Goal: Information Seeking & Learning: Learn about a topic

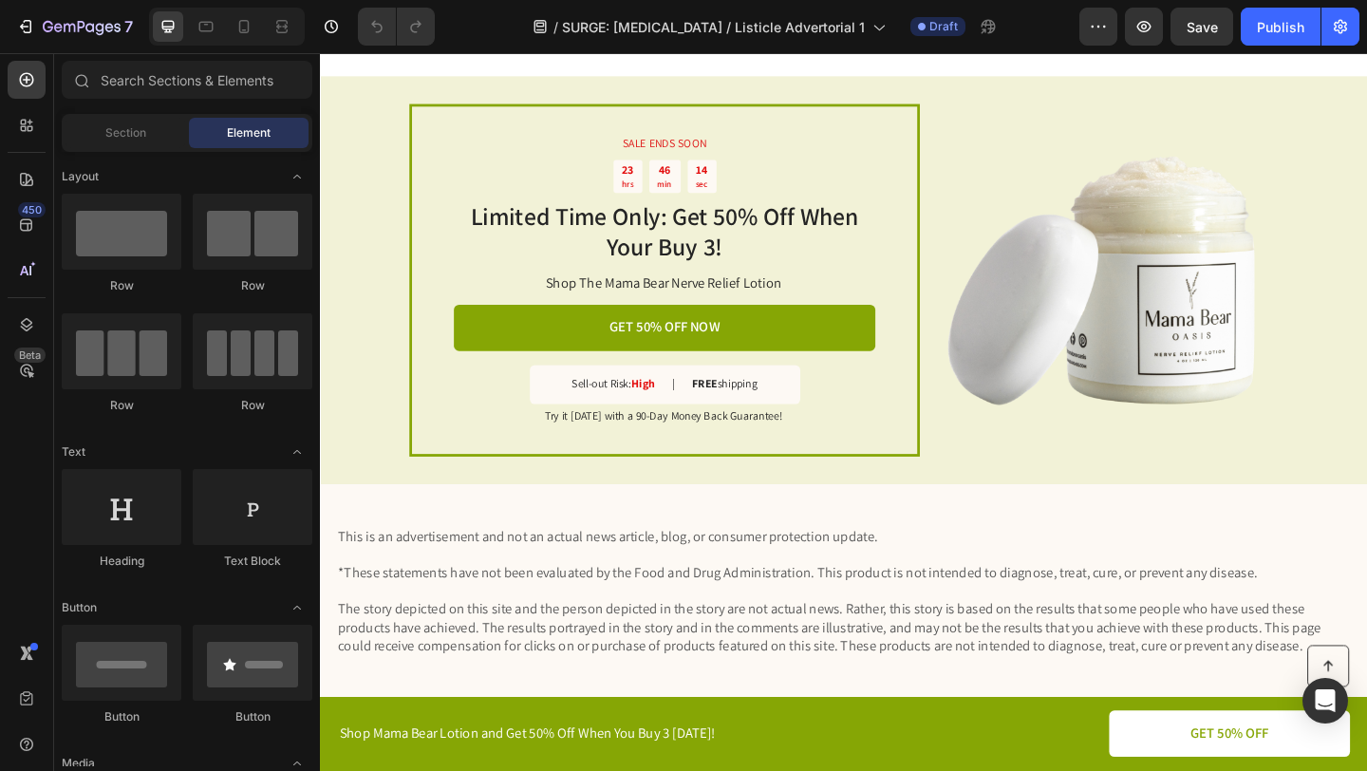
scroll to position [3644, 0]
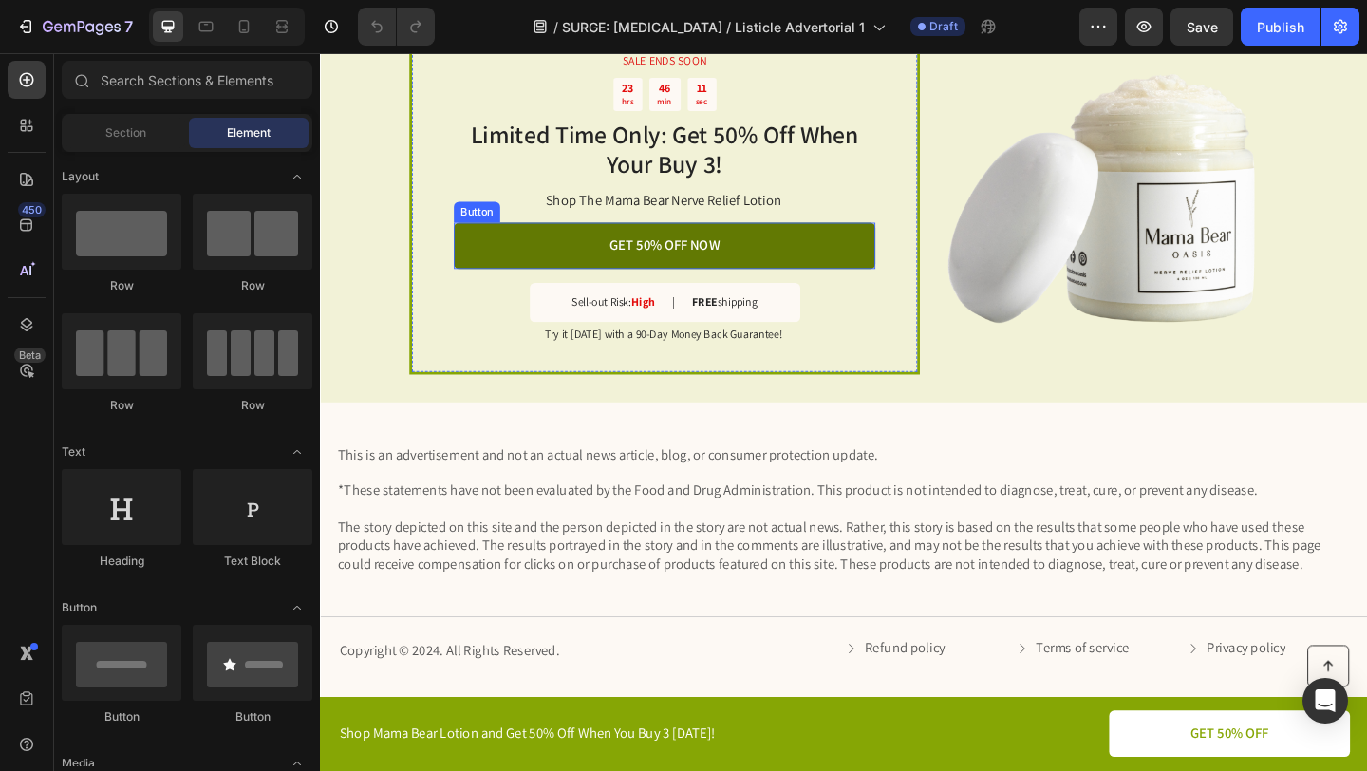
click at [800, 271] on link "GET 50% OFF NOW" at bounding box center [694, 262] width 459 height 50
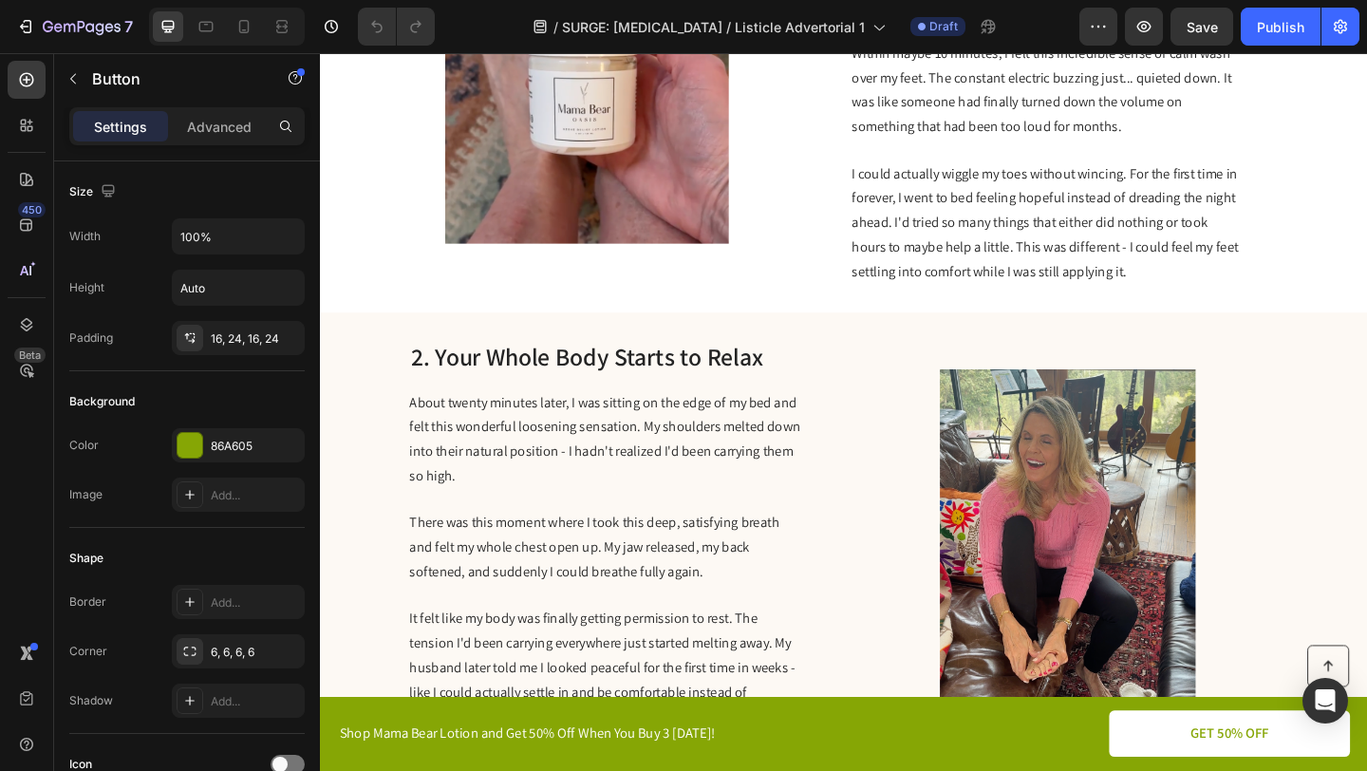
scroll to position [0, 0]
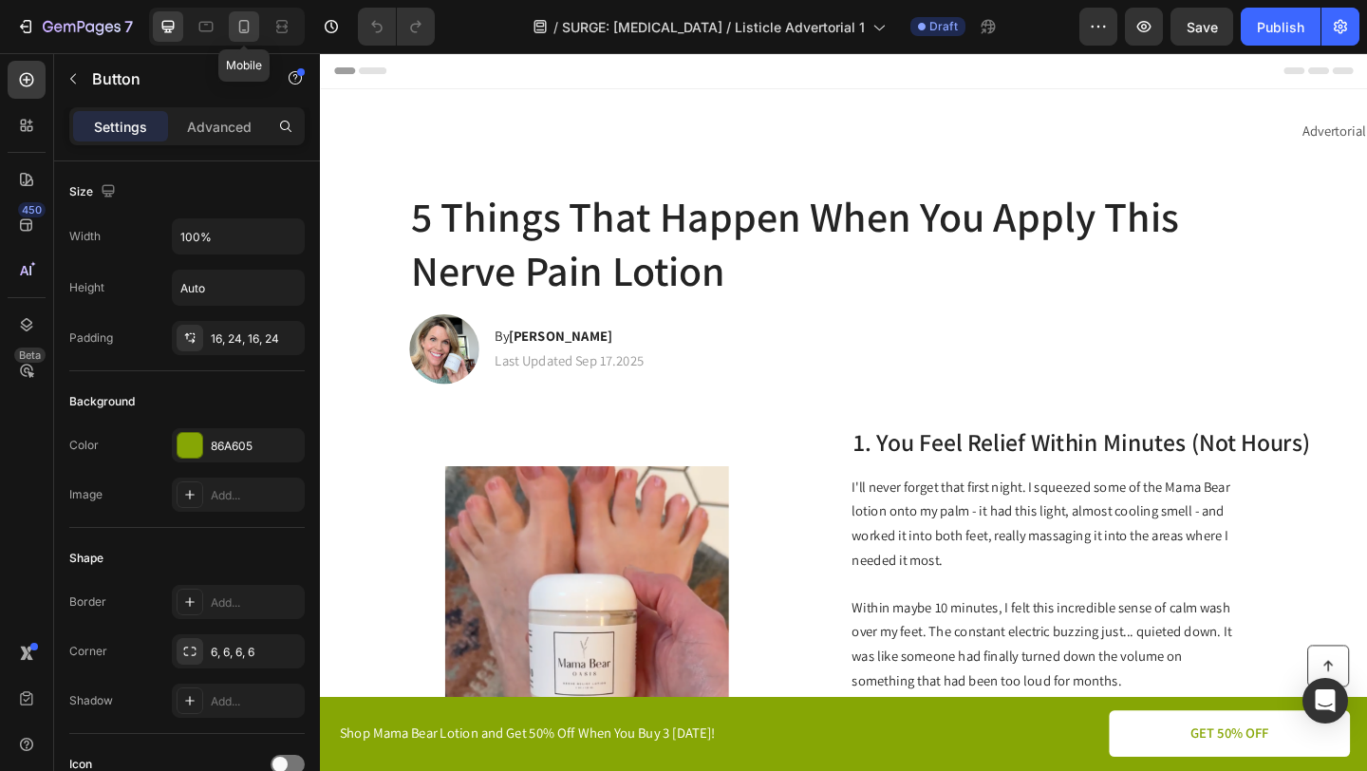
click at [234, 31] on div at bounding box center [244, 26] width 30 height 30
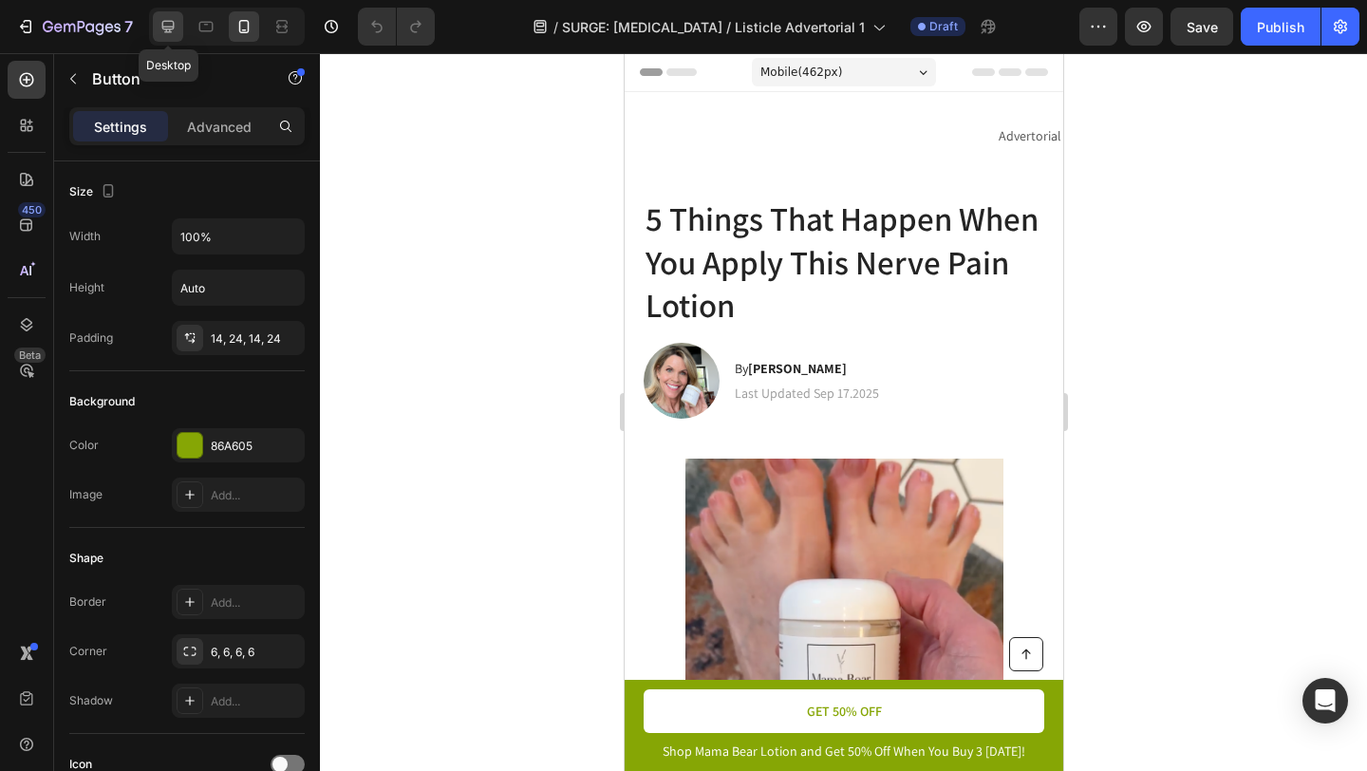
click at [164, 24] on icon at bounding box center [168, 26] width 19 height 19
type input "16"
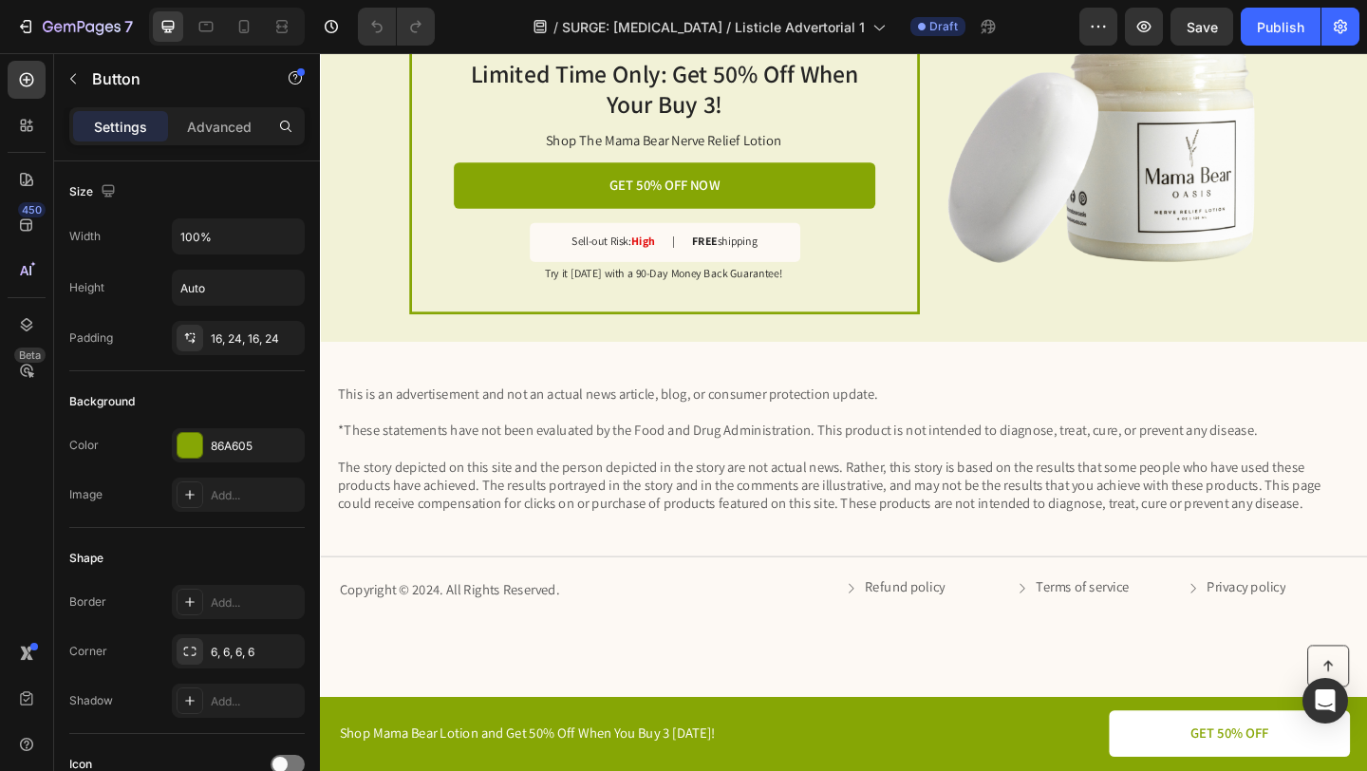
scroll to position [3507, 0]
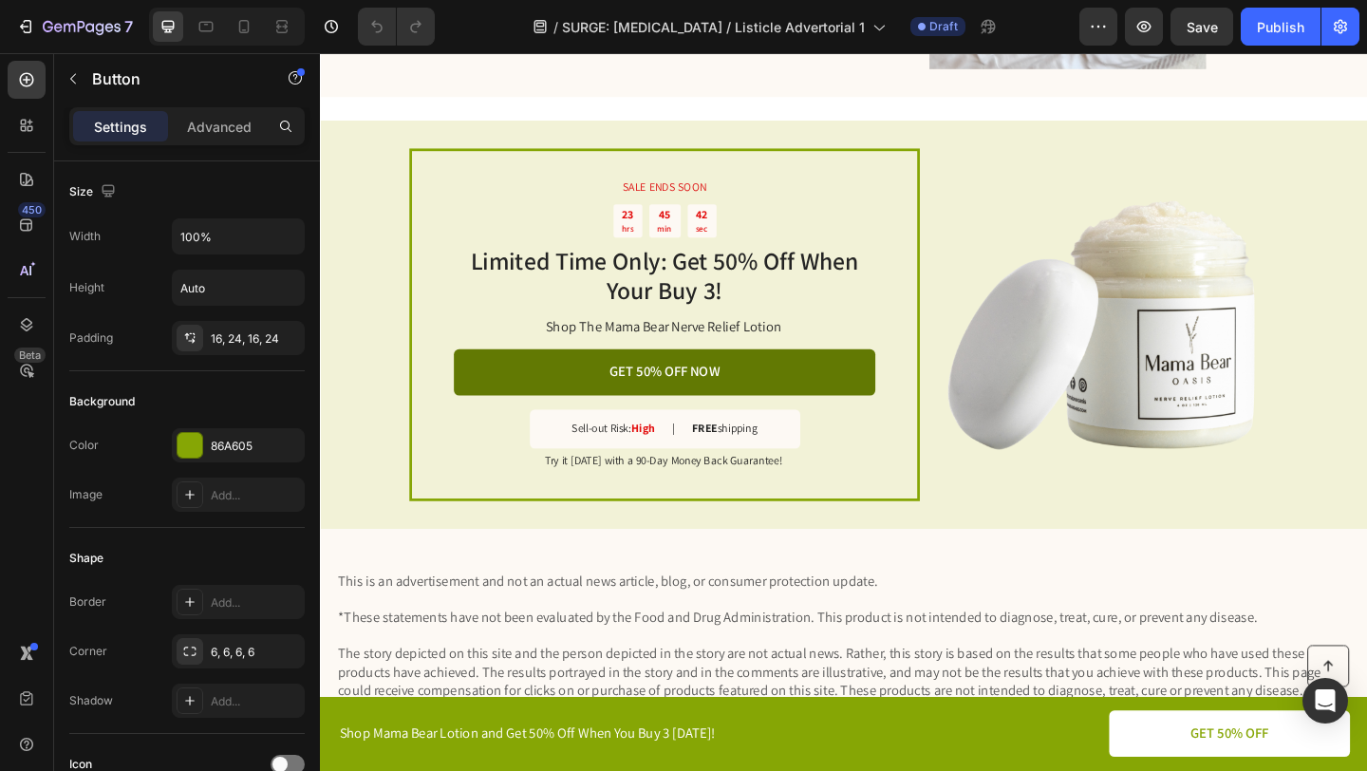
click at [741, 424] on link "GET 50% OFF NOW" at bounding box center [694, 400] width 459 height 50
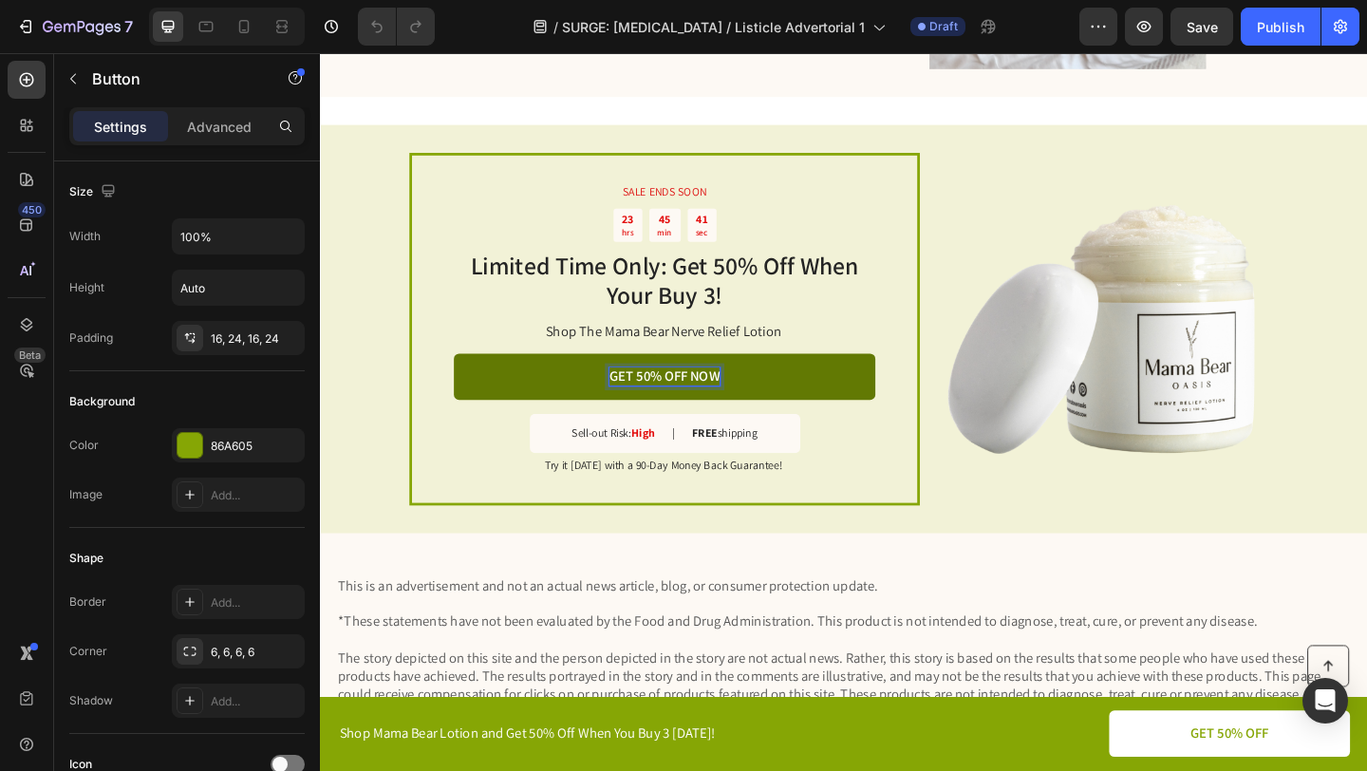
click at [747, 399] on p "GET 50% OFF NOW" at bounding box center [694, 405] width 121 height 20
click at [806, 400] on link "GET 50% OFF NOW" at bounding box center [694, 405] width 459 height 50
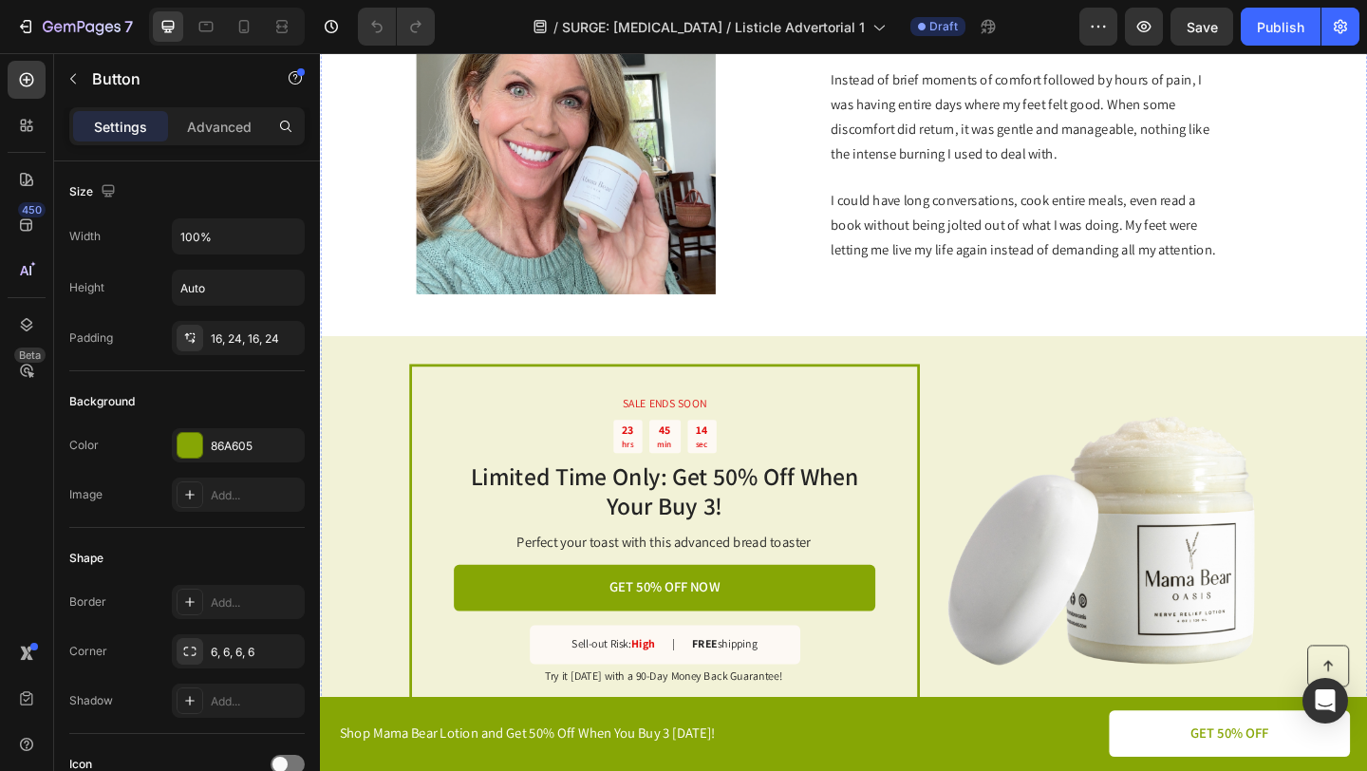
scroll to position [1795, 0]
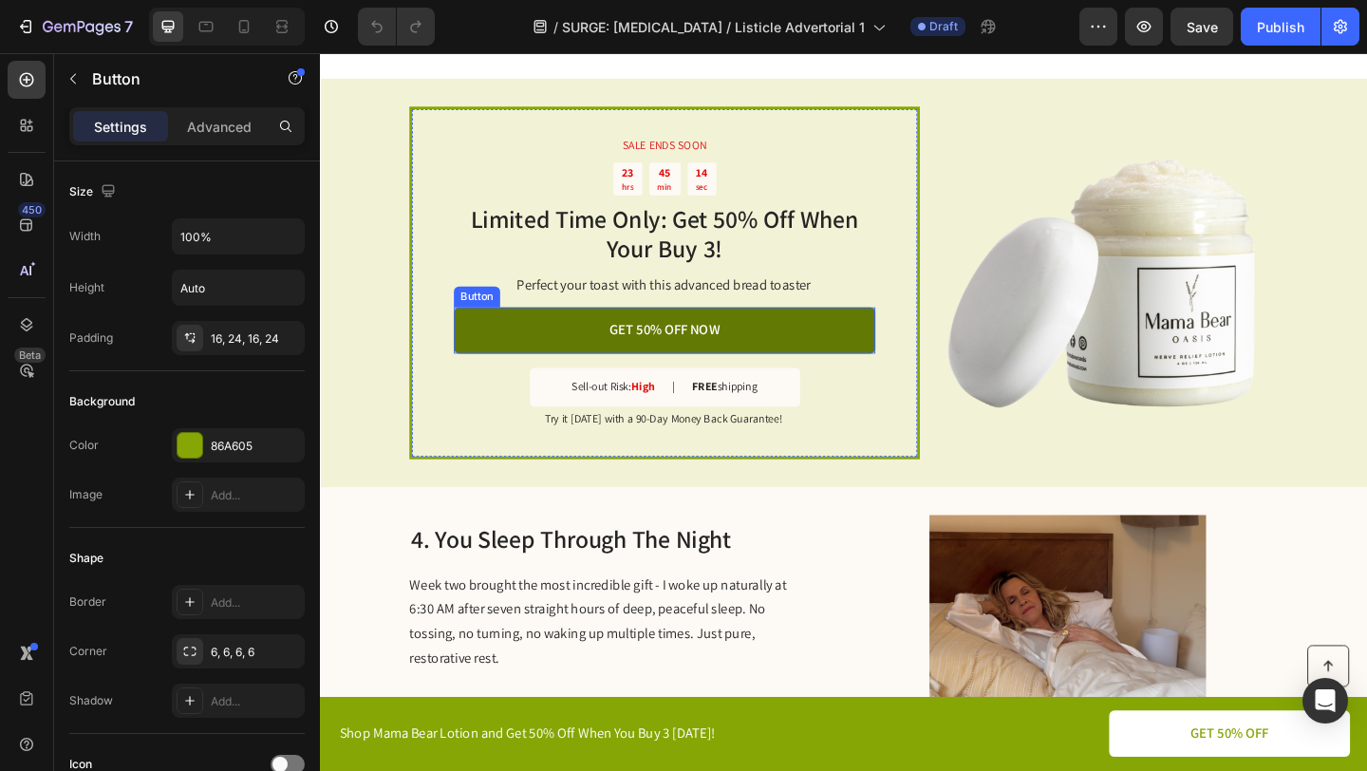
click at [812, 329] on link "GET 50% OFF NOW" at bounding box center [694, 354] width 459 height 50
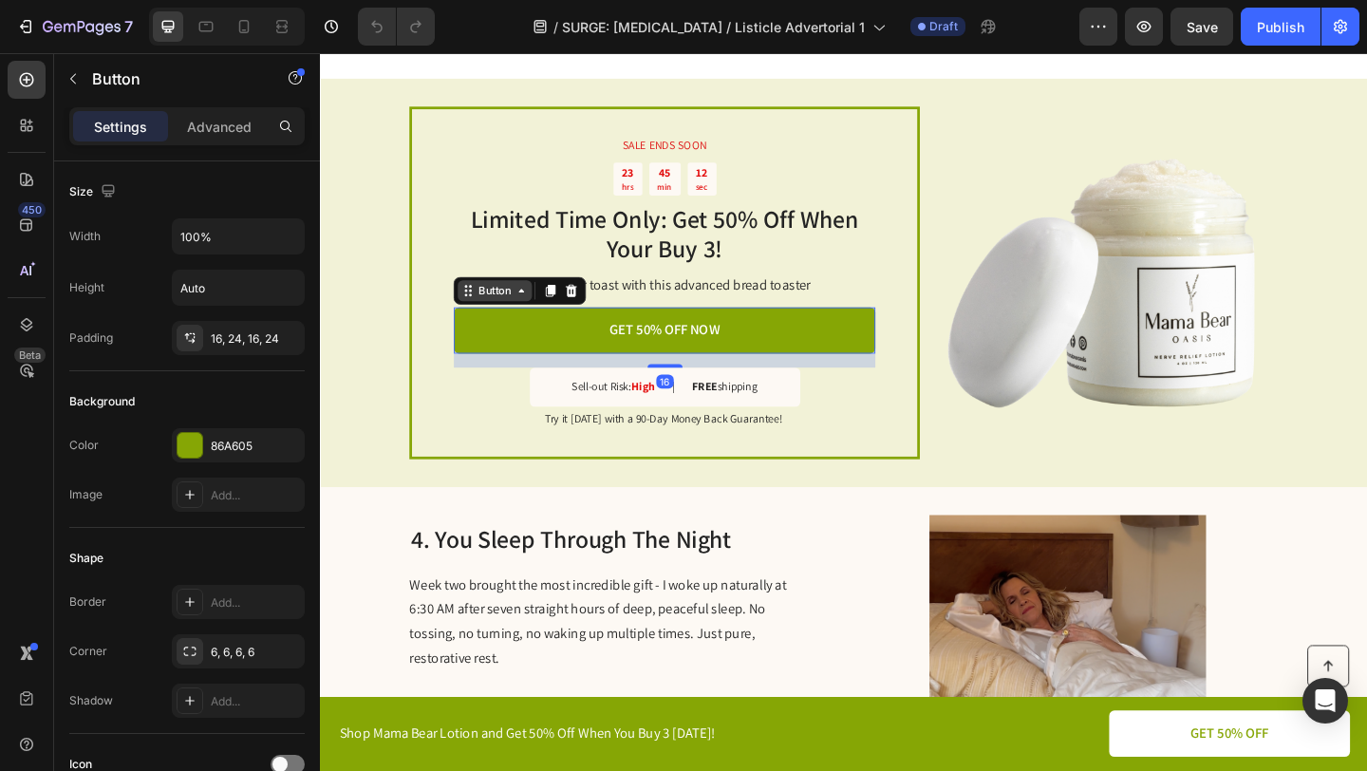
click at [511, 303] on div "Button" at bounding box center [510, 311] width 43 height 17
click at [533, 304] on icon at bounding box center [539, 311] width 15 height 15
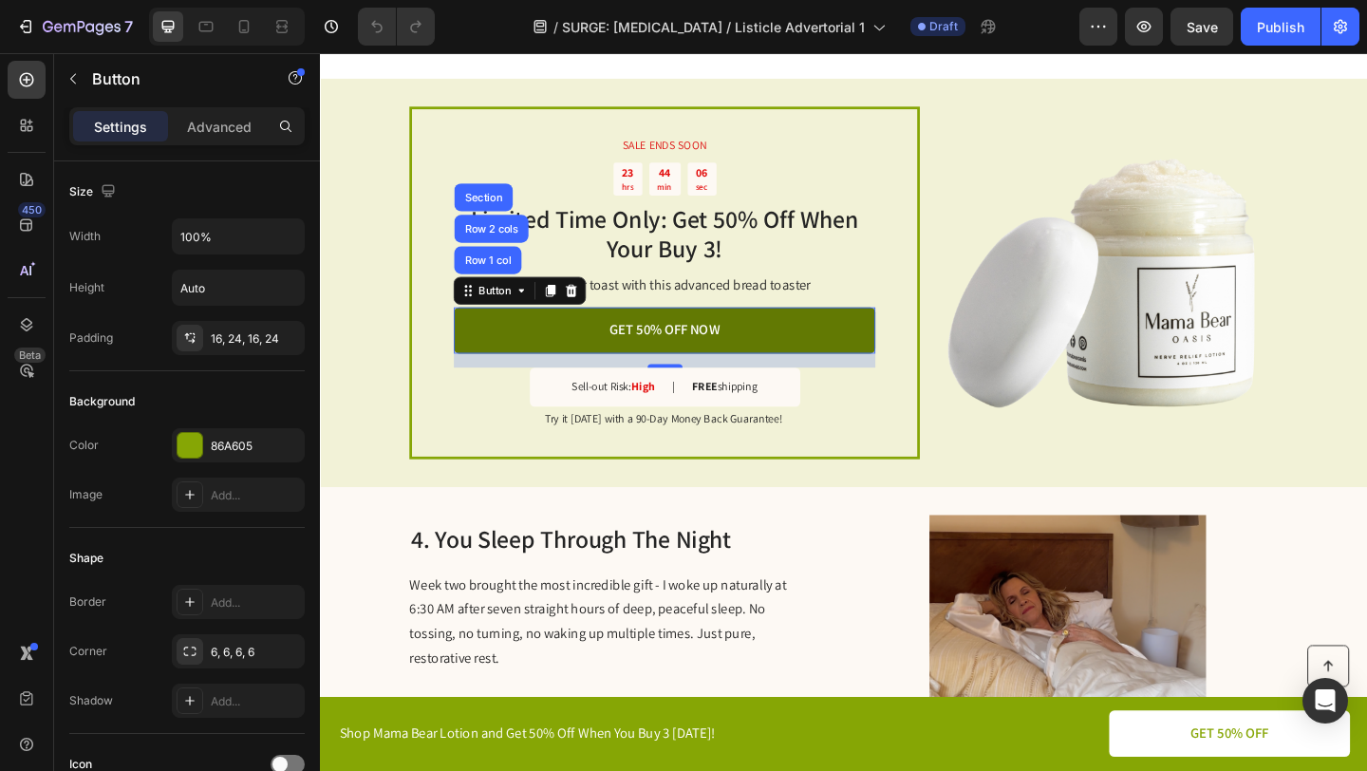
click at [544, 337] on link "GET 50% OFF NOW" at bounding box center [694, 354] width 459 height 50
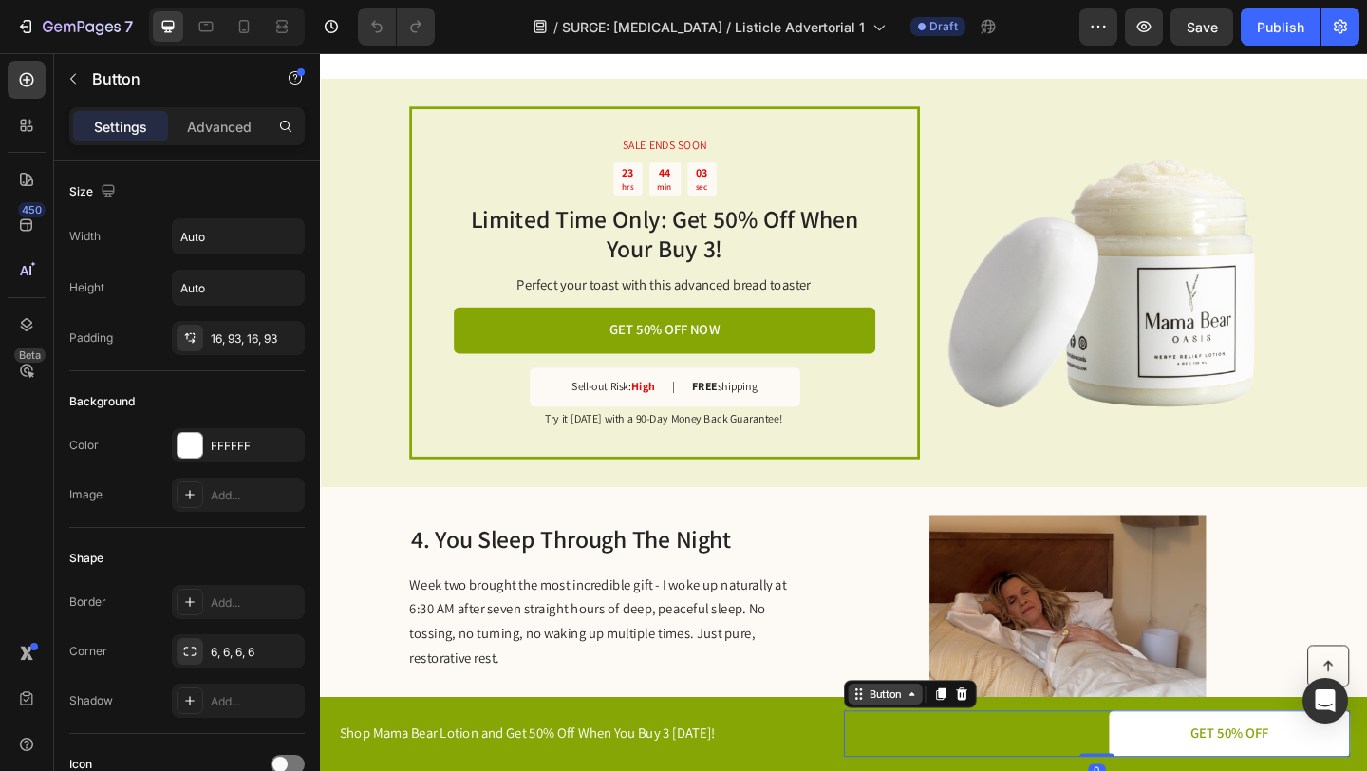
click at [961, 759] on div "Button" at bounding box center [934, 750] width 81 height 23
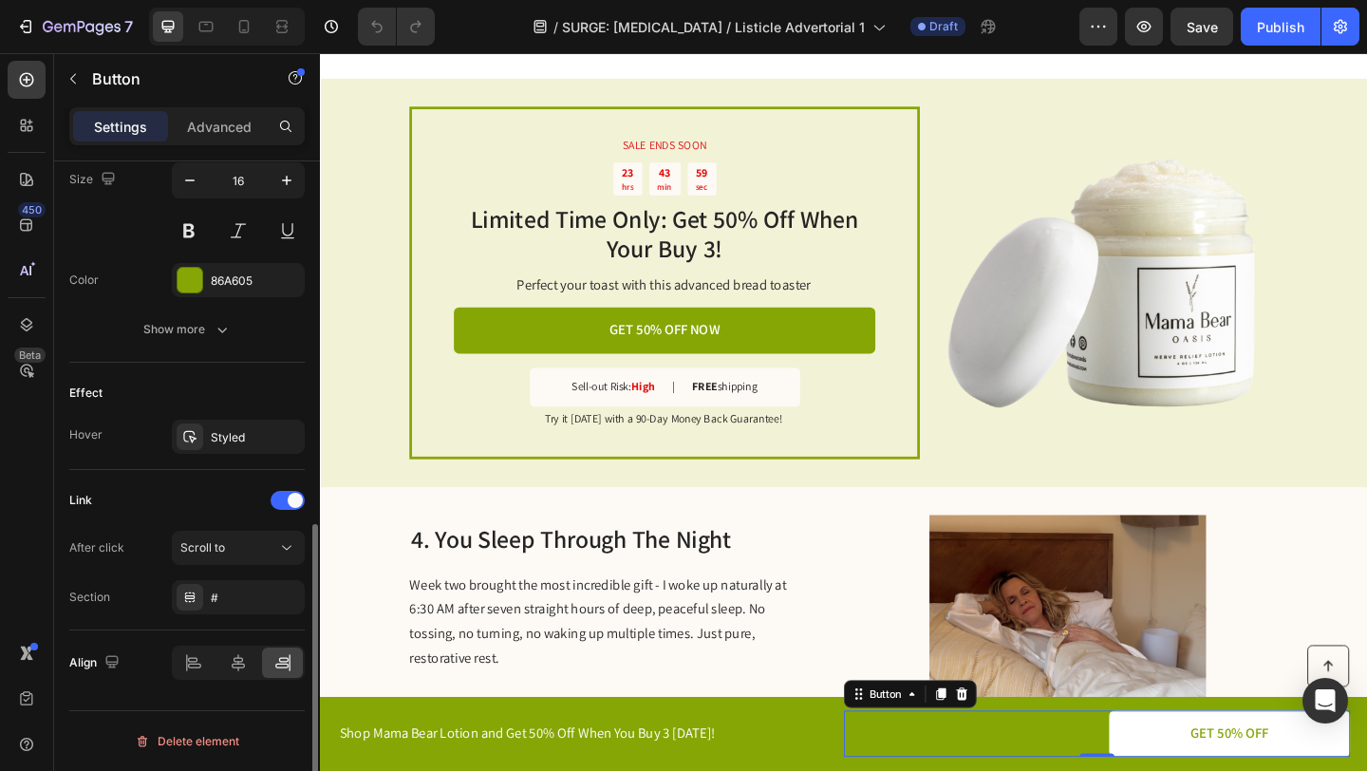
scroll to position [739, 0]
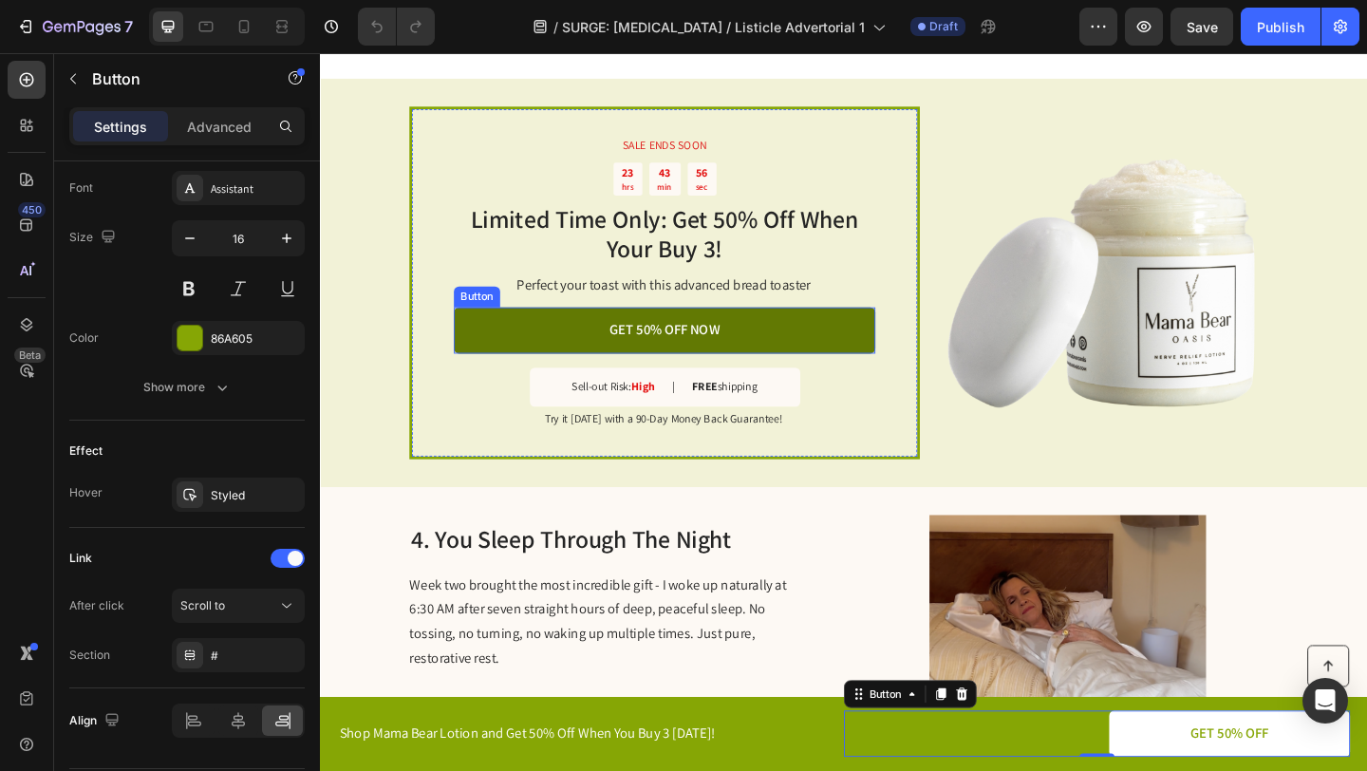
click at [543, 336] on link "GET 50% OFF NOW" at bounding box center [694, 354] width 459 height 50
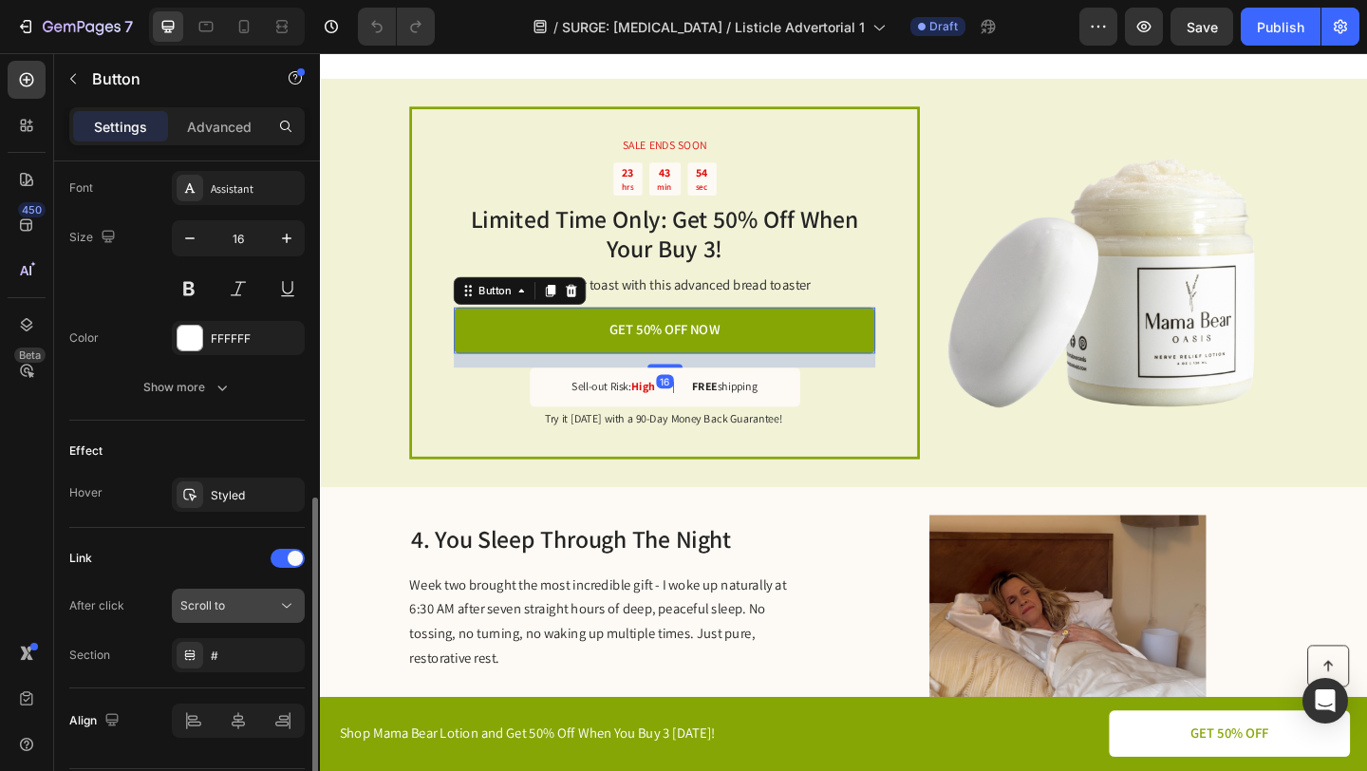
click at [208, 611] on span "Scroll to" at bounding box center [202, 605] width 45 height 14
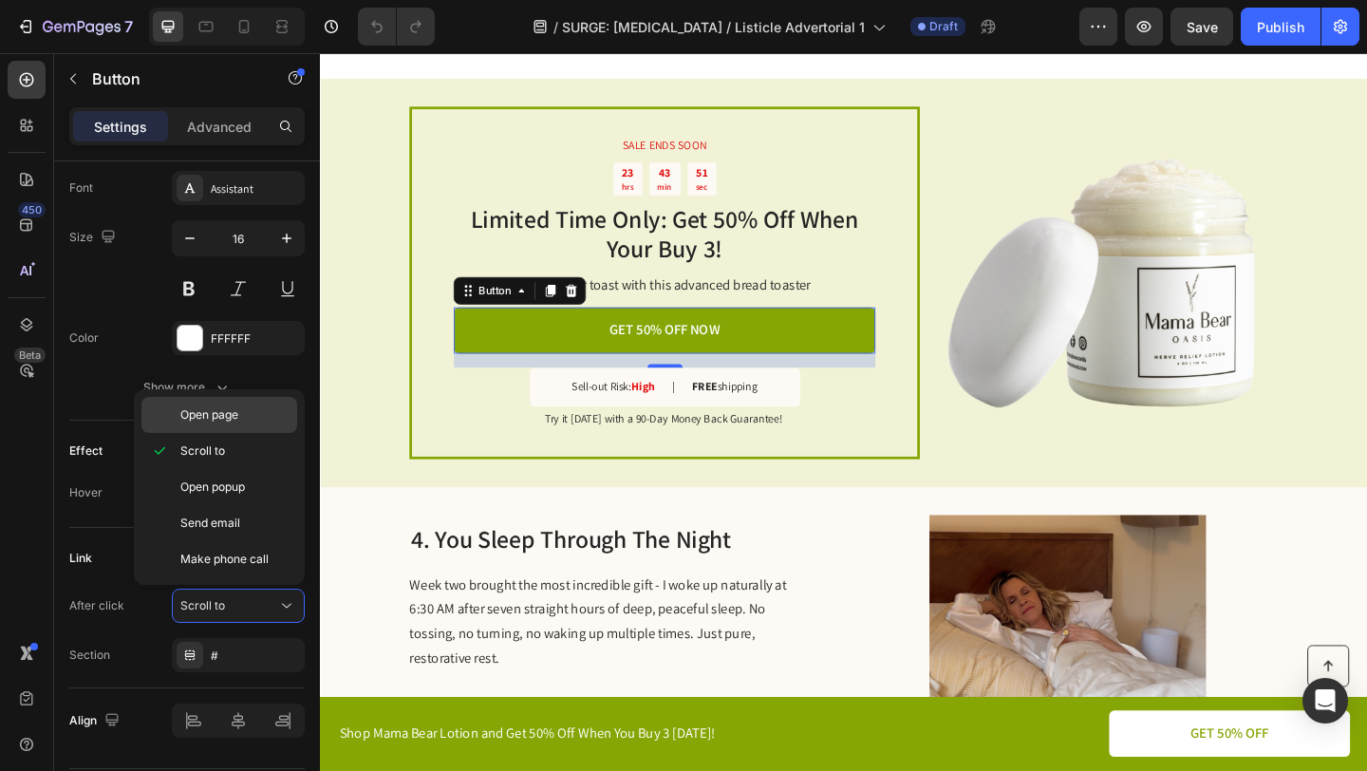
click at [233, 415] on span "Open page" at bounding box center [209, 414] width 58 height 17
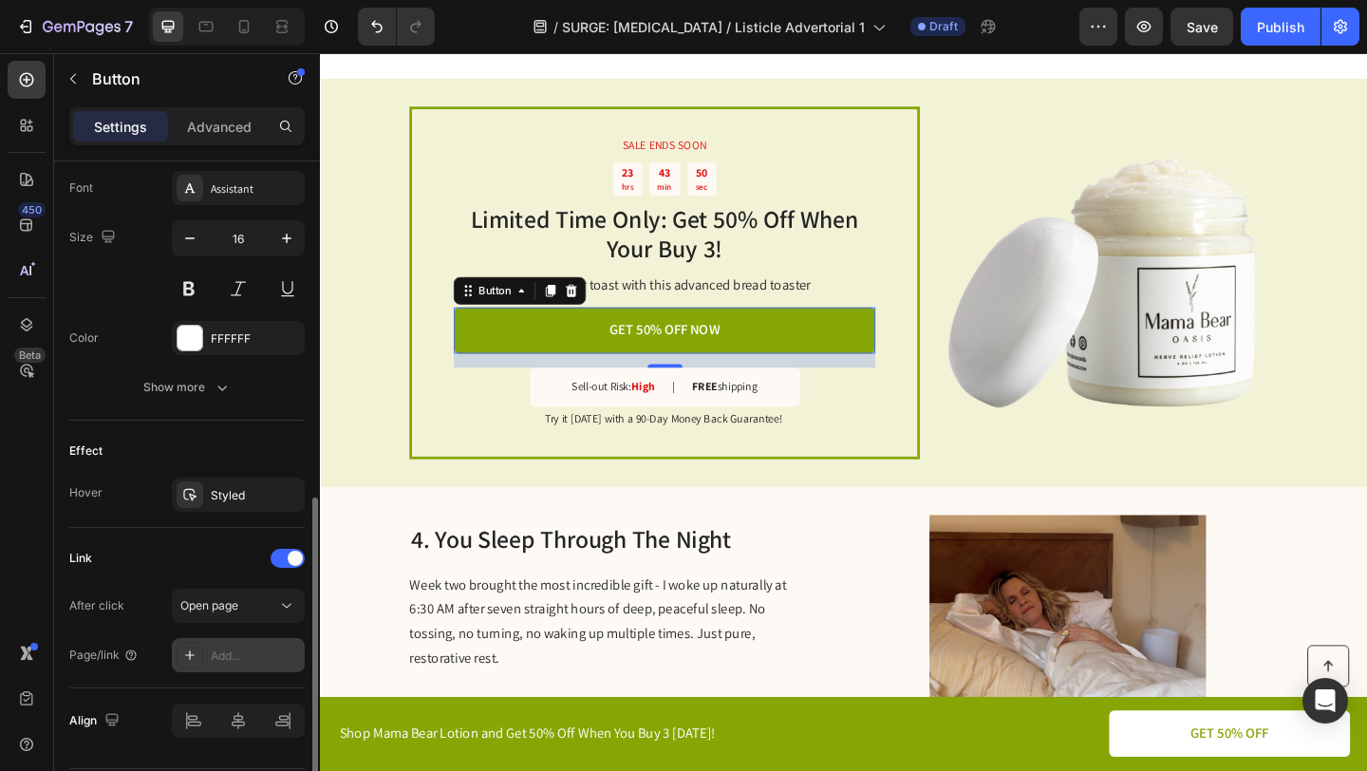
click at [219, 657] on div "Add..." at bounding box center [255, 656] width 89 height 17
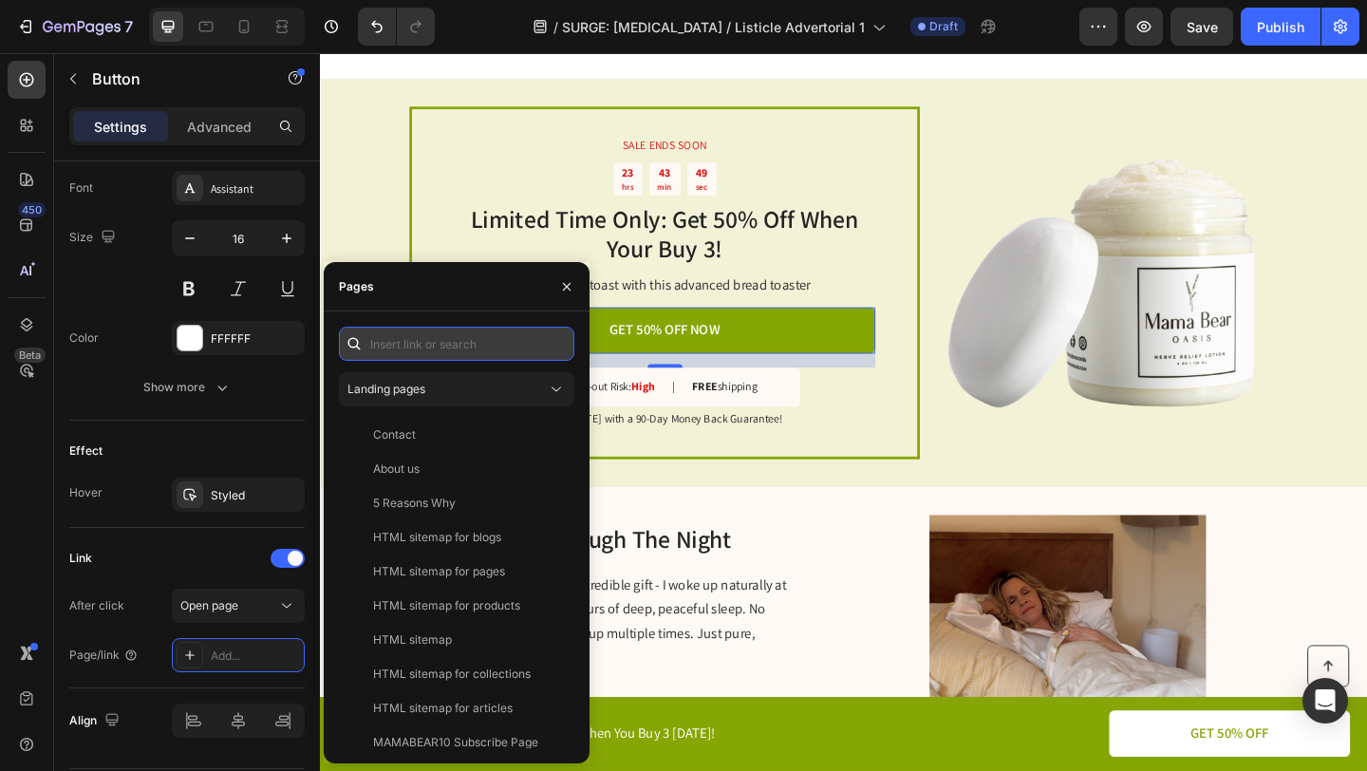
click at [404, 337] on input "text" at bounding box center [456, 344] width 235 height 34
paste input "[URL][DOMAIN_NAME]"
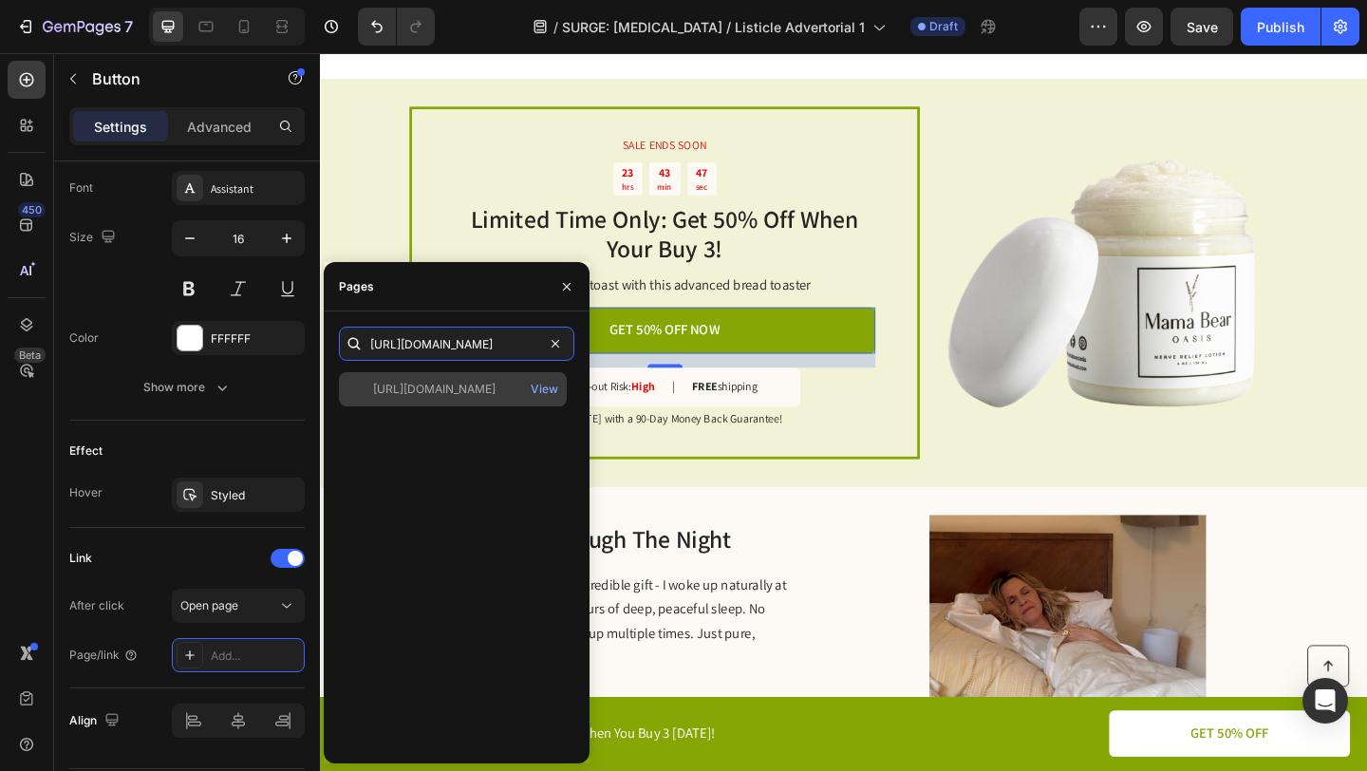
type input "[URL][DOMAIN_NAME]"
click at [428, 397] on div "[URL][DOMAIN_NAME]" at bounding box center [434, 389] width 122 height 17
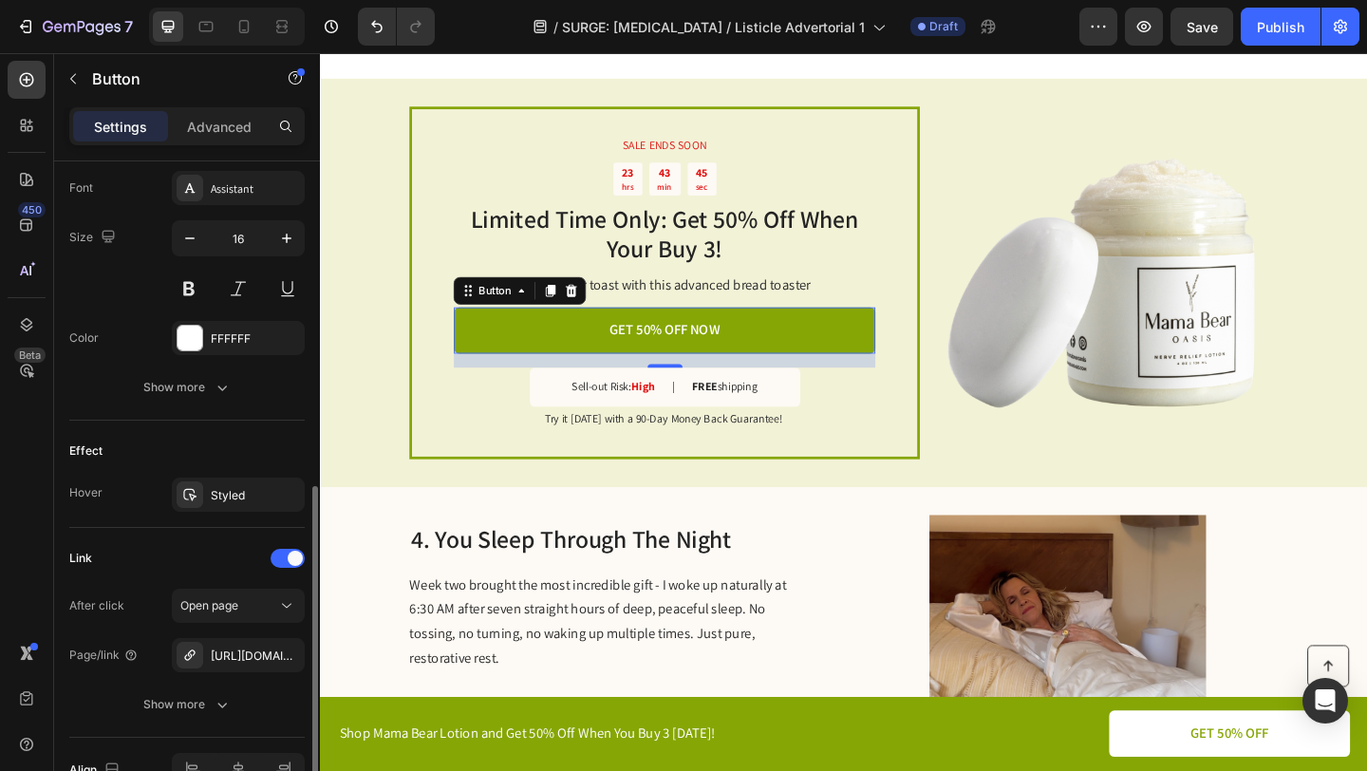
click at [211, 561] on div "Link" at bounding box center [186, 558] width 235 height 30
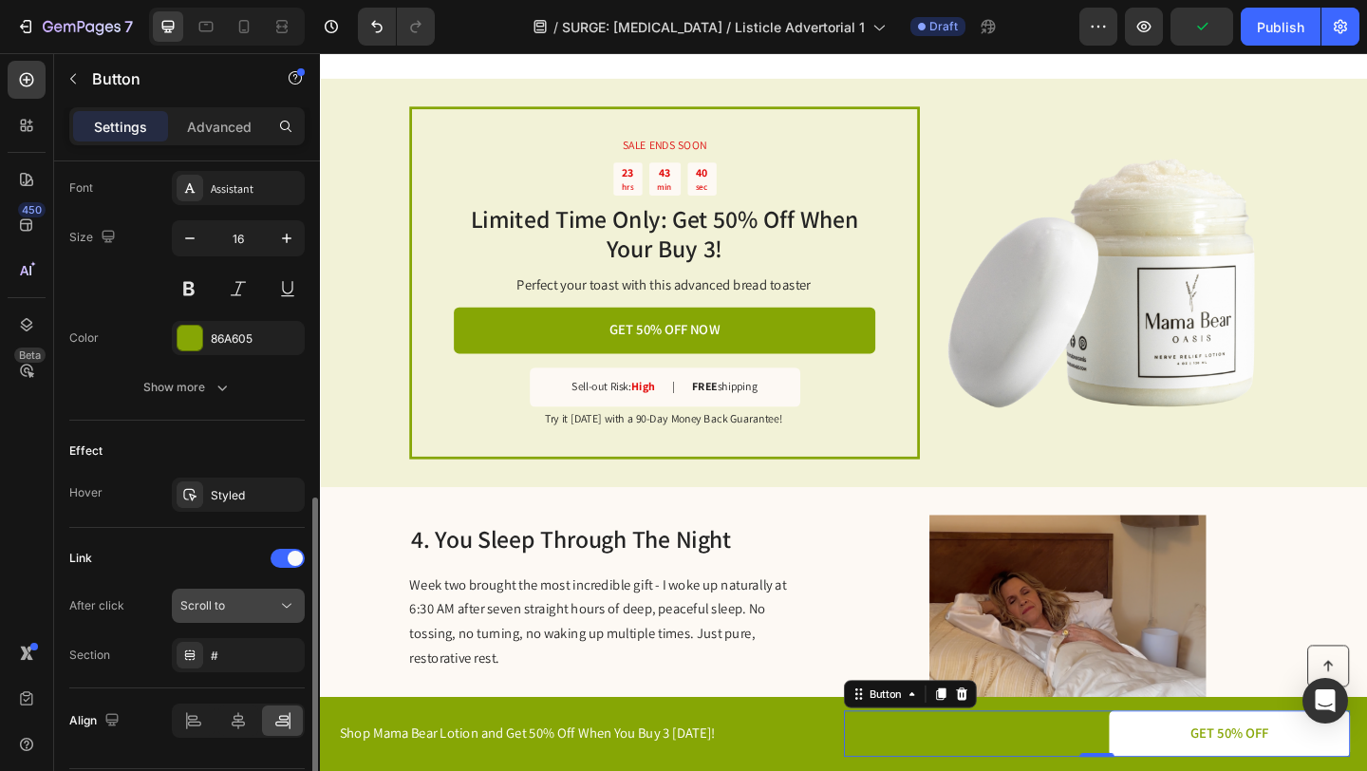
click at [219, 607] on span "Scroll to" at bounding box center [202, 605] width 45 height 14
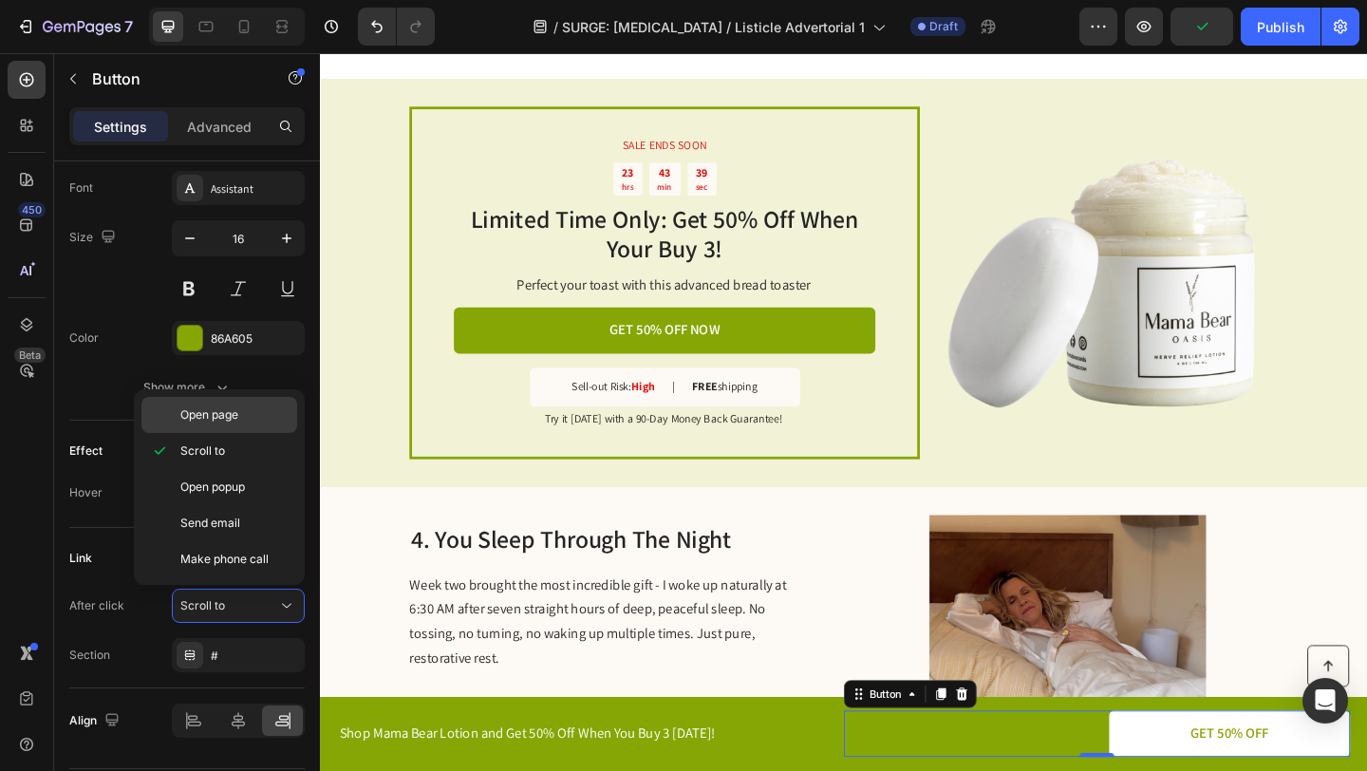
click at [235, 412] on span "Open page" at bounding box center [209, 414] width 58 height 17
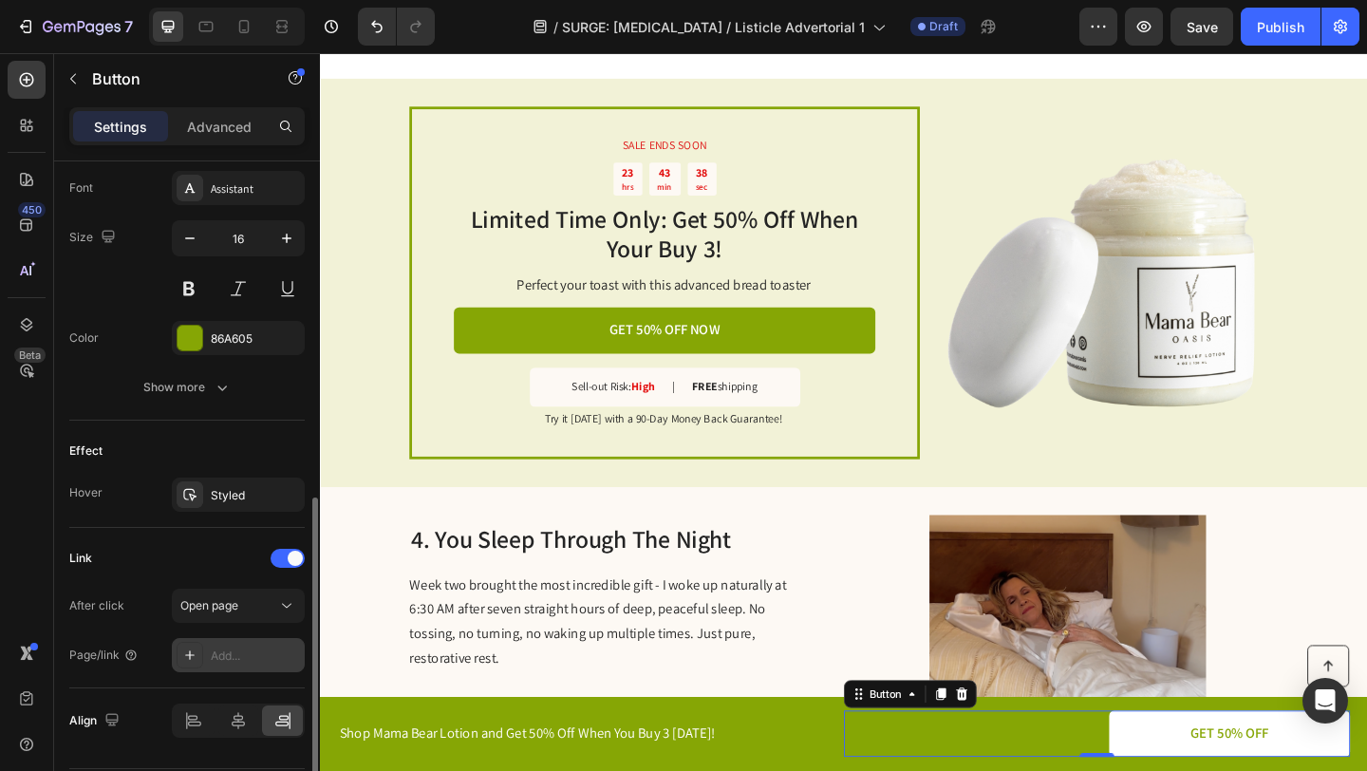
click at [216, 655] on div "Add..." at bounding box center [255, 656] width 89 height 17
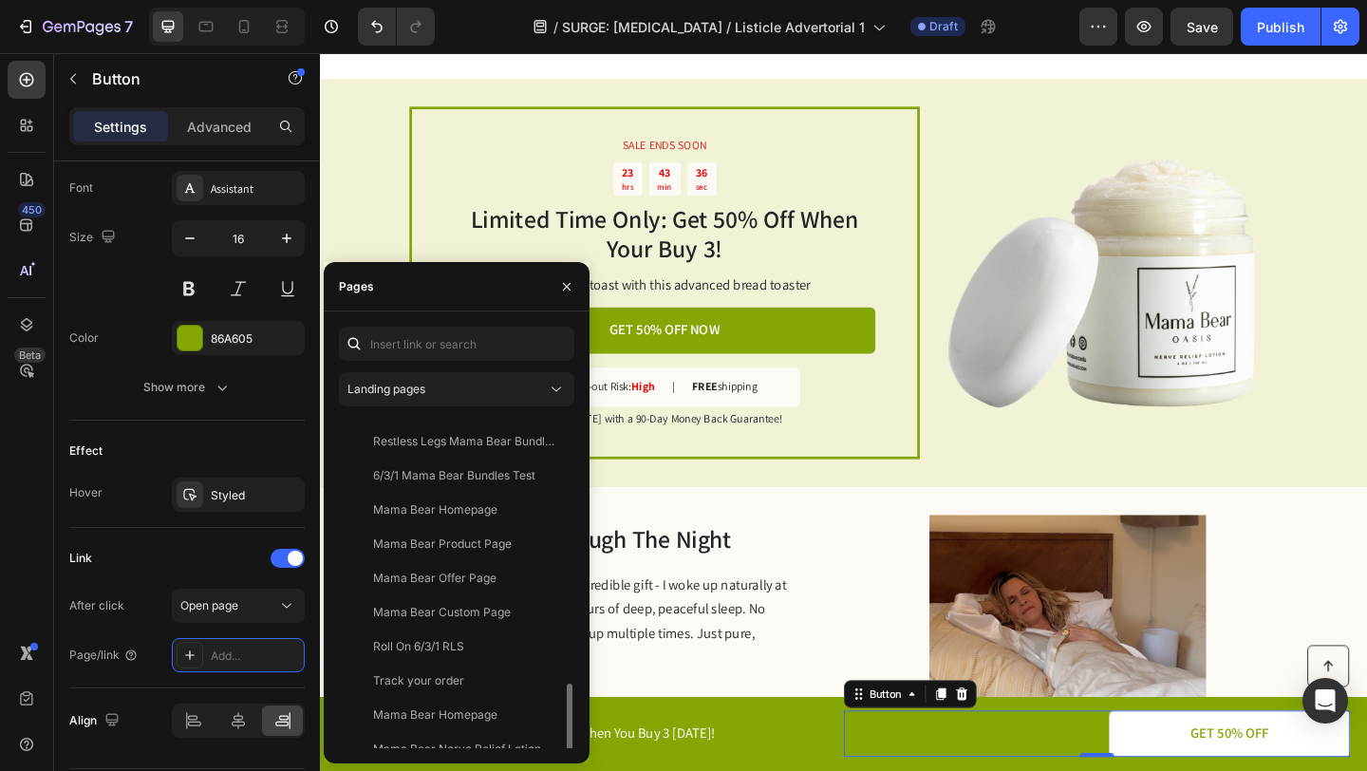
scroll to position [1174, 0]
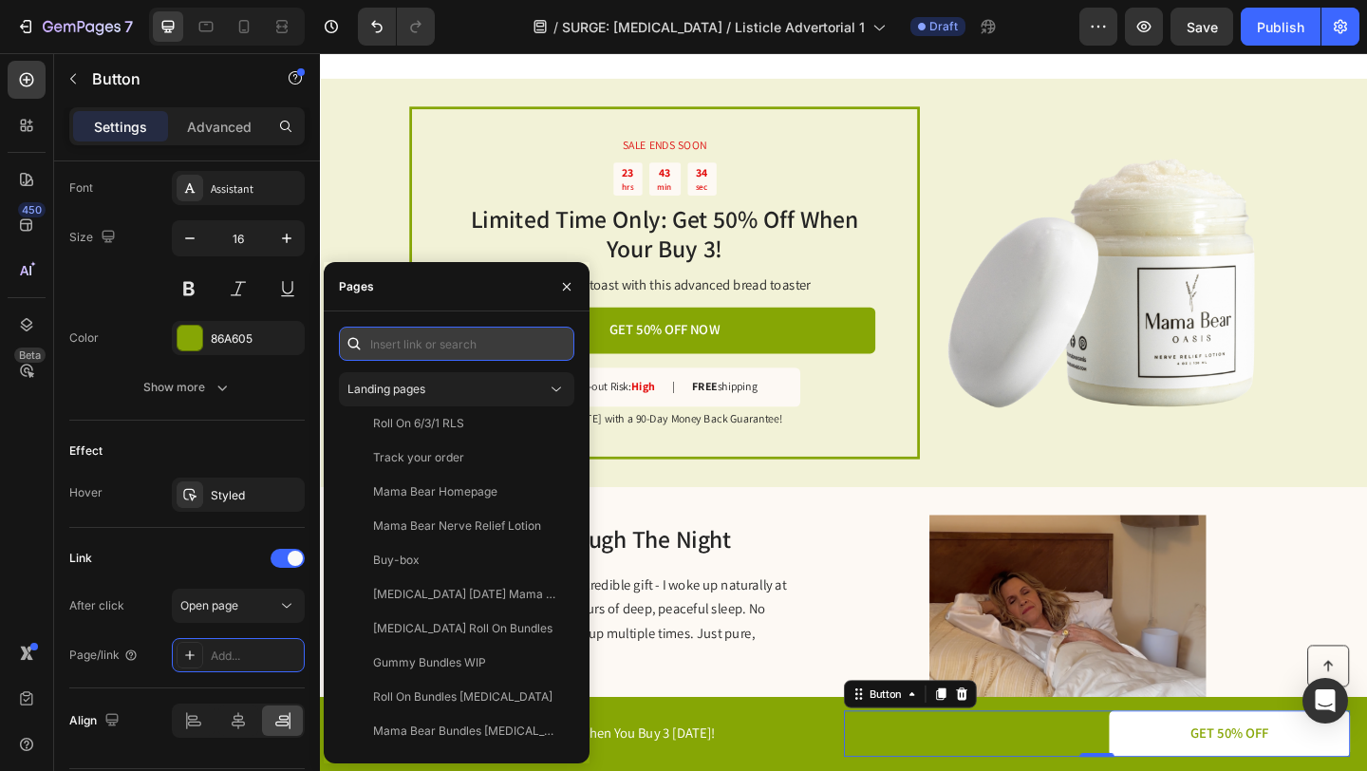
click at [409, 344] on input "text" at bounding box center [456, 344] width 235 height 34
paste input "[URL][DOMAIN_NAME]"
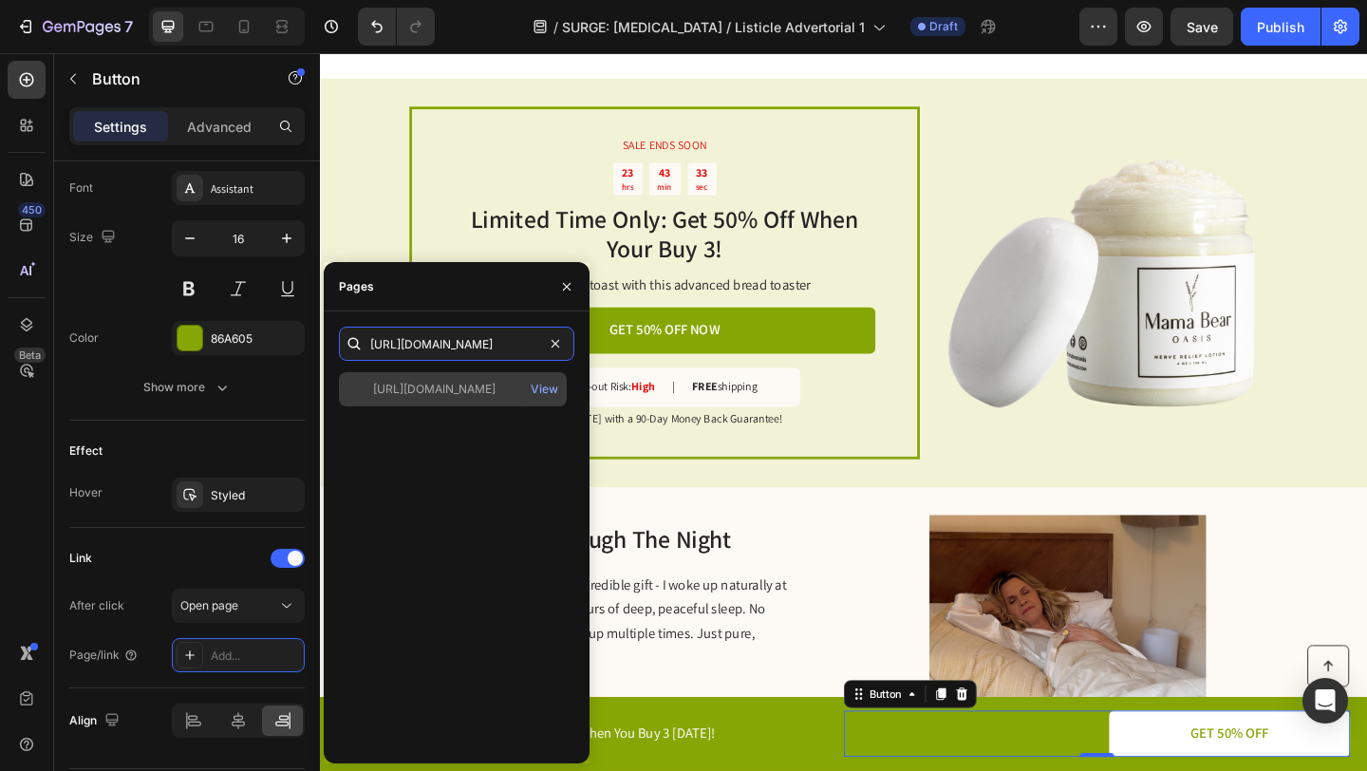
type input "[URL][DOMAIN_NAME]"
click at [429, 388] on div "[URL][DOMAIN_NAME]" at bounding box center [434, 389] width 122 height 17
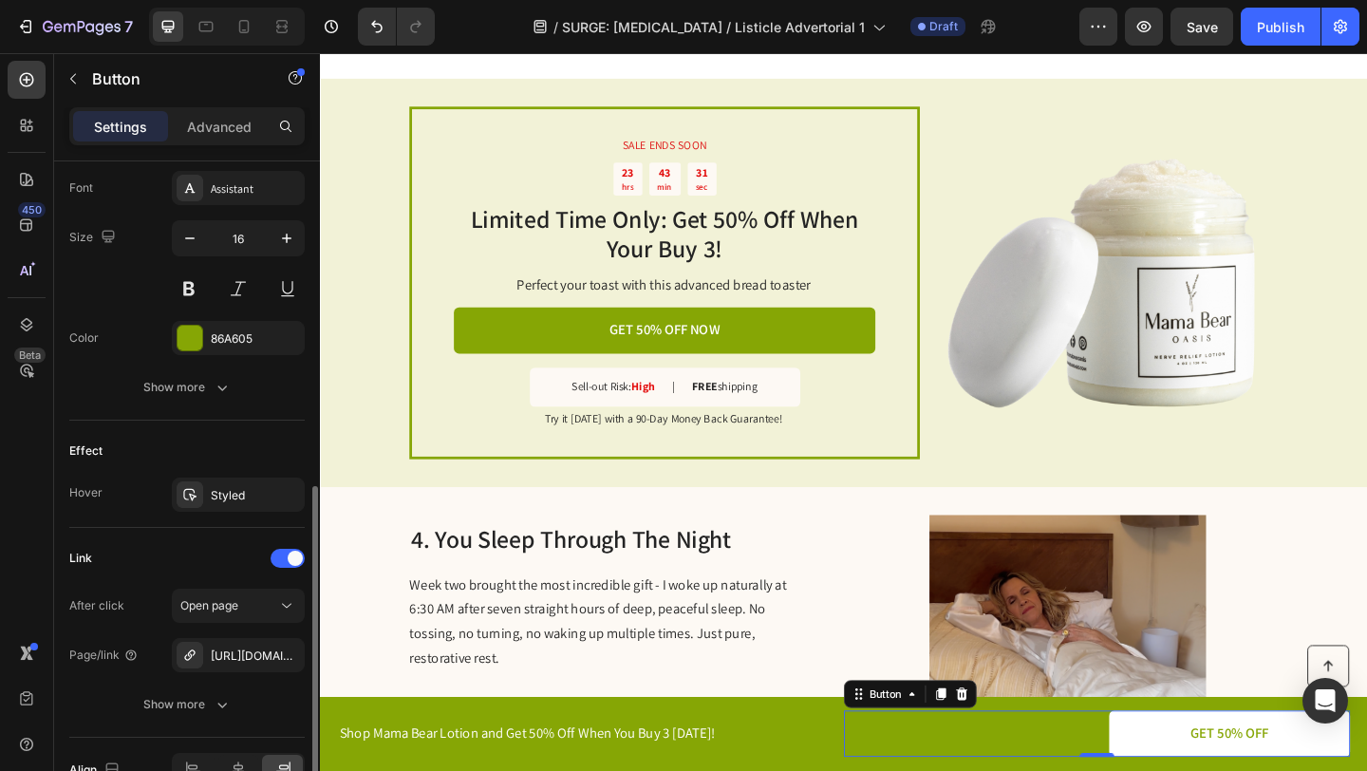
click at [216, 559] on div "Link" at bounding box center [186, 558] width 235 height 30
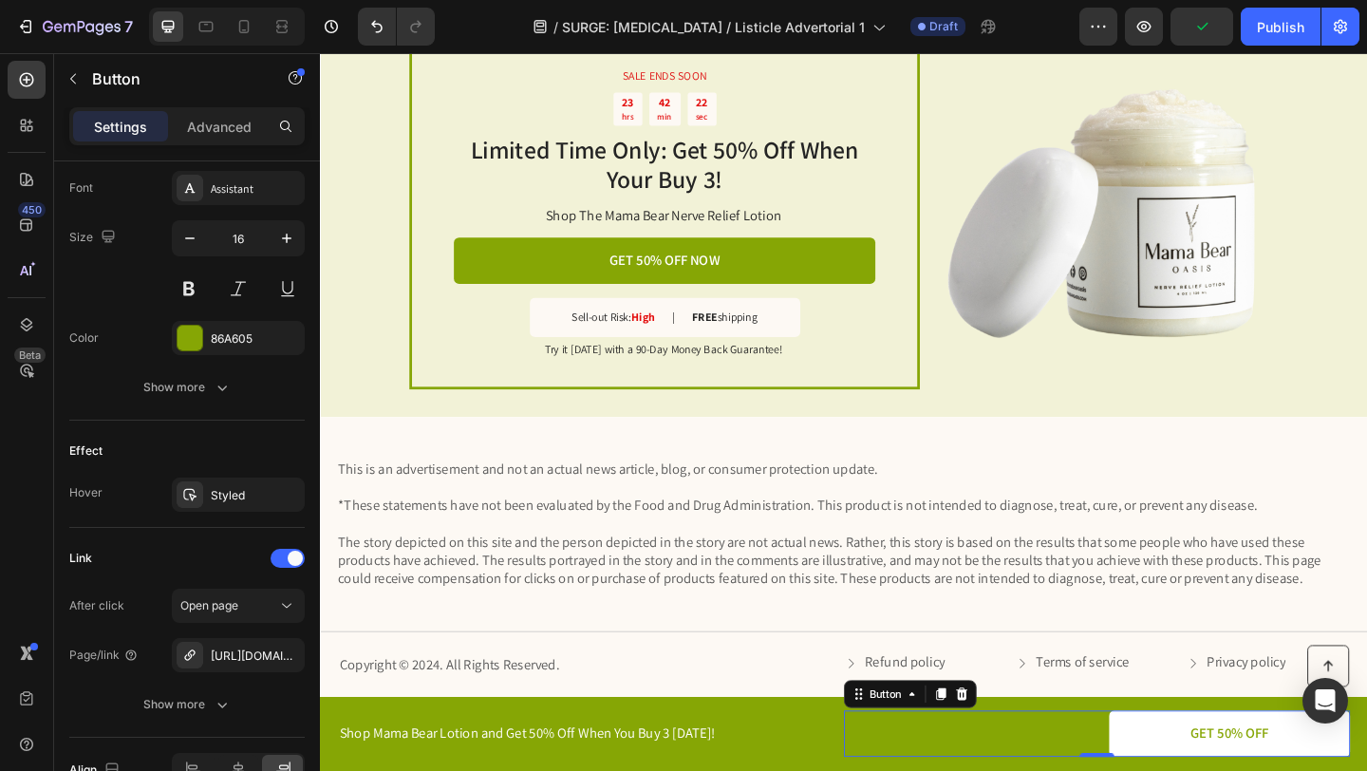
scroll to position [3798, 0]
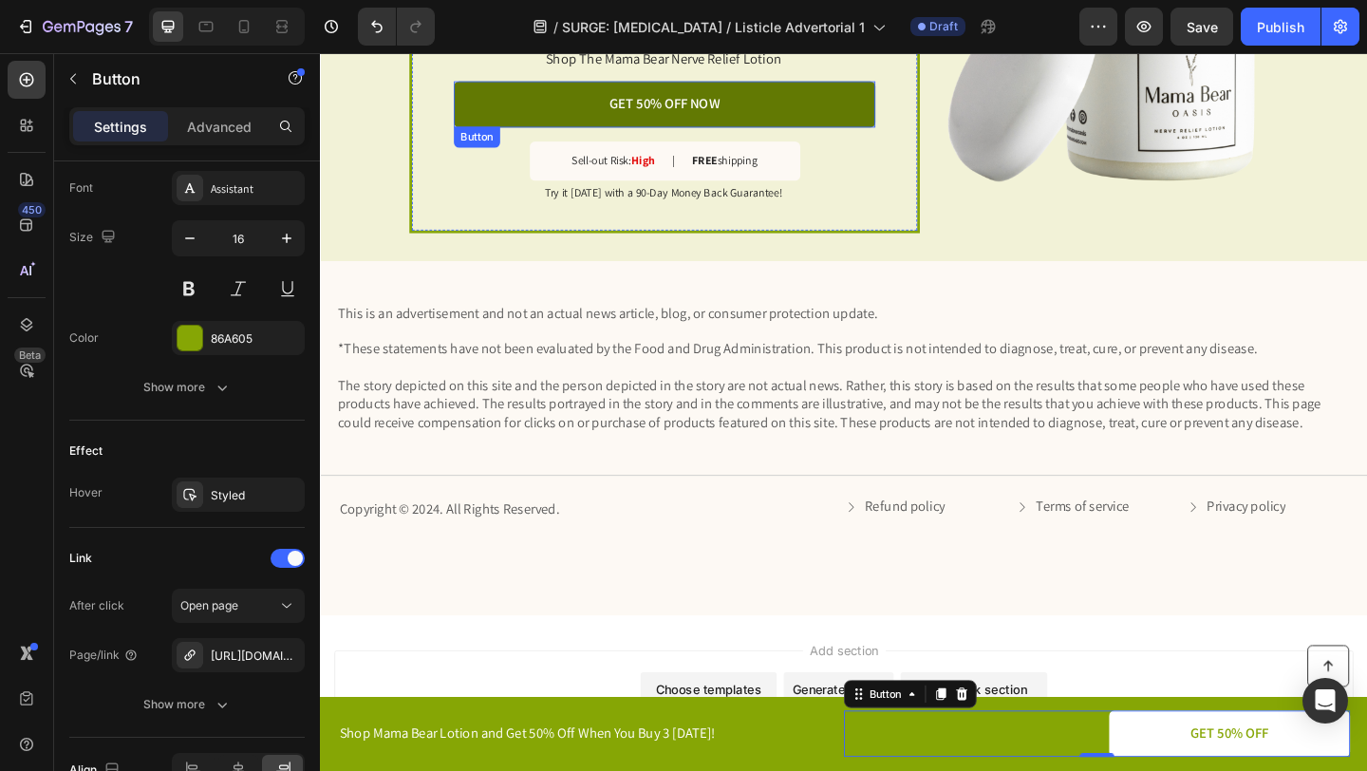
click at [787, 112] on link "GET 50% OFF NOW" at bounding box center [694, 109] width 459 height 50
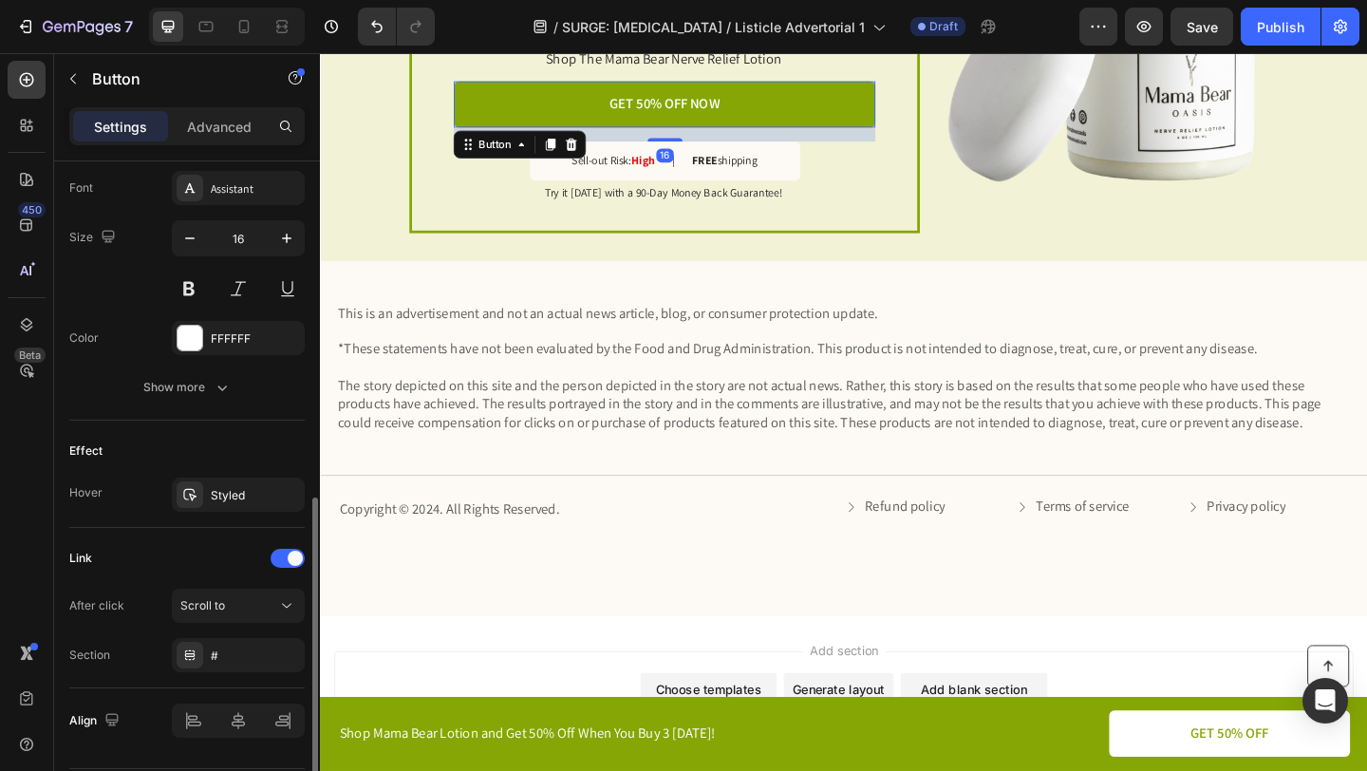
scroll to position [797, 0]
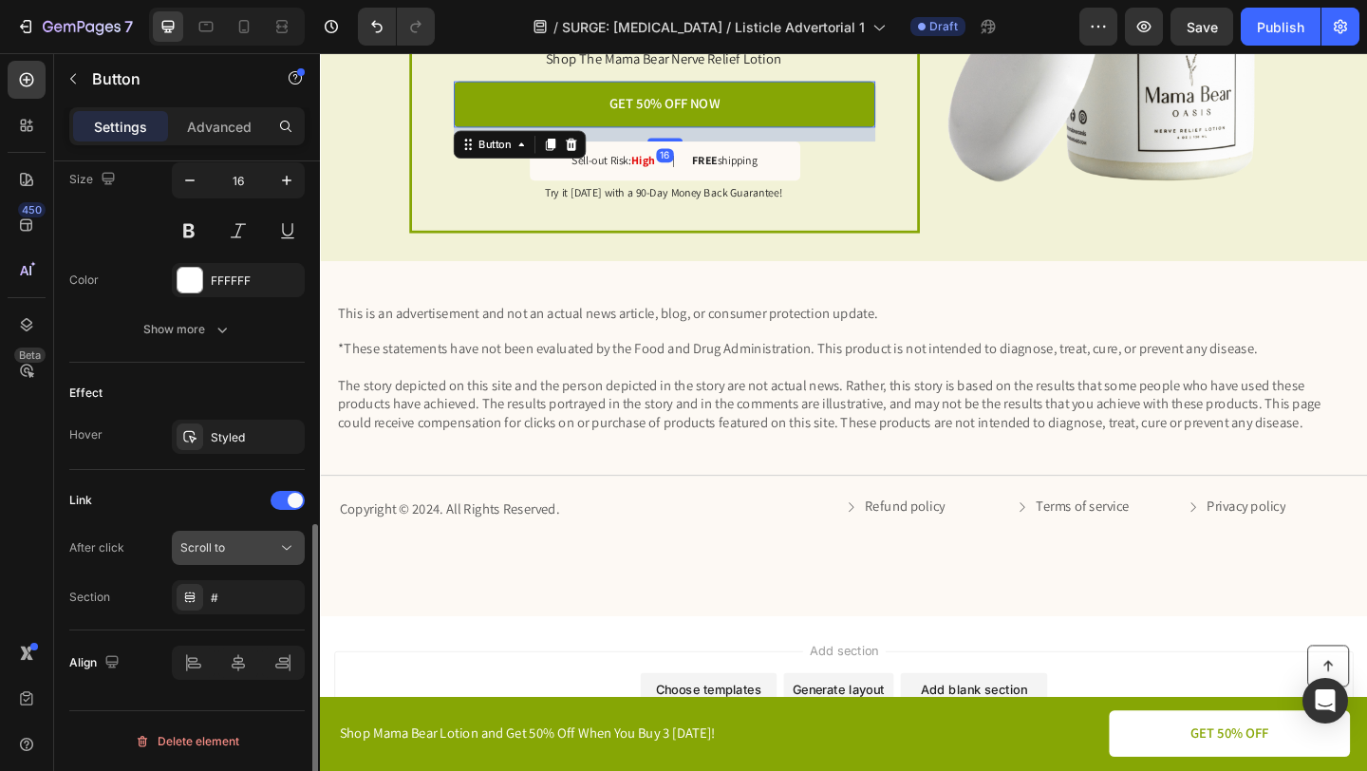
click at [244, 556] on div "Scroll to" at bounding box center [238, 547] width 116 height 19
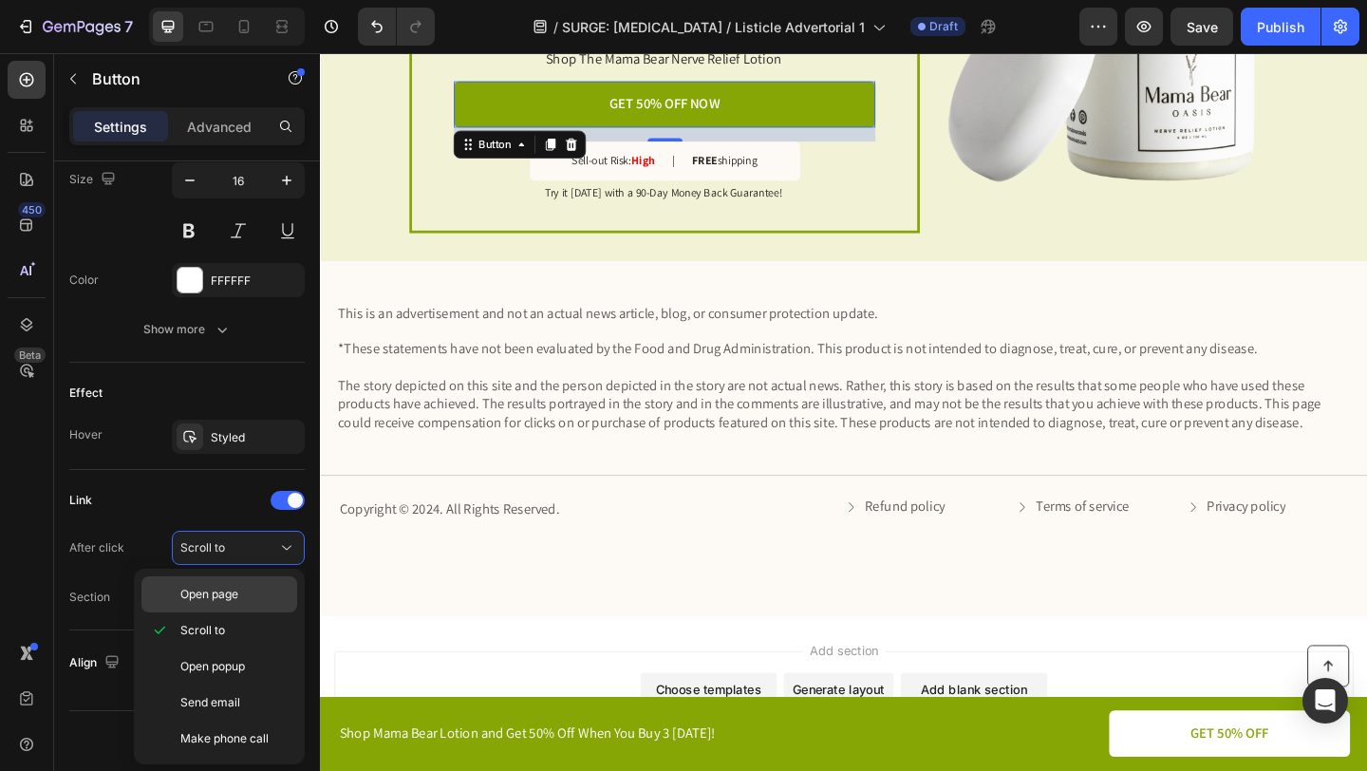
click at [241, 595] on p "Open page" at bounding box center [234, 594] width 108 height 17
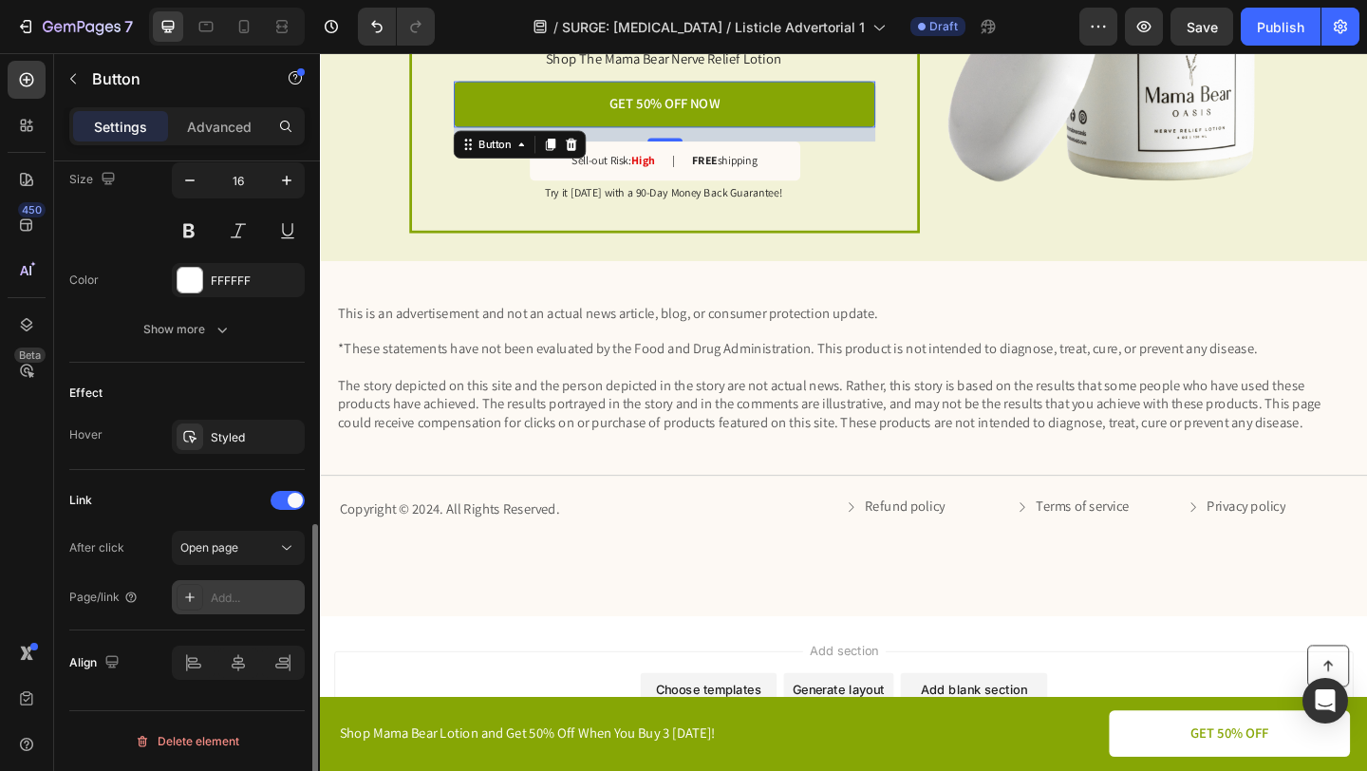
click at [244, 595] on div "Add..." at bounding box center [255, 598] width 89 height 17
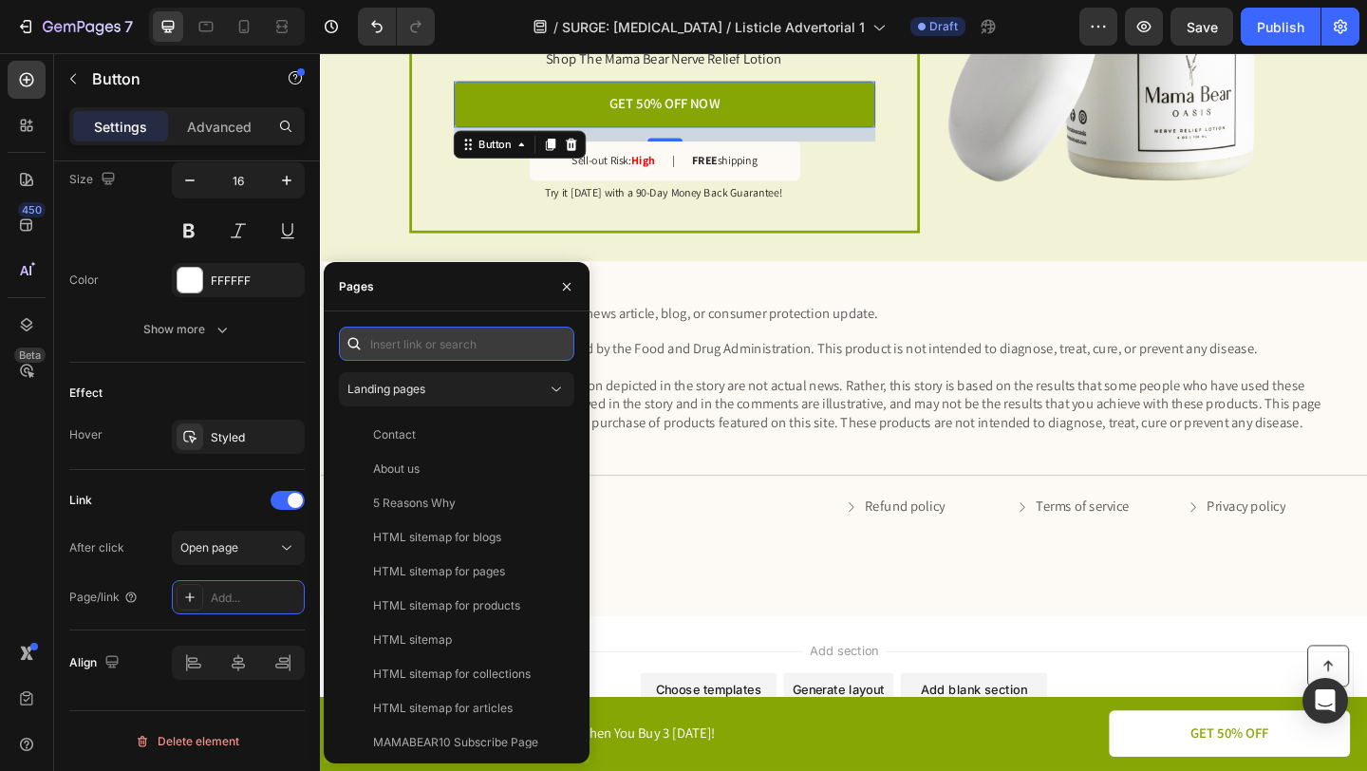
click at [435, 344] on input "text" at bounding box center [456, 344] width 235 height 34
paste input "[URL][DOMAIN_NAME]"
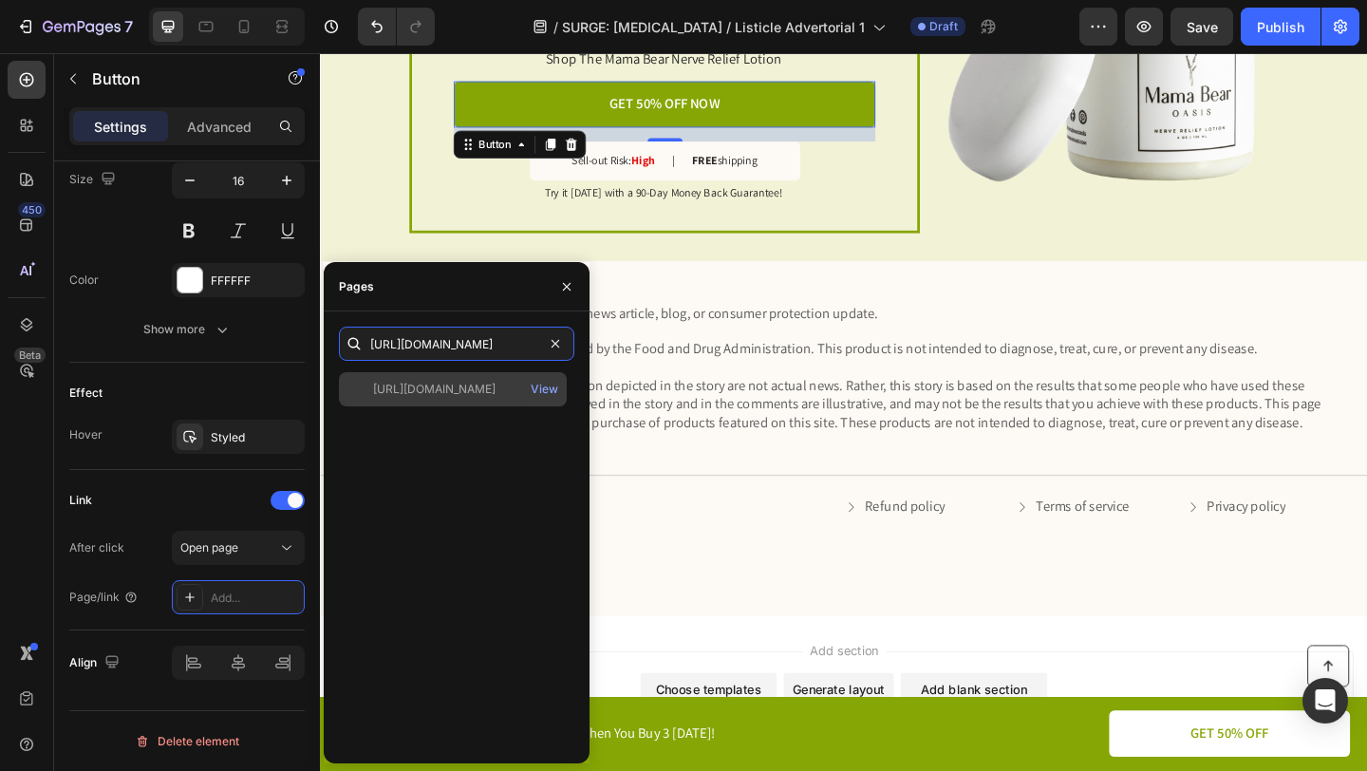
type input "[URL][DOMAIN_NAME]"
click at [493, 392] on div "[URL][DOMAIN_NAME]" at bounding box center [434, 389] width 122 height 17
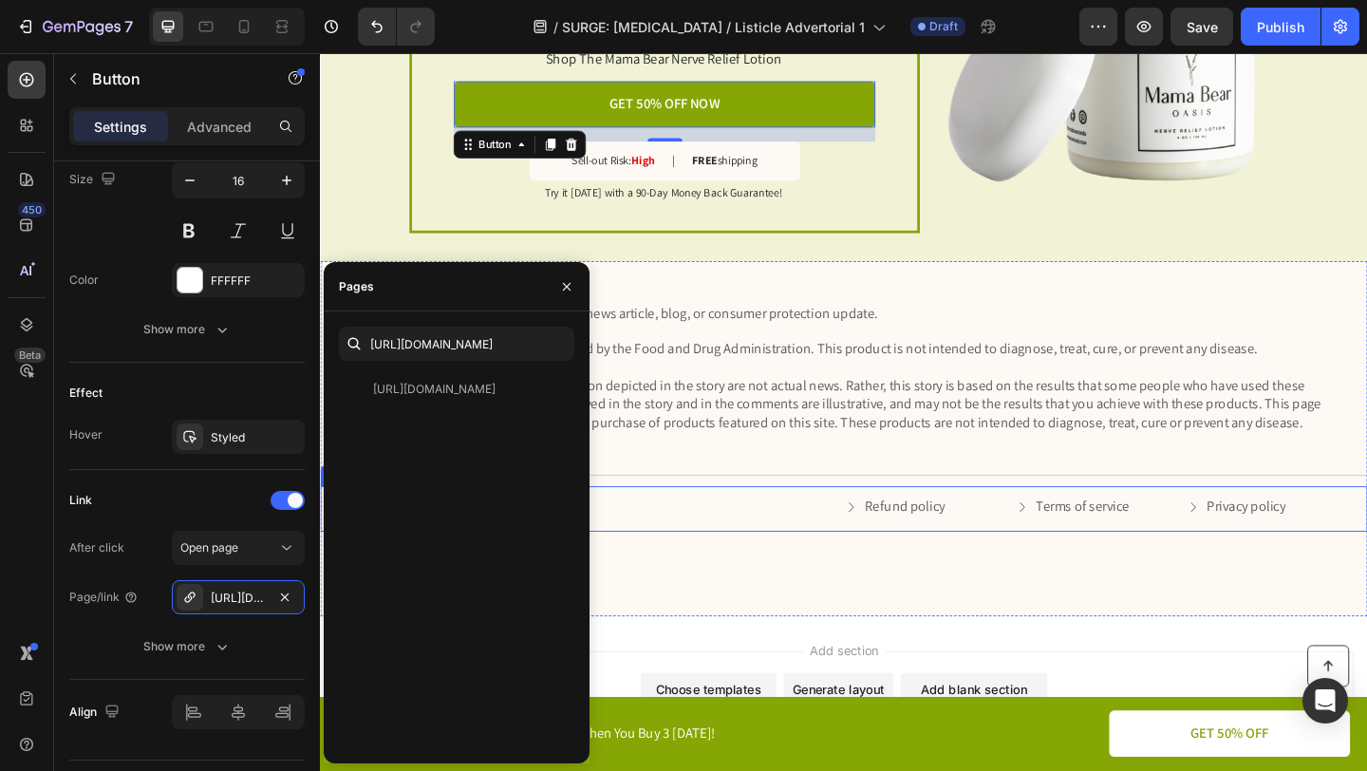
click at [750, 563] on div "Copyright © 2024. All Rights Reserved. Text Block Refund policy Button Terms of…" at bounding box center [889, 548] width 1139 height 48
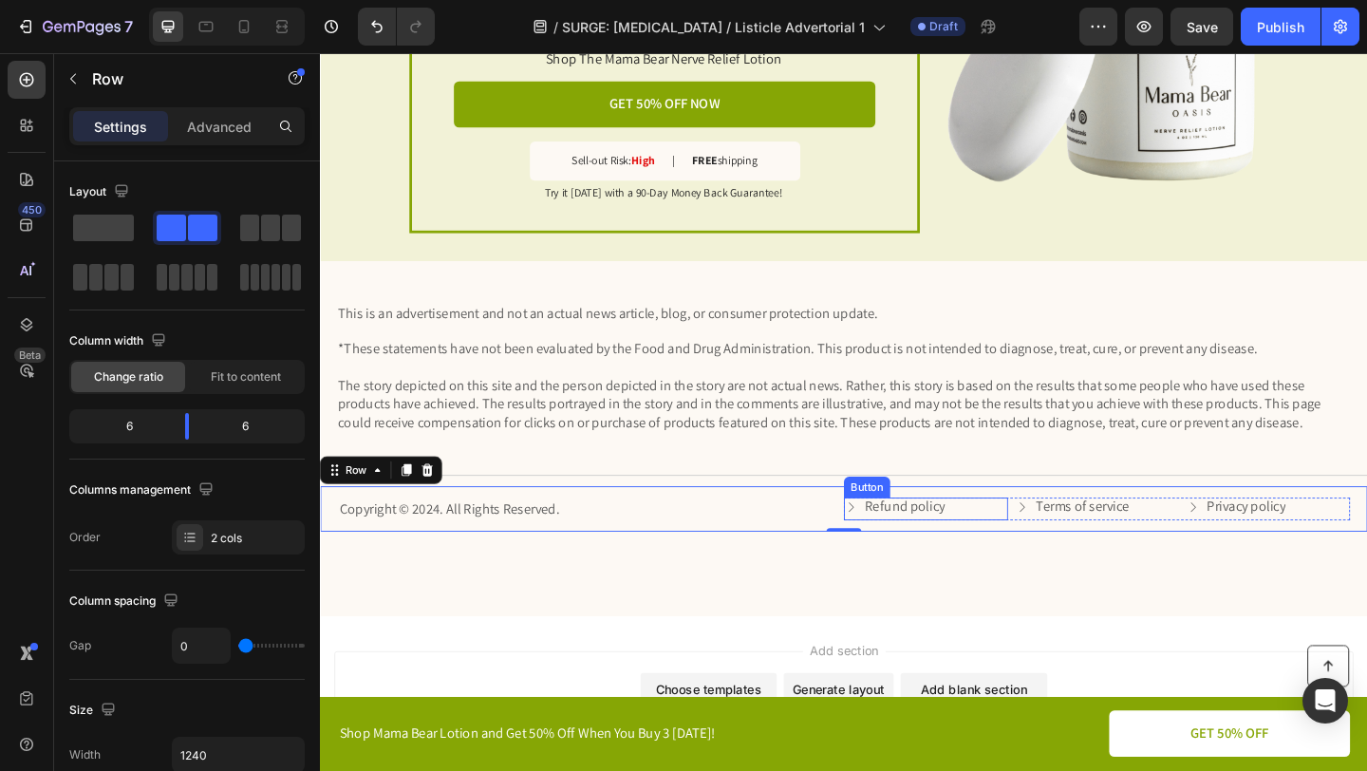
click at [1017, 550] on div "Refund policy Button" at bounding box center [979, 548] width 179 height 24
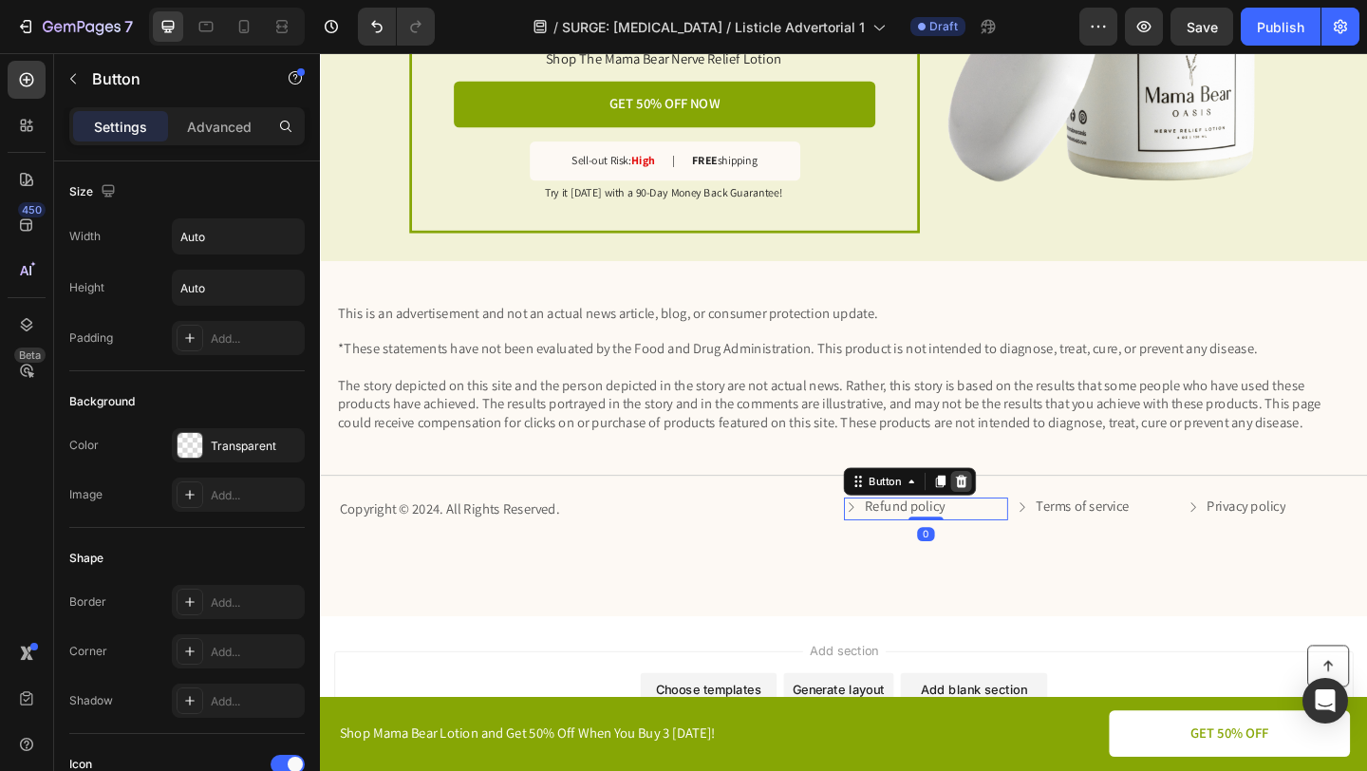
click at [1015, 515] on icon at bounding box center [1018, 518] width 12 height 13
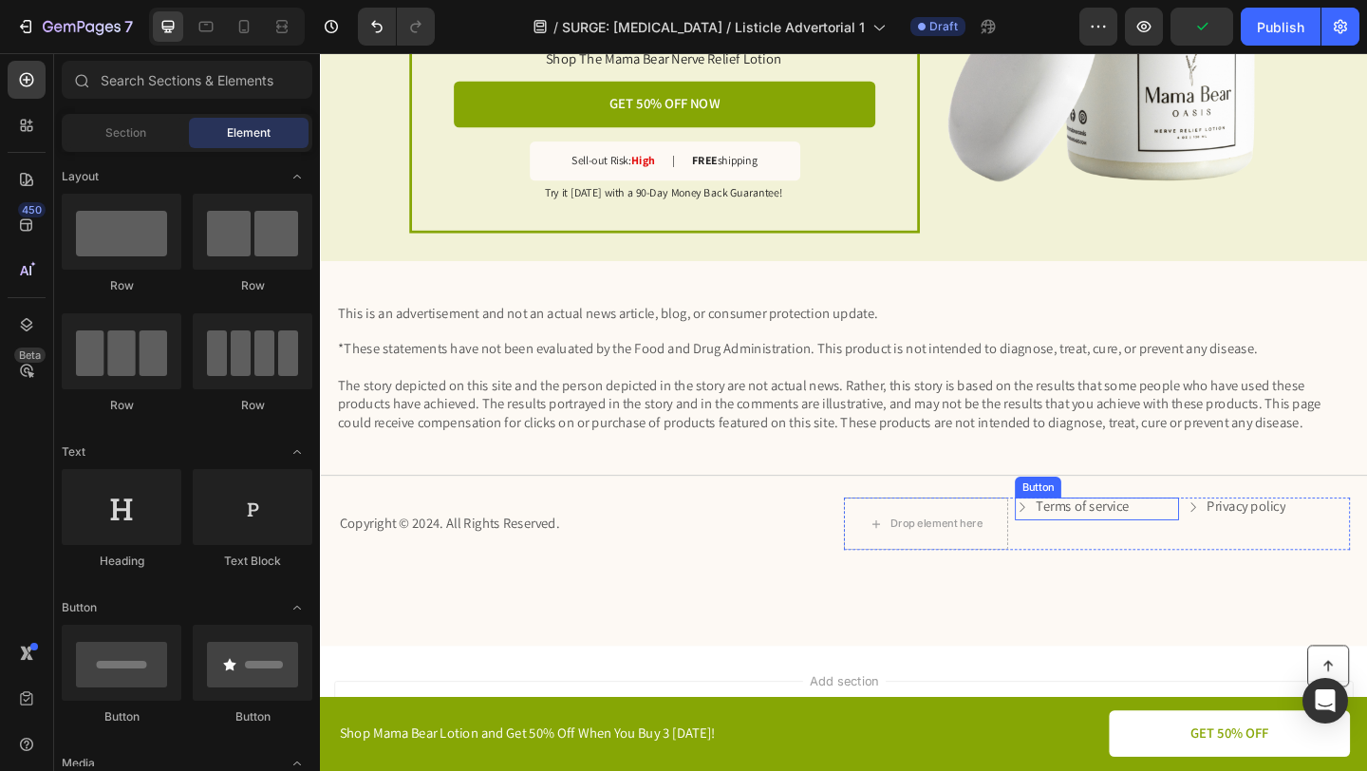
click at [1223, 549] on div "Terms of service Button" at bounding box center [1165, 548] width 179 height 24
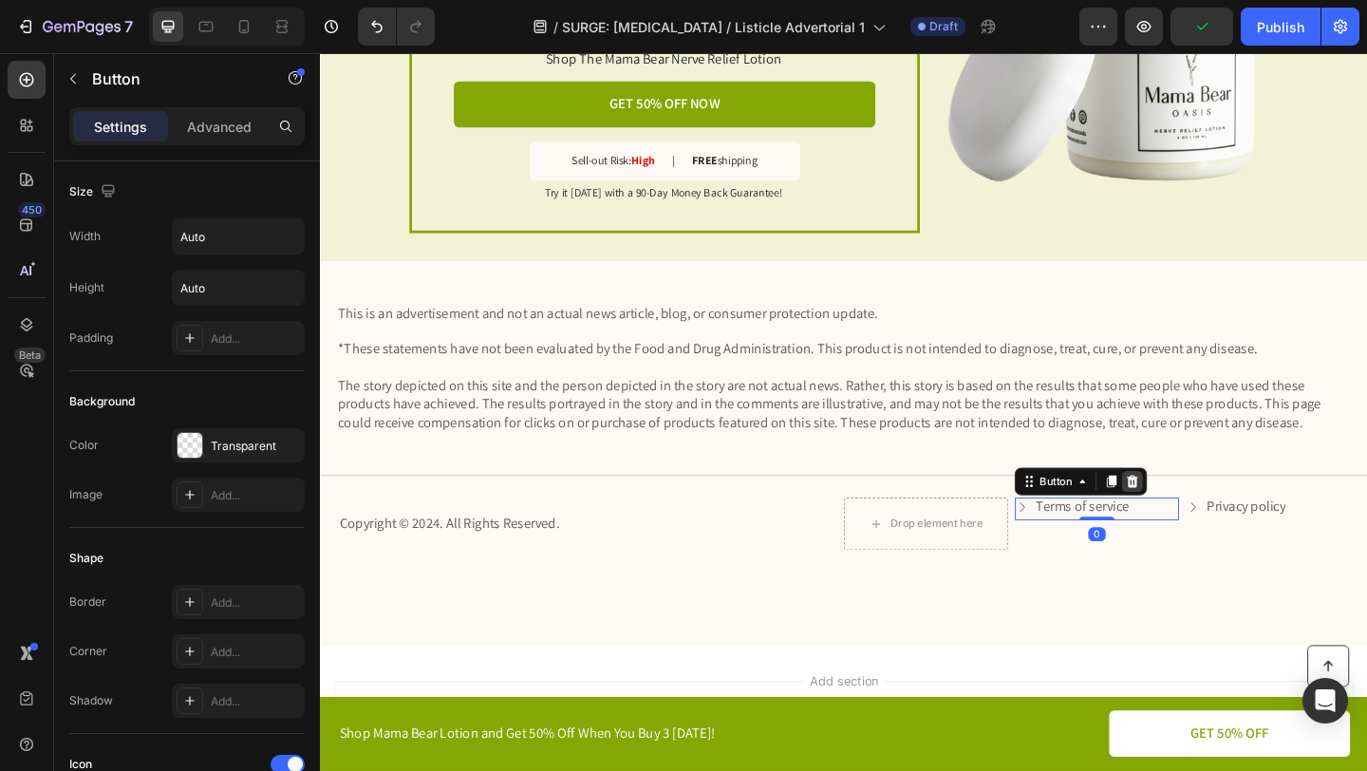
click at [1211, 513] on icon at bounding box center [1203, 518] width 15 height 15
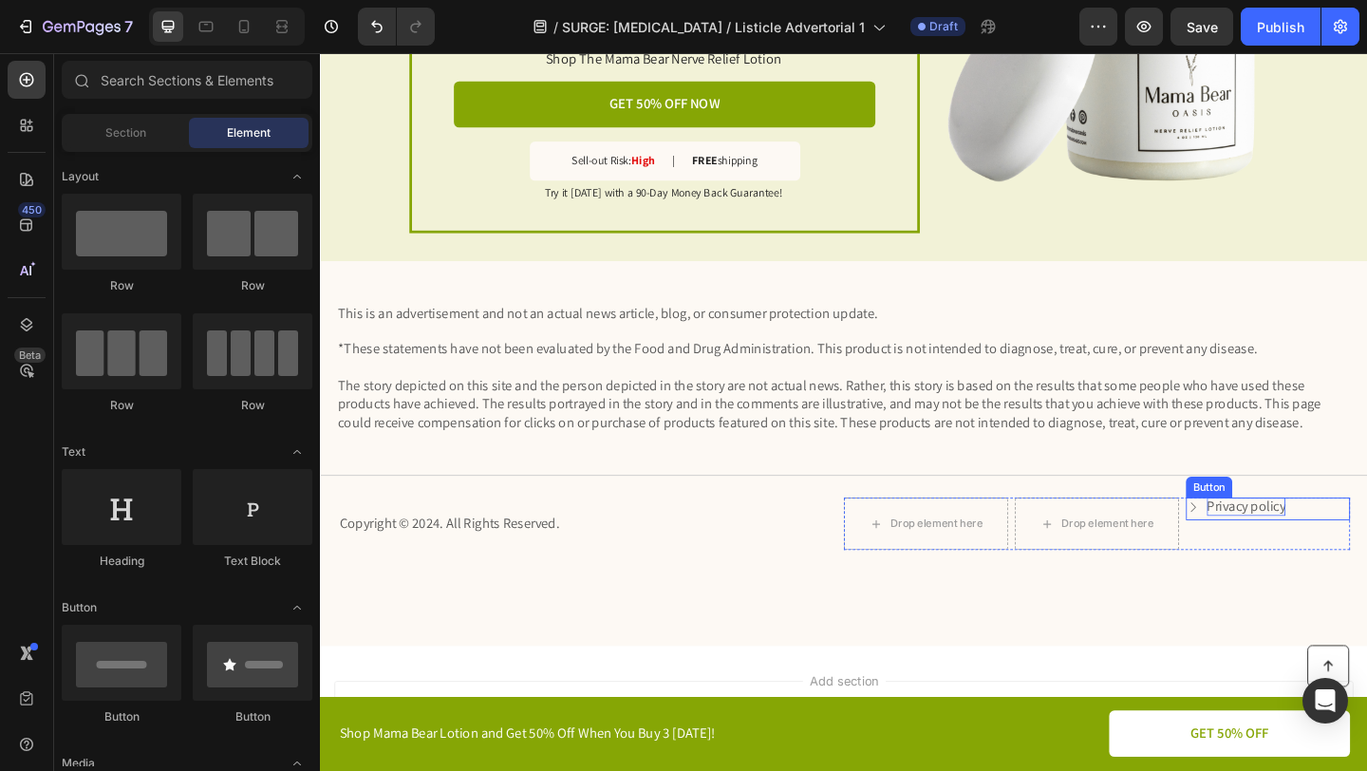
click at [1366, 552] on p "Privacy policy" at bounding box center [1327, 546] width 85 height 20
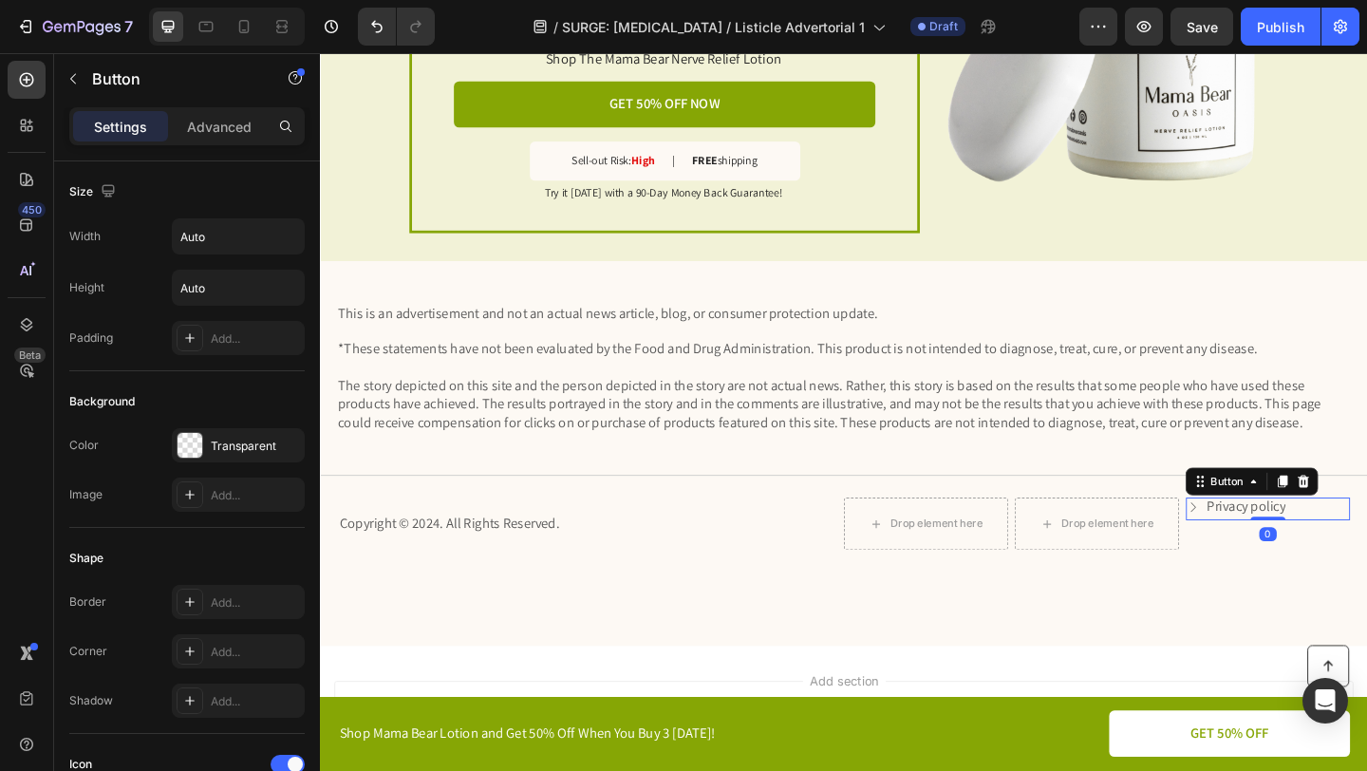
click at [1366, 551] on div "Privacy policy Button 0" at bounding box center [1351, 548] width 179 height 24
click at [1366, 516] on icon at bounding box center [1390, 518] width 12 height 13
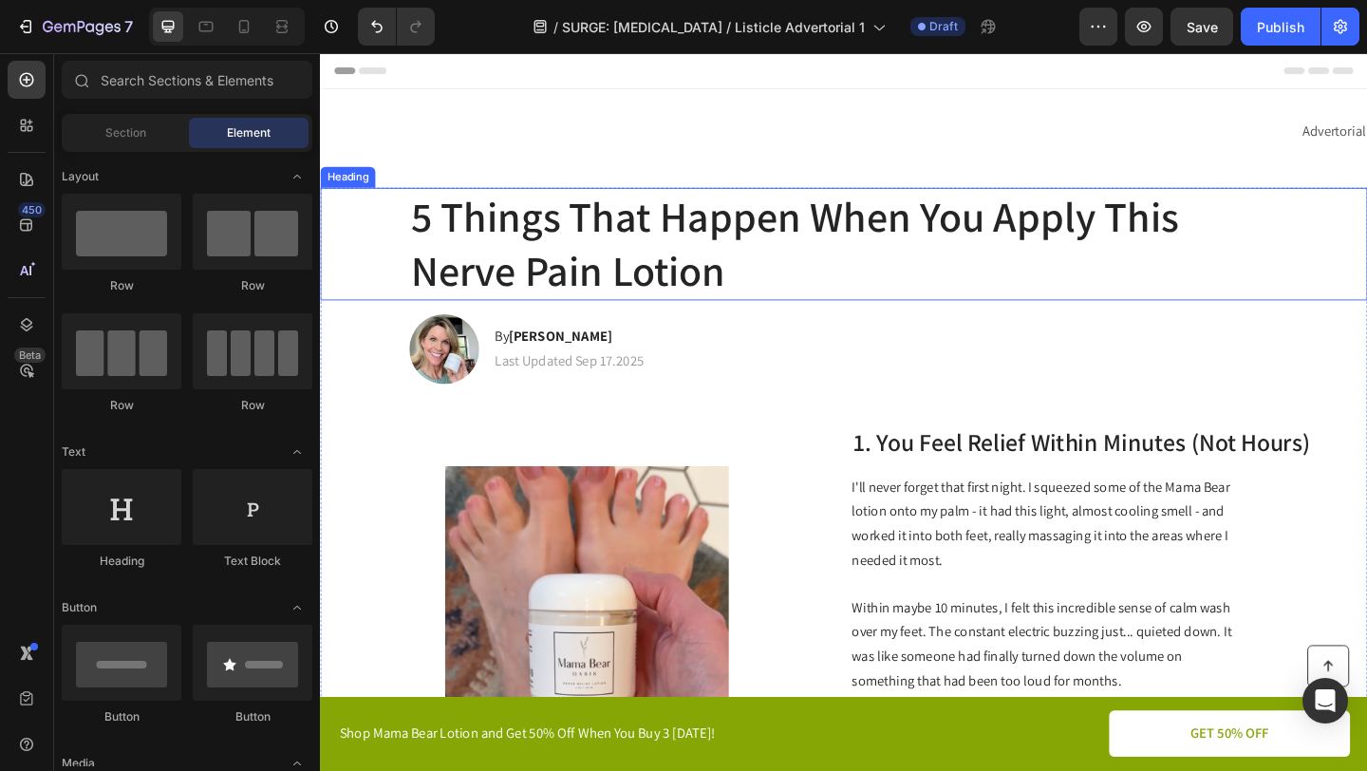
click at [778, 303] on h1 "5 Things That Happen When You Apply This Nerve Pain Lotion" at bounding box center [890, 260] width 946 height 122
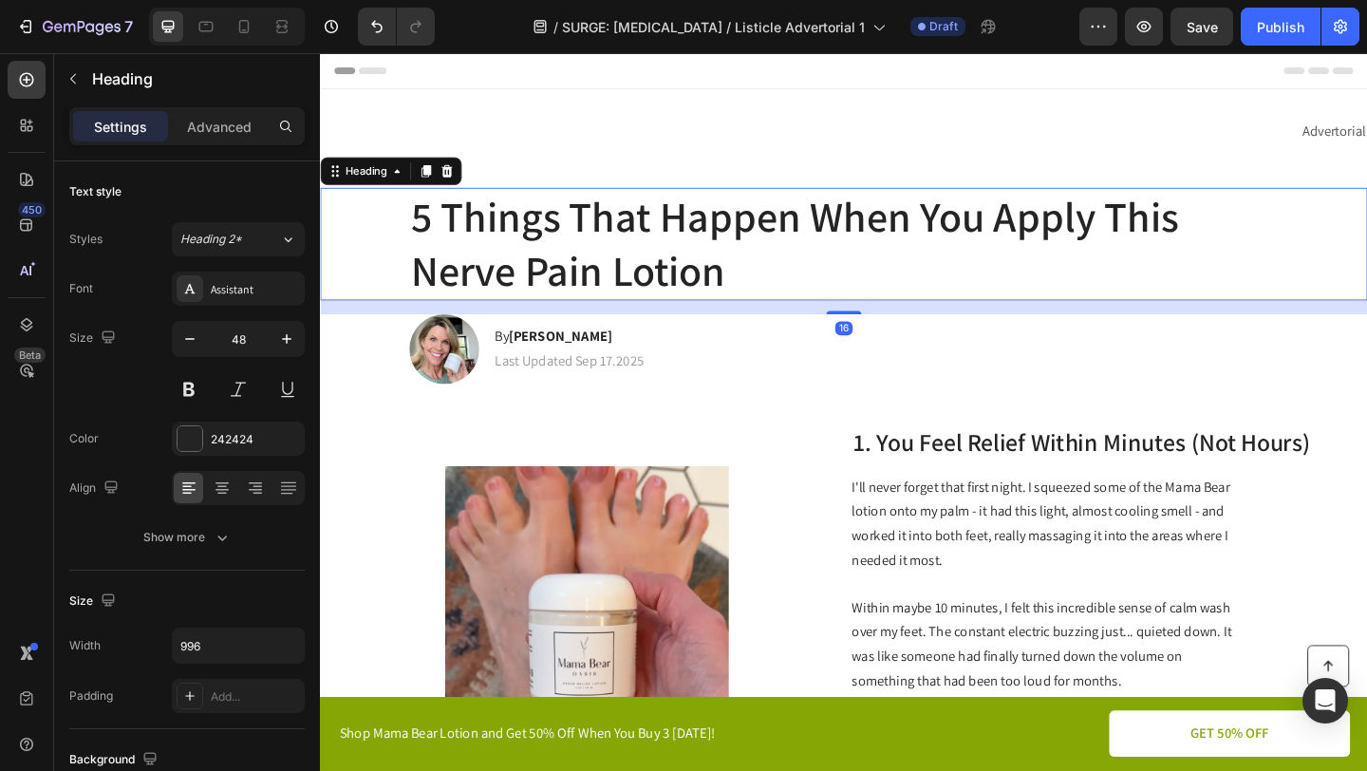
click at [778, 303] on h1 "5 Things That Happen When You Apply This Nerve Pain Lotion" at bounding box center [890, 260] width 946 height 122
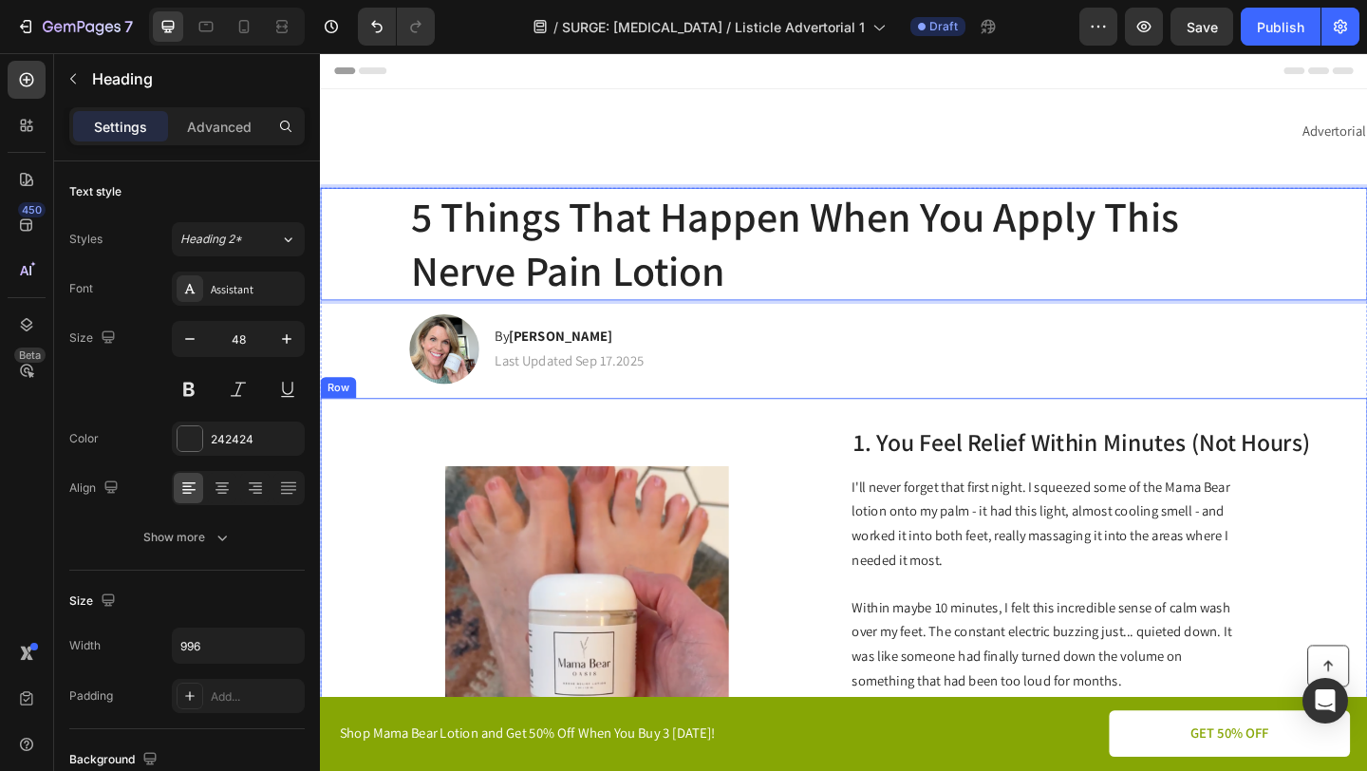
click at [741, 469] on div "Image" at bounding box center [610, 684] width 459 height 450
click at [799, 298] on p "5 Things That Happen When You Apply This Nerve Pain Lotion" at bounding box center [890, 260] width 942 height 119
click at [893, 536] on div "Image 1. You Feel Relief Within Minutes (Not Hours) Heading I'll never forget t…" at bounding box center [889, 683] width 1139 height 511
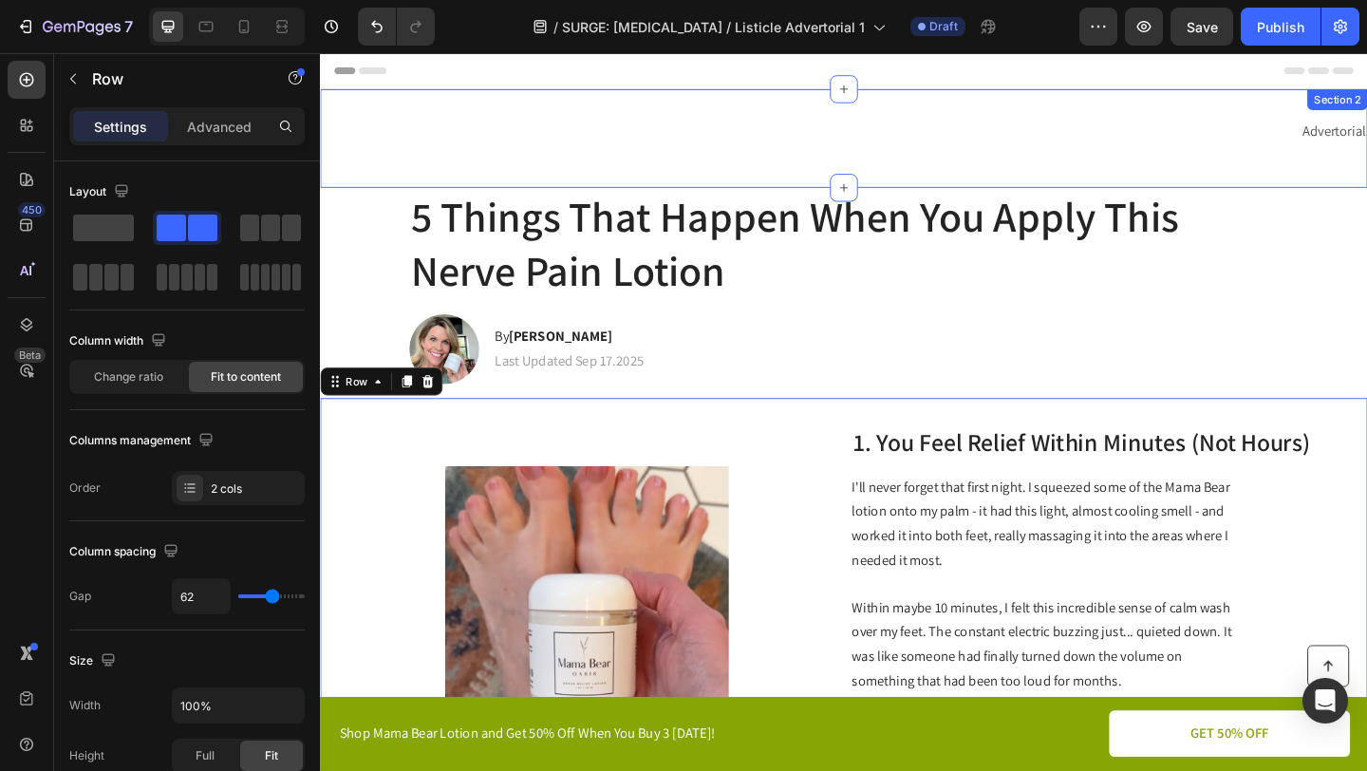
scroll to position [231, 0]
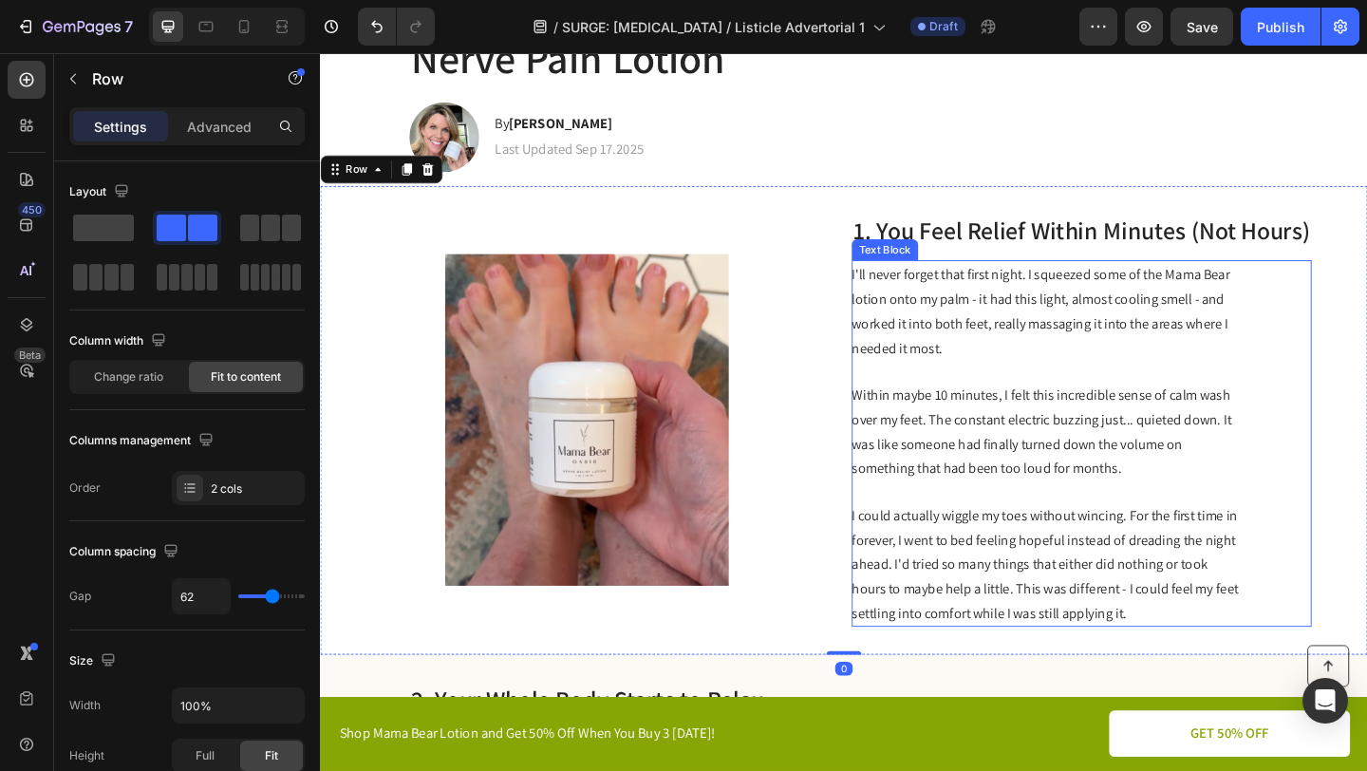
click at [1058, 323] on span "I'll never forget that first night. I squeezed some of the Mama Bear lotion ont…" at bounding box center [1103, 334] width 411 height 100
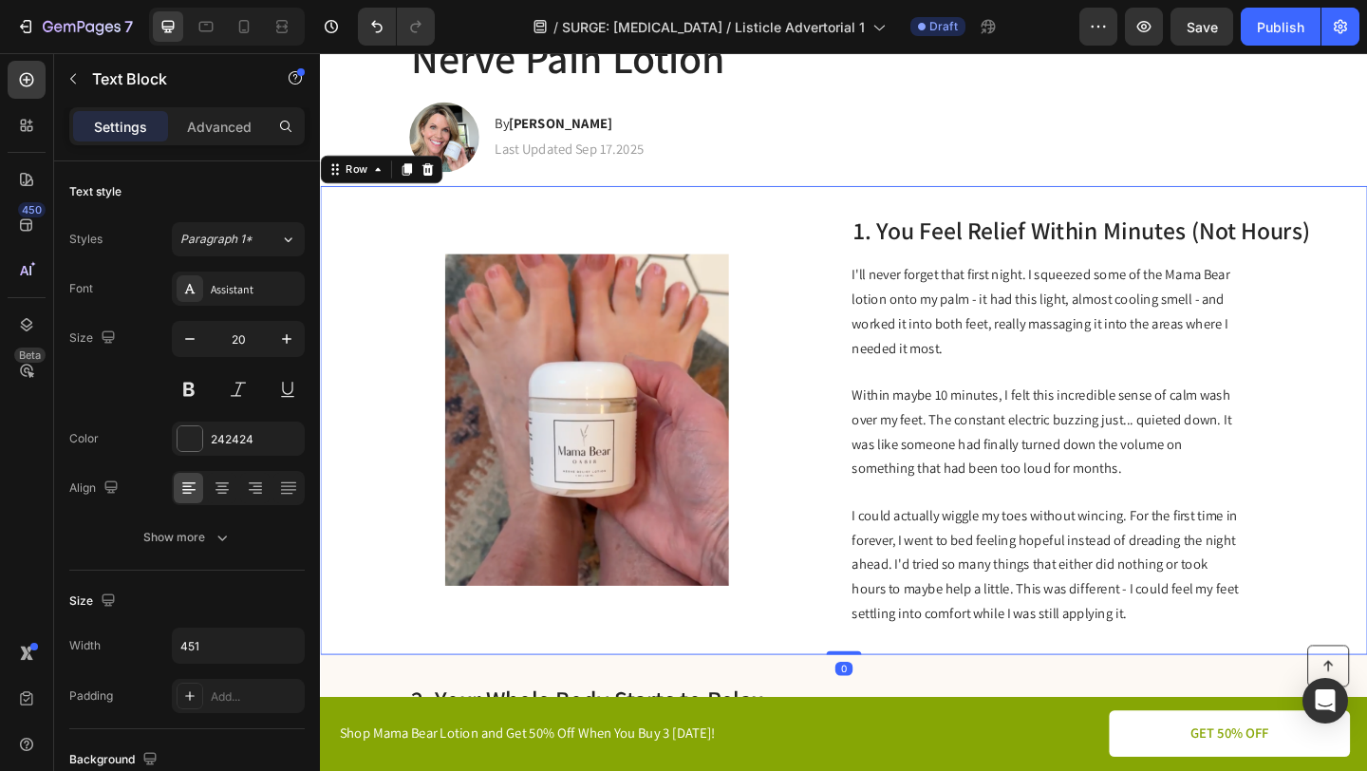
click at [1226, 685] on div "Image 1. You Feel Relief Within Minutes (Not Hours) Heading I'll never forget t…" at bounding box center [889, 452] width 1139 height 511
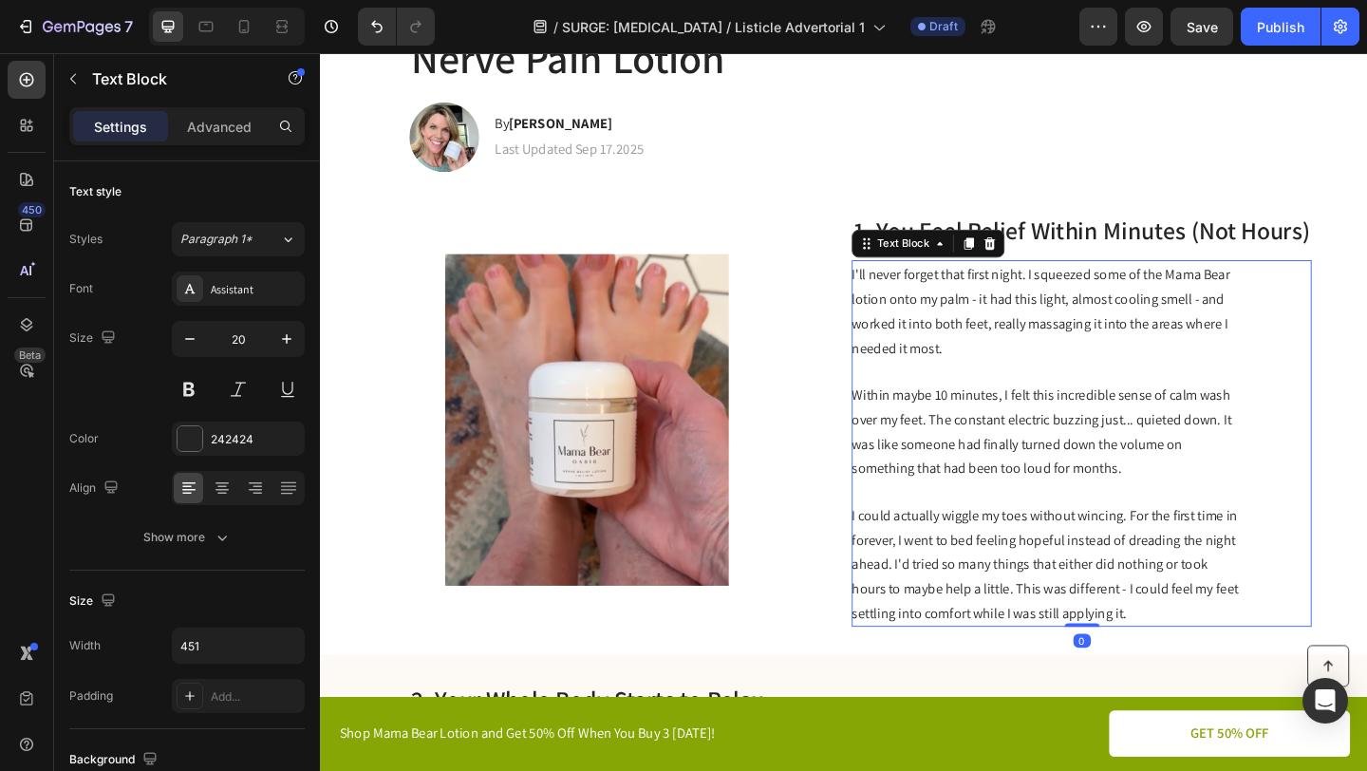
click at [1217, 506] on p "Within maybe 10 minutes, I felt this incredible sense of calm wash over my feet…" at bounding box center [1111, 464] width 426 height 106
click at [1217, 505] on p "Within maybe 10 minutes, I felt this incredible sense of calm wash over my feet…" at bounding box center [1111, 464] width 426 height 106
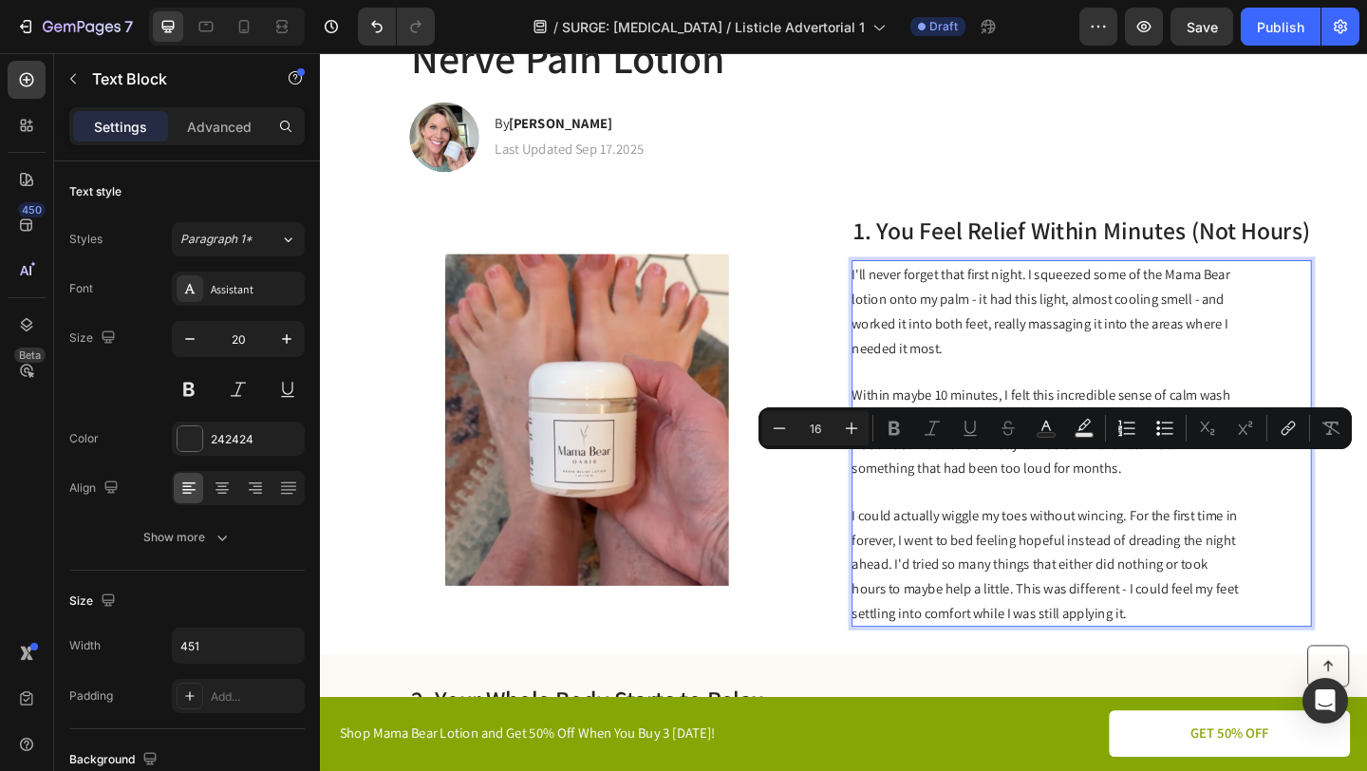
click at [1208, 500] on p "Within maybe 10 minutes, I felt this incredible sense of calm wash over my feet…" at bounding box center [1111, 464] width 426 height 106
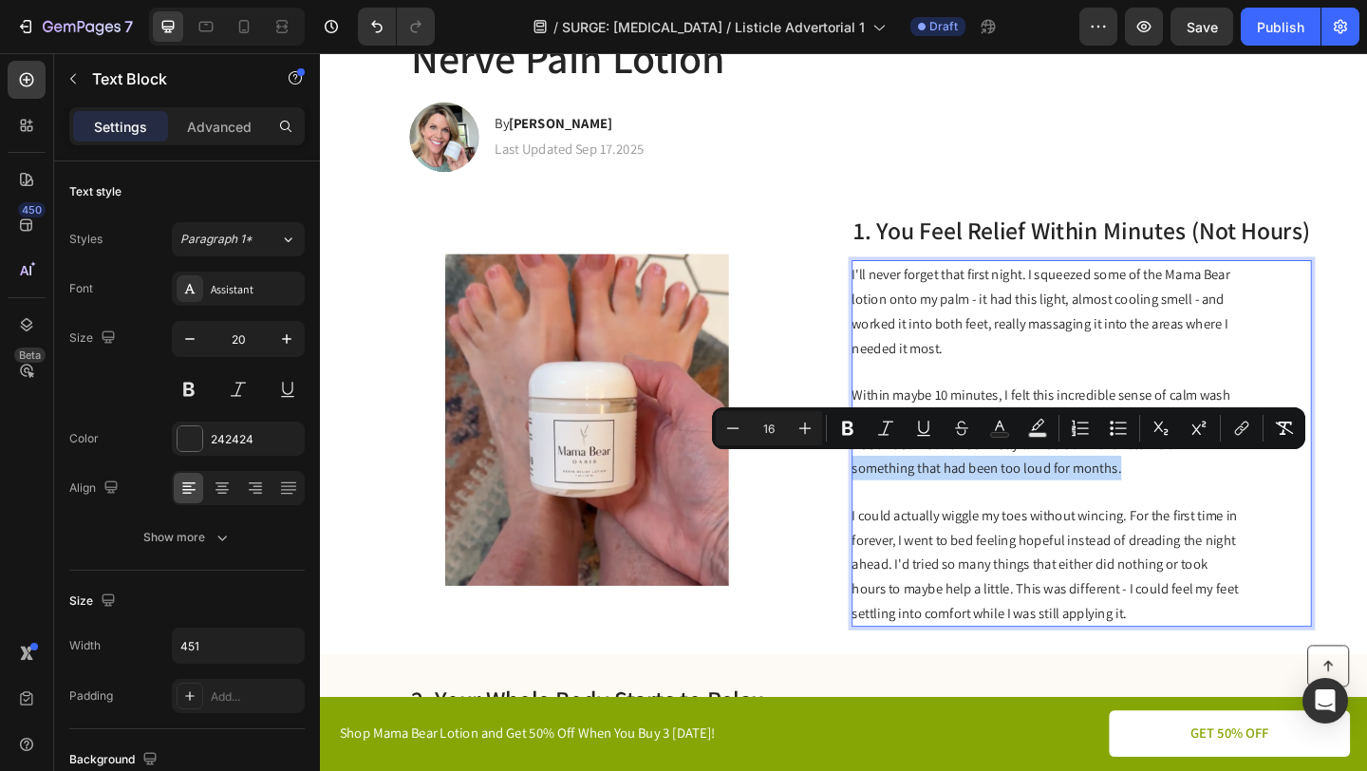
drag, startPoint x: 1207, startPoint y: 500, endPoint x: 1259, endPoint y: 481, distance: 55.6
click at [1259, 481] on p "Within maybe 10 minutes, I felt this incredible sense of calm wash over my feet…" at bounding box center [1111, 464] width 426 height 106
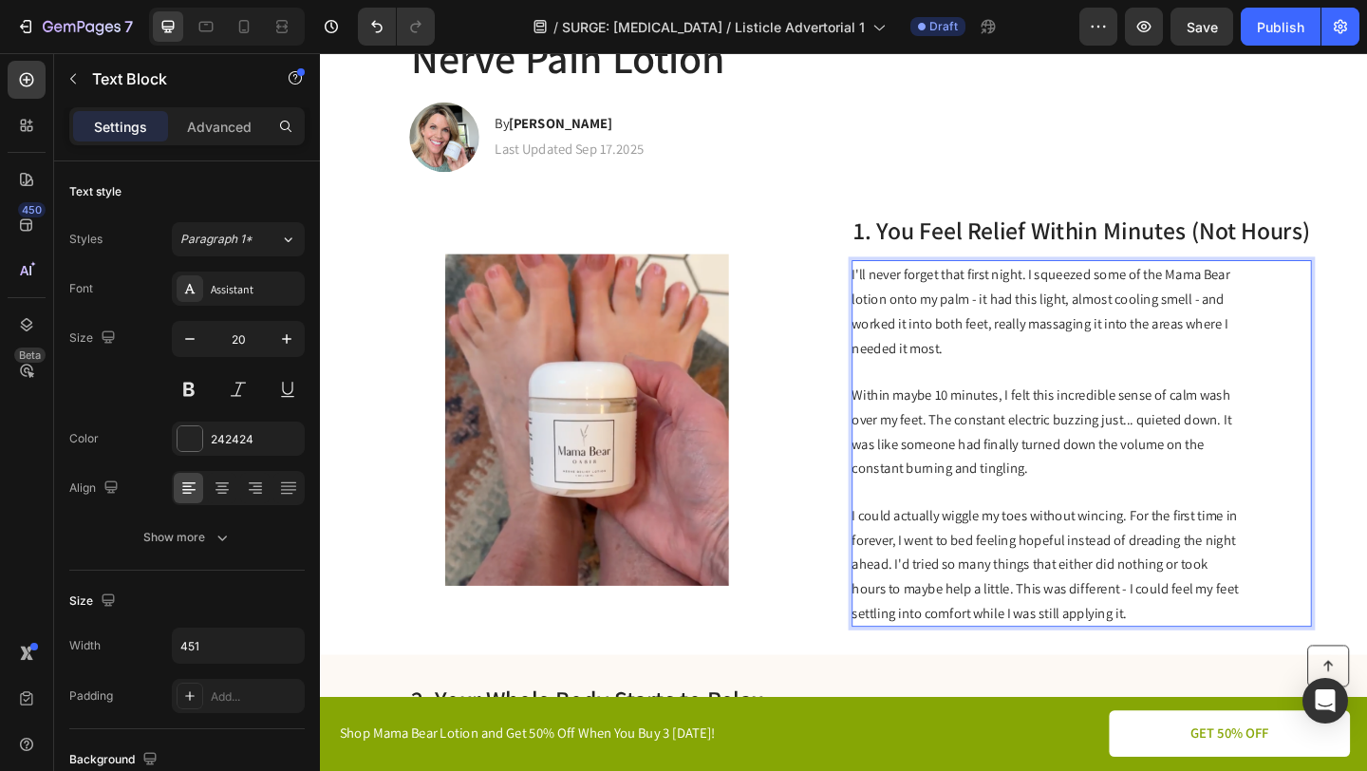
click at [1287, 641] on p "I could actually wiggle my toes without wincing. For the first time in forever,…" at bounding box center [1111, 608] width 426 height 133
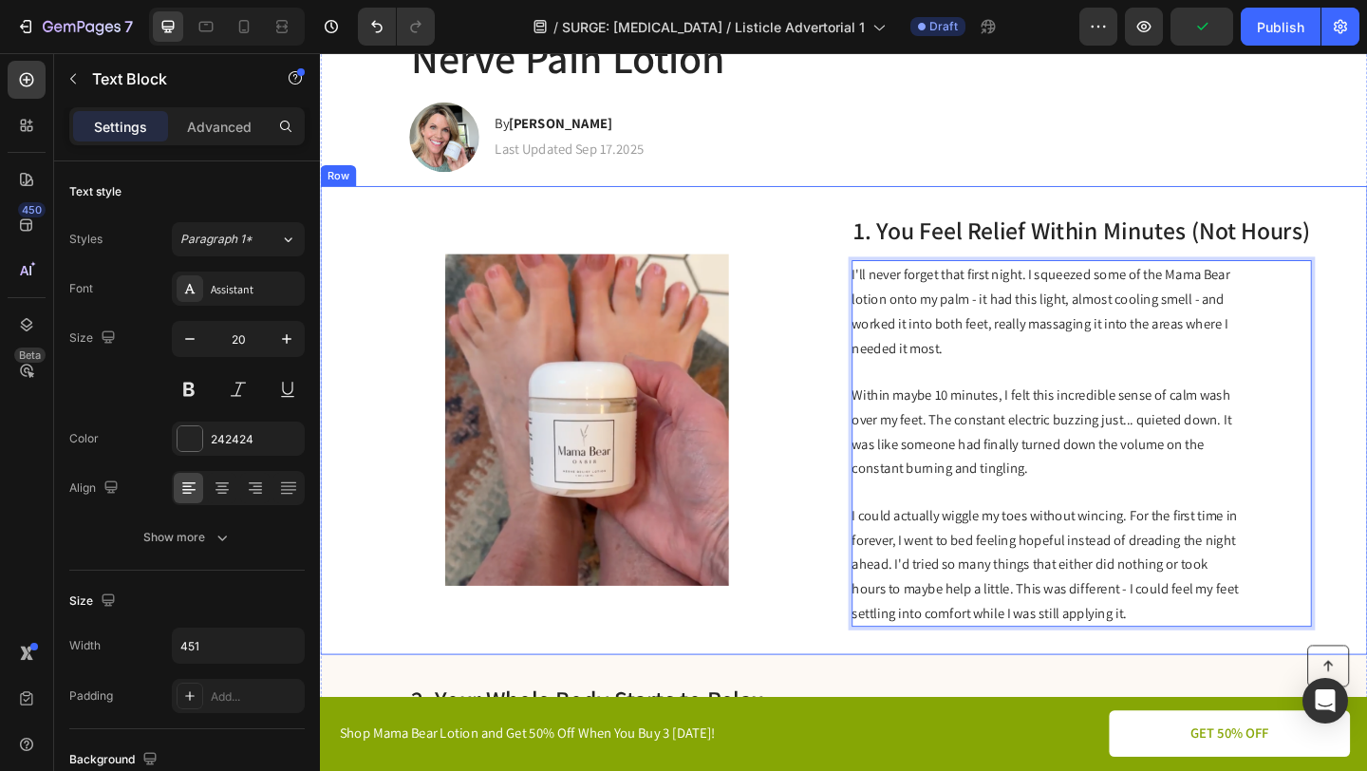
click at [1366, 589] on div "Image 1. You Feel Relief Within Minutes (Not Hours) Heading I'll never forget t…" at bounding box center [889, 452] width 1139 height 511
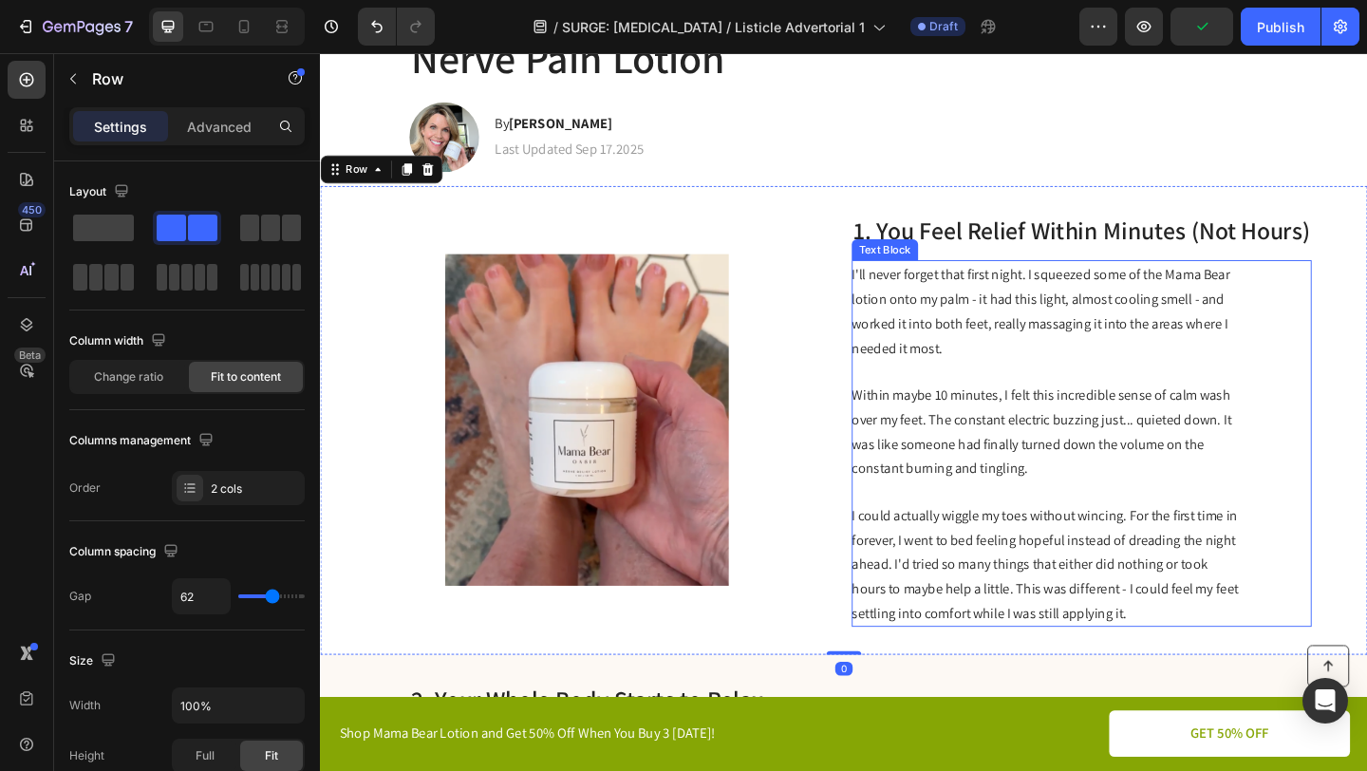
click at [1223, 560] on span "I could actually wiggle my toes without wincing. For the first time in forever,…" at bounding box center [1108, 609] width 421 height 126
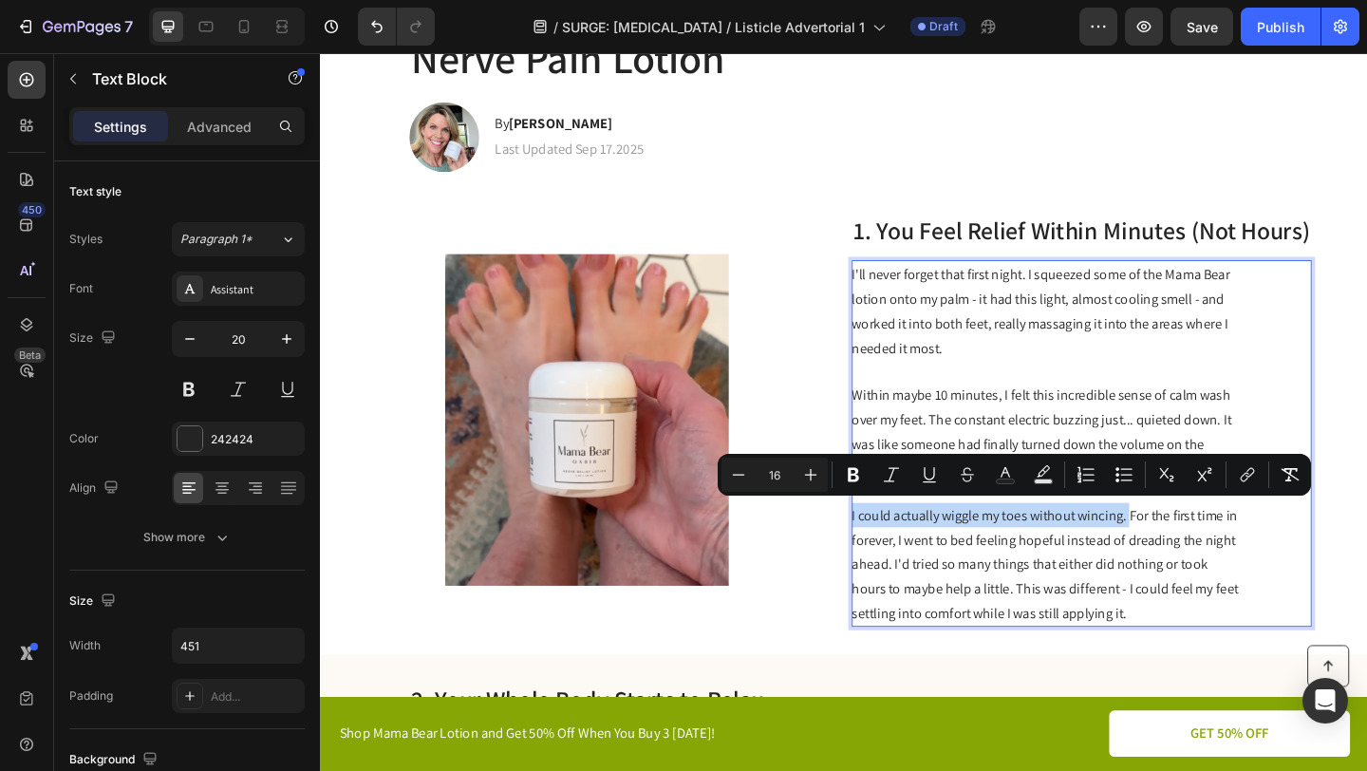
drag, startPoint x: 1201, startPoint y: 553, endPoint x: 898, endPoint y: 552, distance: 302.9
click at [898, 552] on span "I could actually wiggle my toes without wincing. For the first time in forever,…" at bounding box center [1108, 609] width 421 height 126
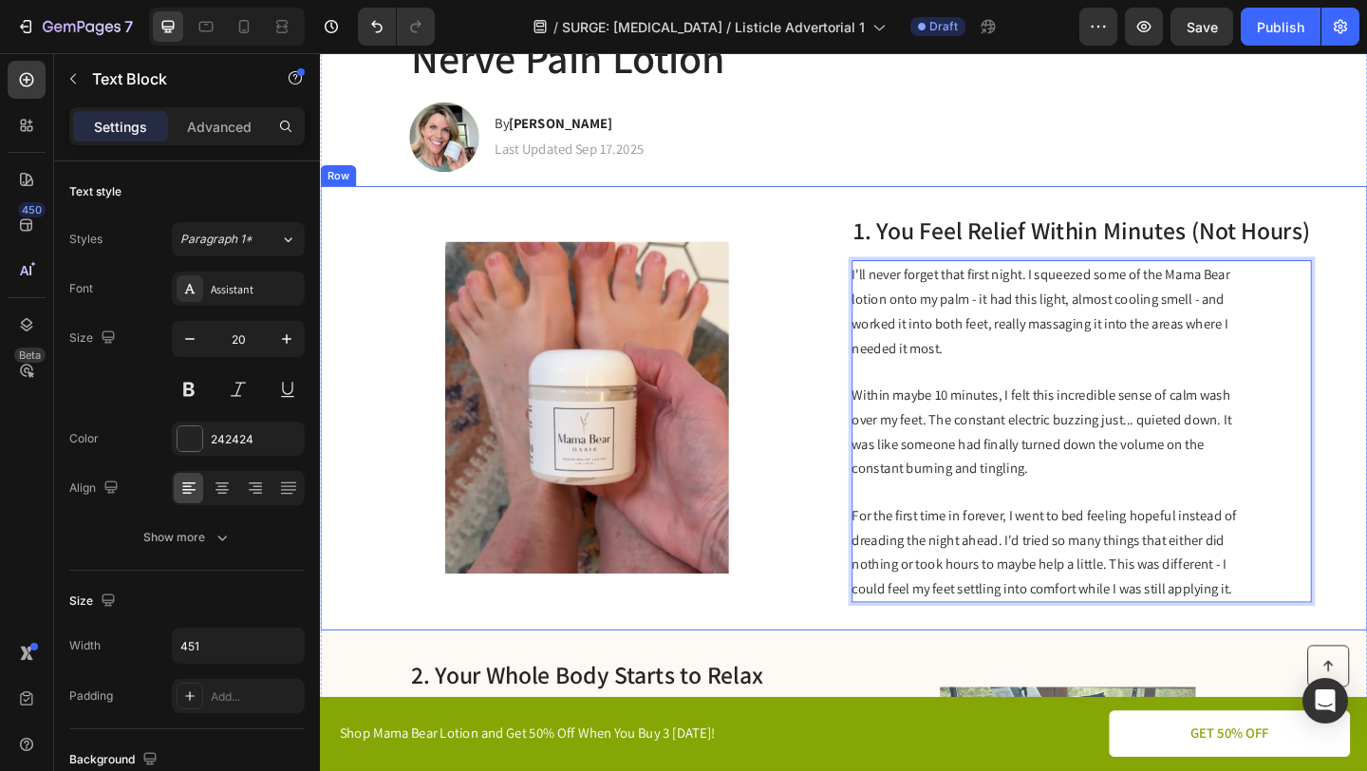
click at [1366, 603] on div "Image 1. You Feel Relief Within Minutes (Not Hours) Heading I'll never forget t…" at bounding box center [889, 439] width 1139 height 484
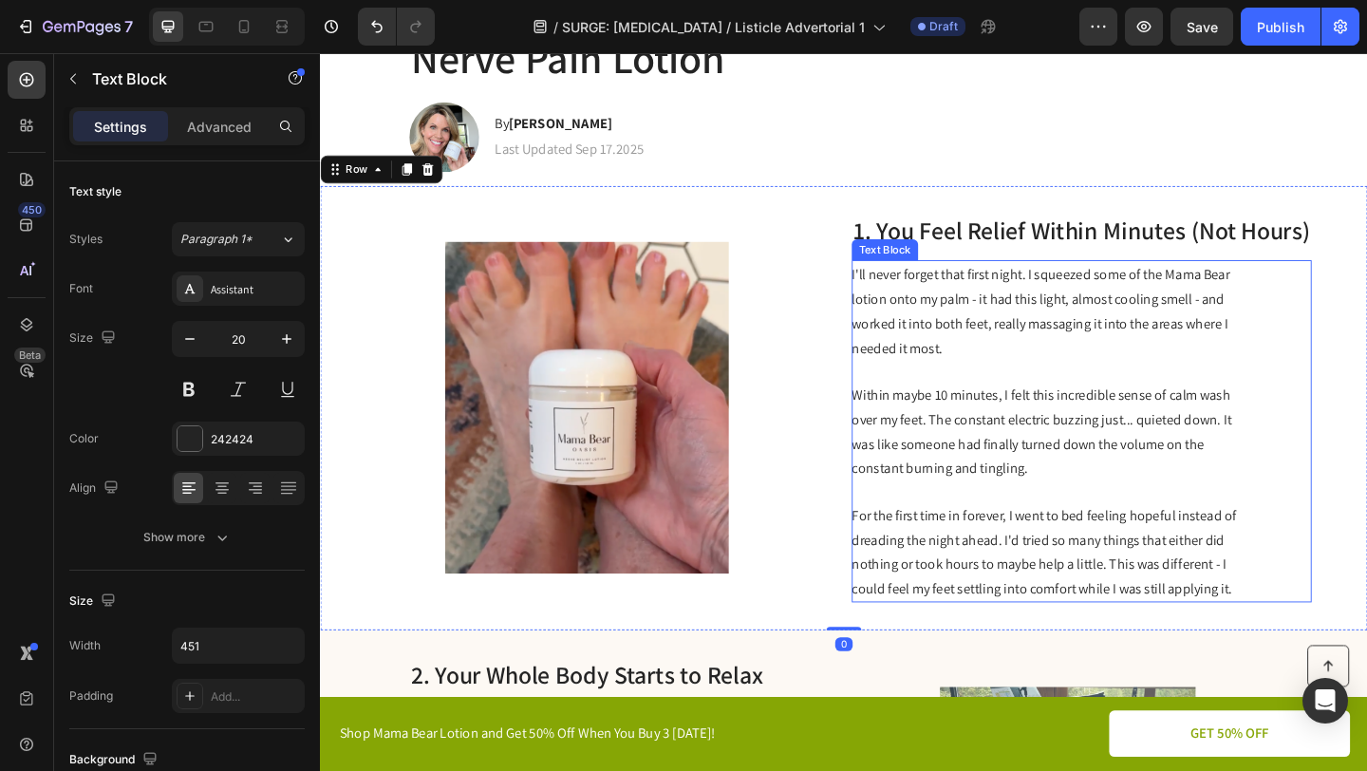
click at [1212, 620] on span "For the first time in forever, I went to bed feeling hopeful instead of dreadin…" at bounding box center [1107, 596] width 419 height 100
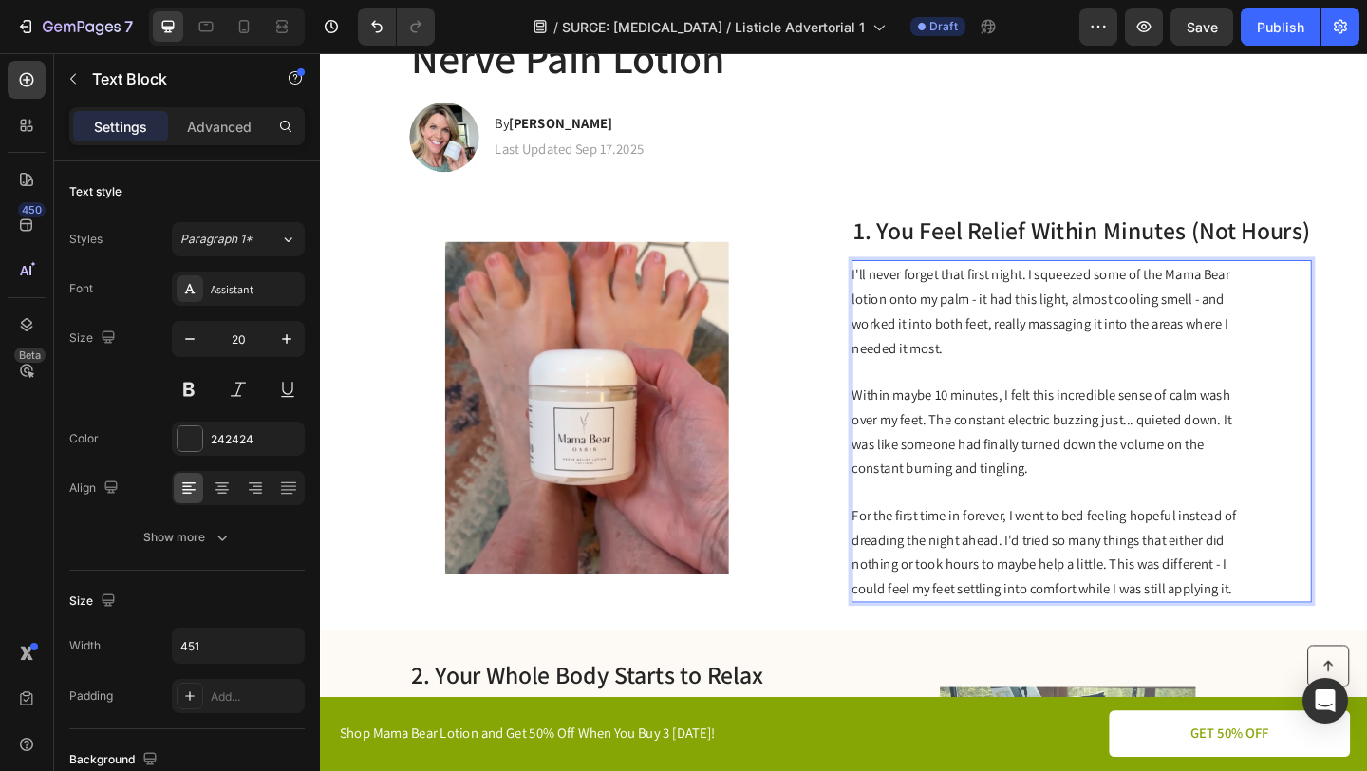
click at [1245, 613] on span "For the first time in forever, I went to bed feeling hopeful instead of dreadin…" at bounding box center [1107, 596] width 419 height 100
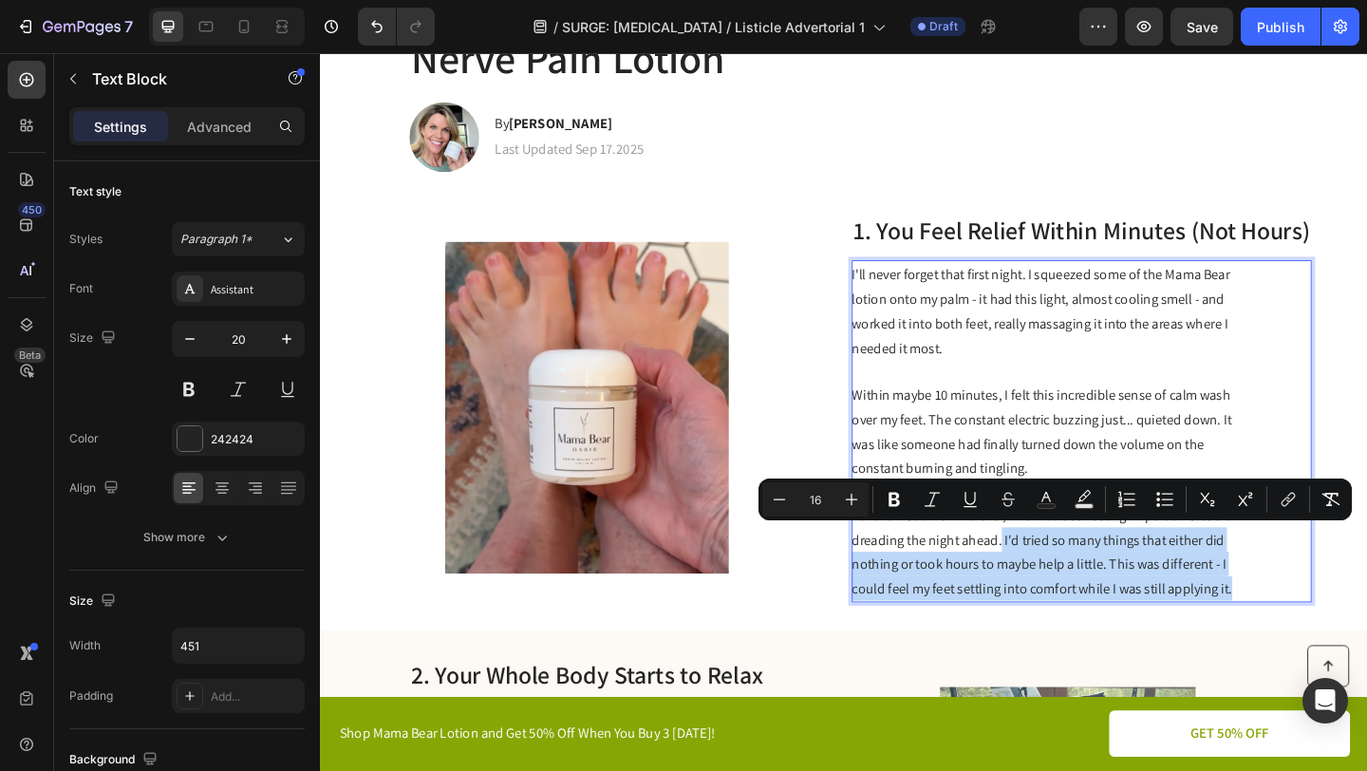
drag, startPoint x: 1324, startPoint y: 629, endPoint x: 1061, endPoint y: 580, distance: 267.4
click at [1061, 580] on p "For the first time in forever, I went to bed feeling hopeful instead of dreadin…" at bounding box center [1111, 595] width 426 height 106
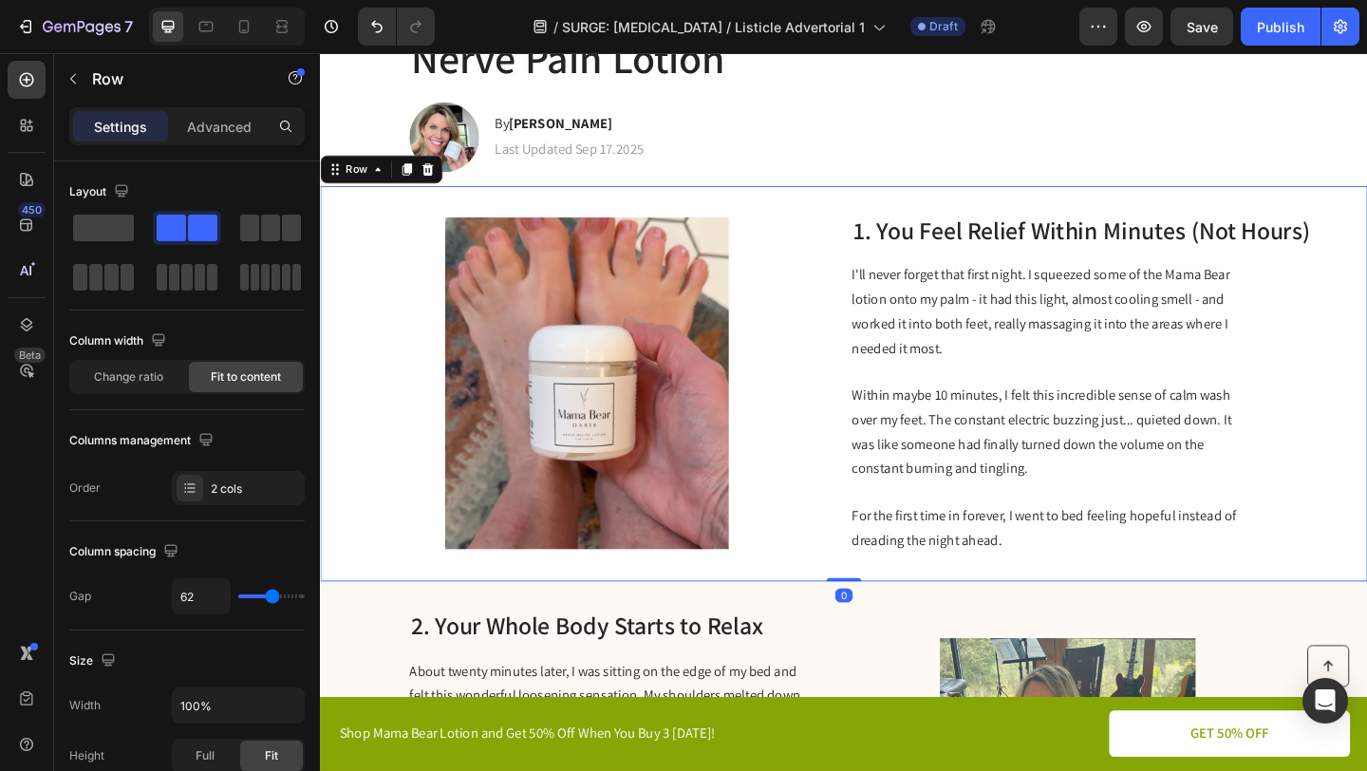
click at [858, 587] on div "Image 1. You Feel Relief Within Minutes (Not Hours) Heading I'll never forget t…" at bounding box center [889, 412] width 1139 height 431
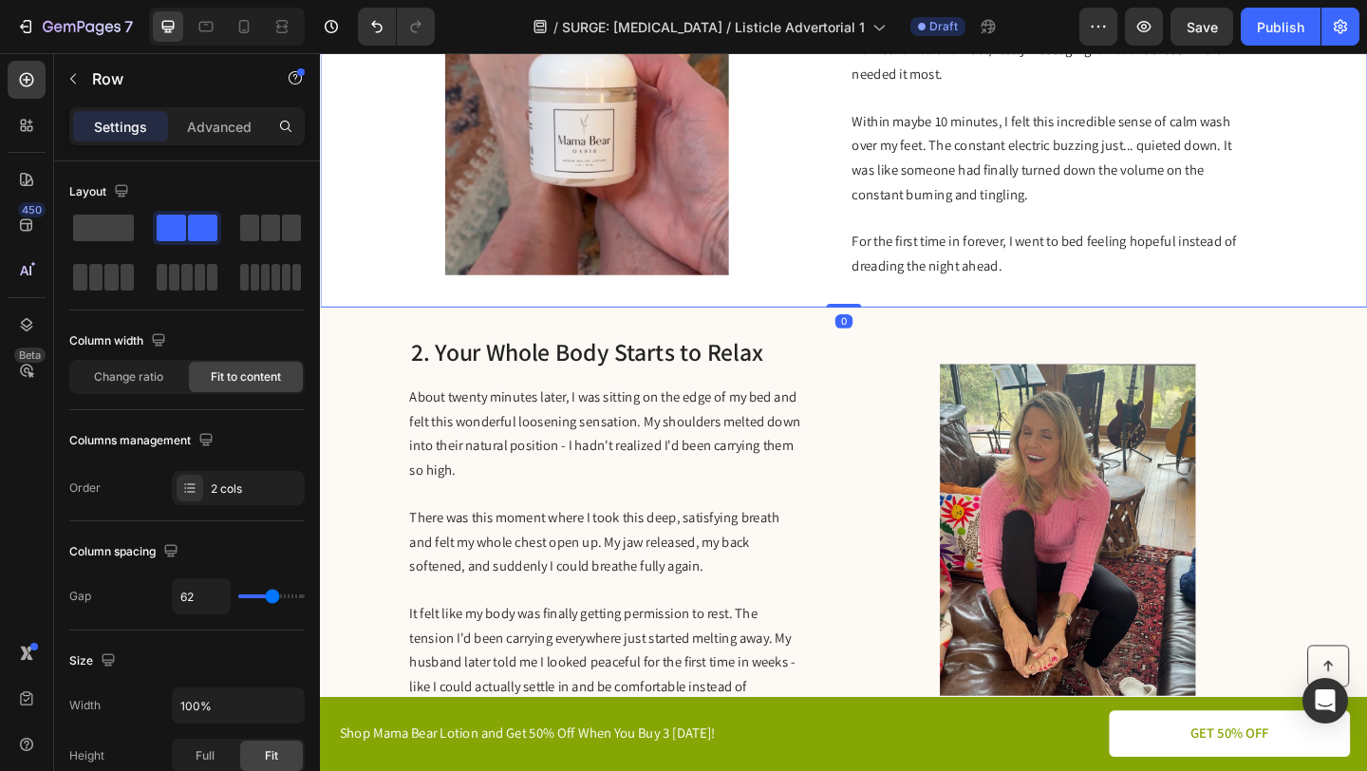
scroll to position [566, 0]
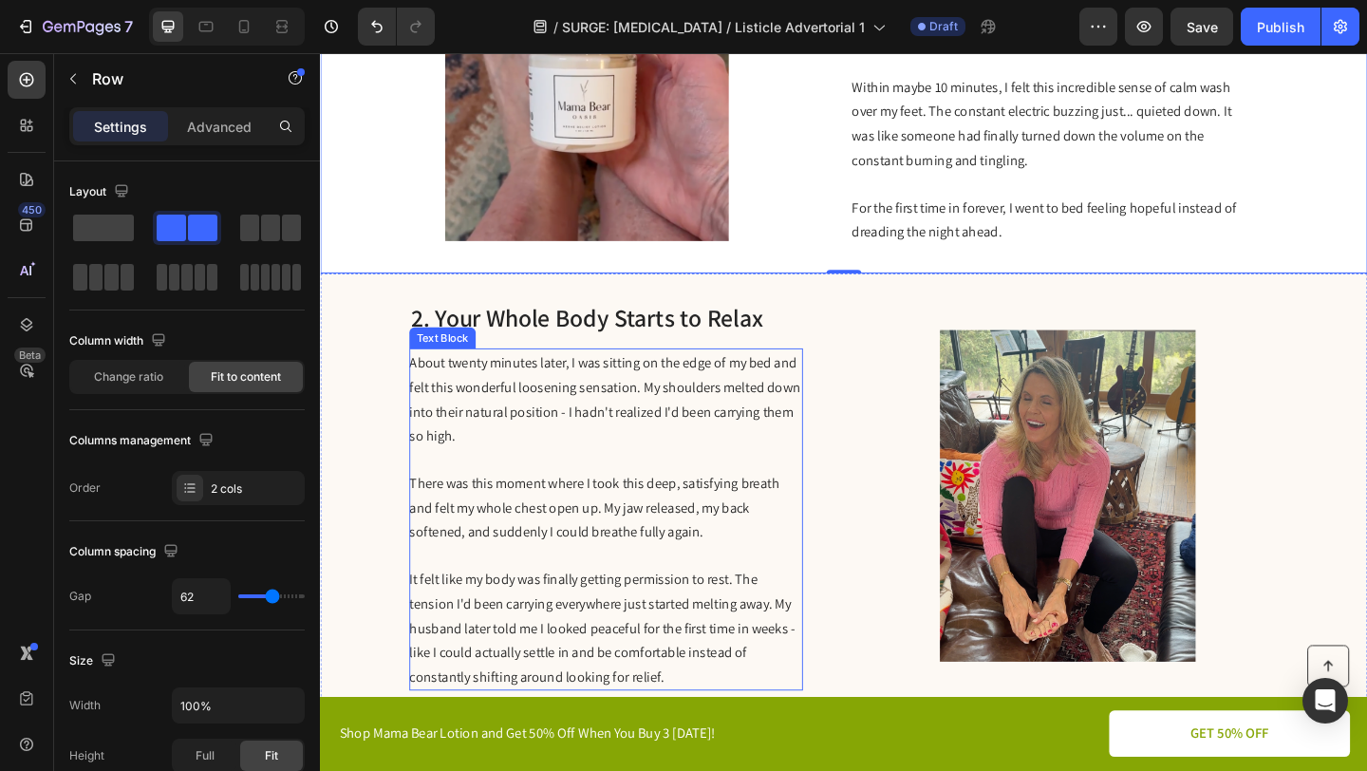
click at [743, 587] on p at bounding box center [630, 599] width 426 height 25
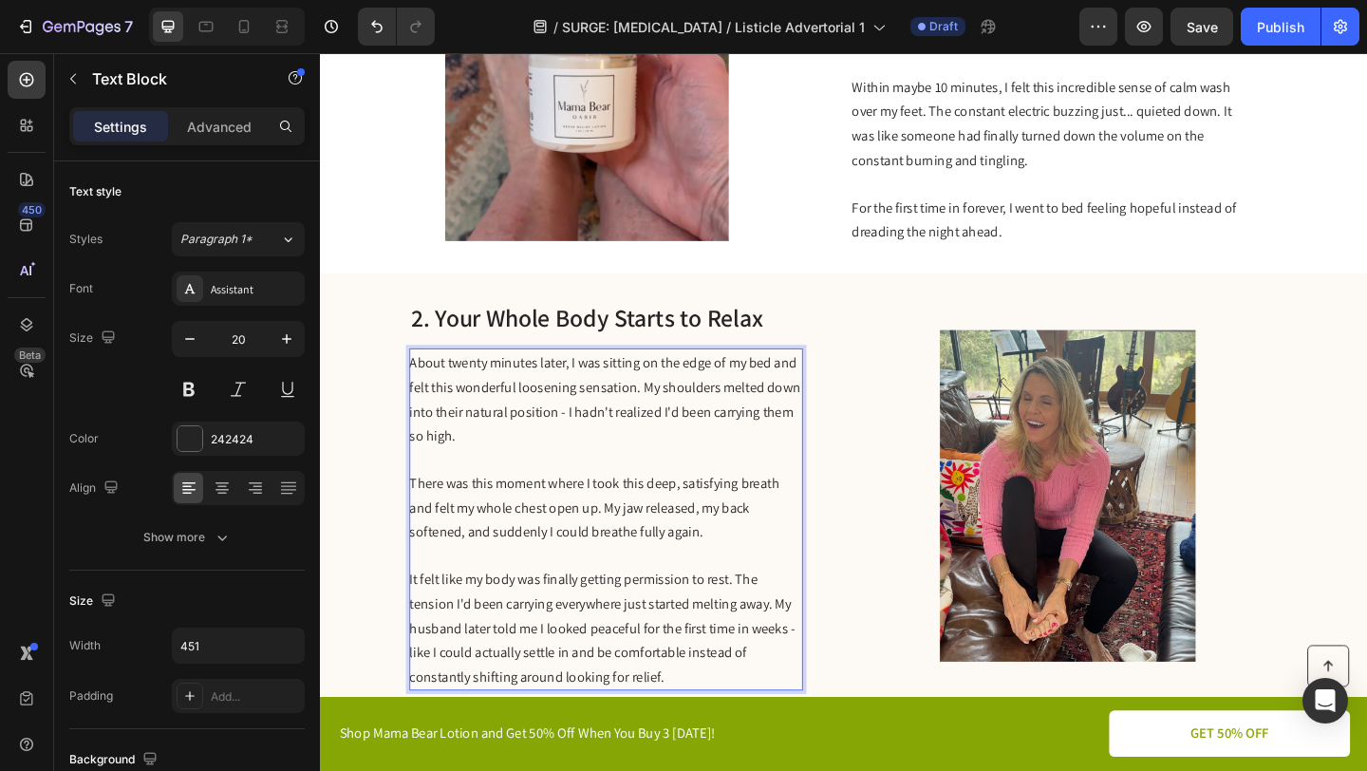
click at [630, 460] on p "About twenty minutes later, I was sitting on the edge of my bed and felt this w…" at bounding box center [630, 429] width 426 height 106
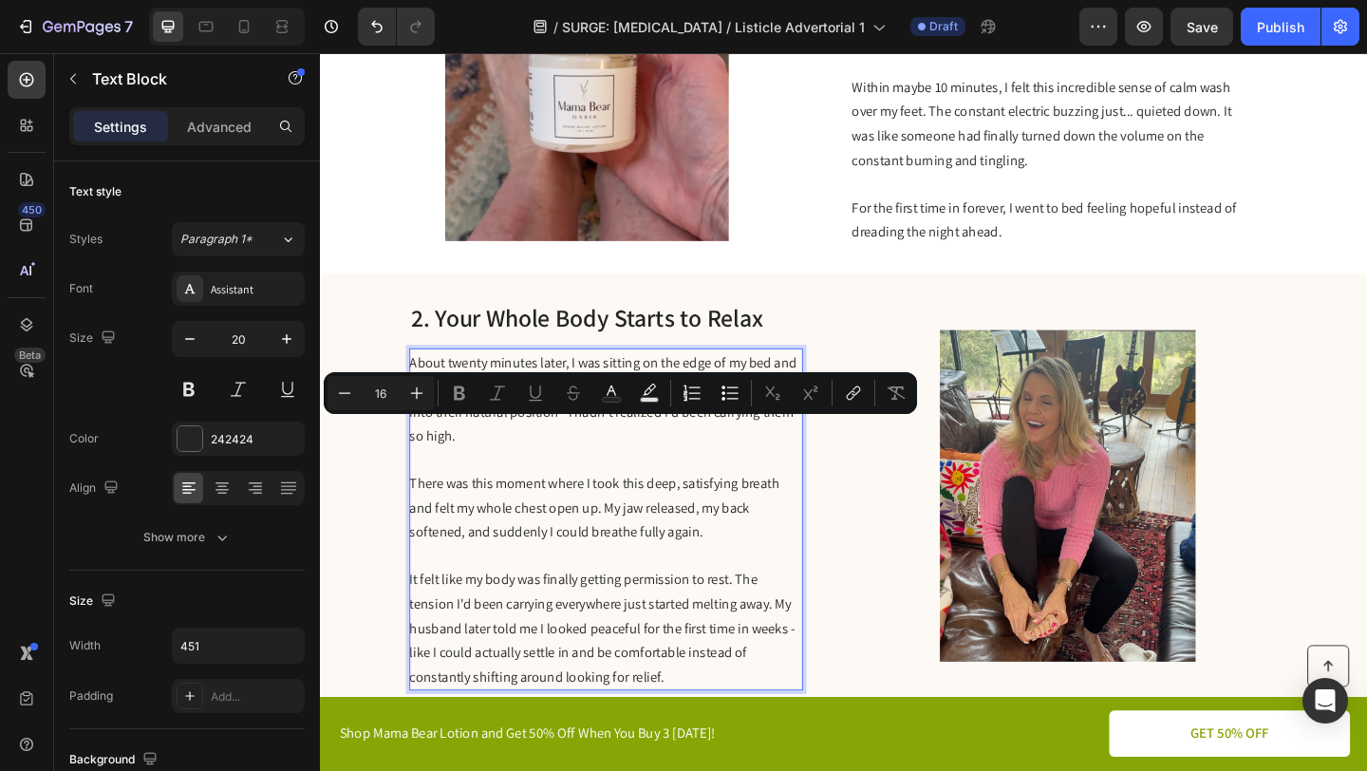
click at [630, 460] on p "About twenty minutes later, I was sitting on the edge of my bed and felt this w…" at bounding box center [630, 429] width 426 height 106
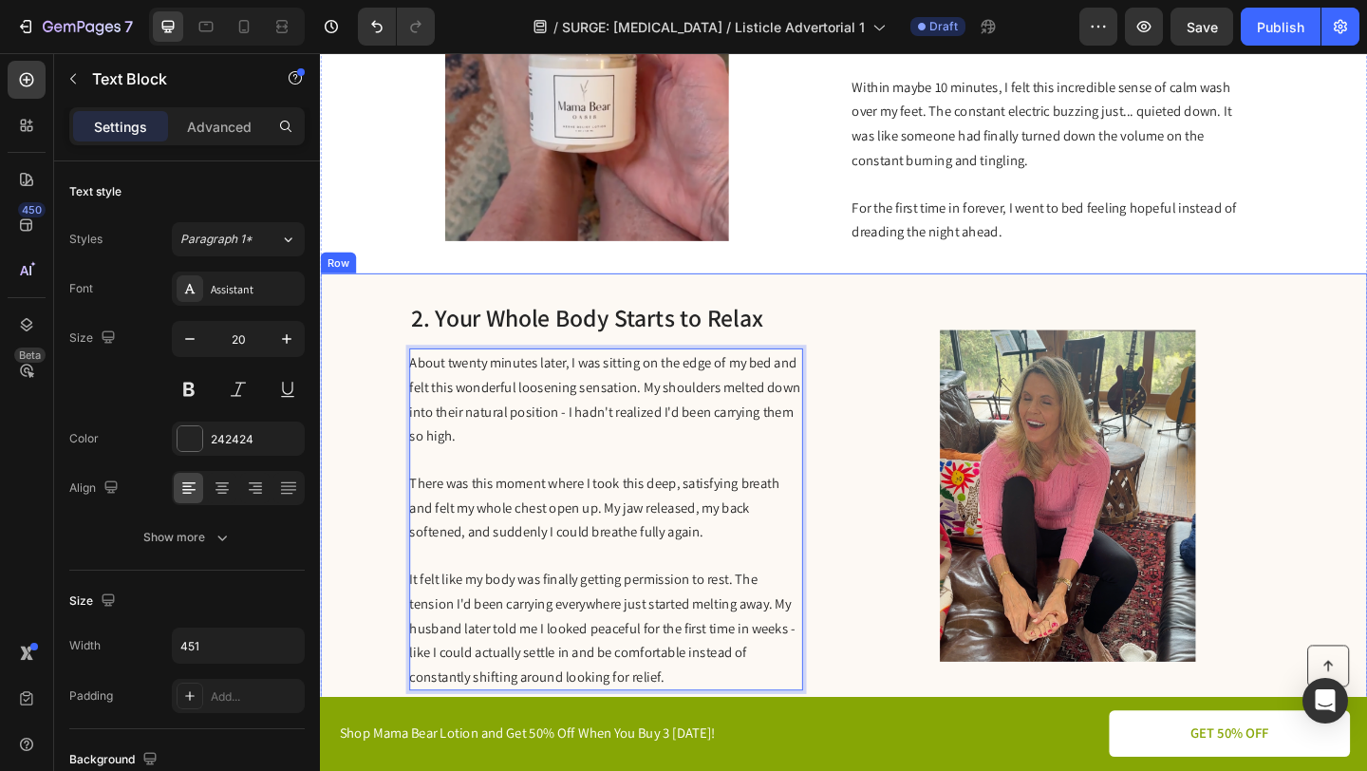
click at [898, 481] on div "2. Your Whole Body Starts to Relax Heading About twenty minutes later, I was si…" at bounding box center [889, 534] width 1139 height 484
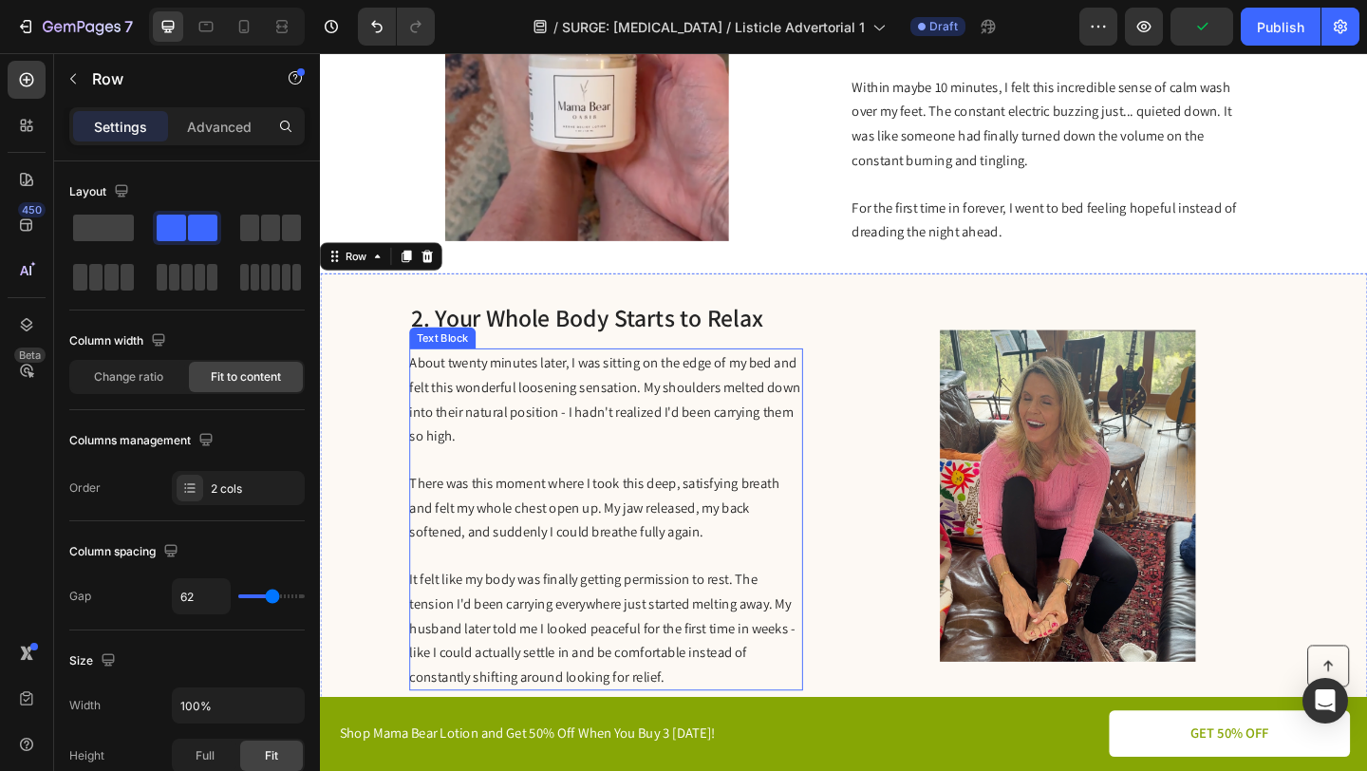
click at [705, 461] on p "About twenty minutes later, I was sitting on the edge of my bed and felt this w…" at bounding box center [630, 429] width 426 height 106
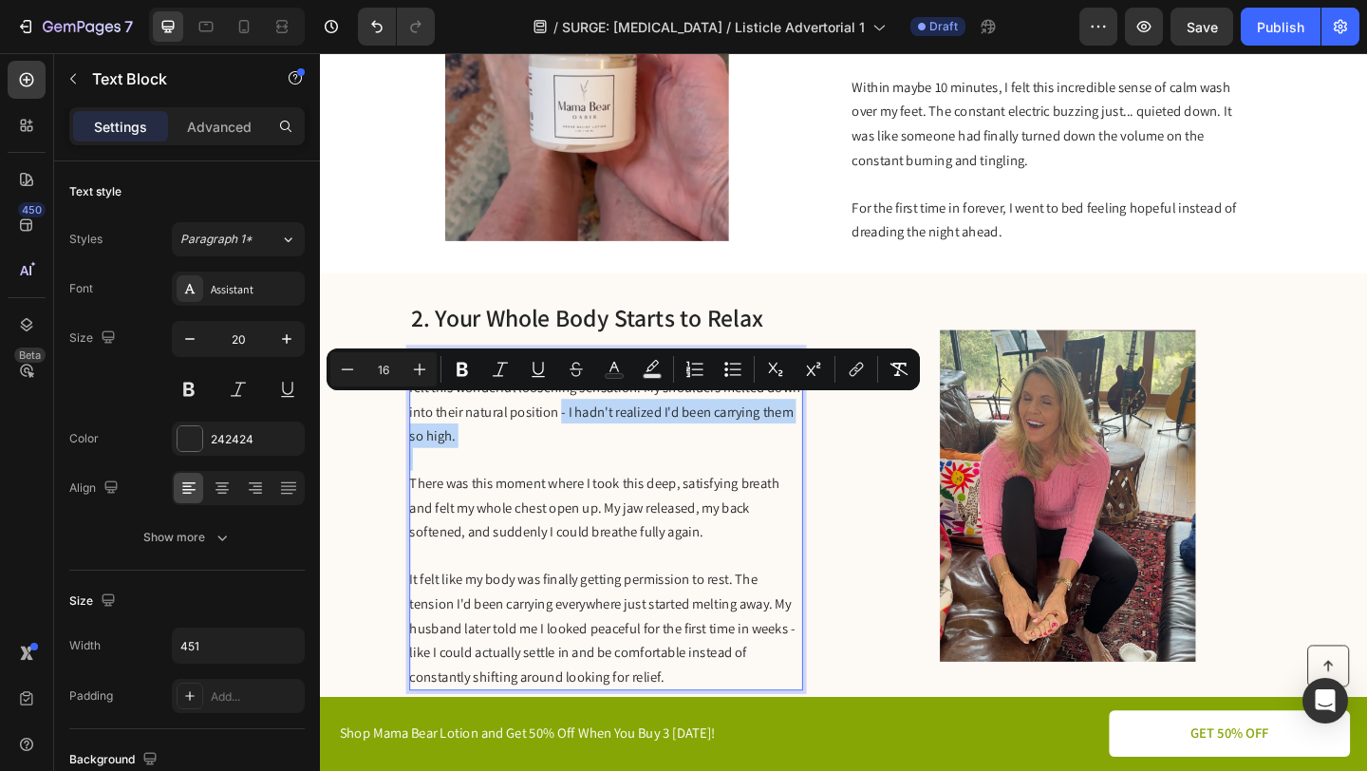
drag, startPoint x: 705, startPoint y: 461, endPoint x: 581, endPoint y: 443, distance: 124.6
click at [581, 443] on p "About twenty minutes later, I was sitting on the edge of my bed and felt this w…" at bounding box center [630, 429] width 426 height 106
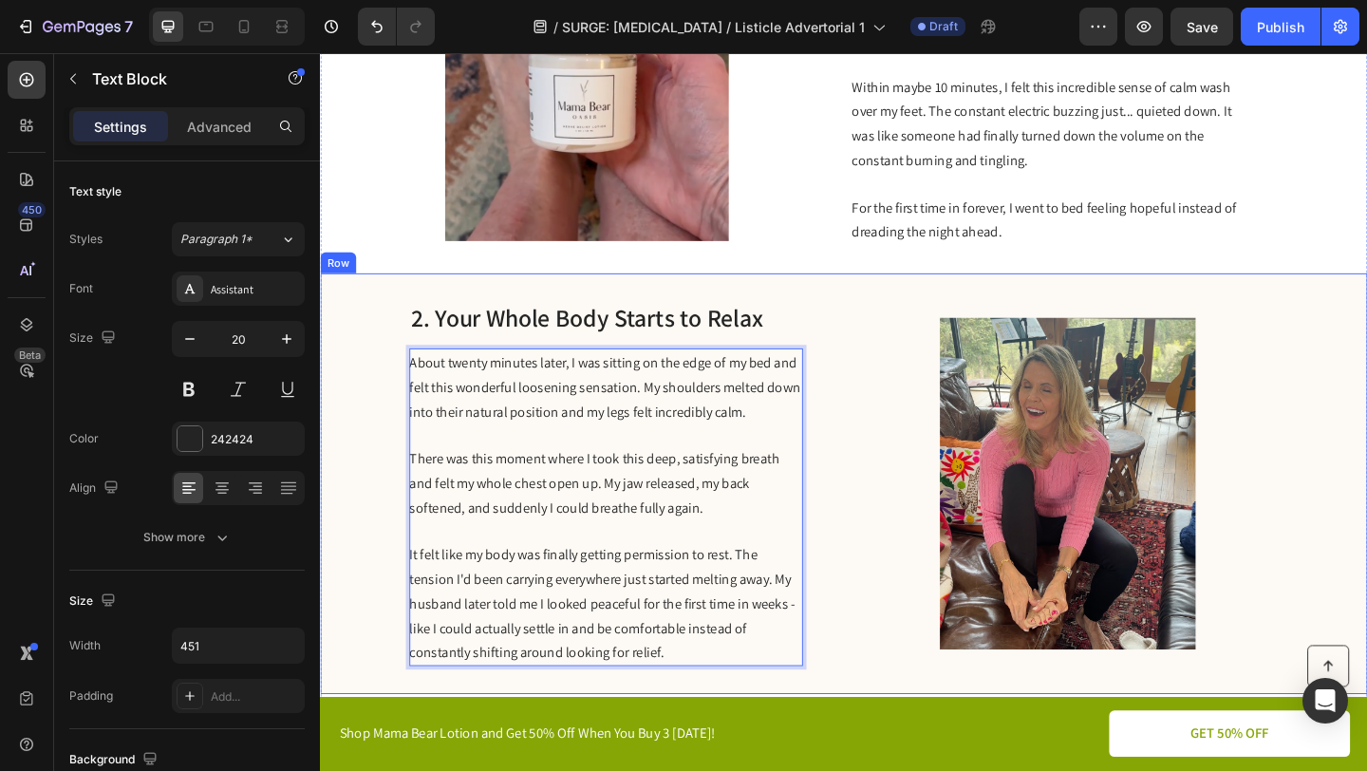
click at [893, 551] on div "2. Your Whole Body Starts to Relax Heading About twenty minutes later, I was si…" at bounding box center [889, 521] width 1139 height 458
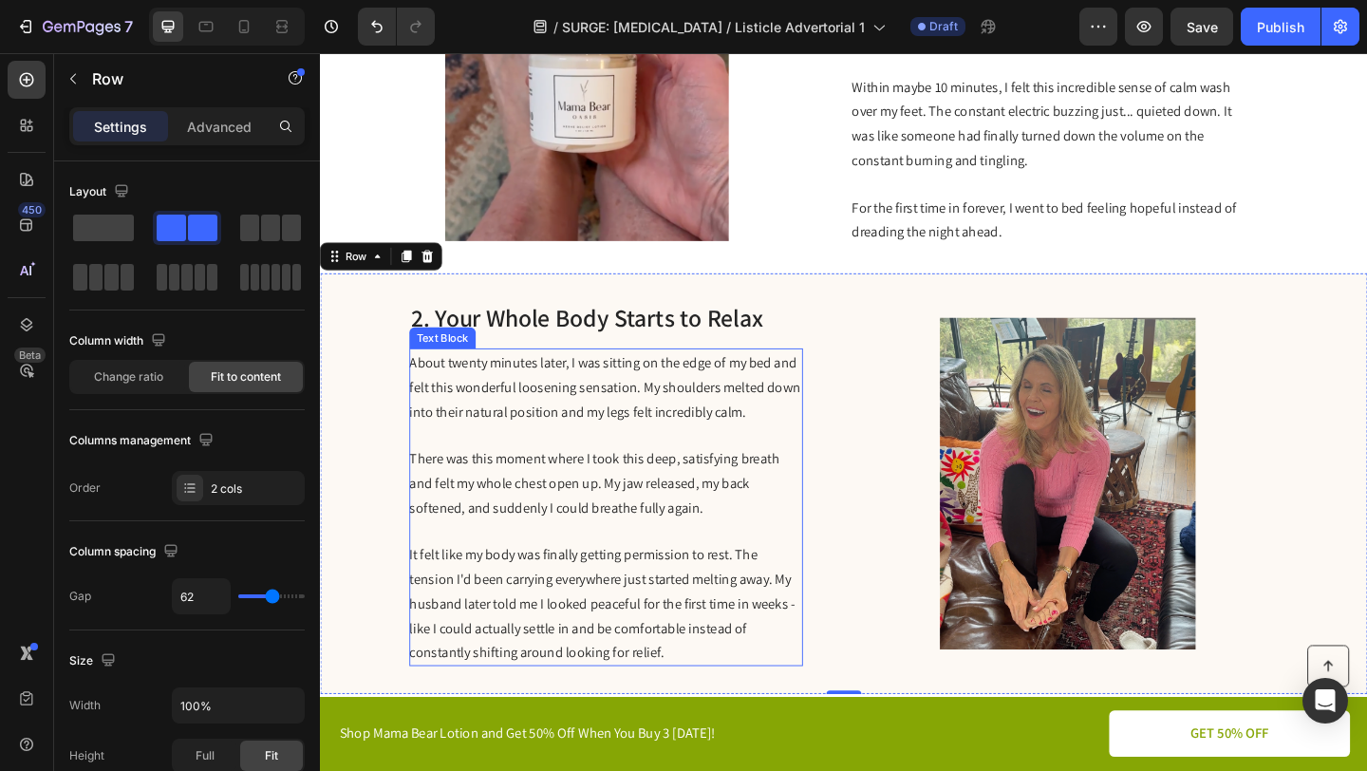
click at [743, 538] on p "There was this moment where I took this deep, satisfying breath and felt my who…" at bounding box center [630, 520] width 426 height 80
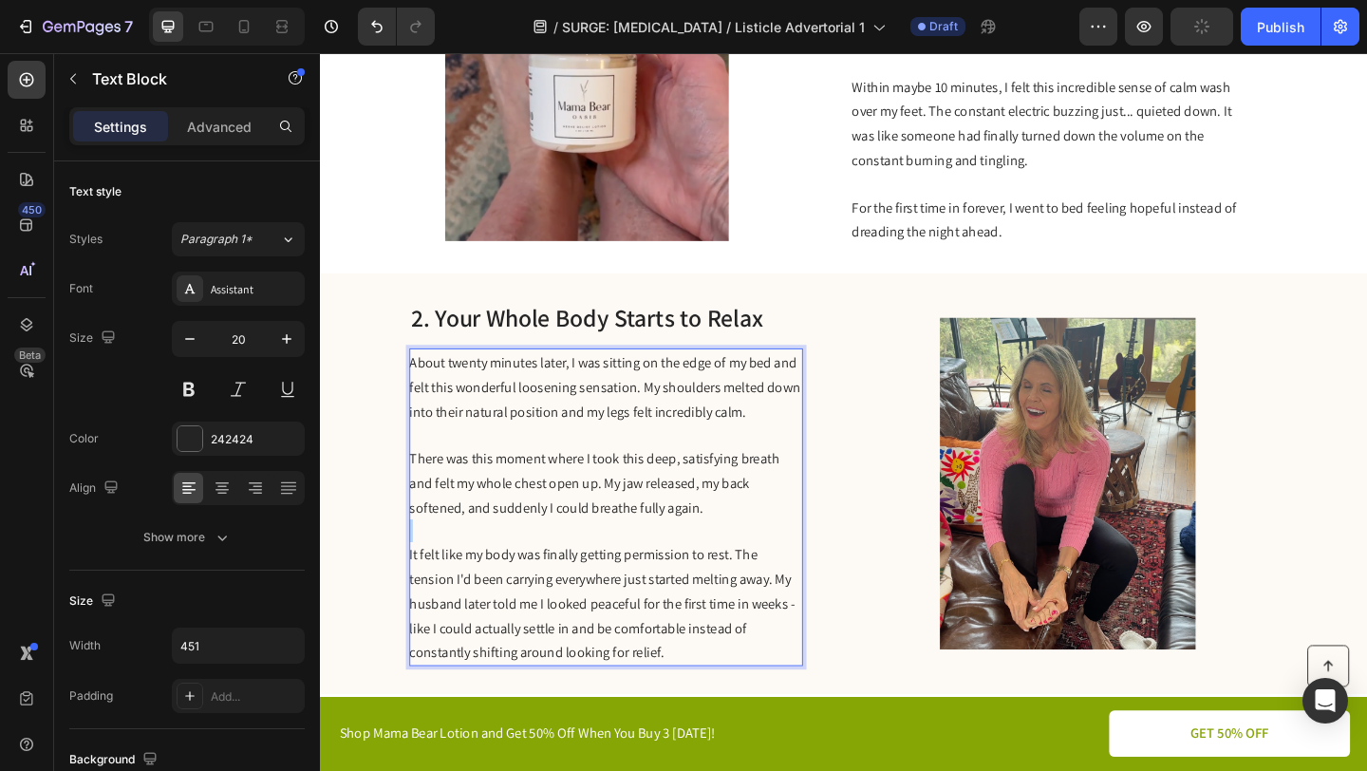
click at [743, 538] on p "There was this moment where I took this deep, satisfying breath and felt my who…" at bounding box center [630, 520] width 426 height 80
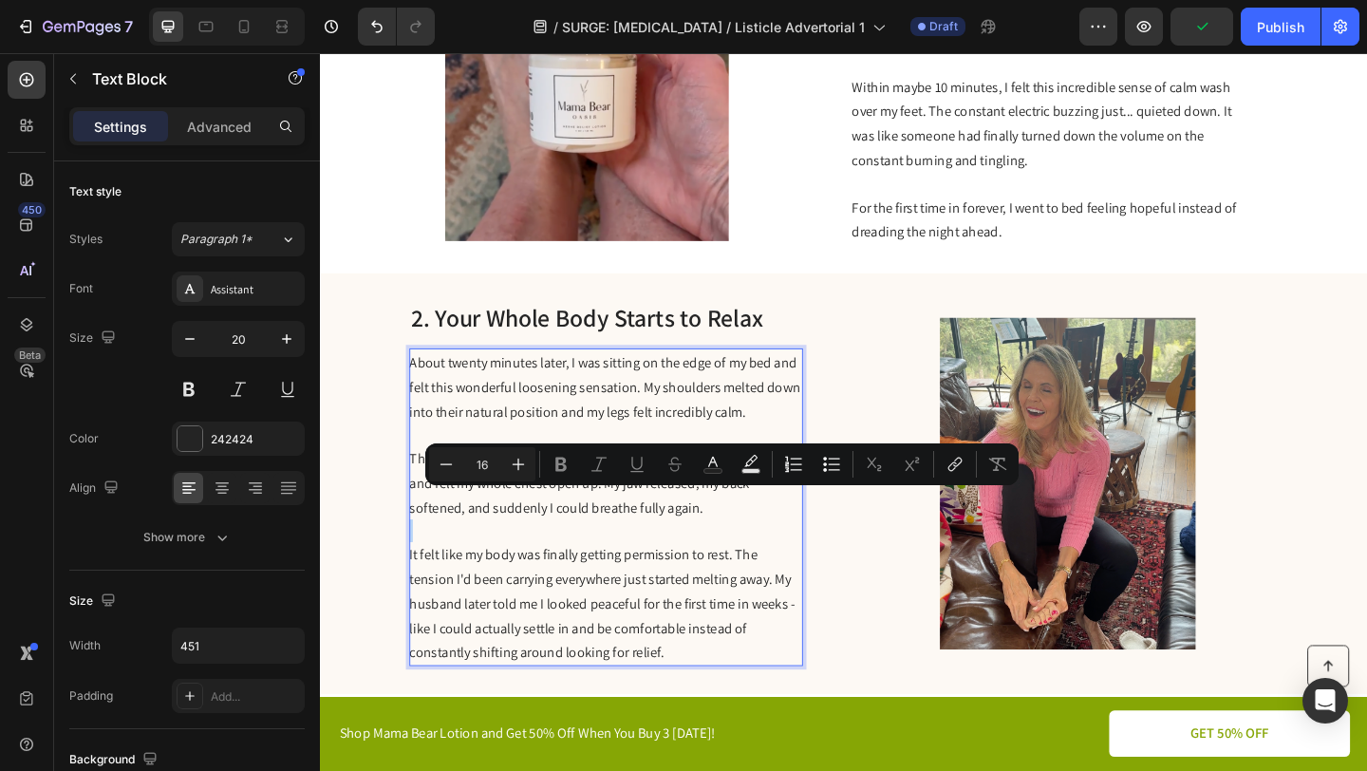
click at [743, 538] on p "There was this moment where I took this deep, satisfying breath and felt my who…" at bounding box center [630, 520] width 426 height 80
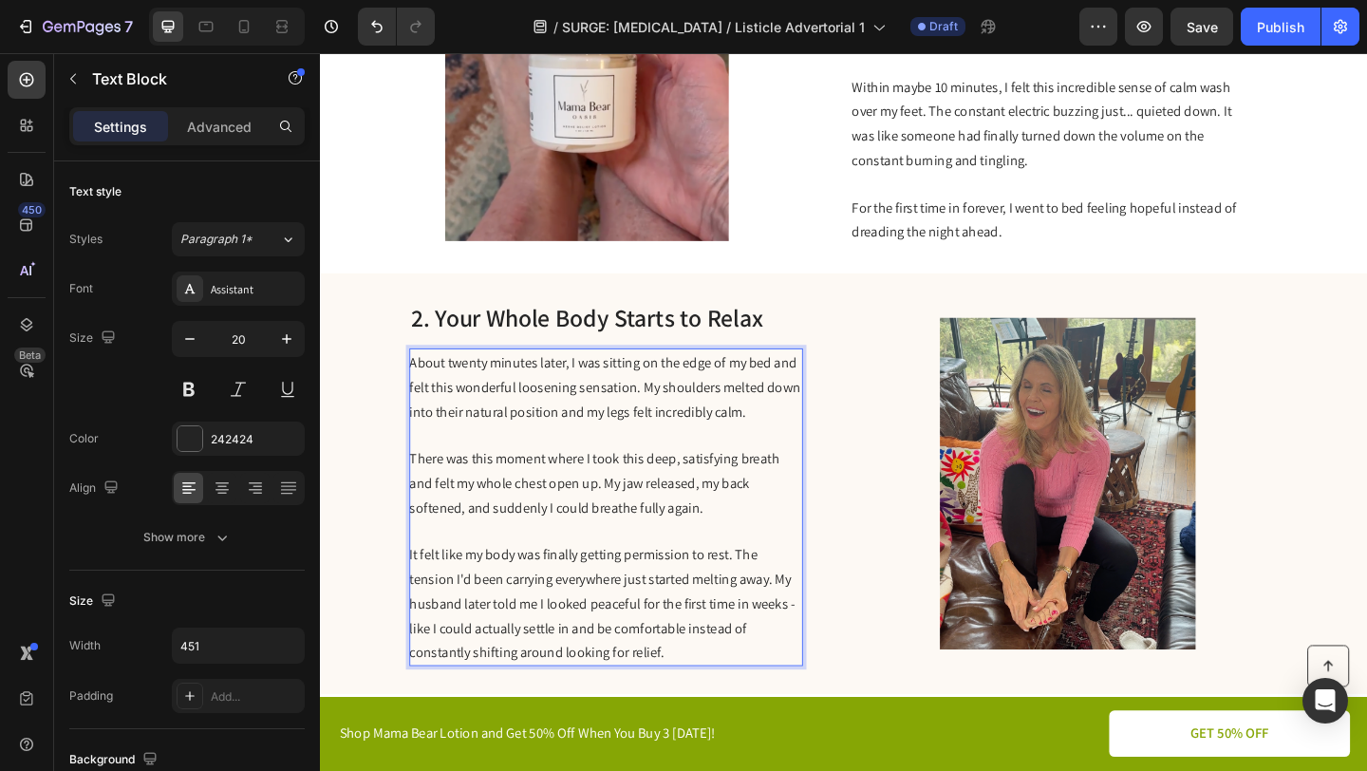
click at [743, 542] on p "There was this moment where I took this deep, satisfying breath and felt my who…" at bounding box center [630, 520] width 426 height 80
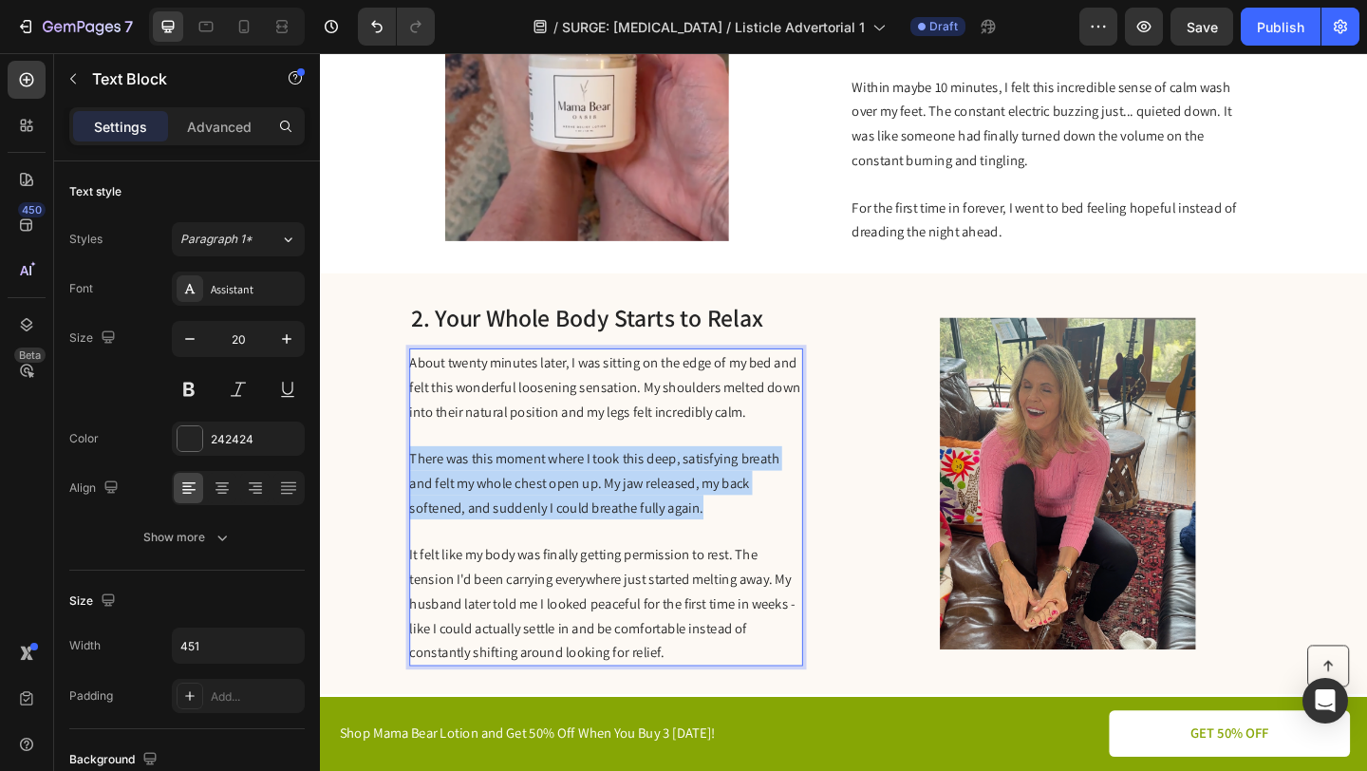
drag, startPoint x: 762, startPoint y: 536, endPoint x: 417, endPoint y: 492, distance: 348.5
click at [417, 492] on p "There was this moment where I took this deep, satisfying breath and felt my who…" at bounding box center [630, 520] width 426 height 80
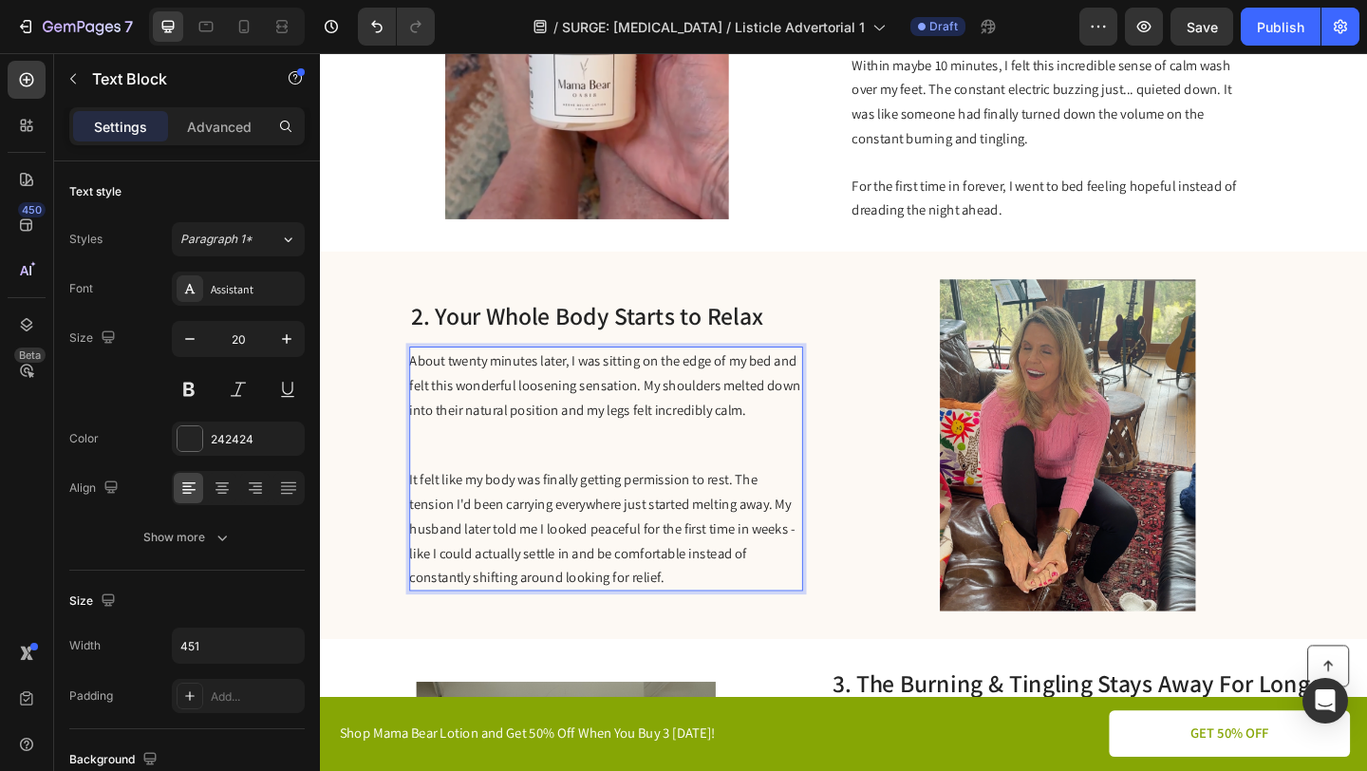
scroll to position [602, 0]
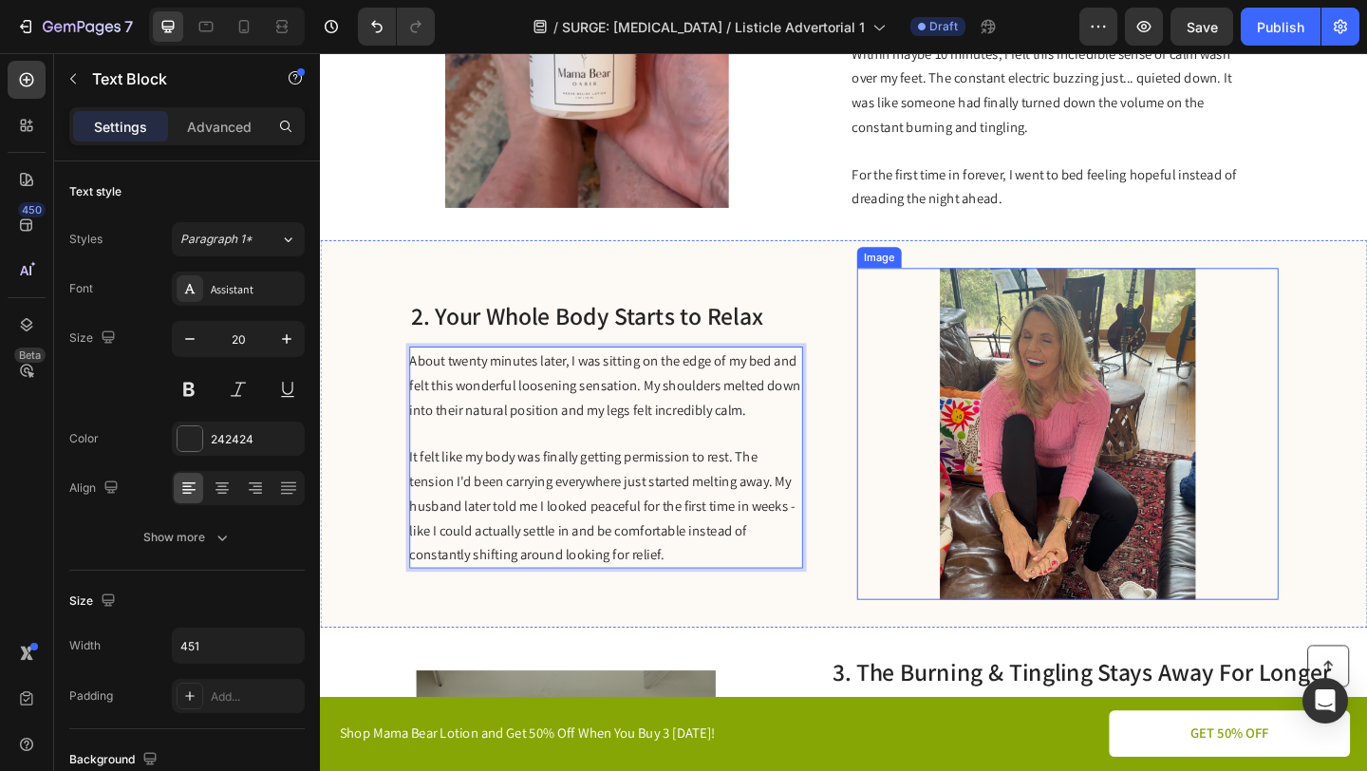
click at [912, 517] on img at bounding box center [1133, 467] width 459 height 361
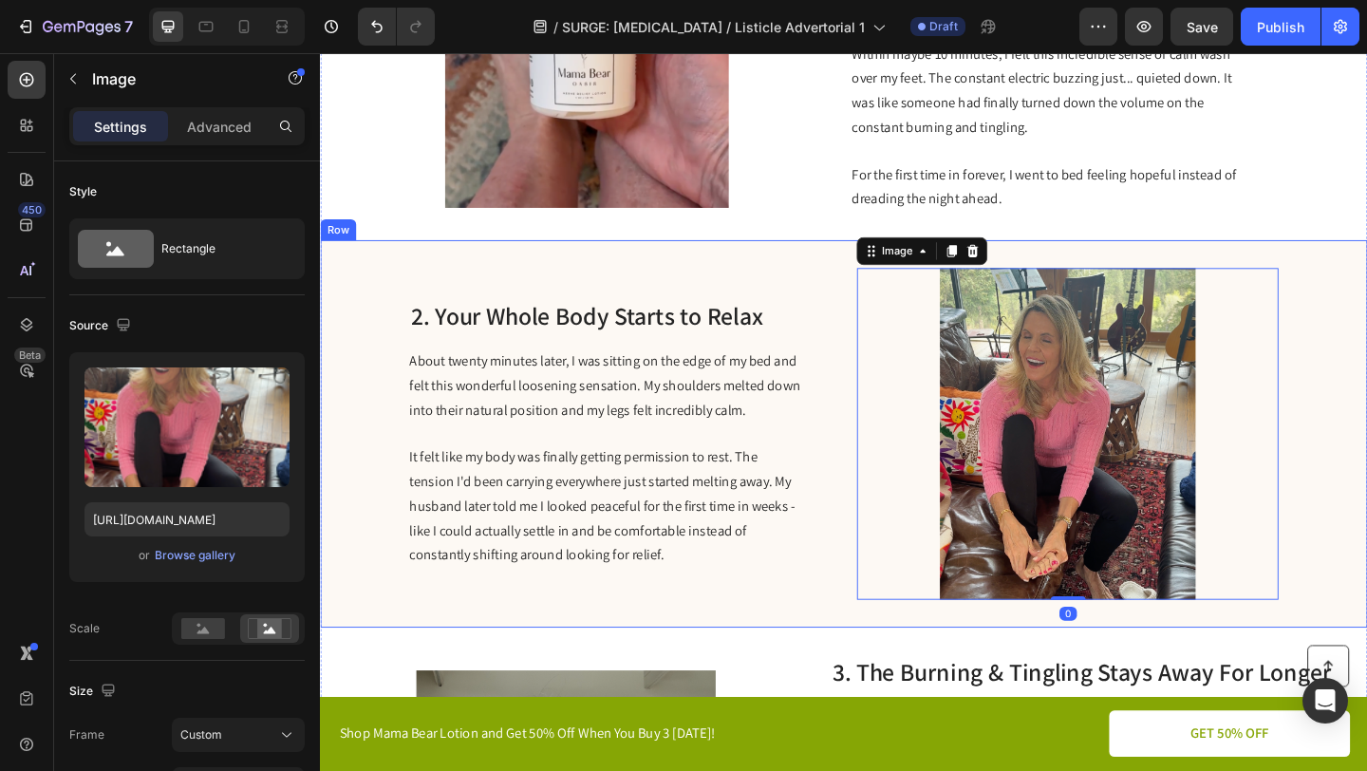
click at [883, 520] on div "2. Your Whole Body Starts to Relax Heading About twenty minutes later, I was si…" at bounding box center [889, 467] width 1139 height 422
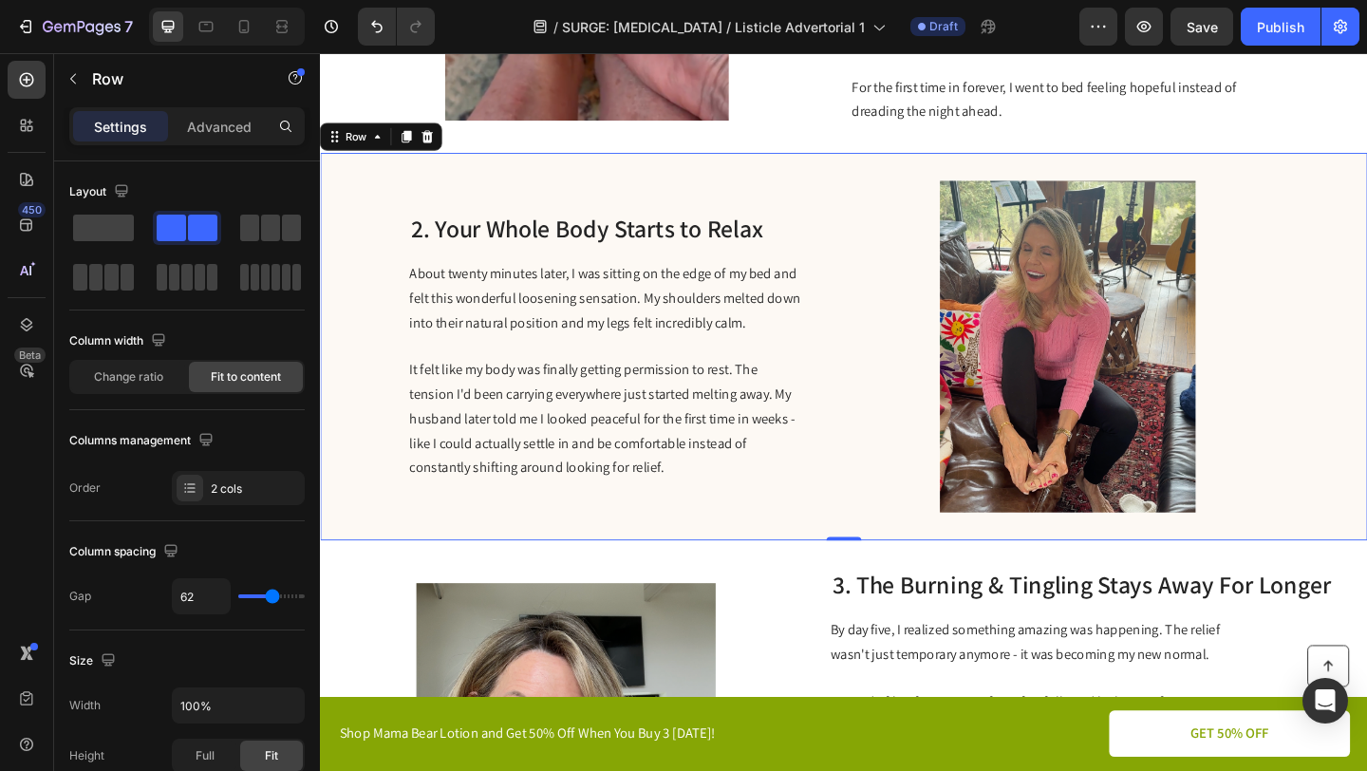
scroll to position [752, 0]
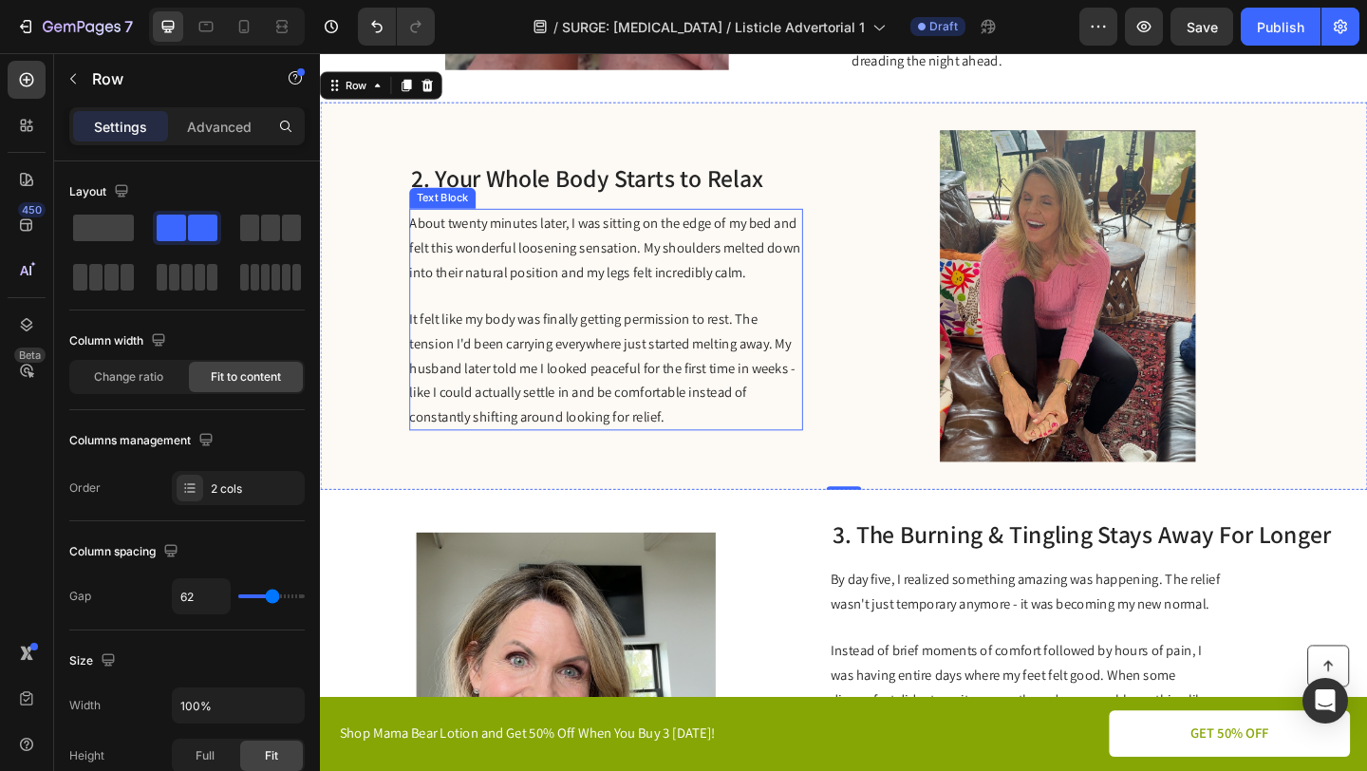
click at [766, 339] on span "It felt like my body was finally getting permission to rest. The tension I'd be…" at bounding box center [627, 395] width 420 height 126
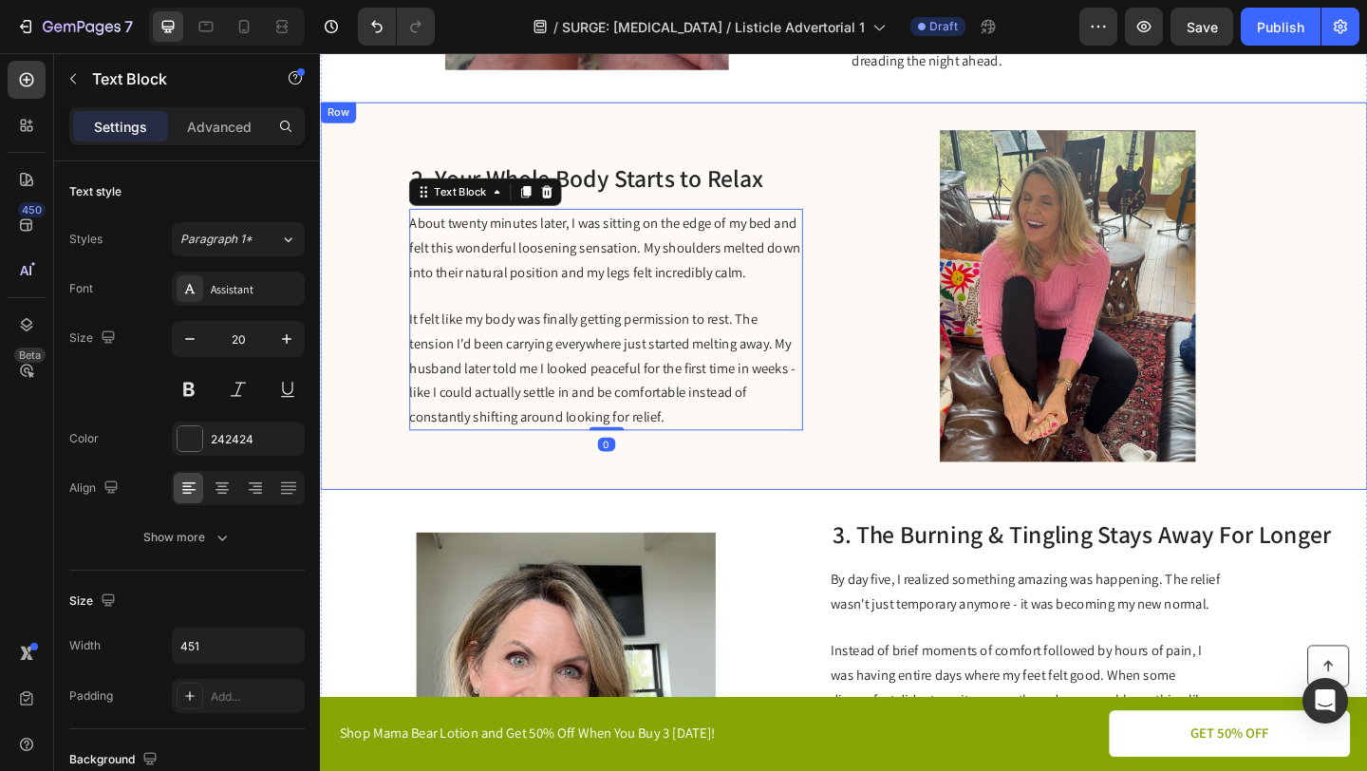
click at [416, 343] on div "2. Your Whole Body Starts to Relax Heading About twenty minutes later, I was si…" at bounding box center [889, 317] width 1139 height 422
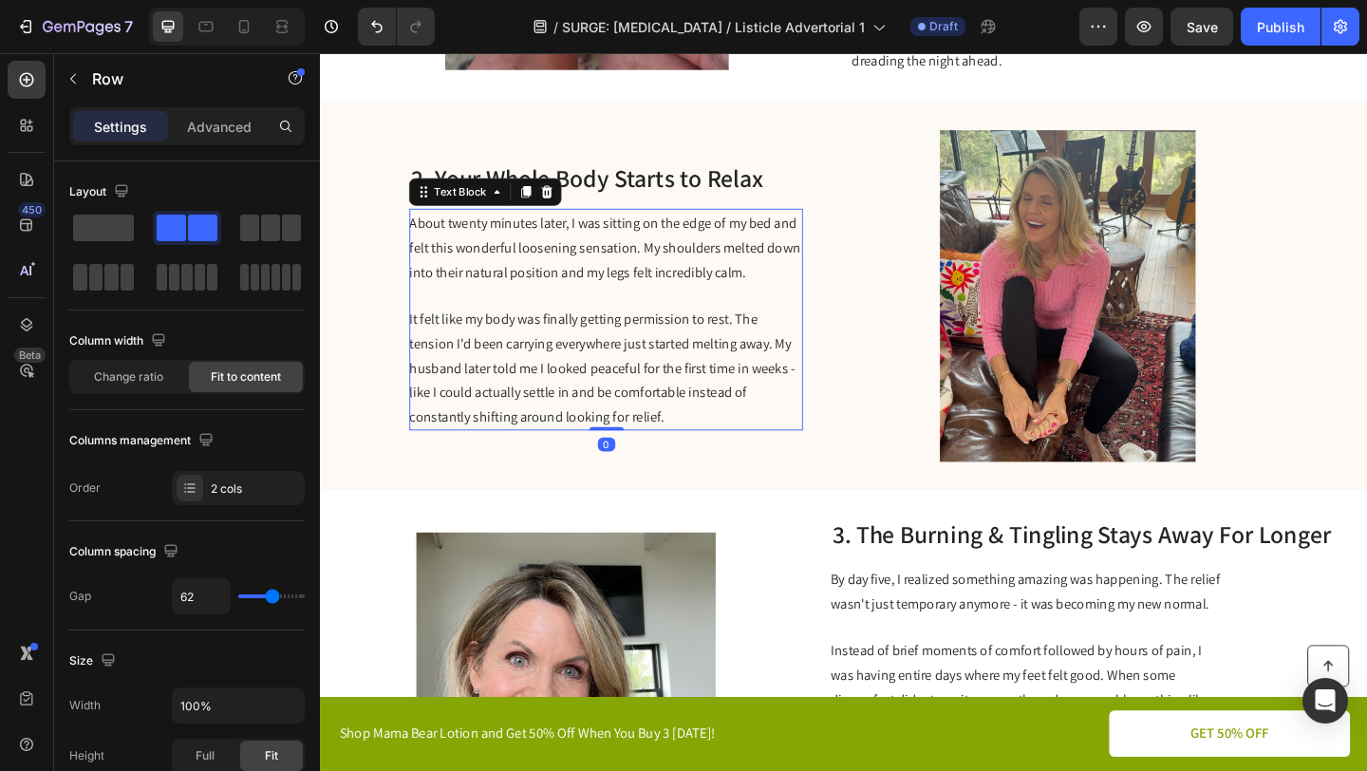
click at [421, 338] on span "It felt like my body was finally getting permission to rest. The tension I'd be…" at bounding box center [627, 395] width 420 height 126
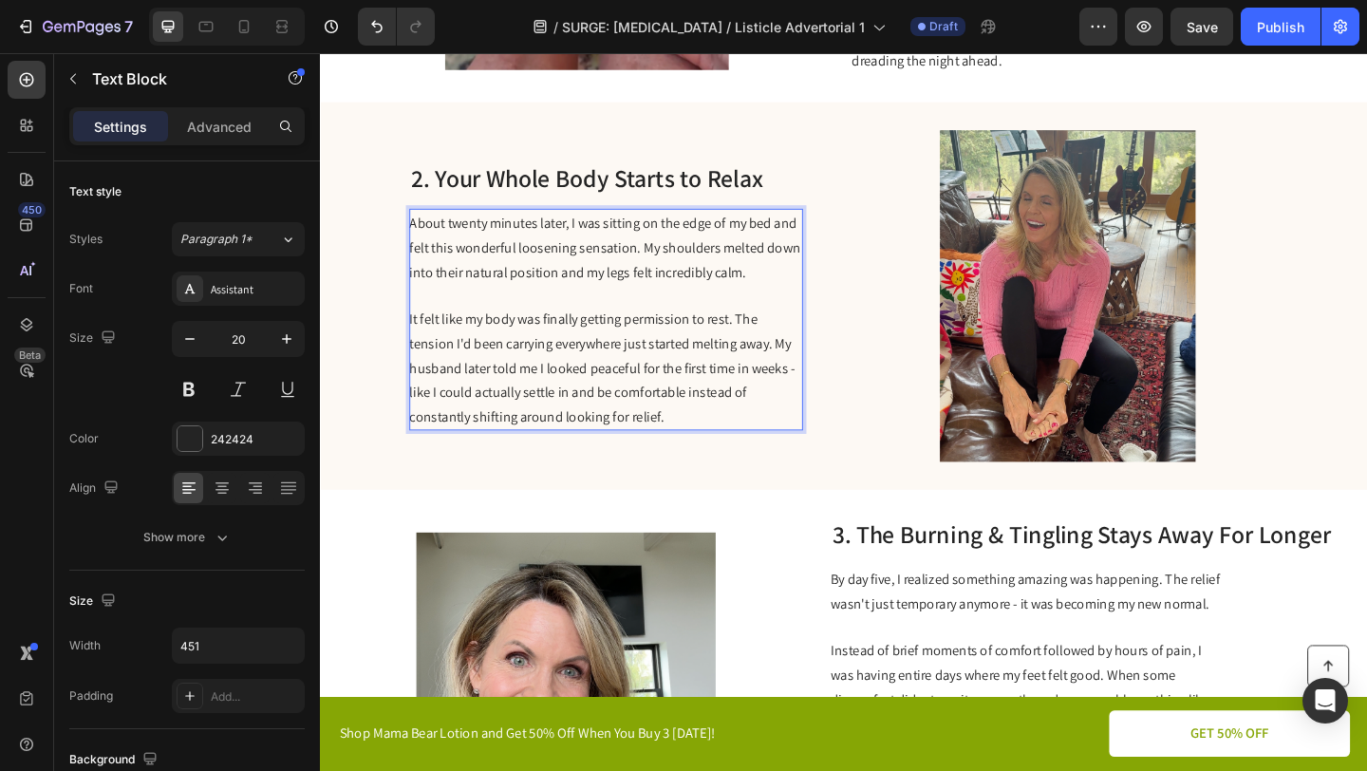
scroll to position [764, 0]
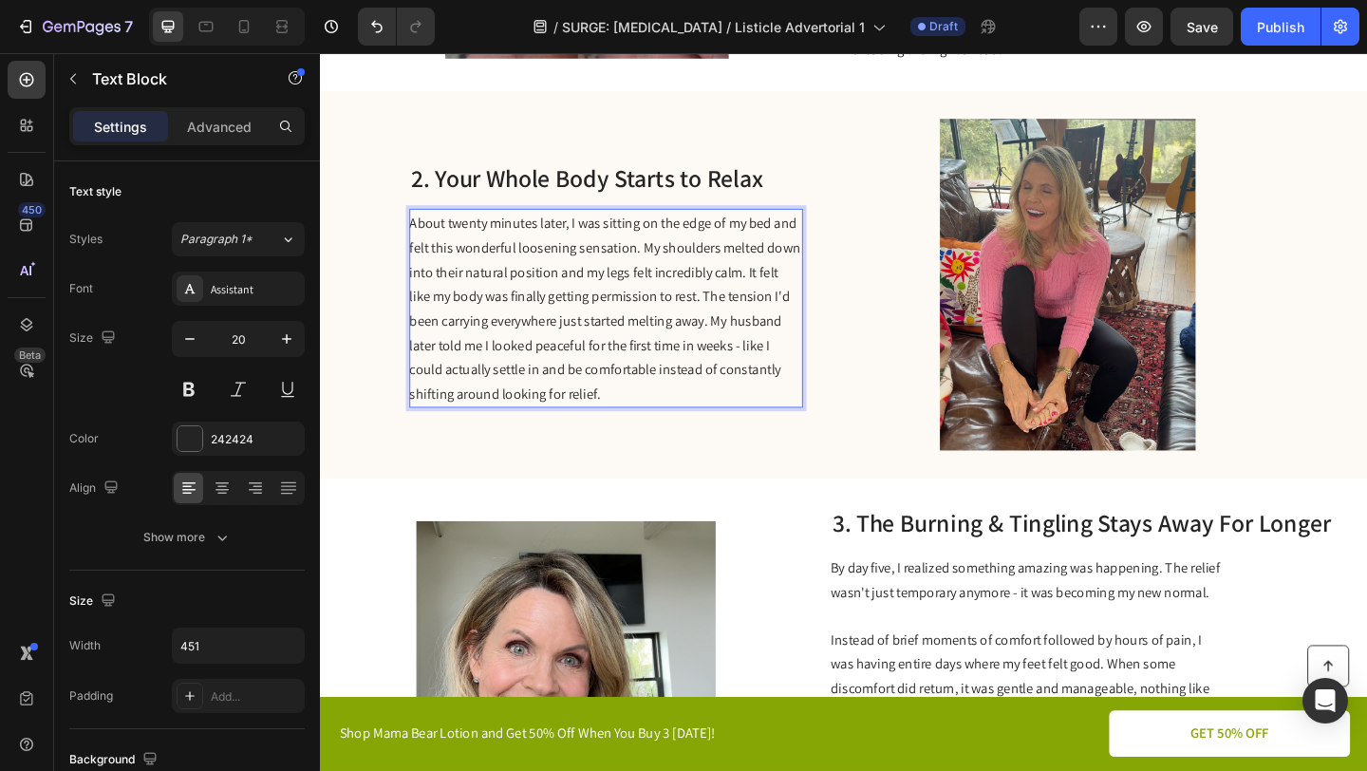
click at [711, 312] on span "About twenty minutes later, I was sitting on the edge of my bed and felt this w…" at bounding box center [629, 331] width 425 height 206
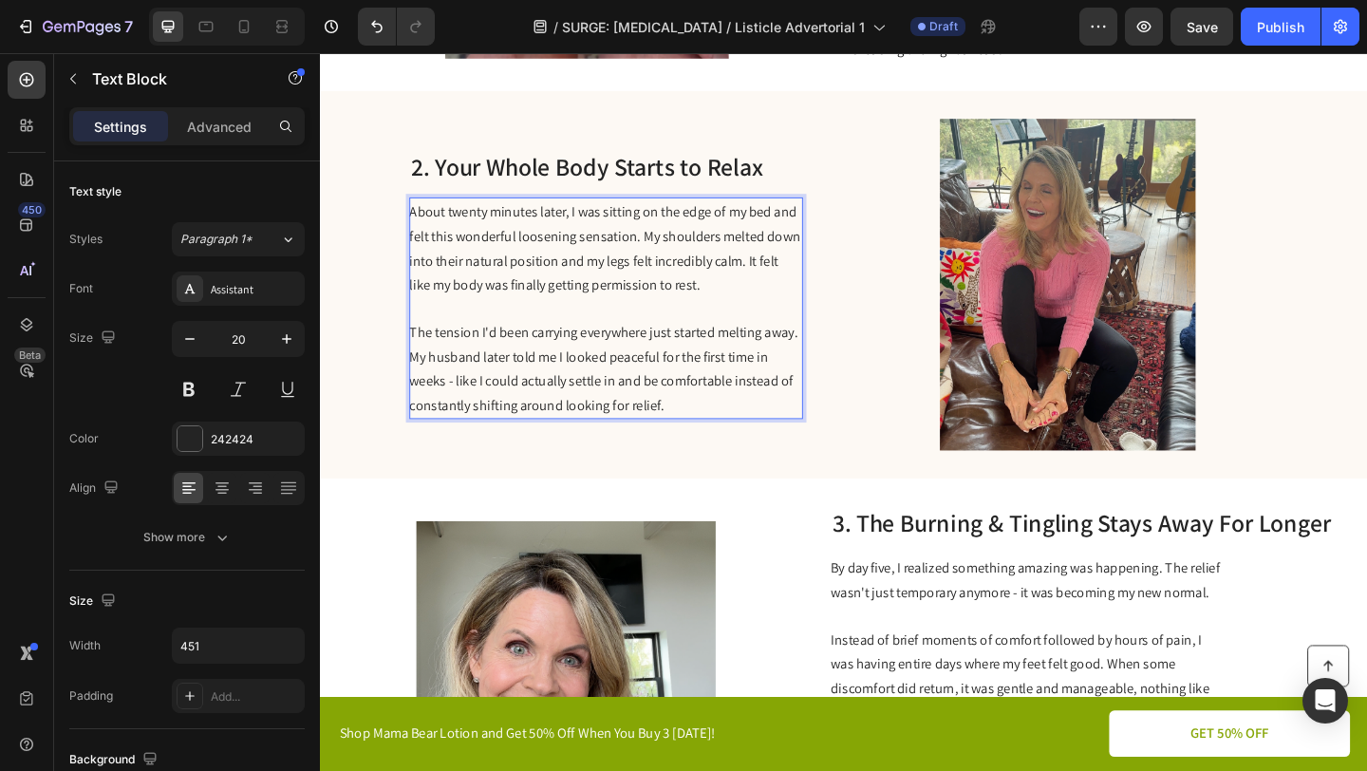
scroll to position [752, 0]
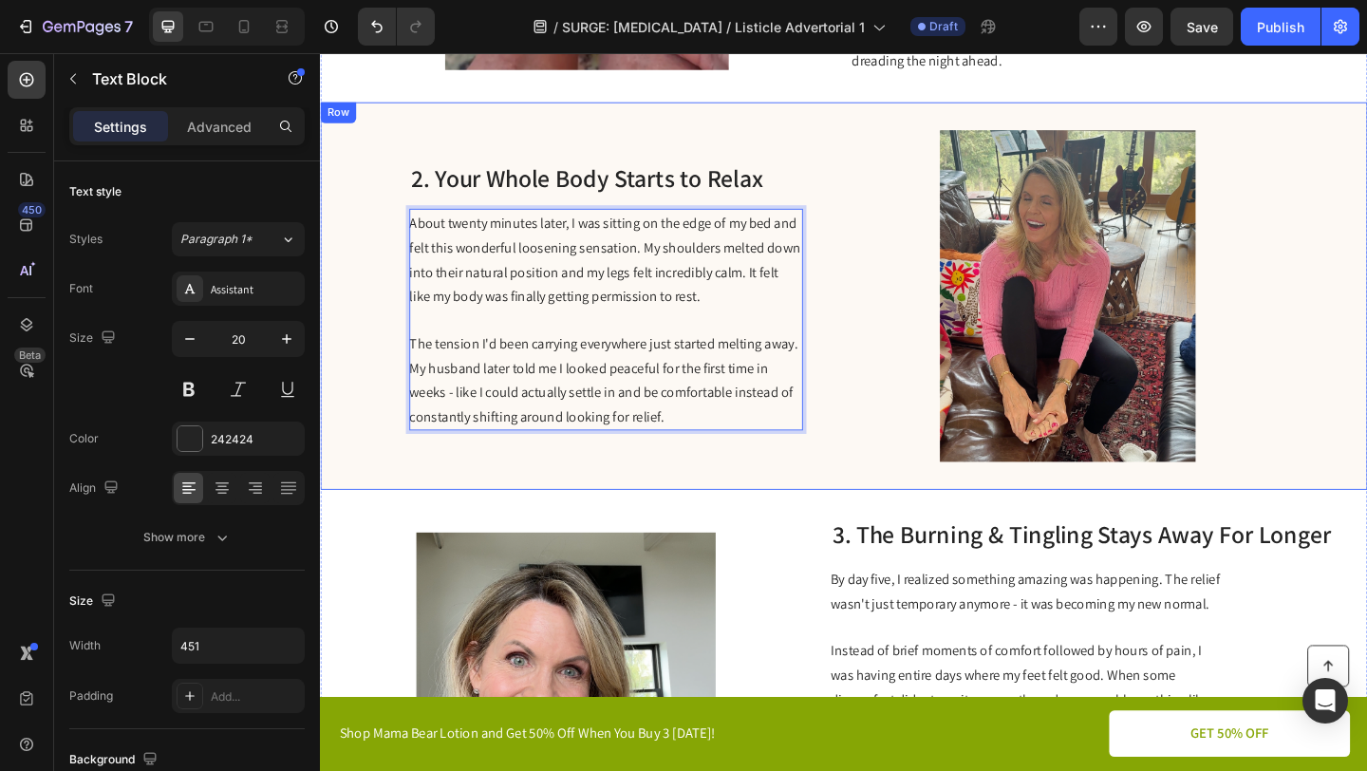
click at [889, 408] on div "2. Your Whole Body Starts to Relax Heading About twenty minutes later, I was si…" at bounding box center [889, 317] width 1139 height 422
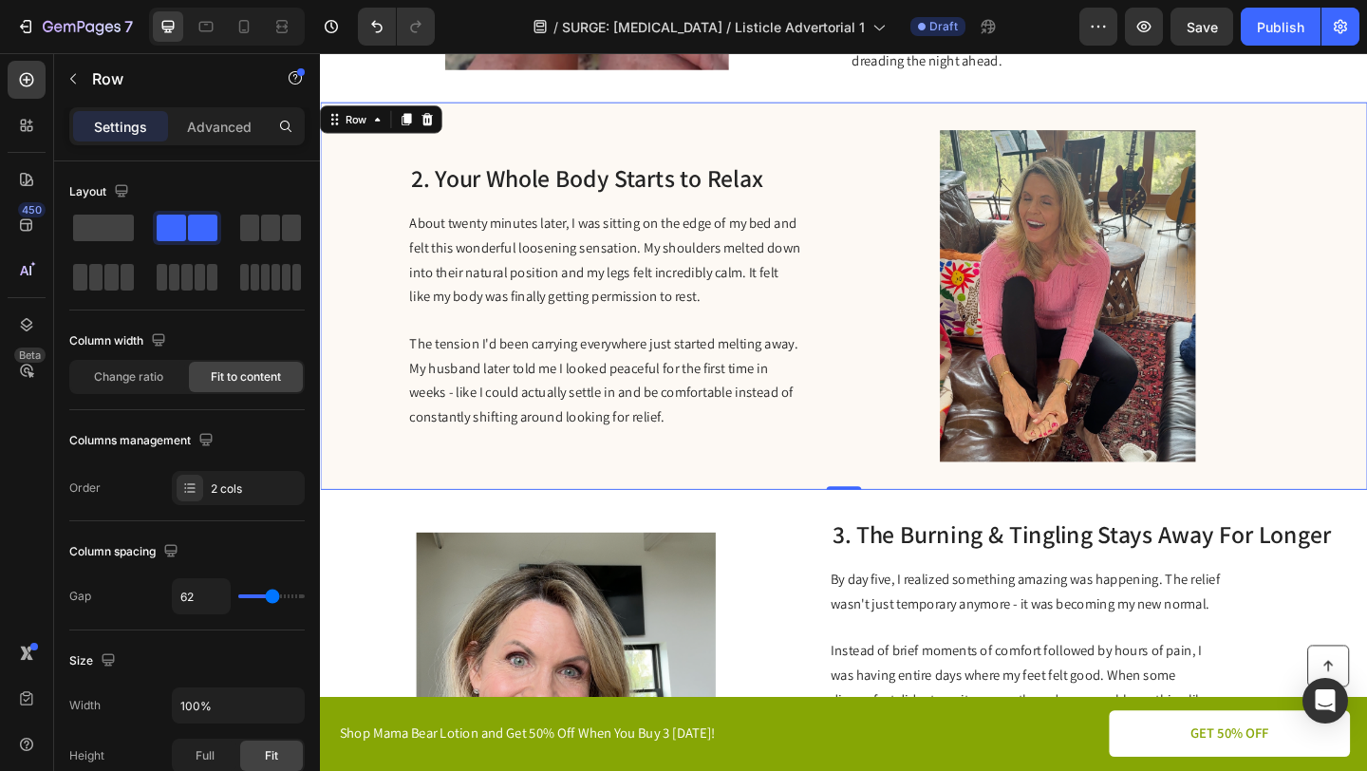
click at [693, 473] on div "2. Your Whole Body Starts to Relax Heading About twenty minutes later, I was si…" at bounding box center [631, 317] width 428 height 361
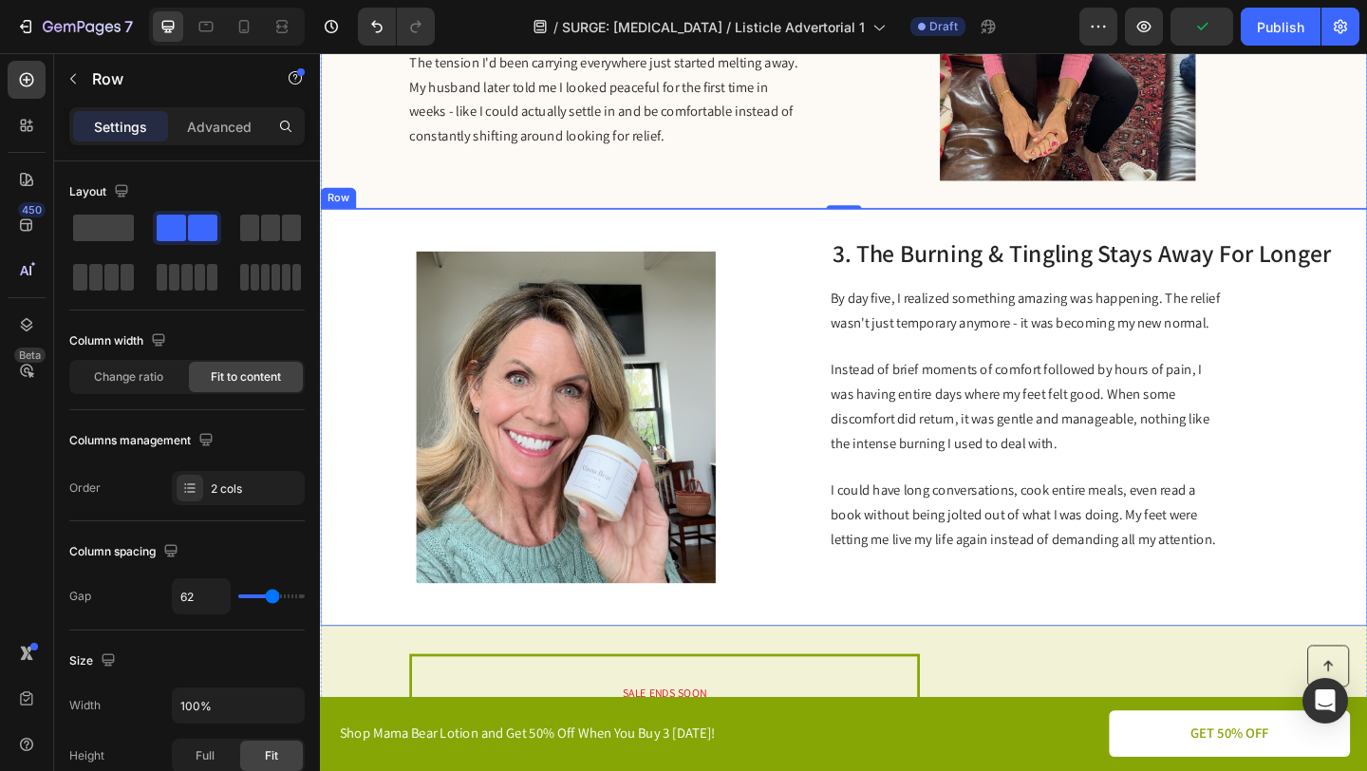
scroll to position [1076, 0]
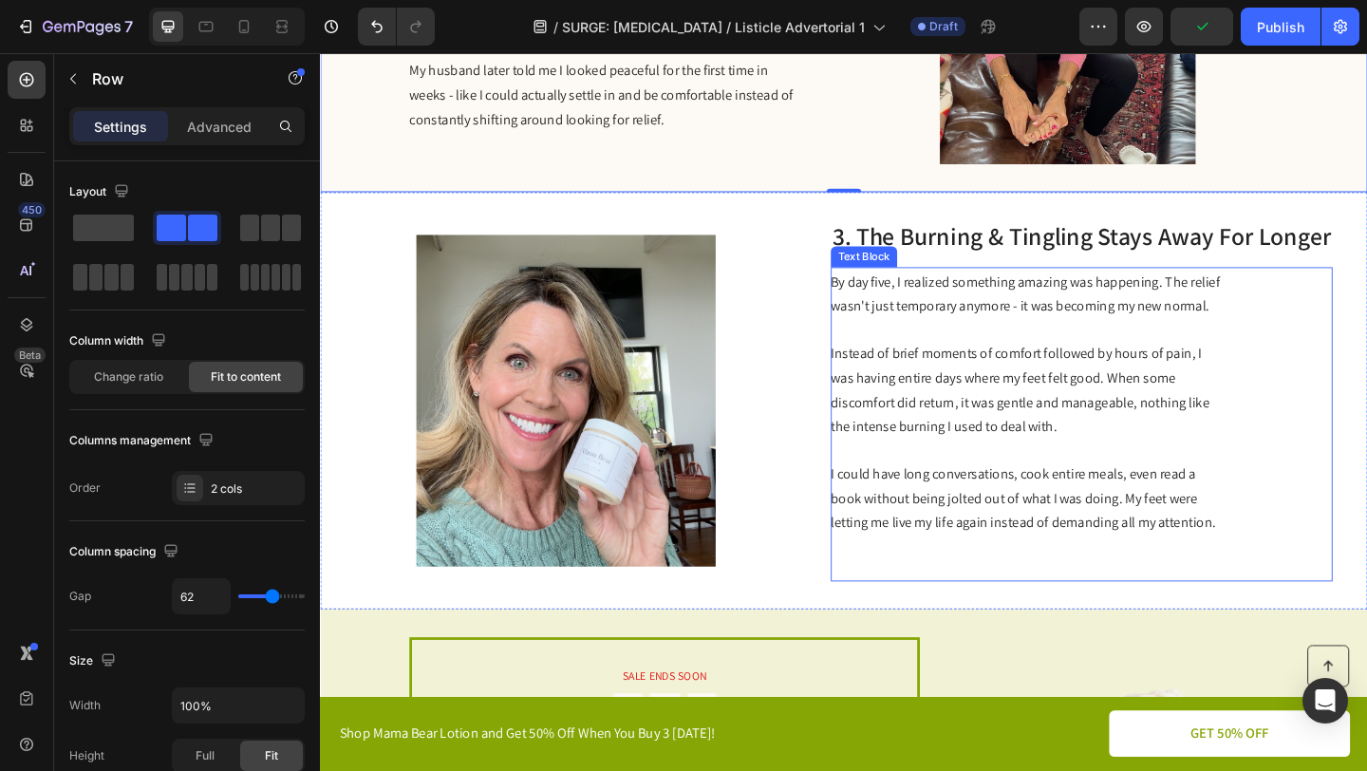
click at [1044, 384] on p "Instead of brief moments of comfort followed by hours of pain, I was having ent…" at bounding box center [1088, 419] width 426 height 106
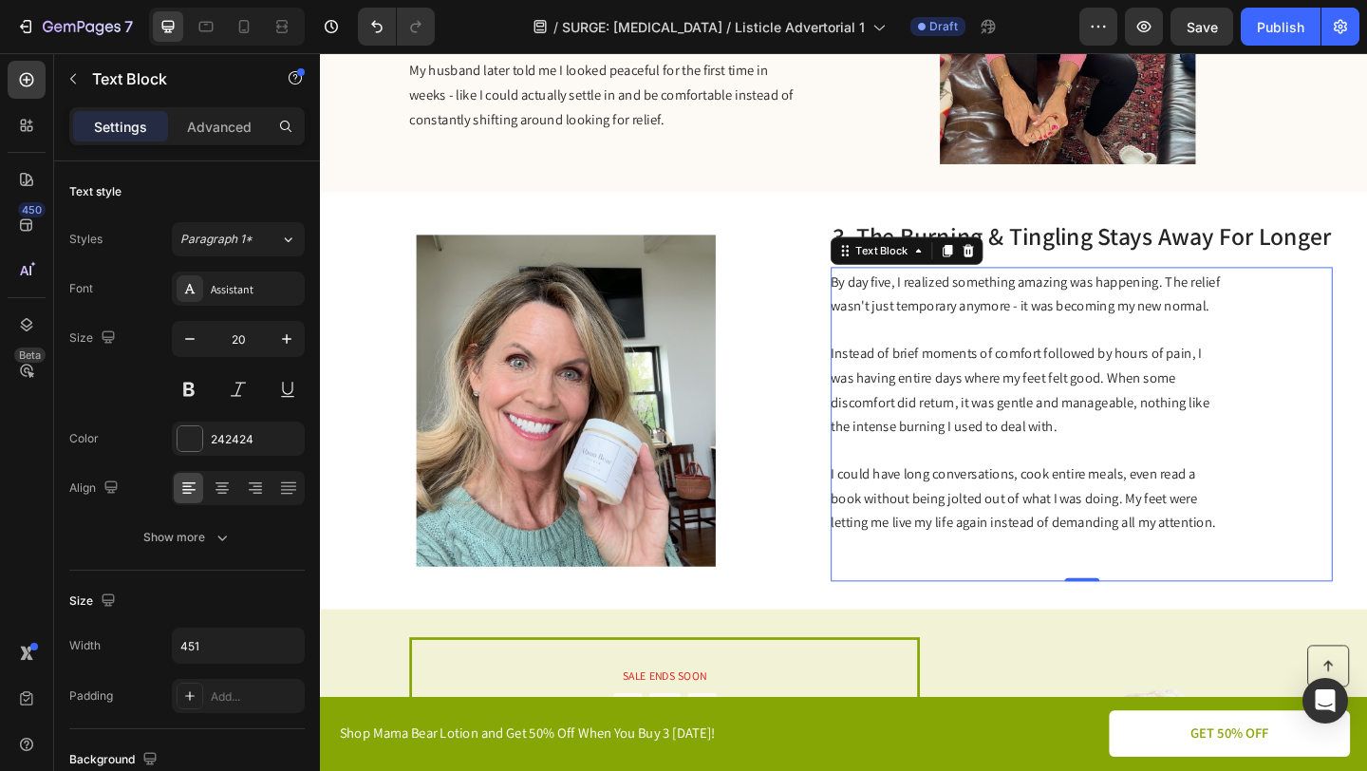
click at [938, 306] on span "By day five, I realized something amazing was happening. The relief wasn't just…" at bounding box center [1086, 315] width 423 height 47
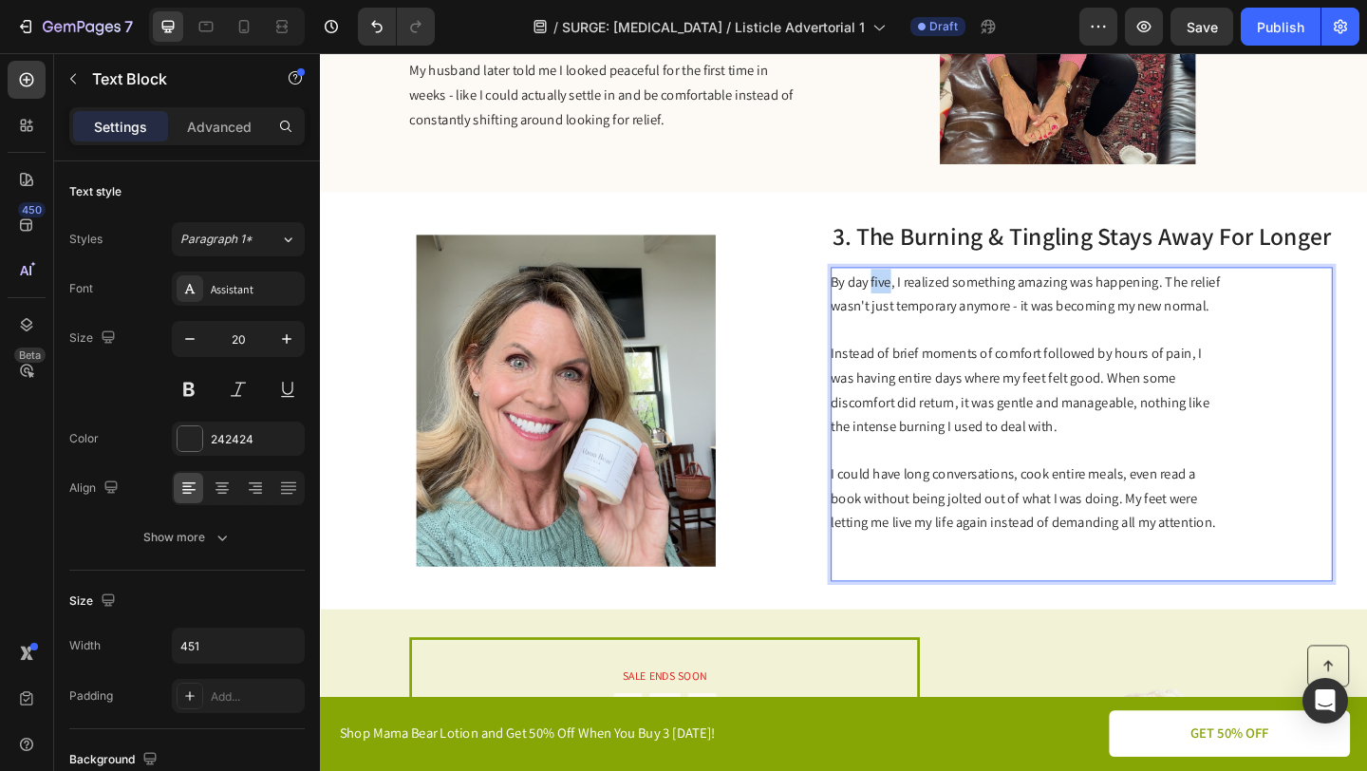
click at [938, 306] on span "By day five, I realized something amazing was happening. The relief wasn't just…" at bounding box center [1086, 315] width 423 height 47
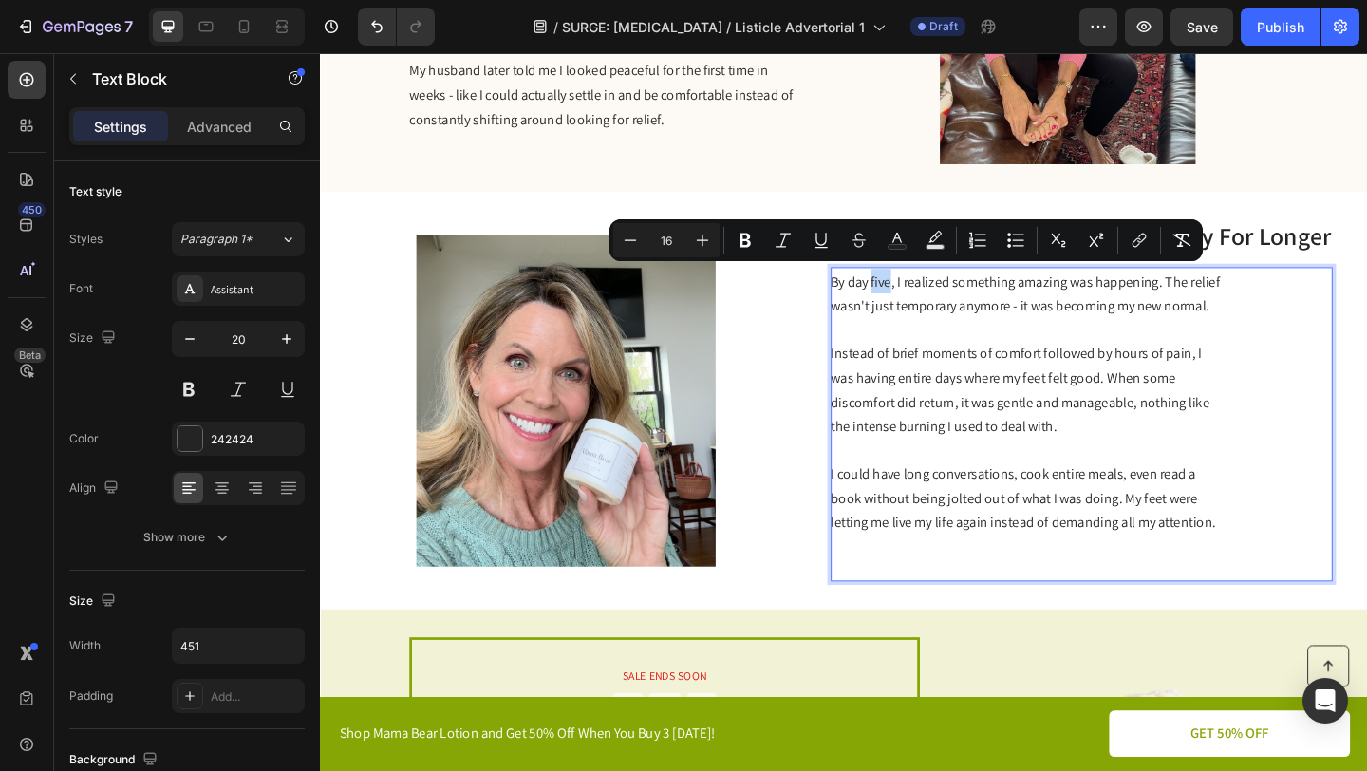
click at [938, 306] on span "By day five, I realized something amazing was happening. The relief wasn't just…" at bounding box center [1086, 315] width 423 height 47
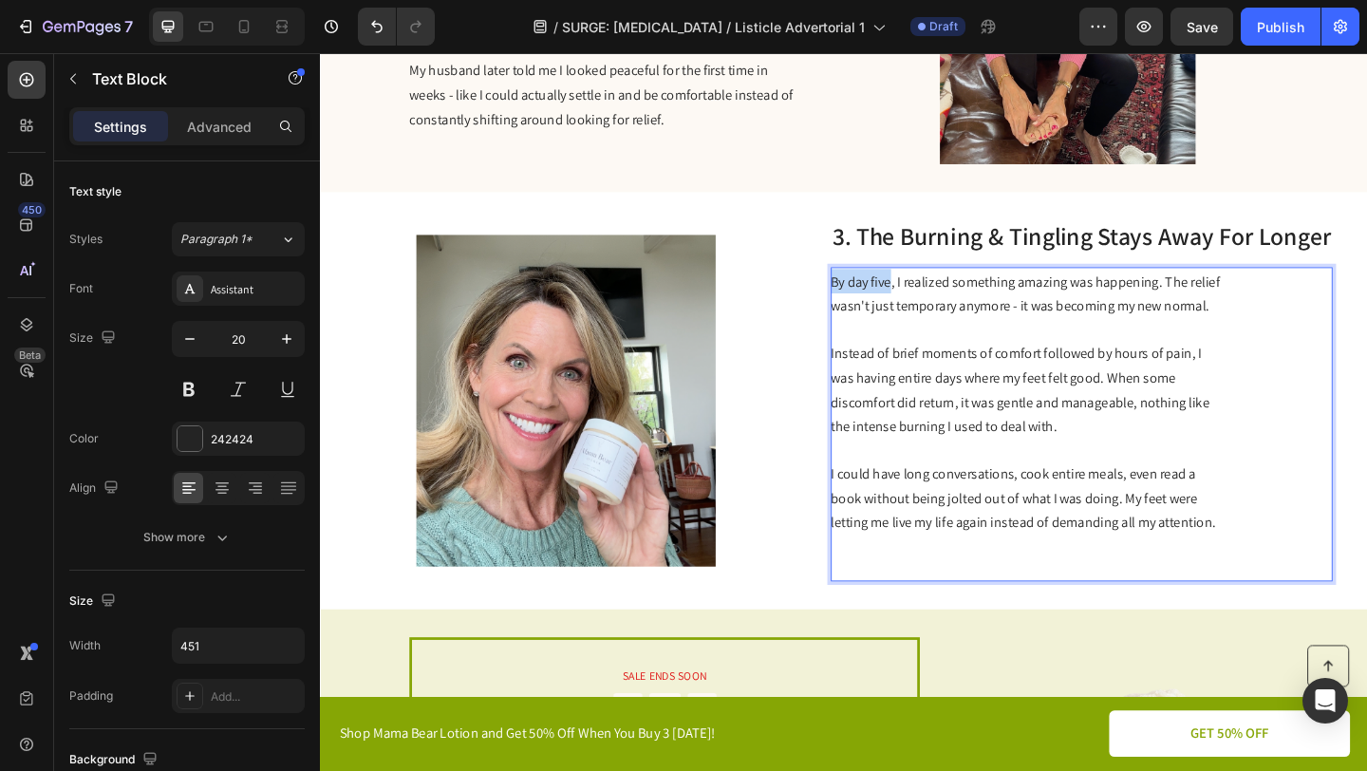
drag, startPoint x: 943, startPoint y: 304, endPoint x: 880, endPoint y: 302, distance: 62.7
click at [880, 302] on span "By day five, I realized something amazing was happening. The relief wasn't just…" at bounding box center [1086, 315] width 423 height 47
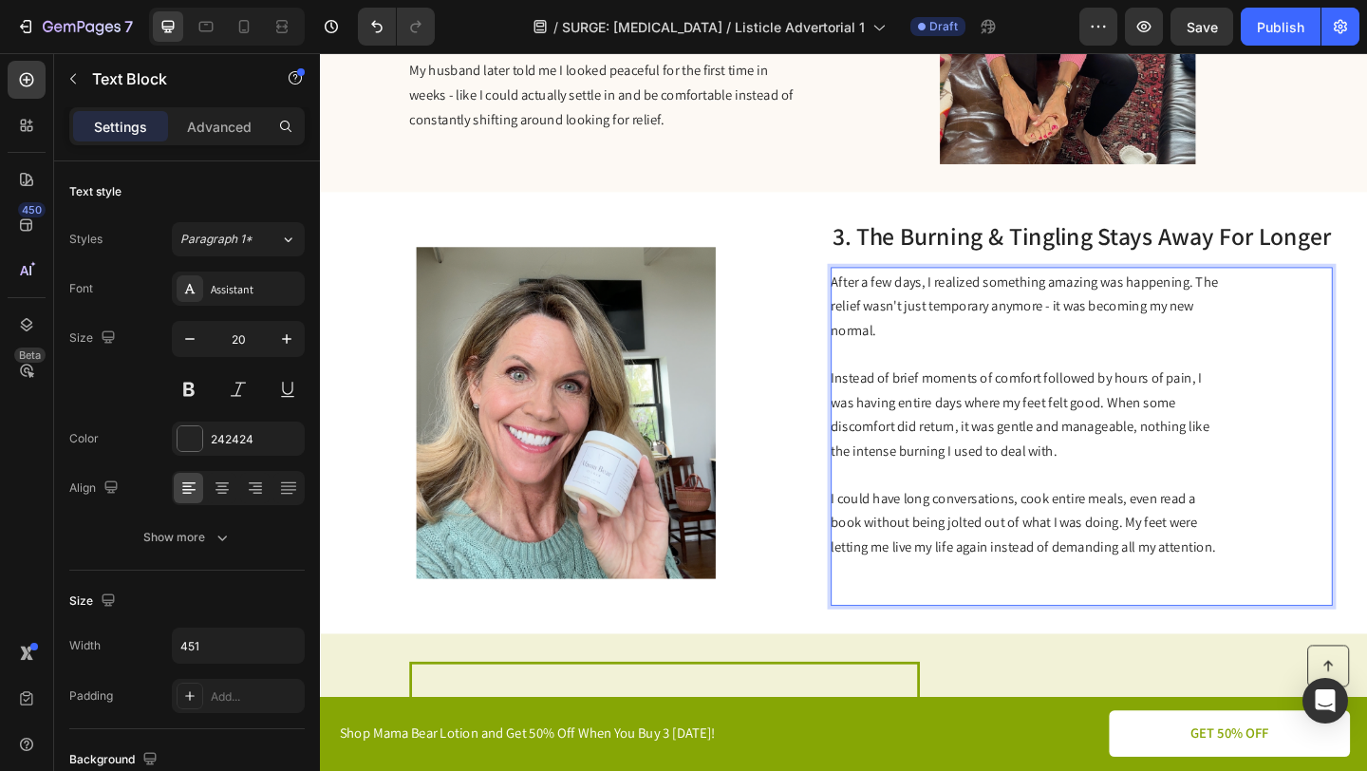
click at [1089, 385] on p "Rich Text Editor. Editing area: main" at bounding box center [1088, 379] width 426 height 25
click at [1196, 367] on p "Rich Text Editor. Editing area: main" at bounding box center [1088, 379] width 426 height 25
click at [1023, 304] on span "After a few days, I realized something amazing was happening. The relief wasn't…" at bounding box center [1086, 328] width 422 height 73
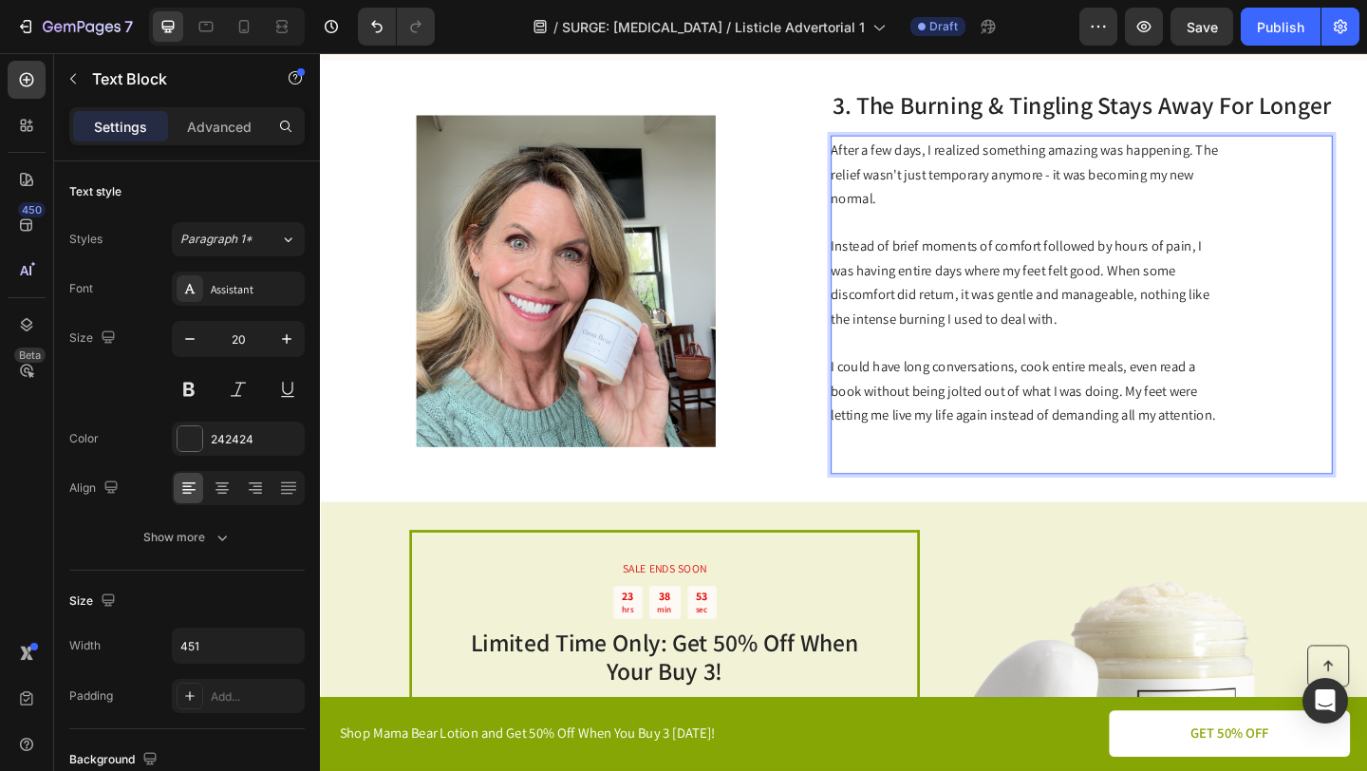
scroll to position [1204, 0]
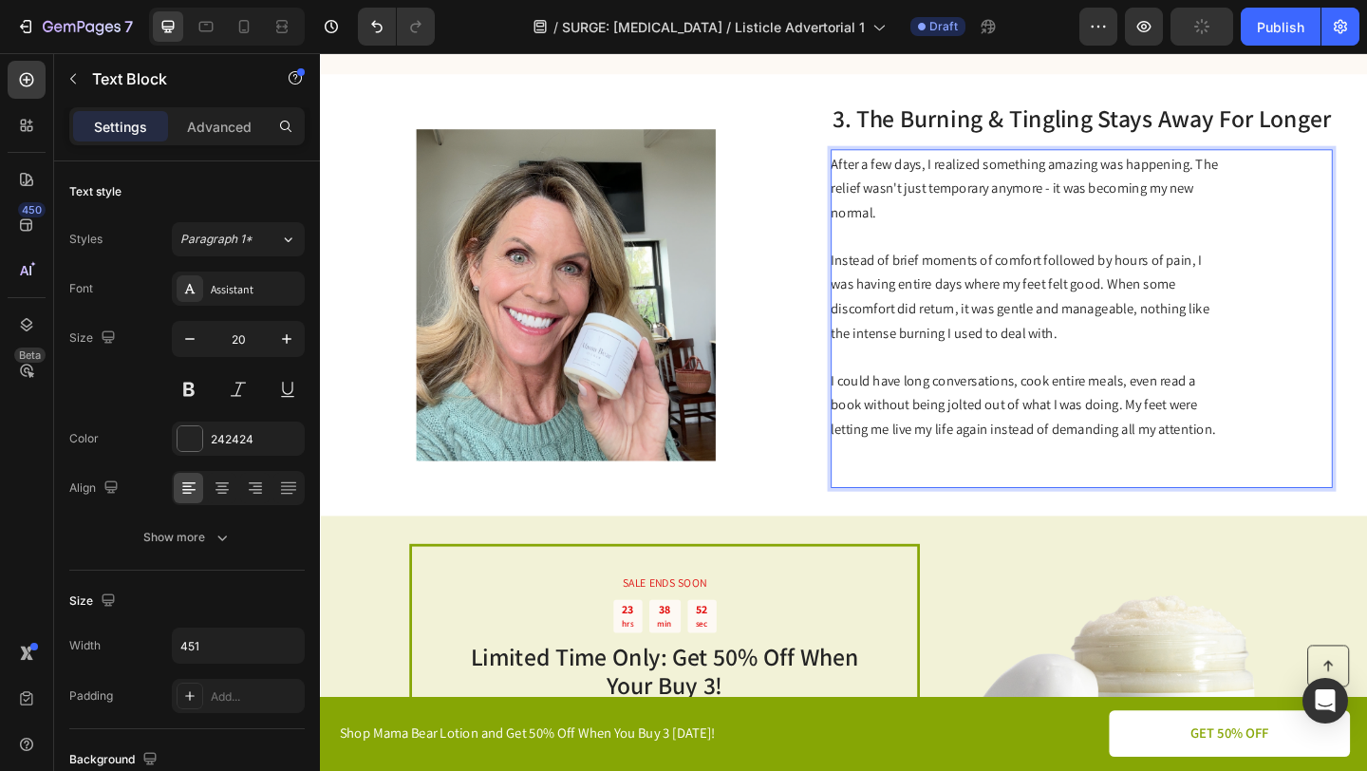
click at [971, 169] on span "After a few days, I realized something amazing was happening. The relief wasn't…" at bounding box center [1086, 199] width 422 height 73
drag, startPoint x: 974, startPoint y: 172, endPoint x: 922, endPoint y: 175, distance: 52.3
click at [922, 175] on span "After a few days, I realized something amazing was happening. The relief wasn't…" at bounding box center [1086, 199] width 422 height 73
click at [1006, 170] on span "After a week, I realized something amazing was happening. The relief wasn't jus…" at bounding box center [1075, 199] width 400 height 73
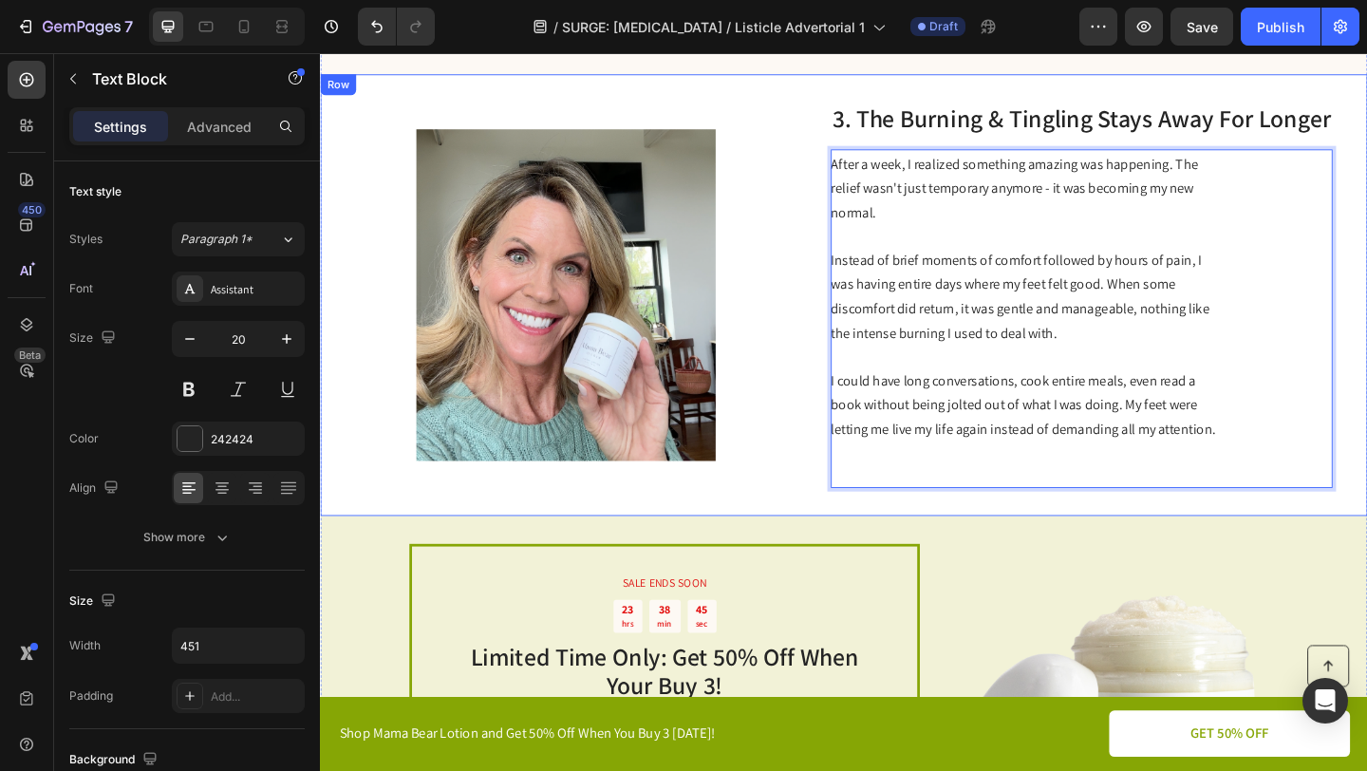
click at [810, 367] on img at bounding box center [587, 316] width 459 height 361
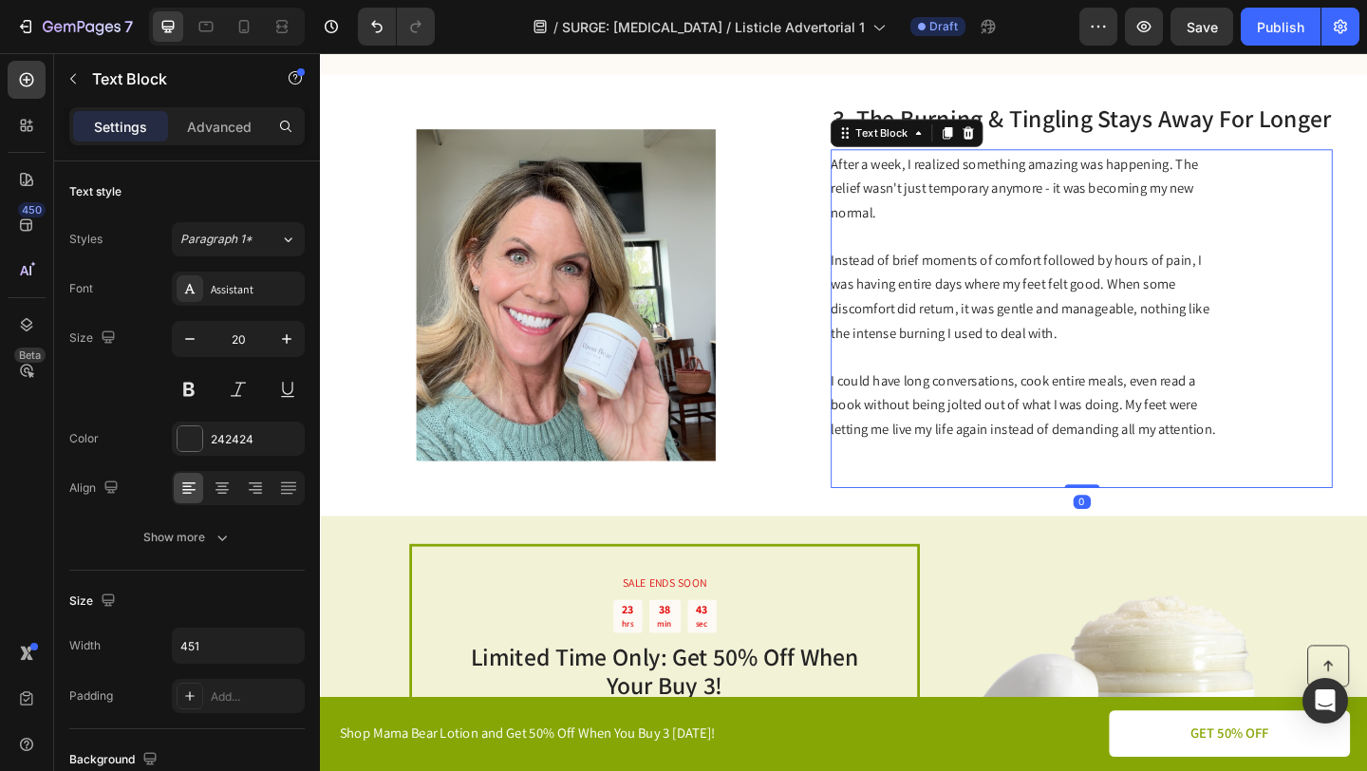
click at [1088, 347] on p "Instead of brief moments of comfort followed by hours of pain, I was having ent…" at bounding box center [1088, 317] width 426 height 106
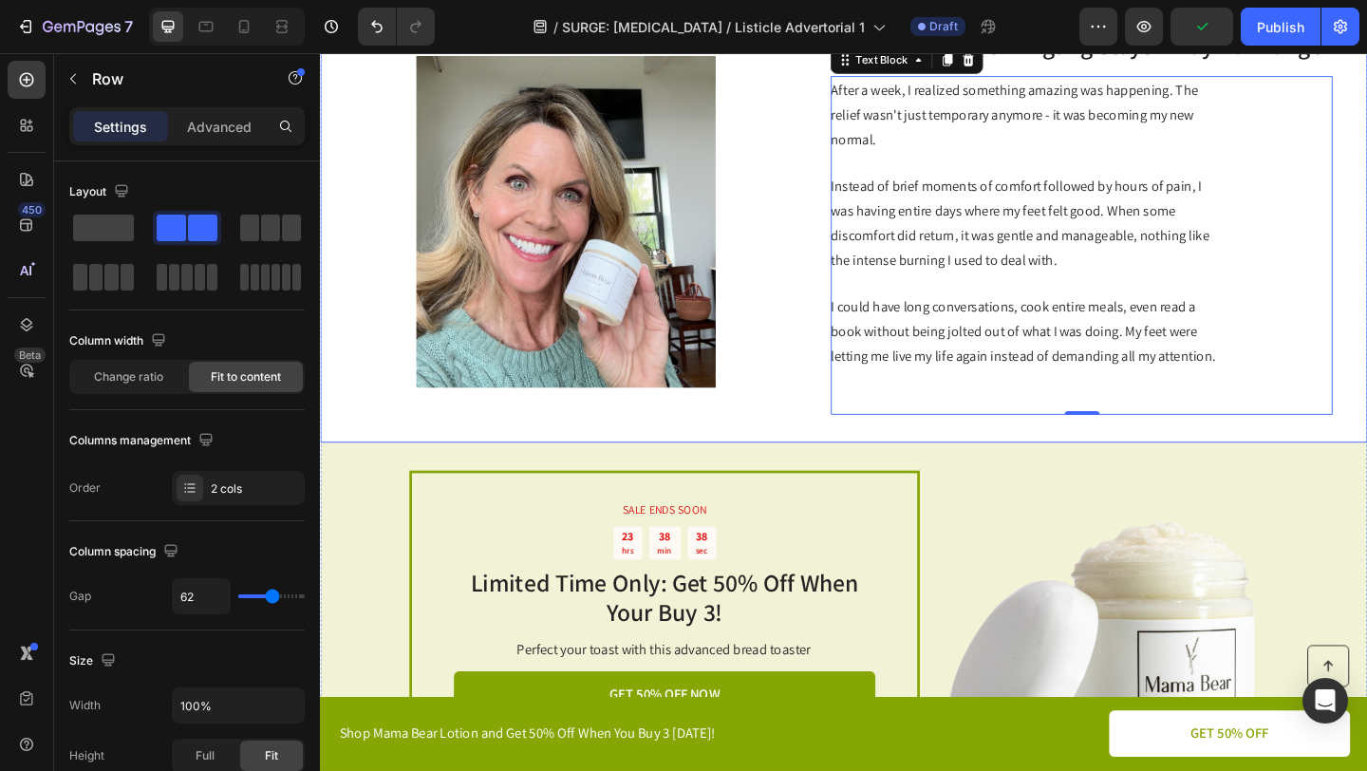
click at [858, 369] on div "Image 3. The Burning & Tingling Stays Away For Longer Heading After a week, I r…" at bounding box center [889, 236] width 1139 height 480
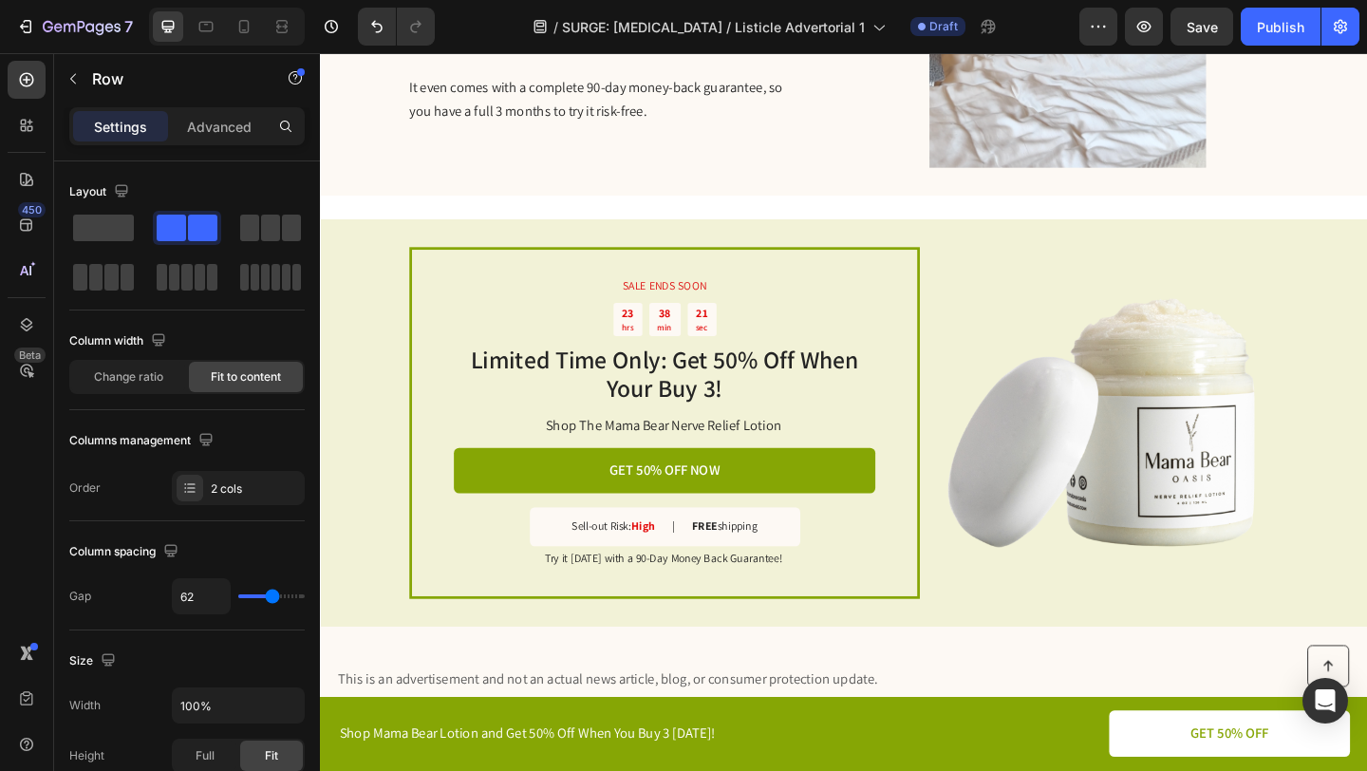
scroll to position [3342, 0]
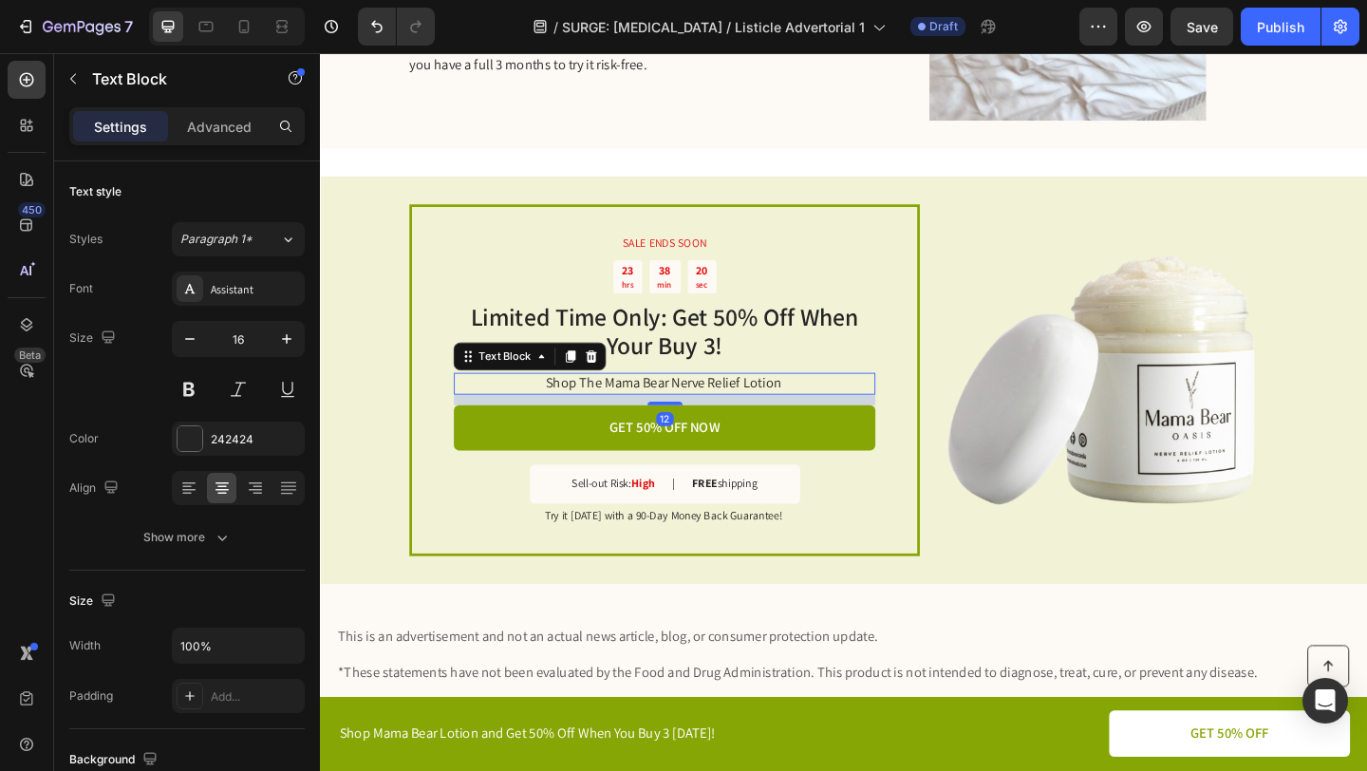
click at [736, 404] on p "Shop The Mama Bear Nerve Relief Lotion" at bounding box center [693, 413] width 457 height 20
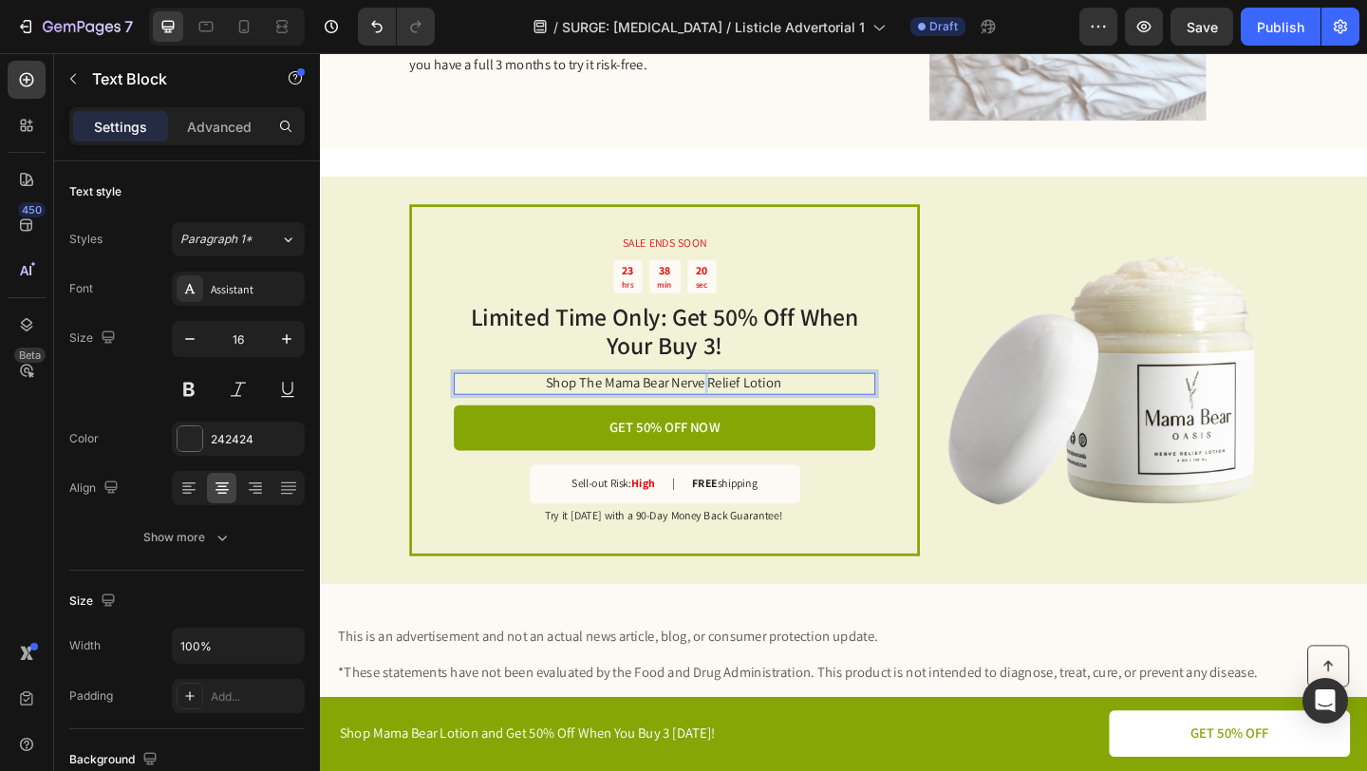
click at [736, 404] on p "Shop The Mama Bear Nerve Relief Lotion" at bounding box center [693, 413] width 457 height 20
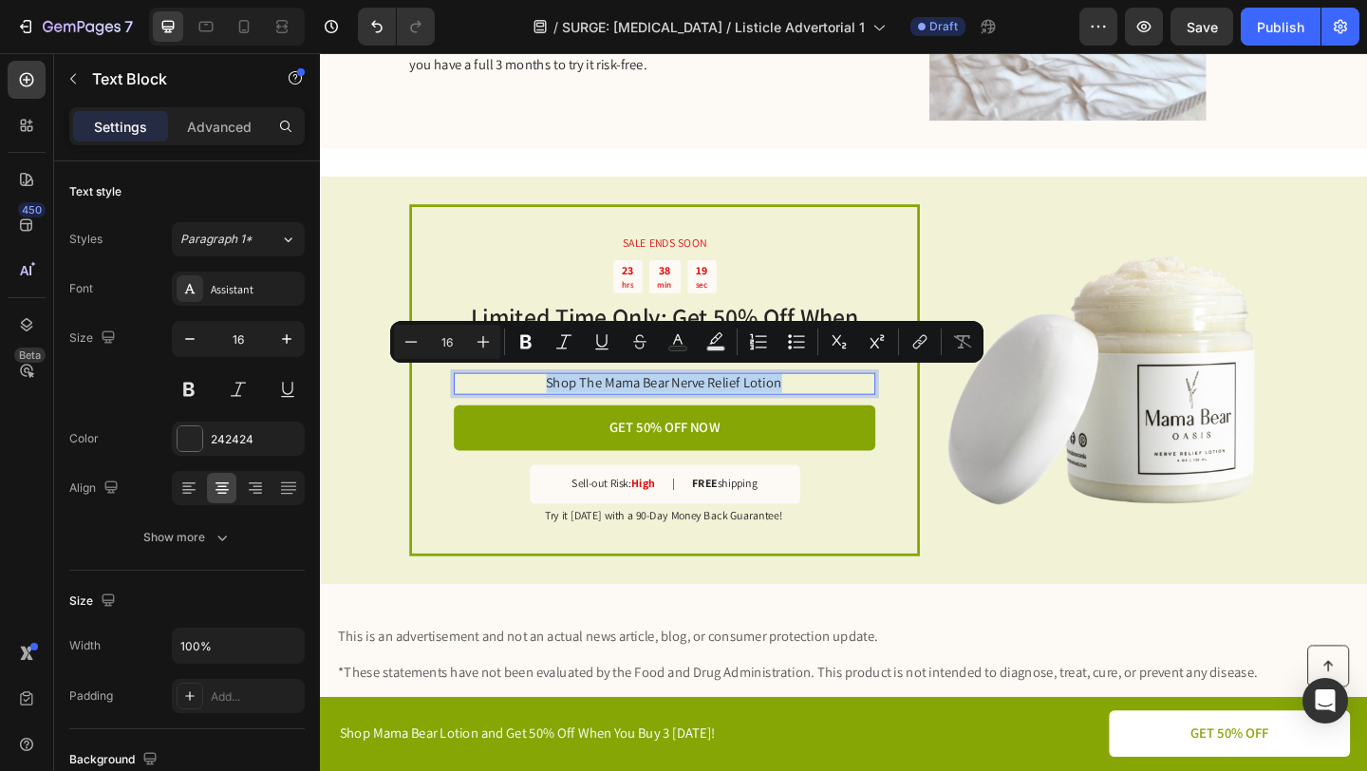
copy p "Shop The Mama Bear Nerve Relief Lotion"
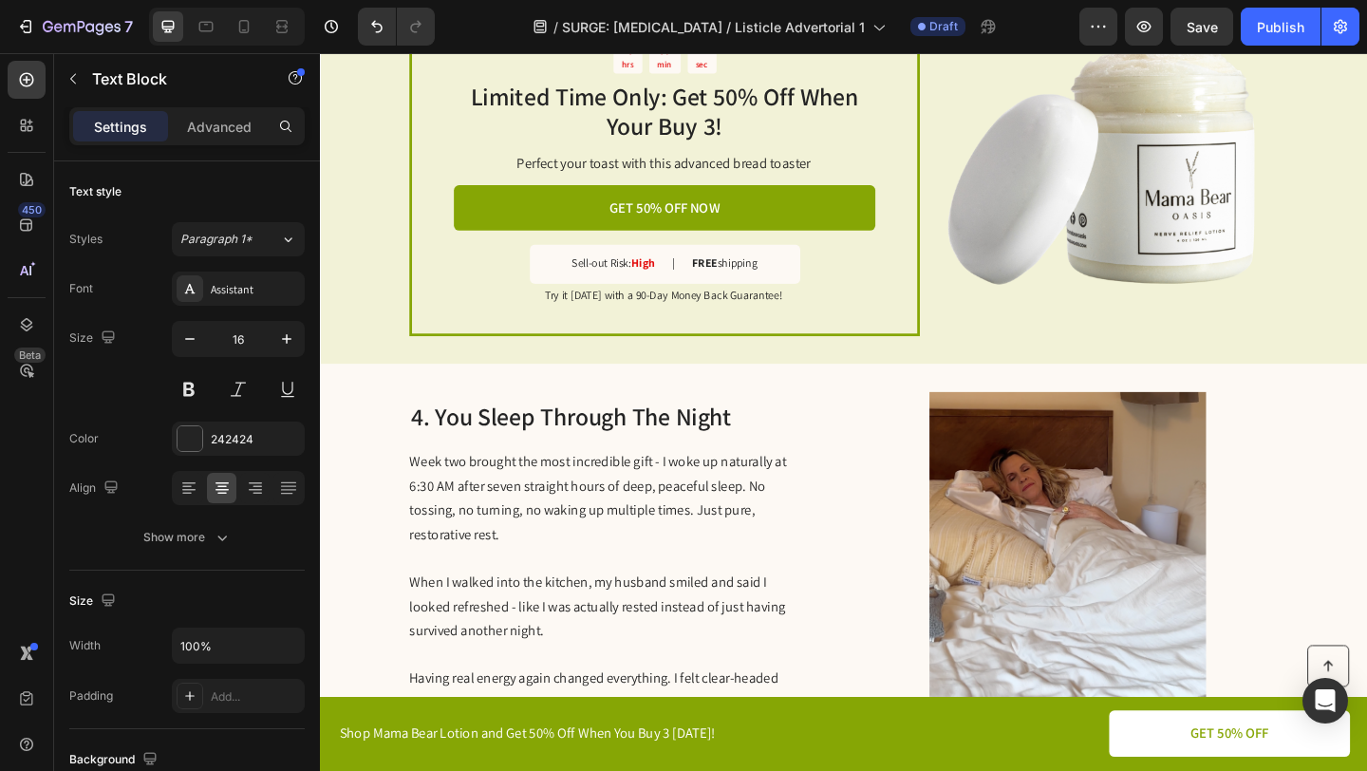
scroll to position [1648, 0]
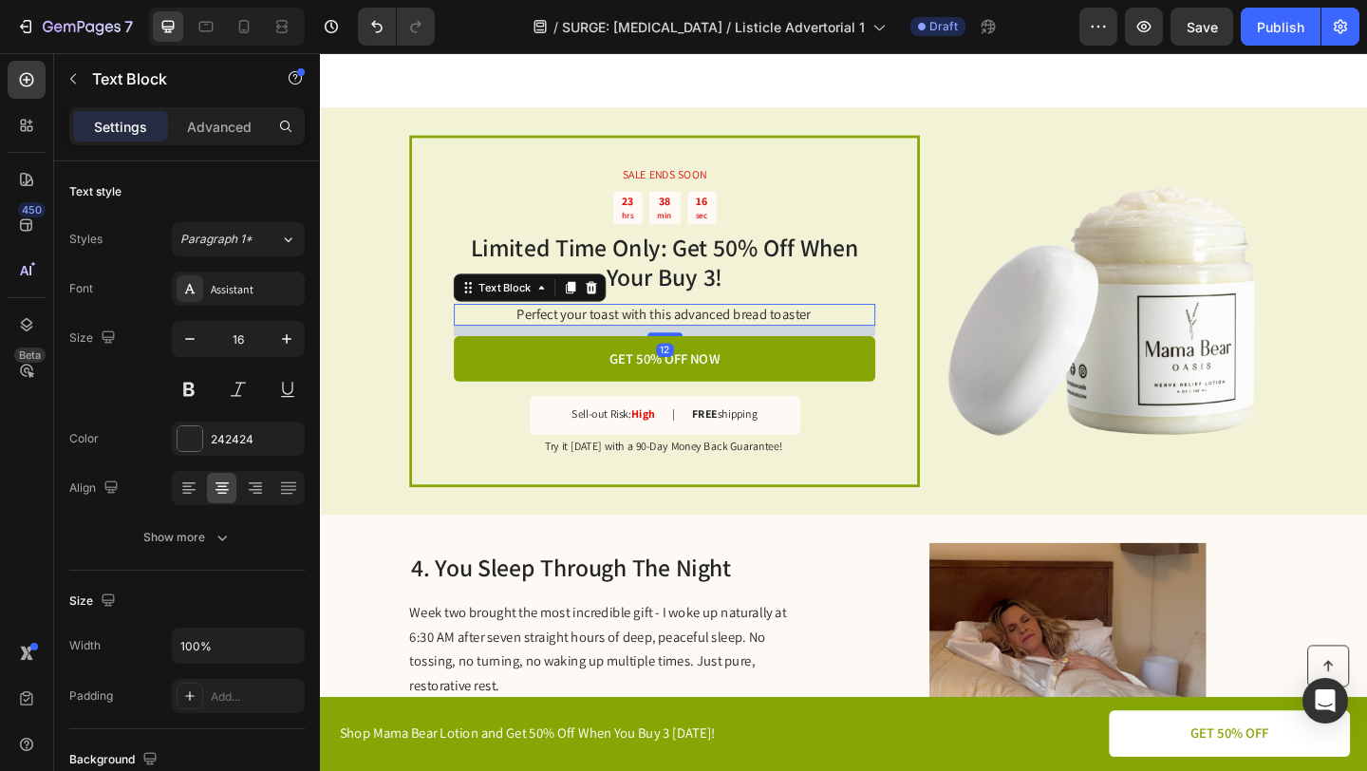
click at [720, 328] on p "Perfect your toast with this advanced bread toaster" at bounding box center [693, 338] width 457 height 20
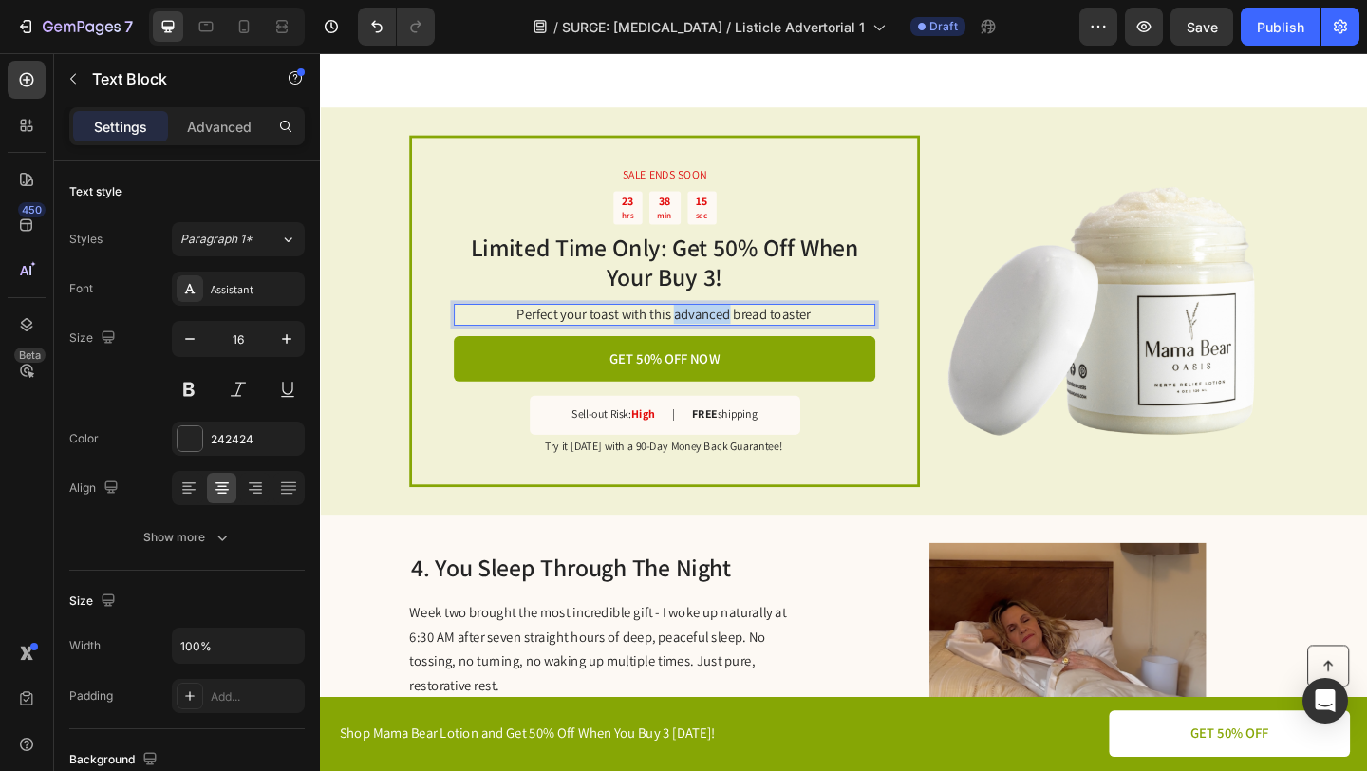
click at [720, 328] on p "Perfect your toast with this advanced bread toaster" at bounding box center [693, 338] width 457 height 20
click at [942, 316] on div "SALE ENDS SOON Text Block 23 hrs 38 min 14 sec Countdown Timer Limited Time Onl…" at bounding box center [694, 333] width 555 height 383
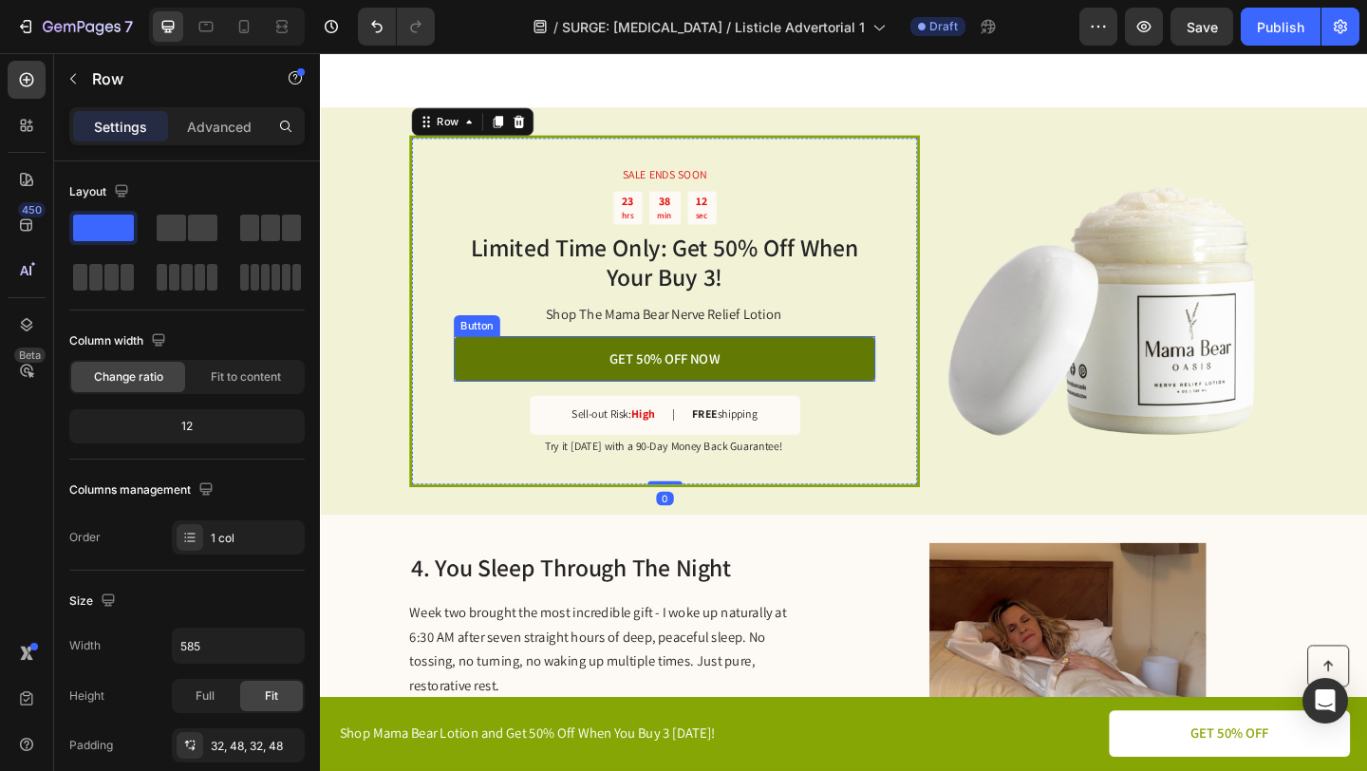
click at [834, 374] on link "GET 50% OFF NOW" at bounding box center [694, 386] width 459 height 50
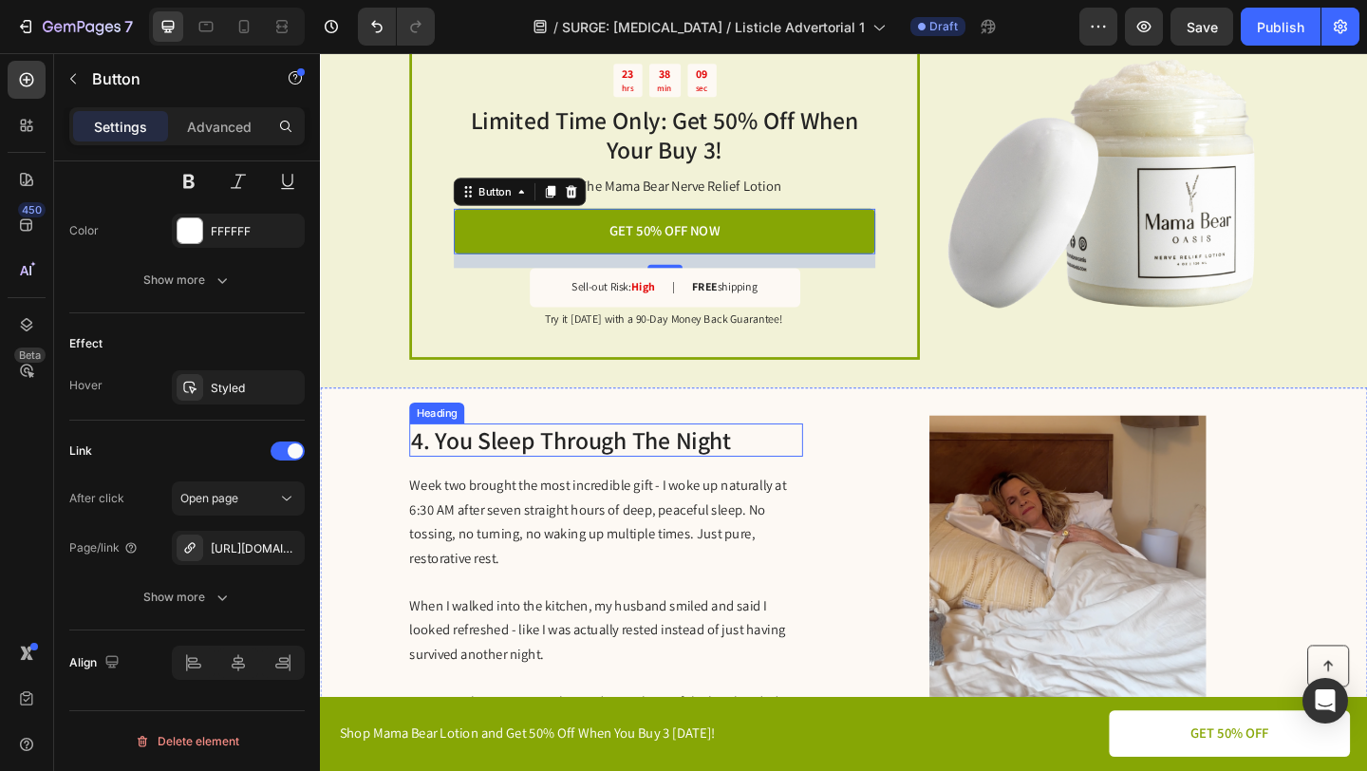
scroll to position [1992, 0]
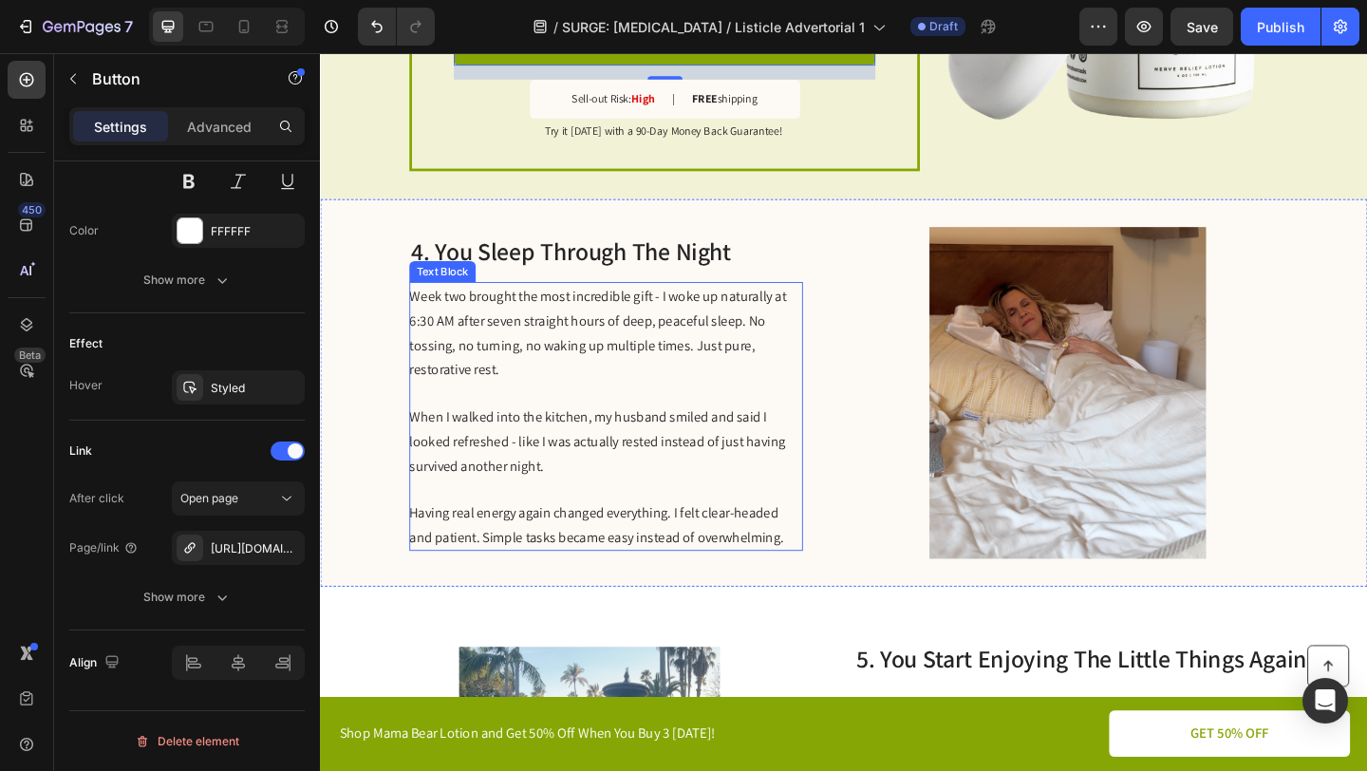
click at [554, 421] on p at bounding box center [630, 422] width 426 height 25
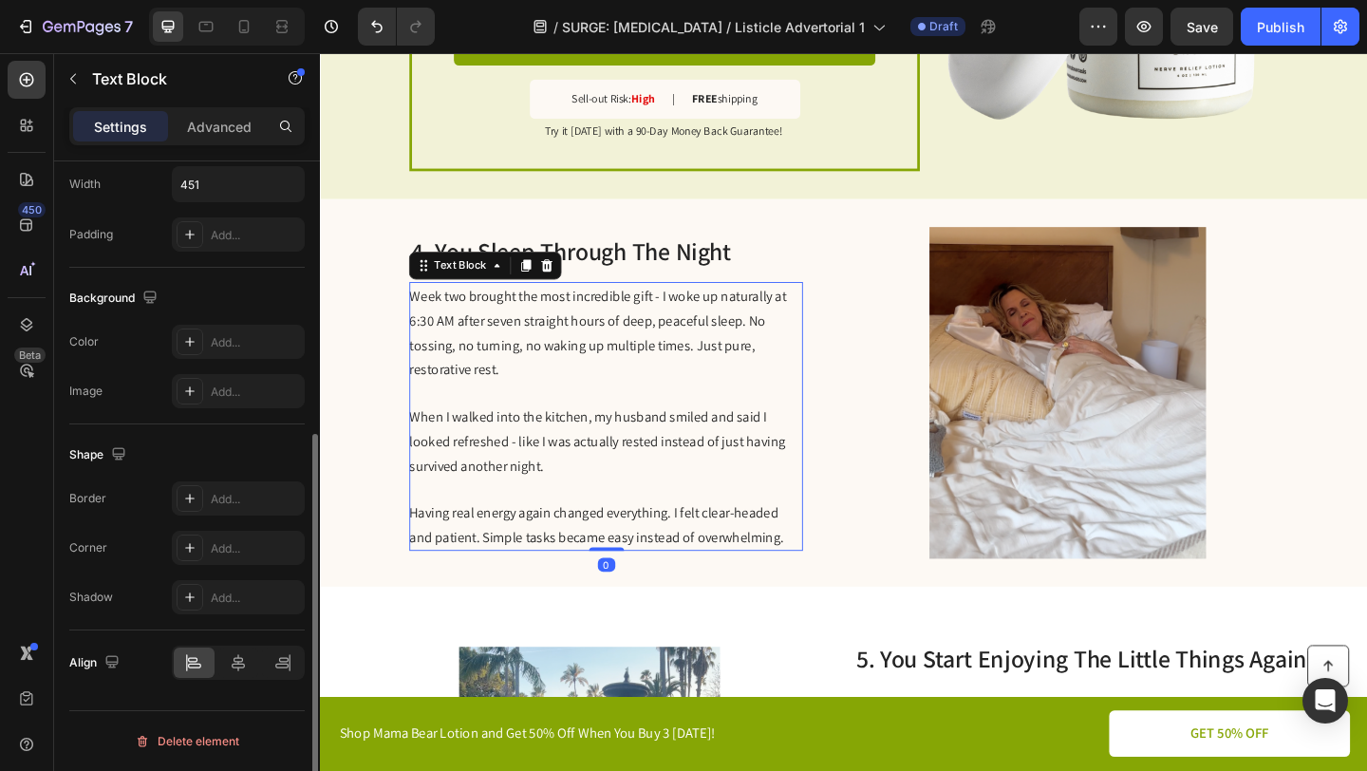
scroll to position [0, 0]
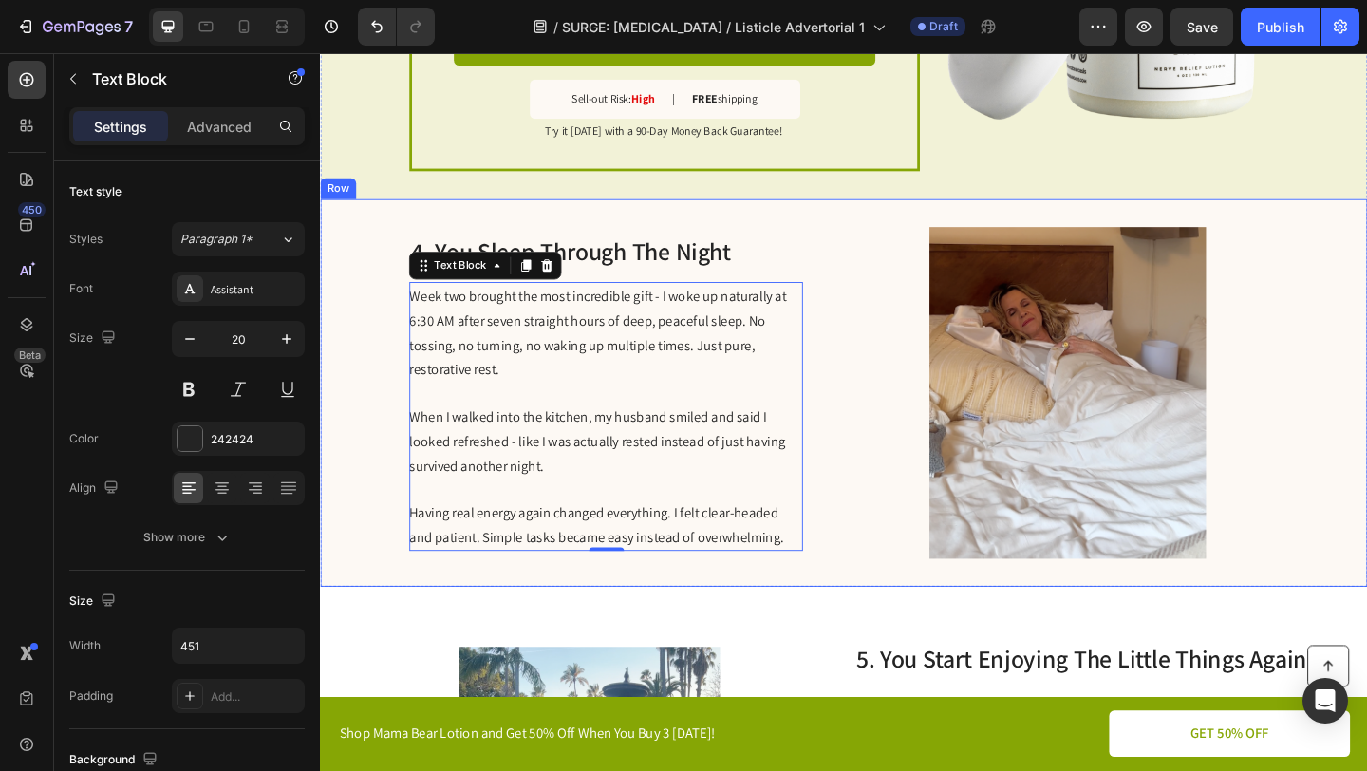
click at [881, 407] on div "4. You Sleep Through The Night Heading Week two brought the most incredible gif…" at bounding box center [889, 423] width 1139 height 422
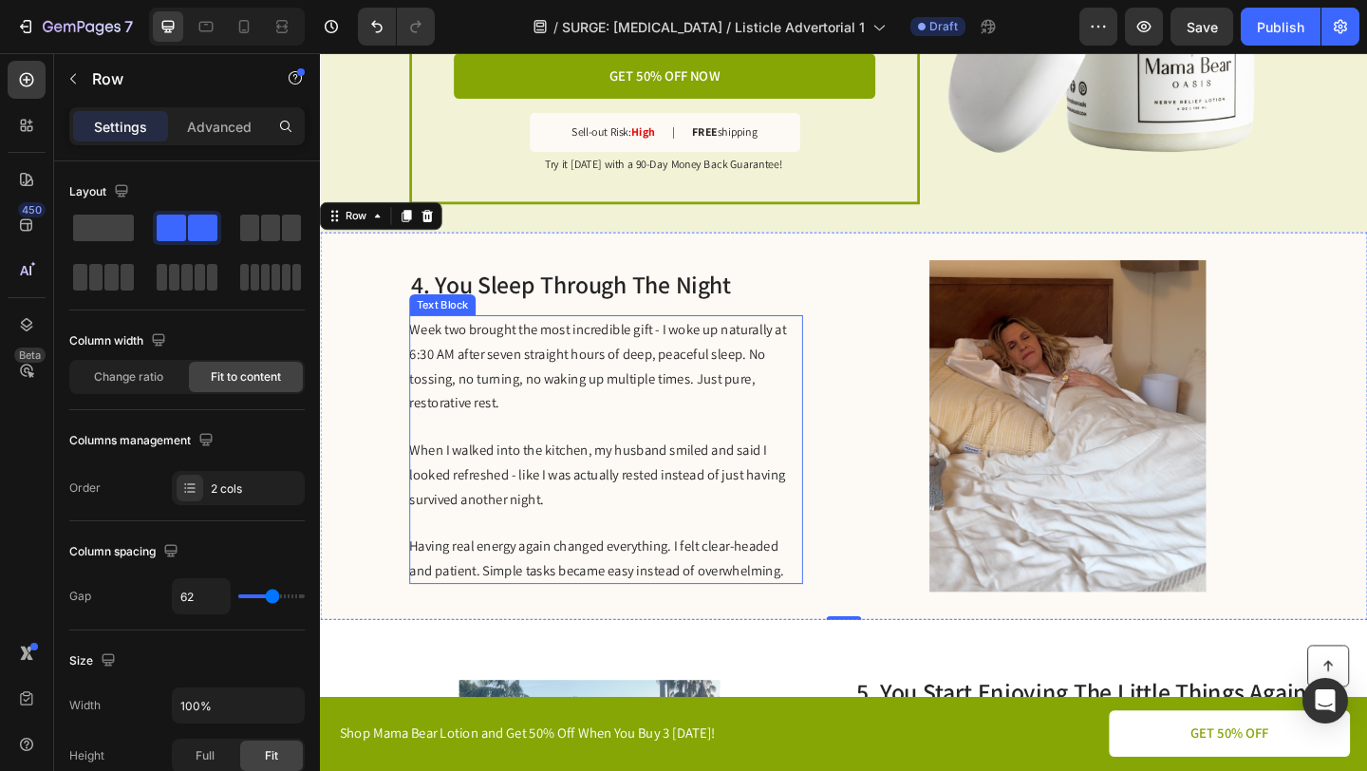
scroll to position [1951, 0]
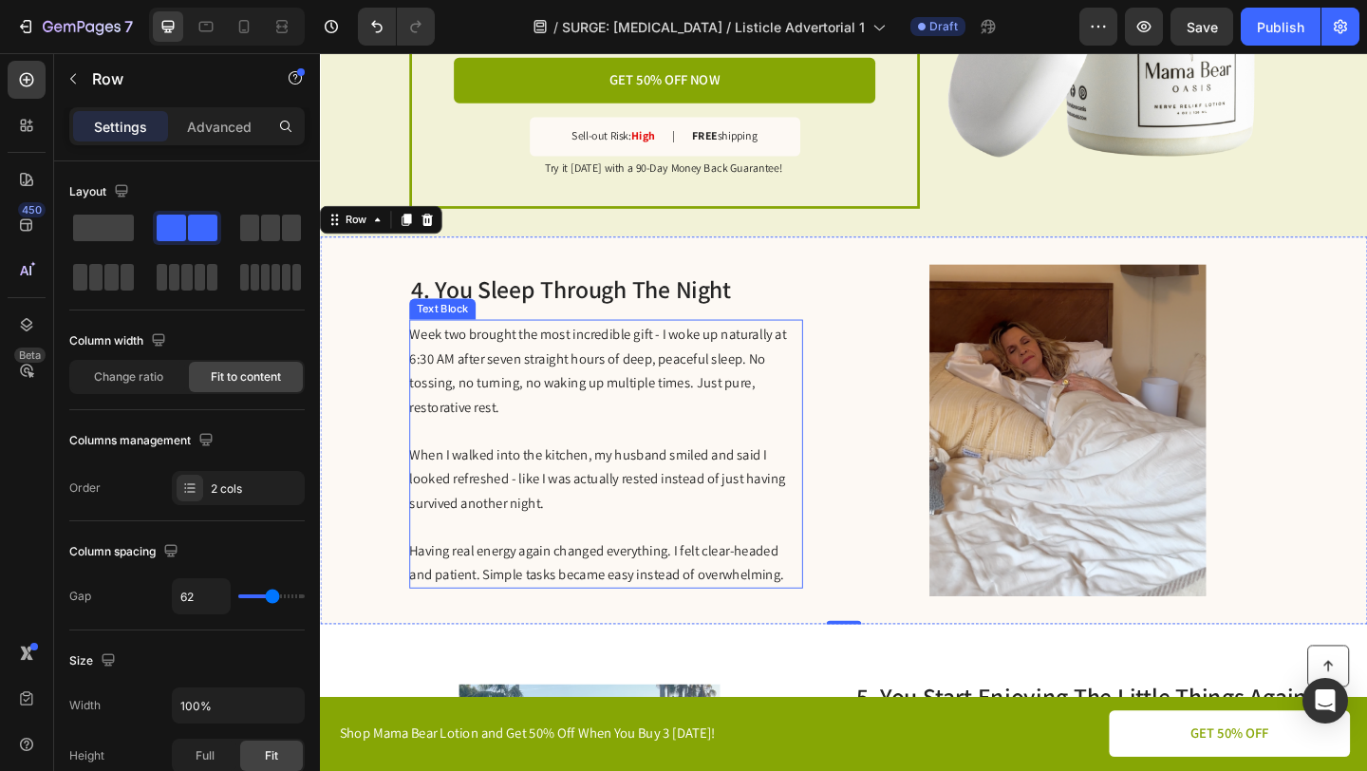
click at [631, 352] on span "Week two brought the most incredible gift - I woke up naturally at 6:30 AM afte…" at bounding box center [622, 398] width 410 height 100
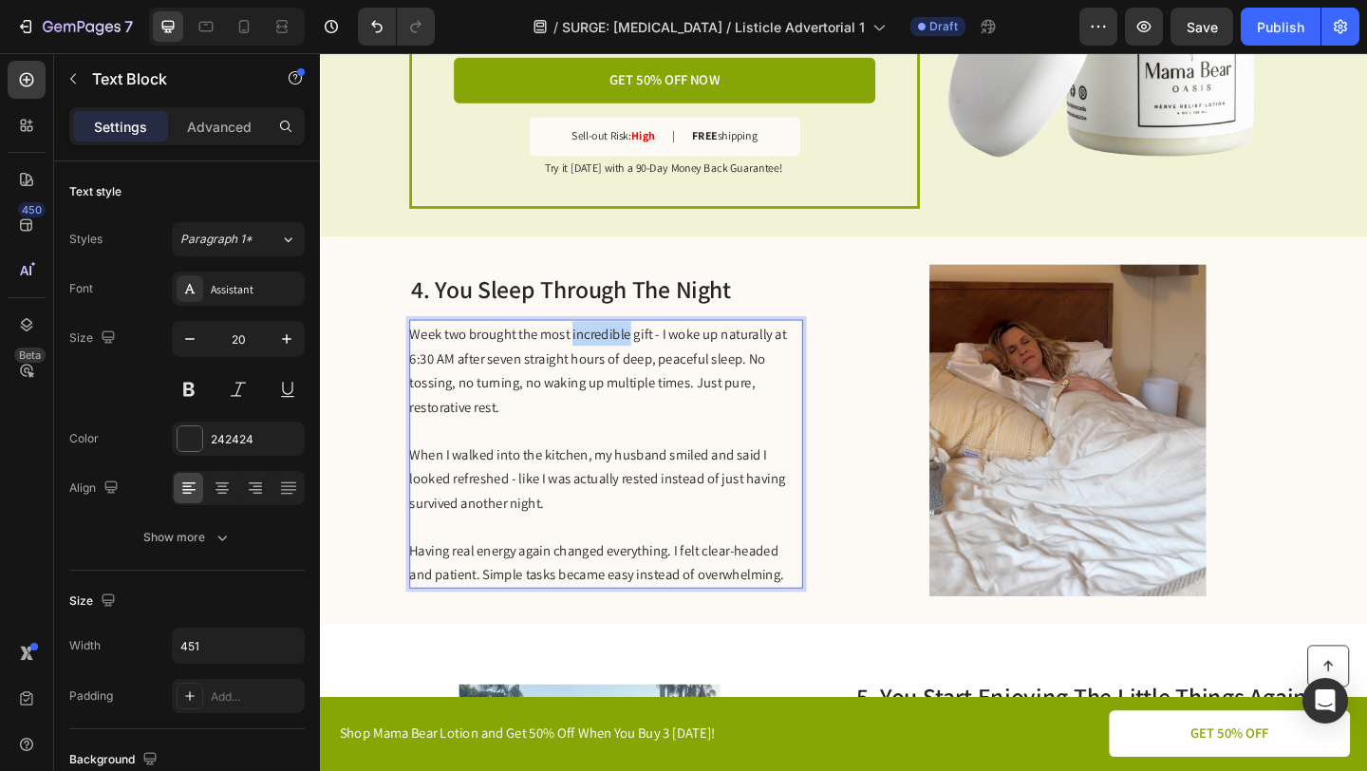
click at [631, 352] on span "Week two brought the most incredible gift - I woke up naturally at 6:30 AM afte…" at bounding box center [622, 398] width 410 height 100
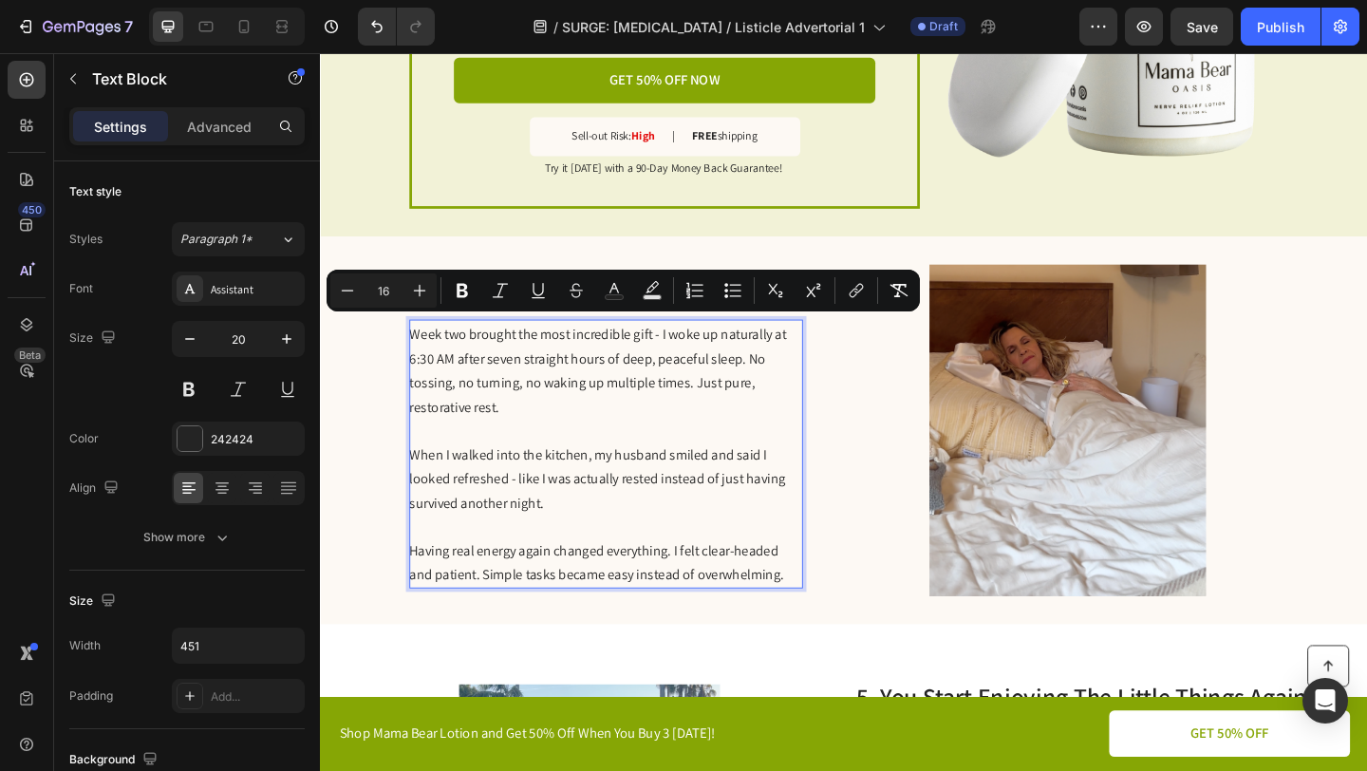
click at [621, 396] on span "Week two brought the most incredible gift - I woke up naturally at 6:30 AM afte…" at bounding box center [622, 398] width 410 height 100
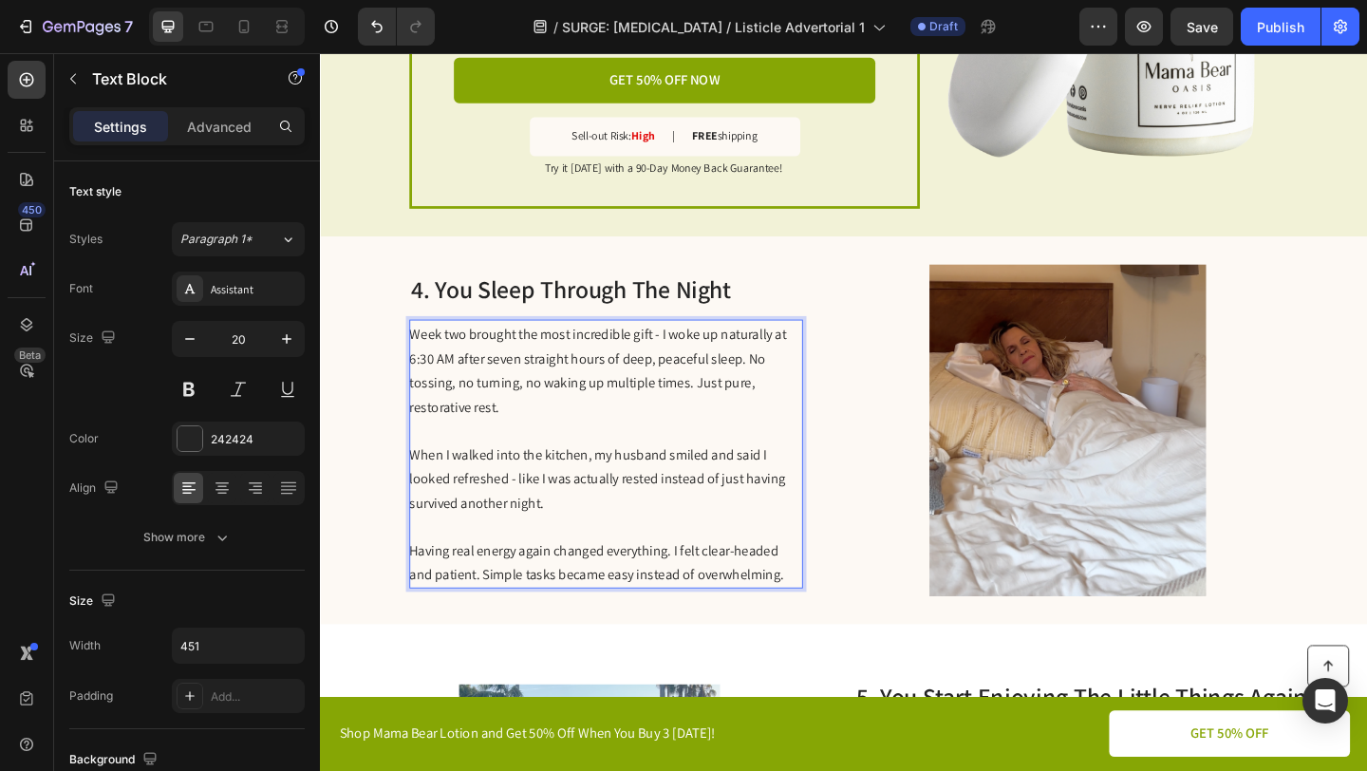
click at [478, 353] on span "Week two brought the most incredible gift - I woke up naturally at 6:30 AM afte…" at bounding box center [622, 398] width 410 height 100
click at [605, 451] on p "Rich Text Editor. Editing area: main" at bounding box center [630, 463] width 426 height 25
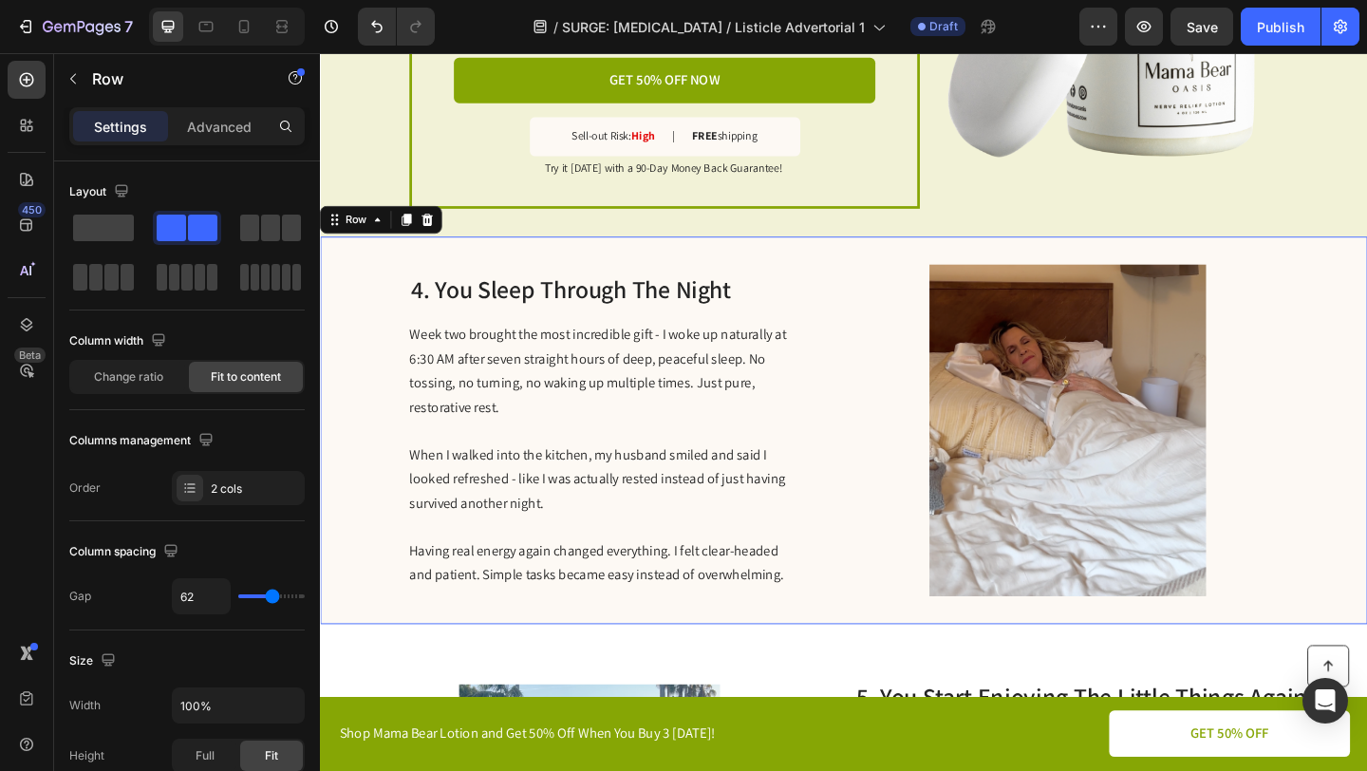
click at [869, 457] on div "4. You Sleep Through The Night Heading Week two brought the most incredible gif…" at bounding box center [889, 464] width 1139 height 422
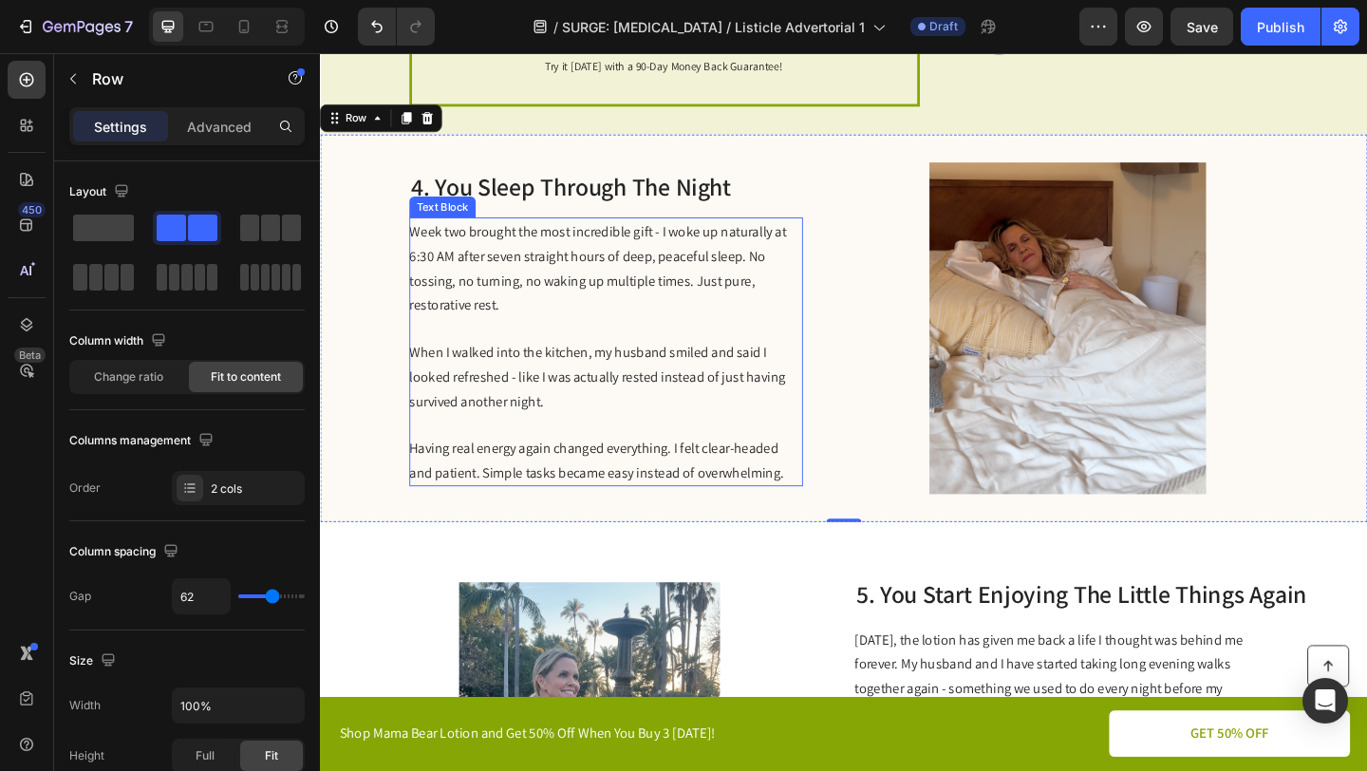
scroll to position [2111, 0]
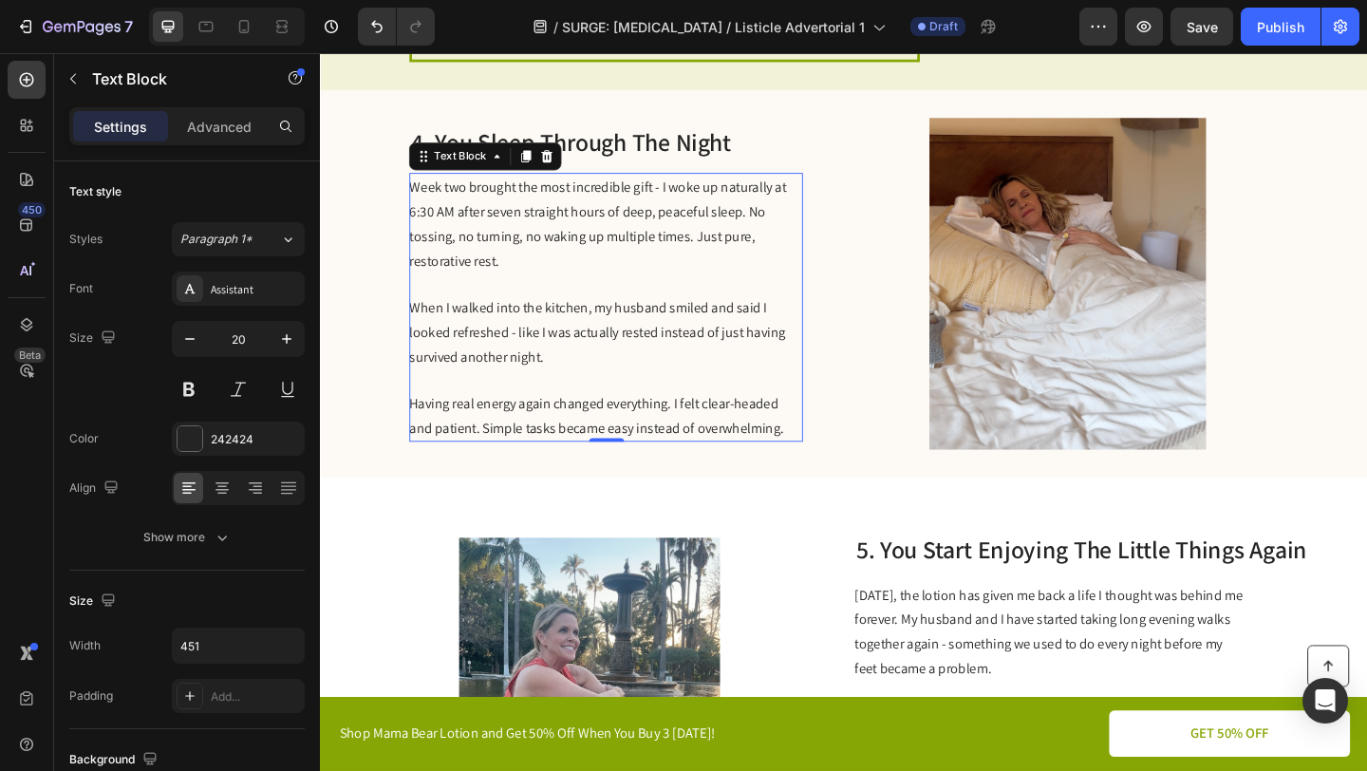
click at [673, 268] on p "Week two brought the most incredible gift - I woke up naturally at 6:30 AM afte…" at bounding box center [630, 238] width 426 height 106
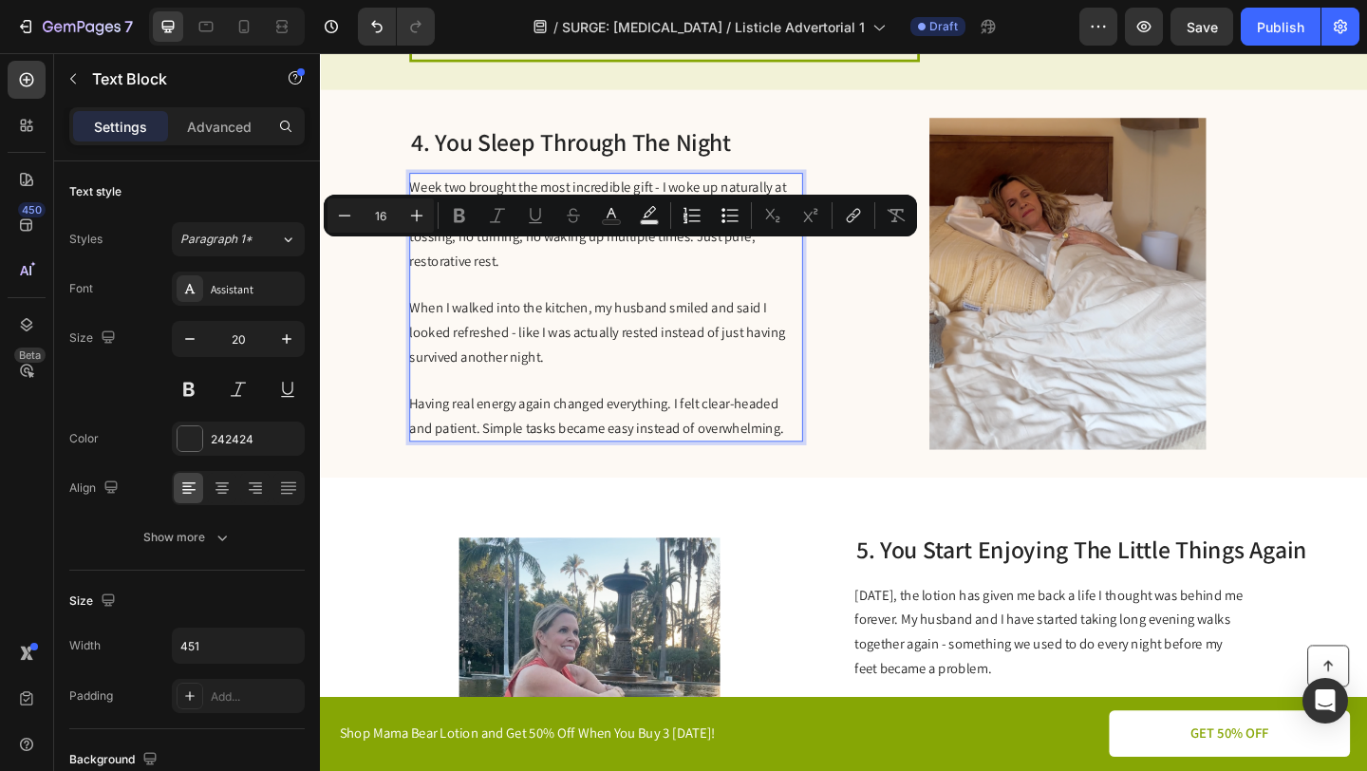
click at [677, 265] on p "Week two brought the most incredible gift - I woke up naturally at 6:30 AM afte…" at bounding box center [630, 238] width 426 height 106
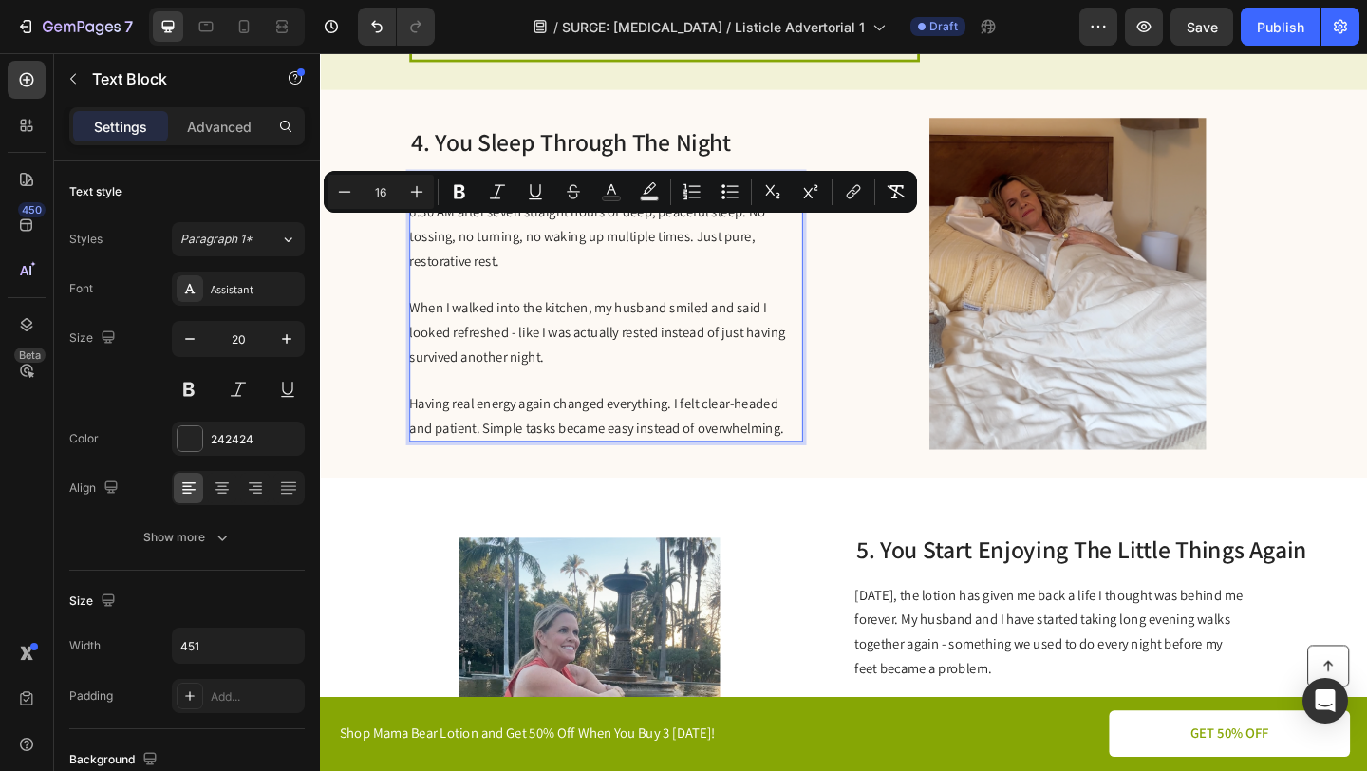
drag, startPoint x: 677, startPoint y: 265, endPoint x: 781, endPoint y: 248, distance: 105.8
click at [782, 248] on p "Week two brought the most incredible gift - I woke up naturally at 6:30 AM afte…" at bounding box center [630, 238] width 426 height 106
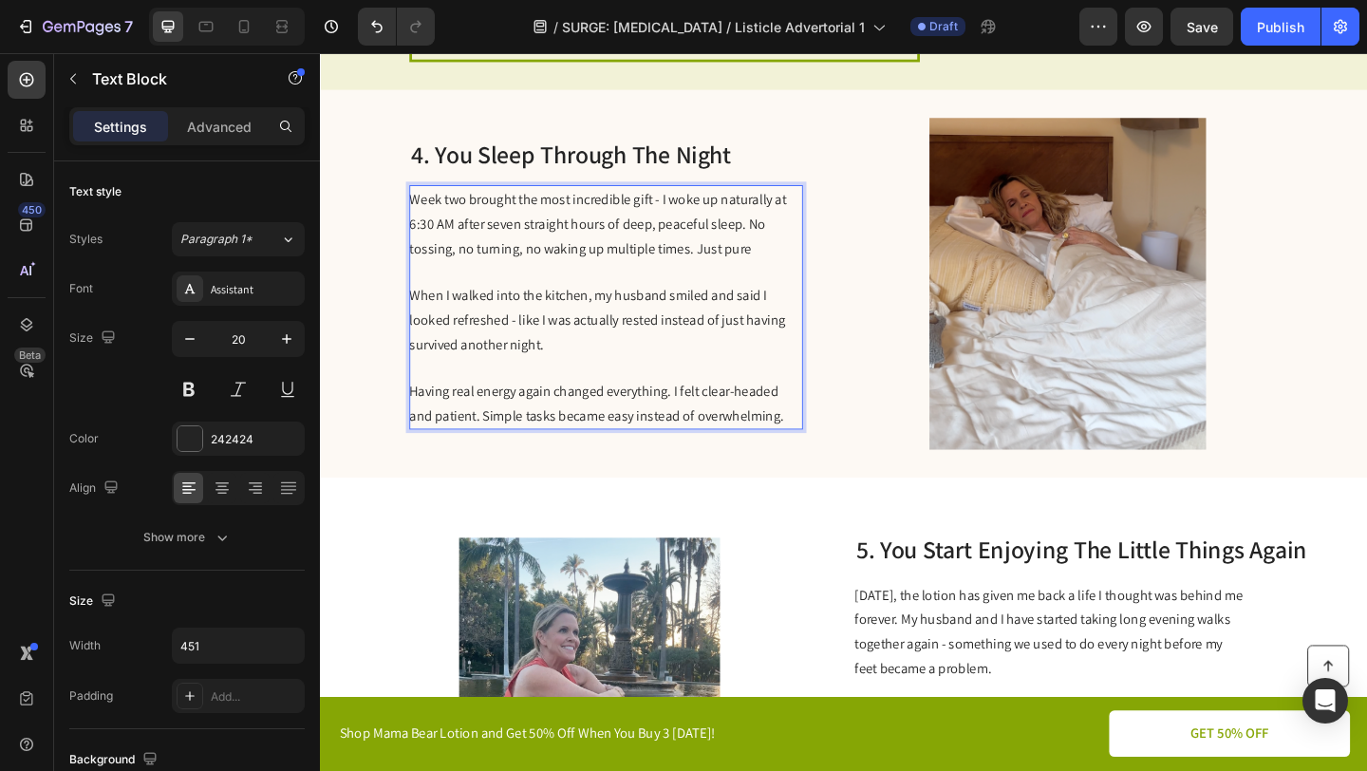
scroll to position [2124, 0]
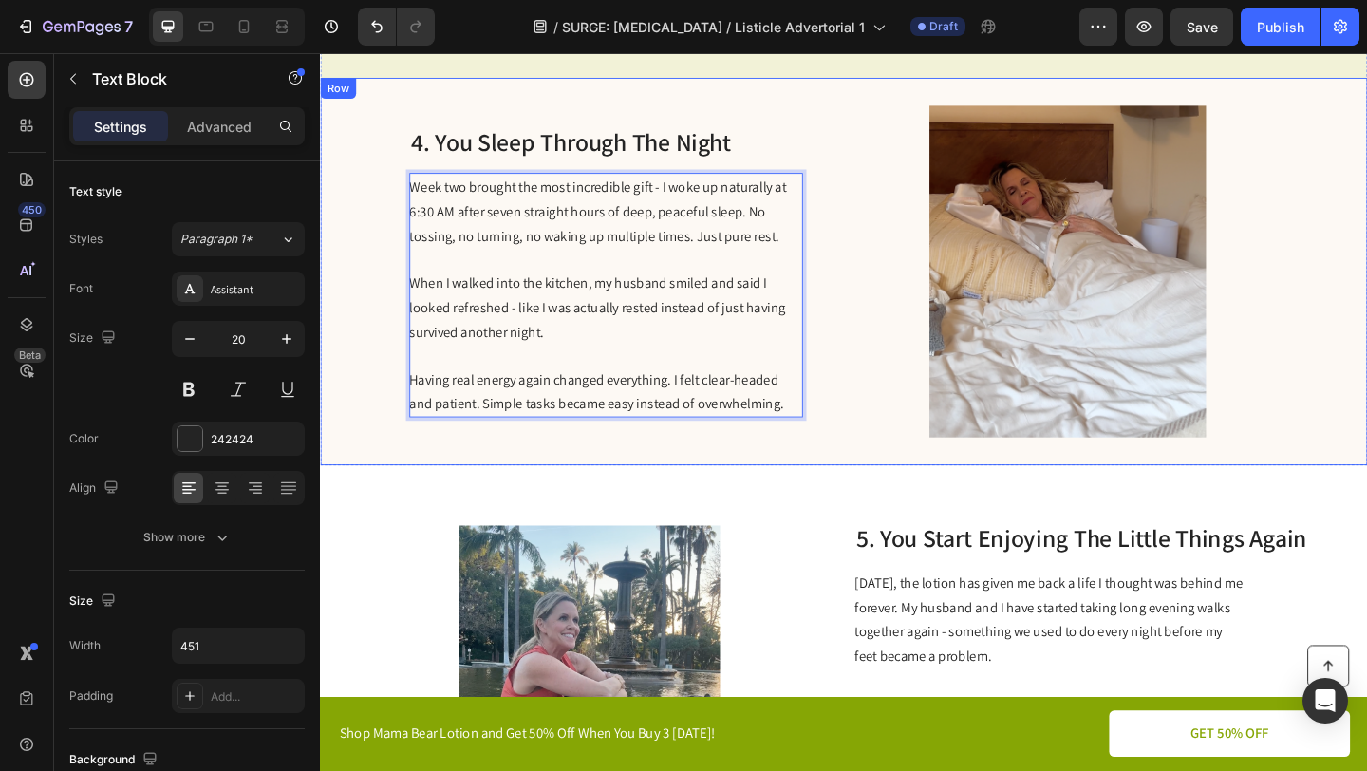
click at [883, 353] on div "4. You Sleep Through The Night Heading Week two brought the most incredible gif…" at bounding box center [889, 291] width 1139 height 422
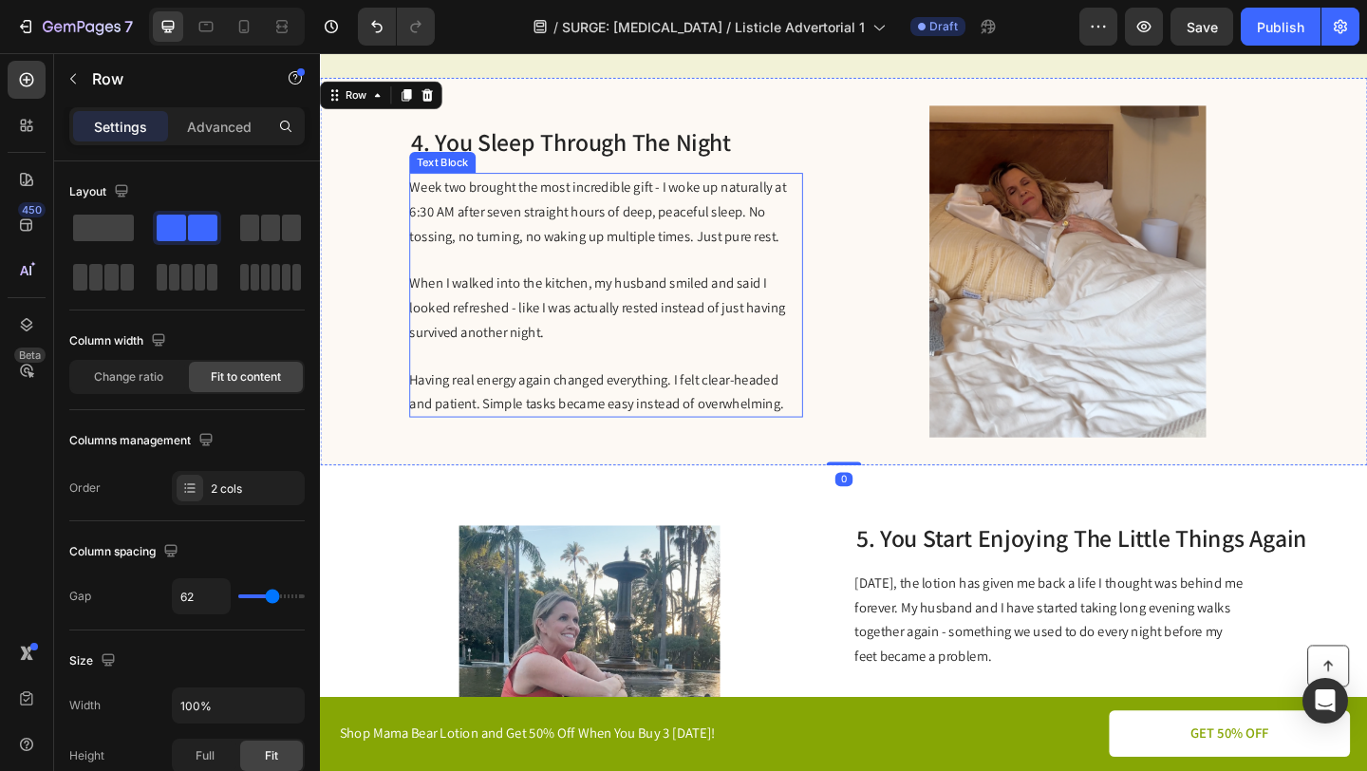
click at [708, 339] on p "When I walked into the kitchen, my husband smiled and said I looked refreshed -…" at bounding box center [630, 330] width 426 height 80
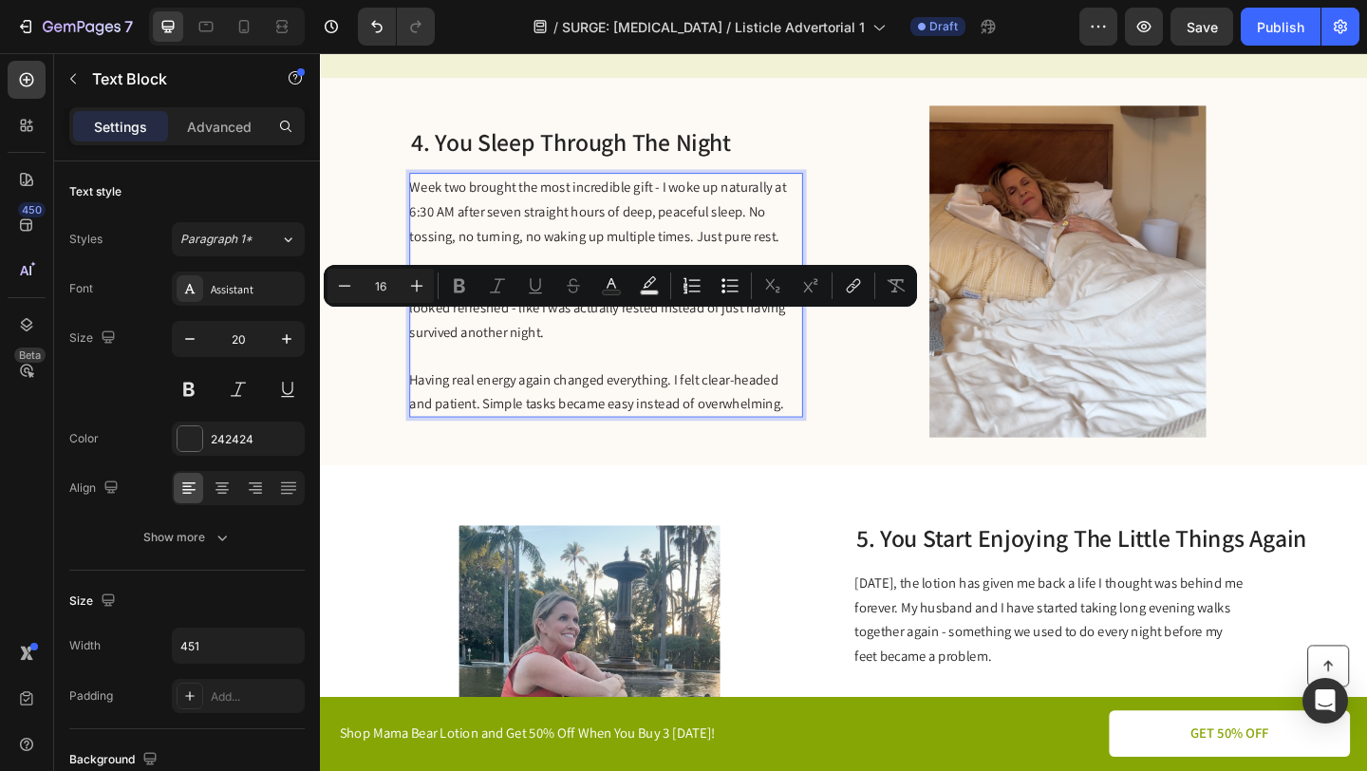
click at [683, 354] on p "When I walked into the kitchen, my husband smiled and said I looked refreshed -…" at bounding box center [630, 330] width 426 height 80
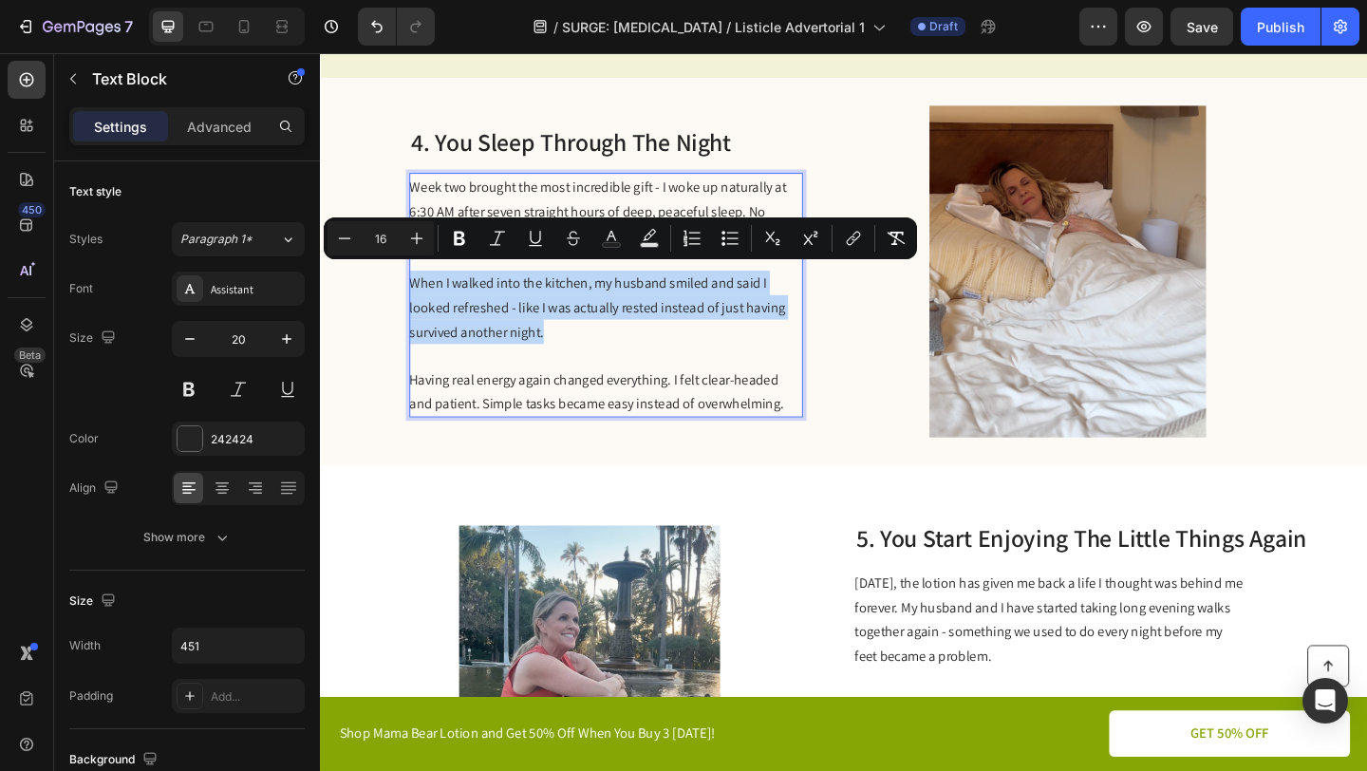
drag, startPoint x: 684, startPoint y: 336, endPoint x: 417, endPoint y: 301, distance: 269.1
click at [417, 301] on p "When I walked into the kitchen, my husband smiled and said I looked refreshed -…" at bounding box center [630, 330] width 426 height 80
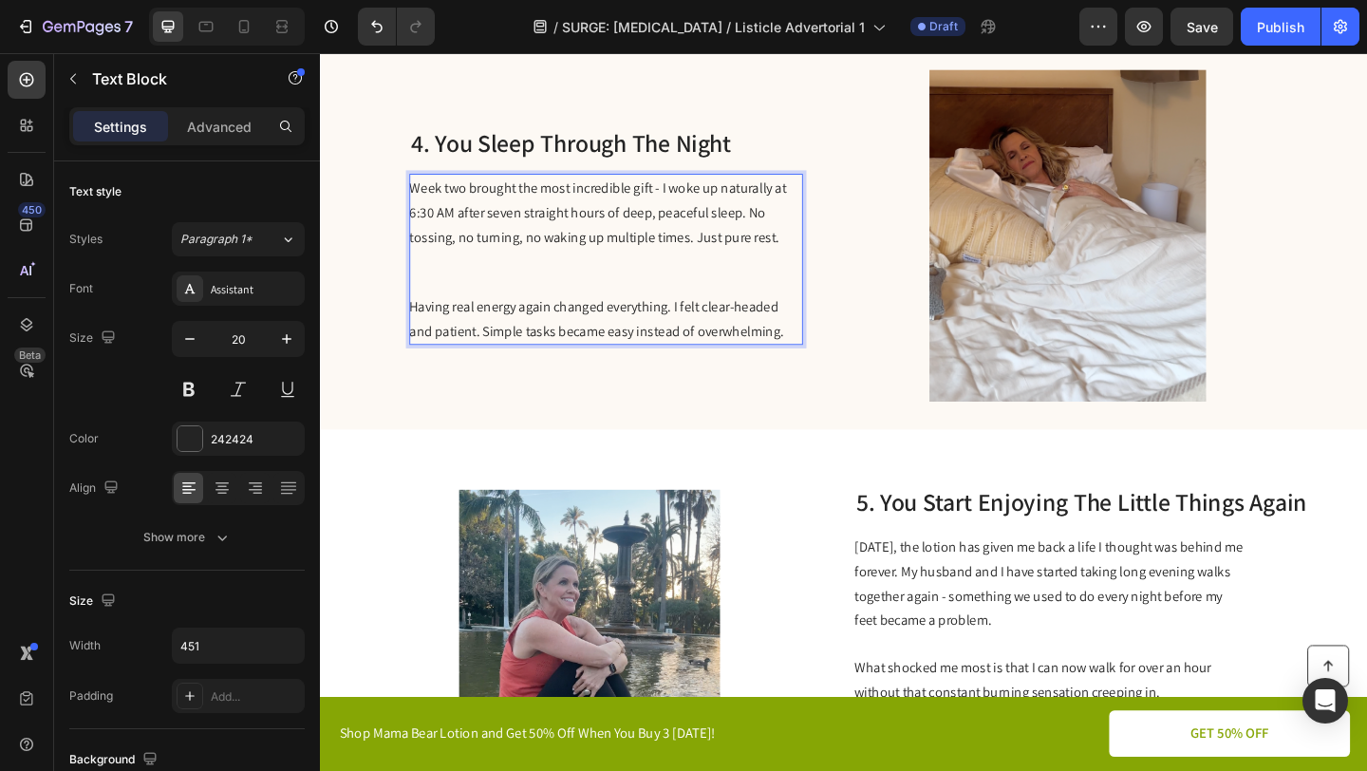
scroll to position [2175, 0]
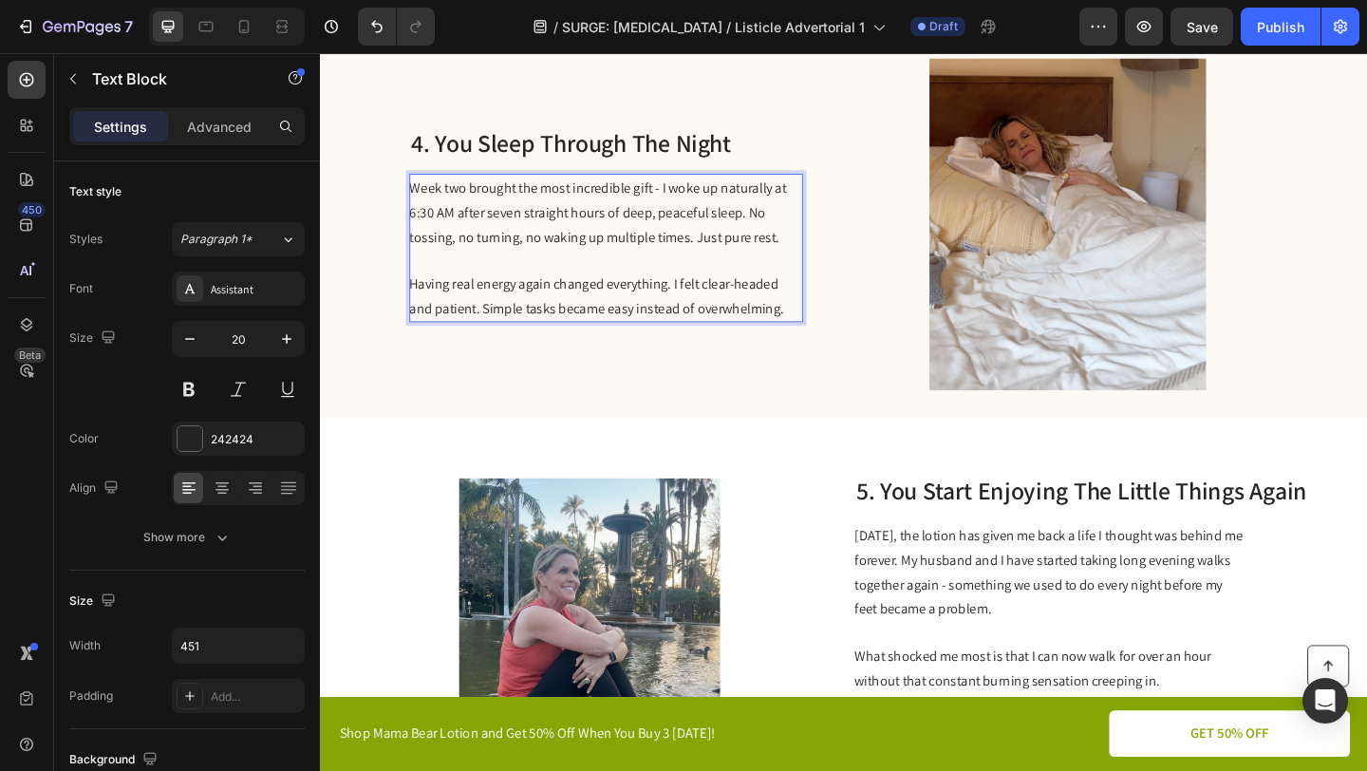
click at [828, 325] on p "Having real energy again changed everything. I felt clear-headed and patient. S…" at bounding box center [630, 317] width 426 height 53
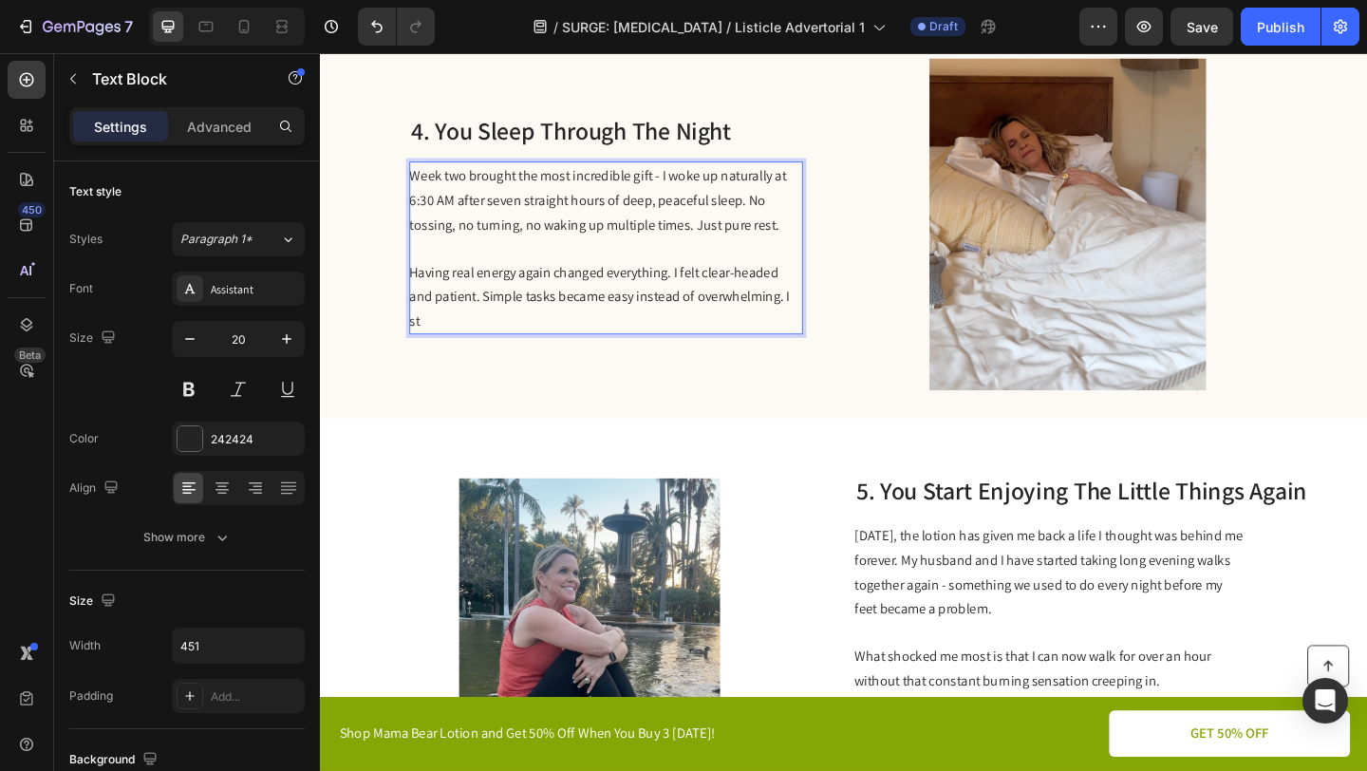
scroll to position [2162, 0]
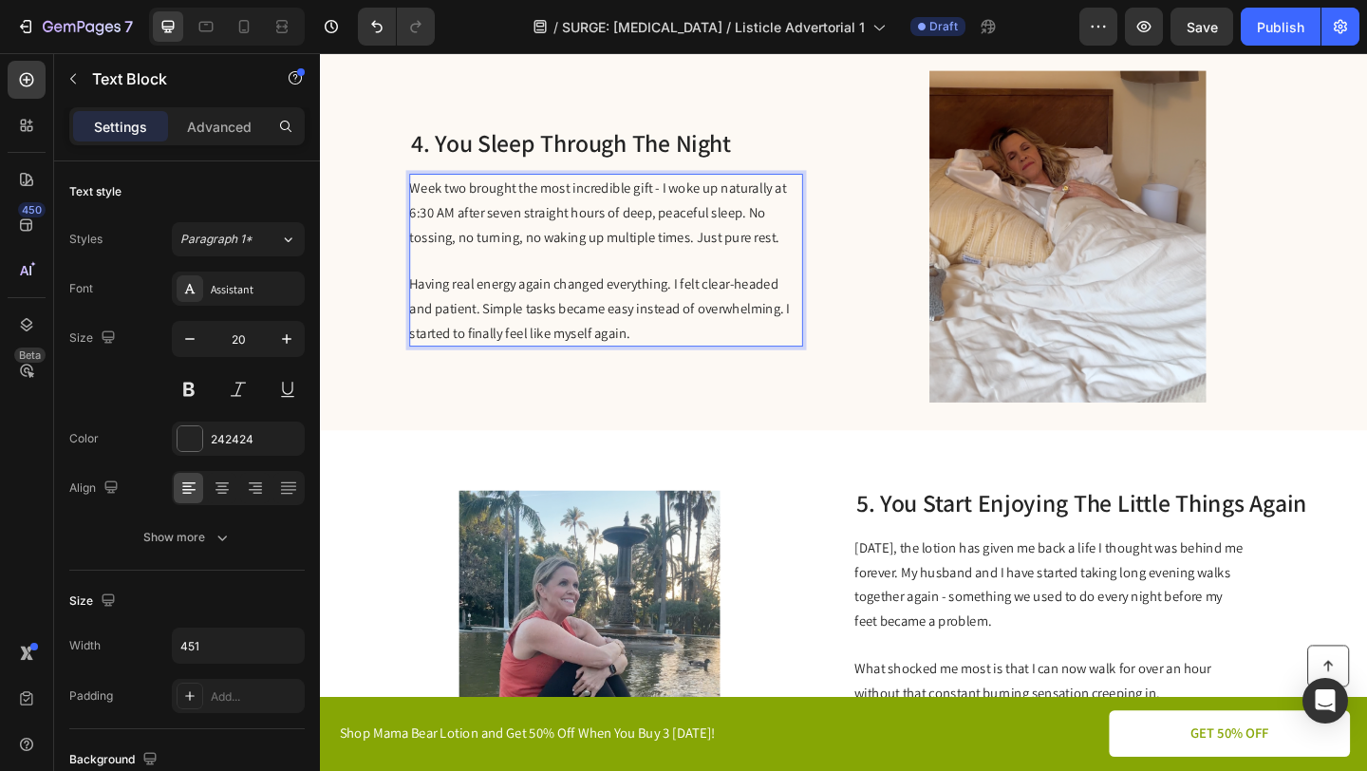
click at [820, 324] on span "Having real energy again changed everything. I felt clear-headed and patient. S…" at bounding box center [624, 330] width 414 height 73
click at [451, 349] on span "Having real energy again changed everything. I felt clear-headed and patient. S…" at bounding box center [619, 330] width 404 height 73
click at [589, 346] on span "Having real energy again changed everything. I felt clear-headed and patient. S…" at bounding box center [619, 330] width 404 height 73
drag, startPoint x: 592, startPoint y: 346, endPoint x: 556, endPoint y: 348, distance: 35.2
click at [556, 348] on span "Having real energy again changed everything. I felt clear-headed and patient. S…" at bounding box center [619, 330] width 404 height 73
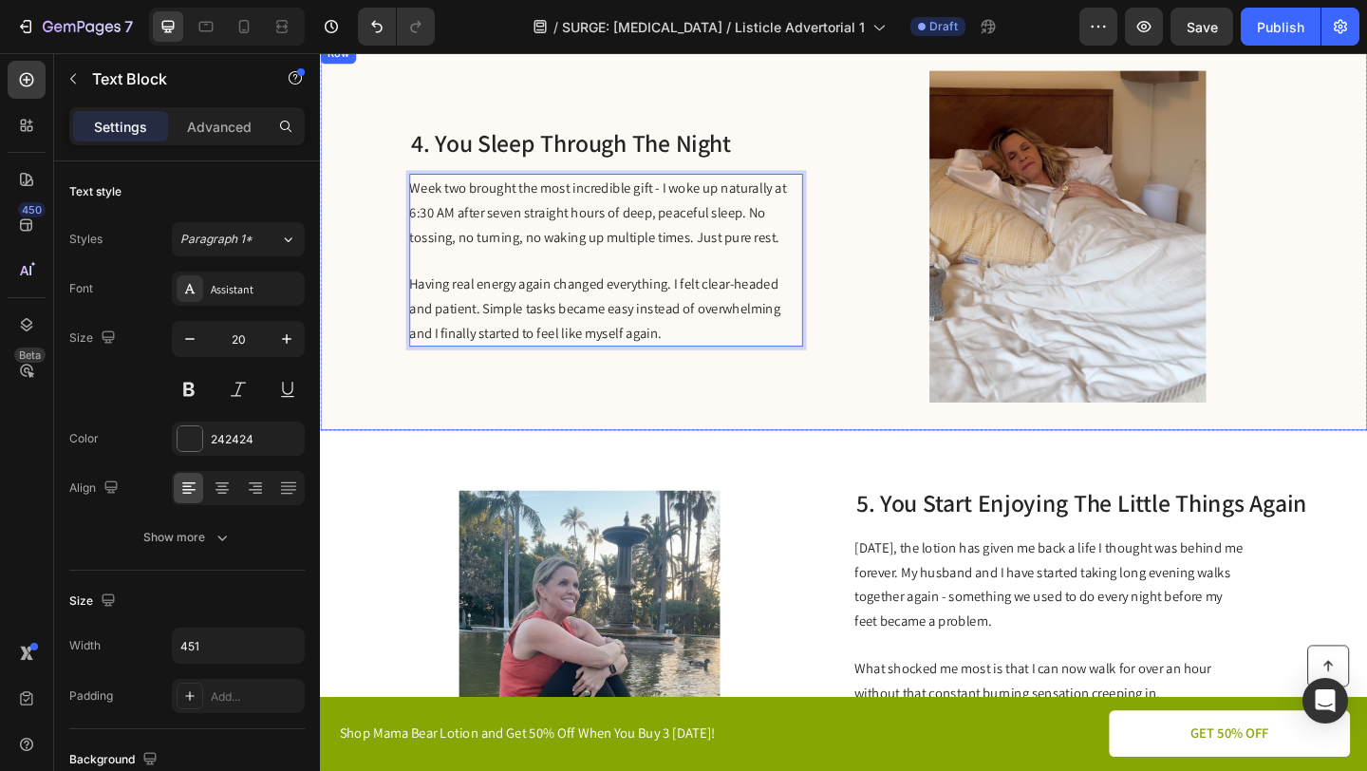
click at [864, 378] on div "4. You Sleep Through The Night Heading Week two brought the most incredible gif…" at bounding box center [889, 253] width 1139 height 422
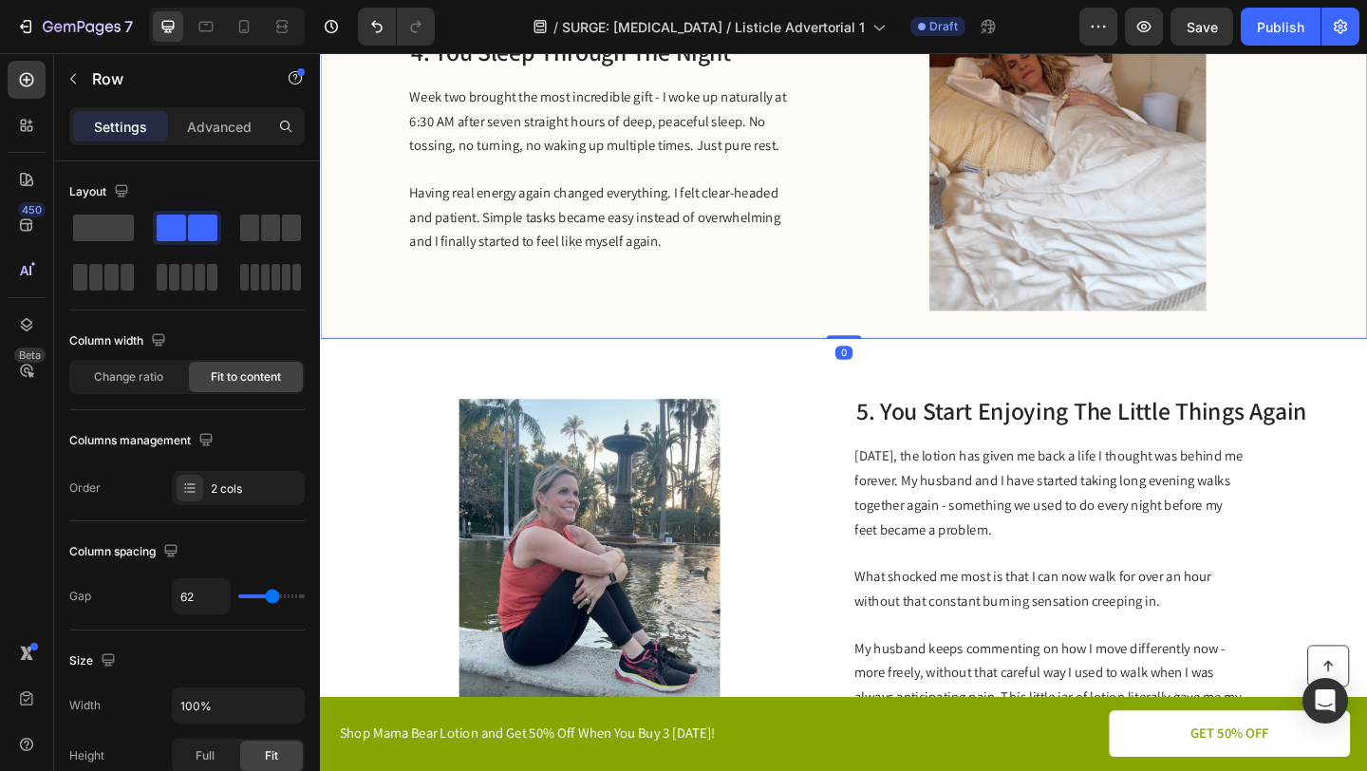
scroll to position [2463, 0]
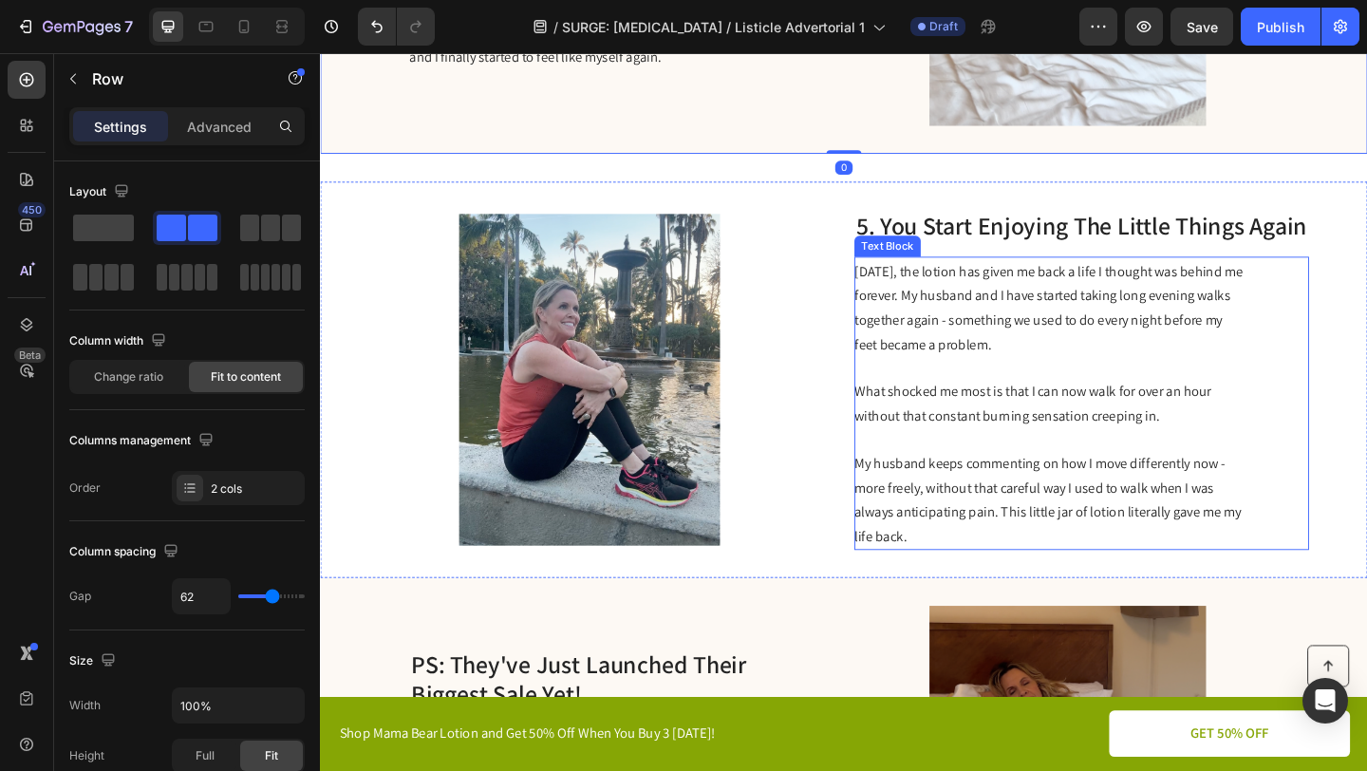
click at [1067, 411] on span "What shocked me most is that I can now walk for over an hour without that const…" at bounding box center [1095, 434] width 388 height 47
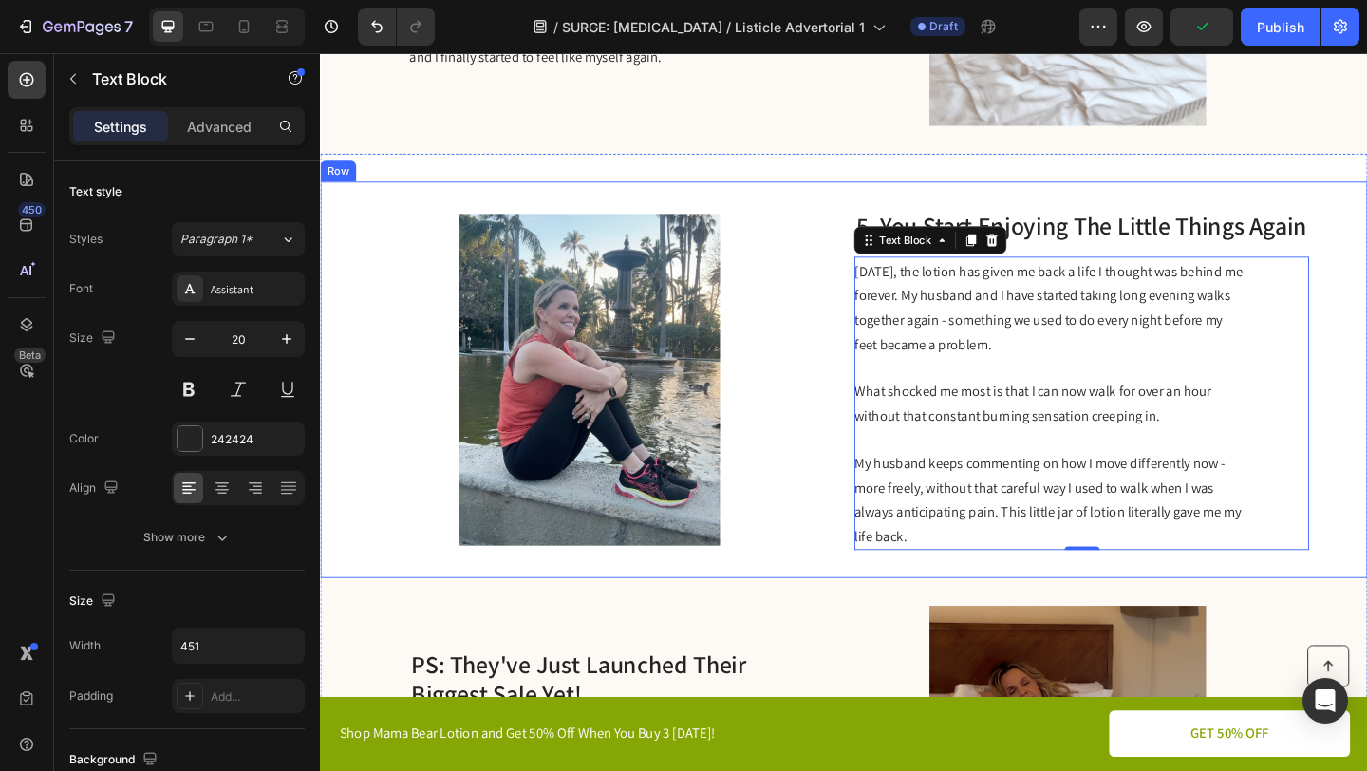
click at [867, 556] on div "Image 5. You Start Enjoying The Little Things Again Heading [DATE], the lotion …" at bounding box center [889, 408] width 1139 height 431
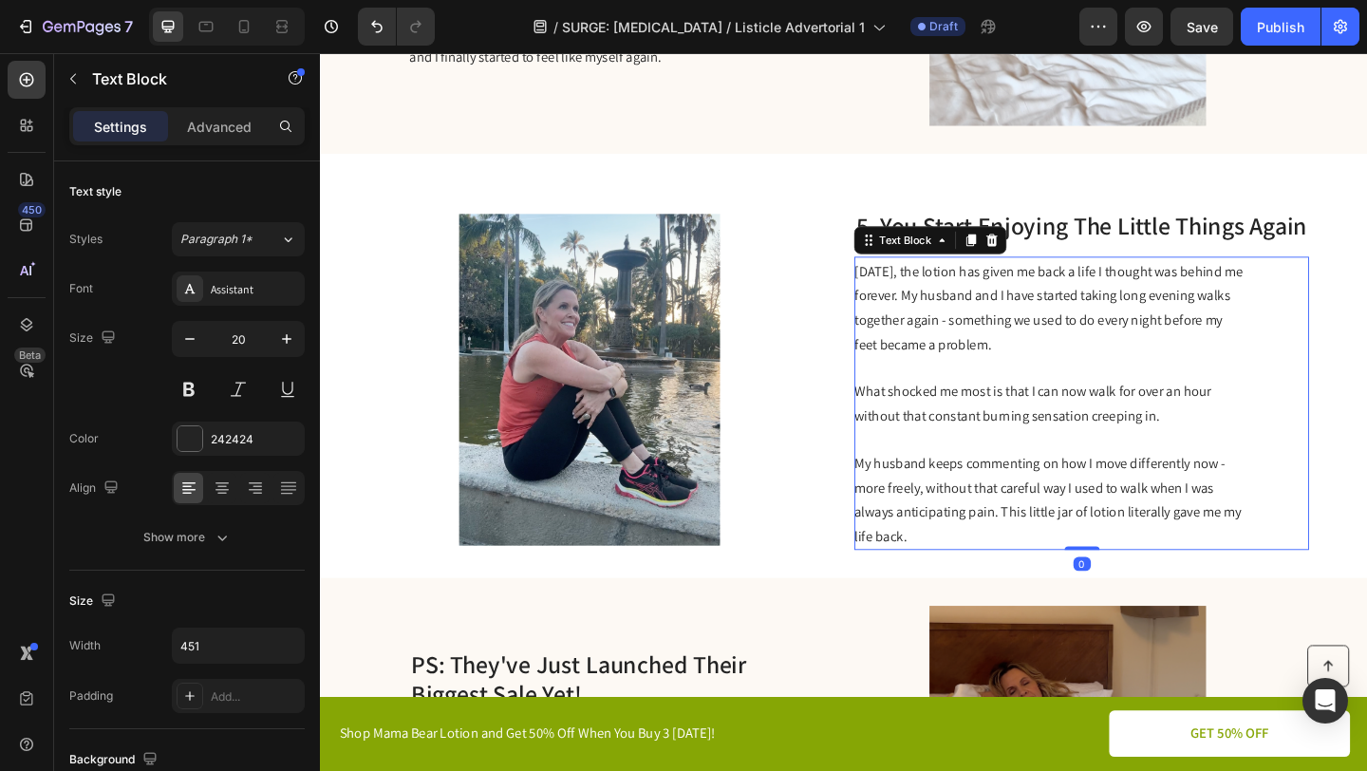
click at [967, 562] on p "My husband keeps commenting on how I move differently now - more freely, withou…" at bounding box center [1114, 538] width 426 height 106
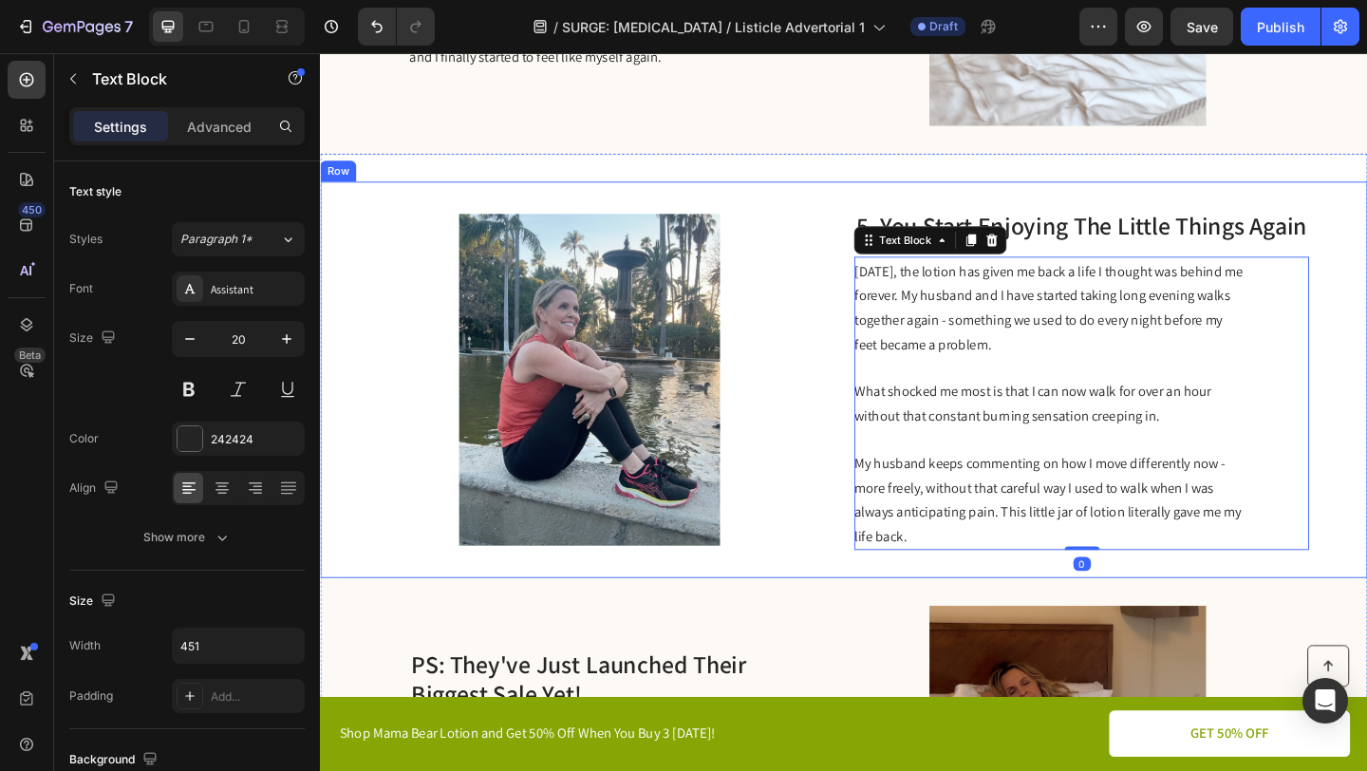
click at [846, 550] on div "Image 5. You Start Enjoying The Little Things Again Heading [DATE], the lotion …" at bounding box center [889, 408] width 1139 height 431
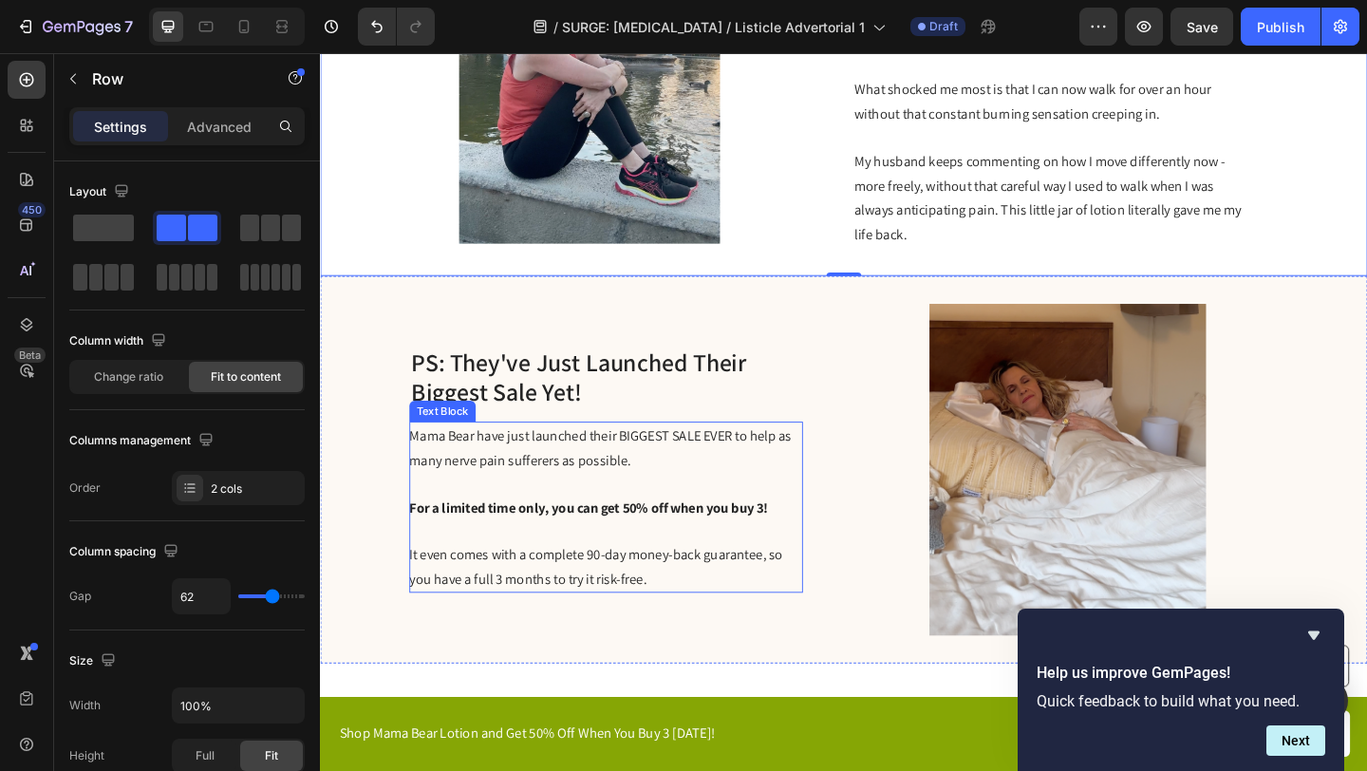
scroll to position [2415, 0]
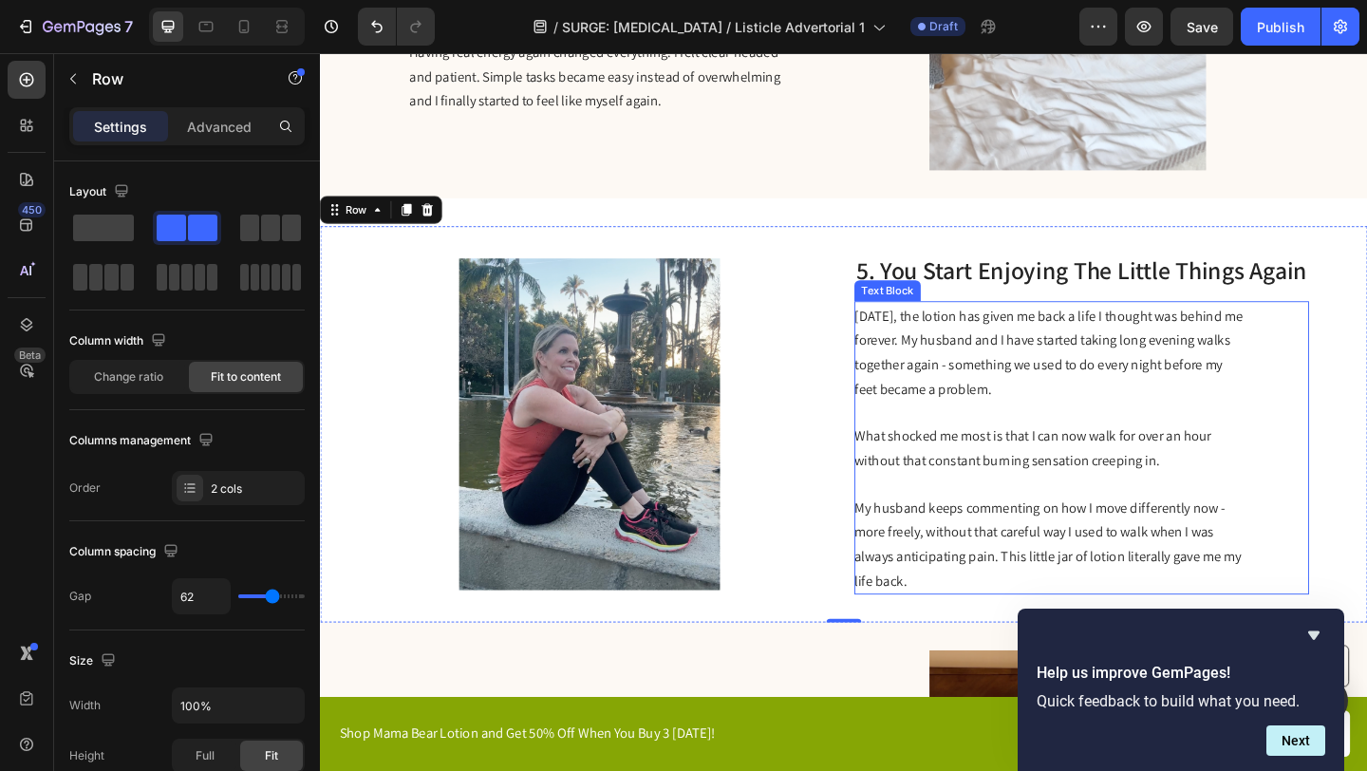
click at [1032, 418] on p "[DATE], the lotion has given me back a life I thought was behind me forever. My…" at bounding box center [1114, 378] width 426 height 106
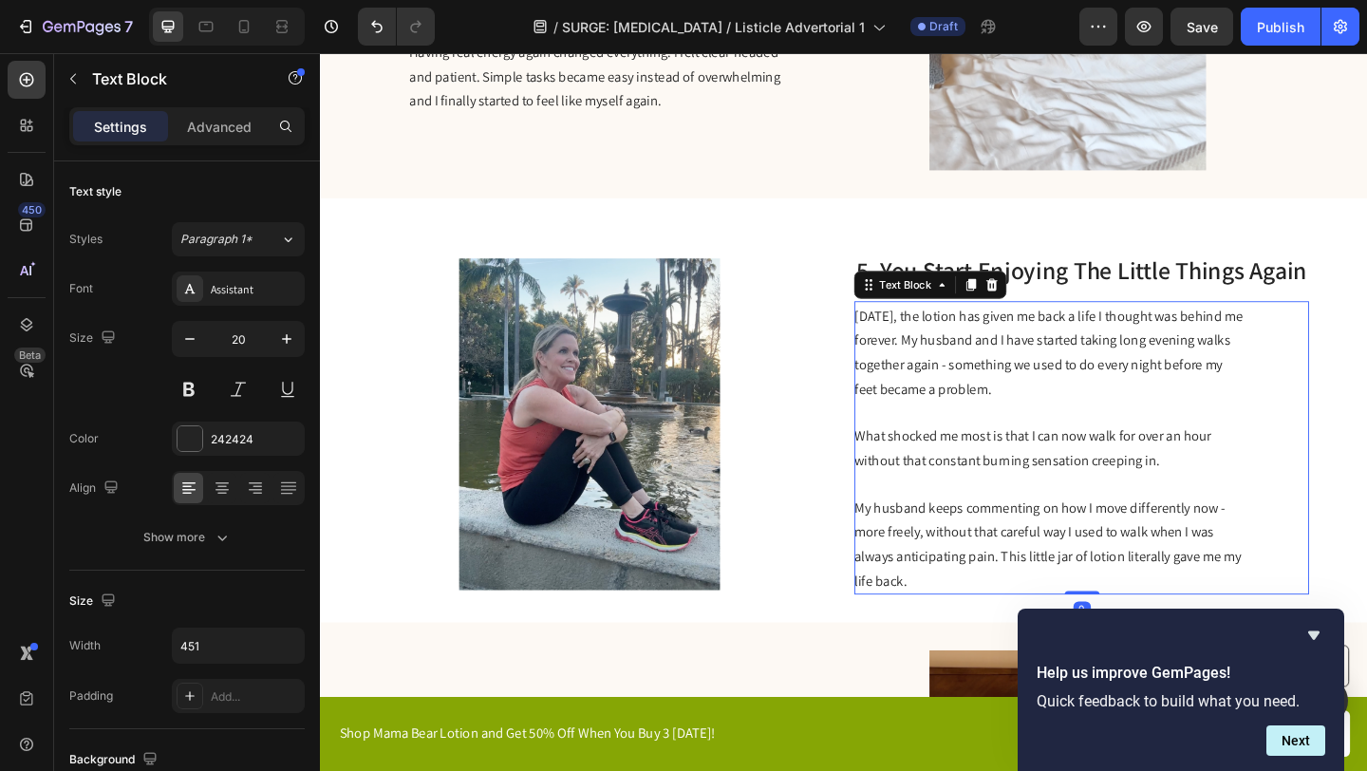
click at [1032, 418] on p "[DATE], the lotion has given me back a life I thought was behind me forever. My…" at bounding box center [1114, 378] width 426 height 106
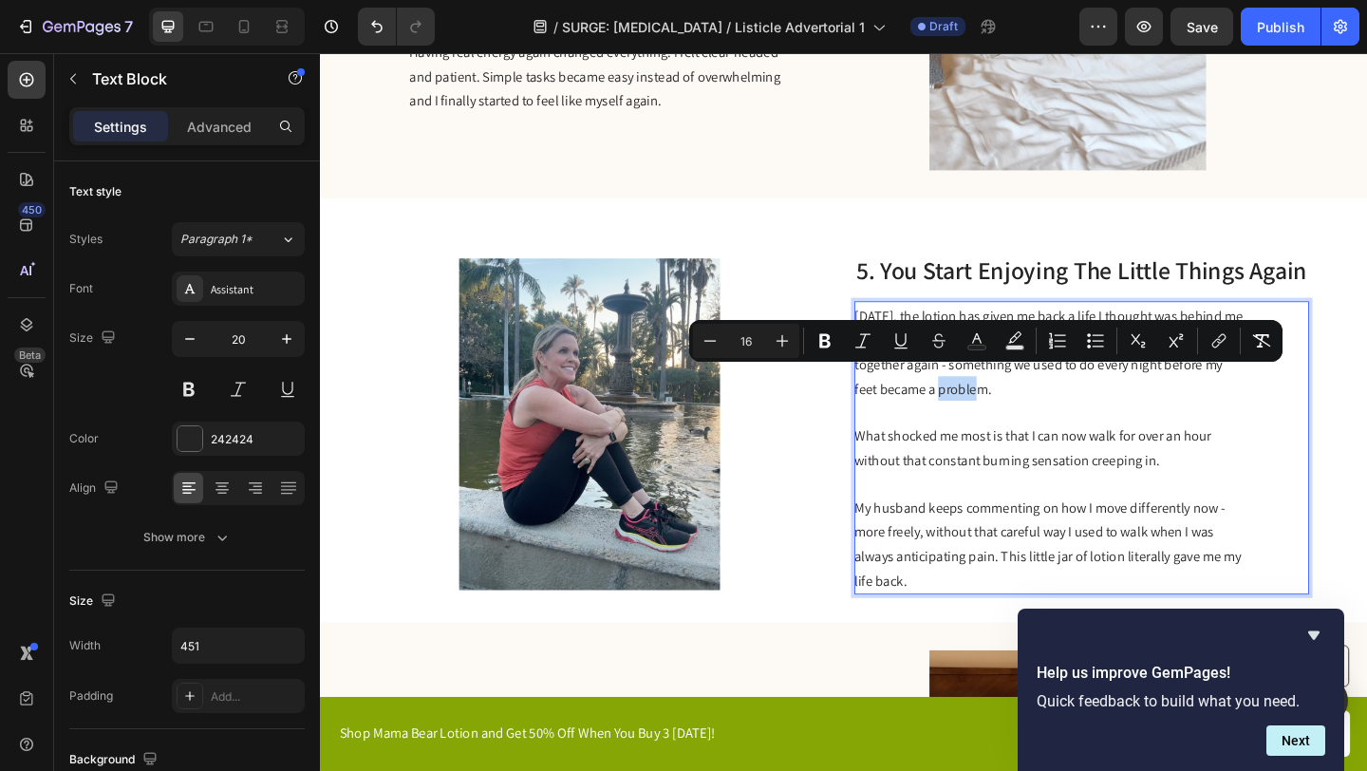
click at [1036, 396] on span "[DATE], the lotion has given me back a life I thought was behind me forever. My…" at bounding box center [1112, 379] width 423 height 100
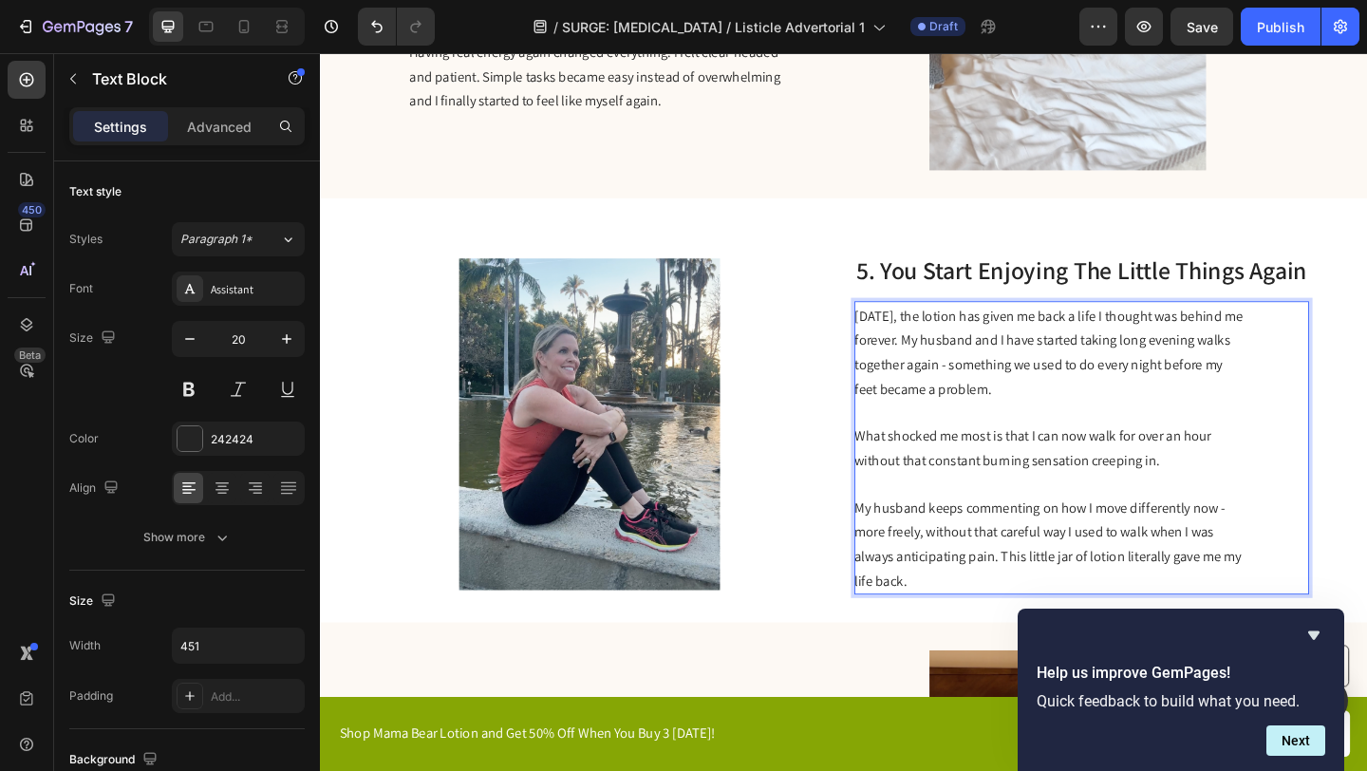
click at [1061, 589] on span "My husband keeps commenting on how I move differently now - more freely, withou…" at bounding box center [1111, 587] width 421 height 100
click at [827, 497] on img at bounding box center [613, 456] width 459 height 361
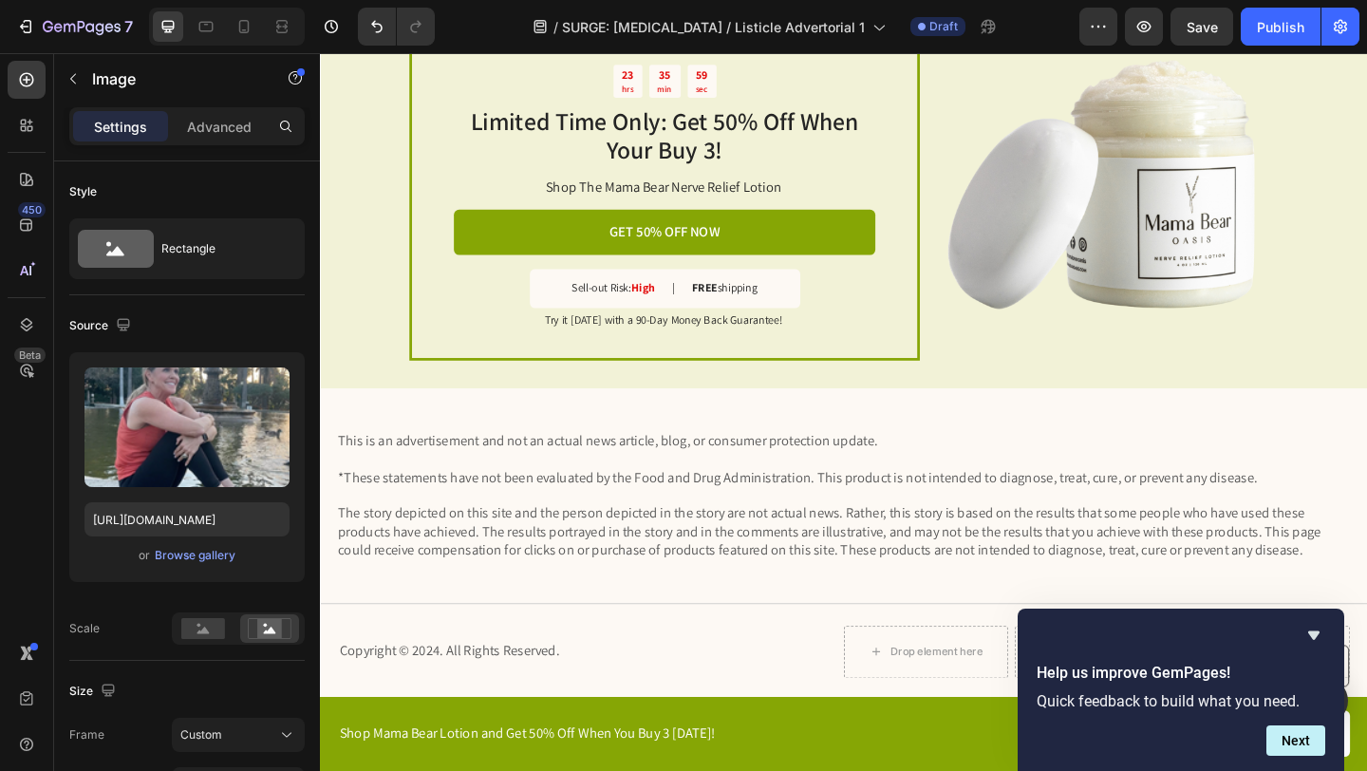
scroll to position [3827, 0]
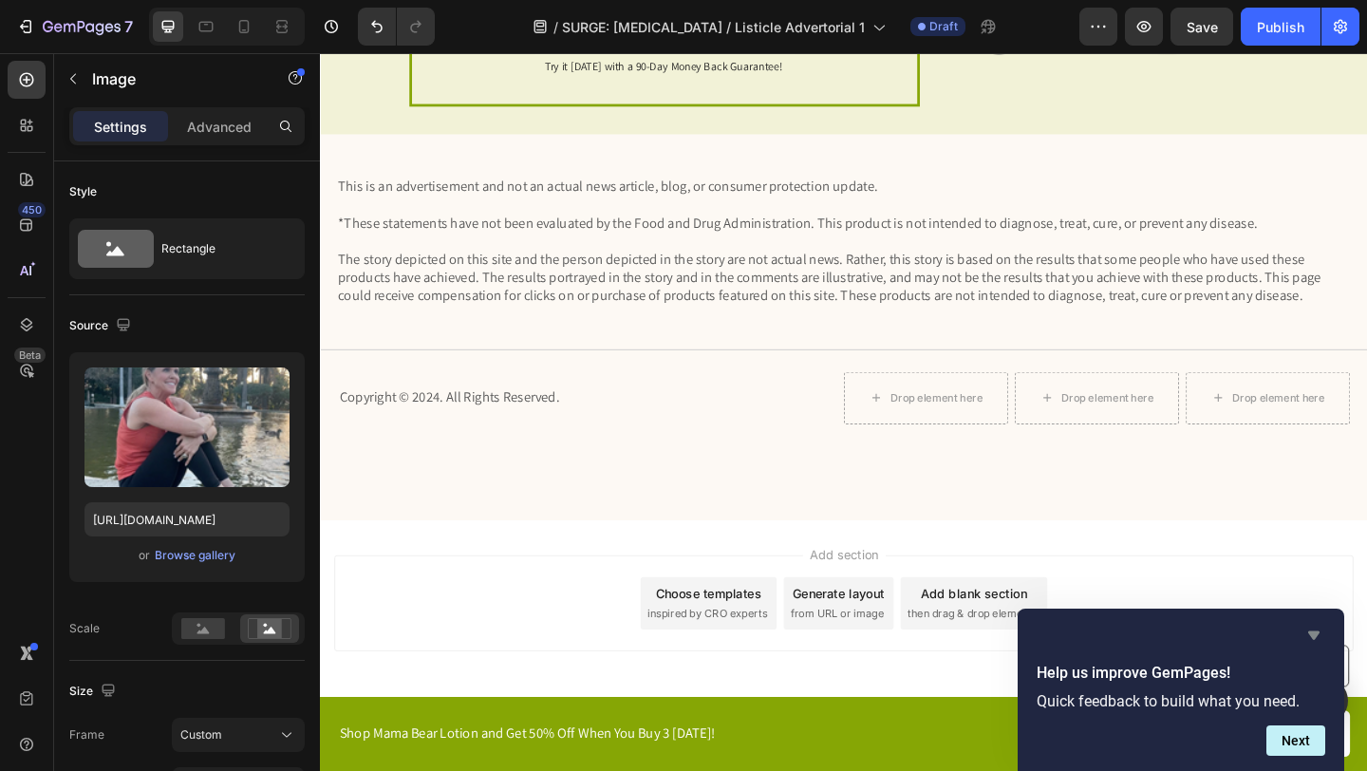
click at [1318, 635] on icon "Hide survey" at bounding box center [1314, 635] width 23 height 23
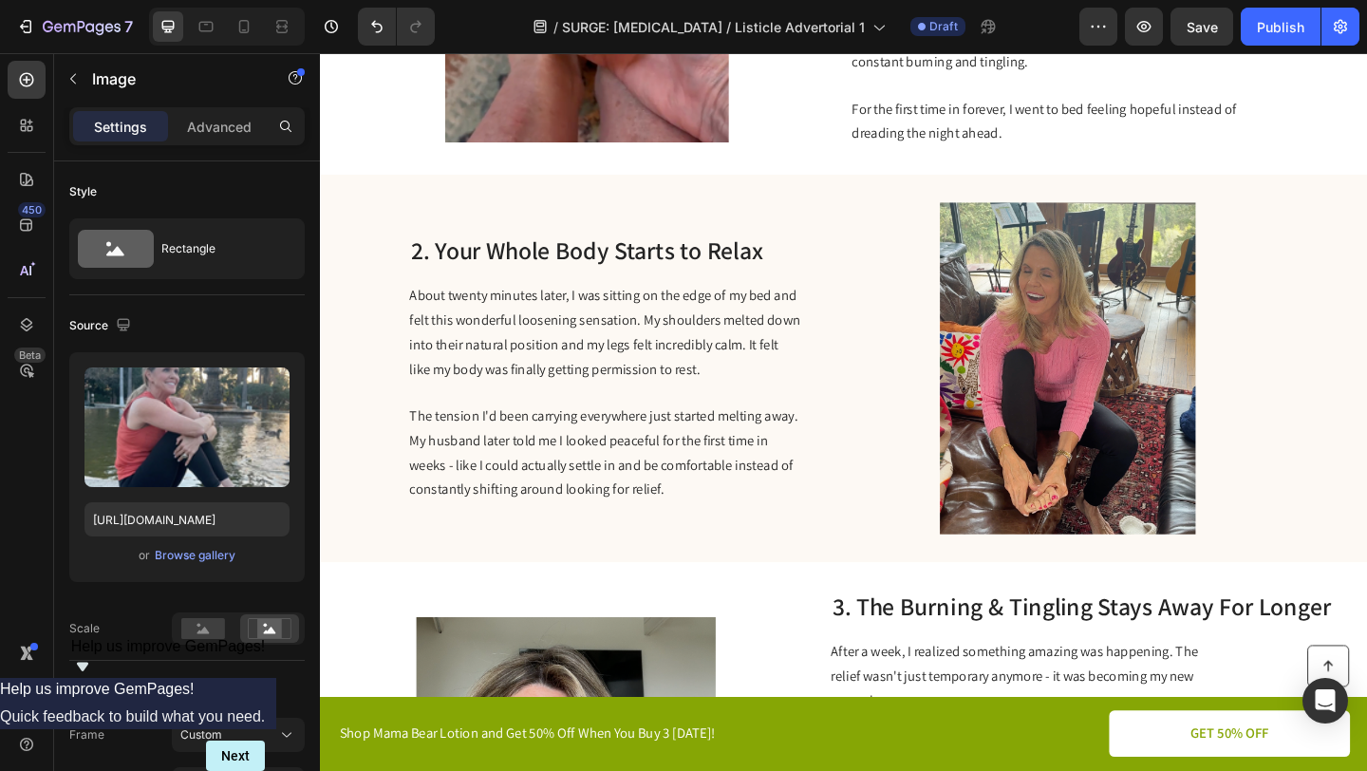
scroll to position [268, 0]
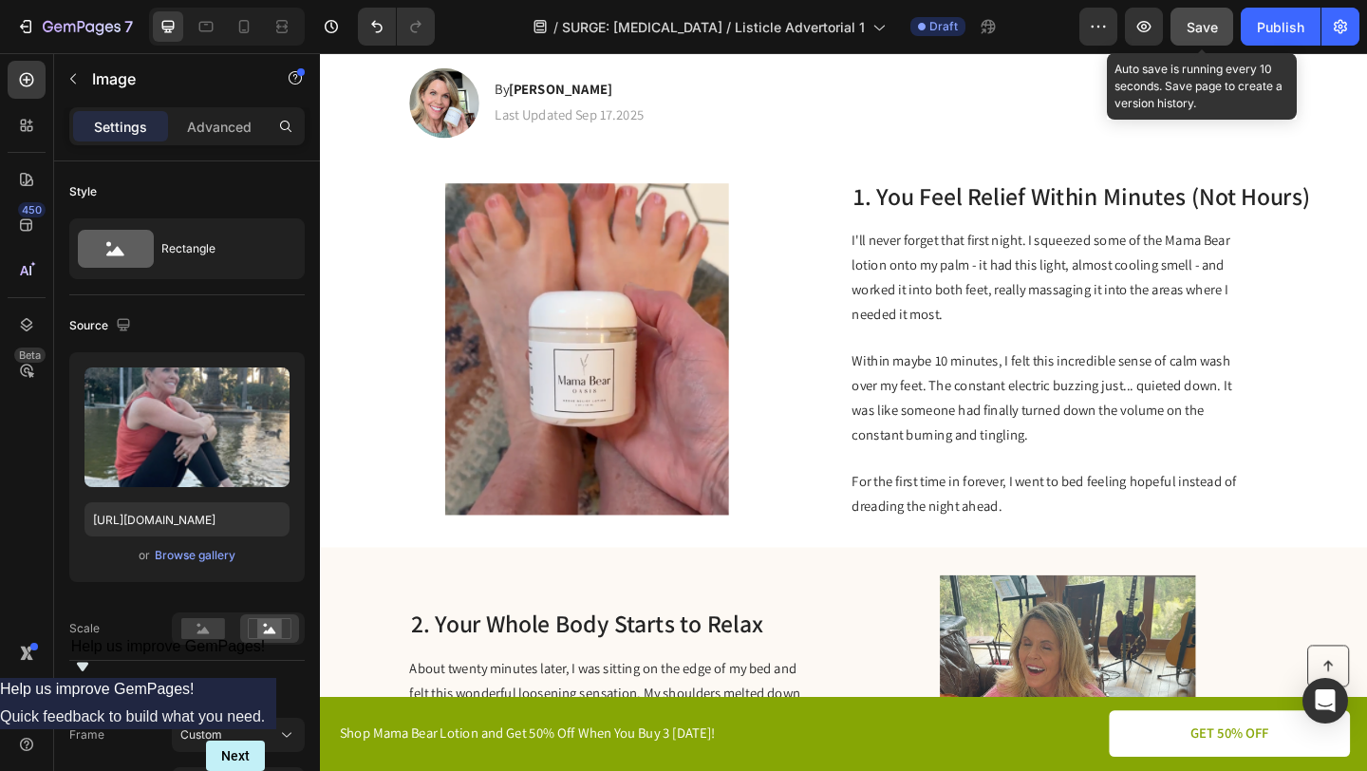
click at [1209, 28] on span "Save" at bounding box center [1202, 27] width 31 height 16
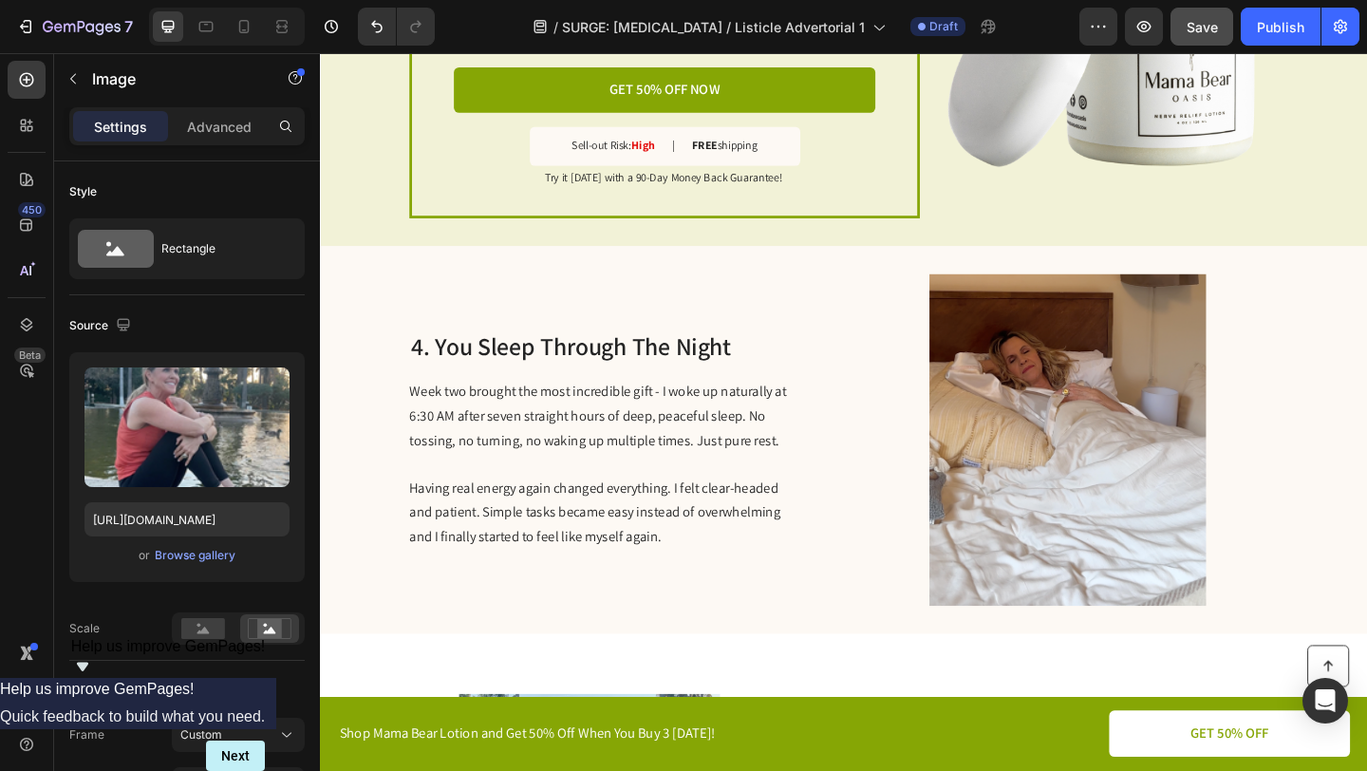
scroll to position [2043, 0]
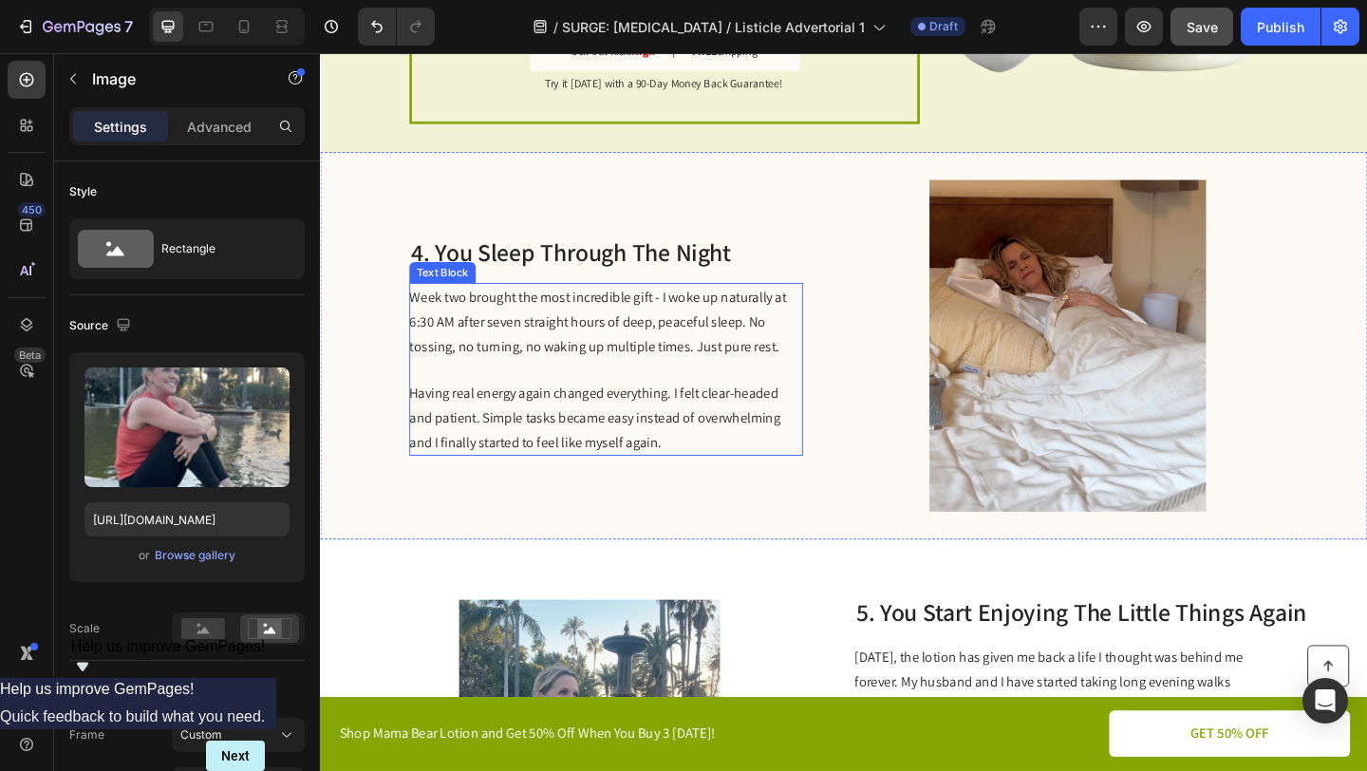
click at [765, 385] on p at bounding box center [630, 397] width 426 height 25
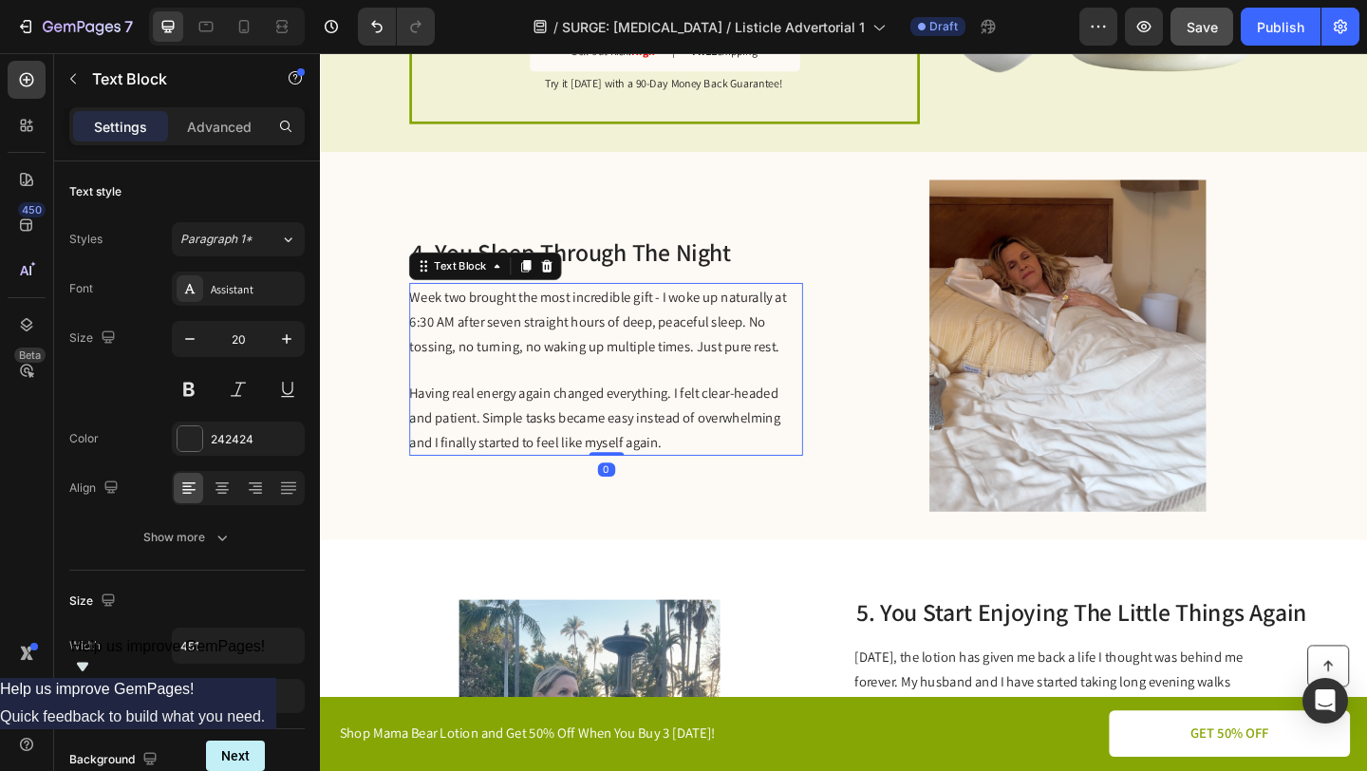
click at [764, 385] on p at bounding box center [630, 397] width 426 height 25
click at [724, 470] on p "Having real energy again changed everything. I felt clear-headed and patient. S…" at bounding box center [630, 449] width 426 height 80
click at [450, 468] on span "Having real energy again changed everything. I felt clear-headed and patient. S…" at bounding box center [619, 449] width 404 height 73
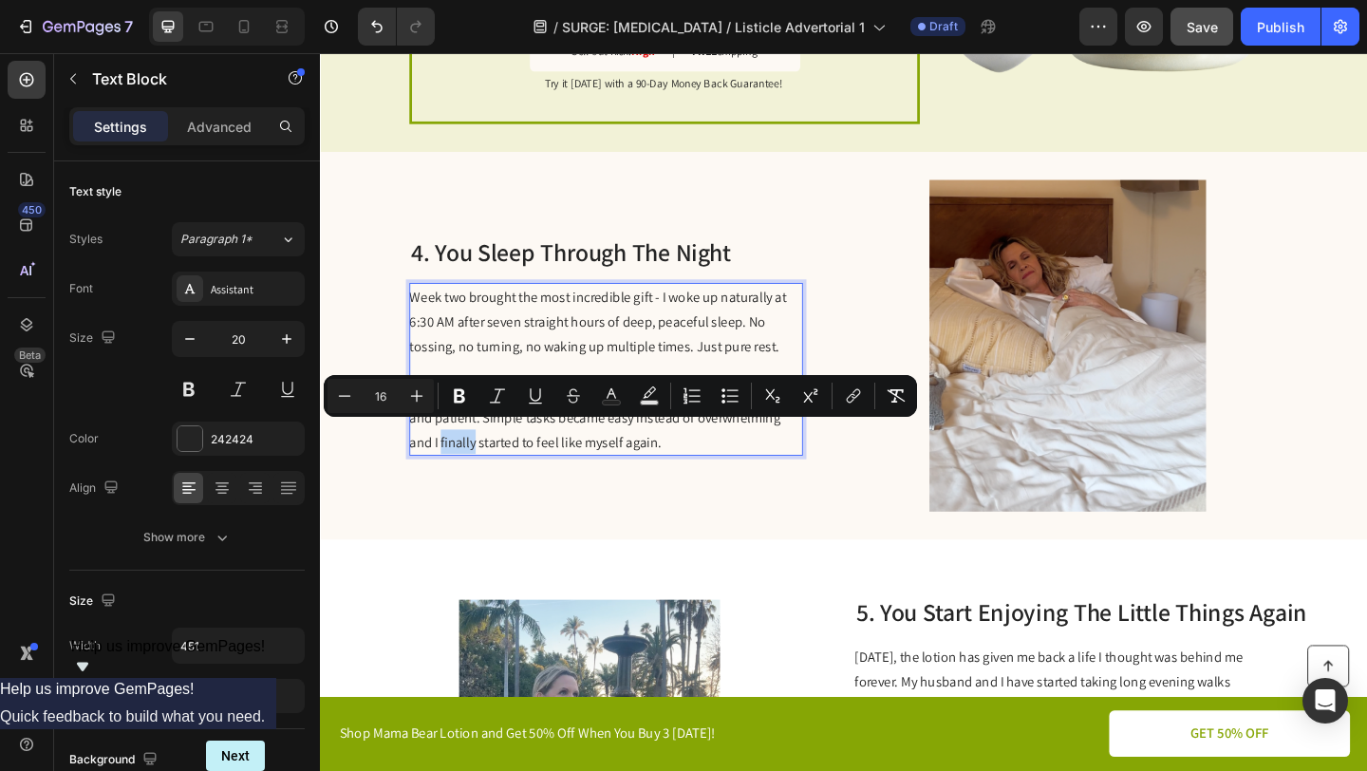
click at [452, 467] on span "Having real energy again changed everything. I felt clear-headed and patient. S…" at bounding box center [619, 449] width 404 height 73
drag, startPoint x: 456, startPoint y: 467, endPoint x: 817, endPoint y: 434, distance: 362.3
click at [817, 434] on span "Having real energy again changed everything. I felt clear-headed and patient. S…" at bounding box center [619, 449] width 404 height 73
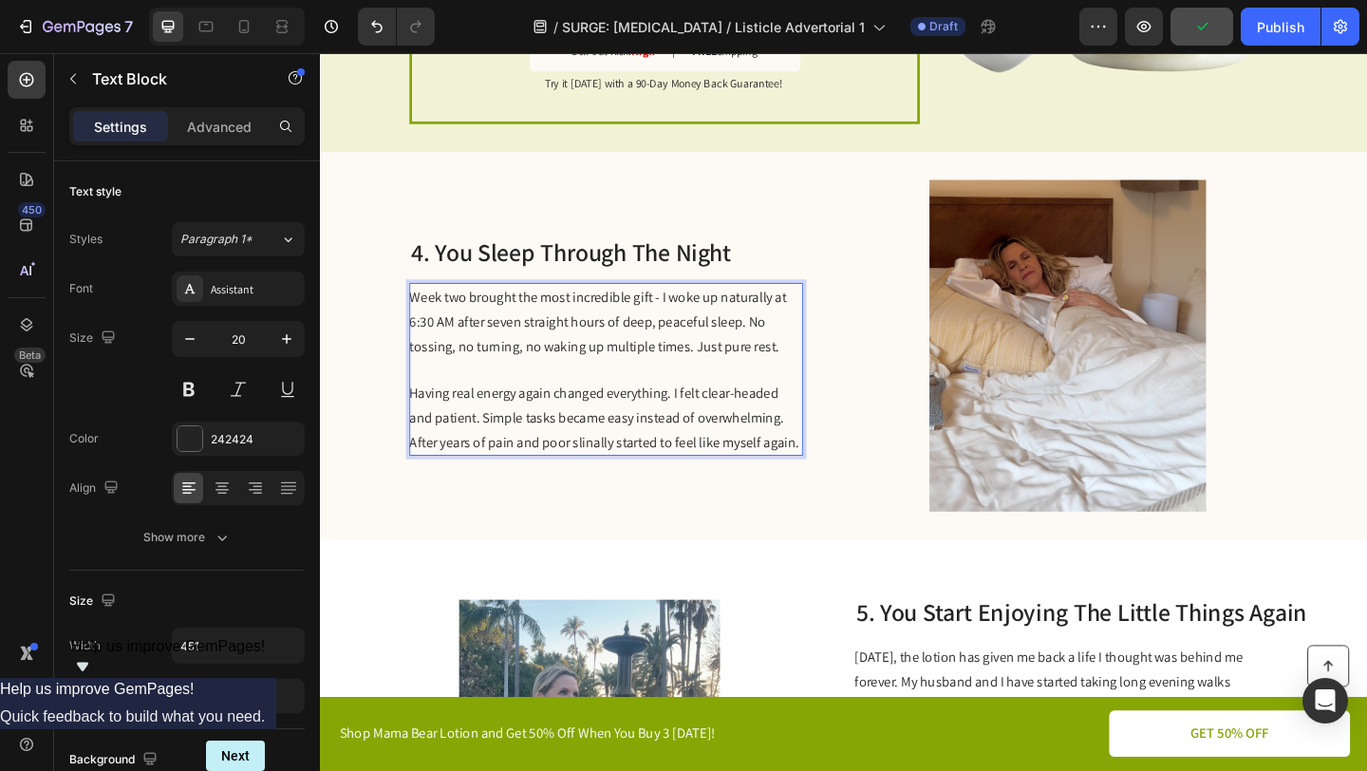
scroll to position [2030, 0]
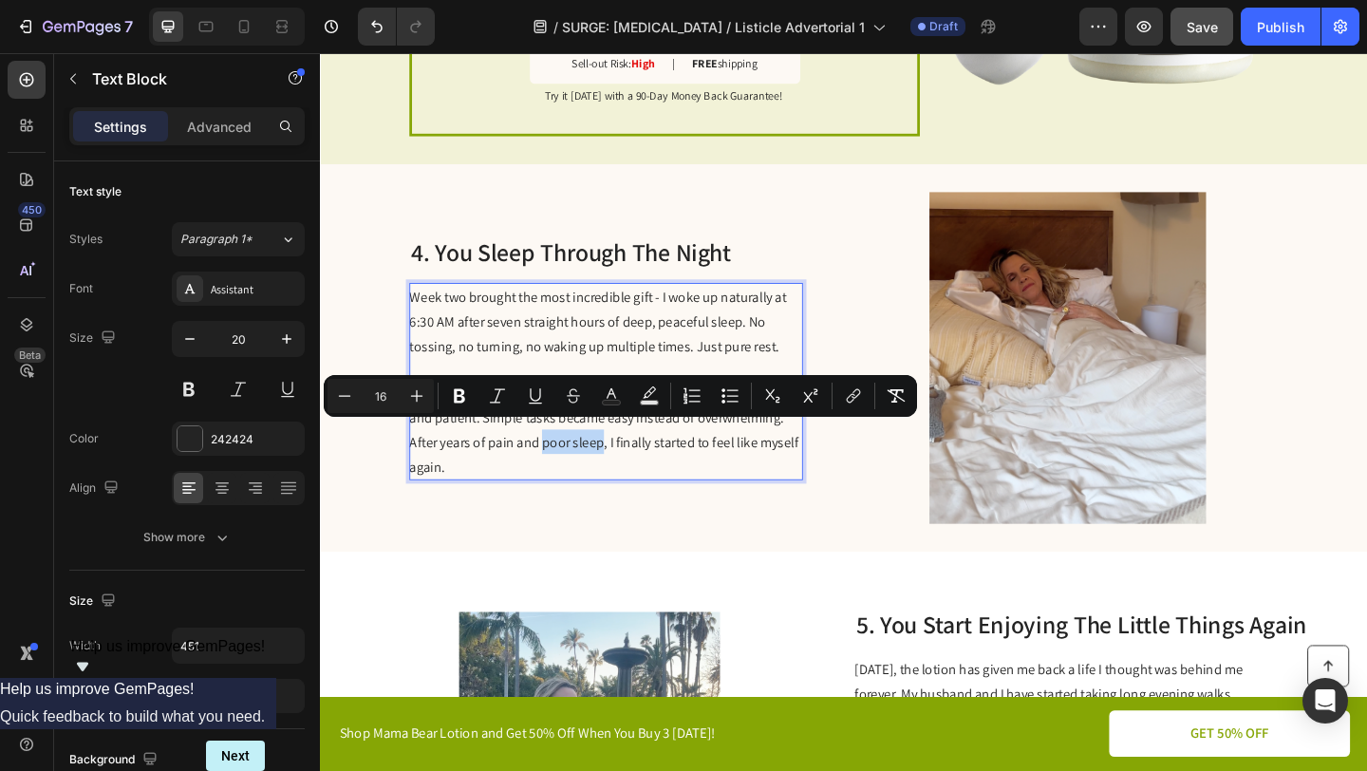
drag, startPoint x: 625, startPoint y: 468, endPoint x: 559, endPoint y: 472, distance: 65.6
click at [559, 472] on span "Having real energy again changed everything. I felt clear-headed and patient. S…" at bounding box center [628, 463] width 423 height 100
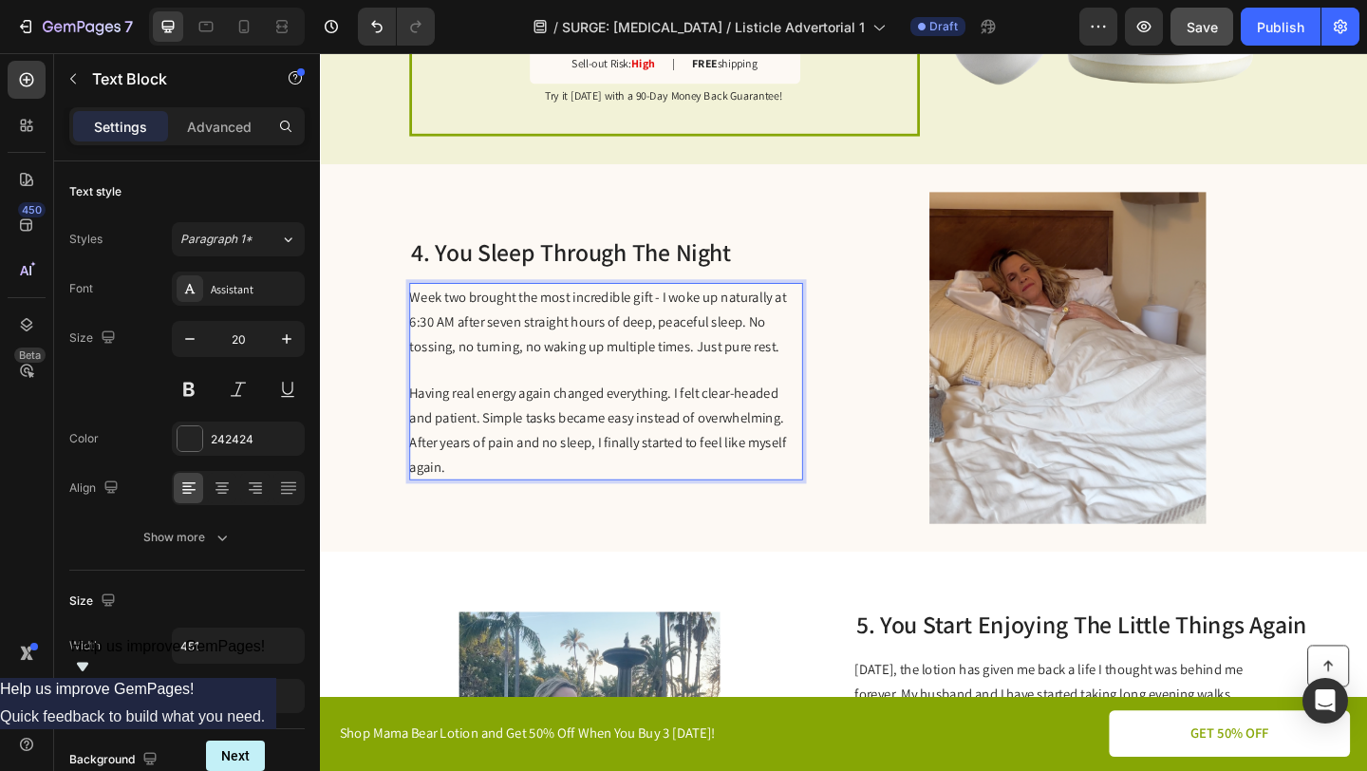
click at [655, 492] on p "Having real energy again changed everything. I felt clear-headed and patient. S…" at bounding box center [630, 462] width 426 height 106
click at [419, 468] on span "Having real energy again changed everything. I felt clear-headed and patient. S…" at bounding box center [622, 463] width 410 height 100
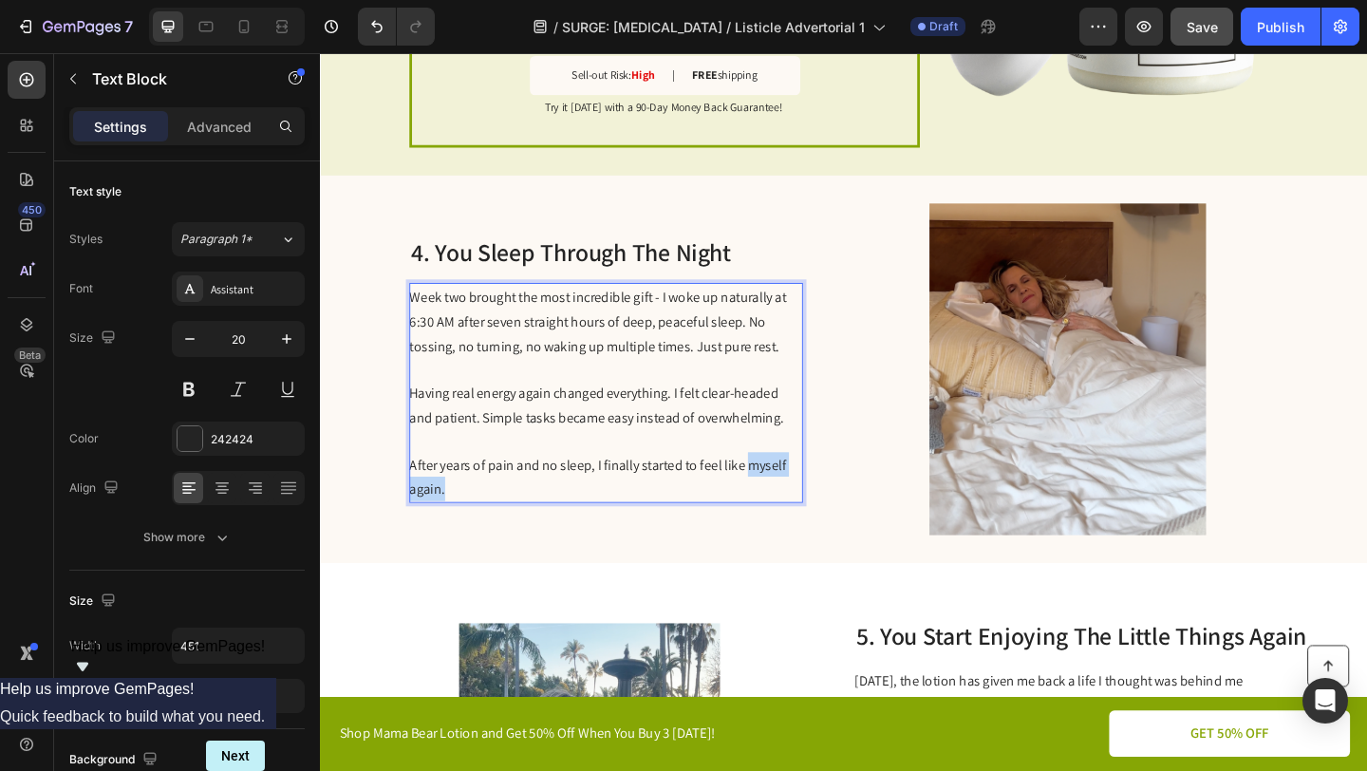
drag, startPoint x: 521, startPoint y: 516, endPoint x: 781, endPoint y: 486, distance: 260.9
click at [781, 487] on p "After years of pain and no sleep, I finally started to feel like myself again." at bounding box center [630, 513] width 426 height 53
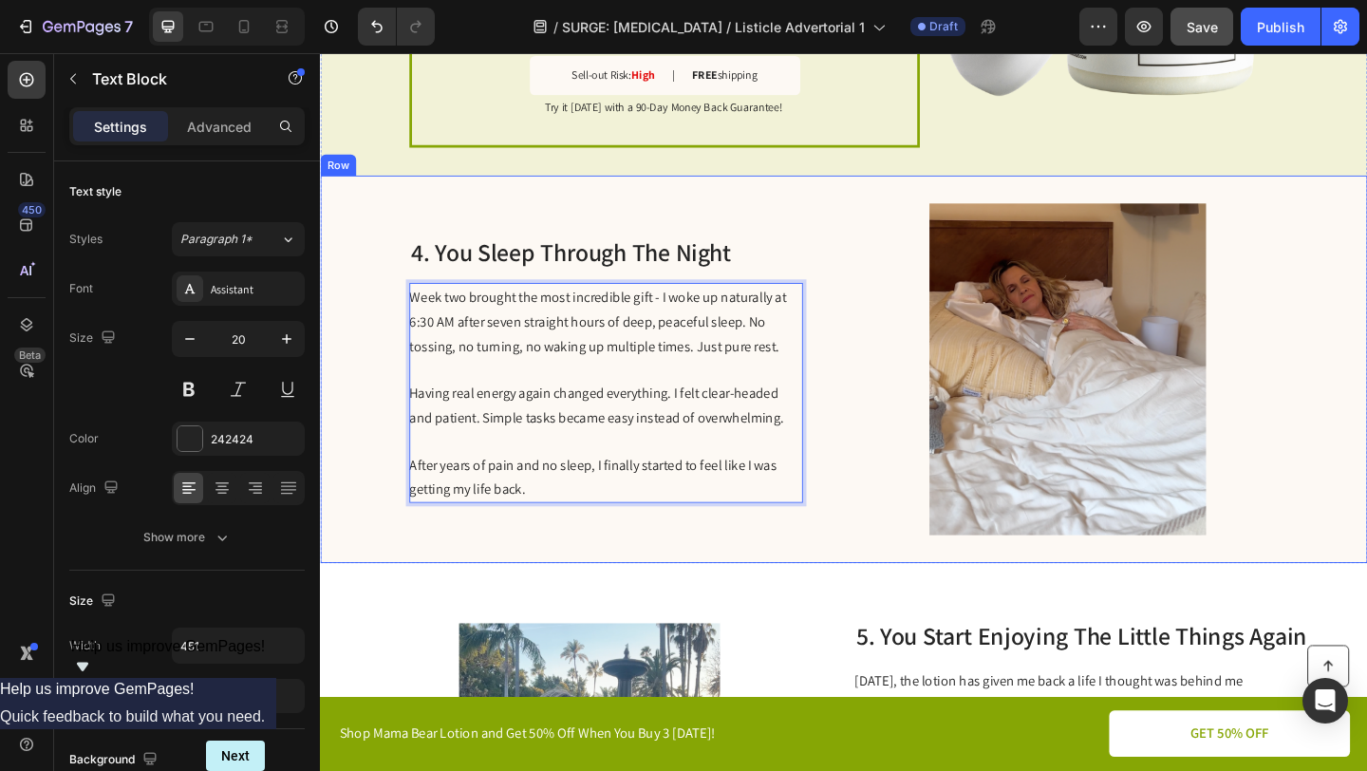
click at [871, 496] on div "4. You Sleep Through The Night Heading Week two brought the most incredible gif…" at bounding box center [889, 397] width 1139 height 422
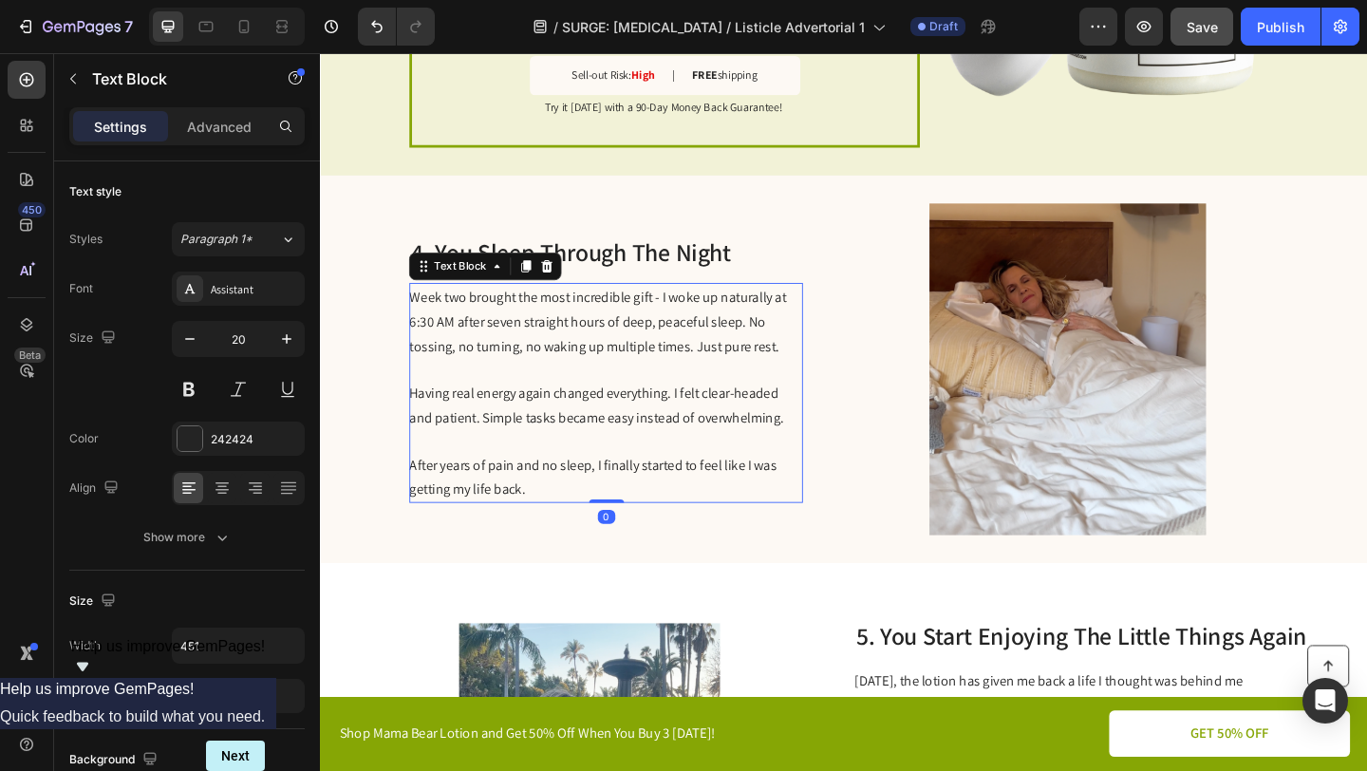
click at [826, 442] on p "Having real energy again changed everything. I felt clear-headed and patient. S…" at bounding box center [630, 435] width 426 height 53
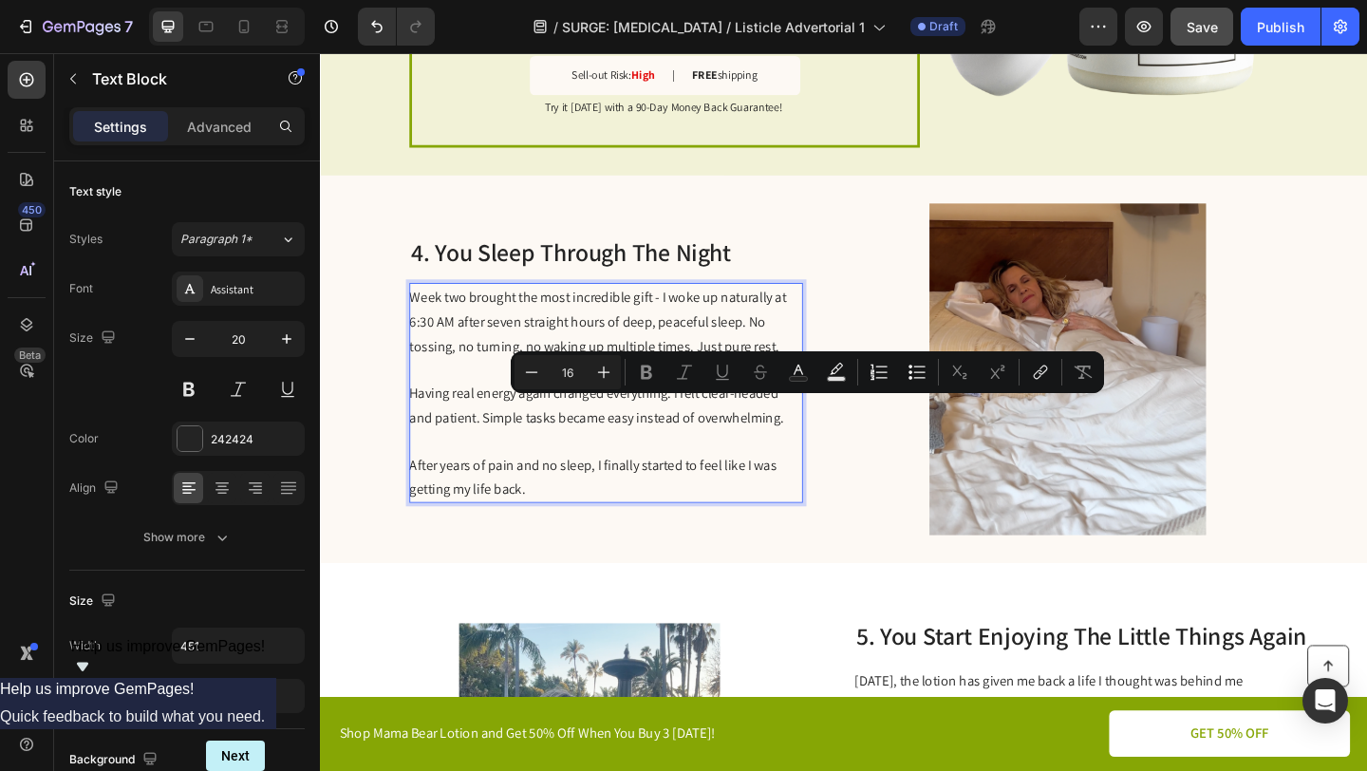
click at [819, 440] on span "Having real energy again changed everything. I felt clear-headed and patient. S…" at bounding box center [620, 436] width 407 height 47
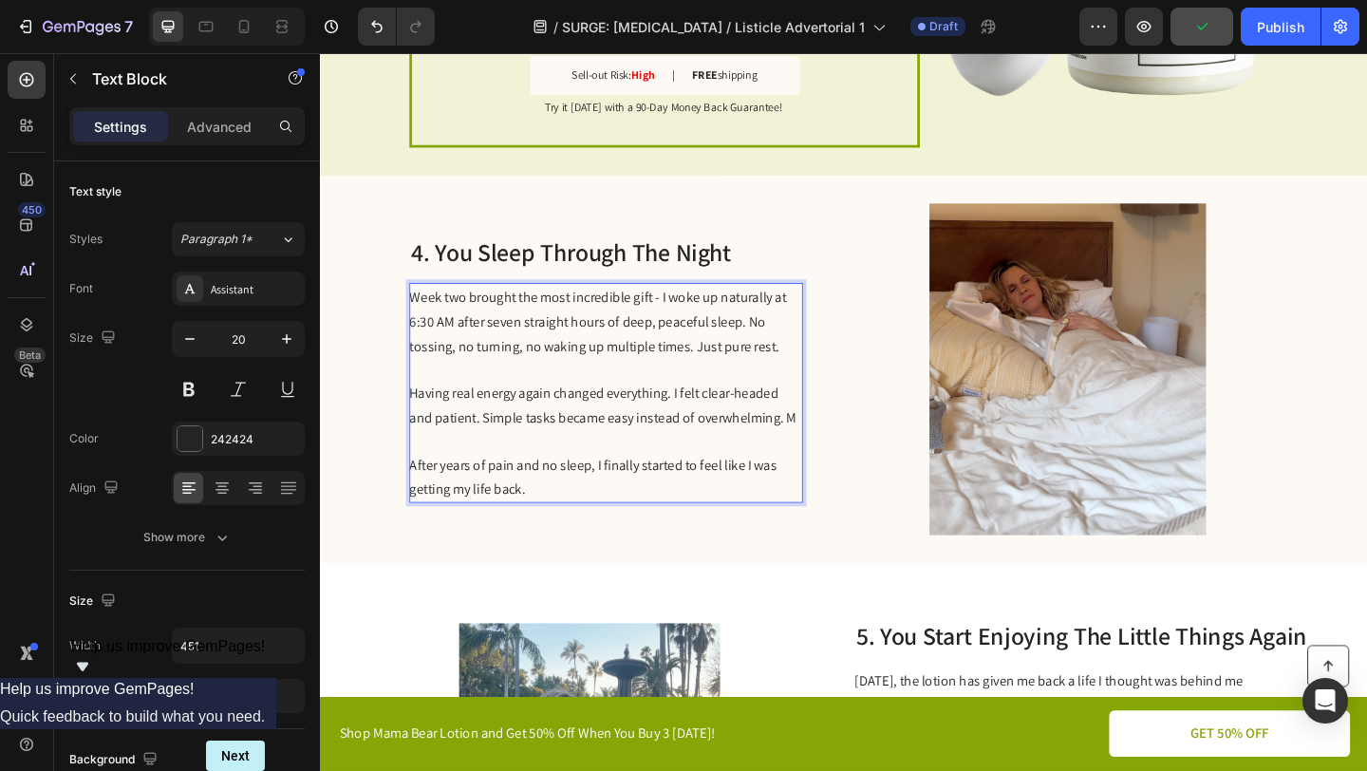
scroll to position [2004, 0]
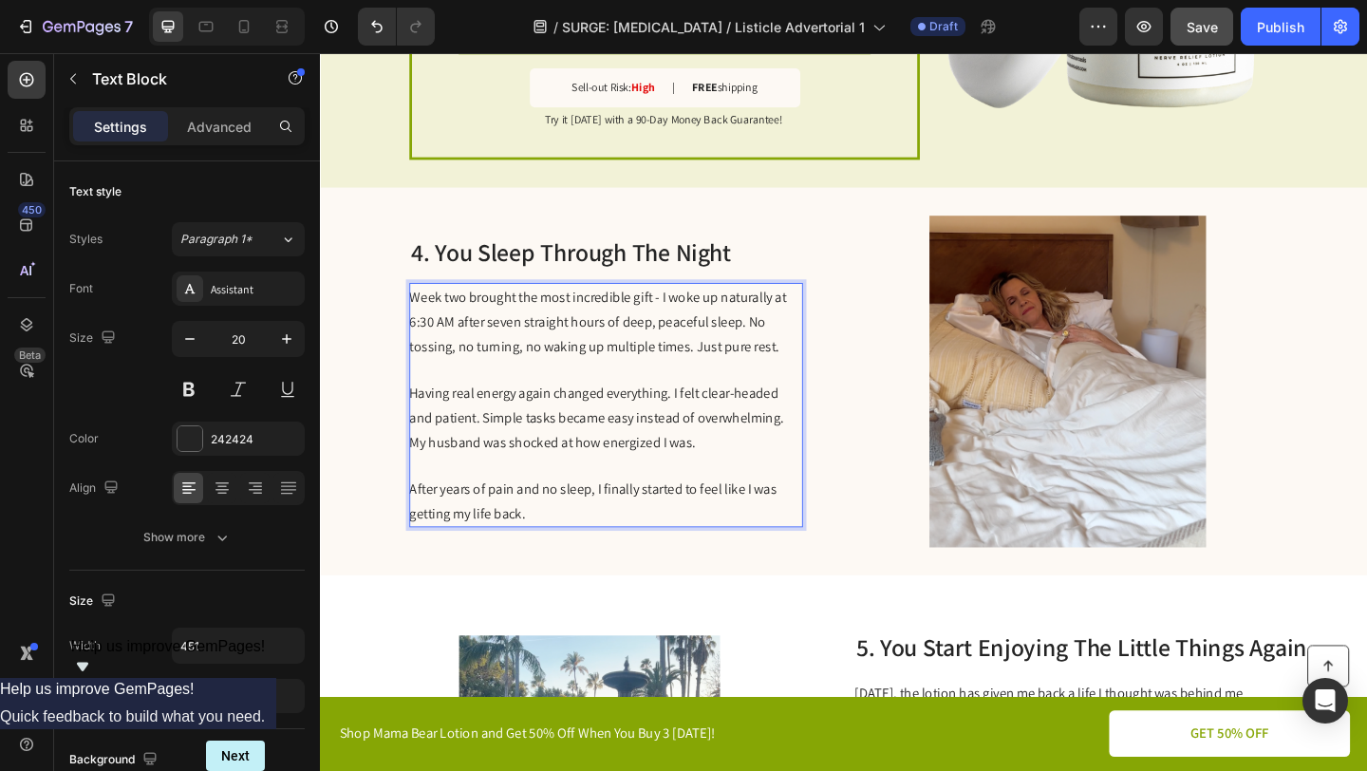
click at [824, 443] on span "Having real energy again changed everything. I felt clear-headed and patient. S…" at bounding box center [620, 449] width 407 height 73
click at [738, 475] on span "Having real energy again changed everything. I felt clear-headed and patient. S…" at bounding box center [620, 449] width 407 height 73
click at [755, 472] on span "Having real energy again changed everything. I felt clear-headed and patient. S…" at bounding box center [620, 449] width 407 height 73
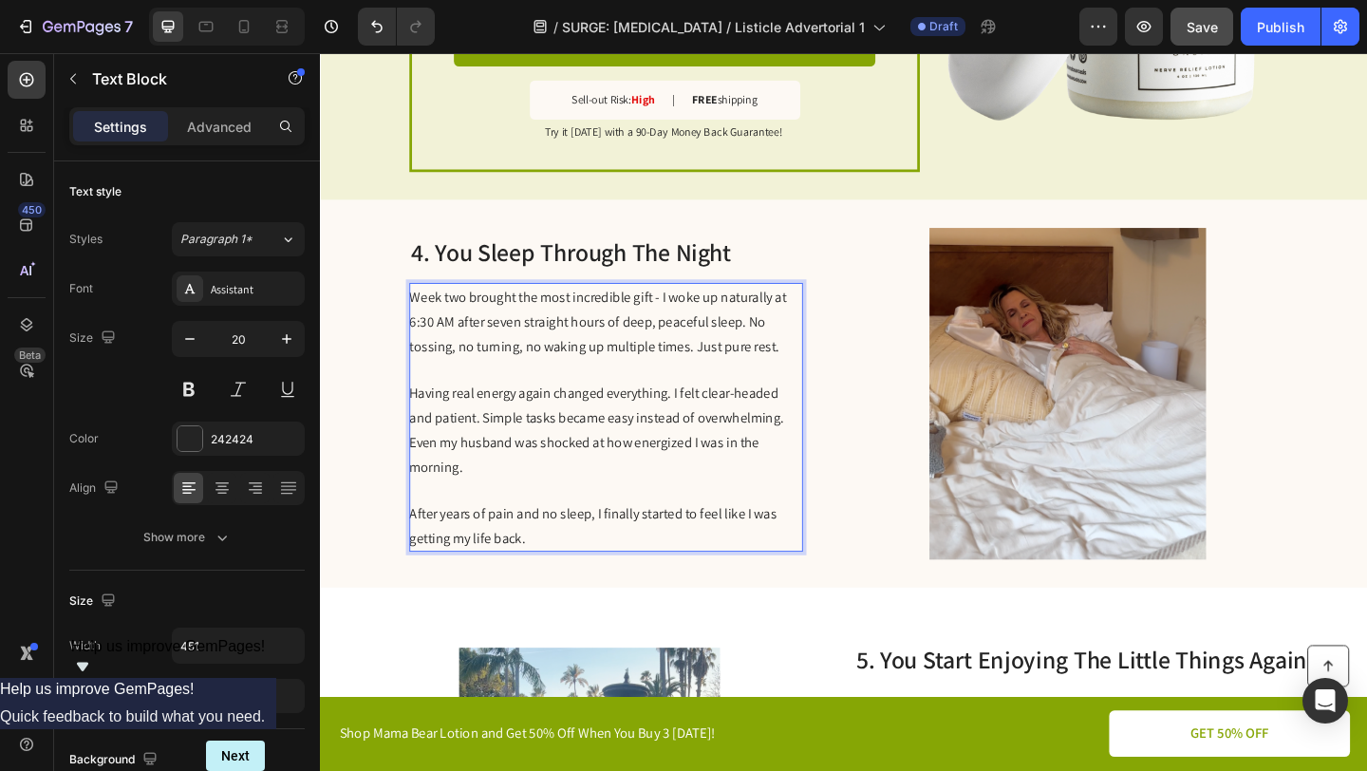
click at [694, 471] on span "Having real energy again changed everything. I felt clear-headed and patient. S…" at bounding box center [620, 463] width 407 height 100
click at [606, 480] on p "Having real energy again changed everything. I felt clear-headed and patient. S…" at bounding box center [630, 462] width 426 height 106
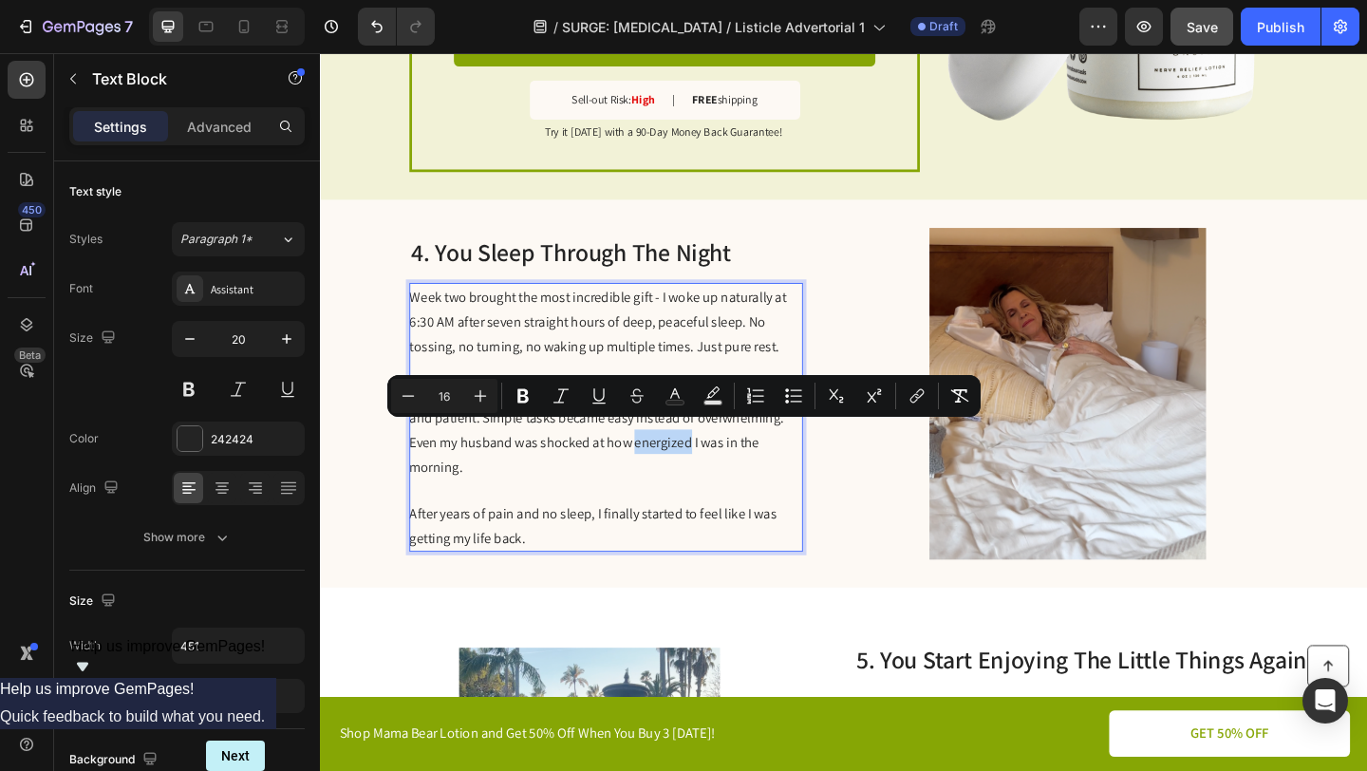
drag, startPoint x: 720, startPoint y: 469, endPoint x: 662, endPoint y: 471, distance: 58.0
click at [662, 471] on span "Having real energy again changed everything. I felt clear-headed and patient. S…" at bounding box center [620, 463] width 407 height 100
click at [641, 502] on p "Having real energy again changed everything. I felt clear-headed and patient. S…" at bounding box center [630, 462] width 426 height 106
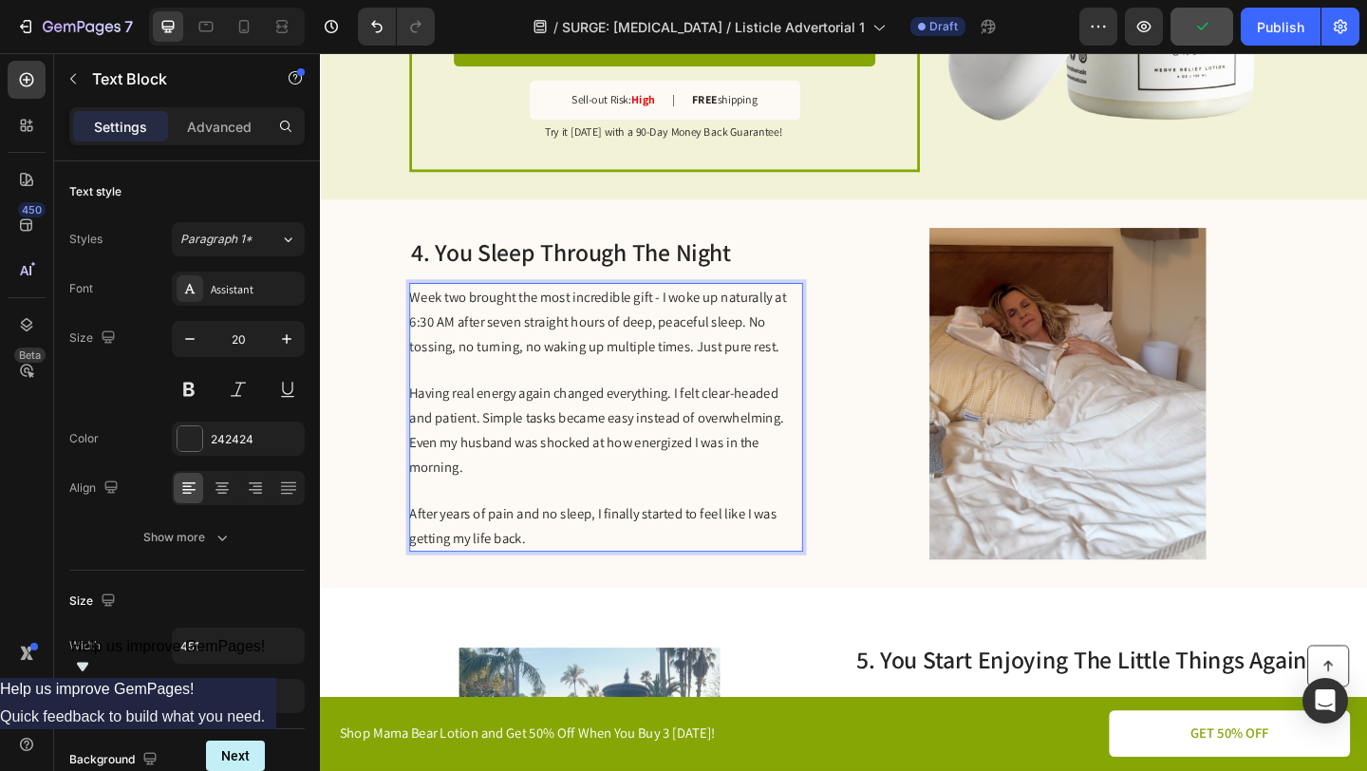
drag, startPoint x: 645, startPoint y: 497, endPoint x: 754, endPoint y: 470, distance: 112.4
click at [754, 470] on p "Having real energy again changed everything. I felt clear-headed and patient. S…" at bounding box center [630, 462] width 426 height 106
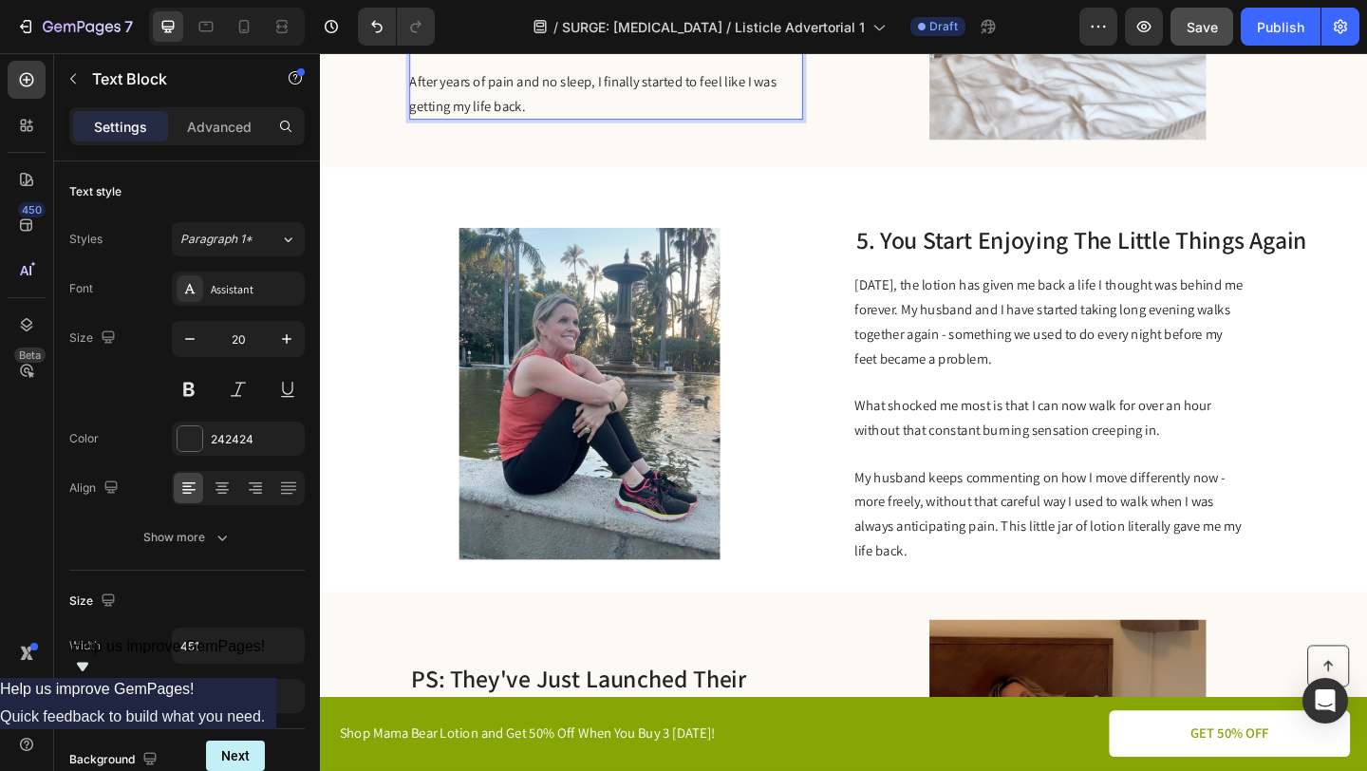
scroll to position [2533, 0]
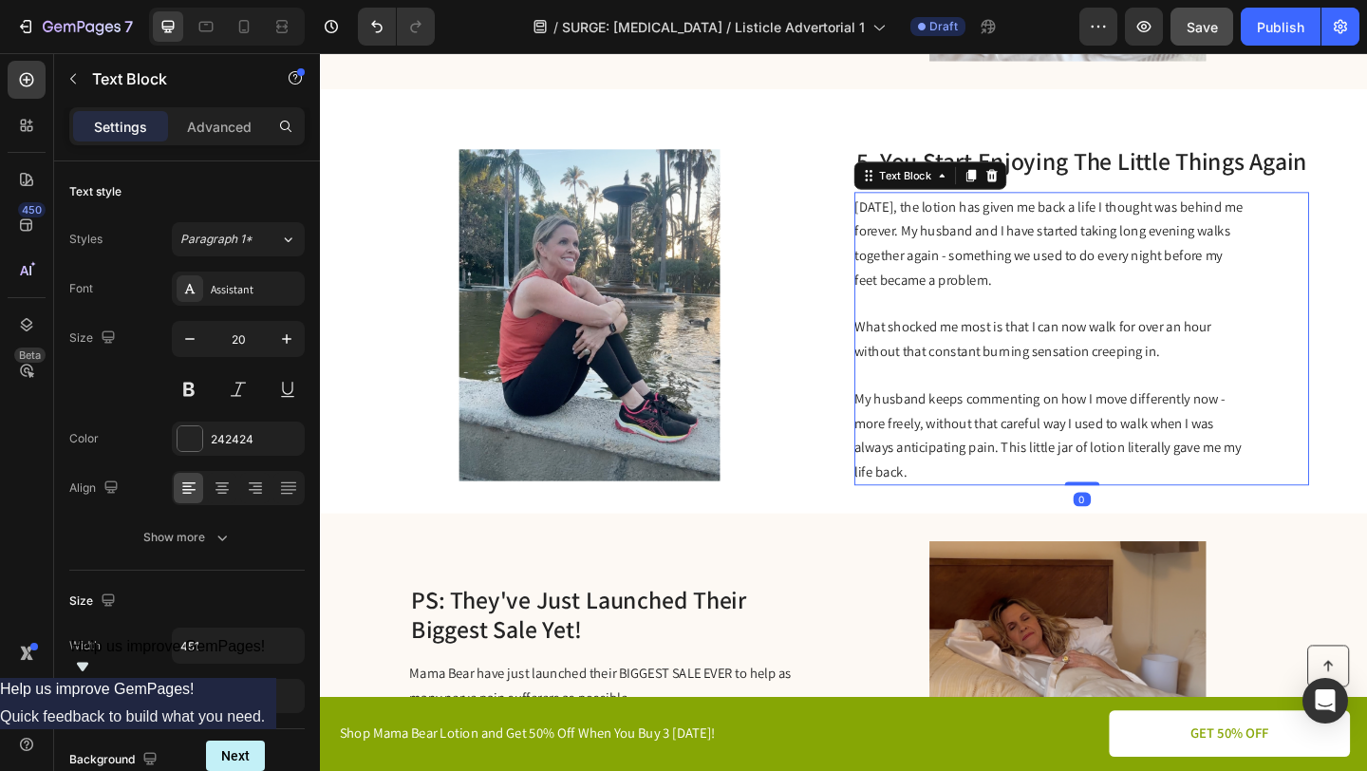
click at [1086, 493] on p "My husband keeps commenting on how I move differently now - more freely, withou…" at bounding box center [1114, 468] width 426 height 106
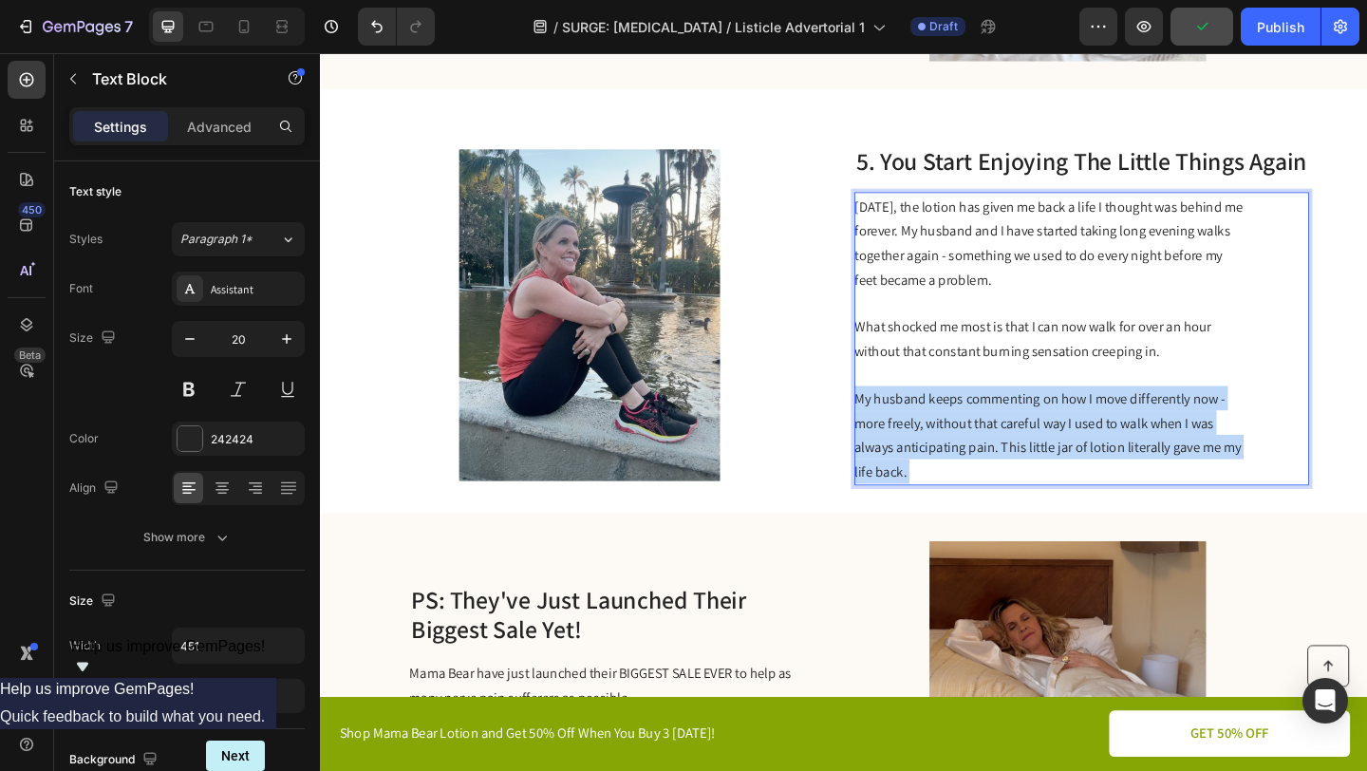
drag, startPoint x: 1085, startPoint y: 493, endPoint x: 1068, endPoint y: 476, distance: 24.2
click at [1068, 476] on p "My husband keeps commenting on how I move differently now - more freely, withou…" at bounding box center [1114, 468] width 426 height 106
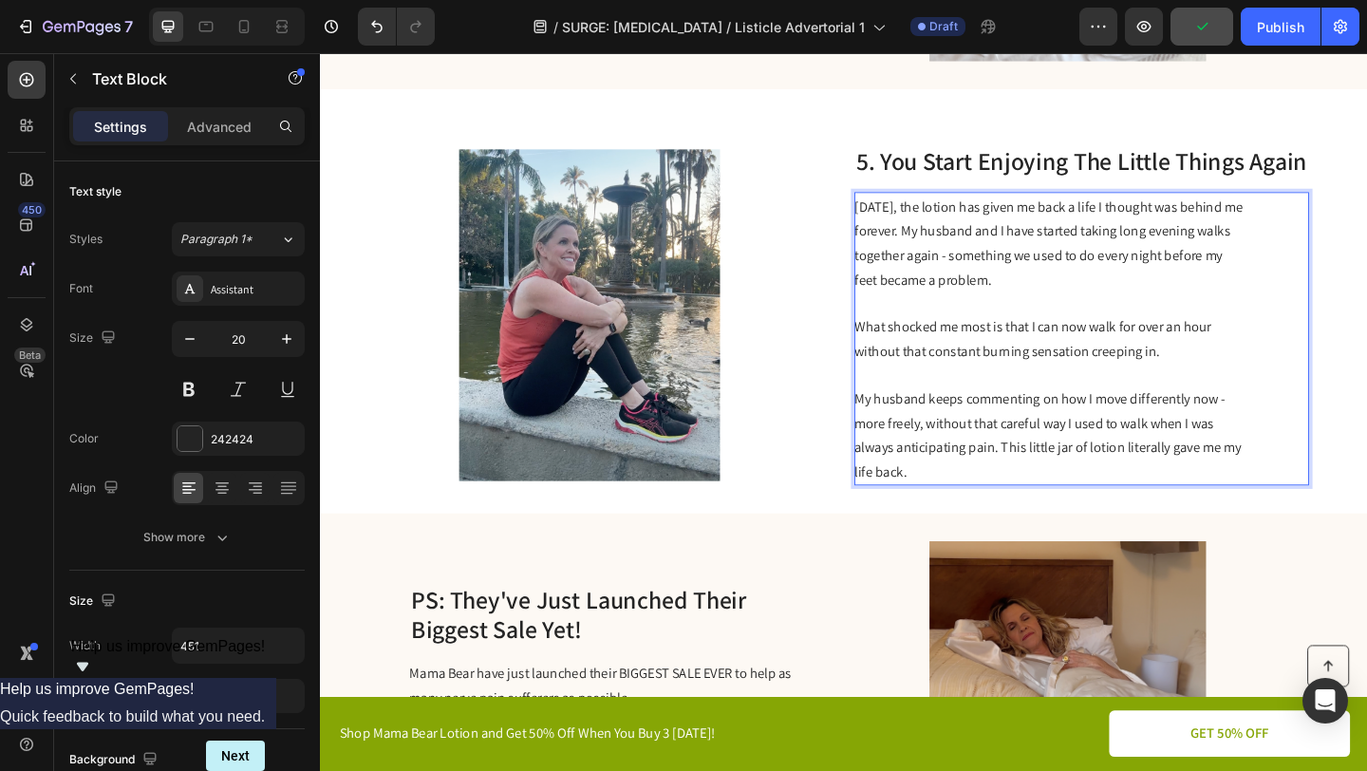
click at [1068, 476] on span "My husband keeps commenting on how I move differently now - more freely, withou…" at bounding box center [1111, 469] width 421 height 100
drag, startPoint x: 1068, startPoint y: 493, endPoint x: 1060, endPoint y: 472, distance: 22.6
click at [1060, 472] on p "My husband keeps commenting on how I move differently now - more freely, withou…" at bounding box center [1114, 468] width 426 height 106
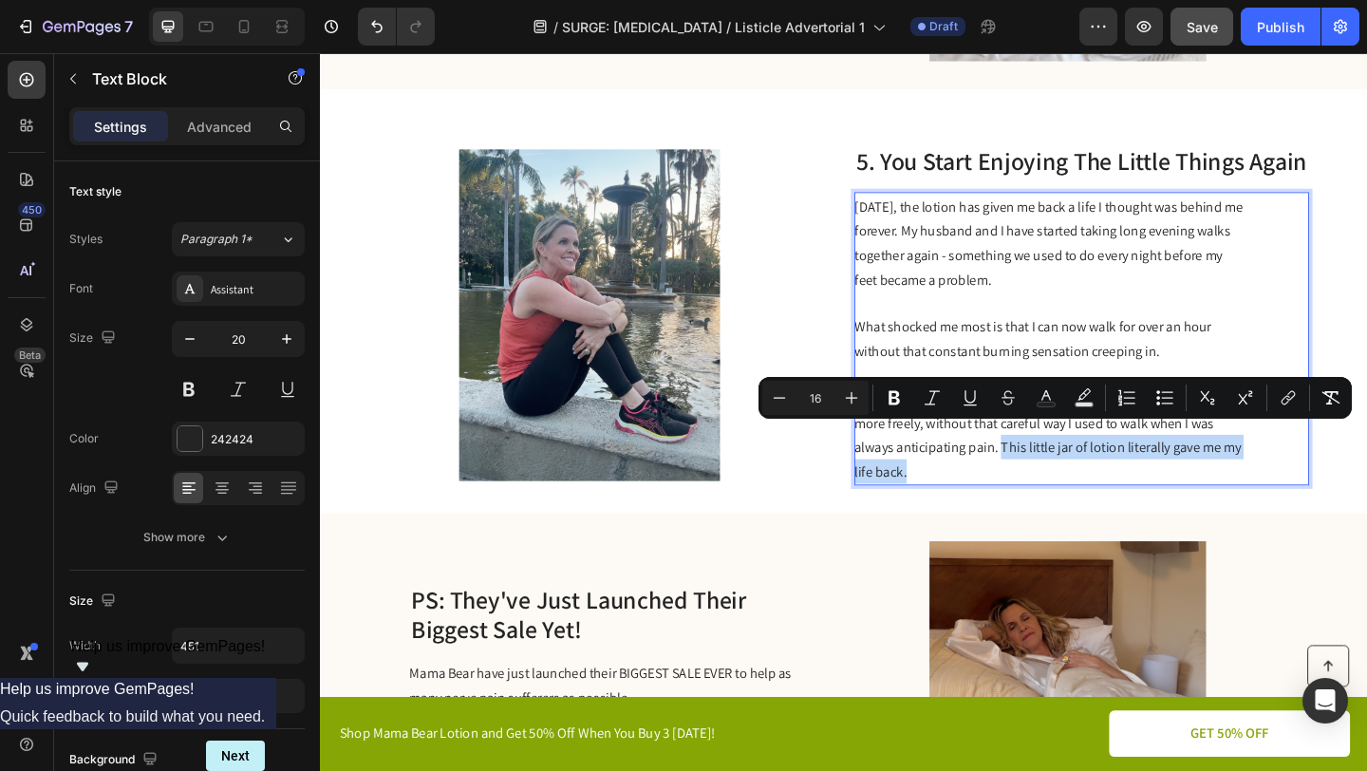
scroll to position [2544, 0]
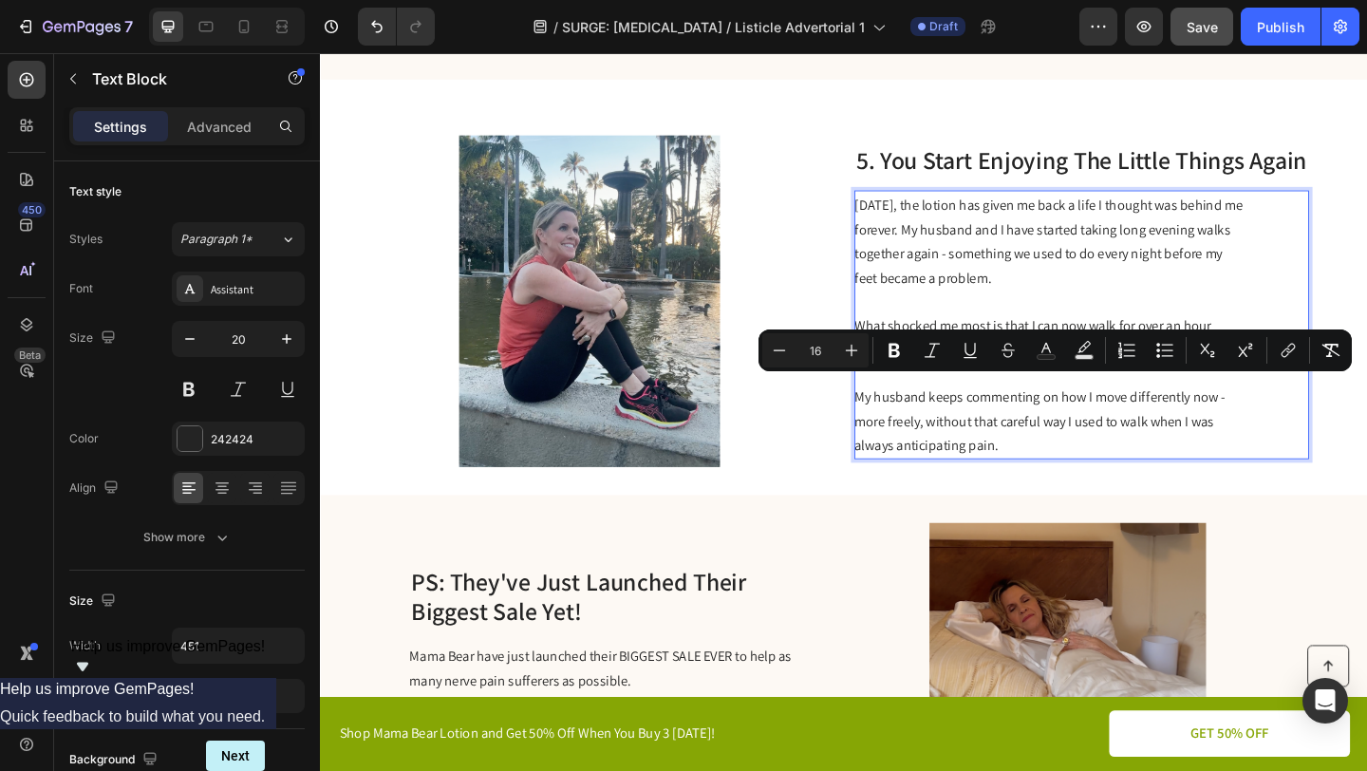
drag, startPoint x: 1063, startPoint y: 471, endPoint x: 913, endPoint y: 425, distance: 155.9
click at [913, 425] on p "My husband keeps commenting on how I move differently now - more freely, withou…" at bounding box center [1114, 453] width 426 height 80
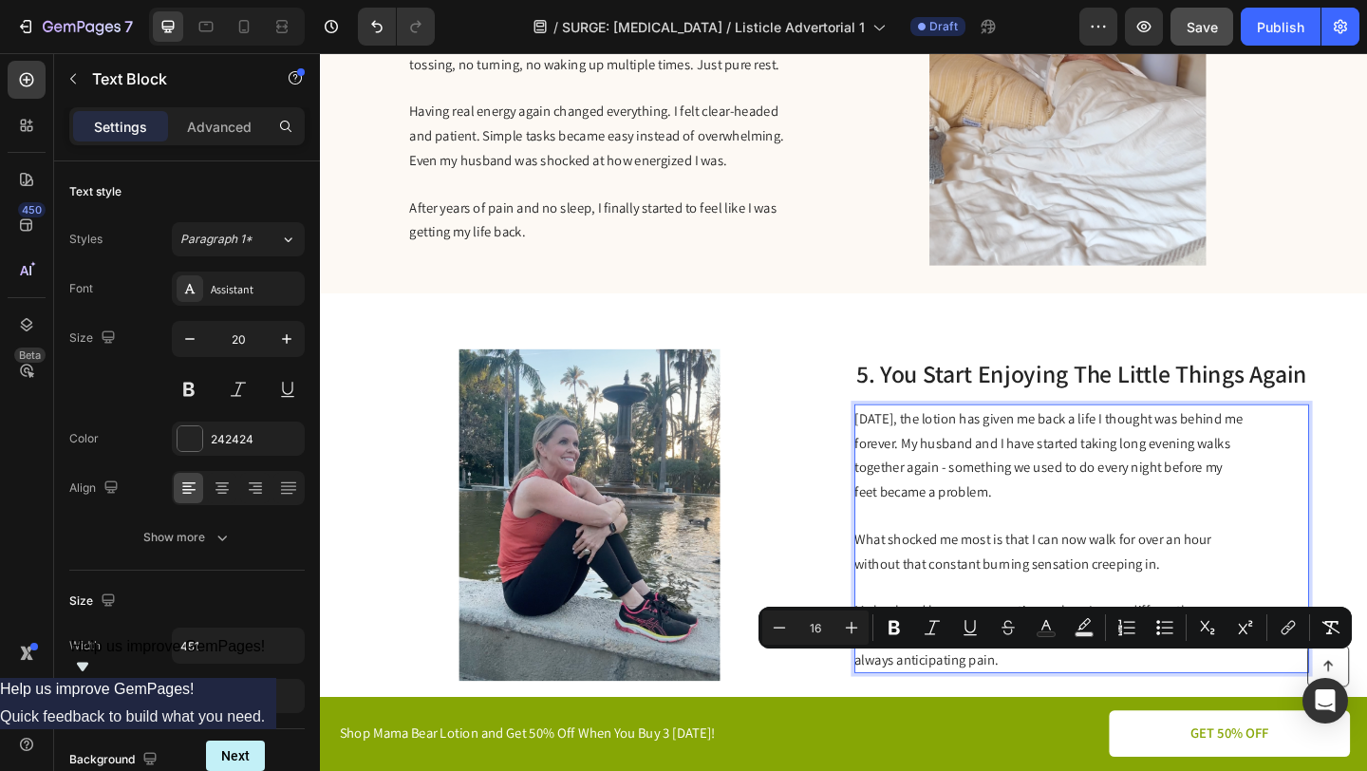
scroll to position [2189, 0]
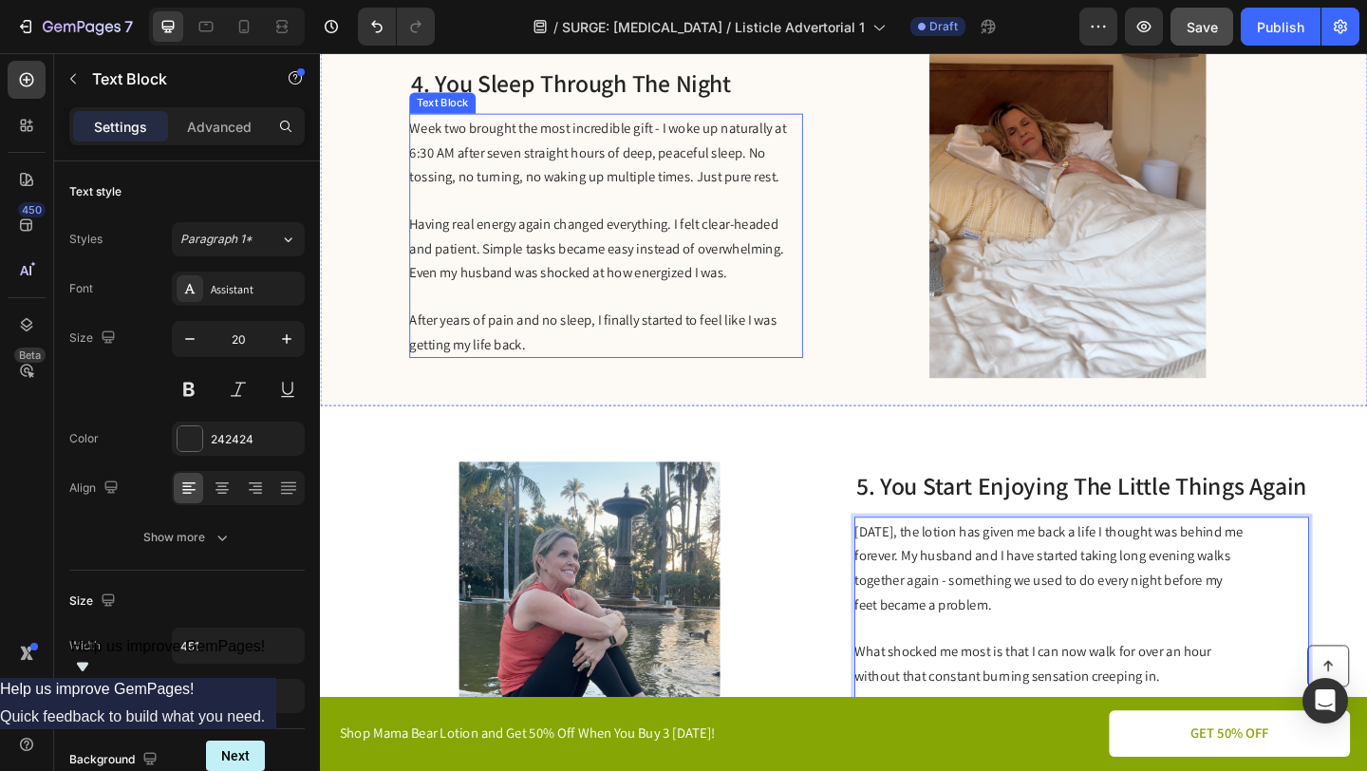
click at [646, 347] on p "After years of pain and no sleep, I finally started to feel like I was getting …" at bounding box center [630, 355] width 426 height 53
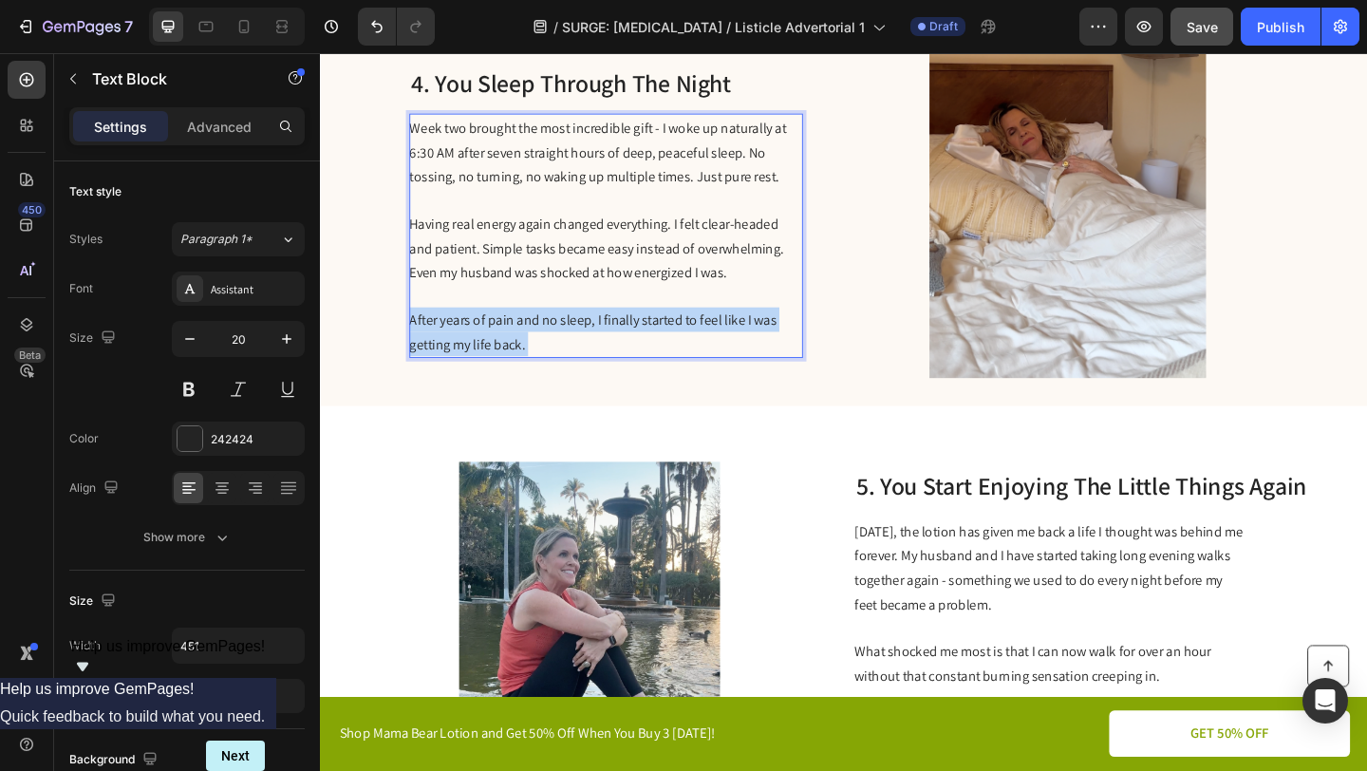
drag, startPoint x: 641, startPoint y: 360, endPoint x: 667, endPoint y: 348, distance: 28.5
click at [667, 348] on p "After years of pain and no sleep, I finally started to feel like I was getting …" at bounding box center [630, 355] width 426 height 53
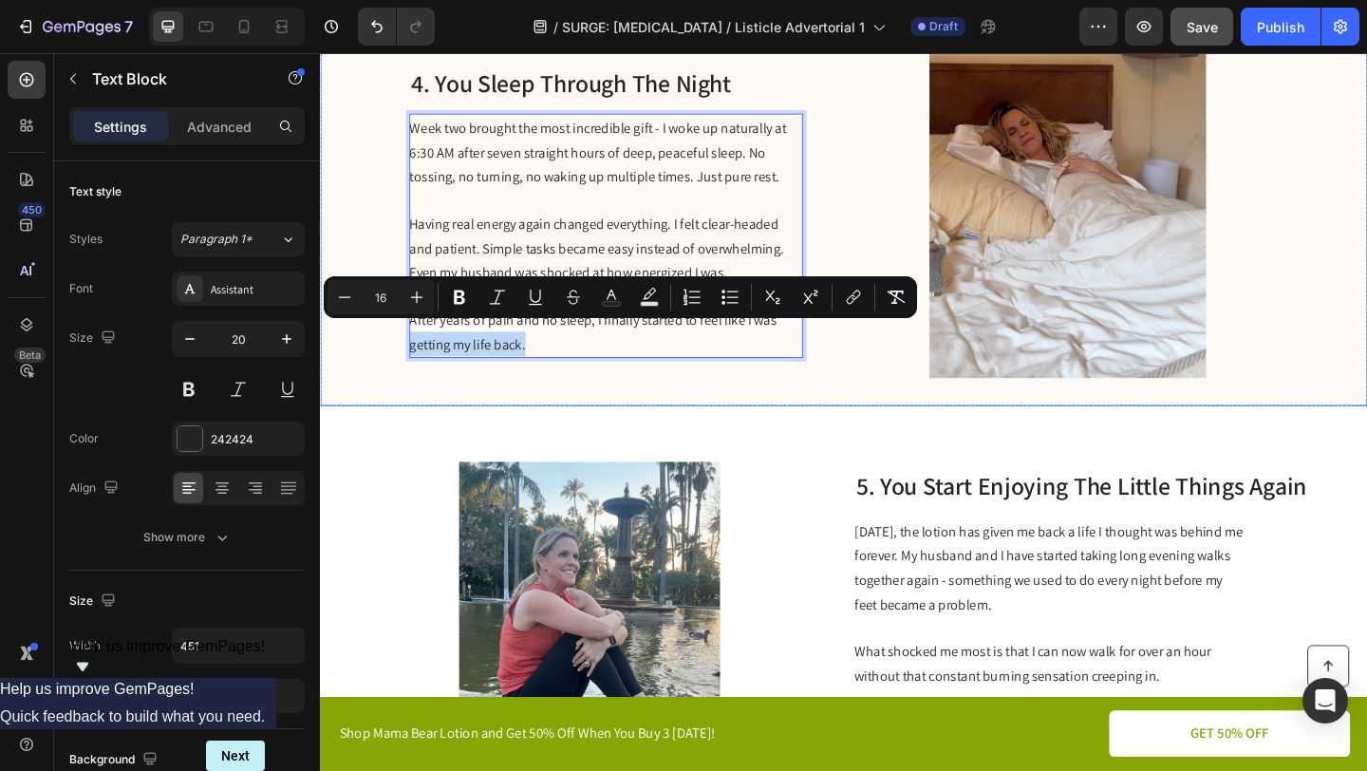
drag, startPoint x: 662, startPoint y: 356, endPoint x: 412, endPoint y: 359, distance: 249.7
click at [410, 358] on div "4. You Sleep Through The Night Heading Week two brought the most incredible gif…" at bounding box center [889, 226] width 1139 height 422
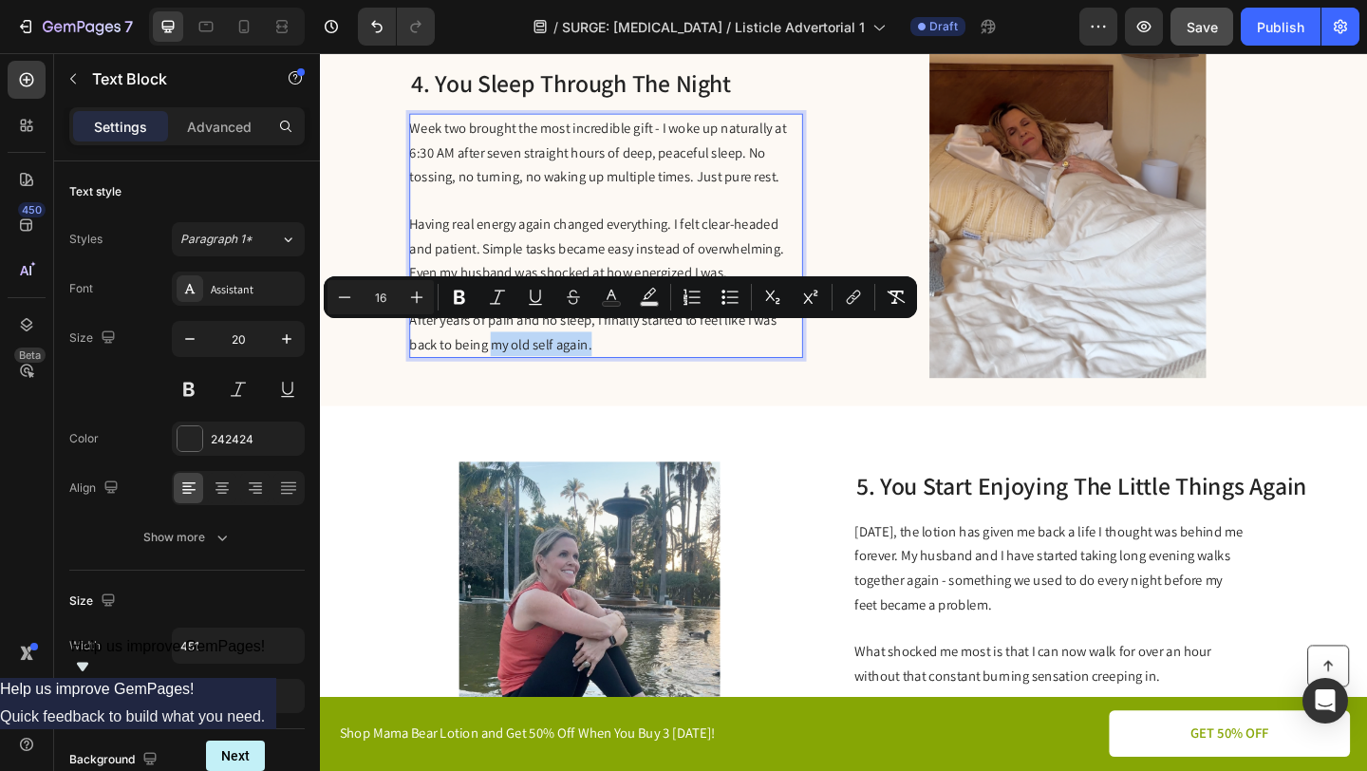
drag, startPoint x: 623, startPoint y: 358, endPoint x: 509, endPoint y: 363, distance: 114.0
click at [509, 363] on p "After years of pain and no sleep, I finally started to feel like I was back to …" at bounding box center [630, 355] width 426 height 53
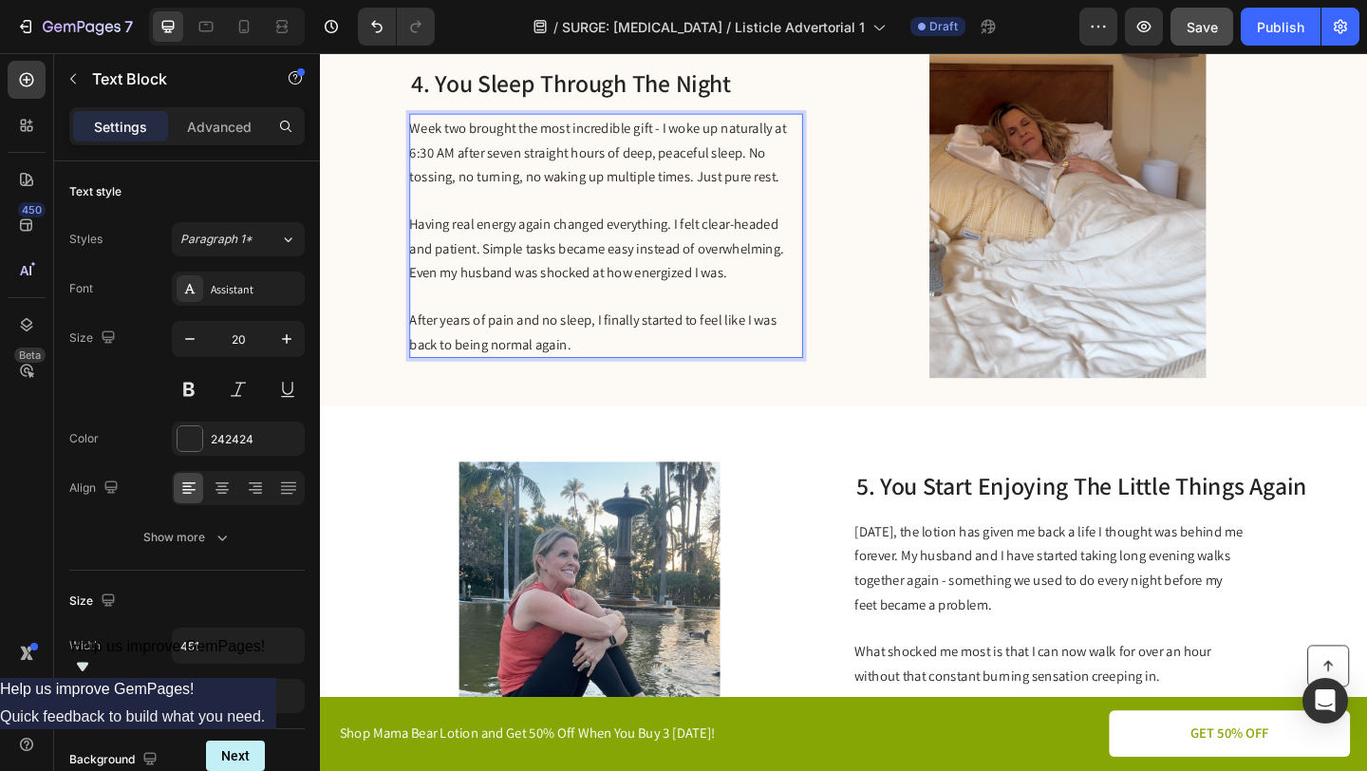
click at [506, 360] on span "After years of pain and no sleep, I finally started to feel like I was back to …" at bounding box center [617, 356] width 400 height 47
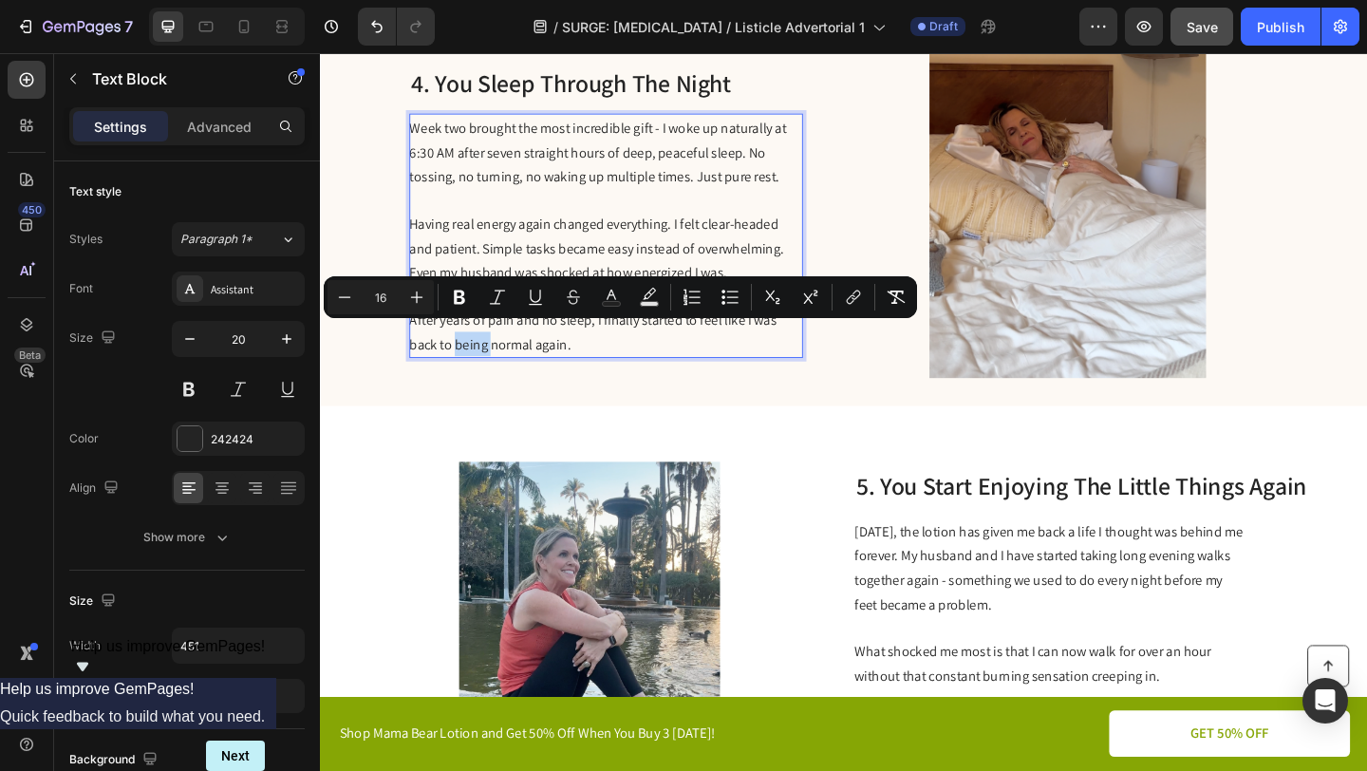
drag, startPoint x: 503, startPoint y: 360, endPoint x: 465, endPoint y: 364, distance: 38.2
click at [465, 364] on span "After years of pain and no sleep, I finally started to feel like I was back to …" at bounding box center [617, 356] width 400 height 47
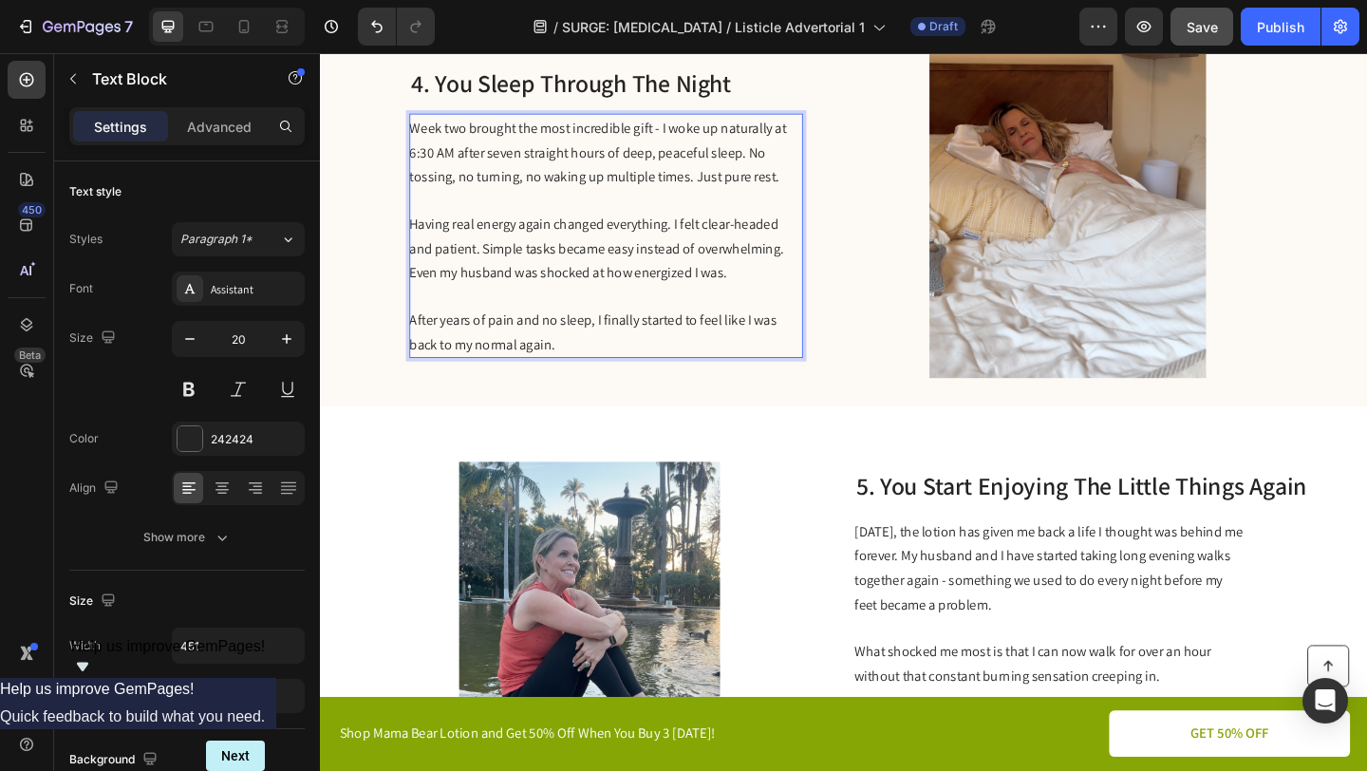
click at [533, 363] on span "After years of pain and no sleep, I finally started to feel like I was back to …" at bounding box center [617, 356] width 400 height 47
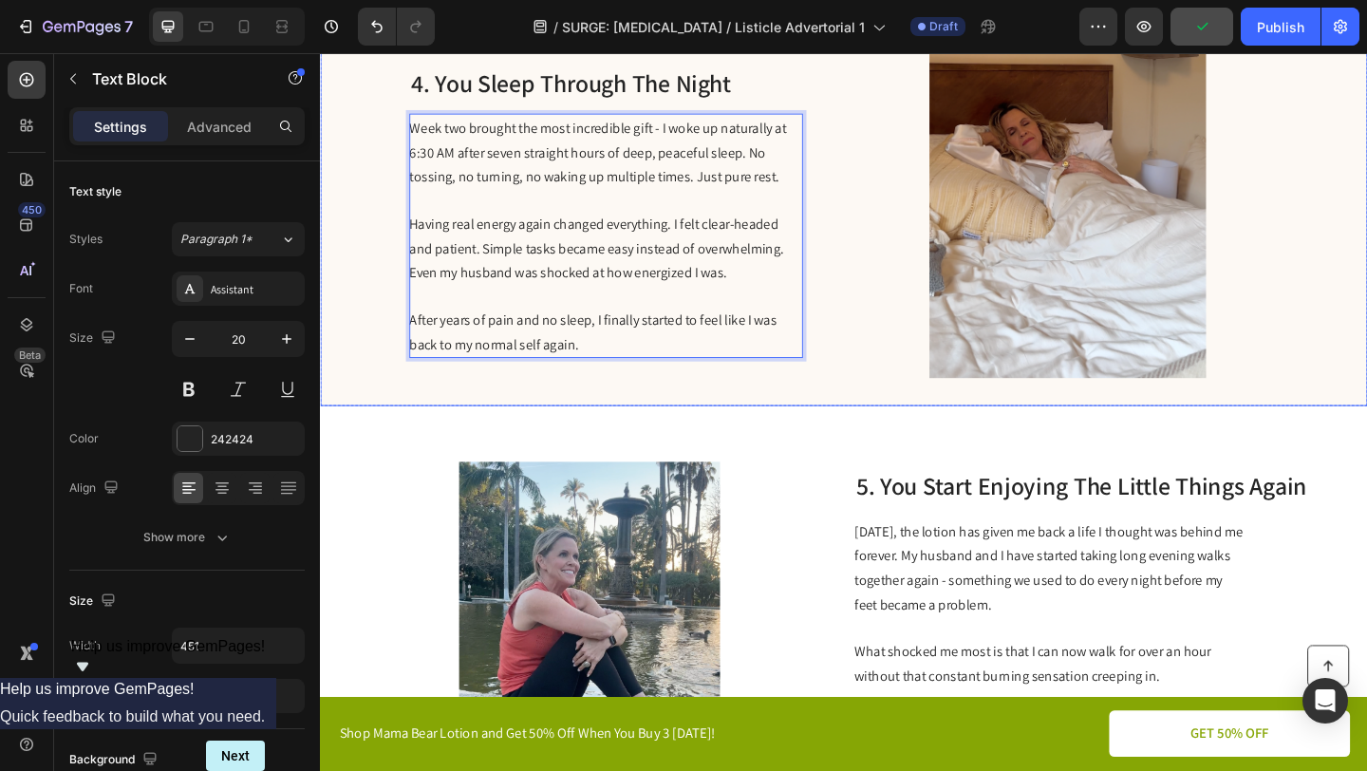
click at [680, 386] on div "4. You Sleep Through The Night Heading Week two brought the most incredible gif…" at bounding box center [631, 226] width 428 height 361
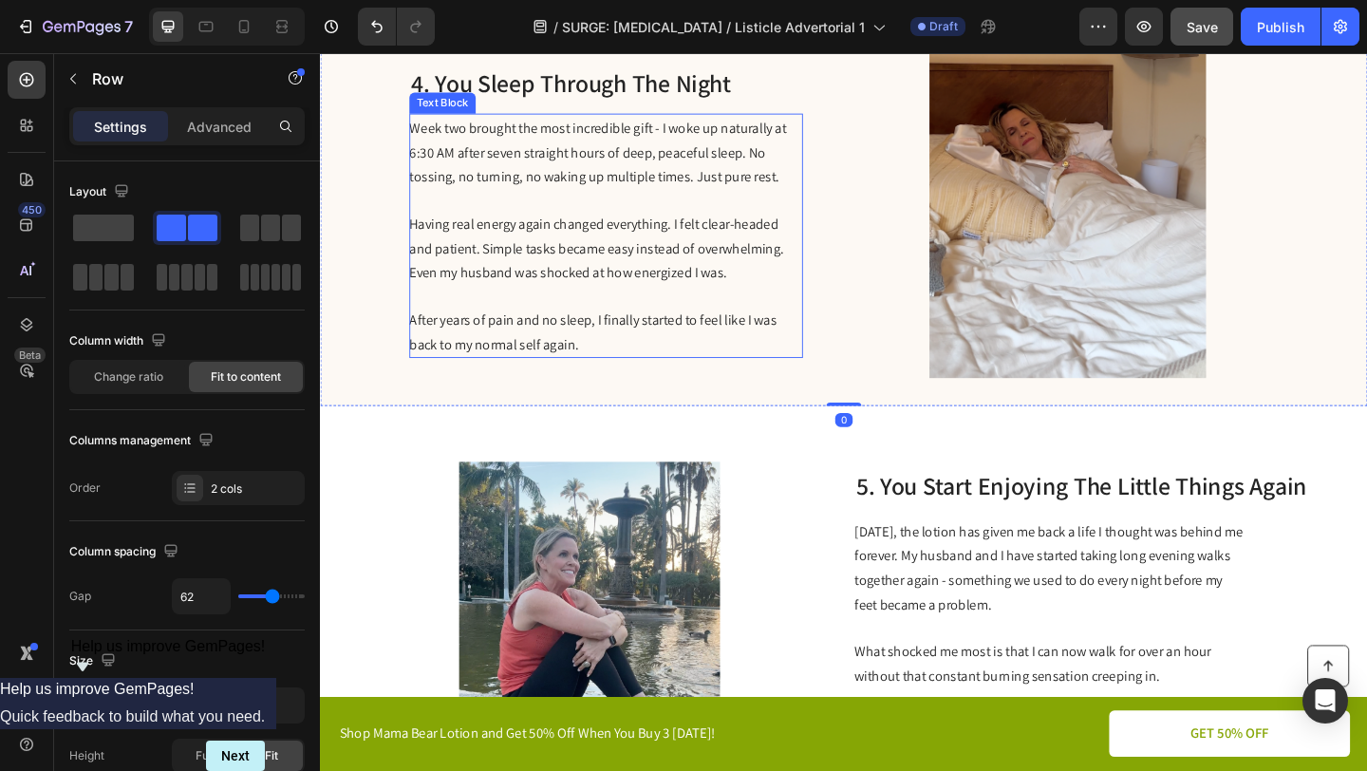
click at [521, 335] on span "After years of pain and no sleep, I finally started to feel like I was back to …" at bounding box center [617, 356] width 400 height 47
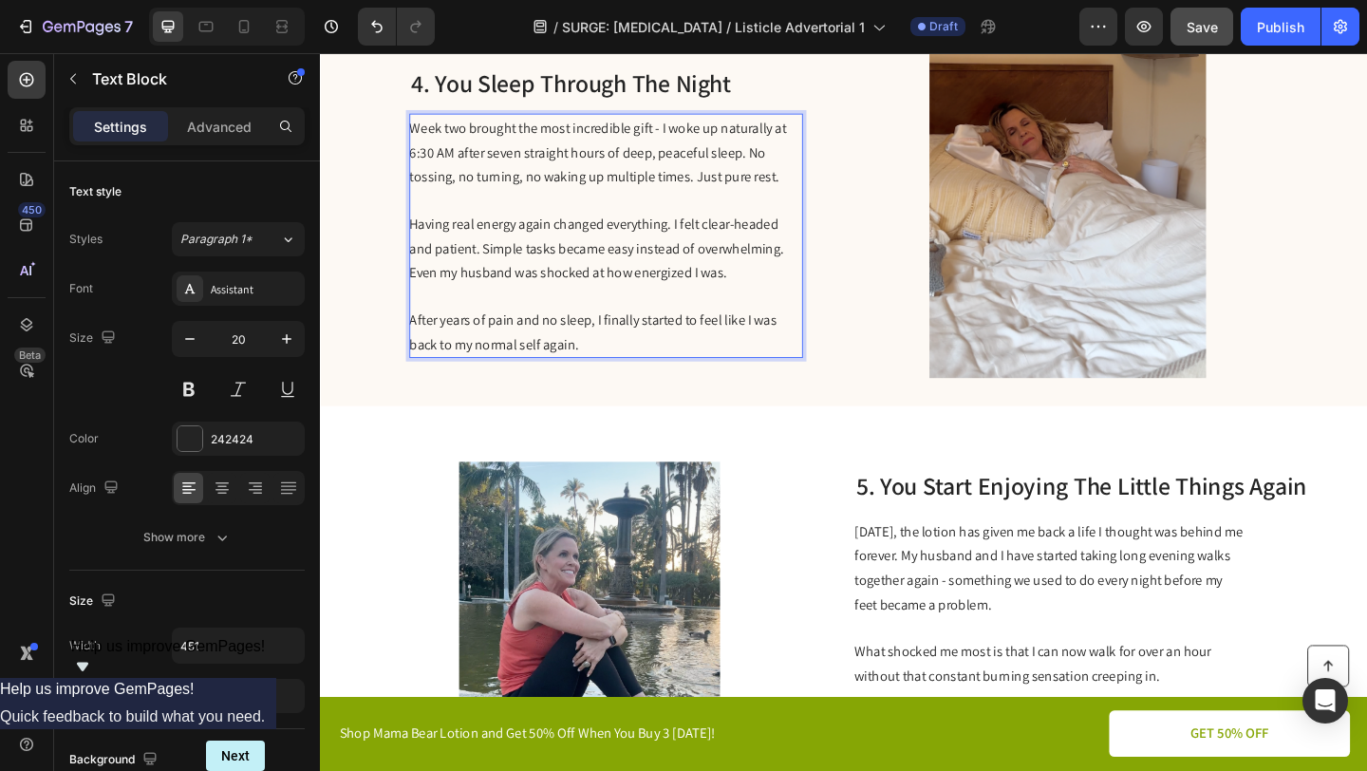
click at [504, 335] on span "After years of pain and no sleep, I finally started to feel like I was back to …" at bounding box center [617, 356] width 400 height 47
drag, startPoint x: 609, startPoint y: 335, endPoint x: 560, endPoint y: 336, distance: 48.4
click at [560, 336] on span "After years of pain and no sleep, I finally started to feel like I was back to …" at bounding box center [617, 356] width 400 height 47
click at [503, 333] on span "After years of pain and sleepless nights, I finally started to feel like I was …" at bounding box center [627, 356] width 420 height 47
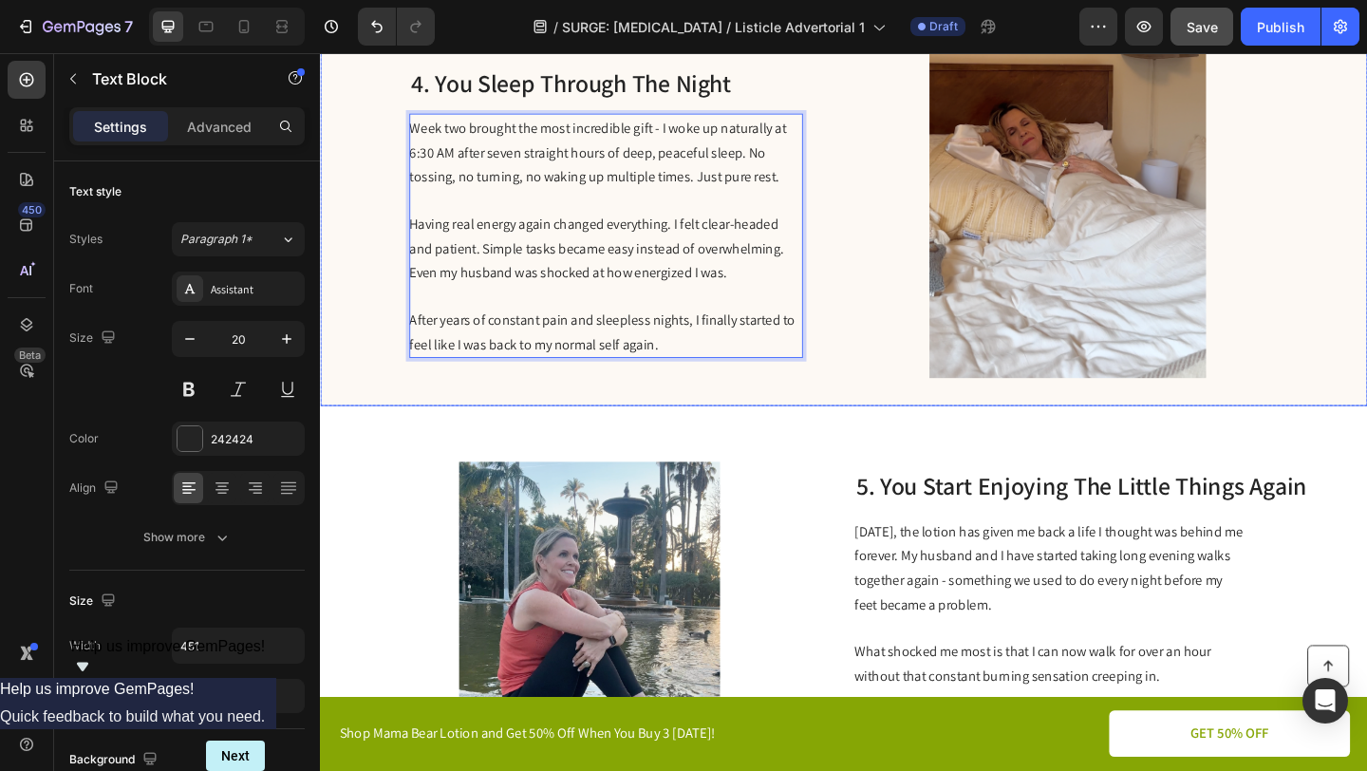
scroll to position [2207, 0]
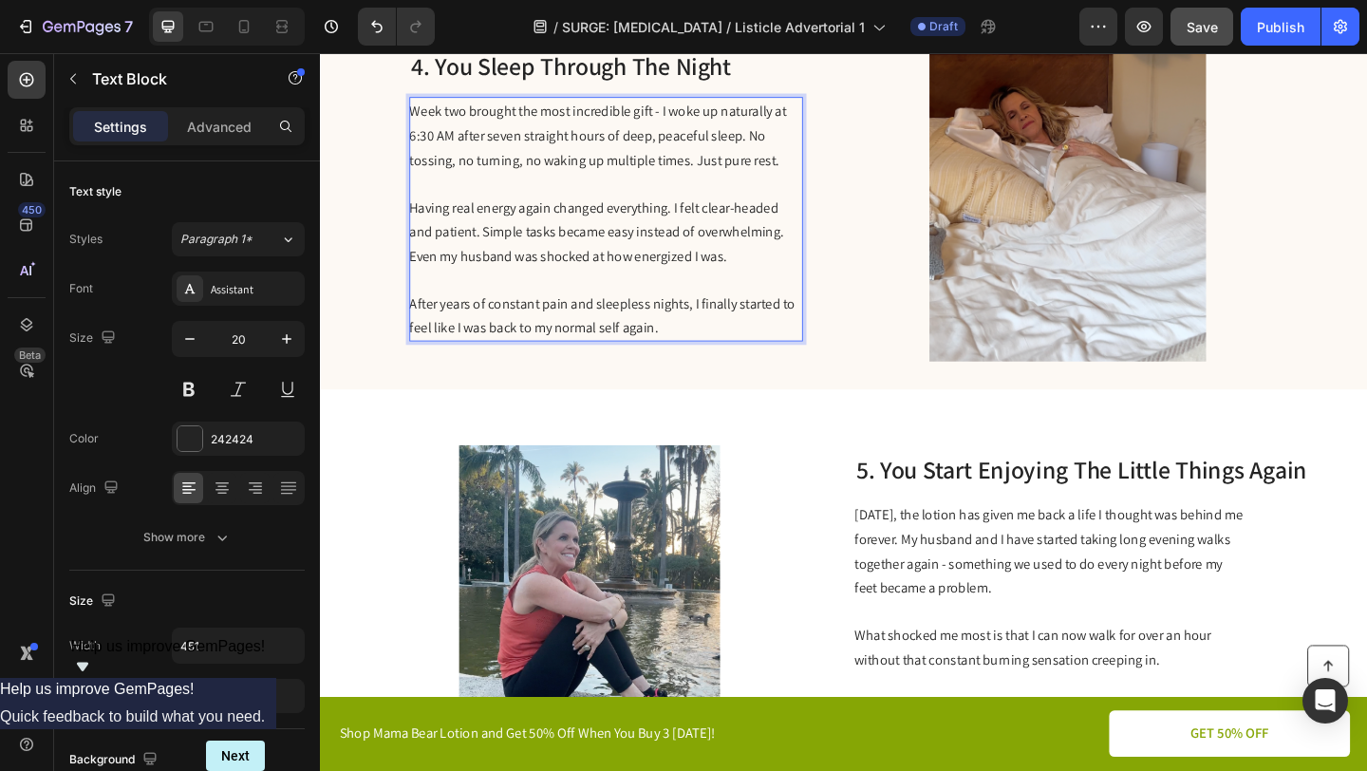
click at [567, 347] on span "After years of constant pain and sleepless nights, I finally started to feel li…" at bounding box center [627, 338] width 420 height 47
click at [550, 340] on span "After years of constant pain and sleepless nights, I finally started to feel li…" at bounding box center [627, 338] width 420 height 47
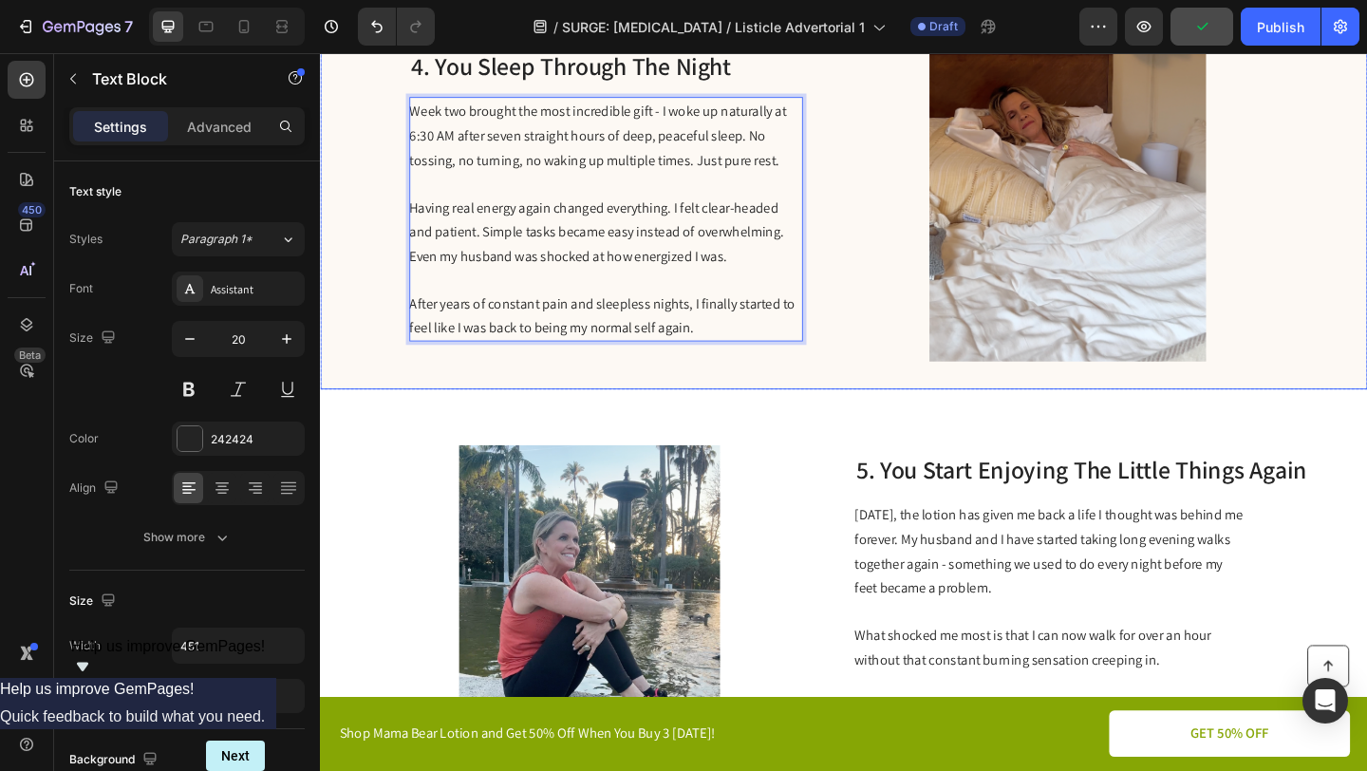
click at [874, 326] on div "4. You Sleep Through The Night Heading Week two brought the most incredible gif…" at bounding box center [889, 208] width 1139 height 422
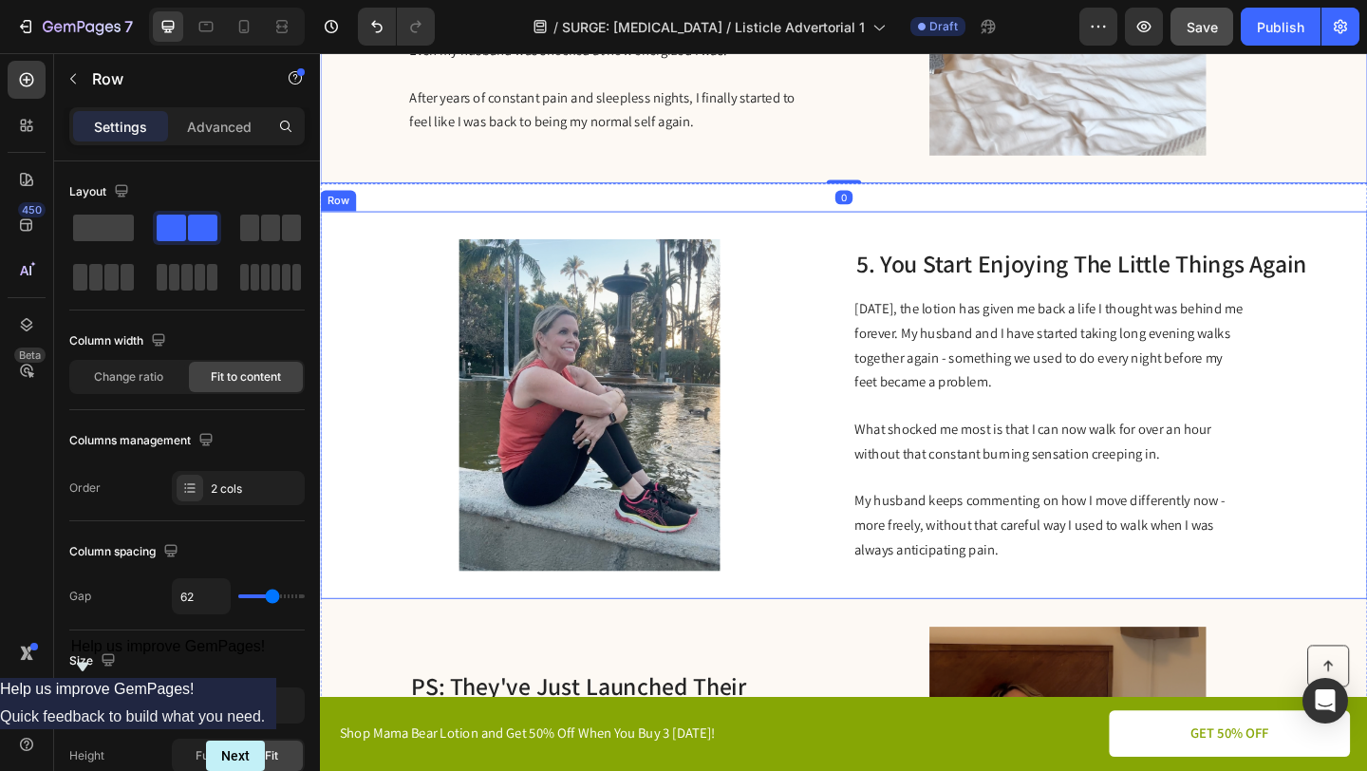
scroll to position [2456, 0]
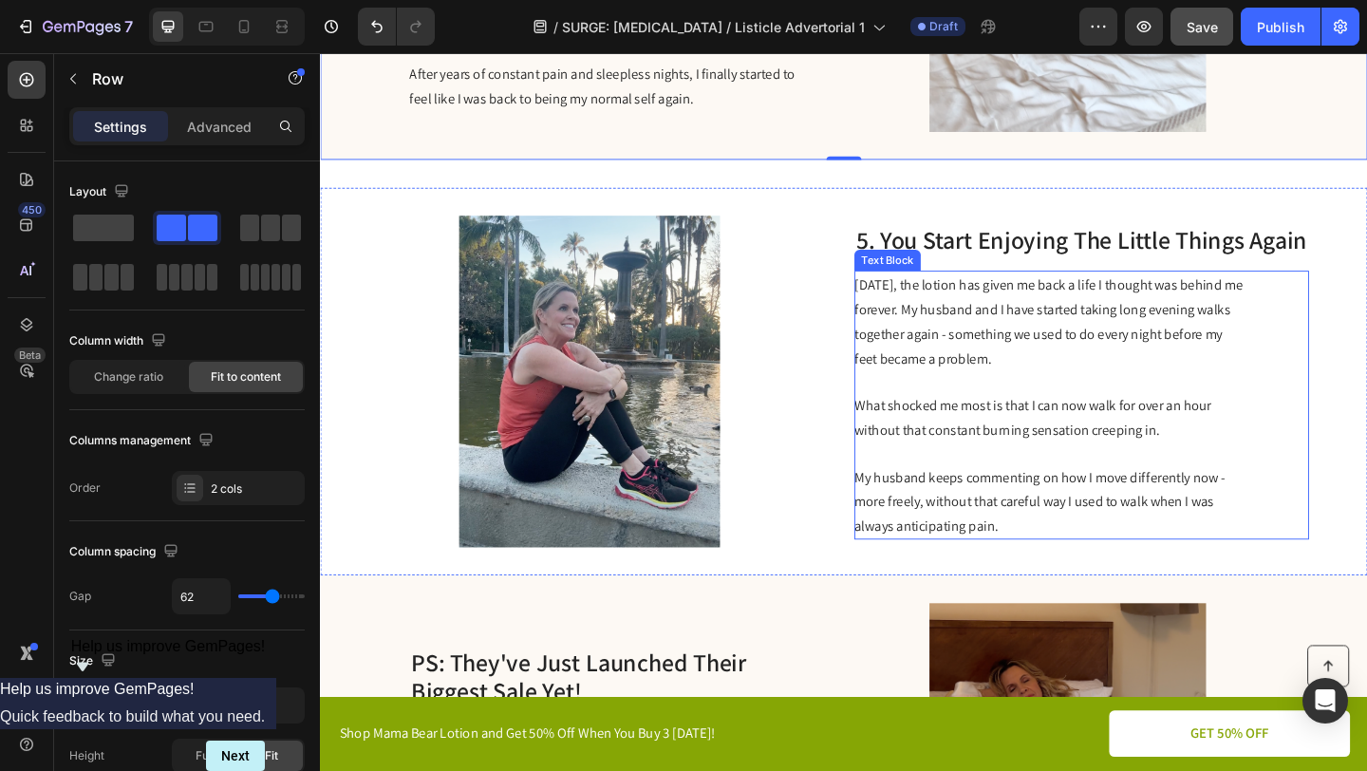
click at [1025, 328] on span "[DATE], the lotion has given me back a life I thought was behind me forever. My…" at bounding box center [1112, 345] width 423 height 100
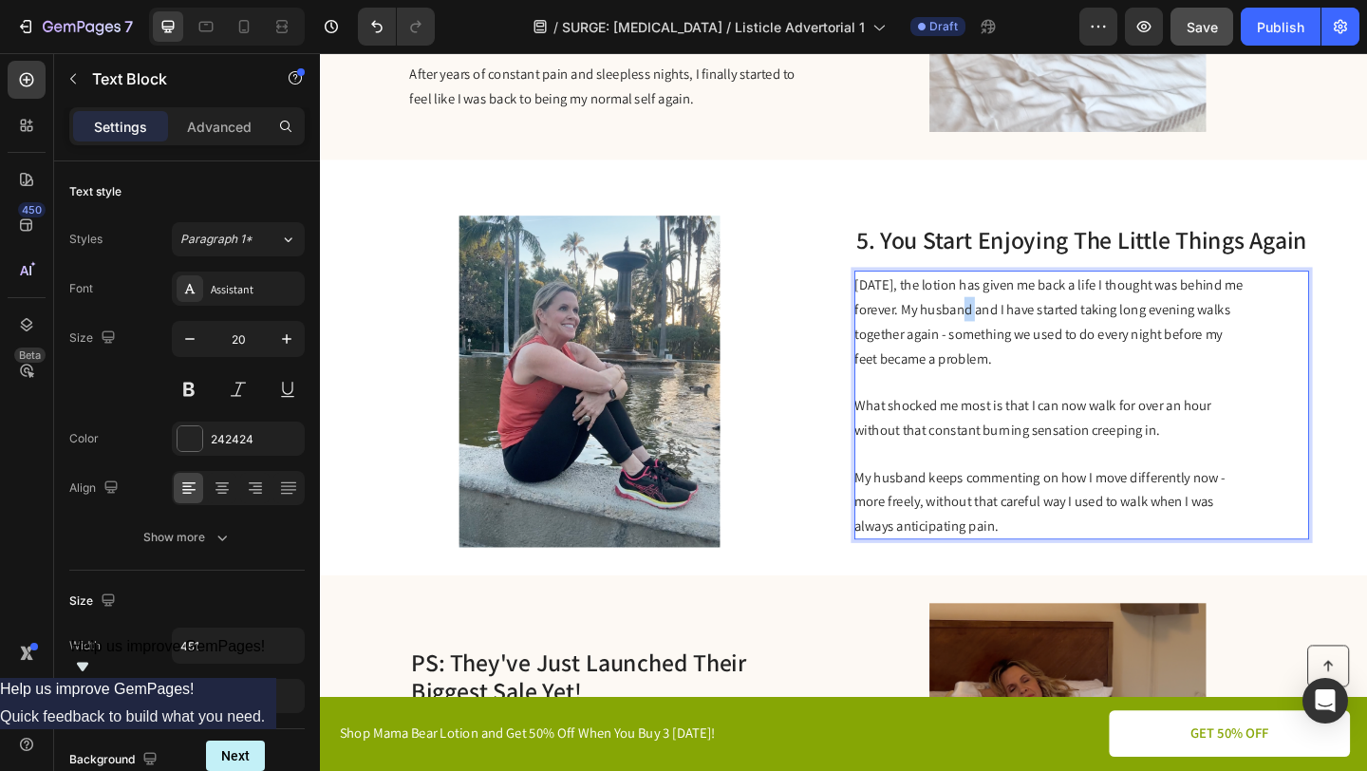
click at [1025, 327] on span "[DATE], the lotion has given me back a life I thought was behind me forever. My…" at bounding box center [1112, 345] width 423 height 100
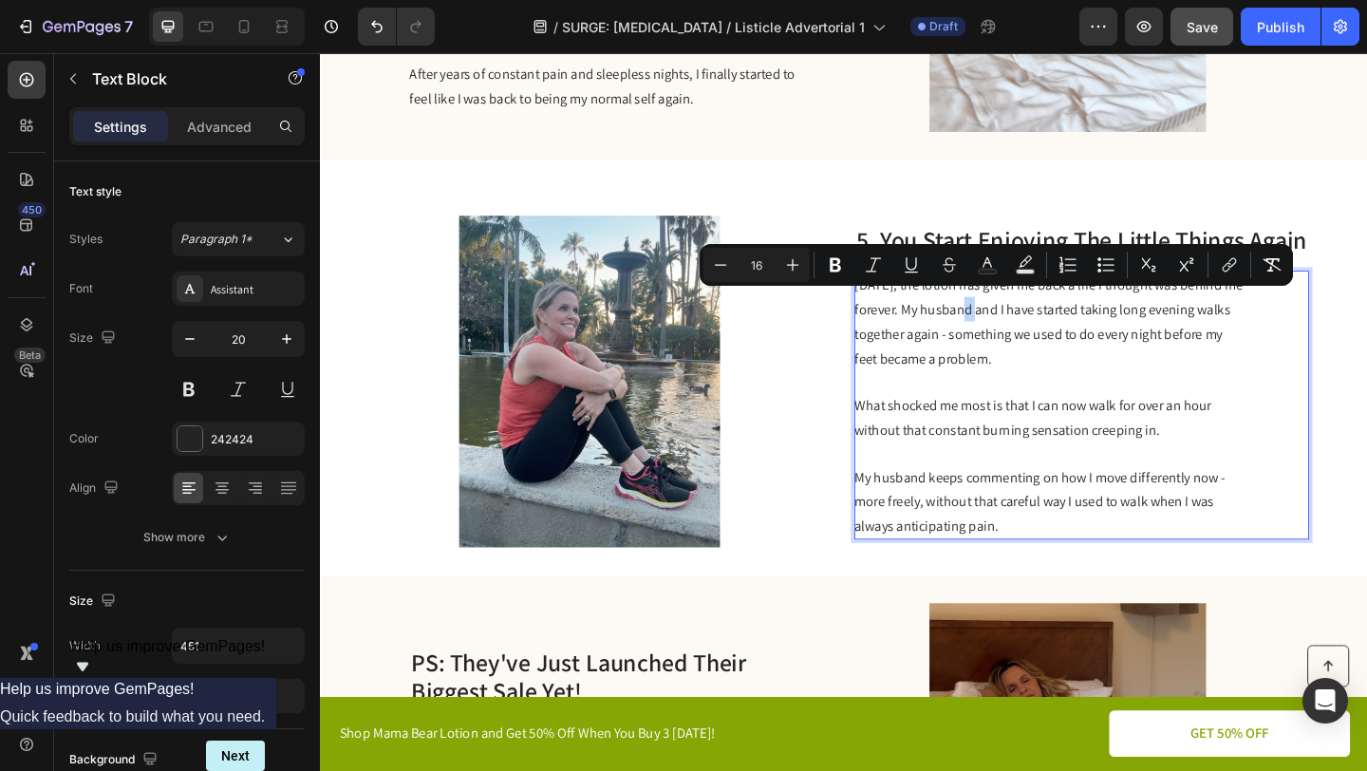
click at [1025, 327] on span "[DATE], the lotion has given me back a life I thought was behind me forever. My…" at bounding box center [1112, 345] width 423 height 100
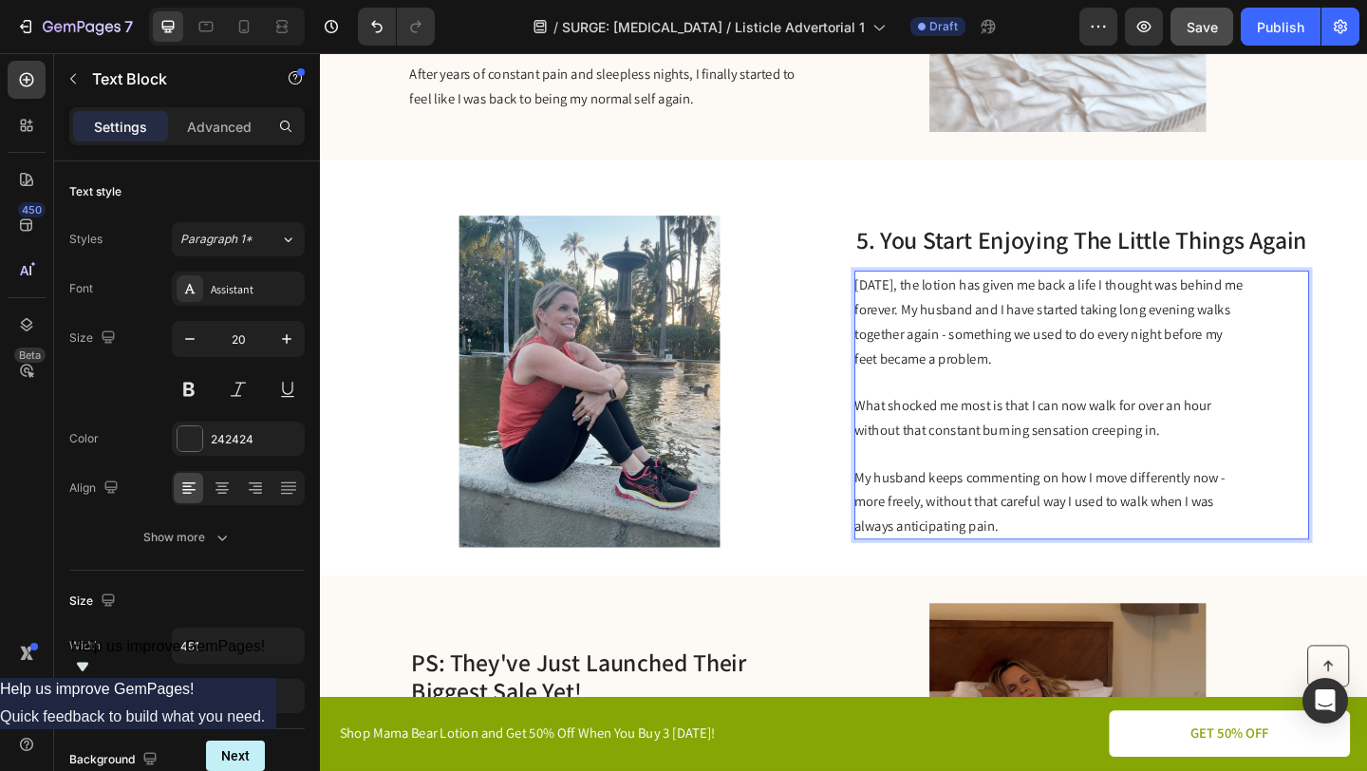
scroll to position [2446, 0]
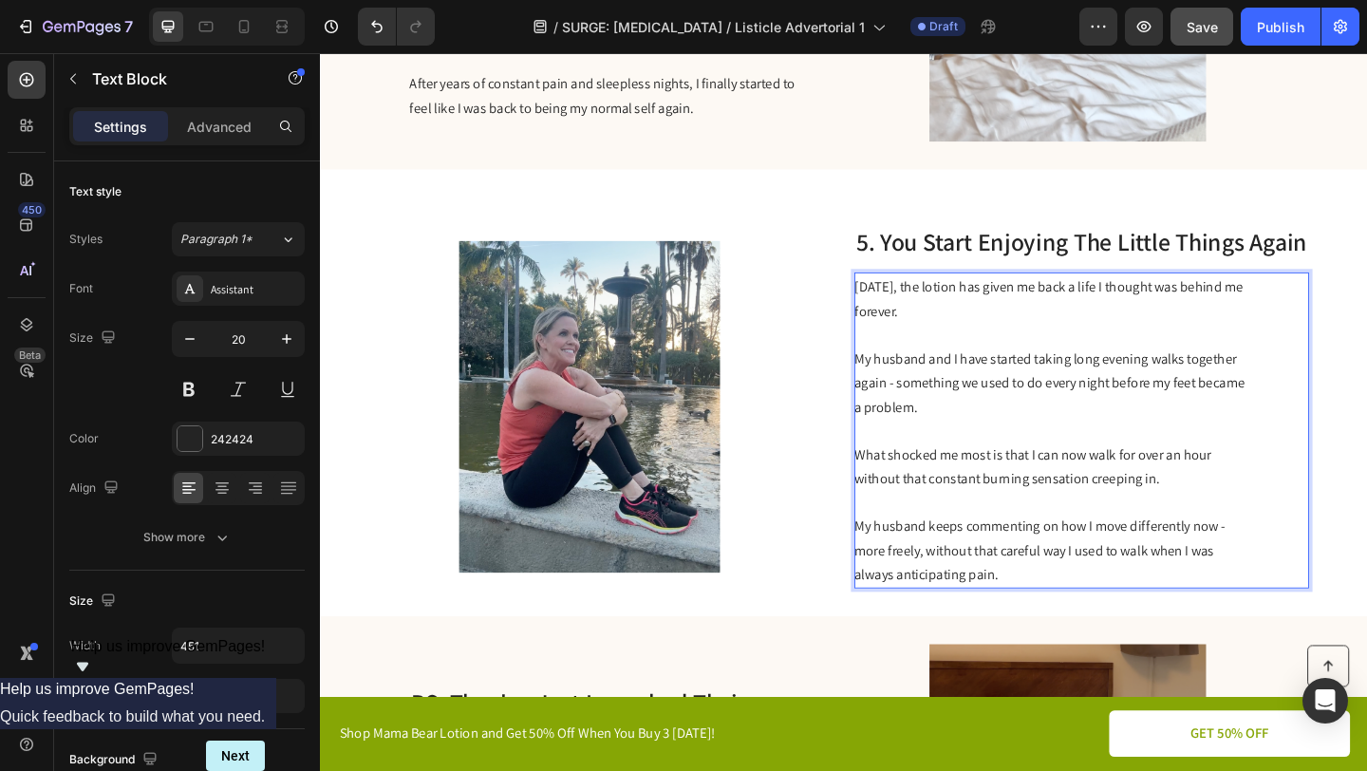
click at [907, 480] on span "What shocked me most is that I can now walk for over an hour without that const…" at bounding box center [1095, 503] width 388 height 47
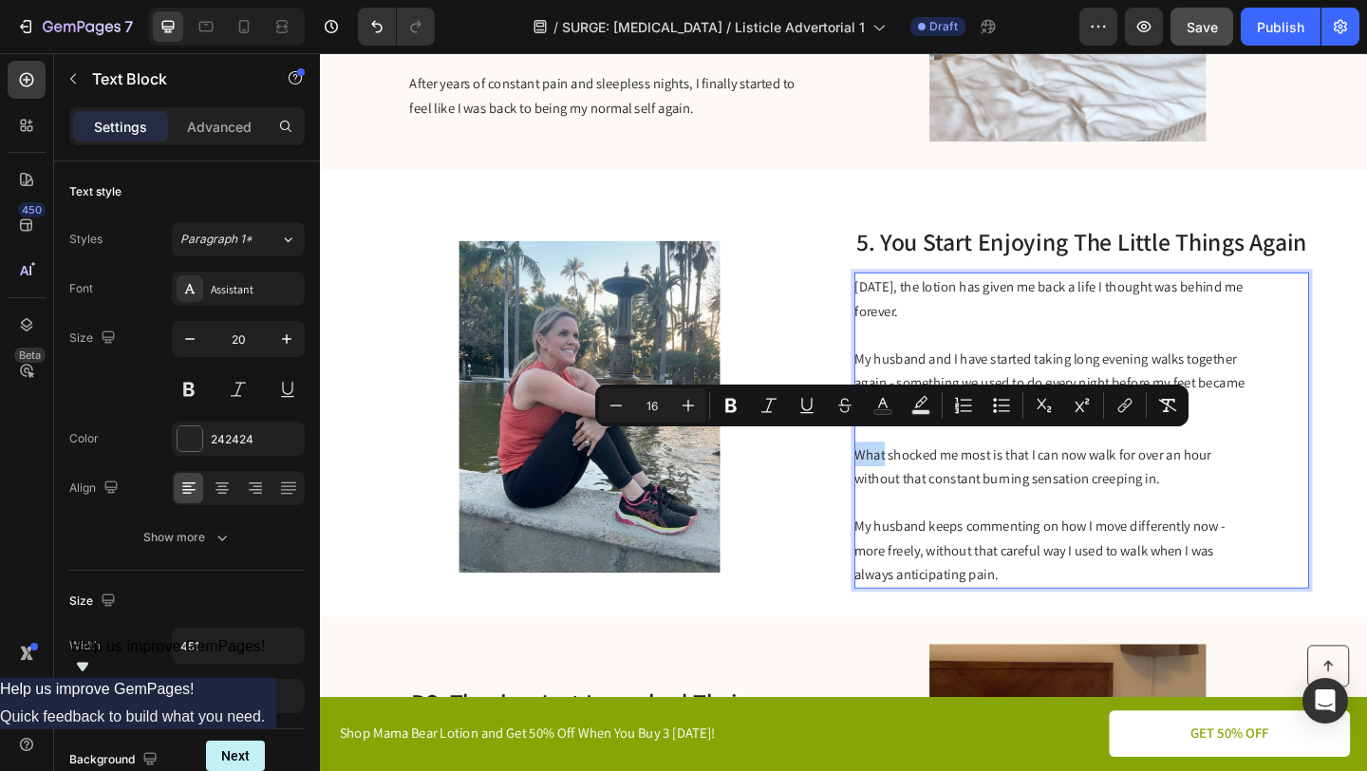
click at [907, 480] on span "What shocked me most is that I can now walk for over an hour without that const…" at bounding box center [1095, 503] width 388 height 47
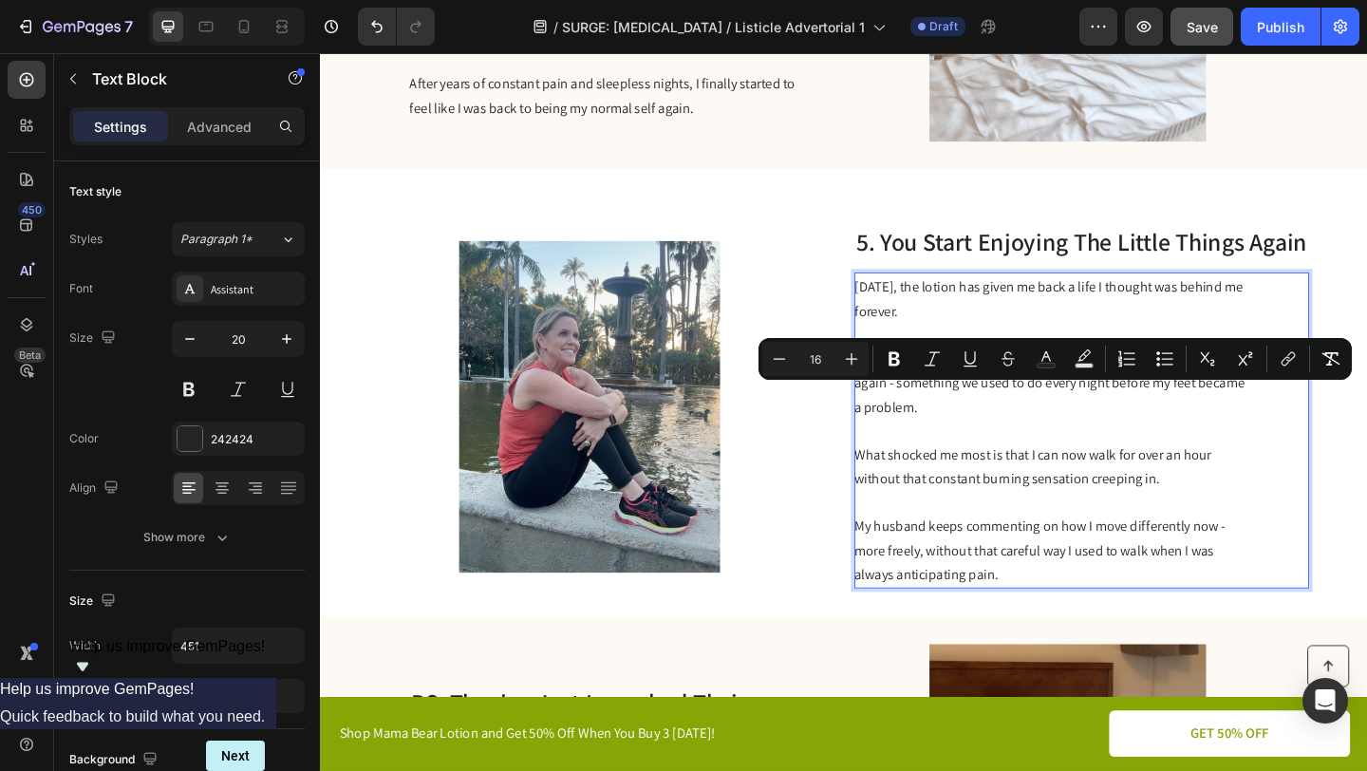
drag, startPoint x: 1094, startPoint y: 477, endPoint x: 1036, endPoint y: 415, distance: 84.6
click at [1036, 415] on div "[DATE], the lotion has given me back a life I thought was behind me forever. My…" at bounding box center [1115, 464] width 428 height 344
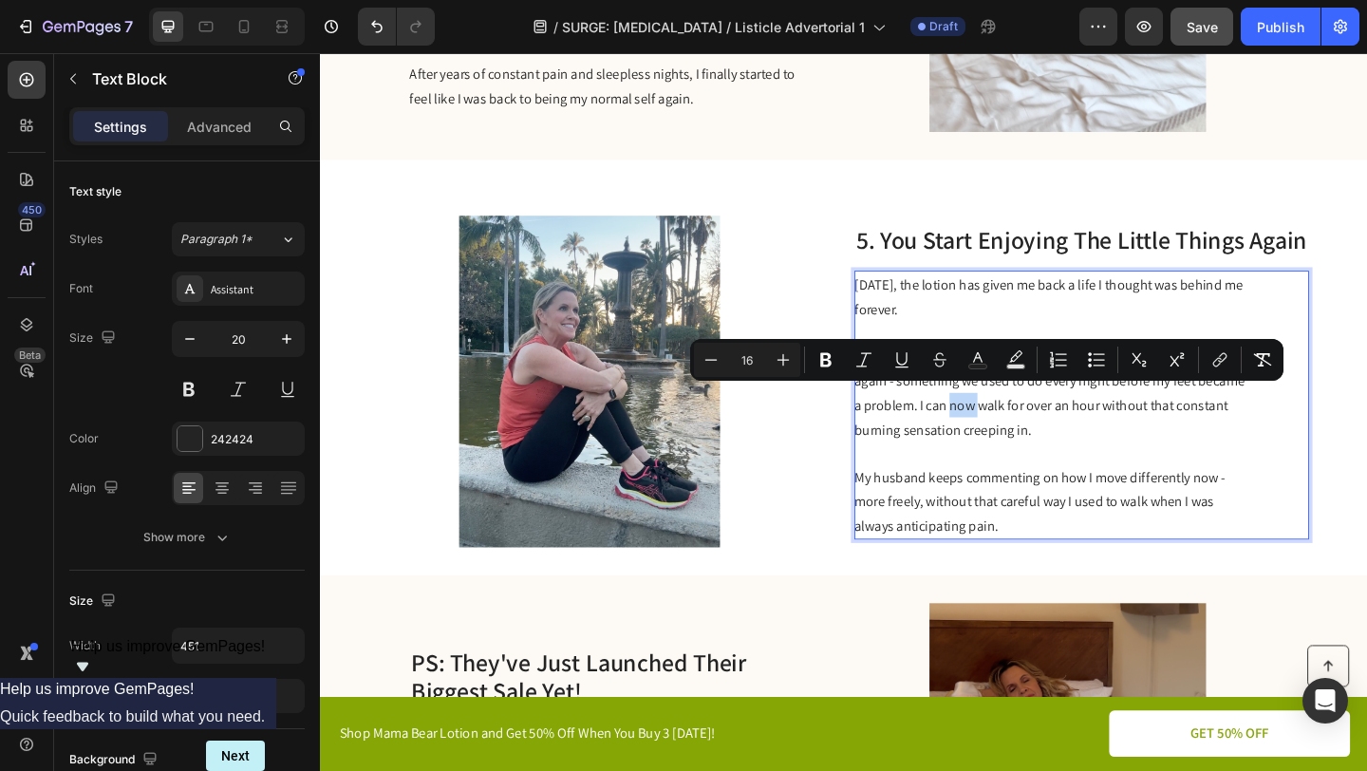
drag, startPoint x: 1036, startPoint y: 429, endPoint x: 1003, endPoint y: 430, distance: 33.2
click at [1003, 430] on span "My husband and I have started taking long evening walks together again - someth…" at bounding box center [1113, 423] width 424 height 100
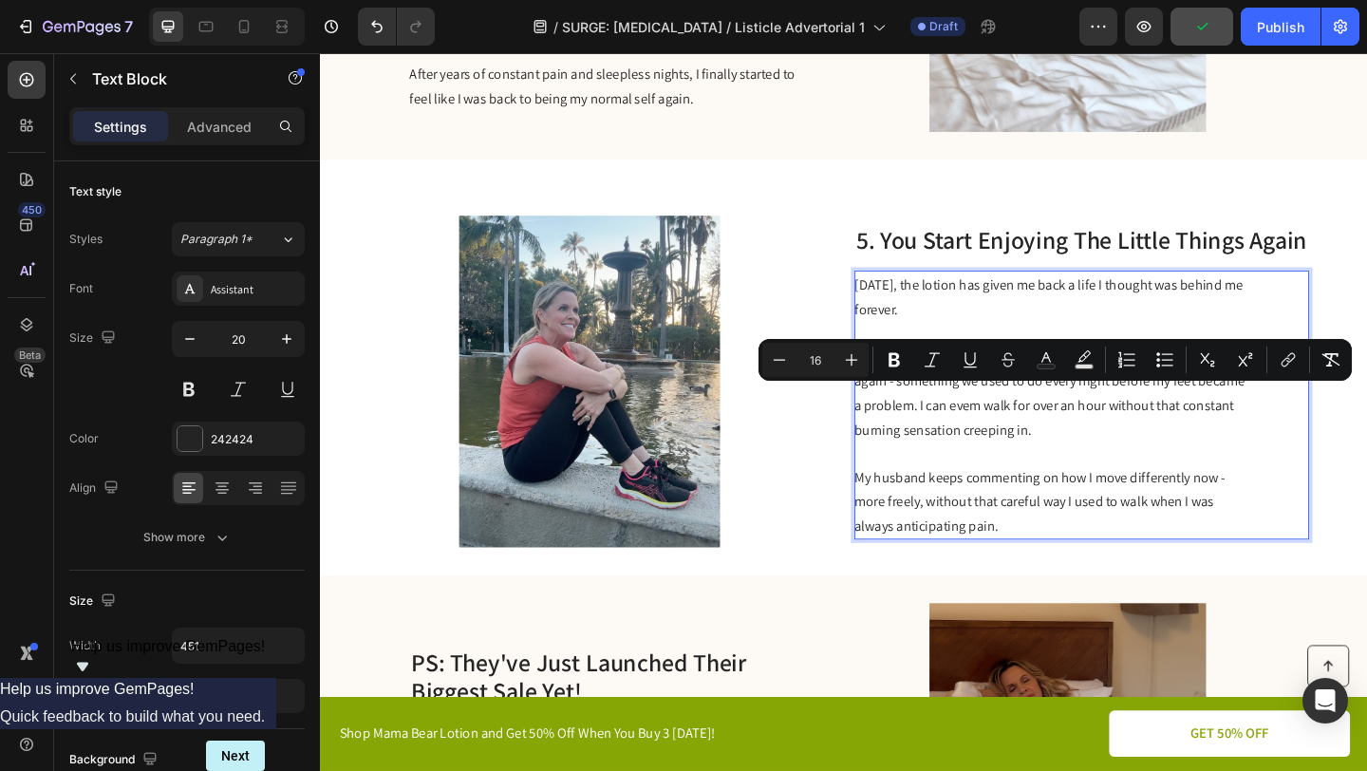
drag, startPoint x: 1100, startPoint y: 461, endPoint x: 972, endPoint y: 427, distance: 131.5
click at [972, 427] on p "My husband and I have started taking long evening walks together again - someth…" at bounding box center [1114, 422] width 426 height 106
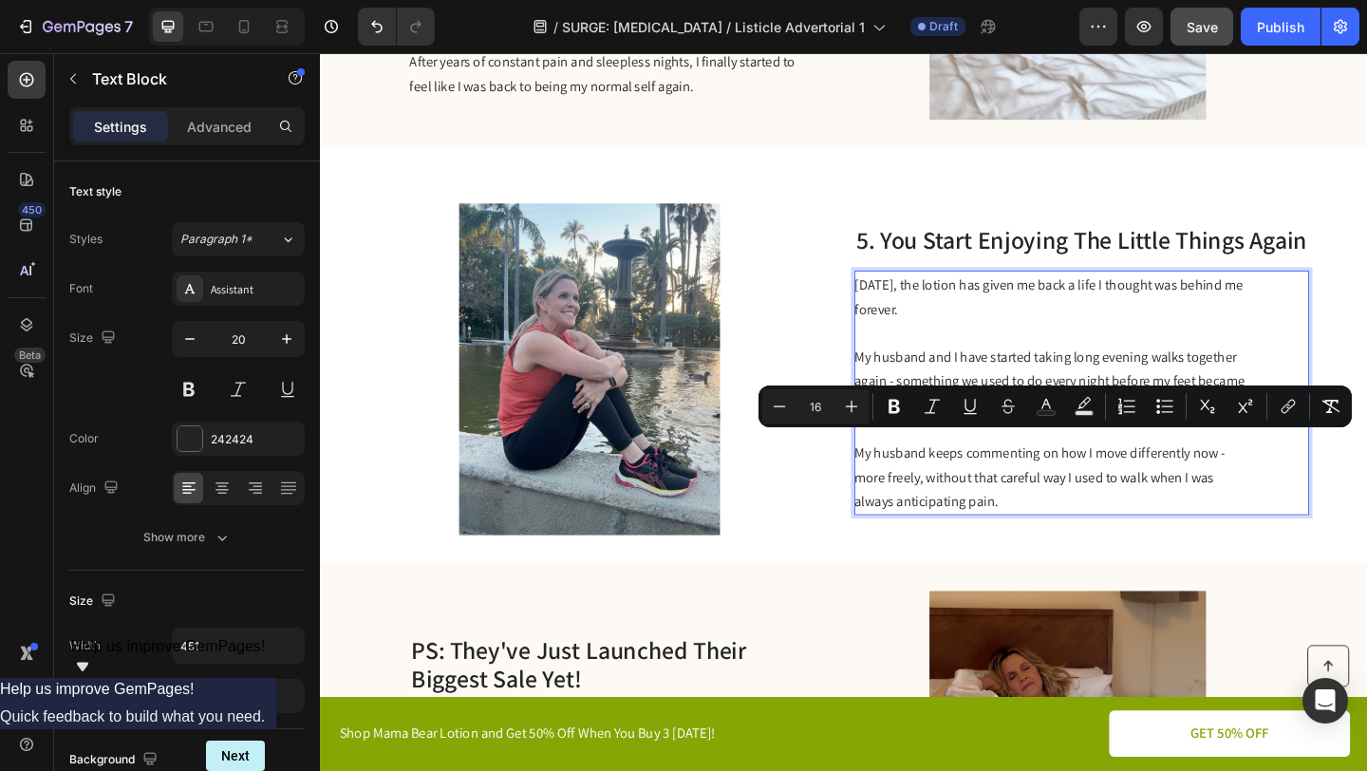
drag, startPoint x: 1075, startPoint y: 531, endPoint x: 904, endPoint y: 480, distance: 178.4
click at [904, 480] on p "My husband keeps commenting on how I move differently now - more freely, withou…" at bounding box center [1114, 514] width 426 height 80
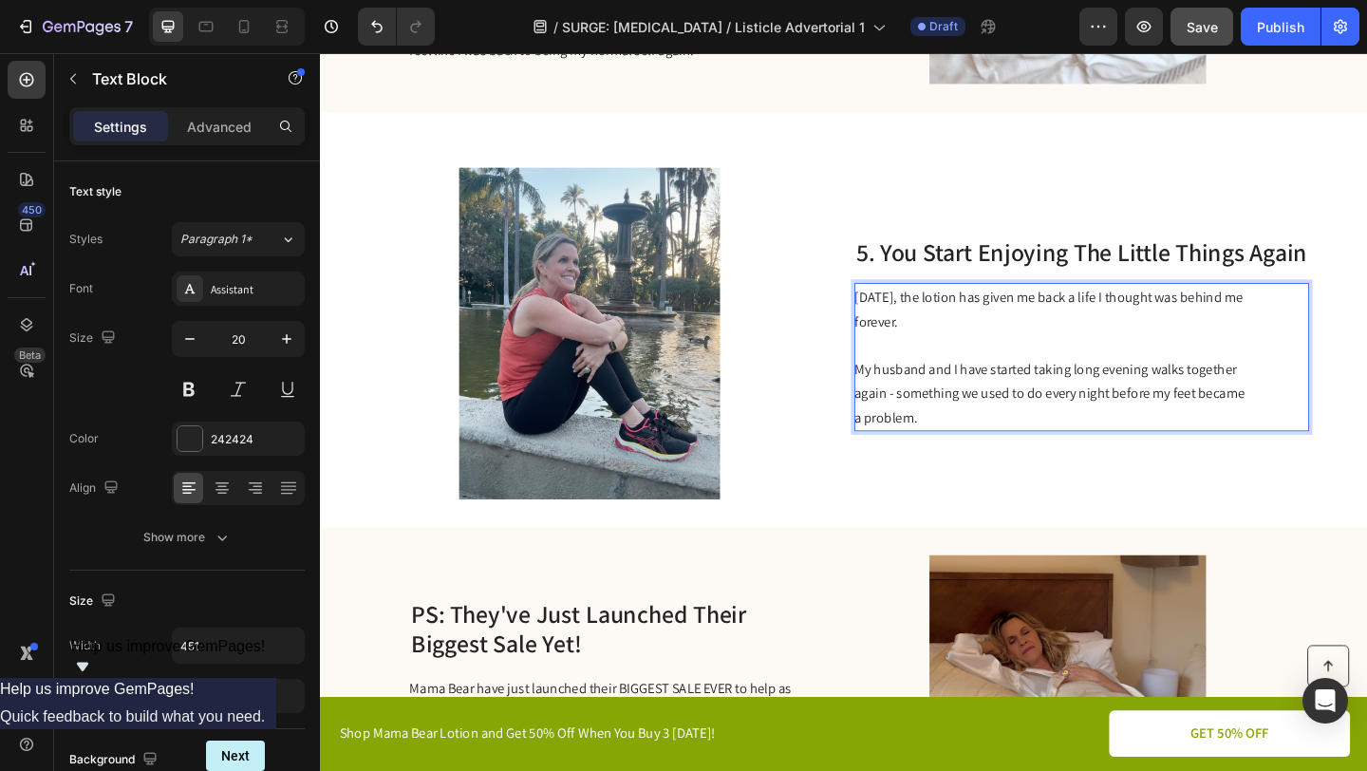
scroll to position [2521, 0]
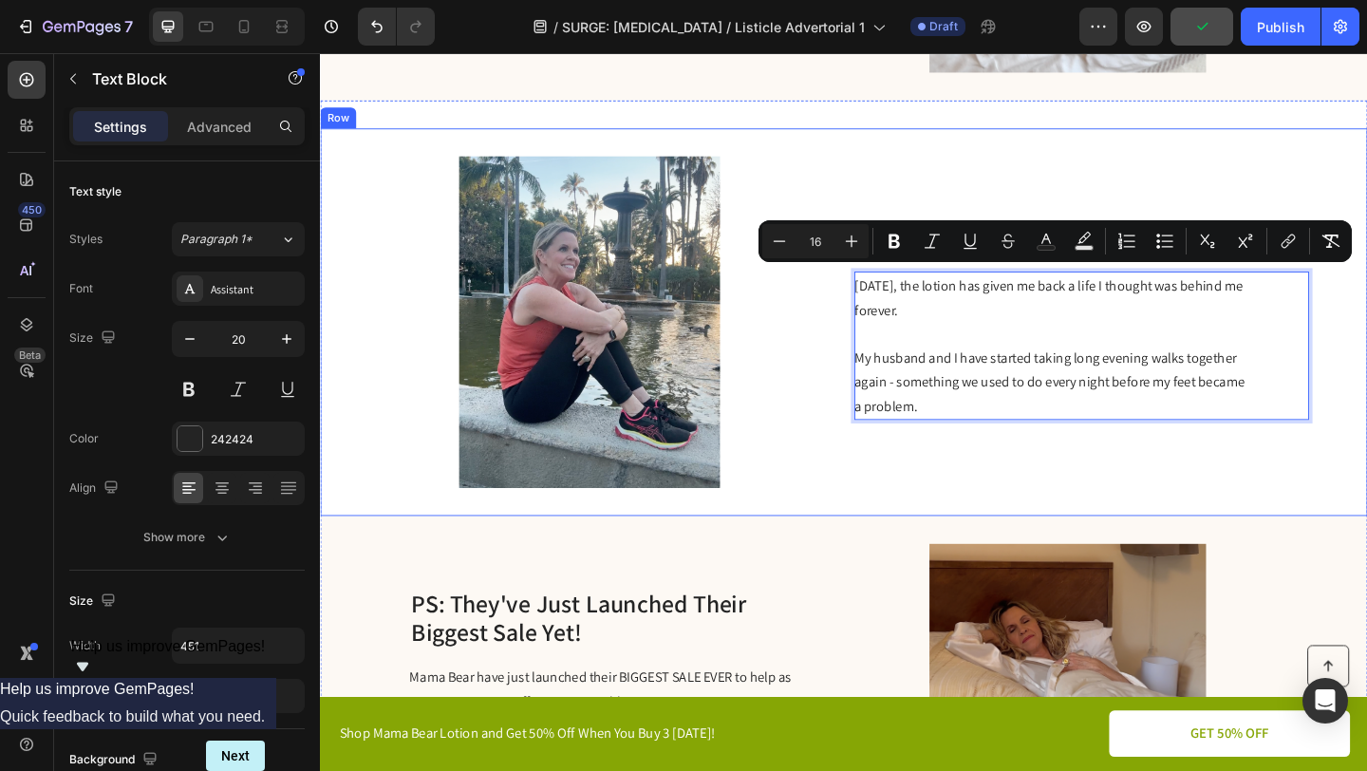
copy div "[DATE], the lotion has given me back a life I thought was behind me forever. My…"
drag, startPoint x: 1011, startPoint y: 425, endPoint x: 879, endPoint y: 296, distance: 184.6
click at [879, 296] on div "Image 5. You Start Enjoying The Little Things Again Heading [DATE], the lotion …" at bounding box center [889, 346] width 1139 height 422
click at [1044, 504] on div "5. You Start Enjoying The Little Things Again Heading [DATE], the lotion has gi…" at bounding box center [1148, 345] width 495 height 361
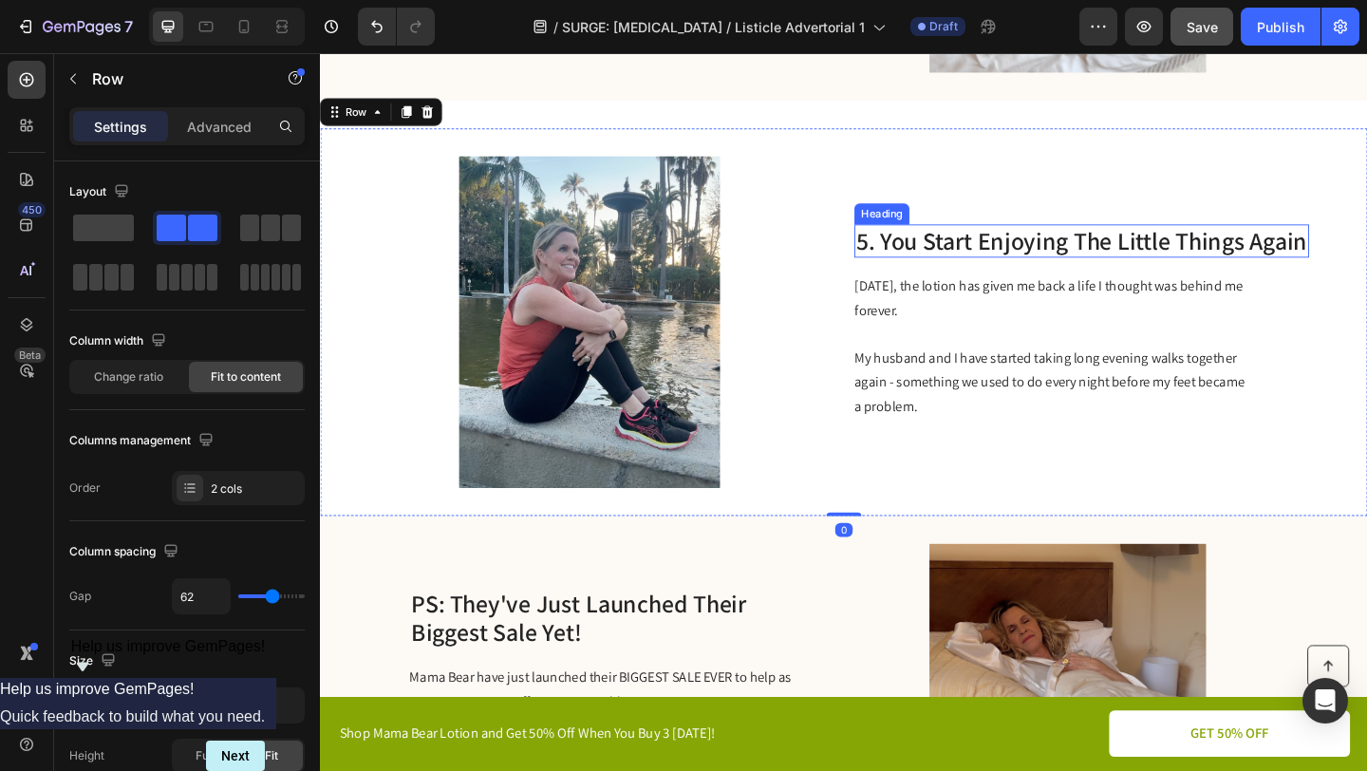
click at [1083, 250] on h2 "5. You Start Enjoying The Little Things Again" at bounding box center [1148, 257] width 495 height 36
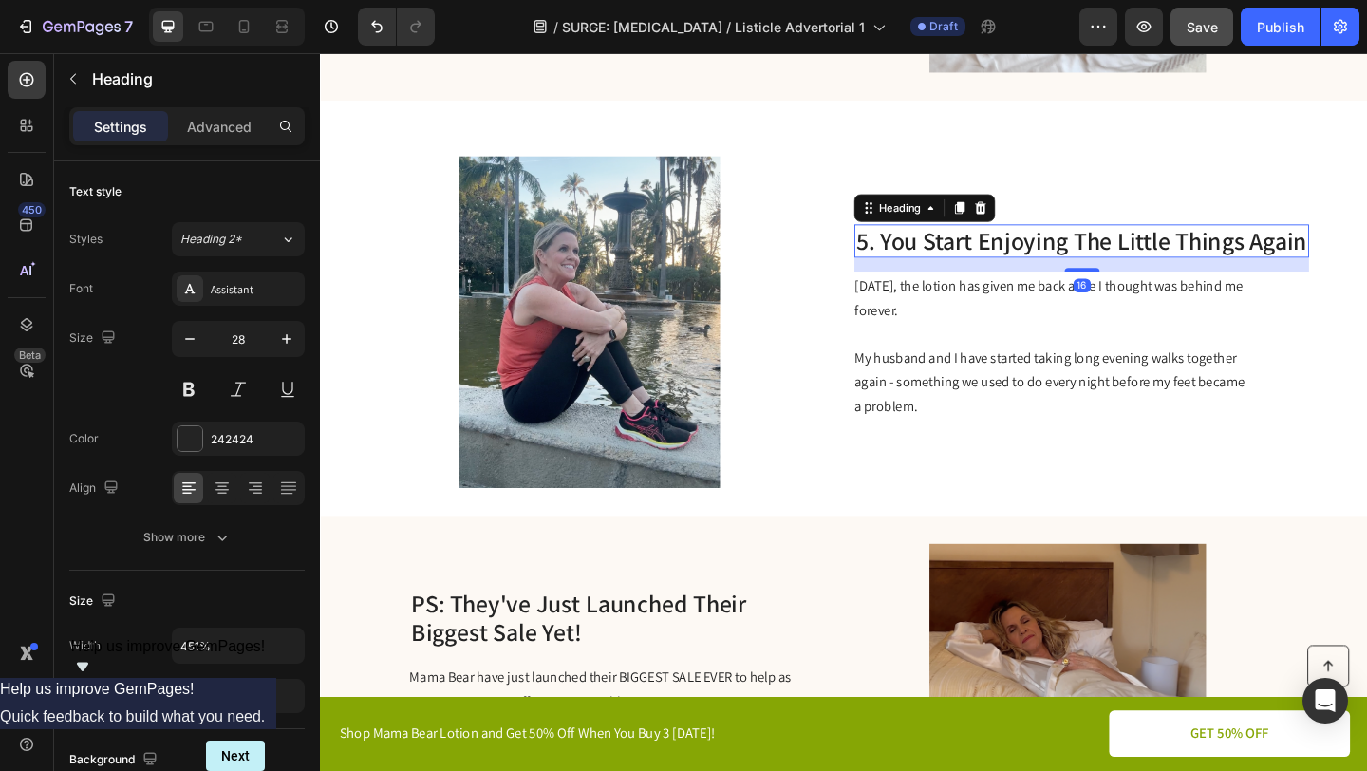
click at [1083, 250] on h2 "5. You Start Enjoying The Little Things Again" at bounding box center [1148, 257] width 495 height 36
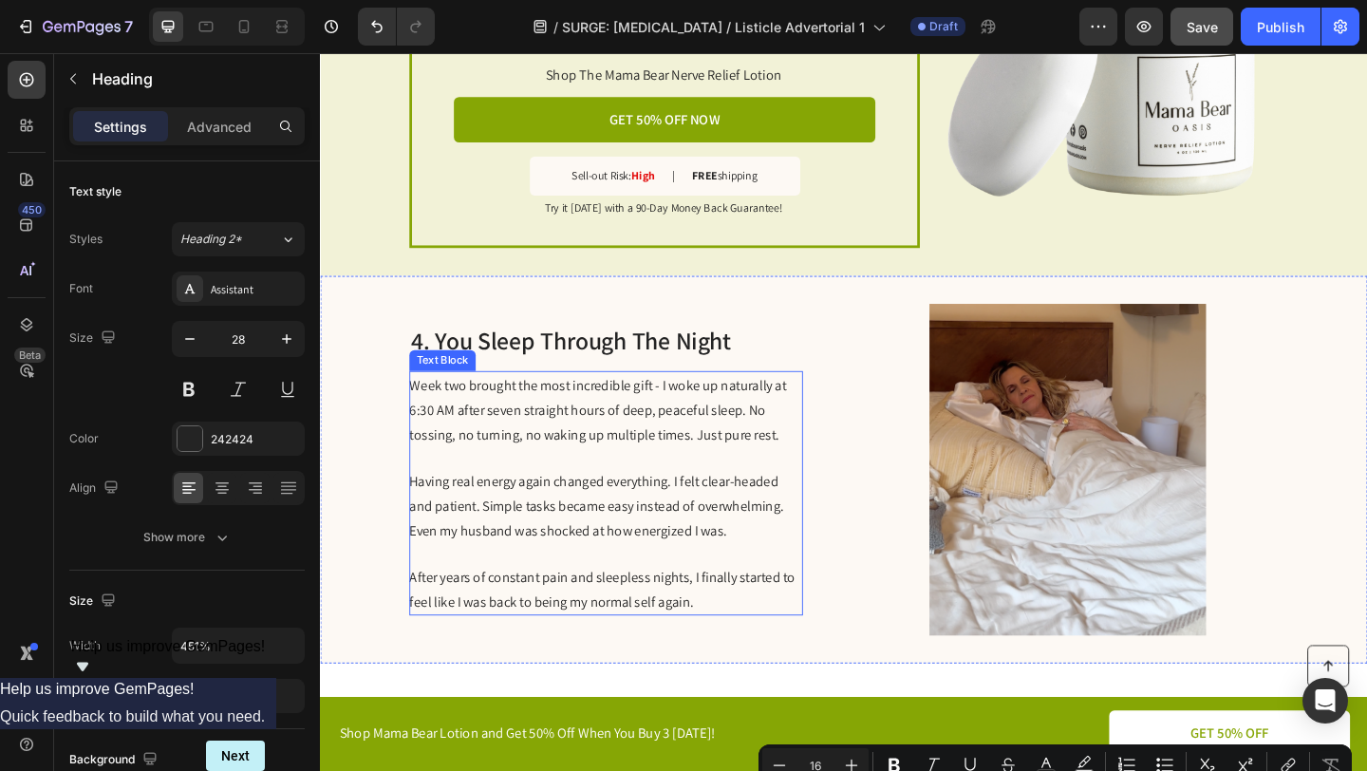
click at [572, 613] on span "After years of constant pain and sleepless nights, I finally started to feel li…" at bounding box center [627, 636] width 420 height 47
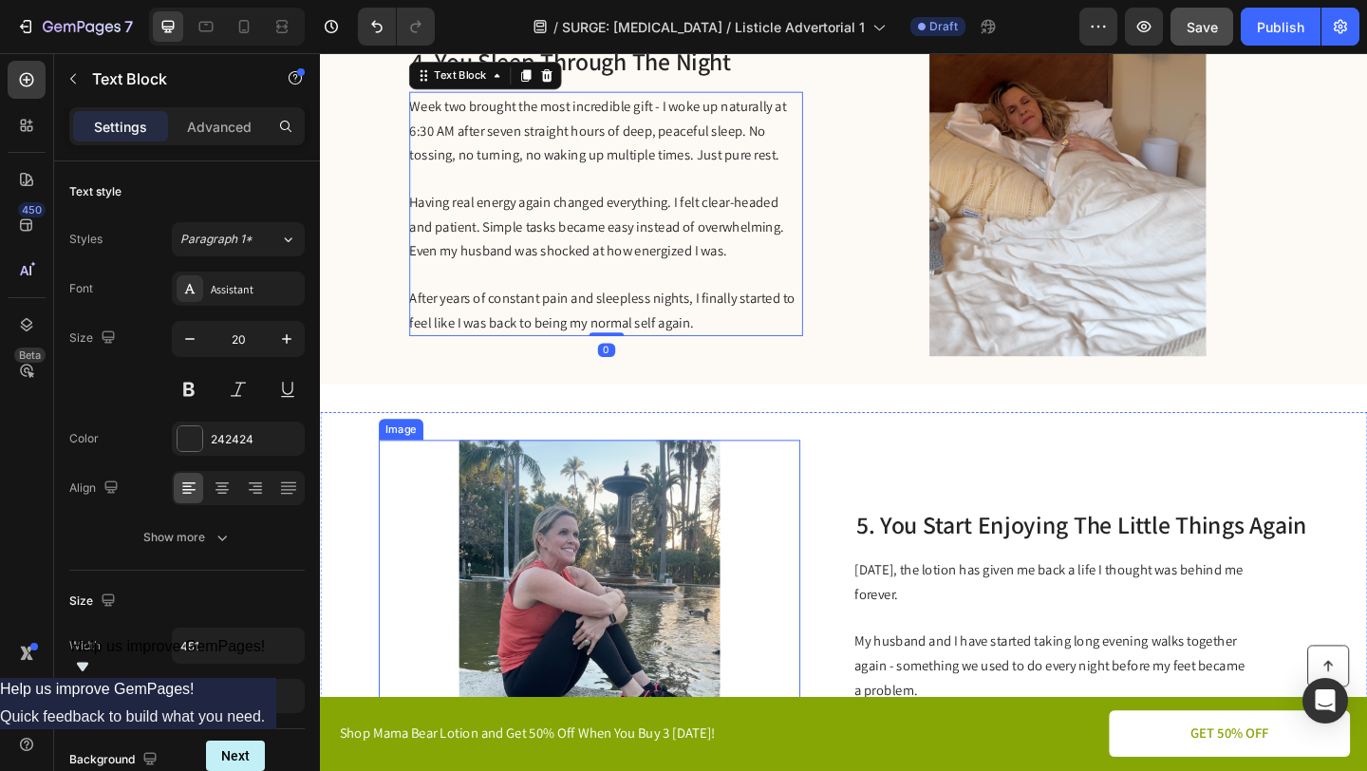
scroll to position [2123, 0]
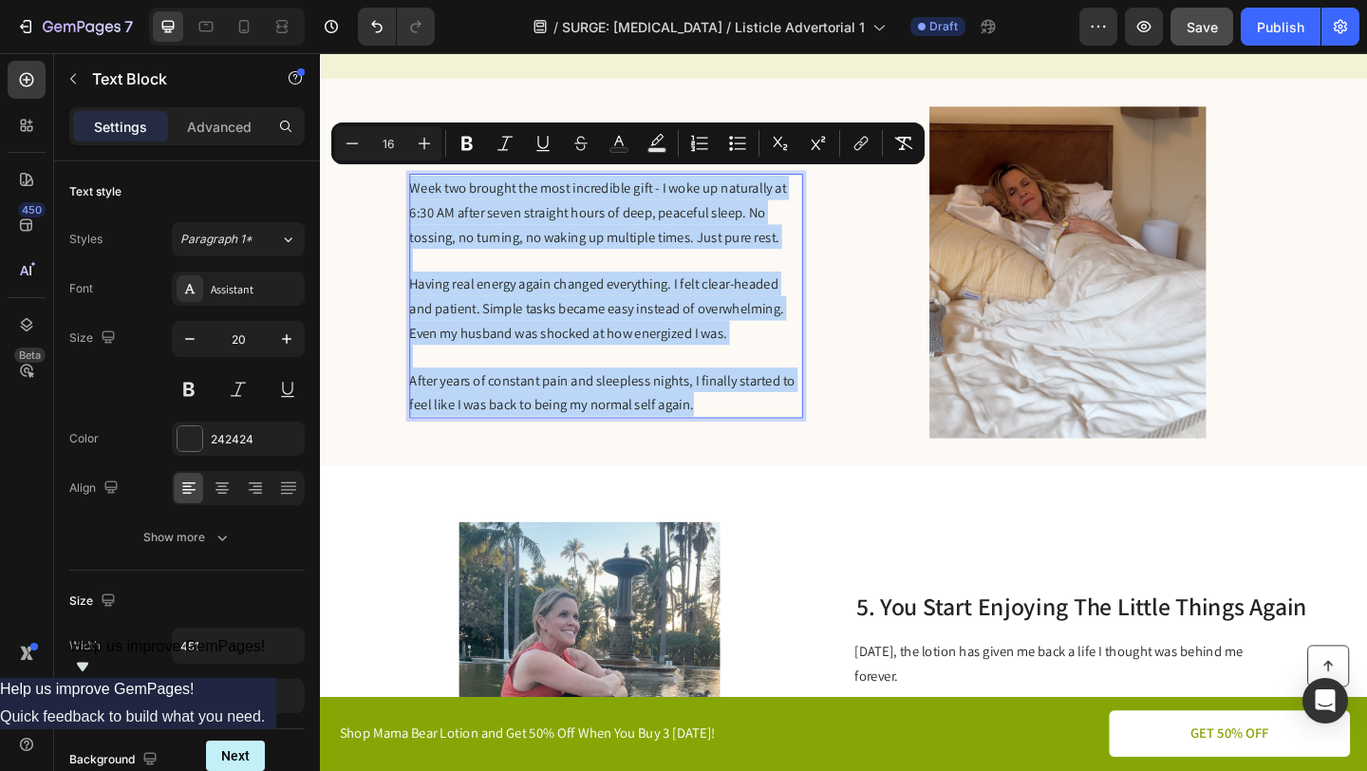
drag, startPoint x: 759, startPoint y: 429, endPoint x: 419, endPoint y: 197, distance: 411.4
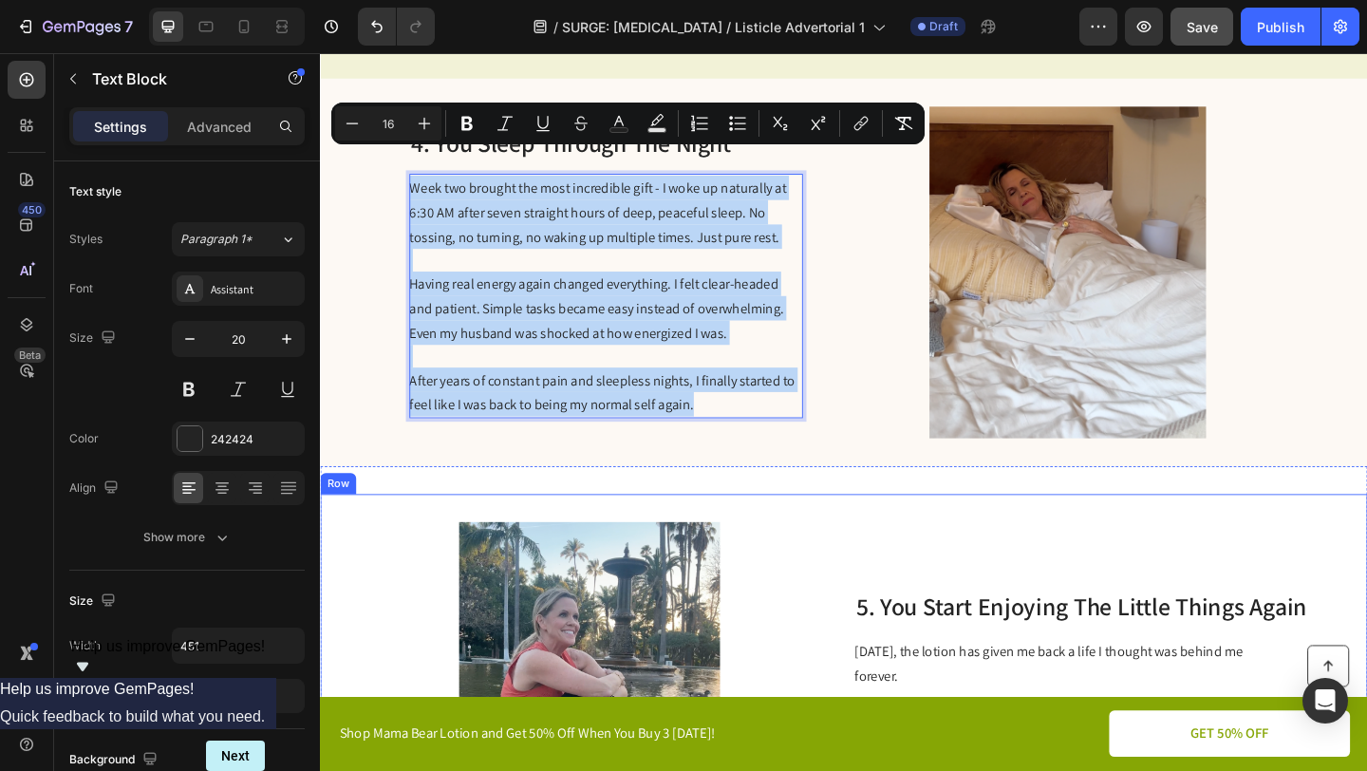
scroll to position [2347, 0]
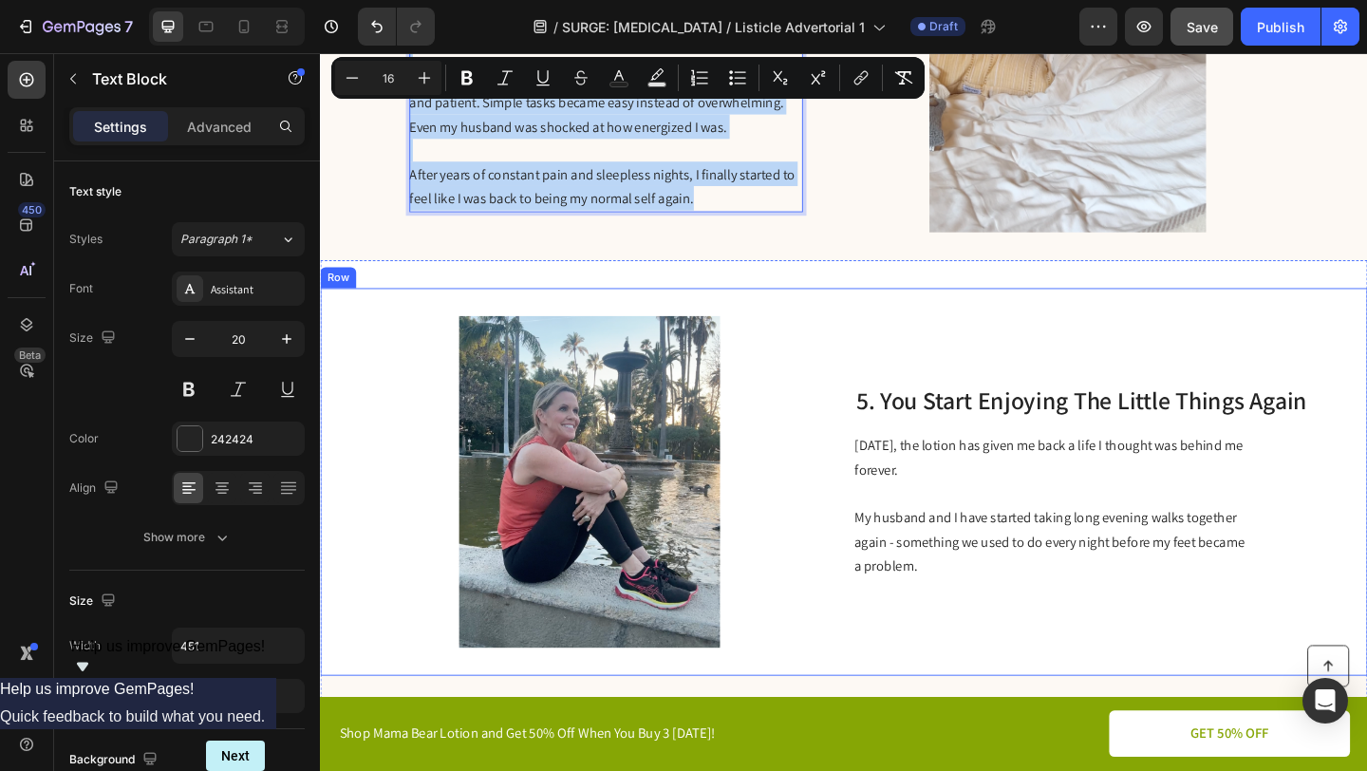
click at [1017, 532] on p "Rich Text Editor. Editing area: main" at bounding box center [1114, 531] width 426 height 25
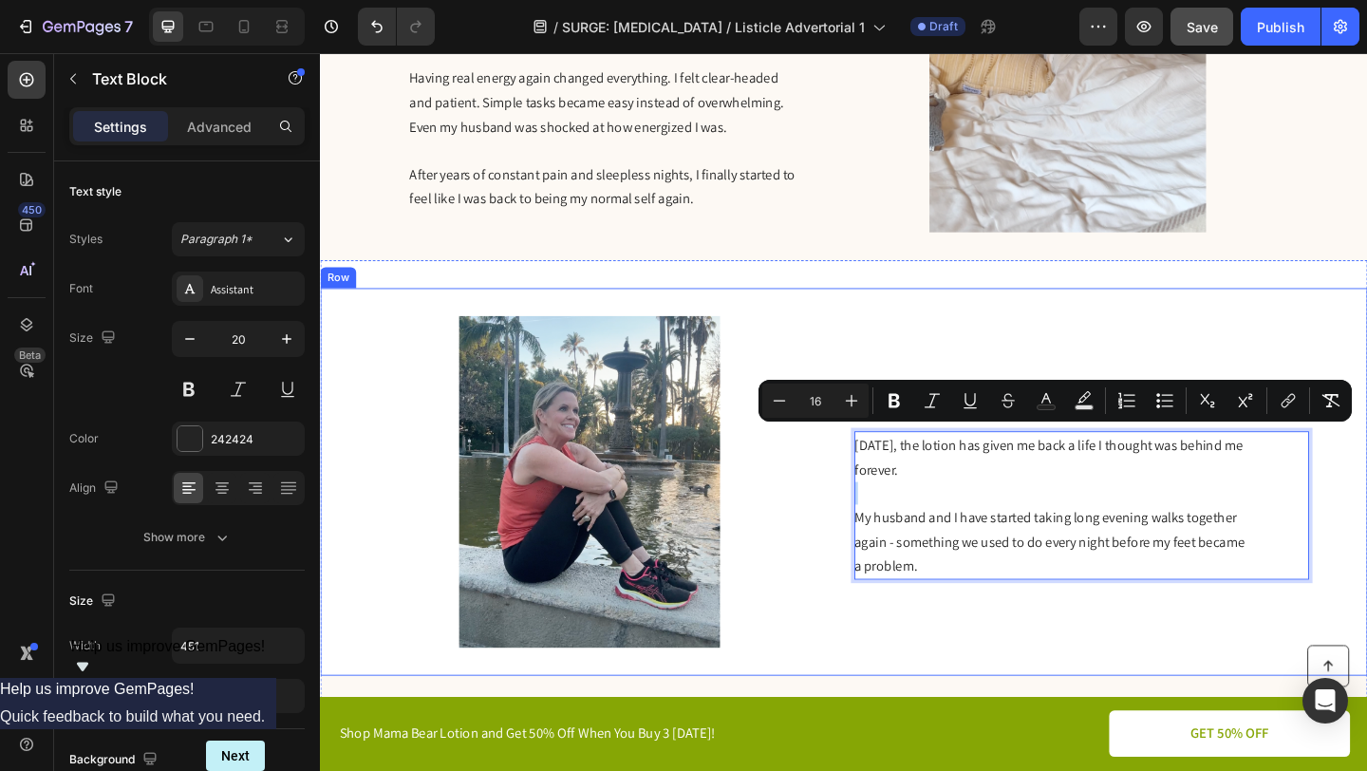
drag, startPoint x: 986, startPoint y: 596, endPoint x: 898, endPoint y: 477, distance: 148.1
click at [898, 477] on div "Image 5. You Start Enjoying The Little Things Again Heading [DATE], the lotion …" at bounding box center [889, 520] width 1139 height 422
type input "20"
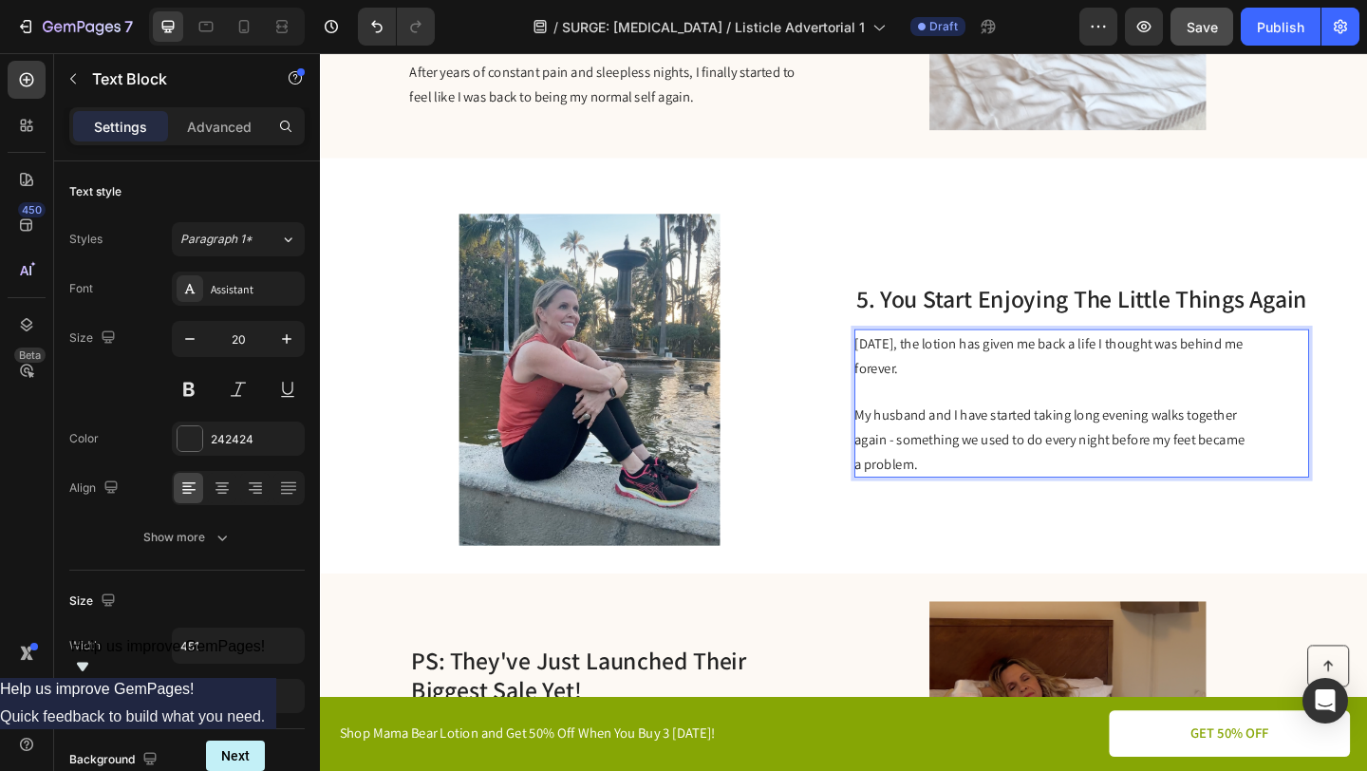
scroll to position [2533, 0]
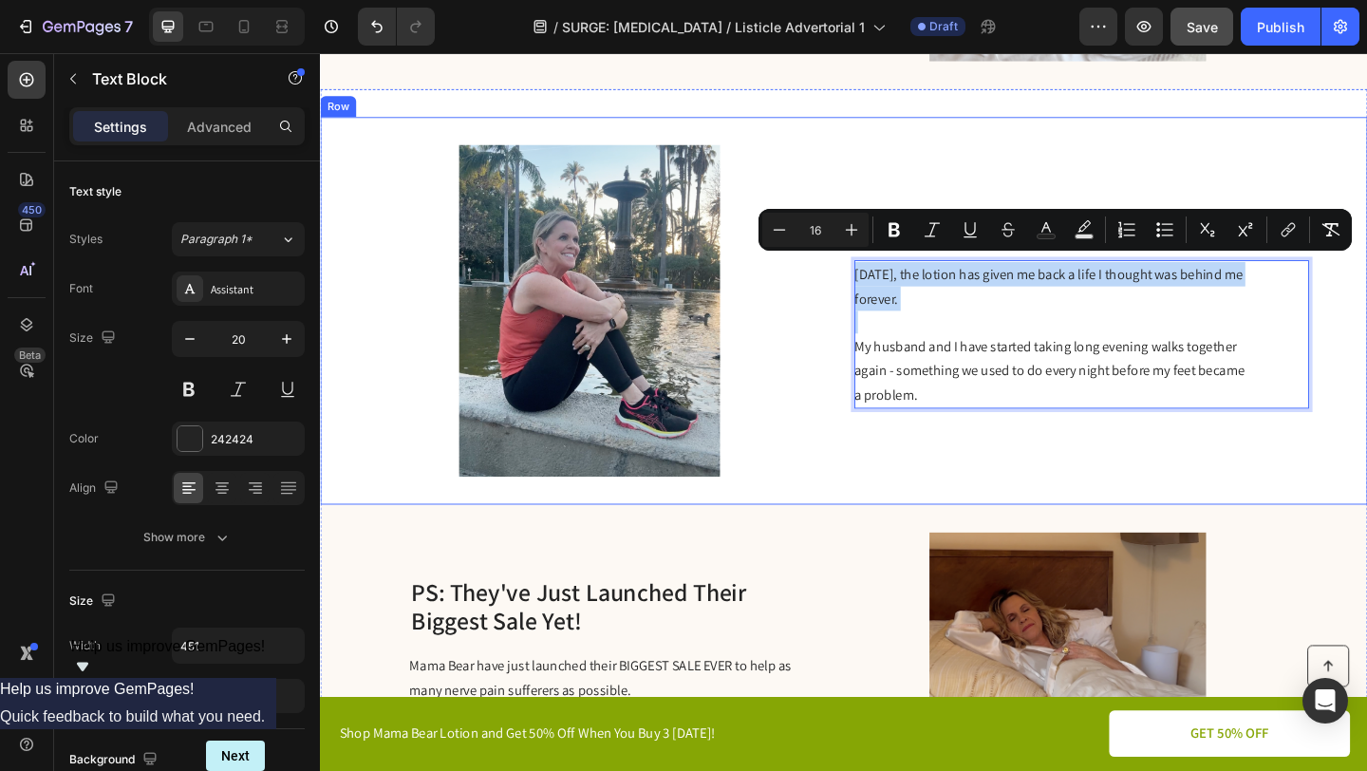
click at [901, 418] on span "My husband and I have started taking long evening walks together again - someth…" at bounding box center [1113, 398] width 424 height 73
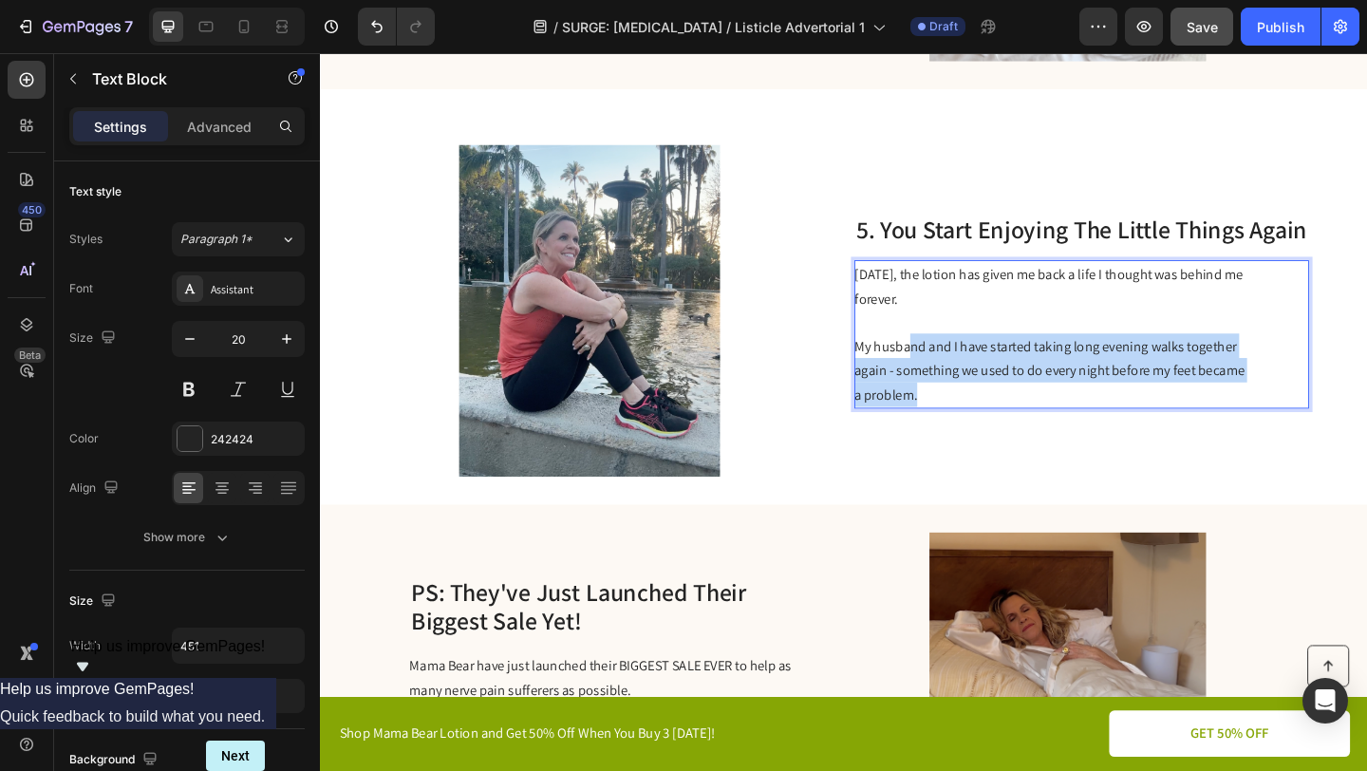
drag, startPoint x: 969, startPoint y: 421, endPoint x: 962, endPoint y: 366, distance: 55.6
click at [962, 366] on span "My husband and I have started taking long evening walks together again - someth…" at bounding box center [1113, 398] width 424 height 73
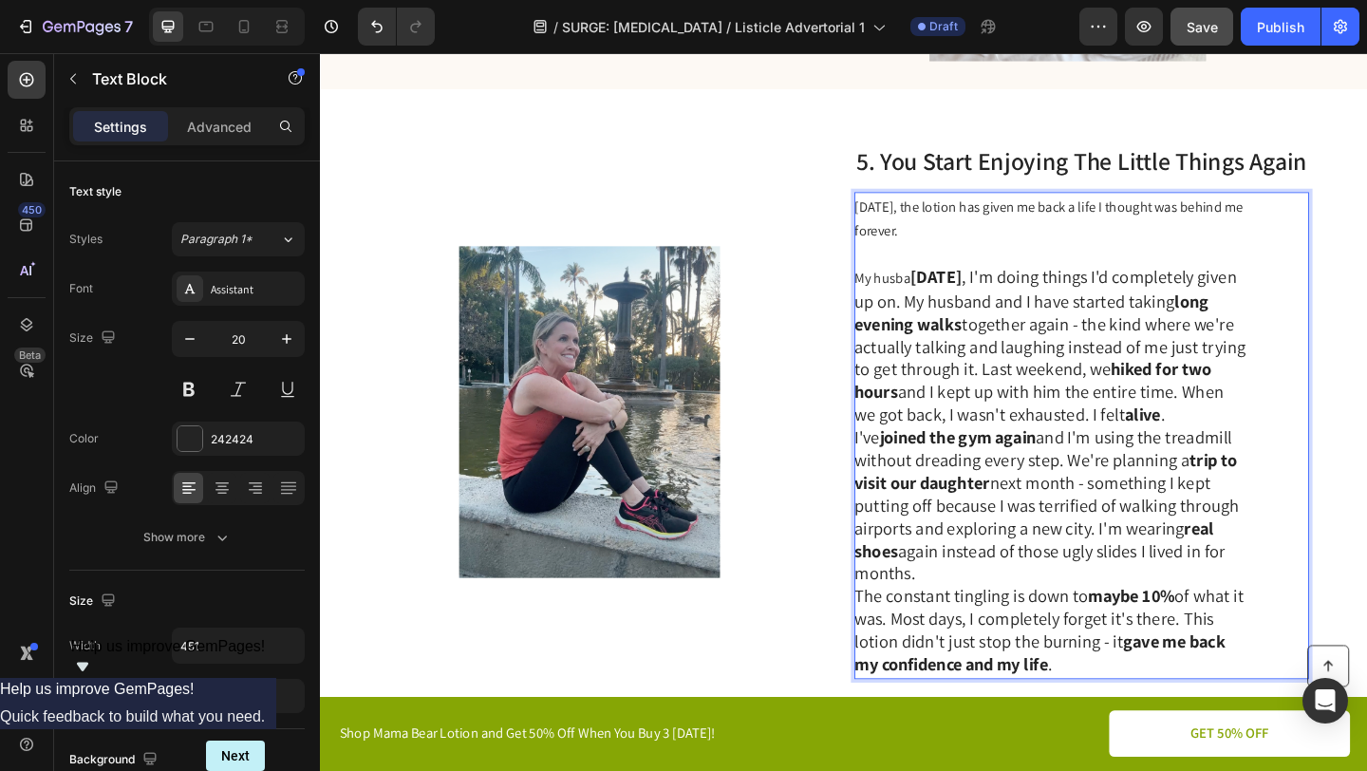
scroll to position [2462, 0]
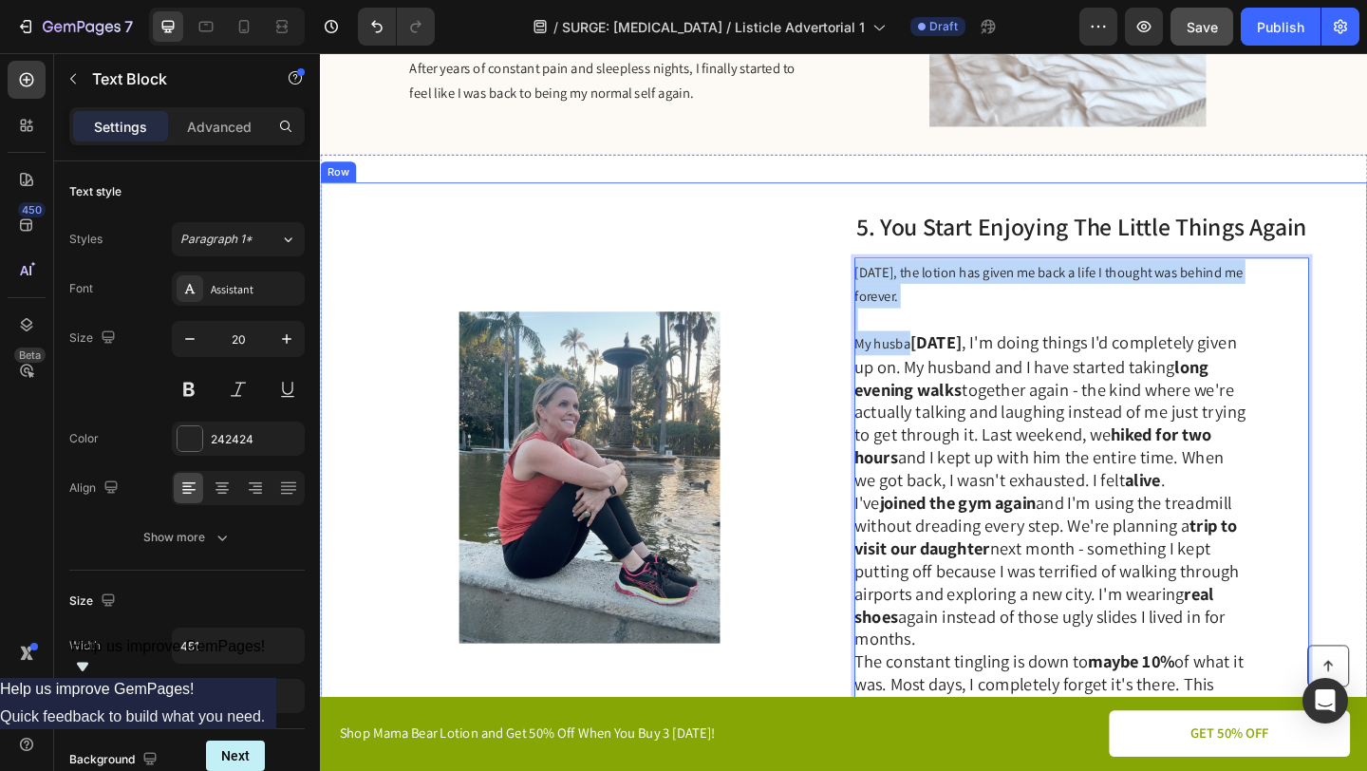
drag, startPoint x: 965, startPoint y: 357, endPoint x: 893, endPoint y: 284, distance: 102.1
click at [893, 283] on div "Image 5. You Start Enjoying The Little Things Again Heading [DATE], the lotion …" at bounding box center [889, 515] width 1139 height 642
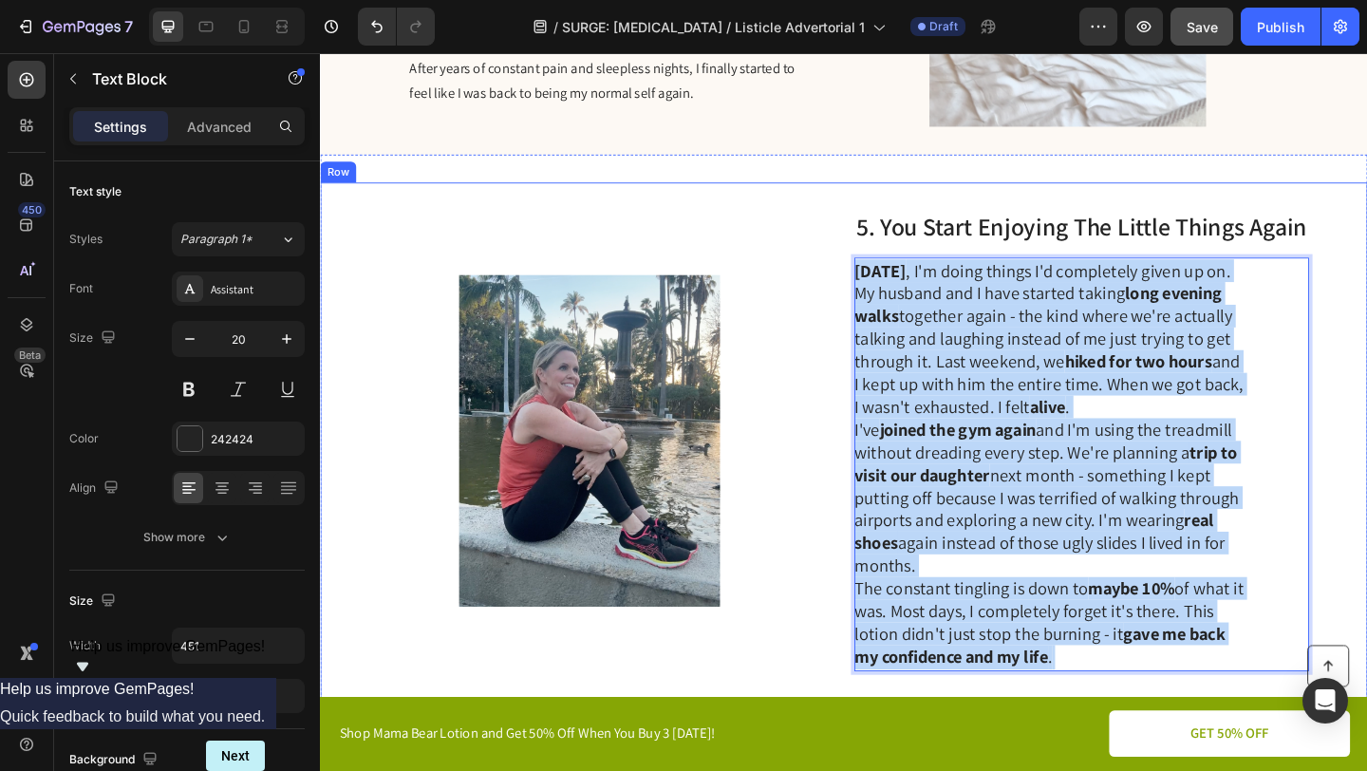
drag, startPoint x: 1131, startPoint y: 702, endPoint x: 898, endPoint y: 275, distance: 485.7
click at [898, 275] on div "Image 5. You Start Enjoying The Little Things Again Heading [DATE] , I'm doing …" at bounding box center [889, 475] width 1139 height 562
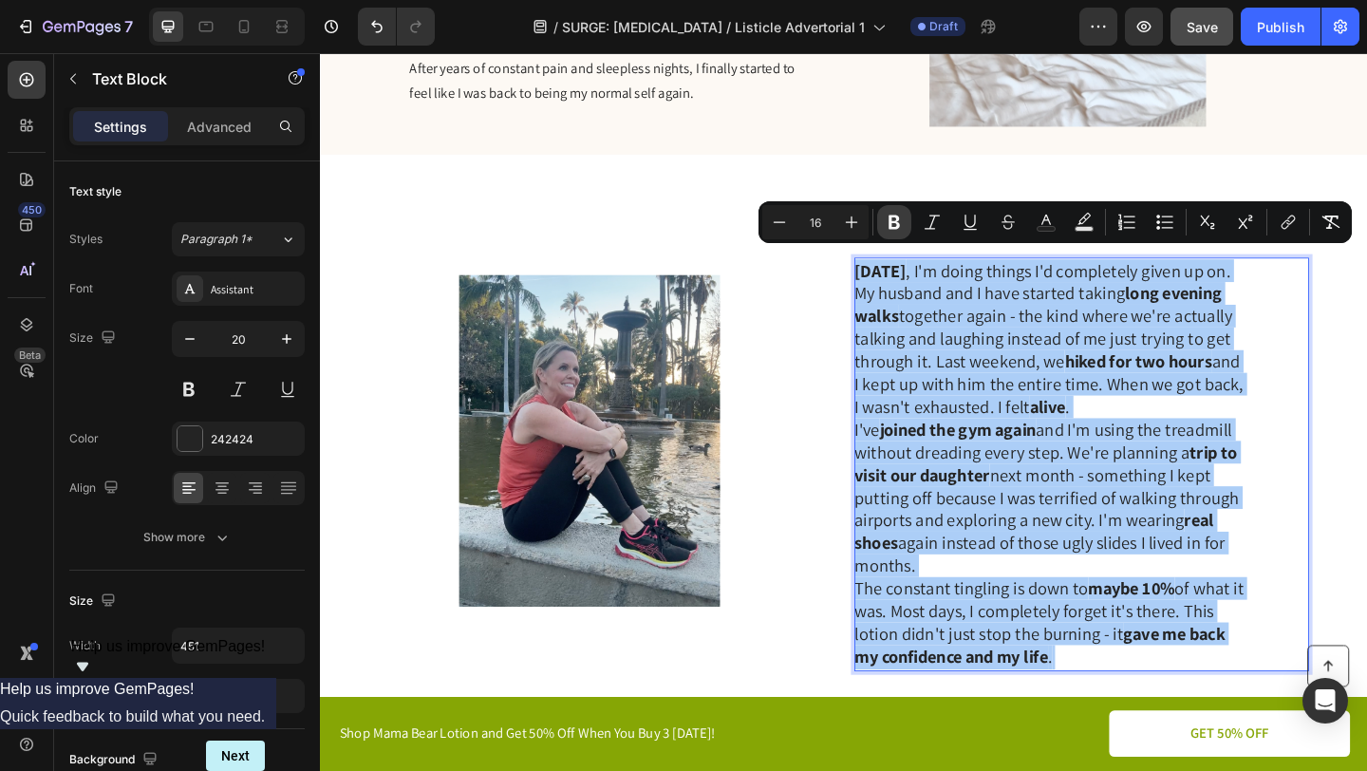
click at [897, 219] on icon "Editor contextual toolbar" at bounding box center [894, 223] width 11 height 14
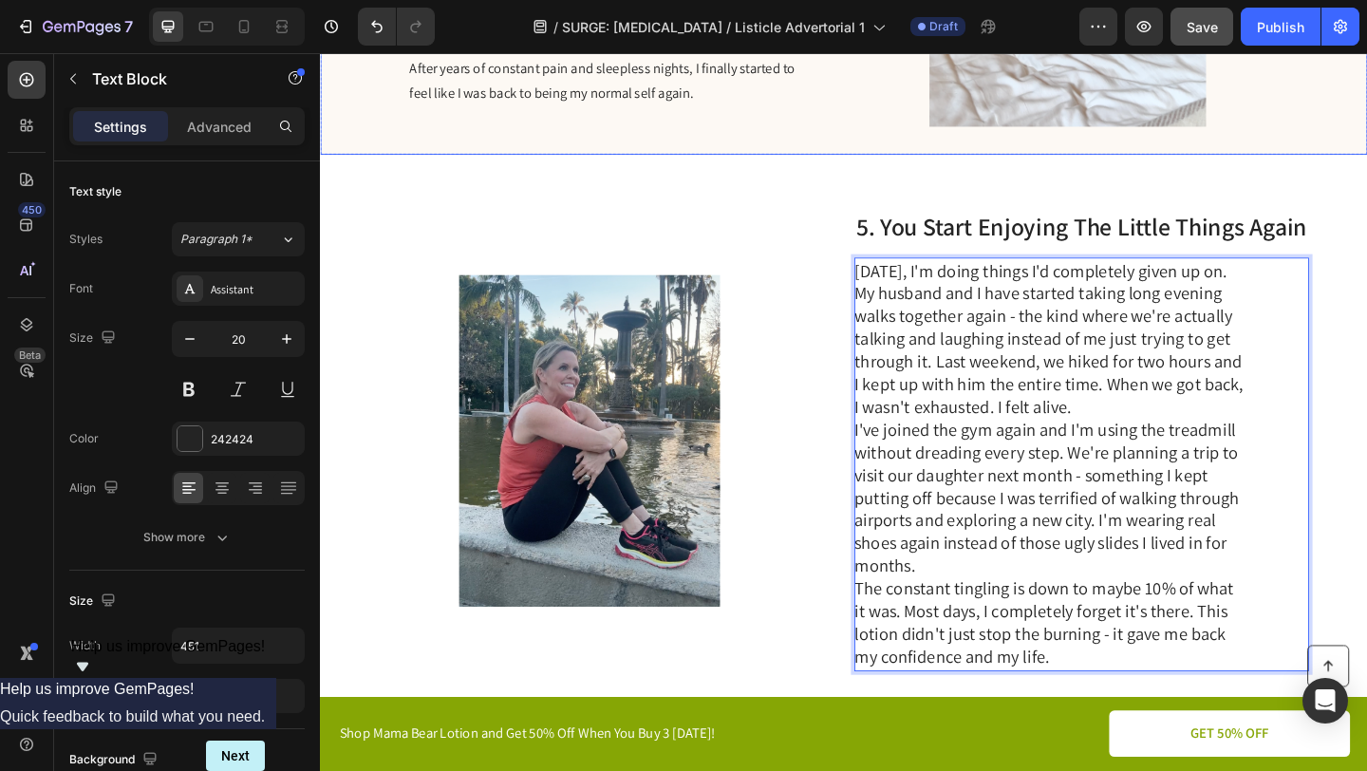
click at [694, 71] on p "After years of constant pain and sleepless nights, I finally started to feel li…" at bounding box center [630, 82] width 426 height 53
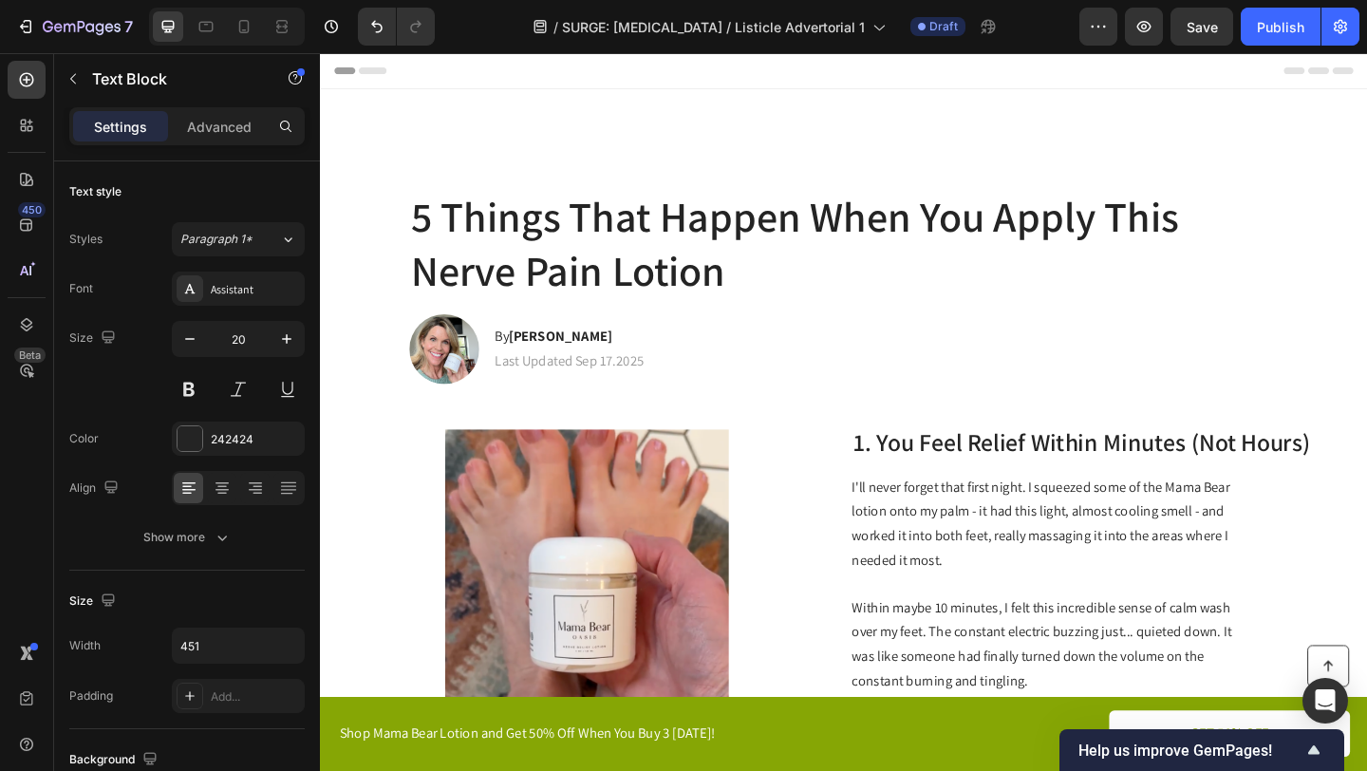
scroll to position [2341, 0]
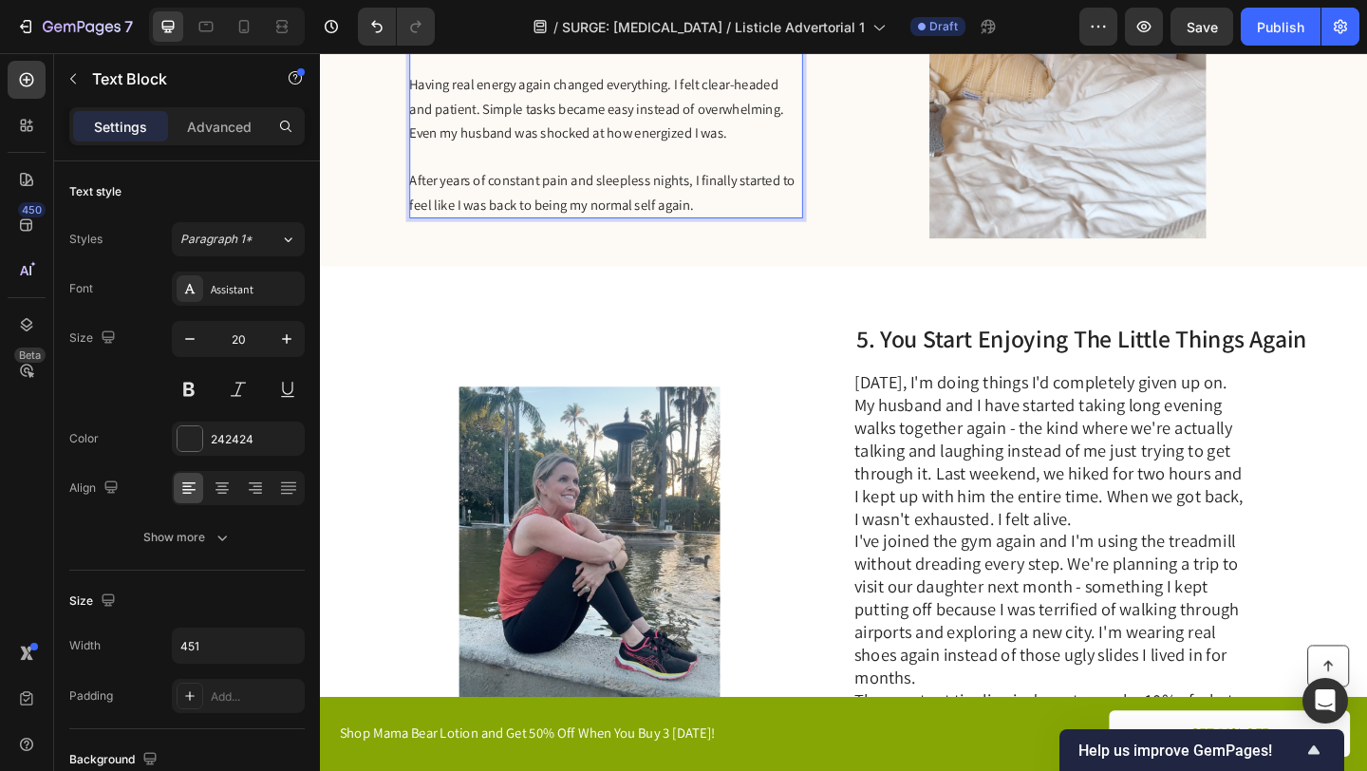
click at [691, 135] on span "Having real energy again changed everything. I felt clear-headed and patient. S…" at bounding box center [620, 113] width 407 height 73
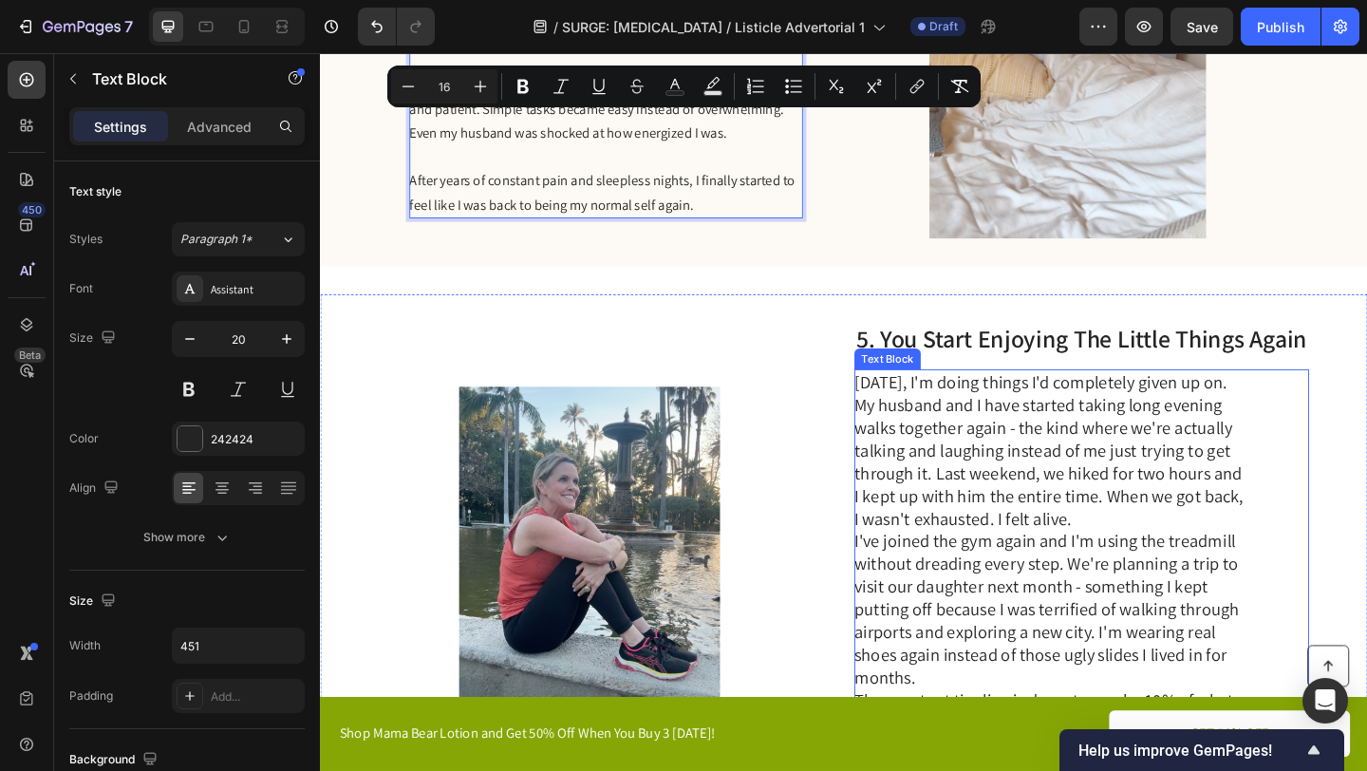
click at [1060, 629] on p "I've joined the gym again and I'm using the treadmill without dreading every st…" at bounding box center [1114, 658] width 426 height 173
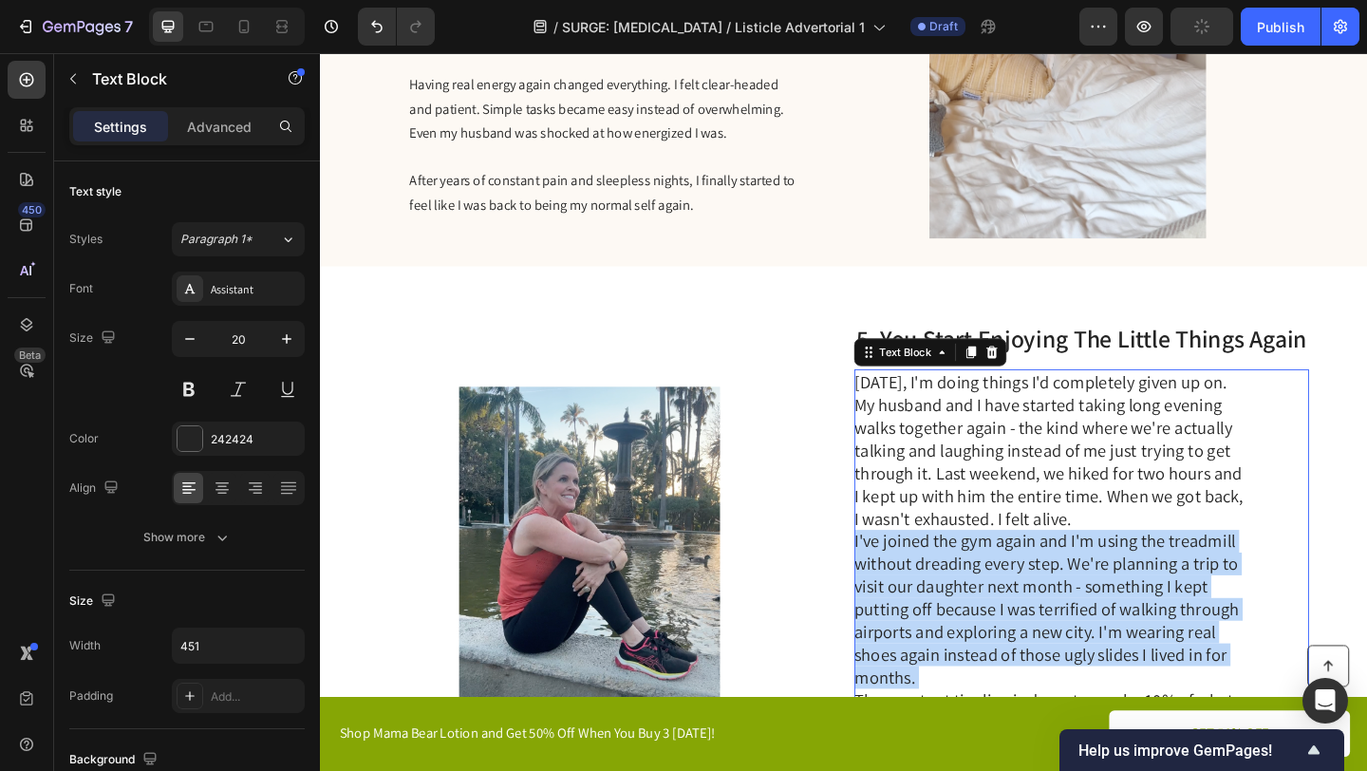
click at [1060, 629] on p "I've joined the gym again and I'm using the treadmill without dreading every st…" at bounding box center [1114, 658] width 426 height 173
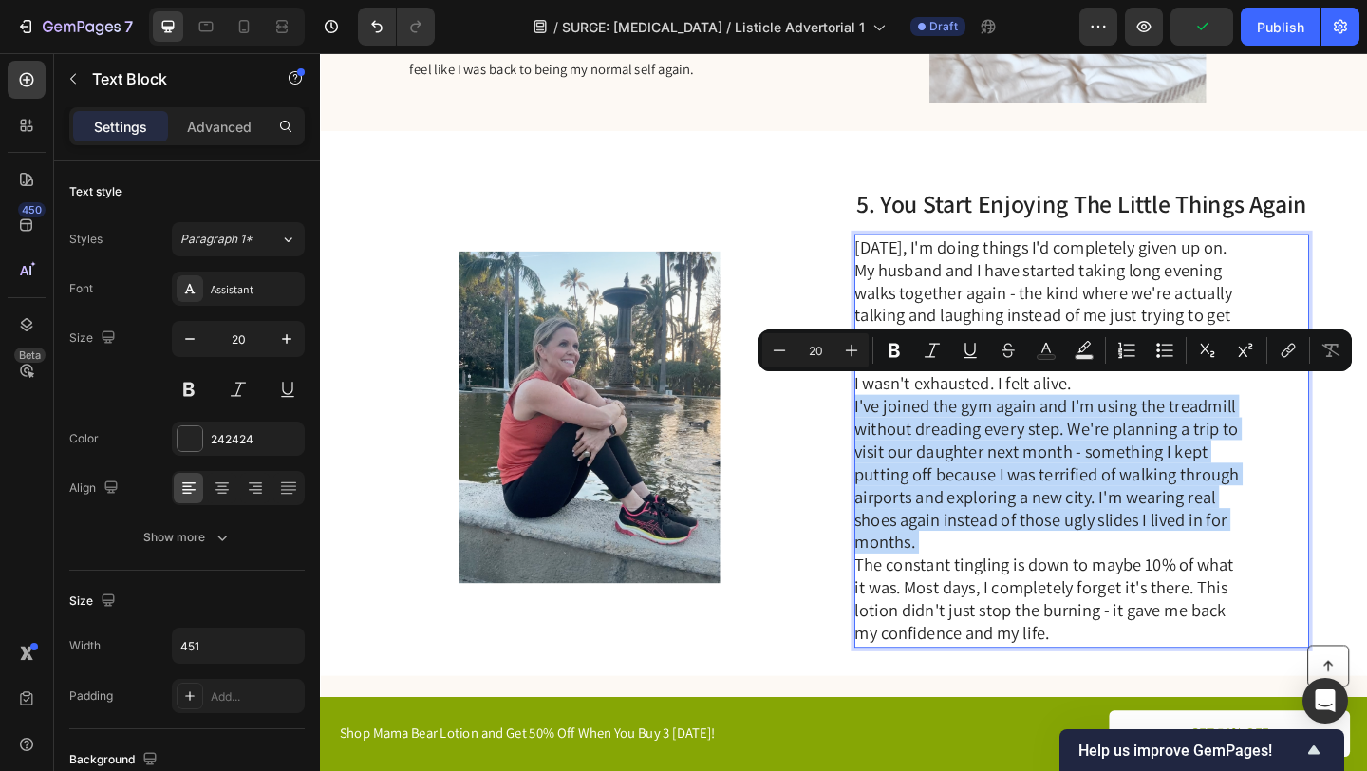
scroll to position [2498, 0]
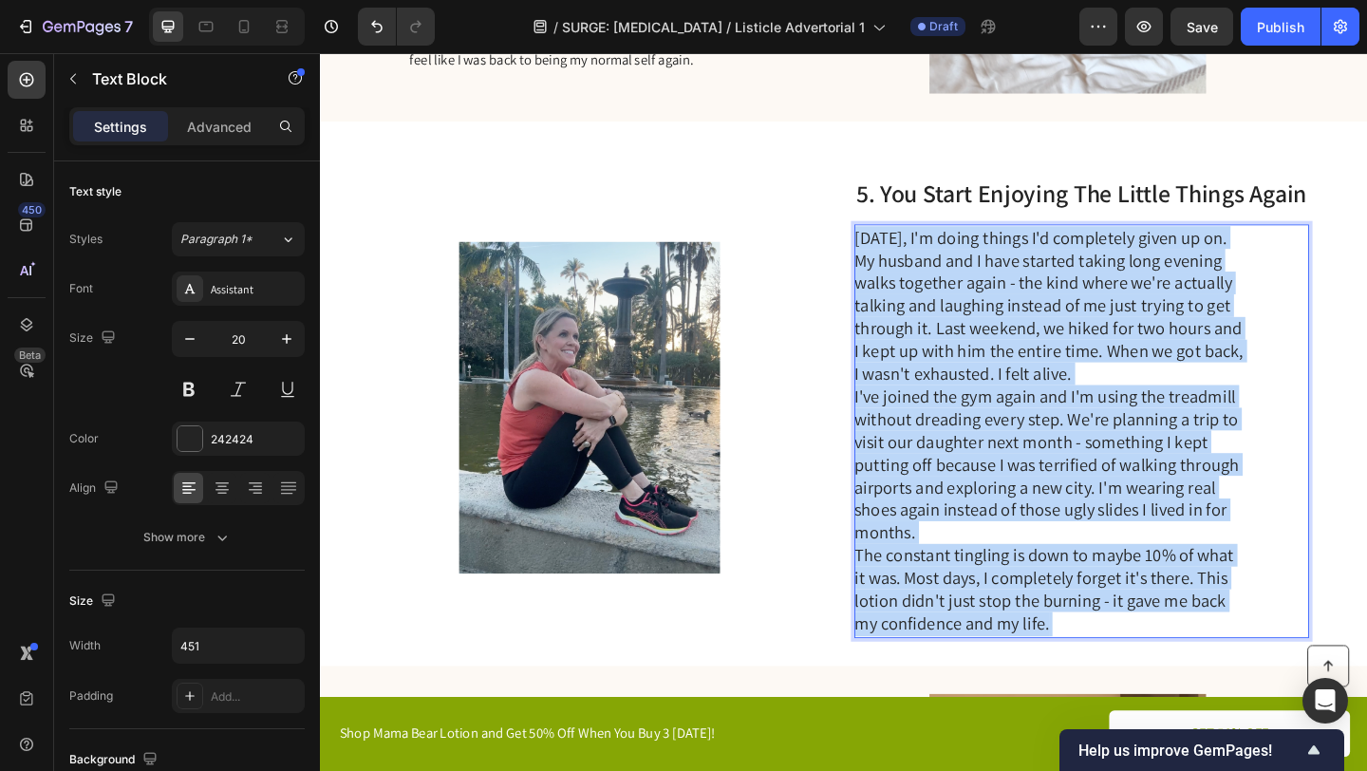
drag, startPoint x: 1089, startPoint y: 664, endPoint x: 905, endPoint y: 241, distance: 460.9
click at [905, 239] on div "Six weeks later, I'm doing things I'd completely given up on. My husband and I …" at bounding box center [1115, 464] width 428 height 450
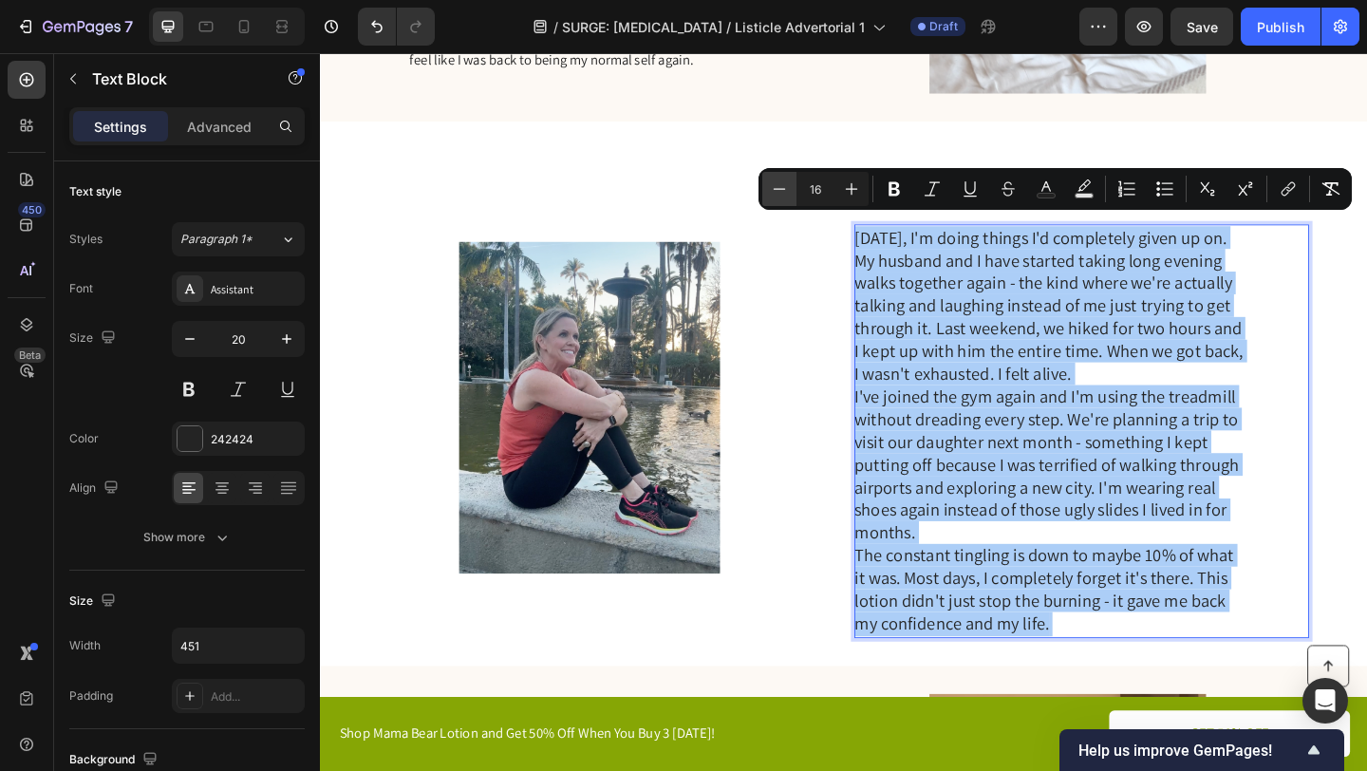
click at [780, 186] on icon "Editor contextual toolbar" at bounding box center [779, 188] width 19 height 19
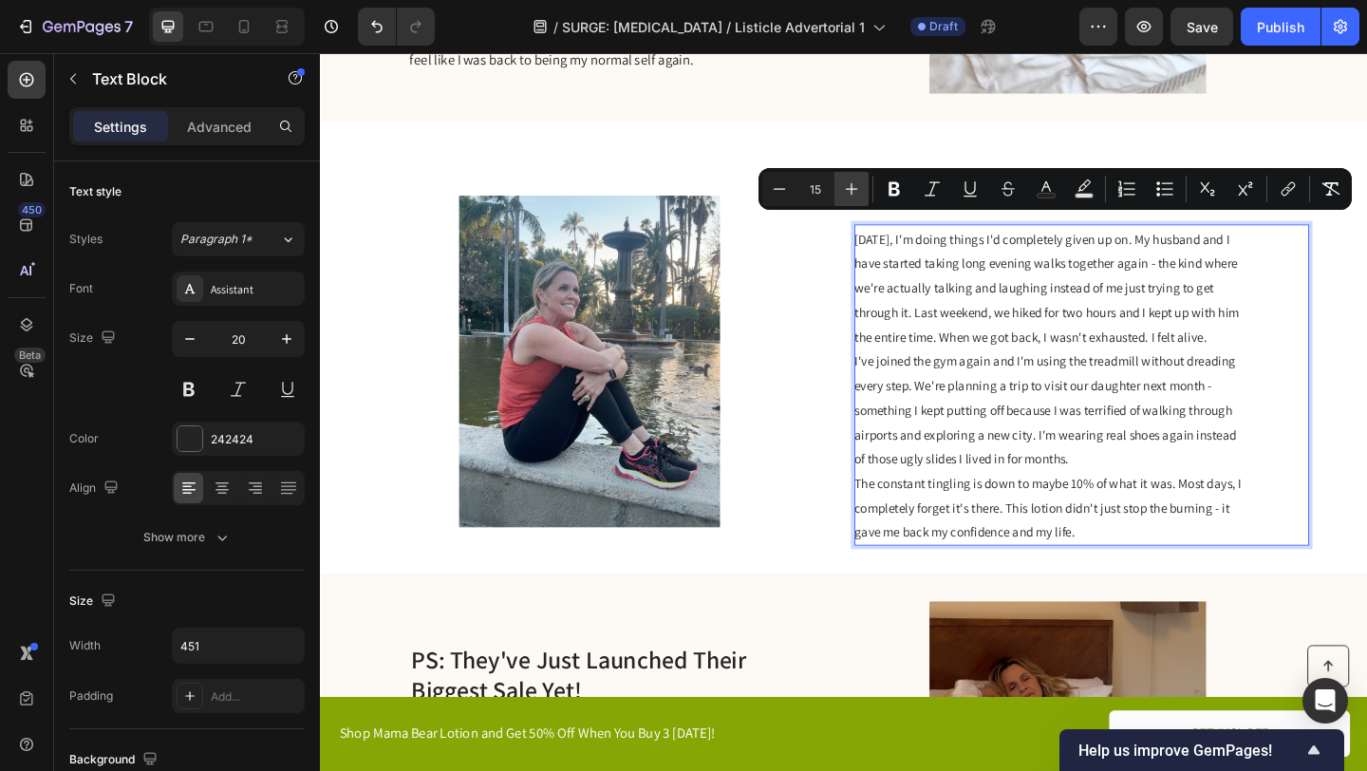
click at [843, 179] on icon "Editor contextual toolbar" at bounding box center [851, 188] width 19 height 19
type input "16"
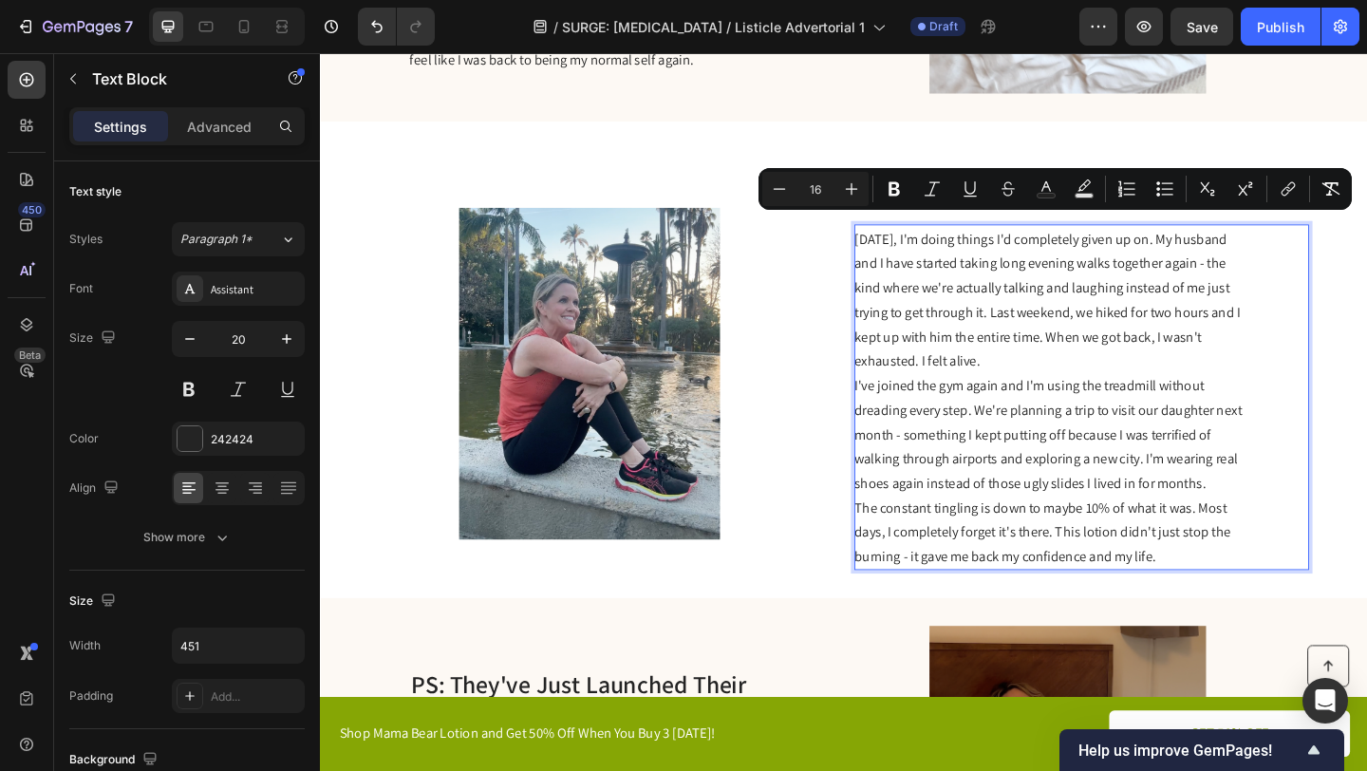
click at [1191, 350] on span "[DATE], I'm doing things I'd completely given up on. My husband and I have star…" at bounding box center [1111, 321] width 420 height 153
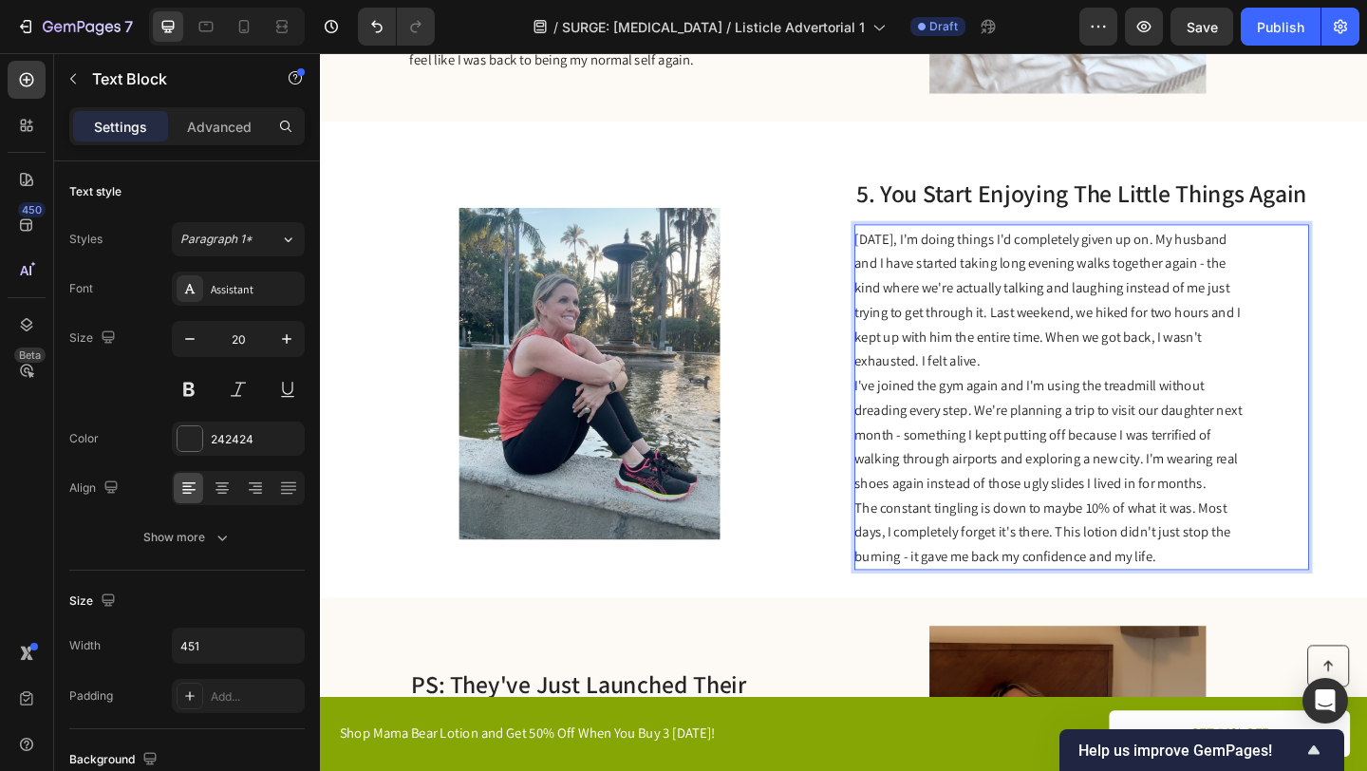
click at [1098, 326] on span "[DATE], I'm doing things I'd completely given up on. My husband and I have star…" at bounding box center [1111, 321] width 420 height 153
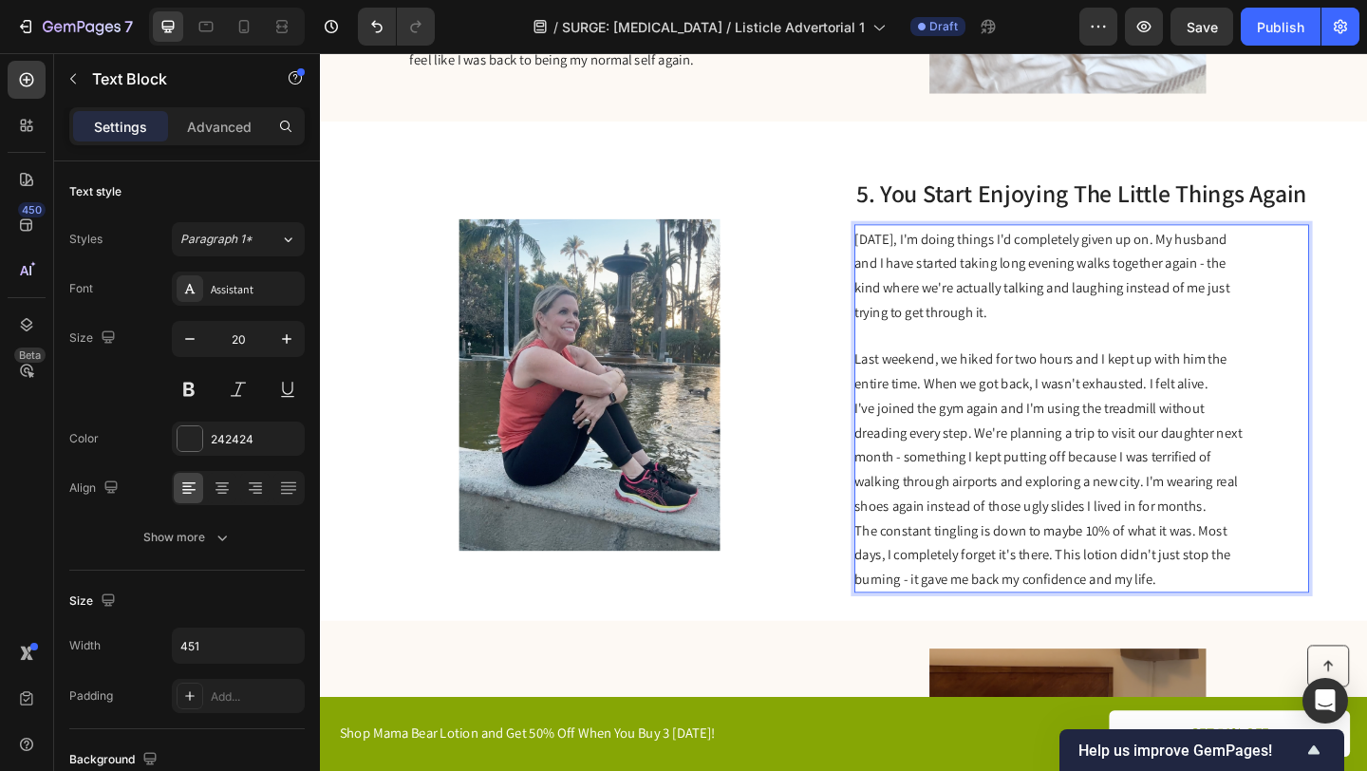
click at [1318, 405] on p "Last weekend, we hiked for two hours and I kept up with him the entire time. Wh…" at bounding box center [1114, 398] width 426 height 53
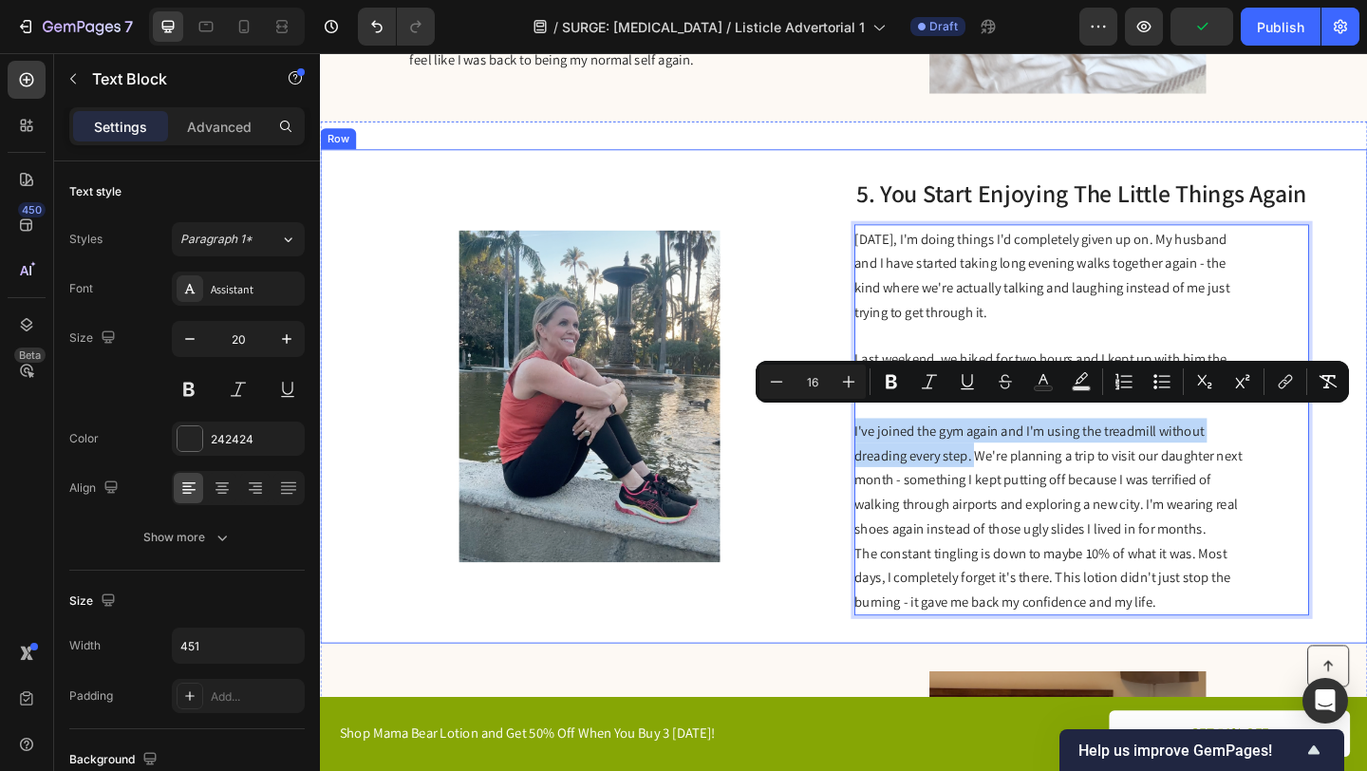
drag, startPoint x: 1029, startPoint y: 478, endPoint x: 887, endPoint y: 452, distance: 144.7
click at [887, 452] on div "Image 5. You Start Enjoying The Little Things Again Heading Six weeks later, I'…" at bounding box center [889, 426] width 1139 height 537
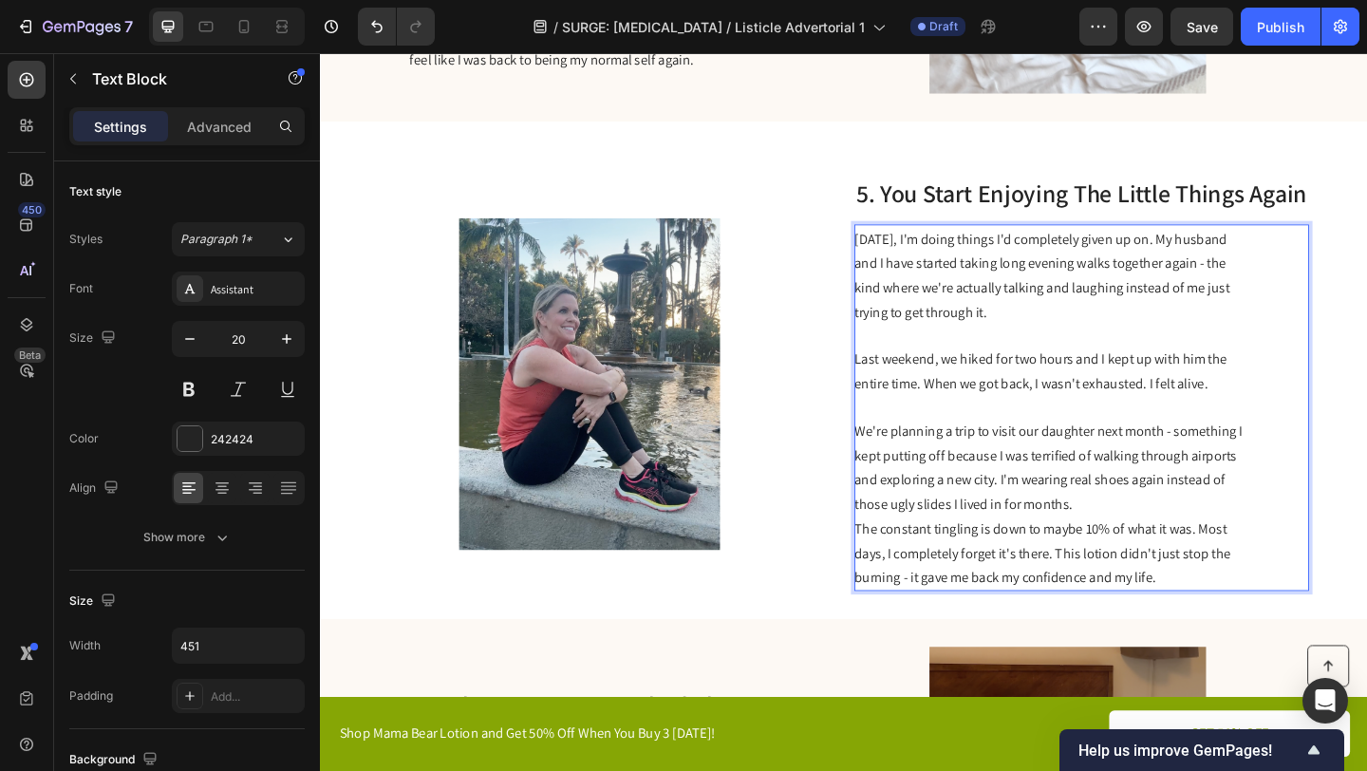
click at [1157, 533] on p "We're planning a trip to visit our daughter next month - something I kept putti…" at bounding box center [1114, 503] width 426 height 106
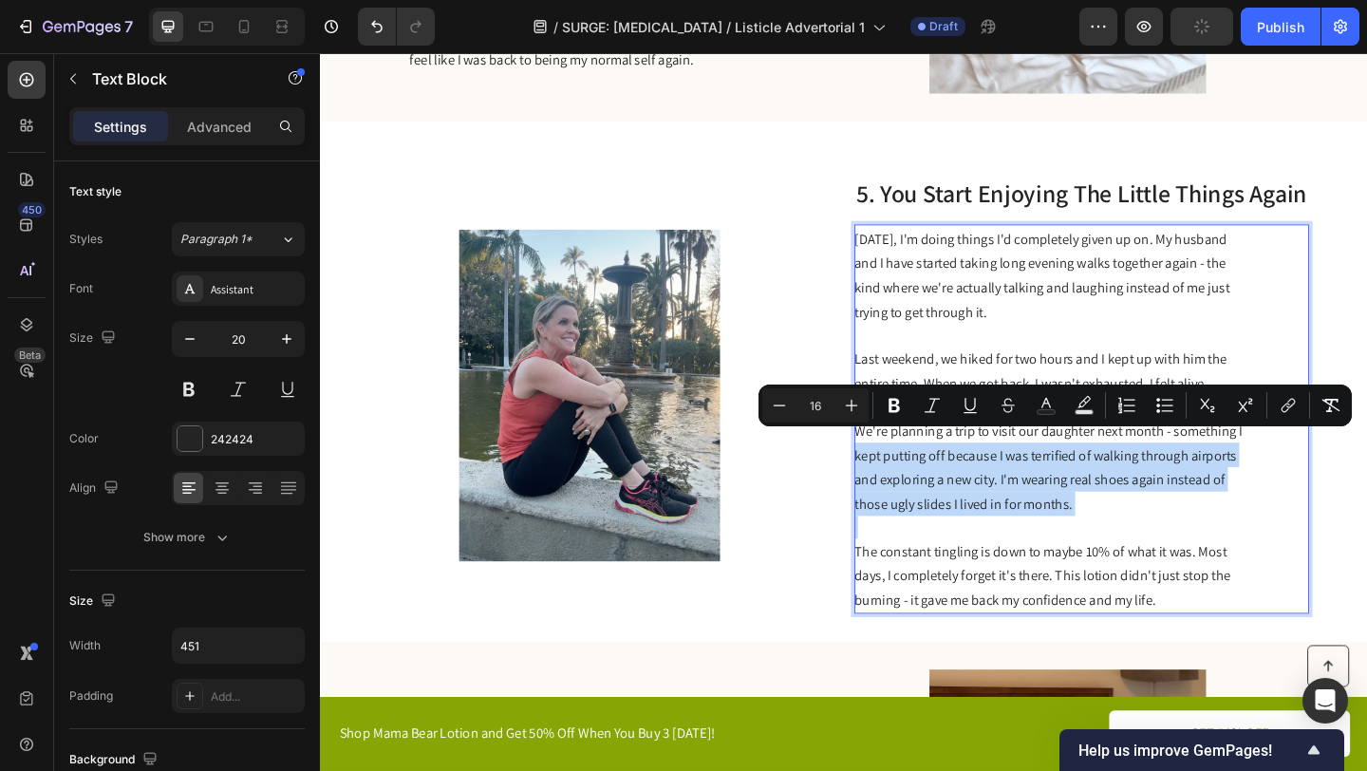
drag, startPoint x: 1157, startPoint y: 543, endPoint x: 905, endPoint y: 473, distance: 262.2
click at [904, 473] on div "Six weeks later, I'm doing things I'd completely given up on. My husband and I …" at bounding box center [1115, 450] width 428 height 423
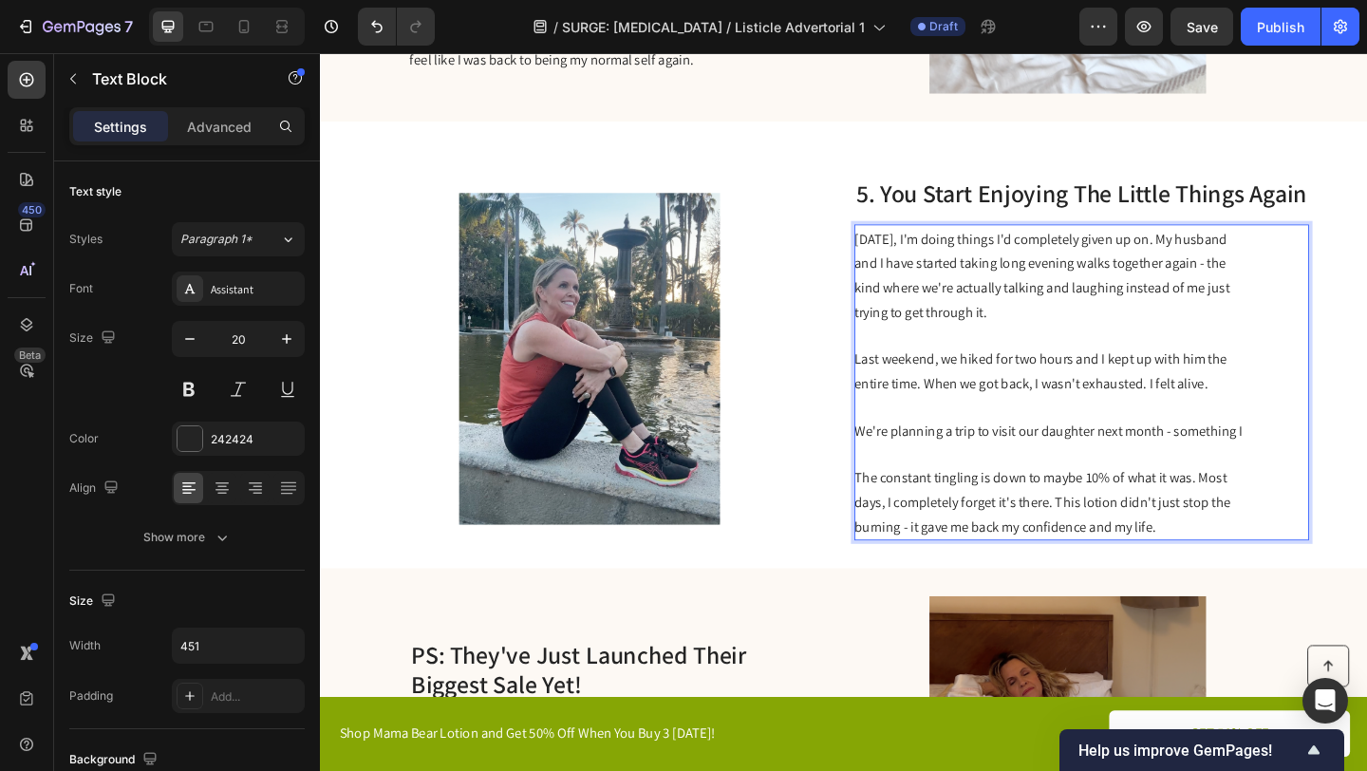
click at [1083, 454] on span "We're planning a trip to visit our daughter next month - something I" at bounding box center [1112, 464] width 423 height 20
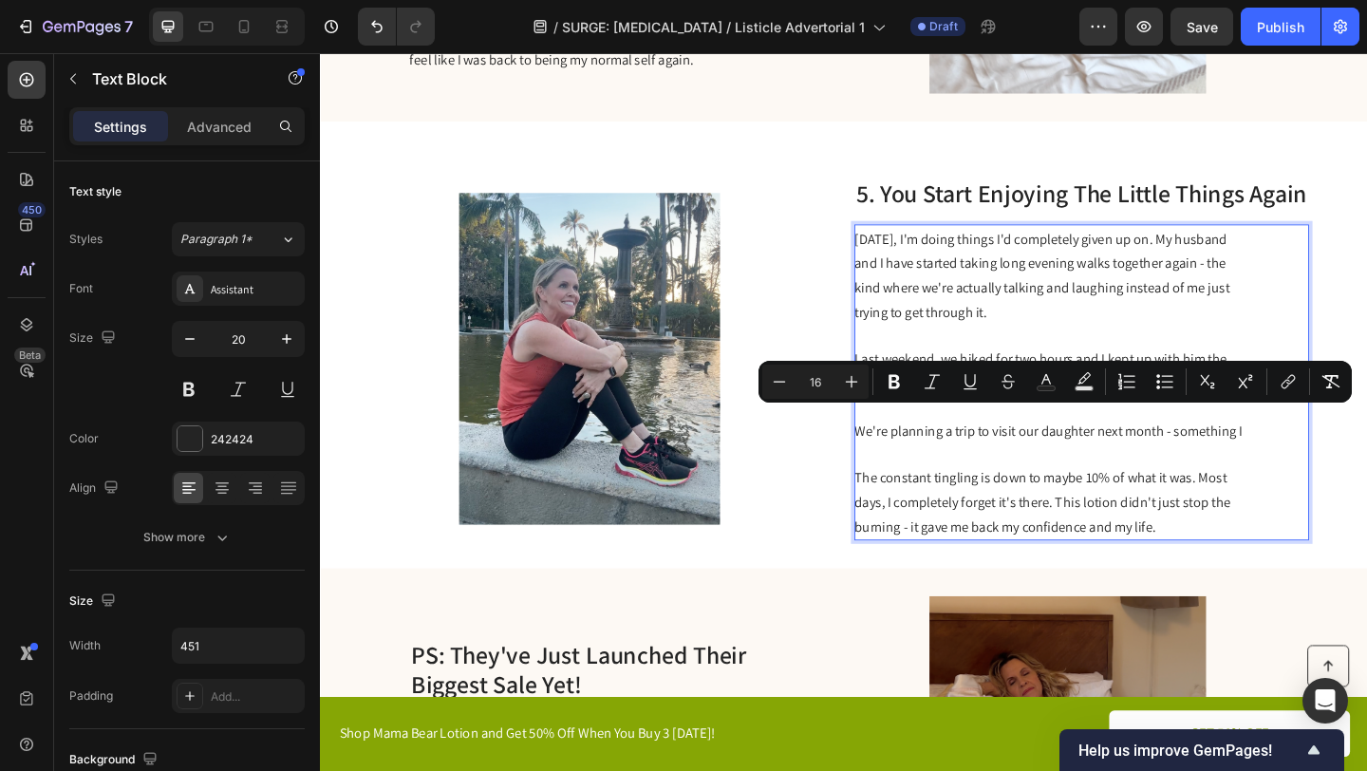
click at [973, 536] on span "The constant tingling is down to maybe 10% of what it was. Most days, I complet…" at bounding box center [1105, 541] width 409 height 73
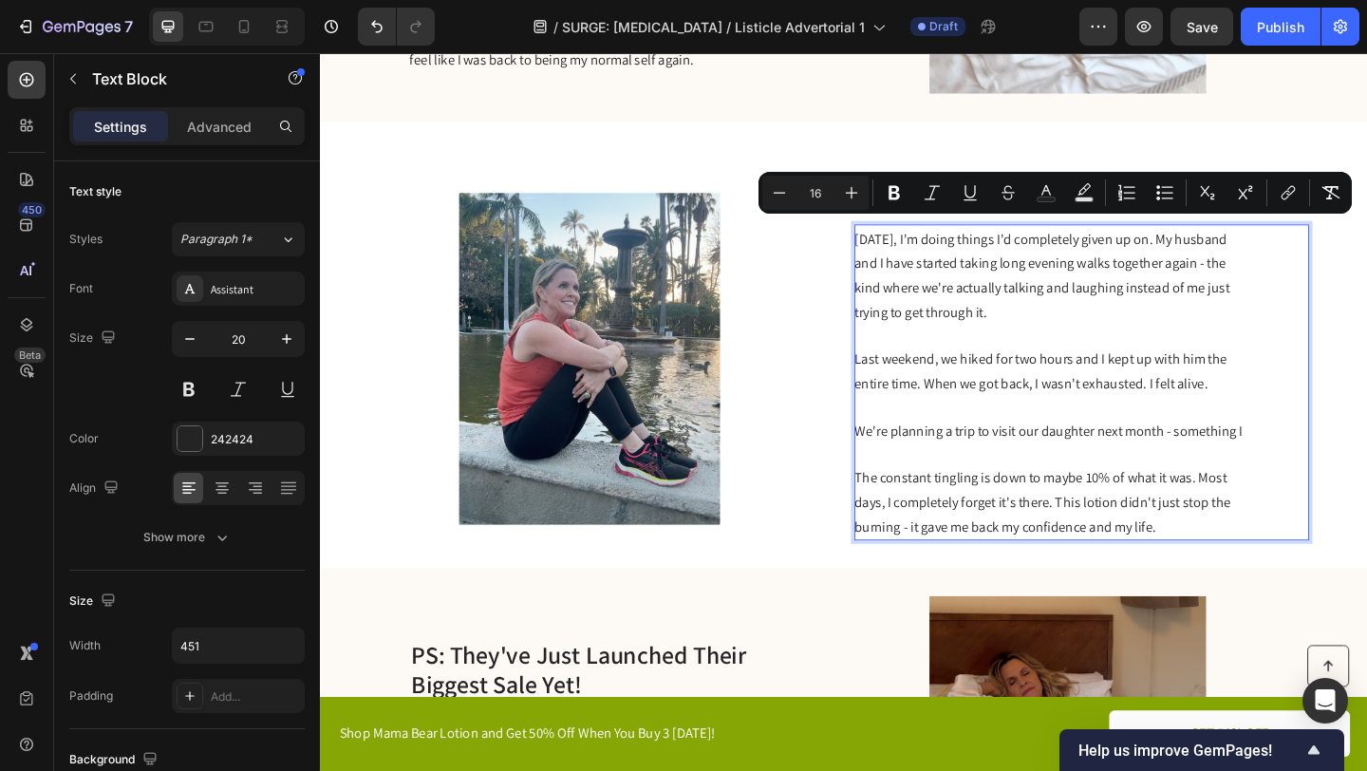
drag, startPoint x: 1266, startPoint y: 555, endPoint x: 903, endPoint y: 247, distance: 475.6
click at [903, 247] on div "Six weeks later, I'm doing things I'd completely given up on. My husband and I …" at bounding box center [1115, 411] width 428 height 344
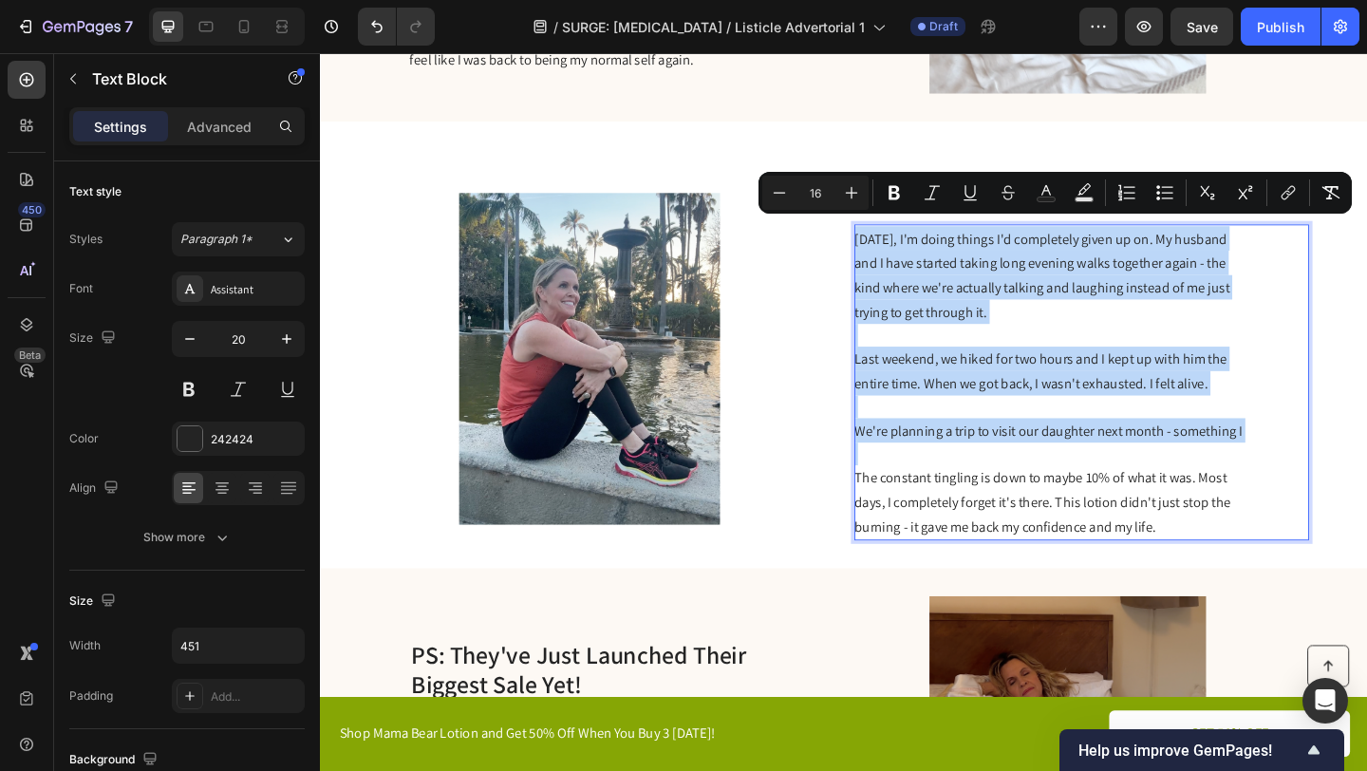
click at [1145, 379] on span "Last weekend, we hiked for two hours and I kept up with him the entire time. Wh…" at bounding box center [1103, 399] width 405 height 47
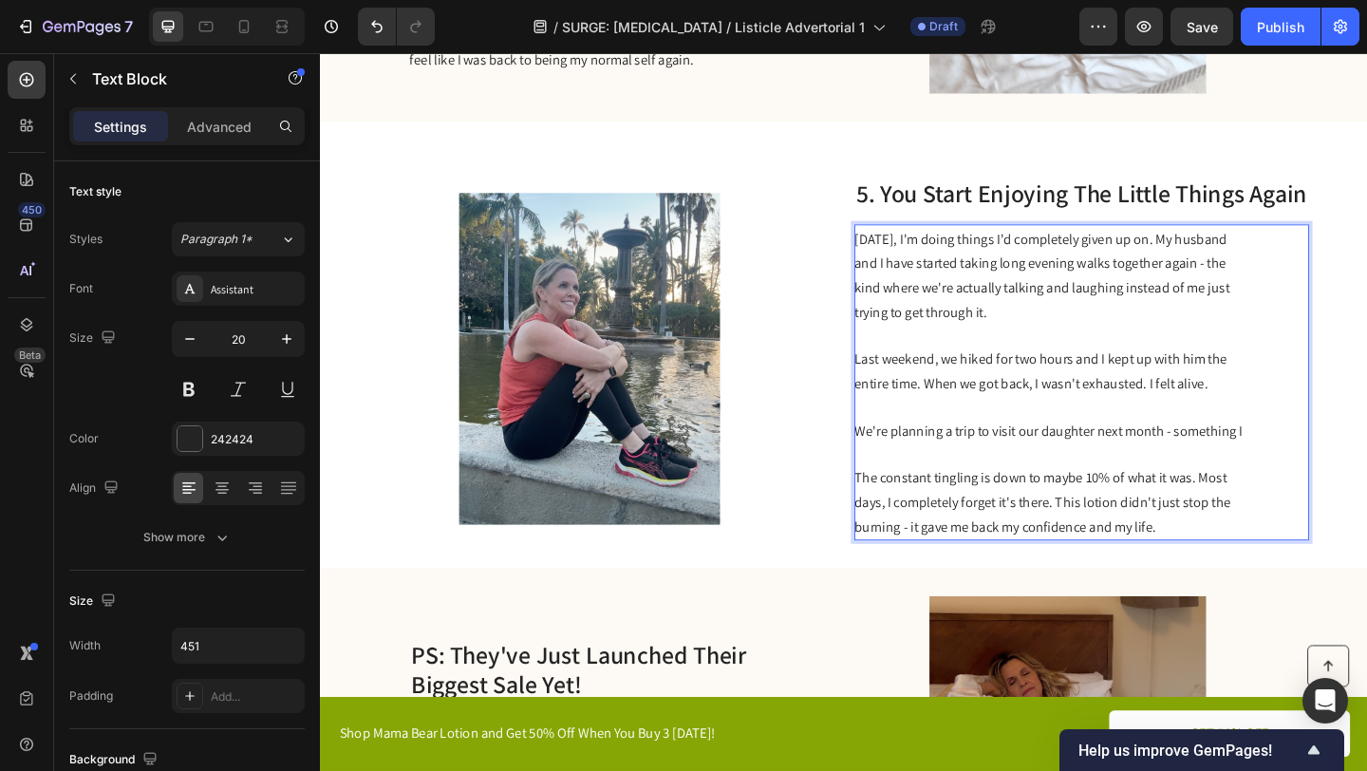
click at [1276, 248] on span "Six weeks later, I'm doing things I'd completely given up on. My husband and I …" at bounding box center [1105, 295] width 408 height 100
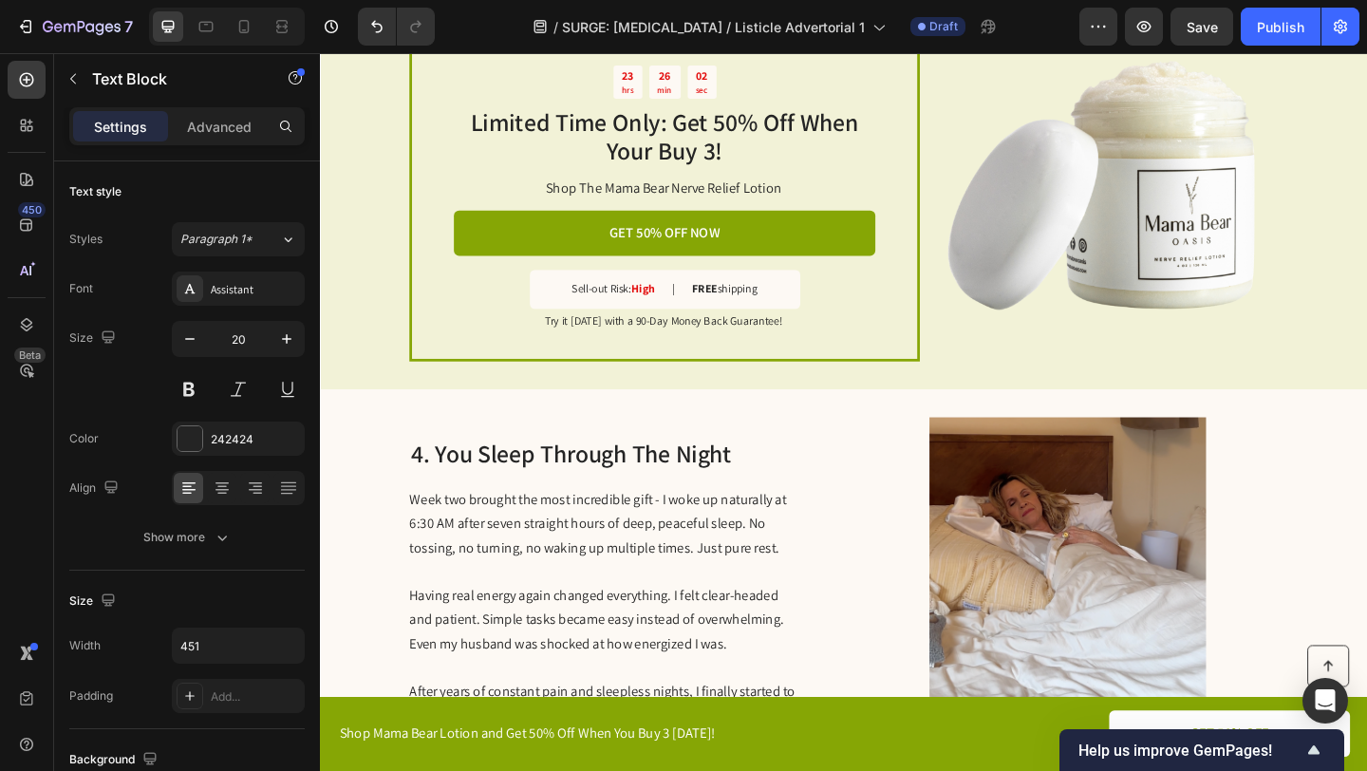
scroll to position [1978, 0]
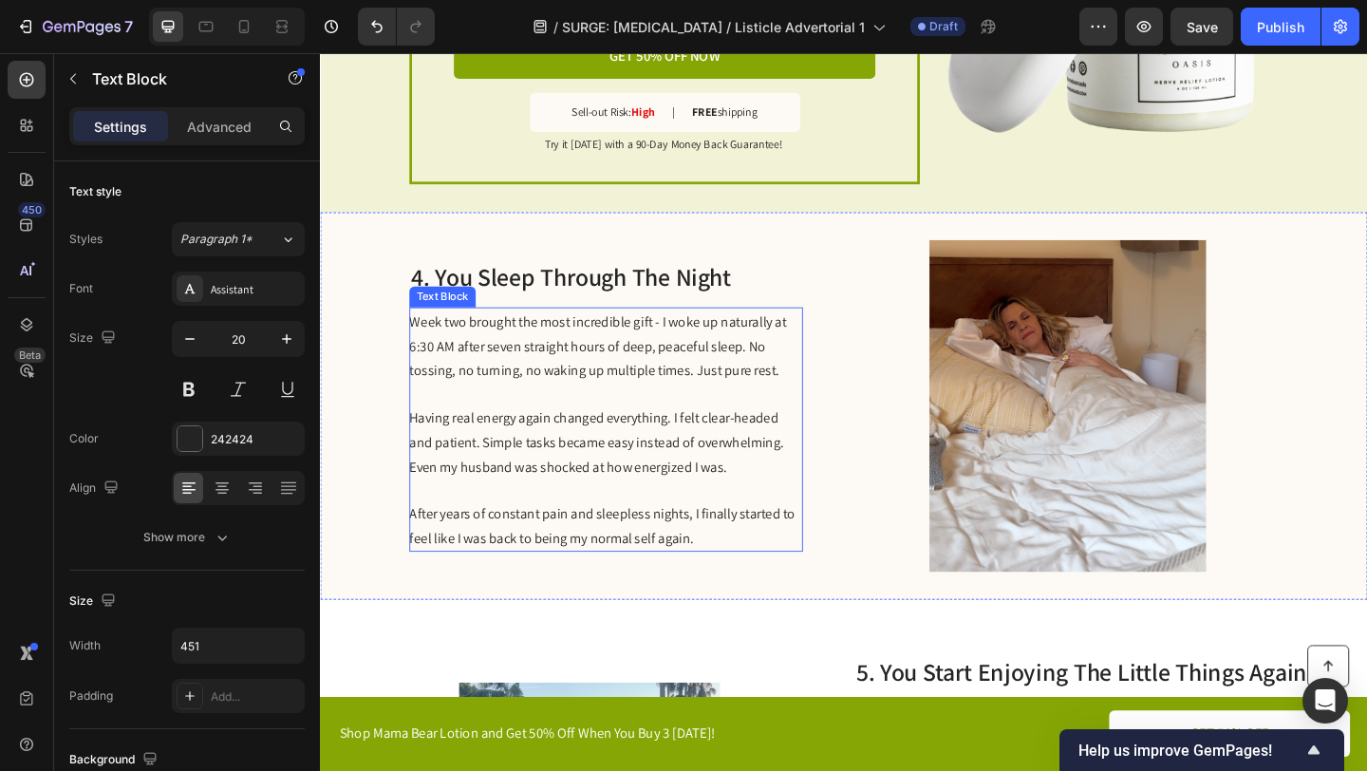
click at [533, 494] on span "Having real energy again changed everything. I felt clear-headed and patient. S…" at bounding box center [620, 476] width 407 height 73
click at [672, 551] on span "After years of constant pain and sleepless nights, I finally started to feel li…" at bounding box center [627, 567] width 420 height 47
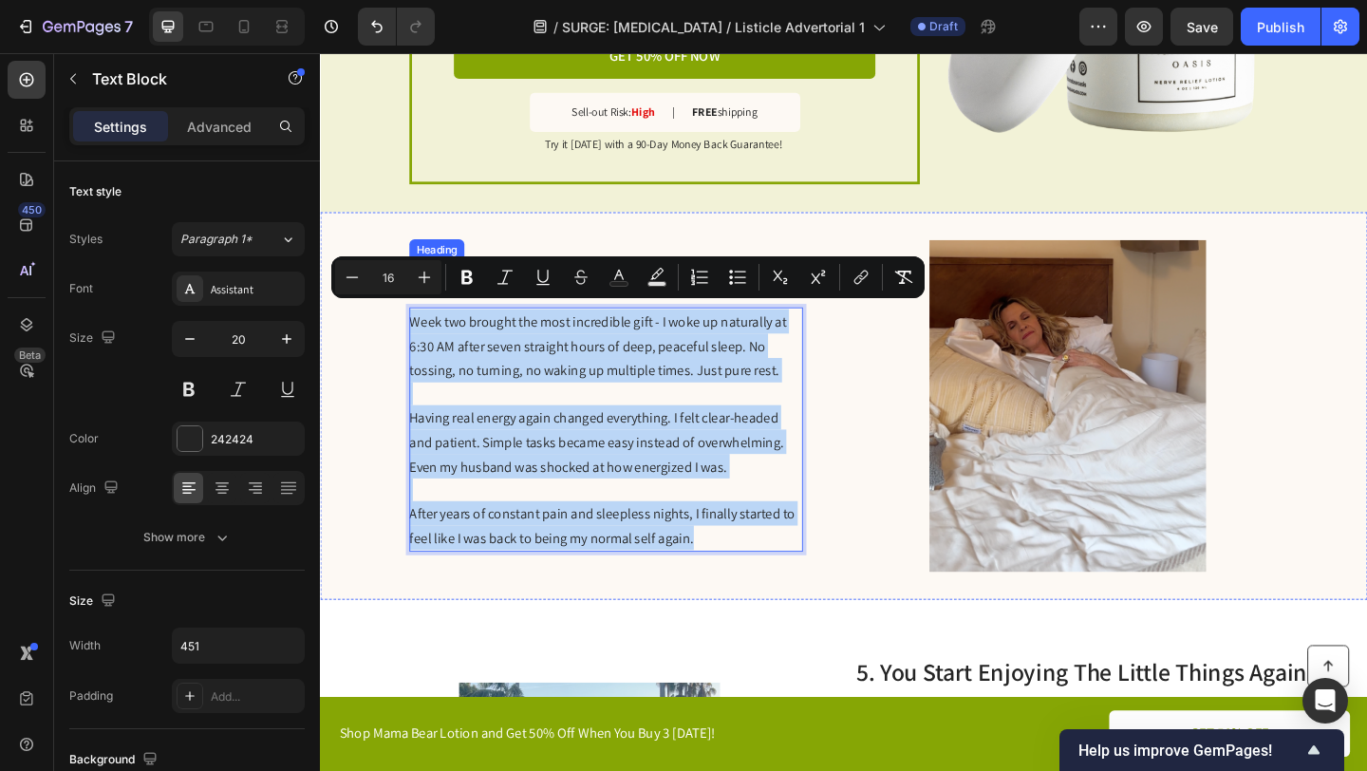
copy div "Week two brought the most incredible gift - I woke up naturally at 6:30 AM afte…"
drag, startPoint x: 752, startPoint y: 578, endPoint x: 457, endPoint y: 290, distance: 412.9
click at [457, 290] on div "4. You Sleep Through The Night Heading Week two brought the most incredible gif…" at bounding box center [631, 436] width 428 height 361
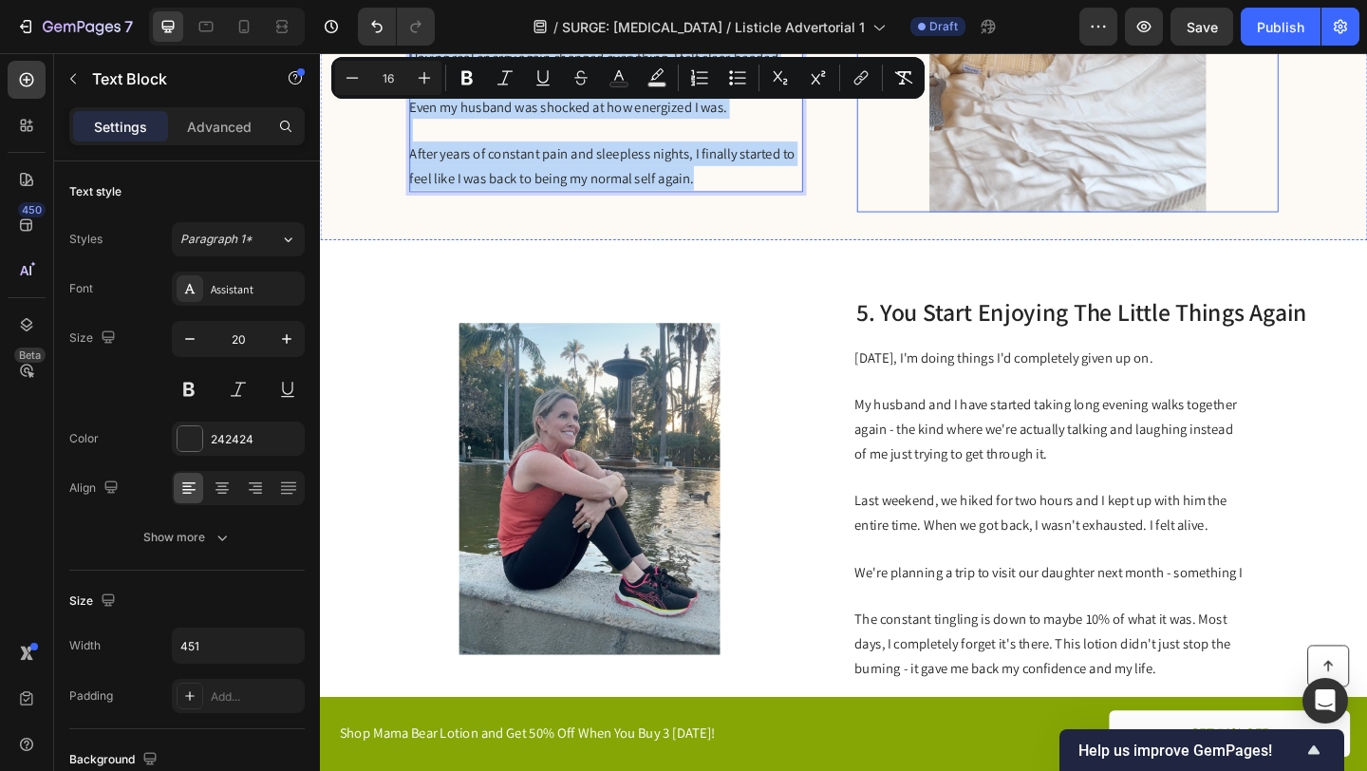
scroll to position [2424, 0]
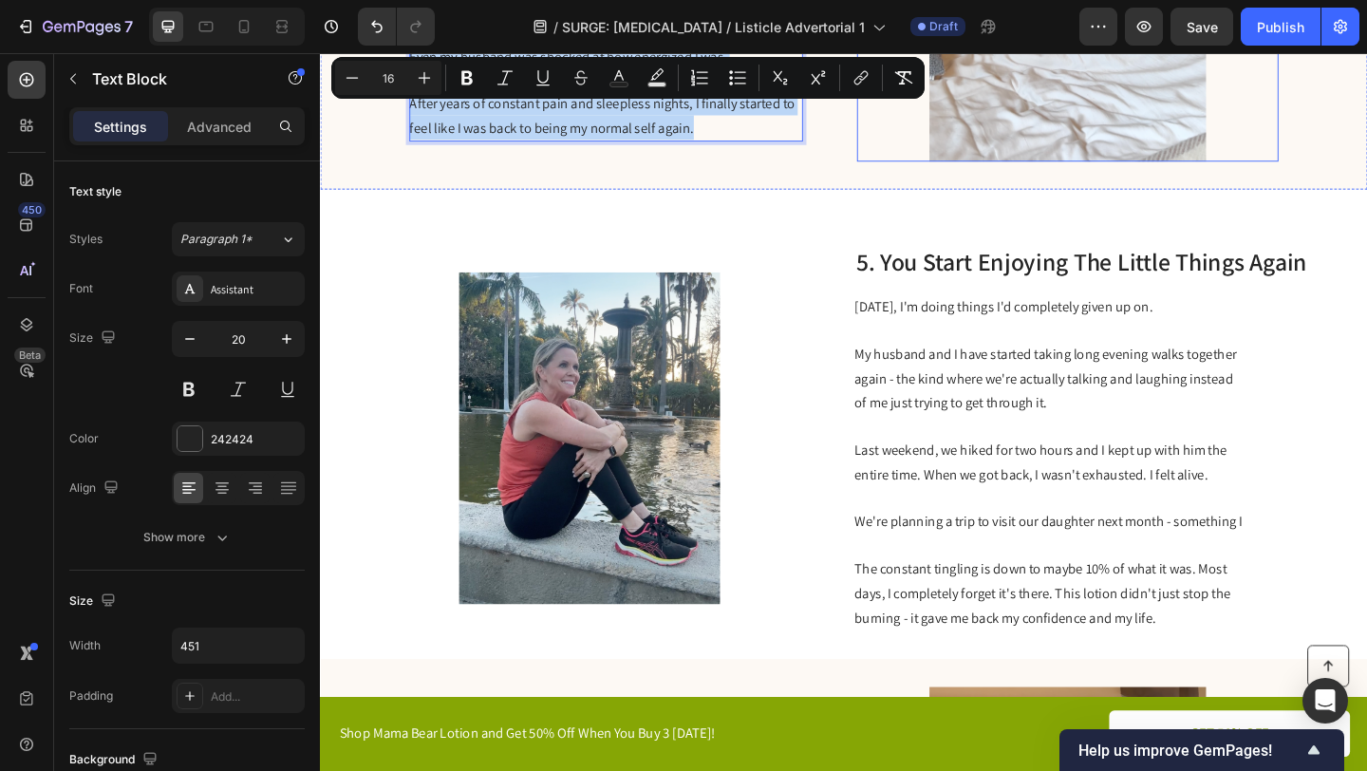
click at [976, 553] on span "We're planning a trip to visit our daughter next month - something I" at bounding box center [1112, 563] width 423 height 20
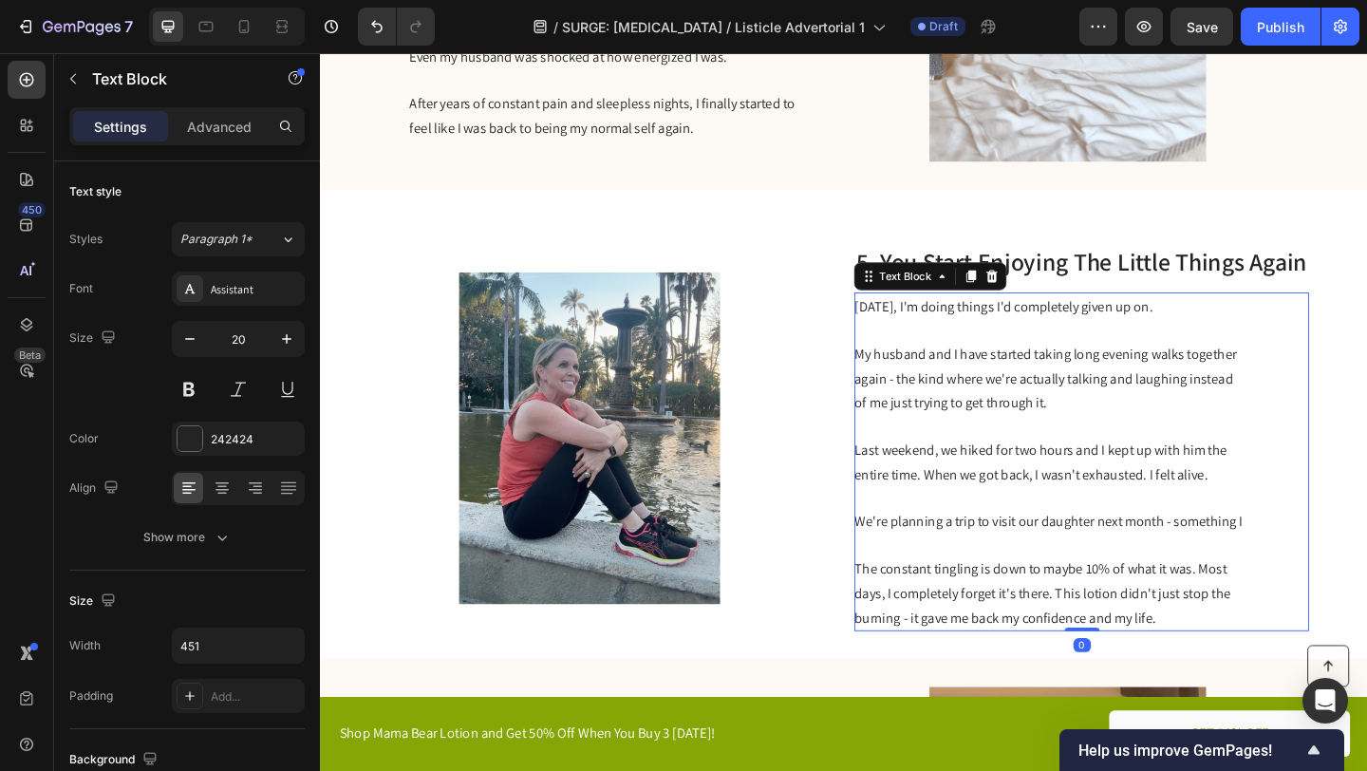
click at [976, 553] on span "We're planning a trip to visit our daughter next month - something I" at bounding box center [1112, 563] width 423 height 20
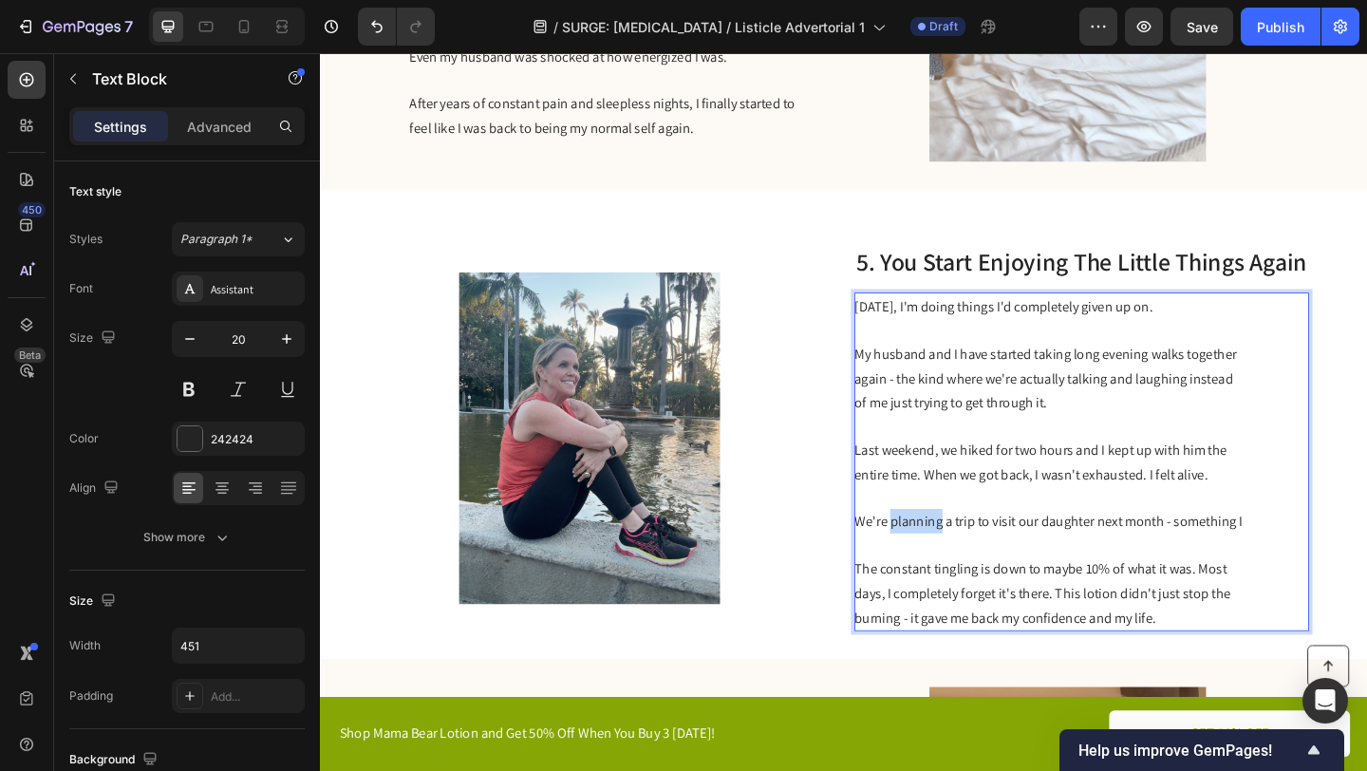
drag, startPoint x: 1236, startPoint y: 657, endPoint x: 903, endPoint y: 322, distance: 472.7
click at [903, 322] on div "Six weeks later, I'm doing things I'd completely given up on. My husband and I …" at bounding box center [1115, 497] width 428 height 368
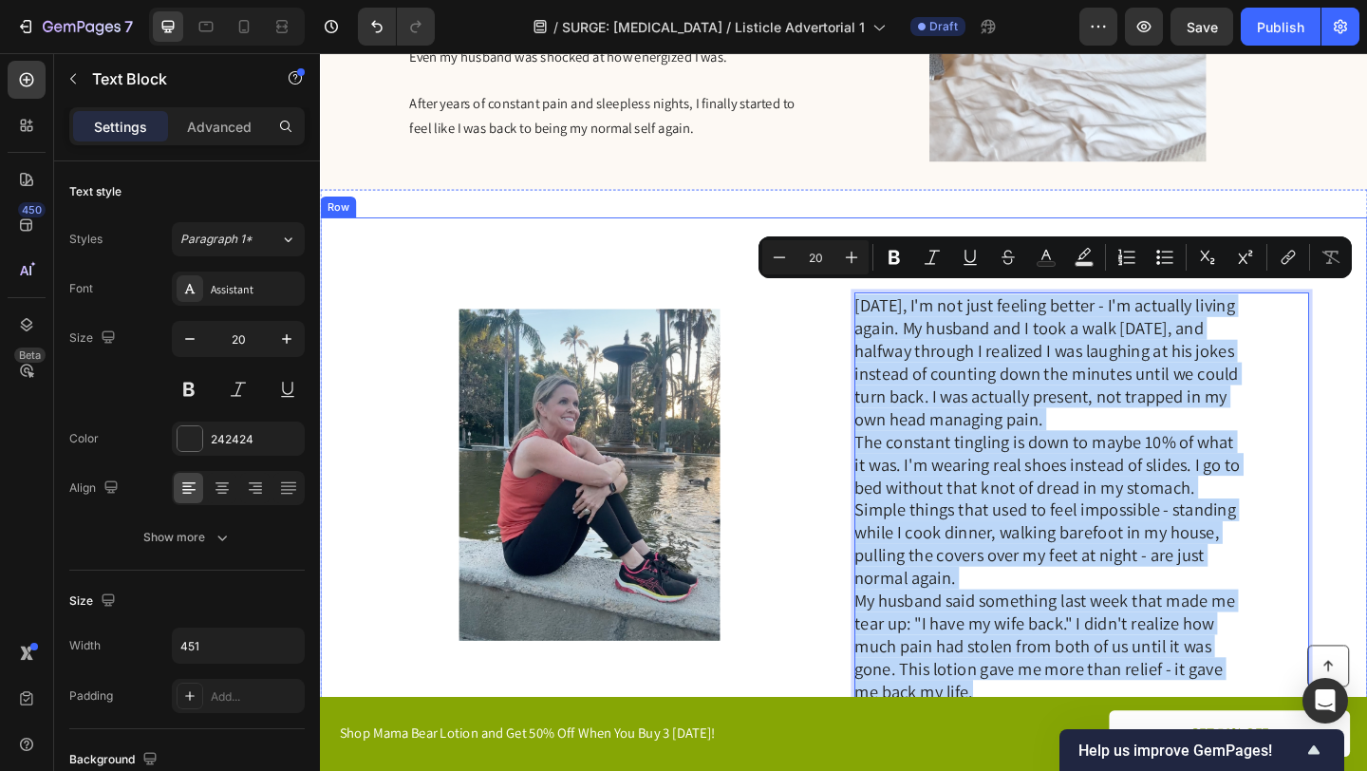
drag, startPoint x: 1037, startPoint y: 715, endPoint x: 834, endPoint y: 300, distance: 462.0
click at [834, 300] on div "Image 5. You Start Enjoying The Little Things Again Heading Six weeks later, I'…" at bounding box center [889, 512] width 1139 height 560
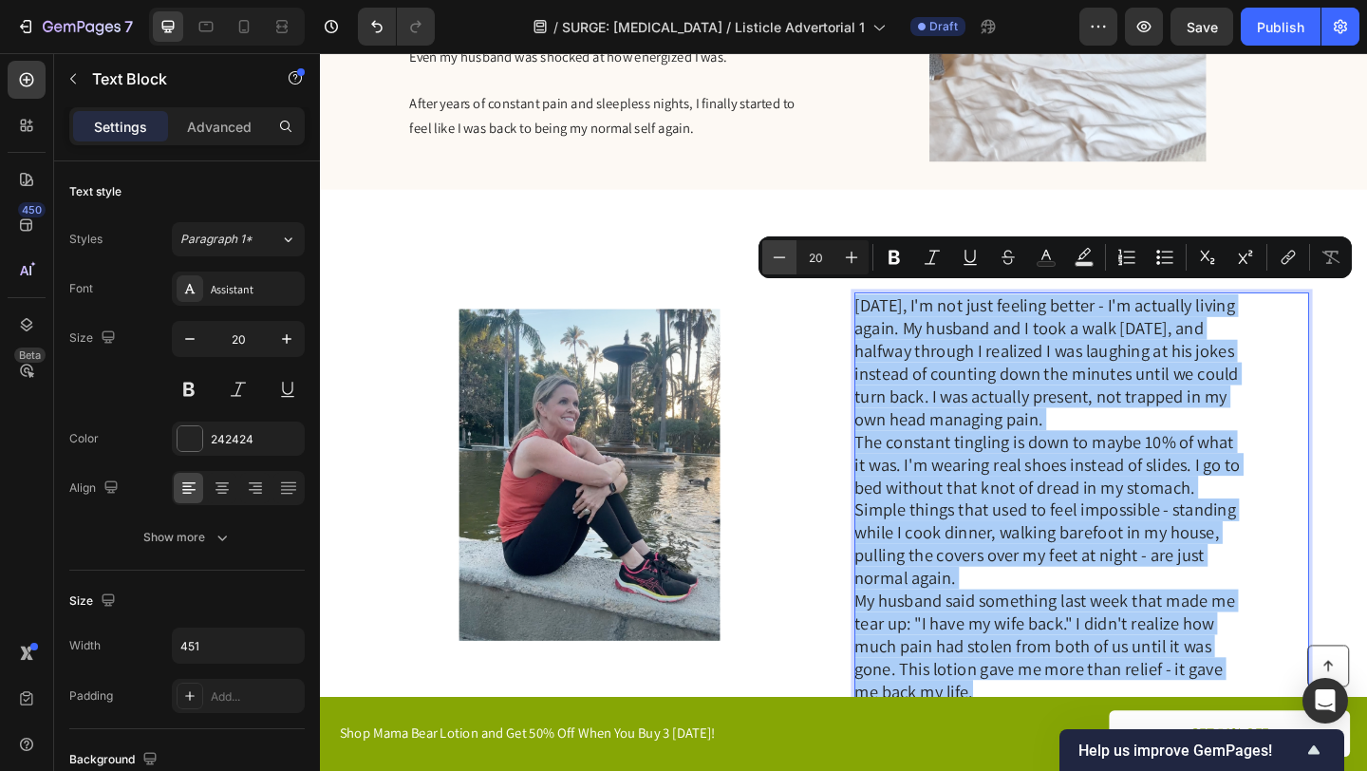
click at [780, 249] on icon "Editor contextual toolbar" at bounding box center [779, 257] width 19 height 19
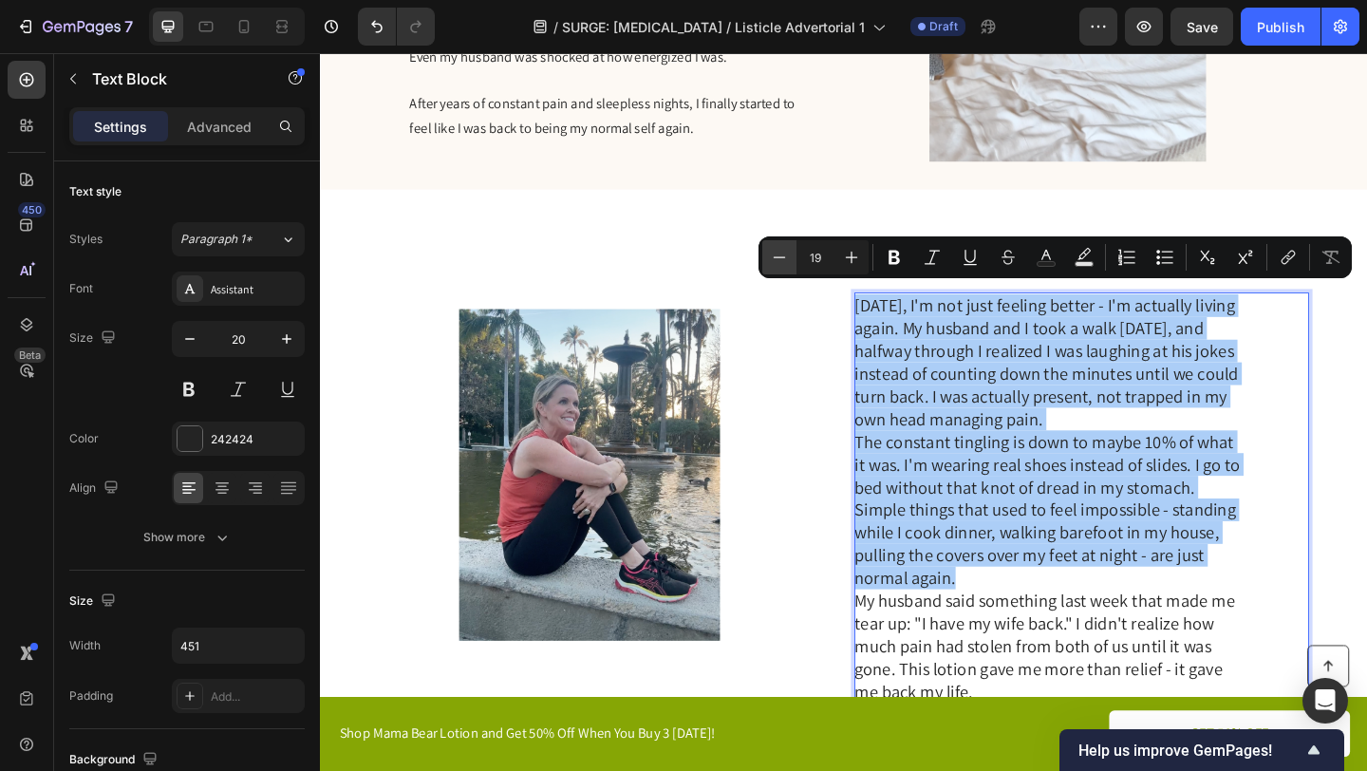
click at [779, 249] on icon "Editor contextual toolbar" at bounding box center [779, 257] width 19 height 19
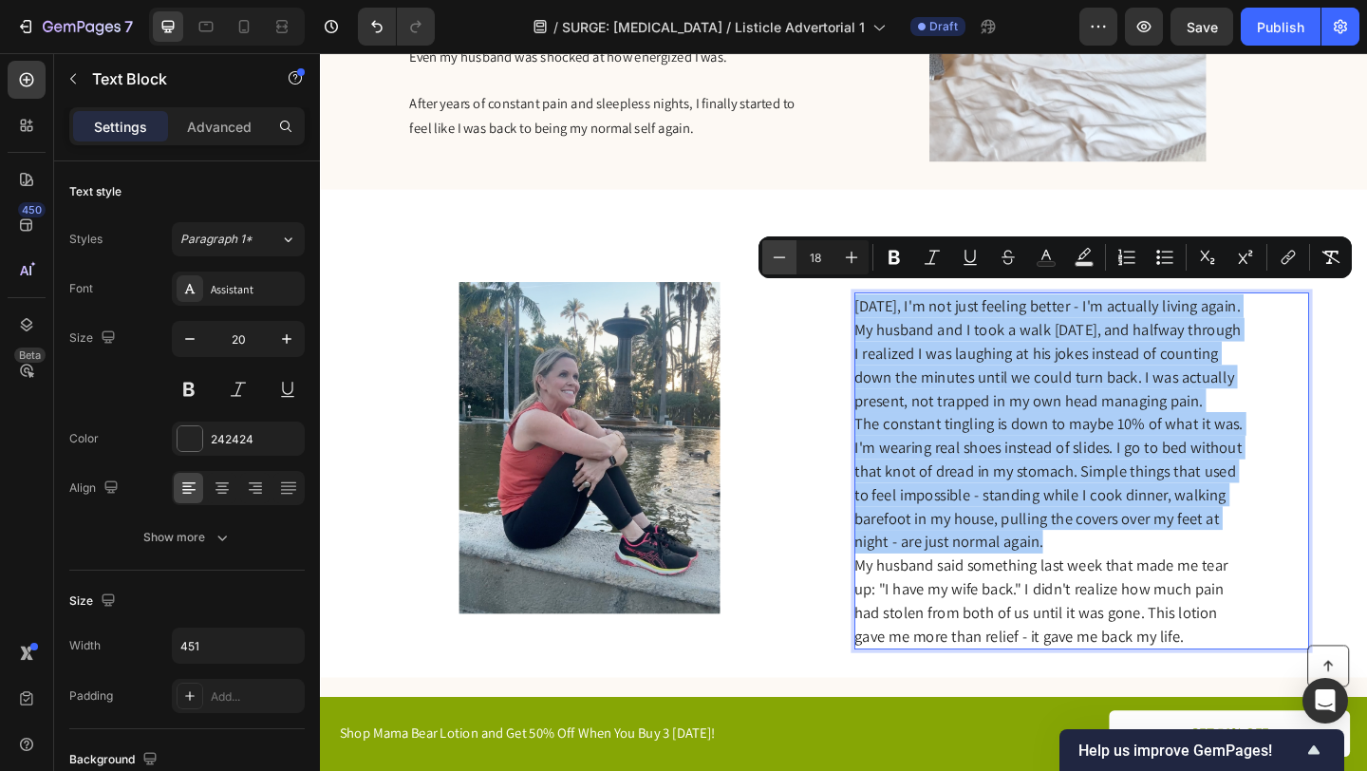
click at [779, 249] on icon "Editor contextual toolbar" at bounding box center [779, 257] width 19 height 19
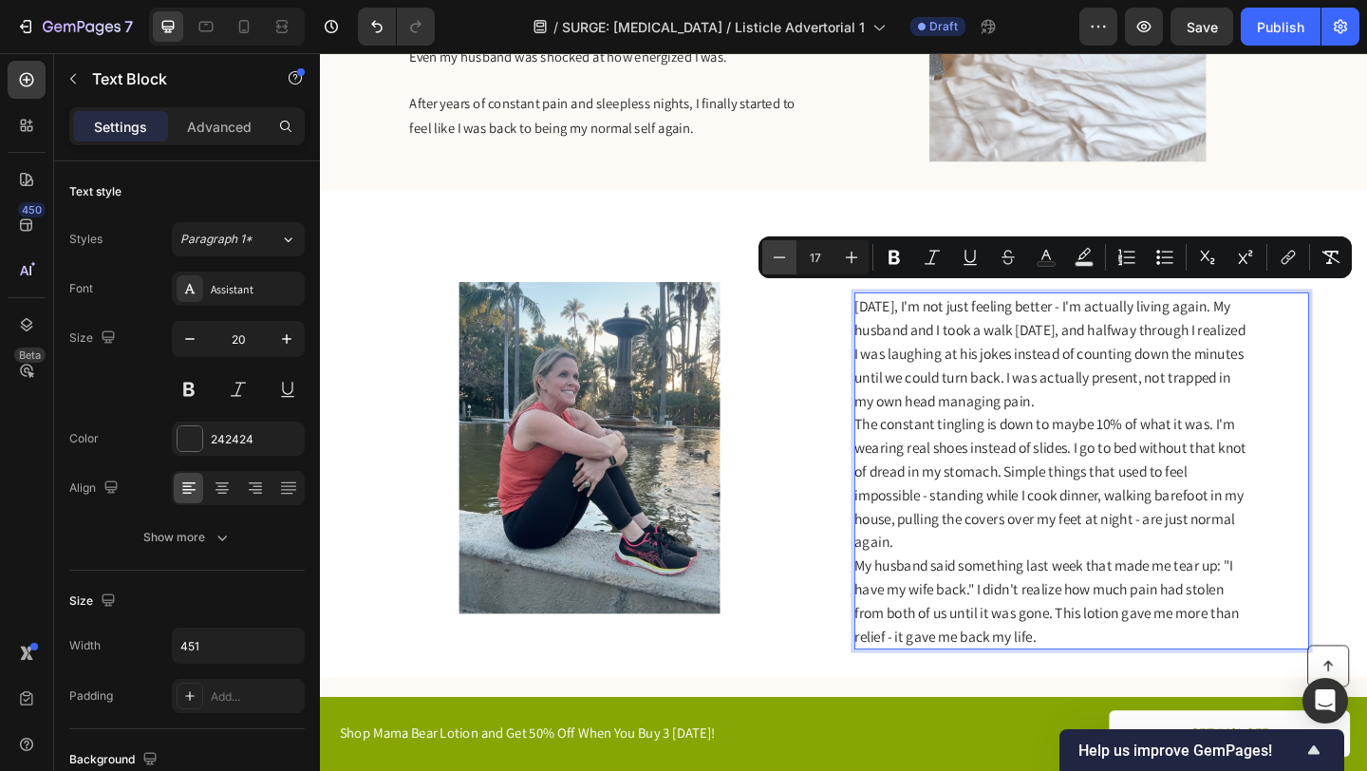
click at [779, 249] on icon "Editor contextual toolbar" at bounding box center [779, 257] width 19 height 19
type input "16"
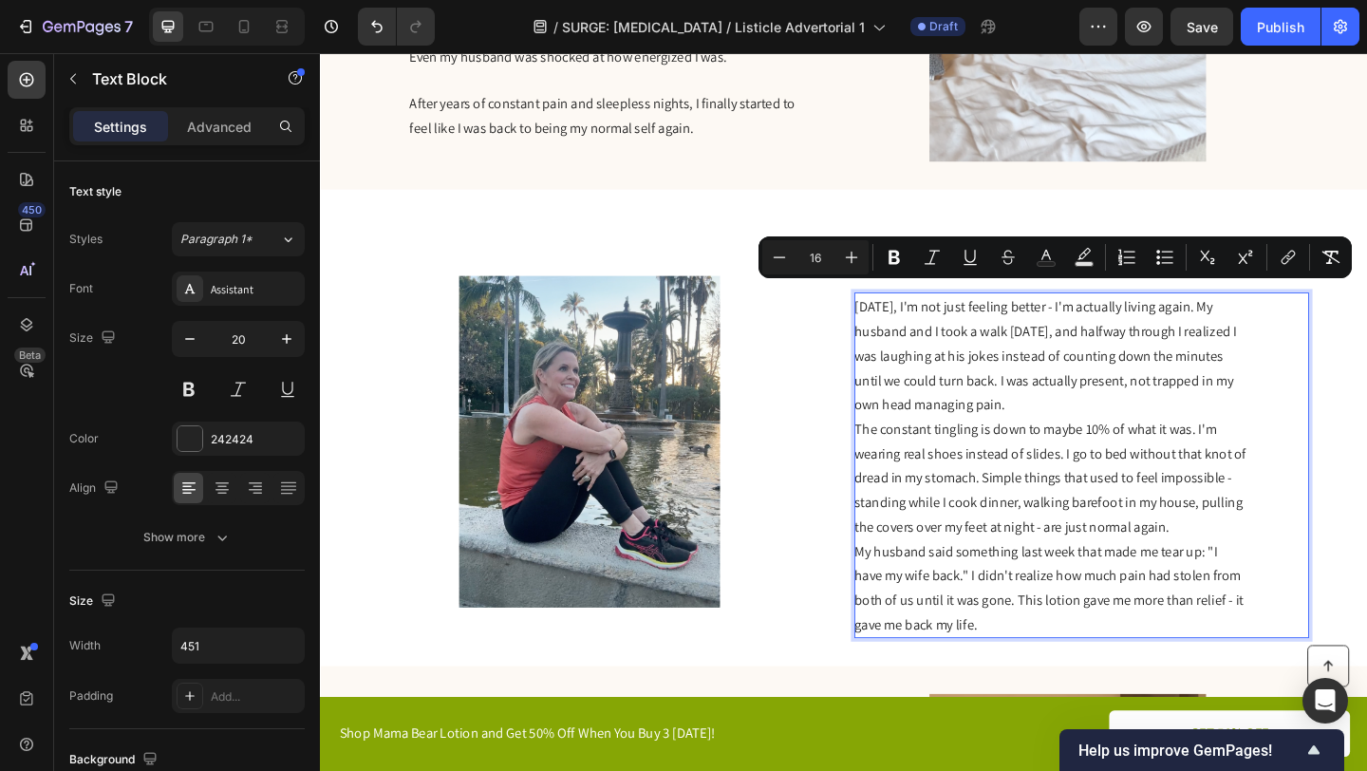
click at [1125, 397] on span "Six weeks later, I'm not just feeling better - I'm actually living again. My hu…" at bounding box center [1109, 382] width 416 height 126
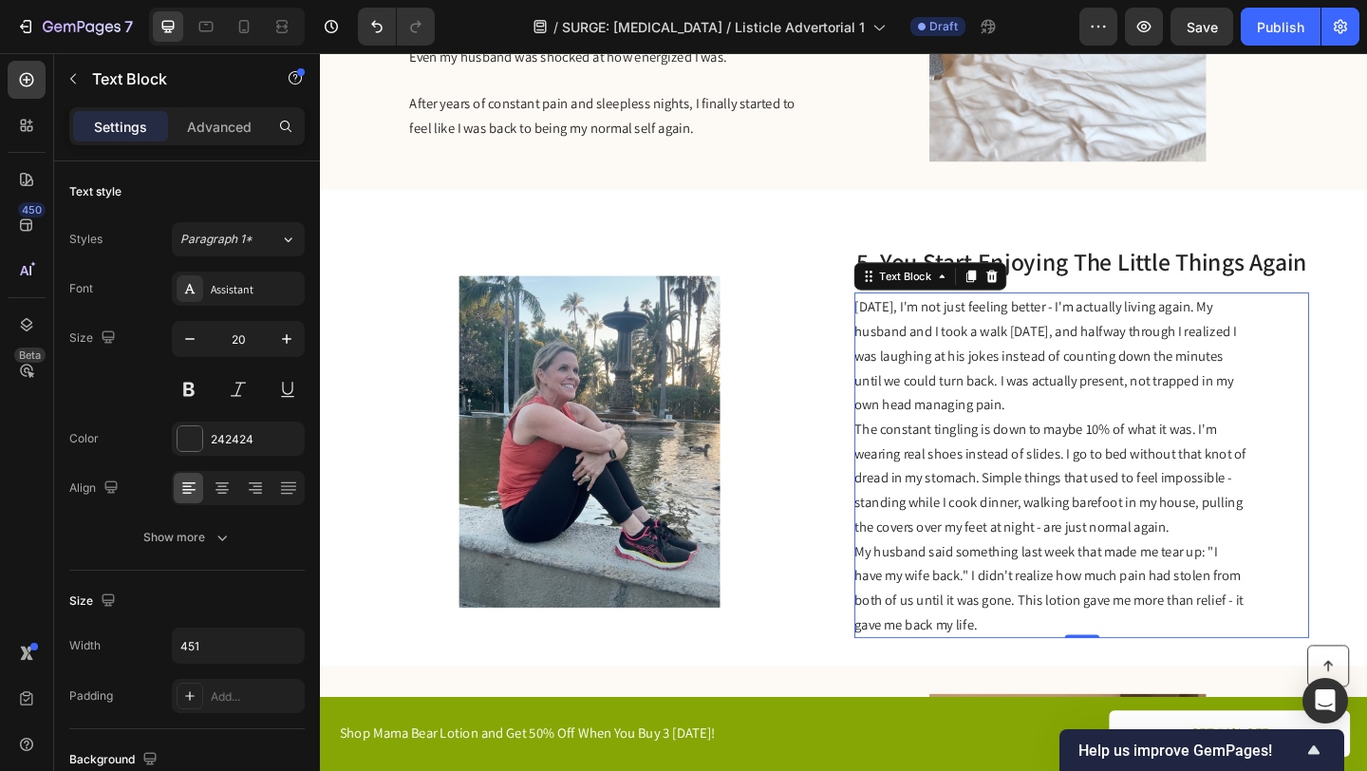
click at [1340, 327] on div "Six weeks later, I'm not just feeling better - I'm actually living again. My hu…" at bounding box center [1148, 501] width 495 height 376
click at [1322, 326] on p "Six weeks later, I'm not just feeling better - I'm actually living again. My hu…" at bounding box center [1114, 381] width 426 height 133
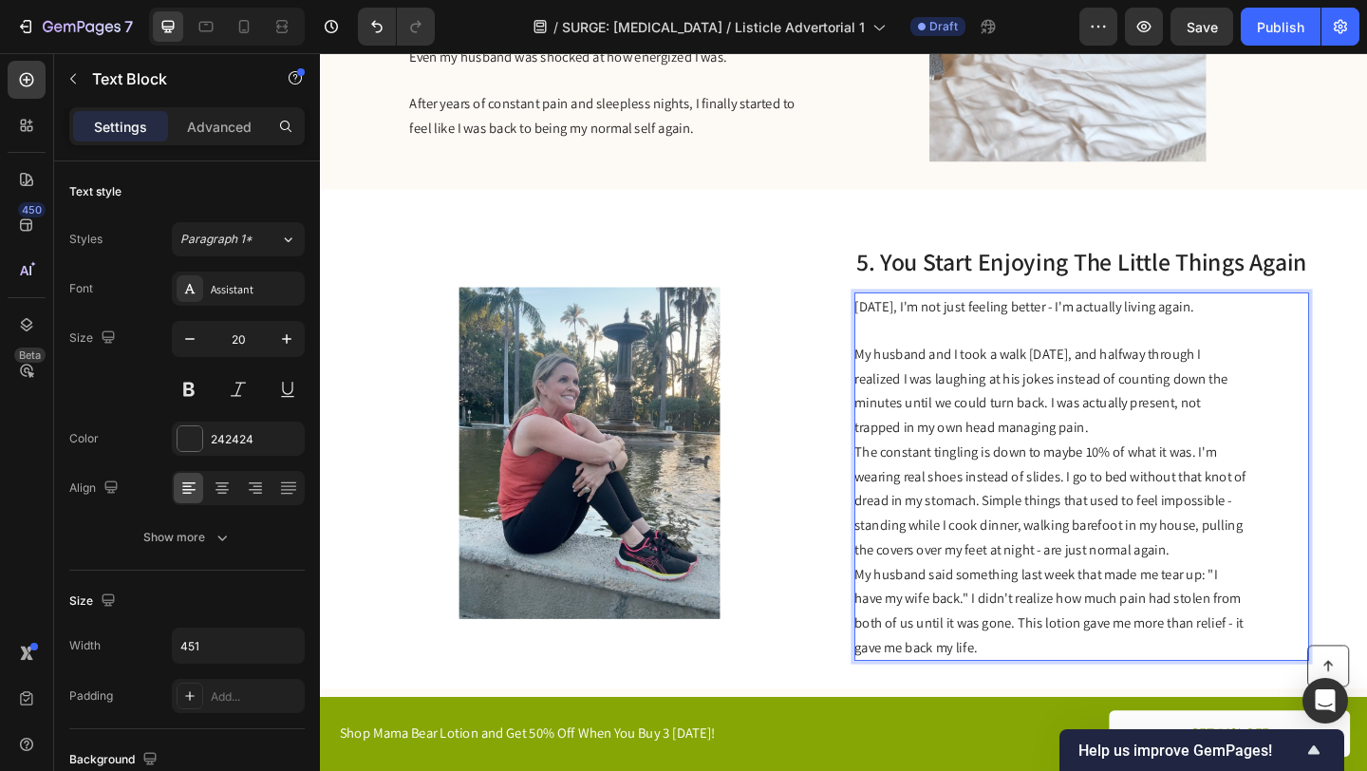
click at [904, 370] on span "My husband and I took a walk last Sunday, and halfway through I realized I was …" at bounding box center [1104, 420] width 406 height 100
click at [1211, 456] on p "My husband and I took a walk last Sunday, and halfway through I realized I was …" at bounding box center [1114, 420] width 426 height 106
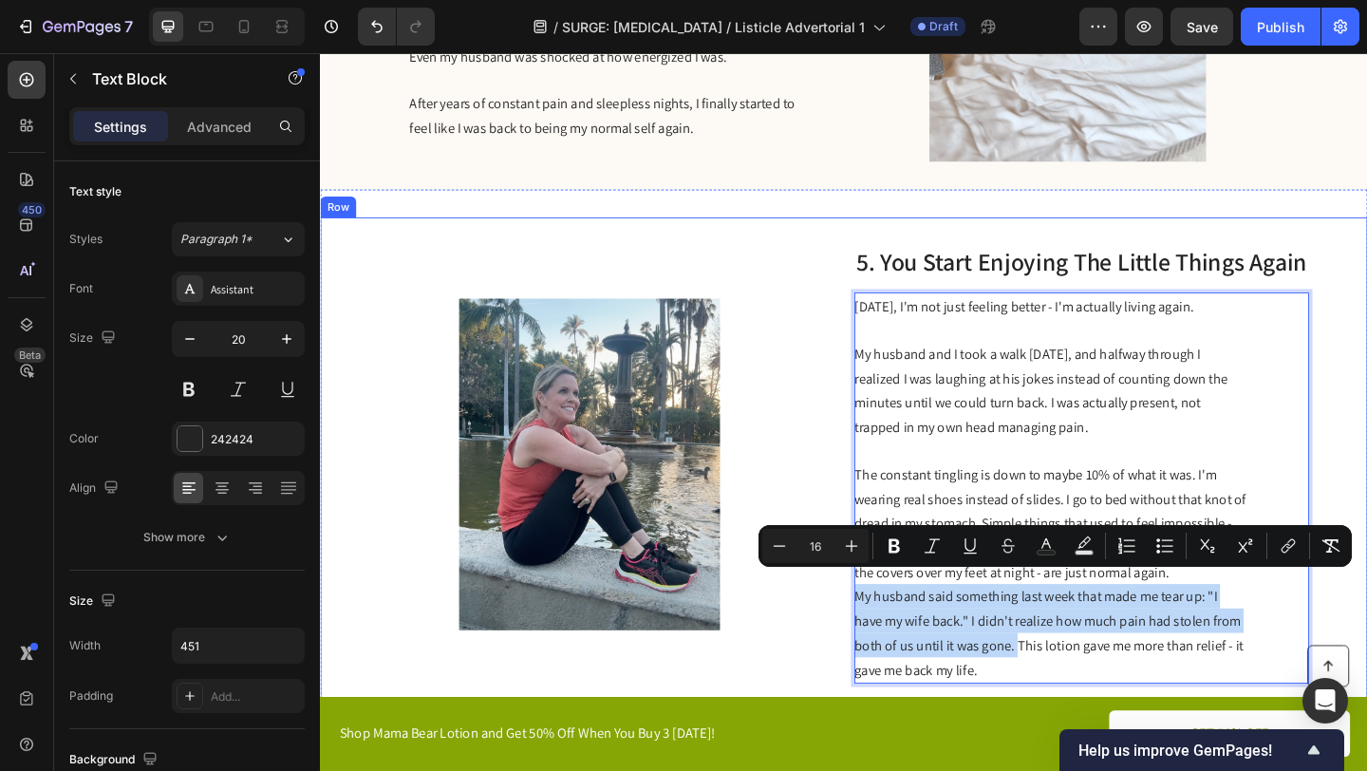
drag, startPoint x: 1044, startPoint y: 682, endPoint x: 896, endPoint y: 639, distance: 153.3
click at [895, 638] on div "Image 5. You Start Enjoying The Little Things Again Heading Six weeks later, I'…" at bounding box center [889, 500] width 1139 height 537
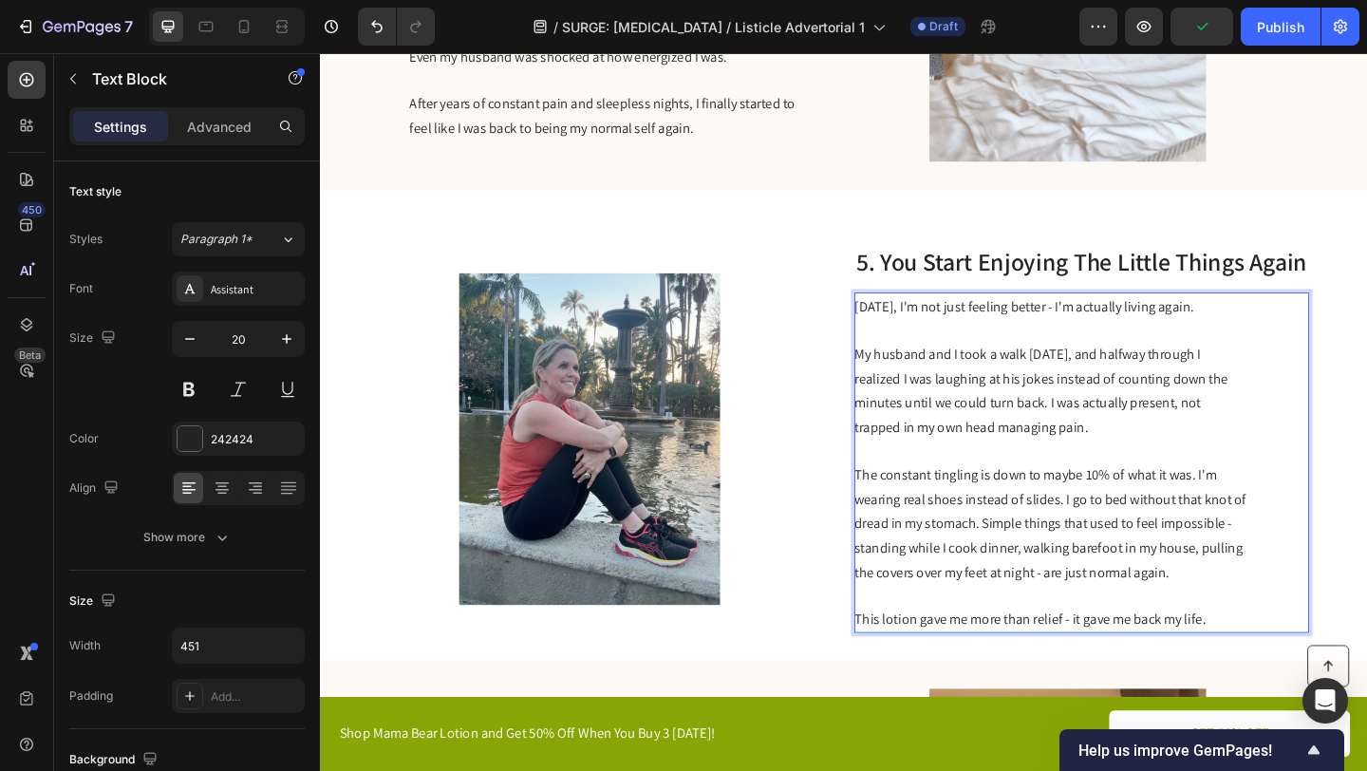
click at [1240, 595] on span "The constant tingling is down to maybe 10% of what it was. I'm wearing real sho…" at bounding box center [1114, 564] width 426 height 126
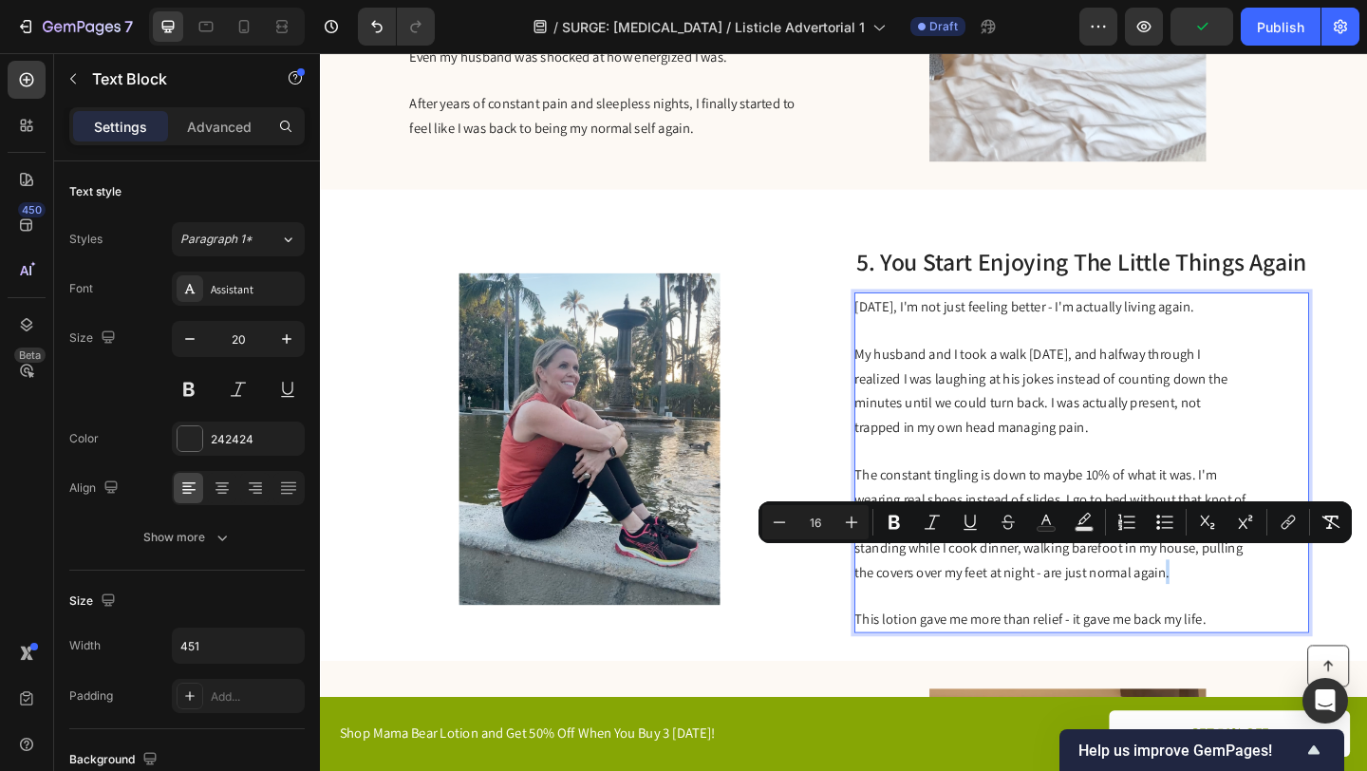
click at [1270, 610] on p "The constant tingling is down to maybe 10% of what it was. I'm wearing real sho…" at bounding box center [1114, 564] width 426 height 133
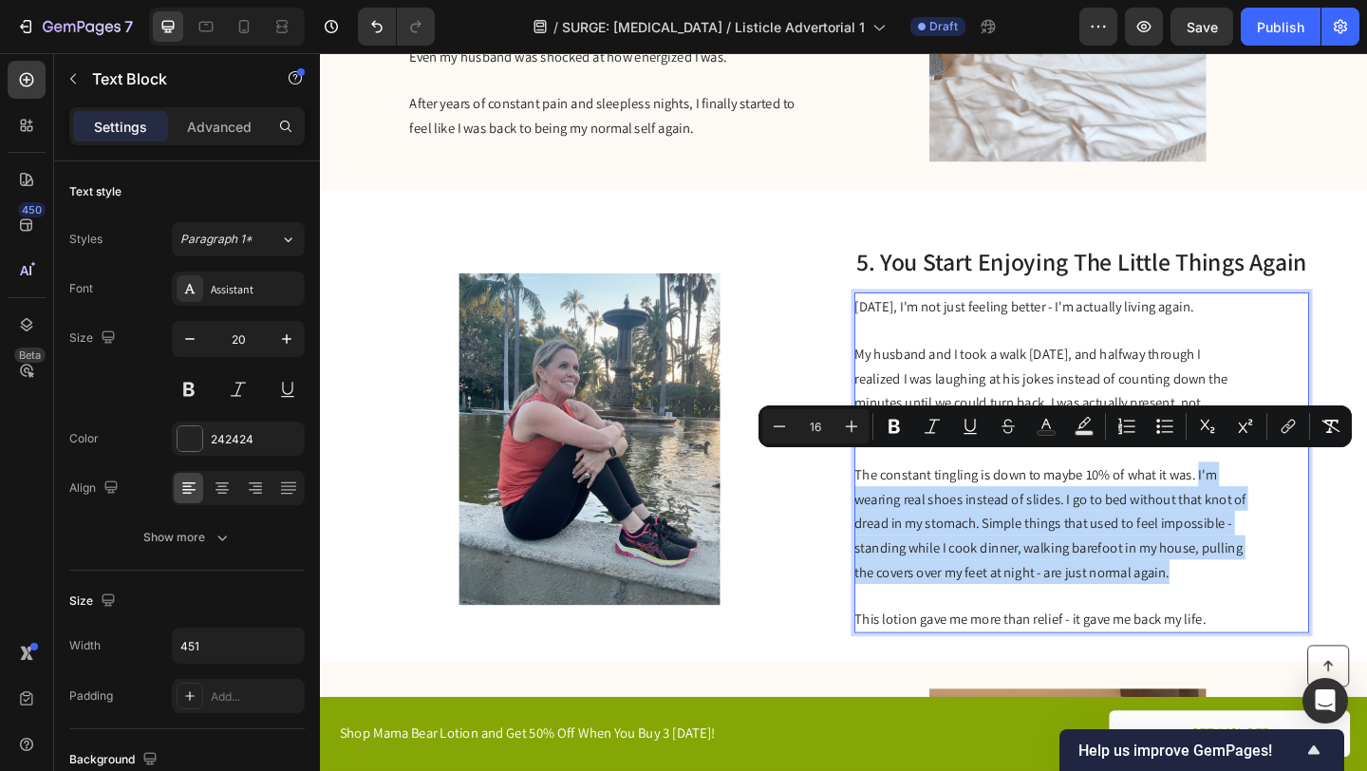
drag, startPoint x: 1270, startPoint y: 610, endPoint x: 1272, endPoint y: 499, distance: 110.2
click at [1272, 499] on p "The constant tingling is down to maybe 10% of what it was. I'm wearing real sho…" at bounding box center [1114, 564] width 426 height 133
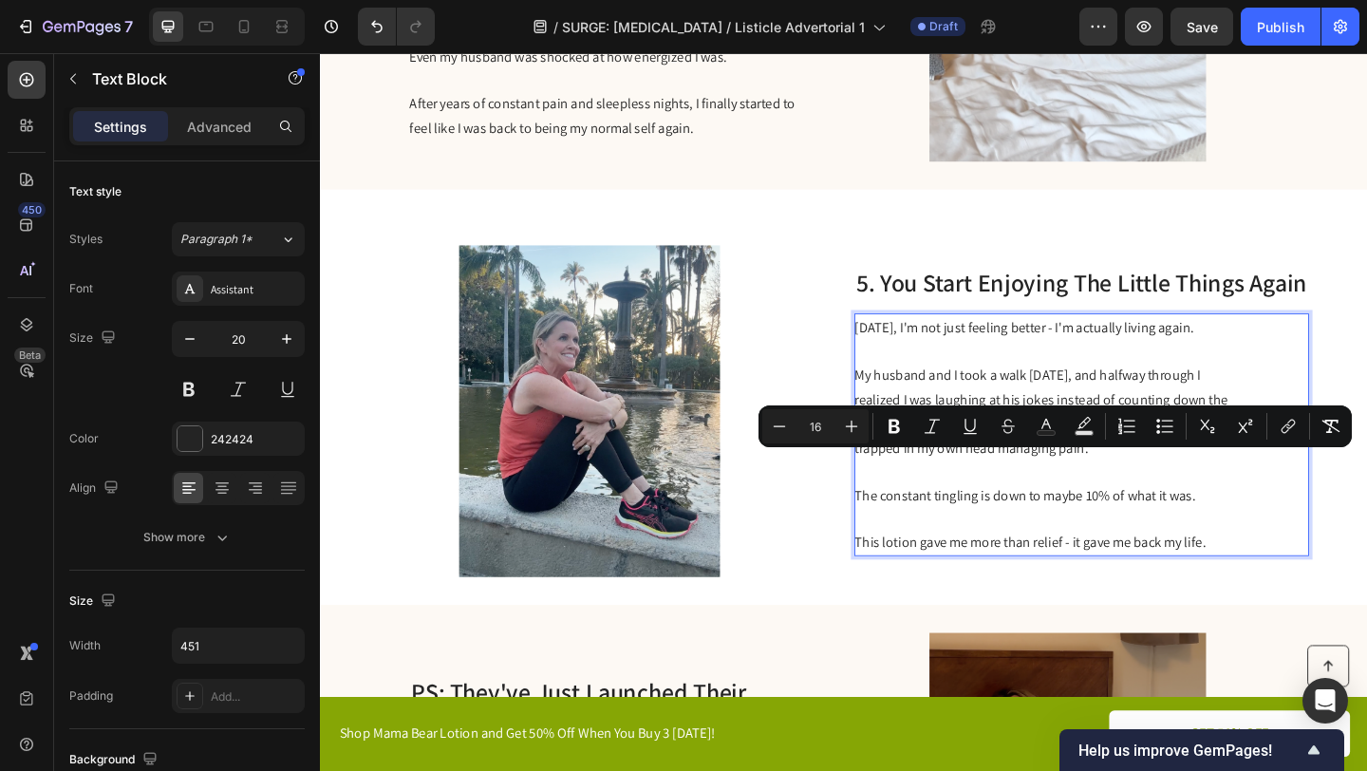
scroll to position [2449, 0]
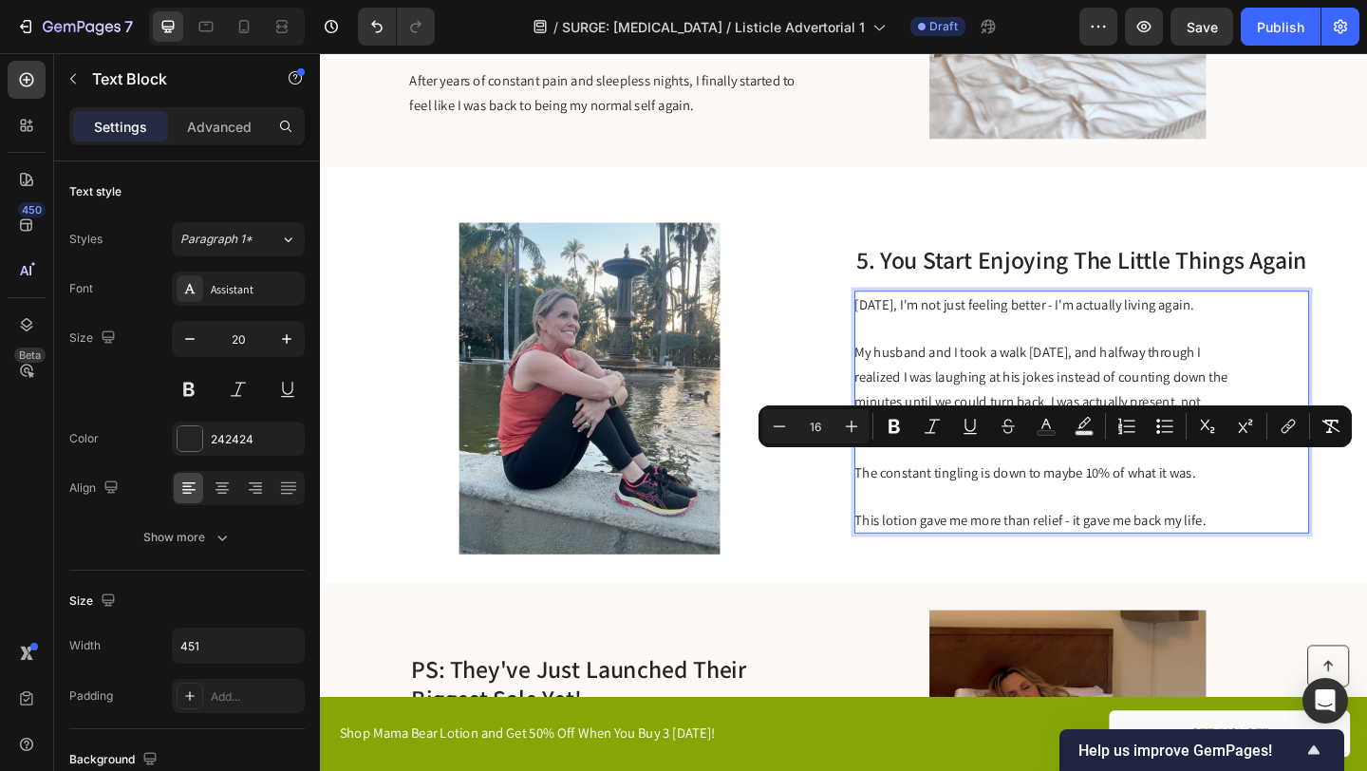
drag, startPoint x: 1287, startPoint y: 555, endPoint x: 1284, endPoint y: 503, distance: 51.4
click at [1284, 503] on div "Six weeks later, I'm not just feeling better - I'm actually living again. My hu…" at bounding box center [1115, 443] width 428 height 264
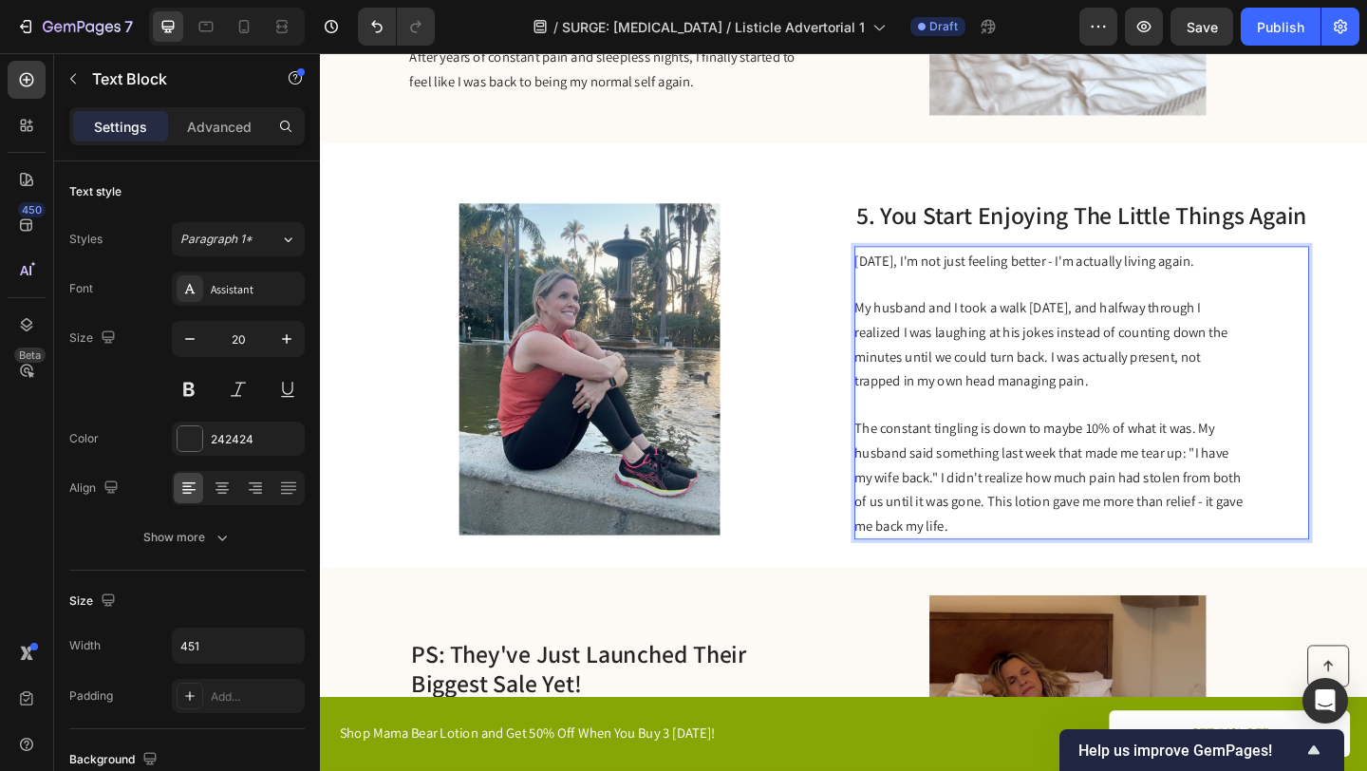
scroll to position [2424, 0]
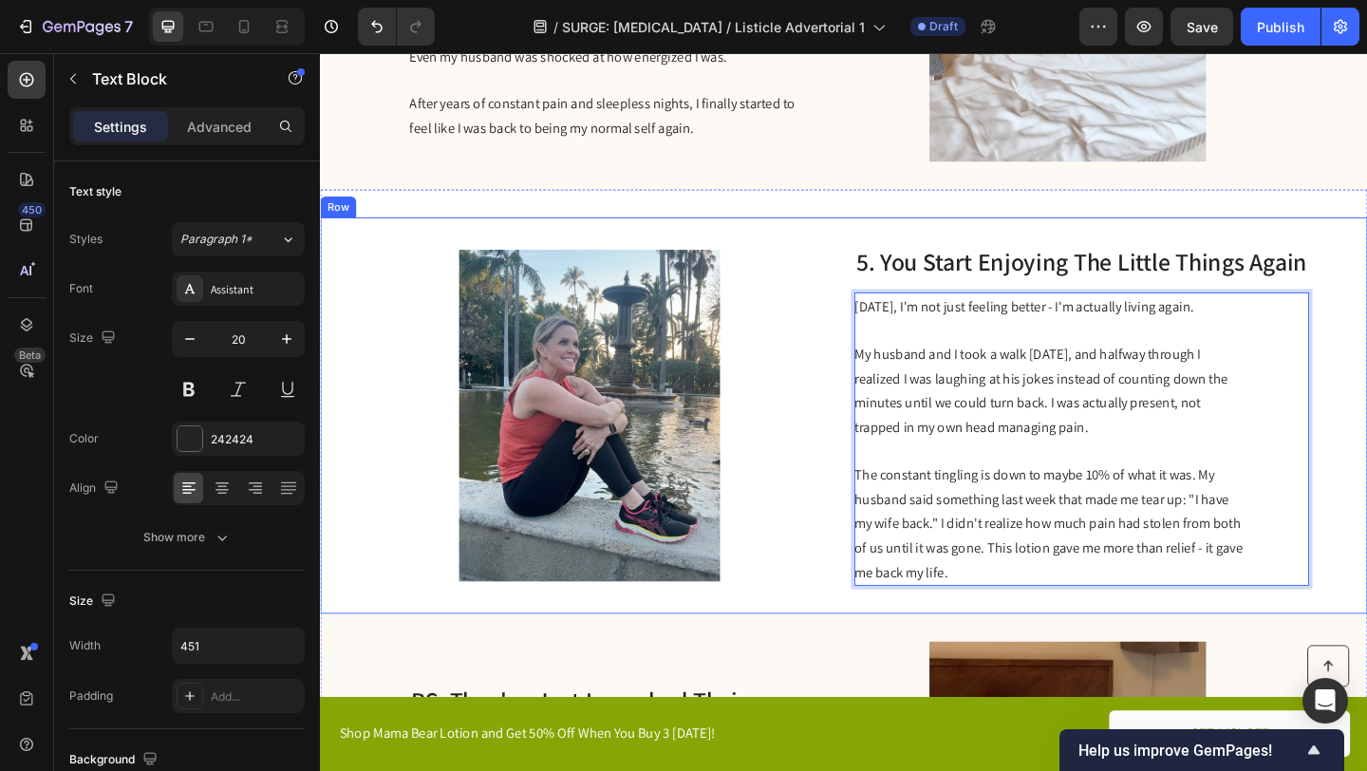
click at [1366, 525] on div "Image 5. You Start Enjoying The Little Things Again Heading Six weeks later, I'…" at bounding box center [889, 447] width 1139 height 431
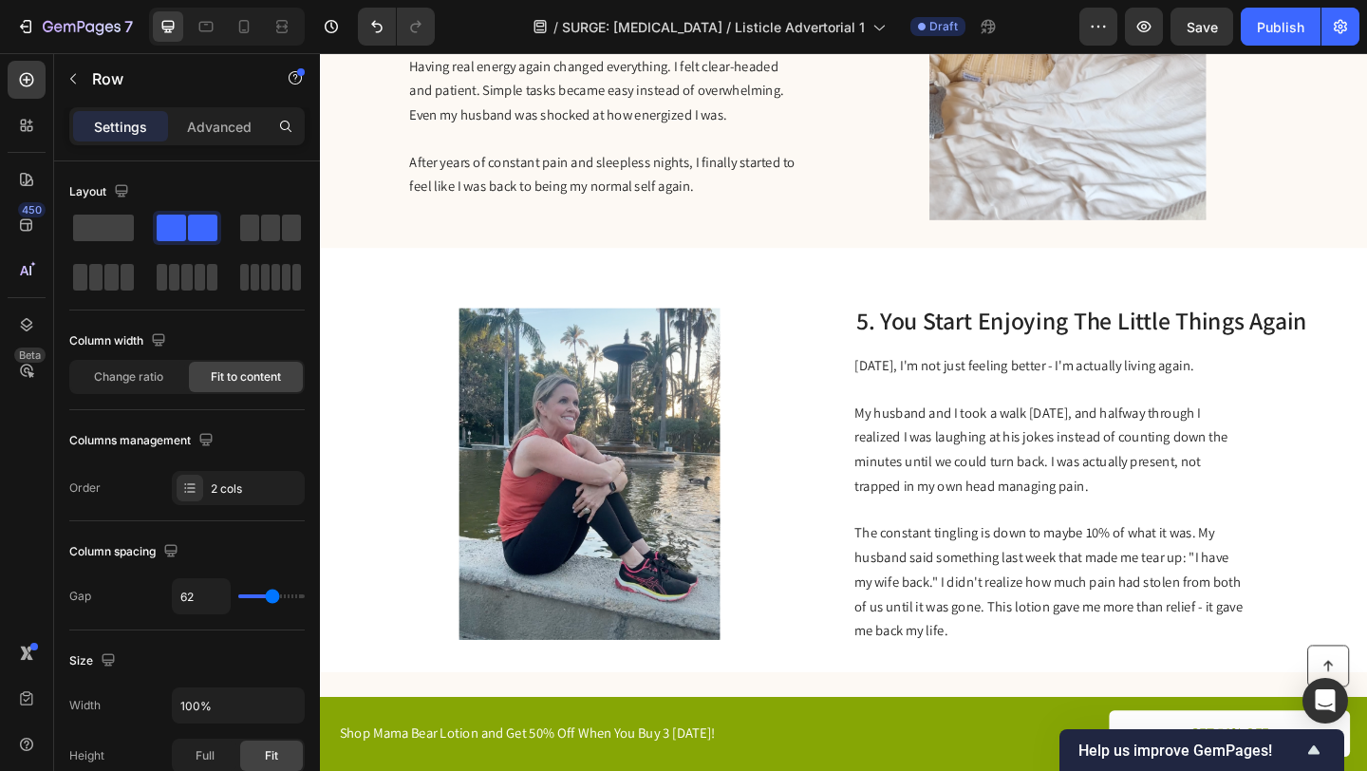
scroll to position [2493, 0]
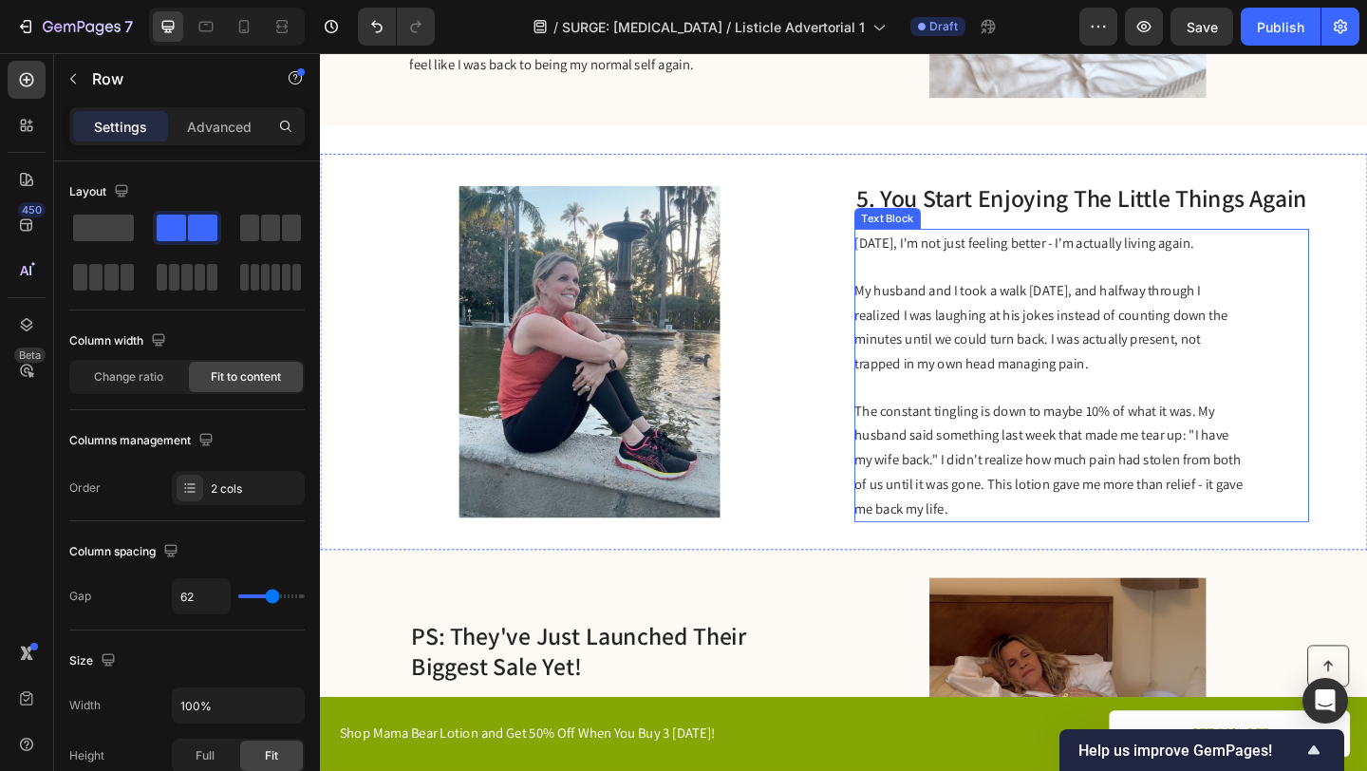
click at [1270, 432] on span "The constant tingling is down to maybe 10% of what it was. My husband said some…" at bounding box center [1112, 495] width 423 height 126
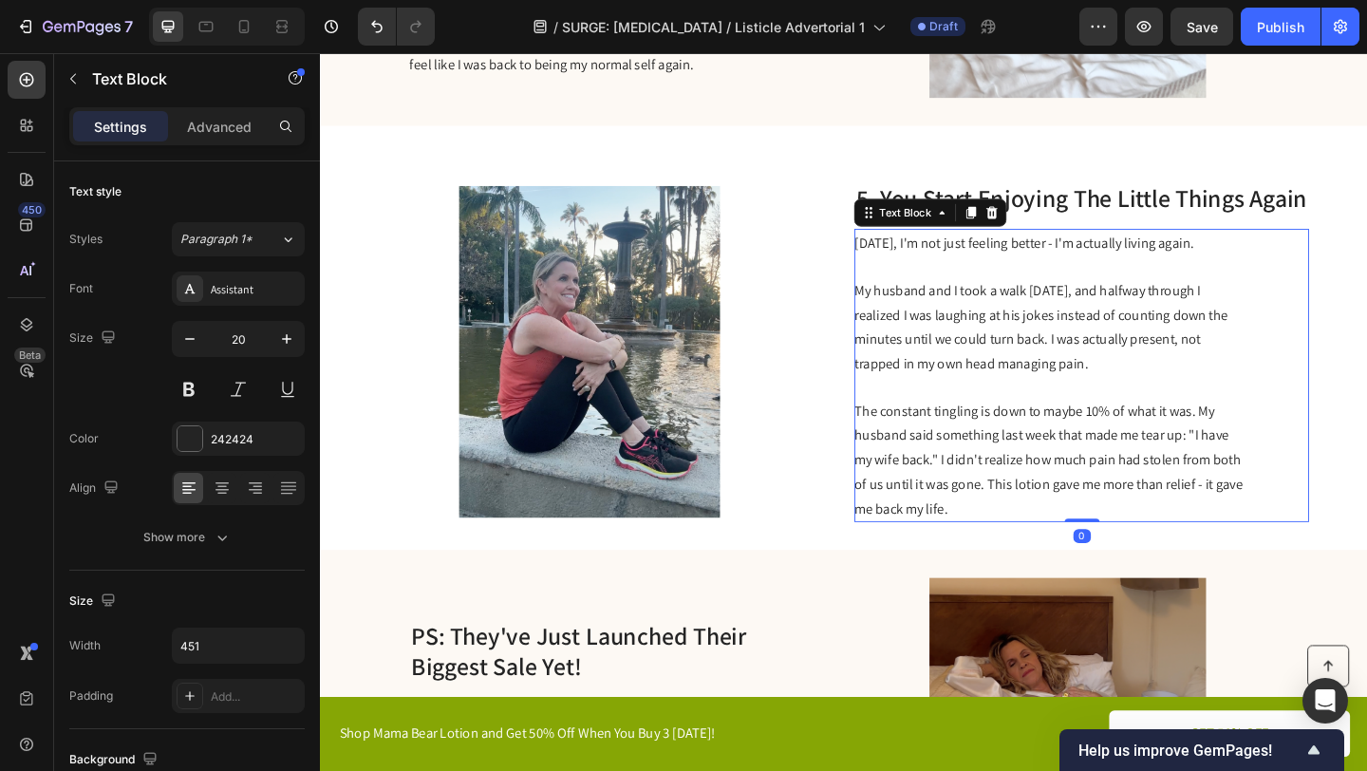
click at [1275, 432] on span "The constant tingling is down to maybe 10% of what it was. My husband said some…" at bounding box center [1112, 495] width 423 height 126
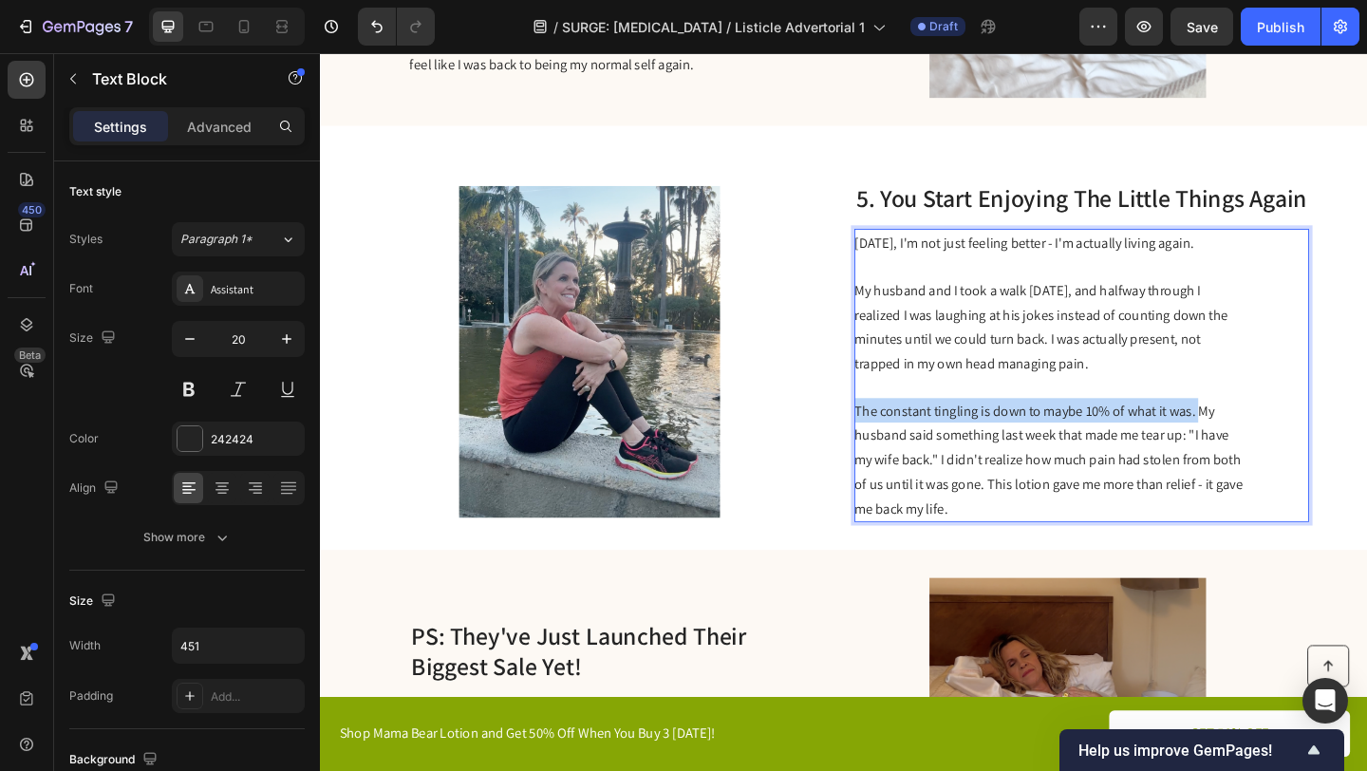
drag, startPoint x: 1273, startPoint y: 432, endPoint x: 899, endPoint y: 437, distance: 374.1
click at [899, 437] on div "Image 5. You Start Enjoying The Little Things Again Heading Six weeks later, I'…" at bounding box center [889, 377] width 1139 height 431
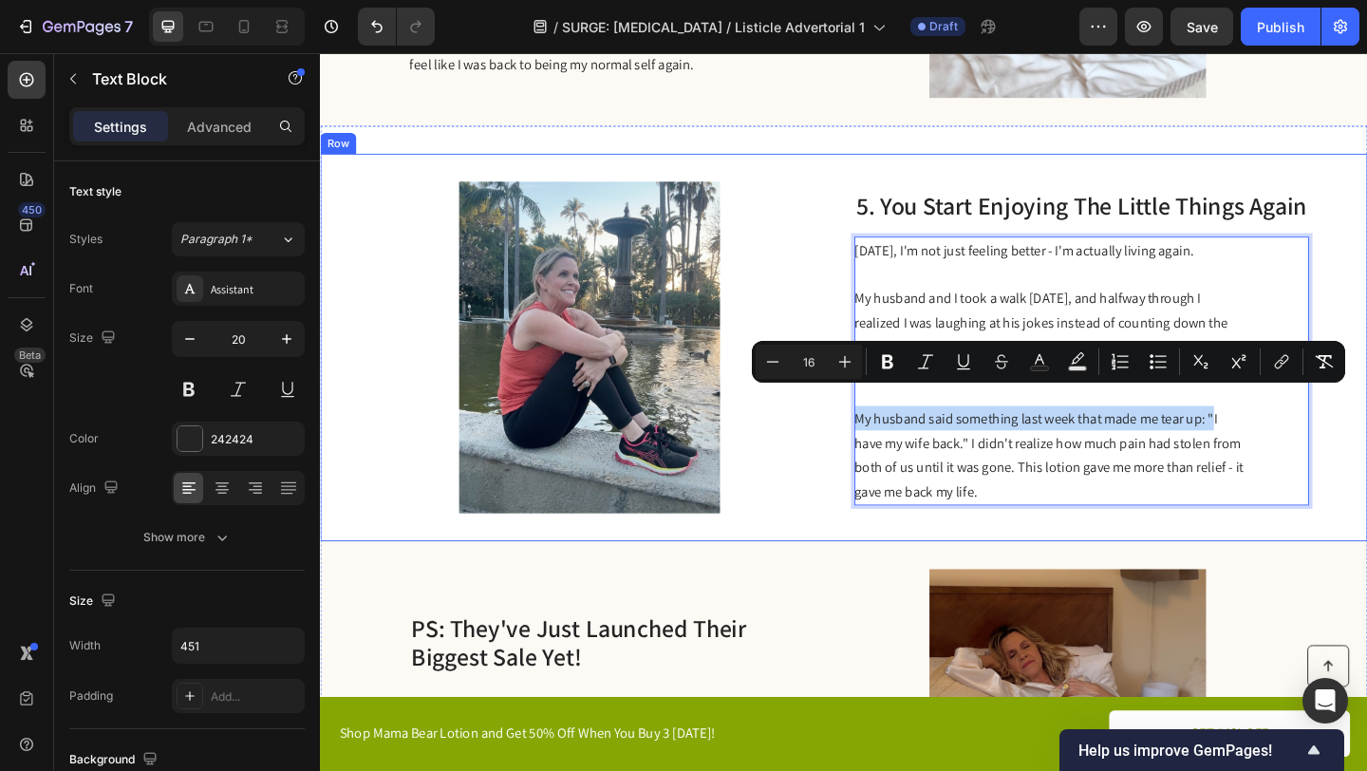
scroll to position [2504, 0]
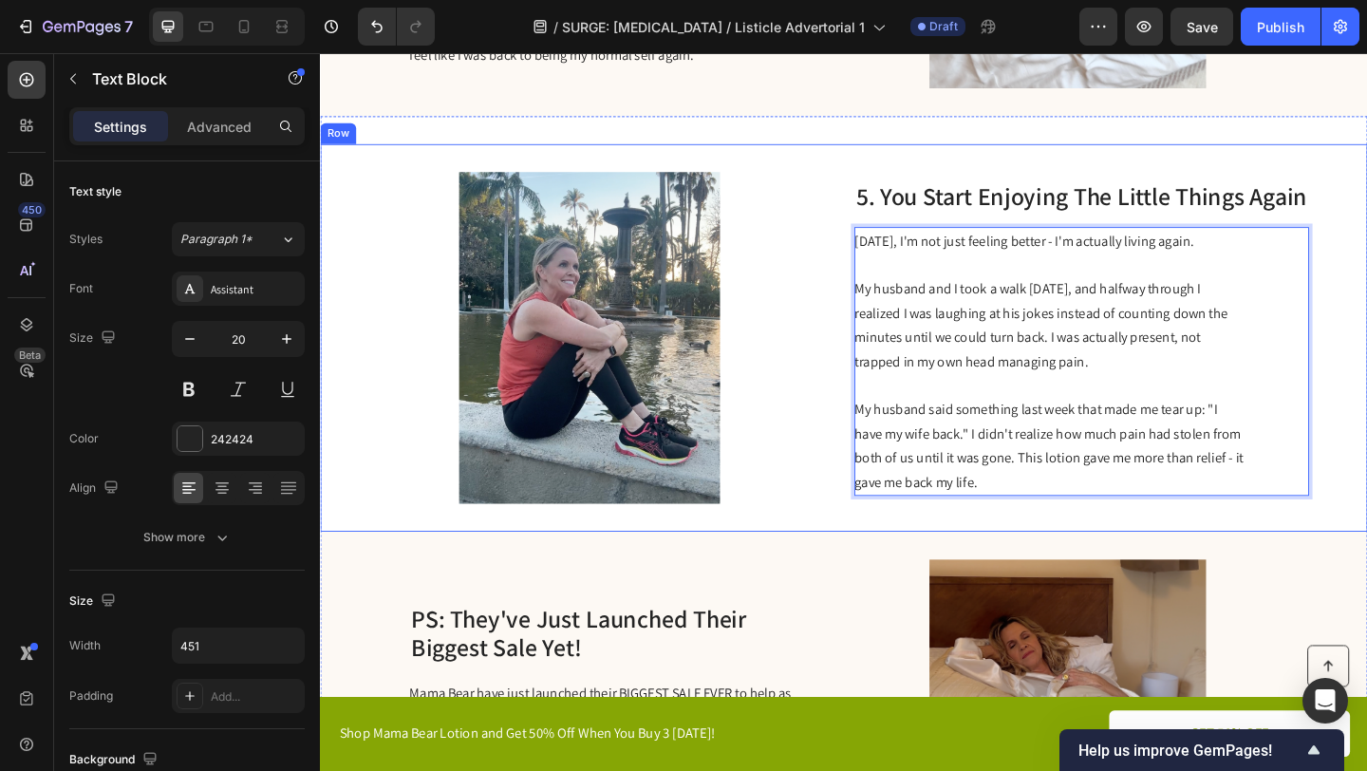
click at [1053, 555] on div "Image 5. You Start Enjoying The Little Things Again Heading Six weeks later, I'…" at bounding box center [889, 363] width 1139 height 422
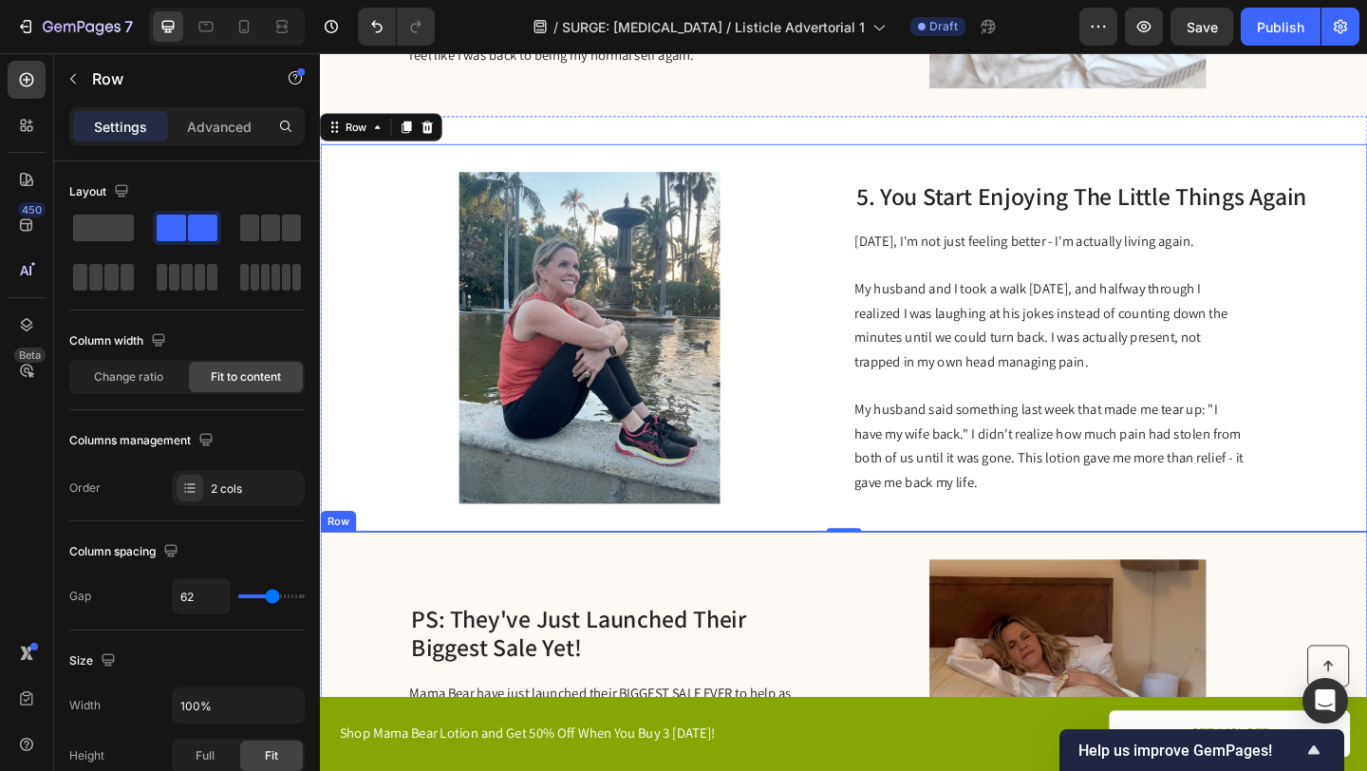
click at [848, 642] on div "PS: They've Just Launched Their Biggest Sale Yet! Heading Mama Bear have just l…" at bounding box center [889, 785] width 1139 height 422
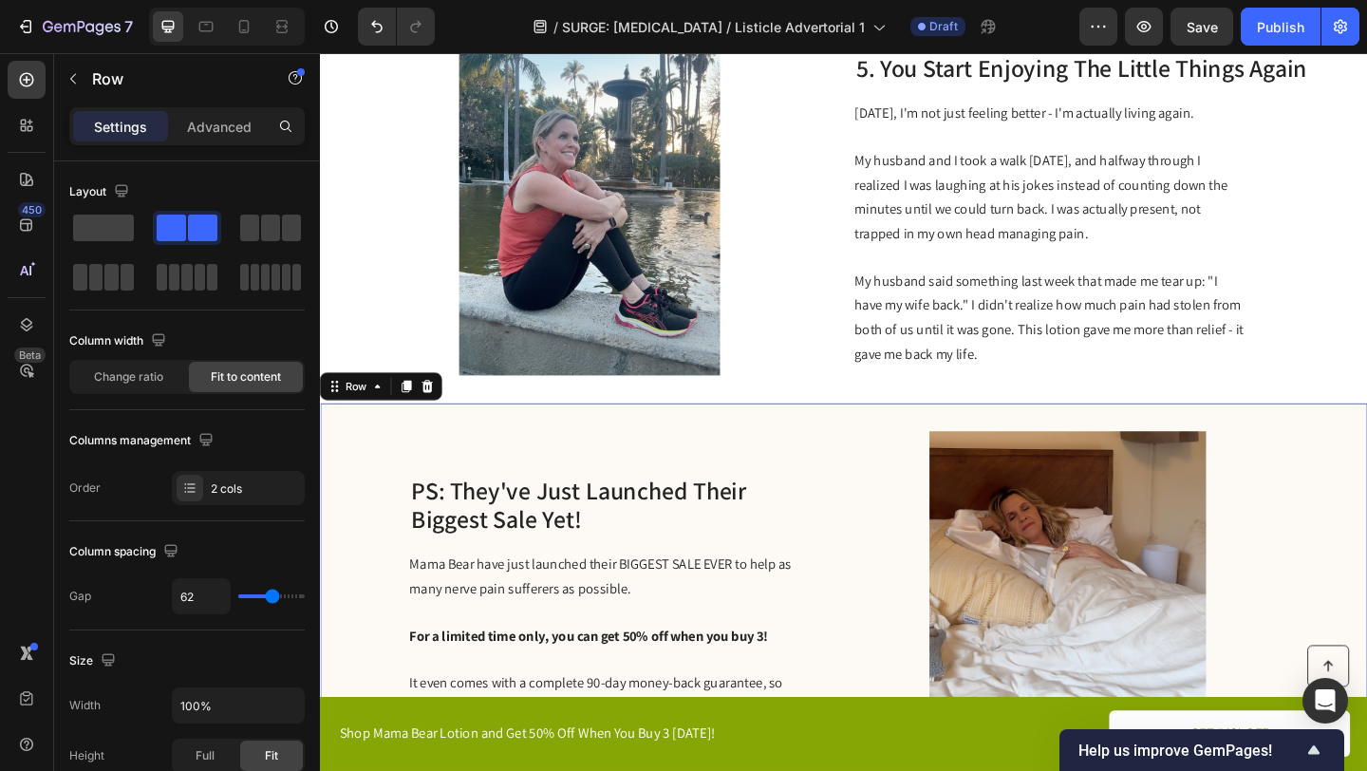
scroll to position [2769, 0]
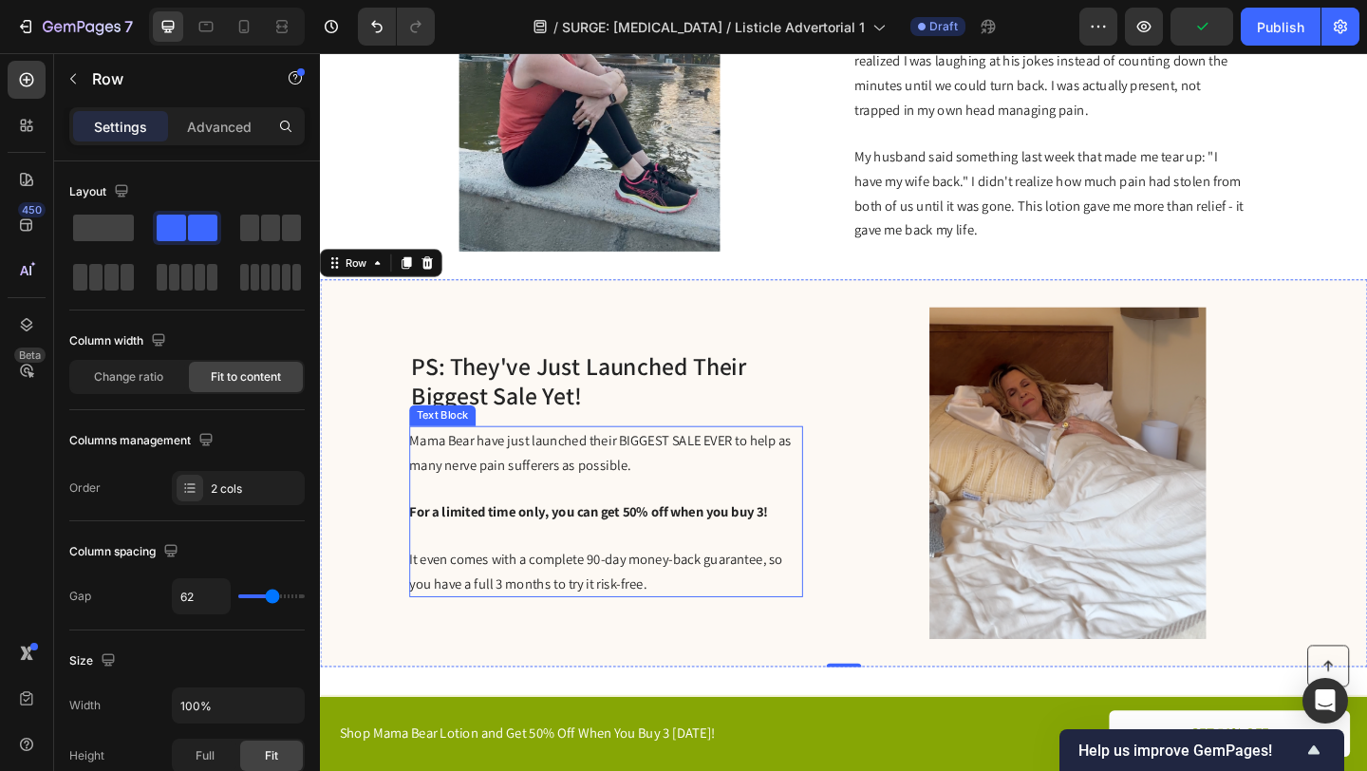
click at [752, 487] on p "Mama Bear have just launched their BIGGEST SALE EVER to help as many nerve pain…" at bounding box center [630, 487] width 426 height 53
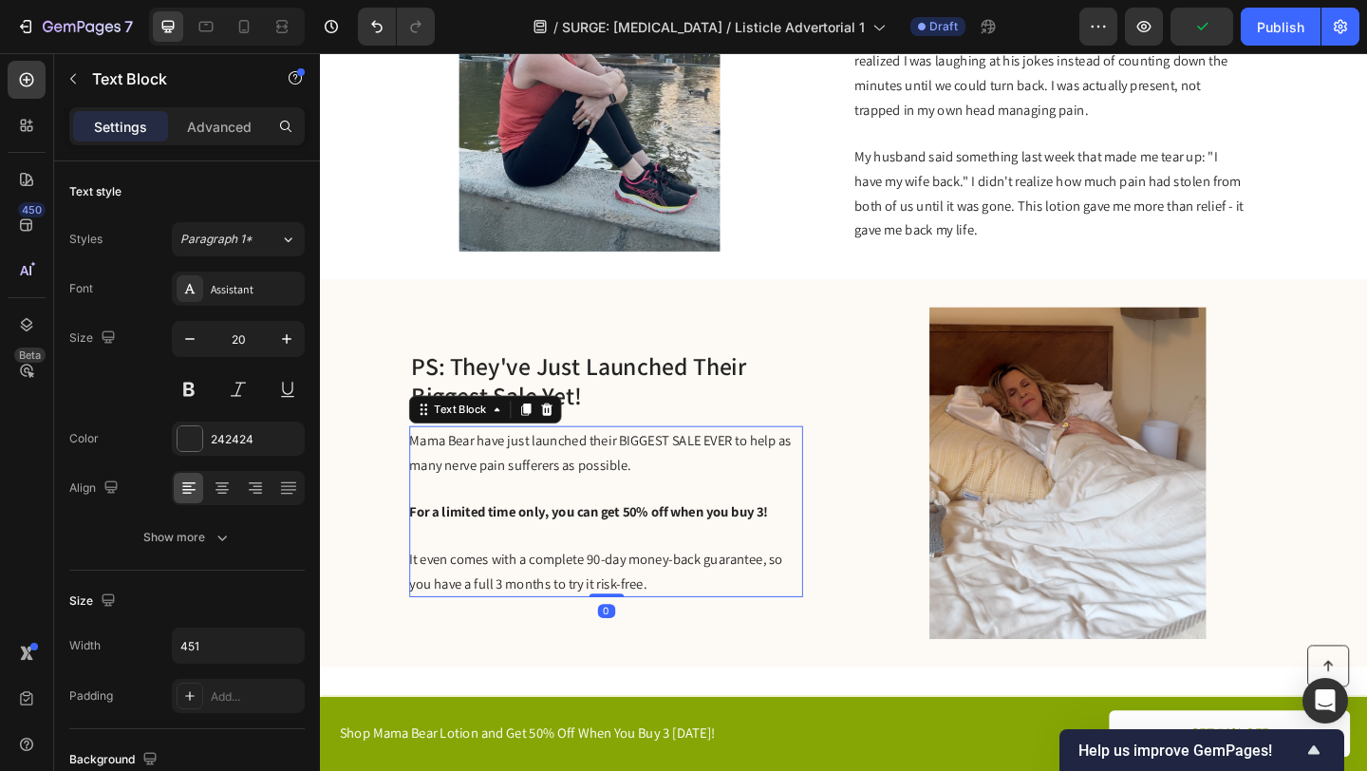
click at [756, 483] on span "Mama Bear have just launched their BIGGEST SALE EVER to help as many nerve pain…" at bounding box center [625, 487] width 416 height 47
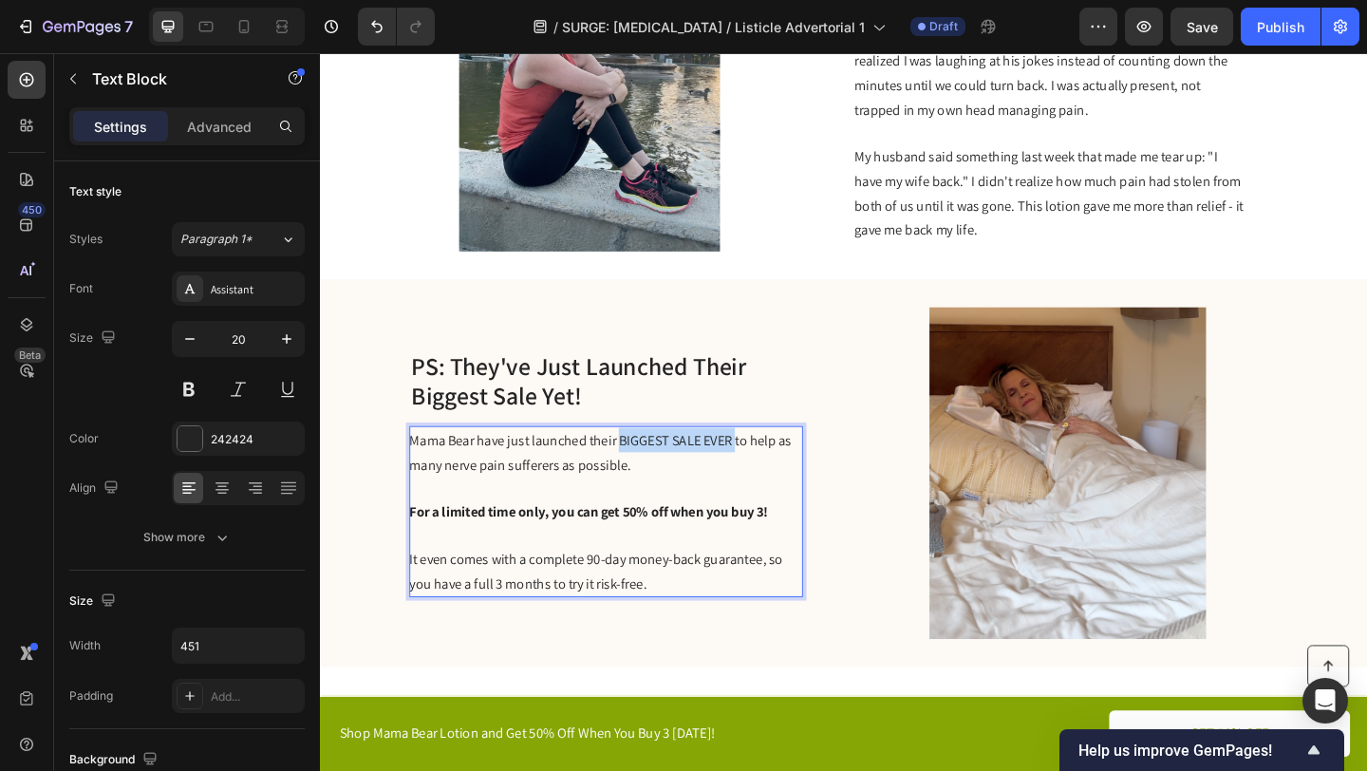
drag, startPoint x: 772, startPoint y: 472, endPoint x: 646, endPoint y: 475, distance: 126.3
click at [646, 475] on span "Mama Bear have just launched their BIGGEST SALE EVER to help as many nerve pain…" at bounding box center [625, 487] width 416 height 47
click at [419, 477] on span "Mama Bear have just launched their biggest sale ever to help as many nerve pain…" at bounding box center [615, 487] width 397 height 47
drag, startPoint x: 785, startPoint y: 476, endPoint x: 667, endPoint y: 477, distance: 118.7
click at [667, 477] on span "After hearing my story, Mama Bear have just launched their biggest sale ever to…" at bounding box center [626, 487] width 419 height 47
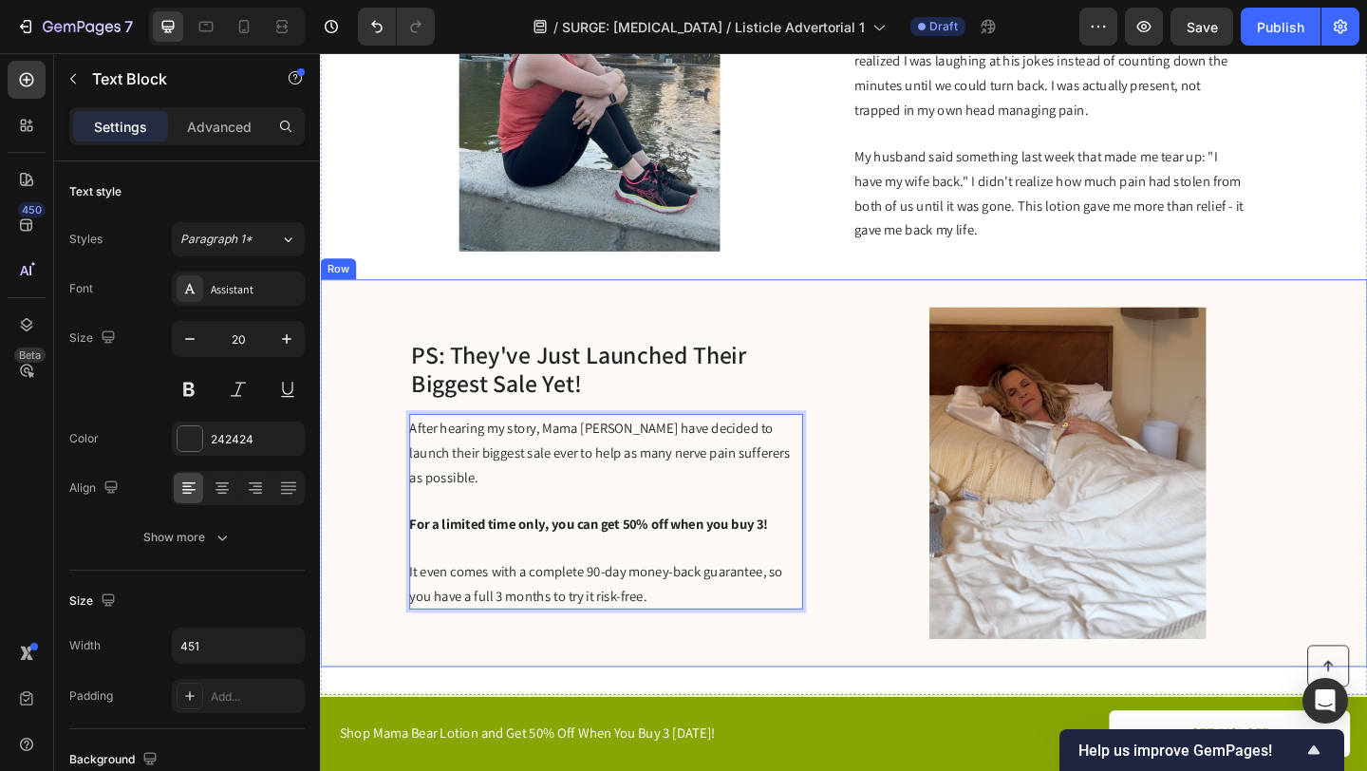
click at [888, 479] on div "PS: They've Just Launched Their Biggest Sale Yet! Heading After hearing my stor…" at bounding box center [889, 510] width 1139 height 422
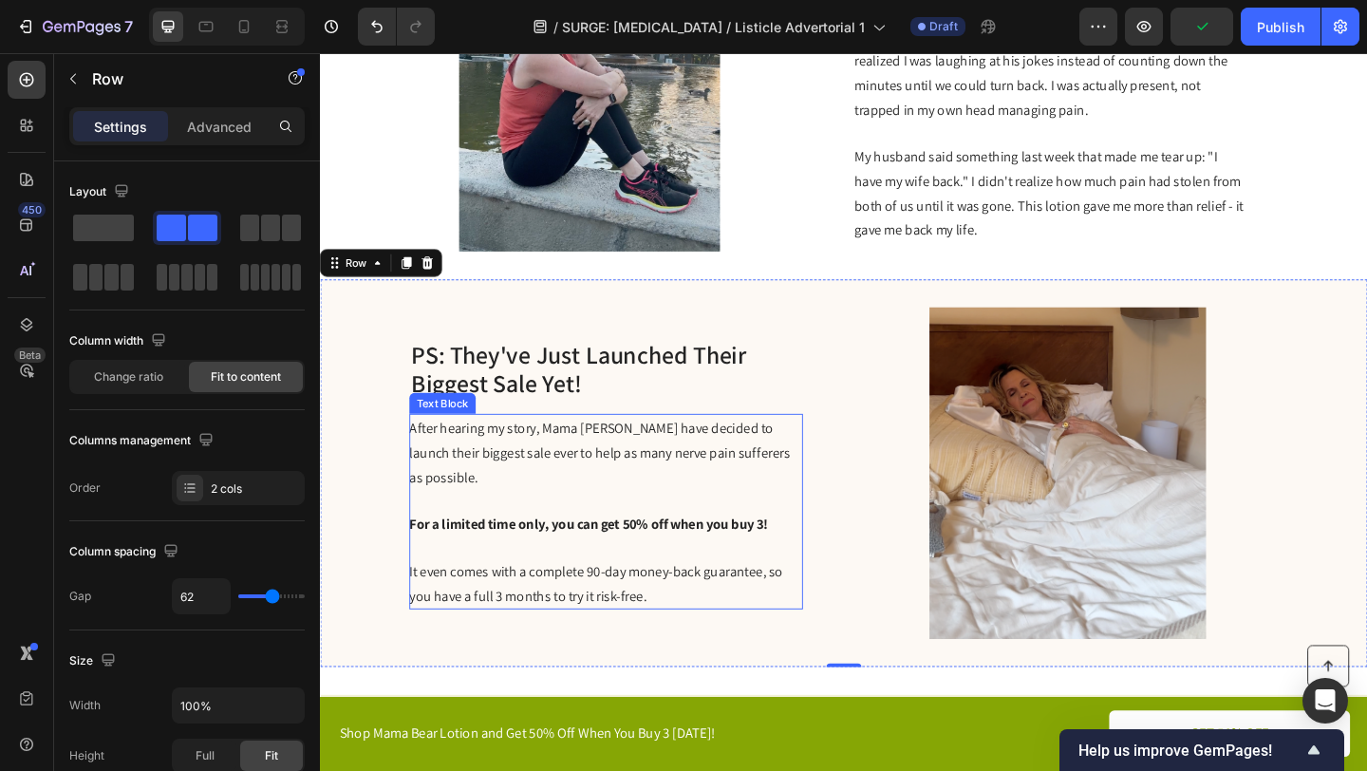
click at [683, 626] on p "For a limited time only, you can get 50% off when you buy 3! It even comes with…" at bounding box center [630, 604] width 426 height 104
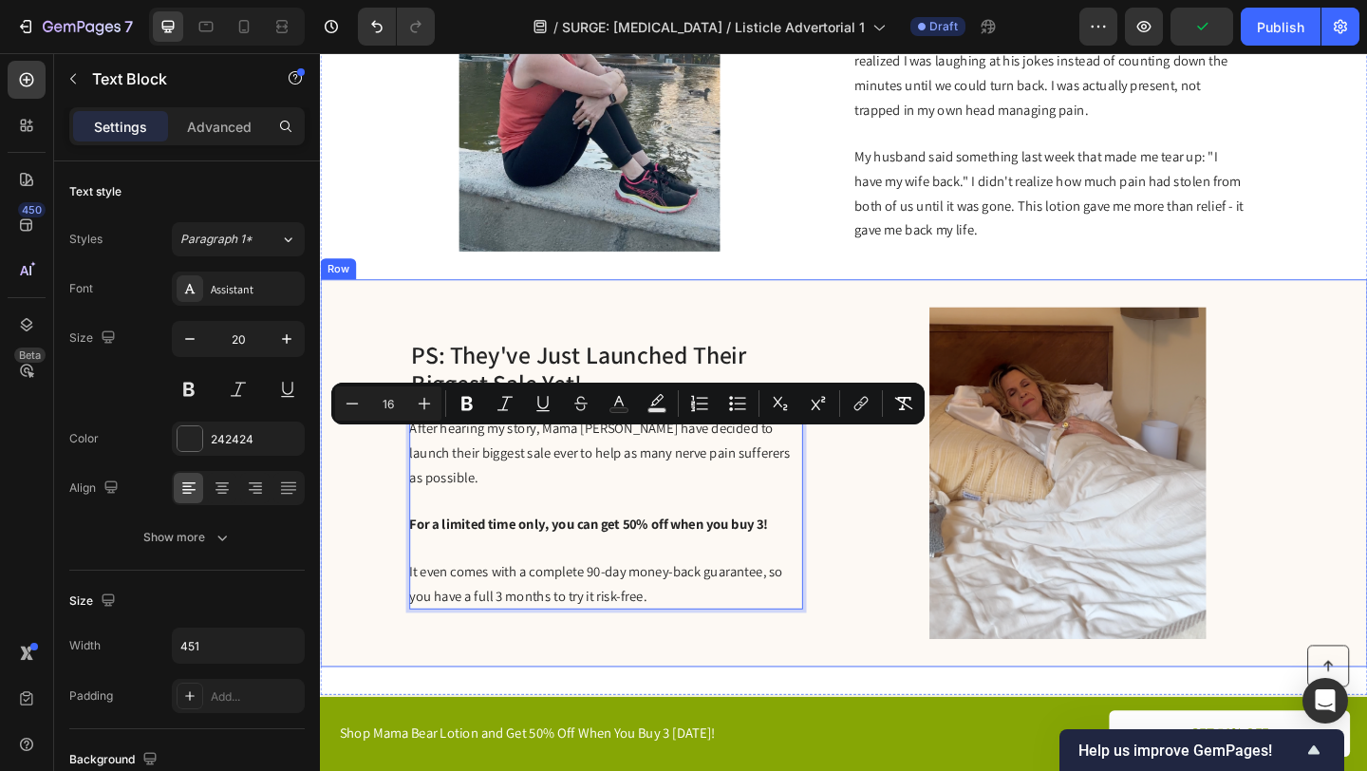
copy div "After hearing my story, Mama Bear have decided to launch their biggest sale eve…"
drag, startPoint x: 737, startPoint y: 635, endPoint x: 411, endPoint y: 484, distance: 359.0
click at [411, 484] on div "PS: They've Just Launched Their Biggest Sale Yet! Heading After hearing my stor…" at bounding box center [889, 510] width 1139 height 422
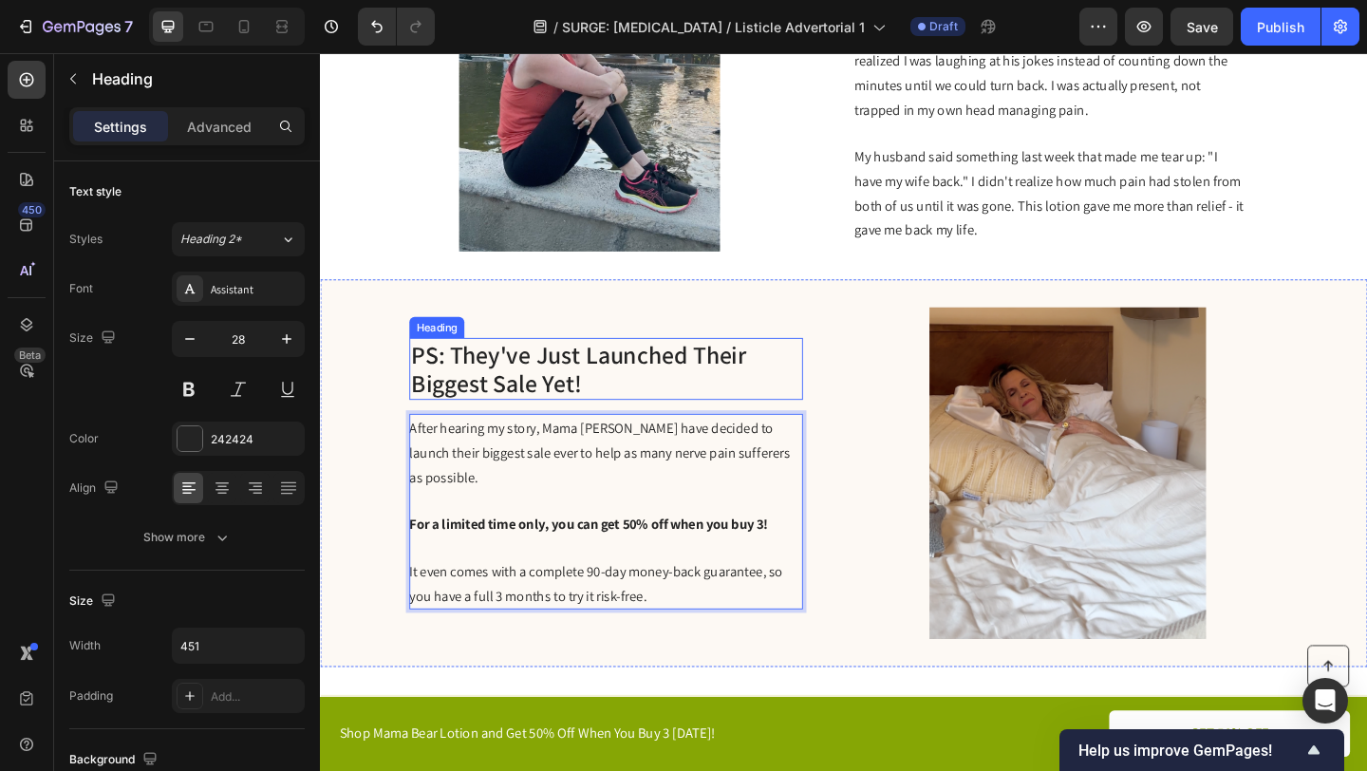
click at [482, 388] on h2 "PS: They've Just Launched Their Biggest Sale Yet!" at bounding box center [631, 396] width 428 height 67
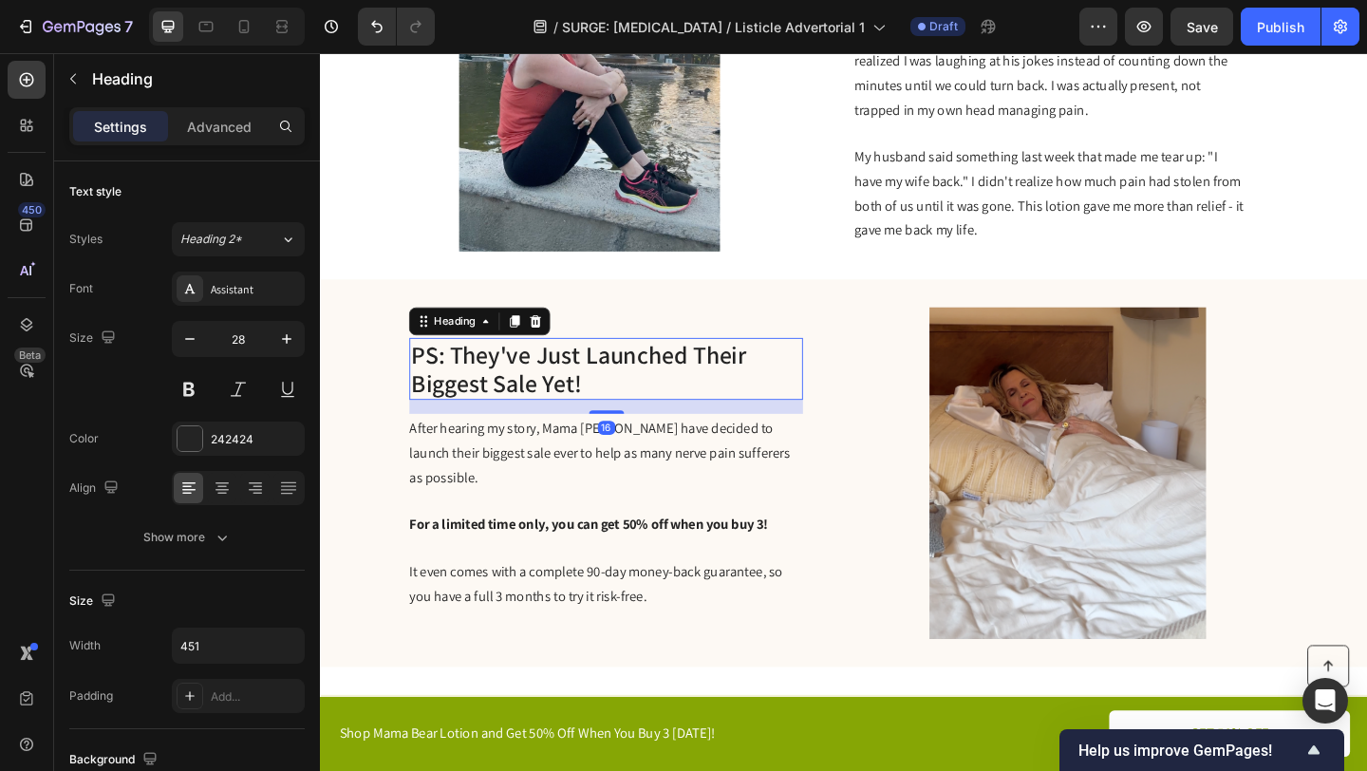
click at [482, 388] on h2 "PS: They've Just Launched Their Biggest Sale Yet!" at bounding box center [631, 396] width 428 height 67
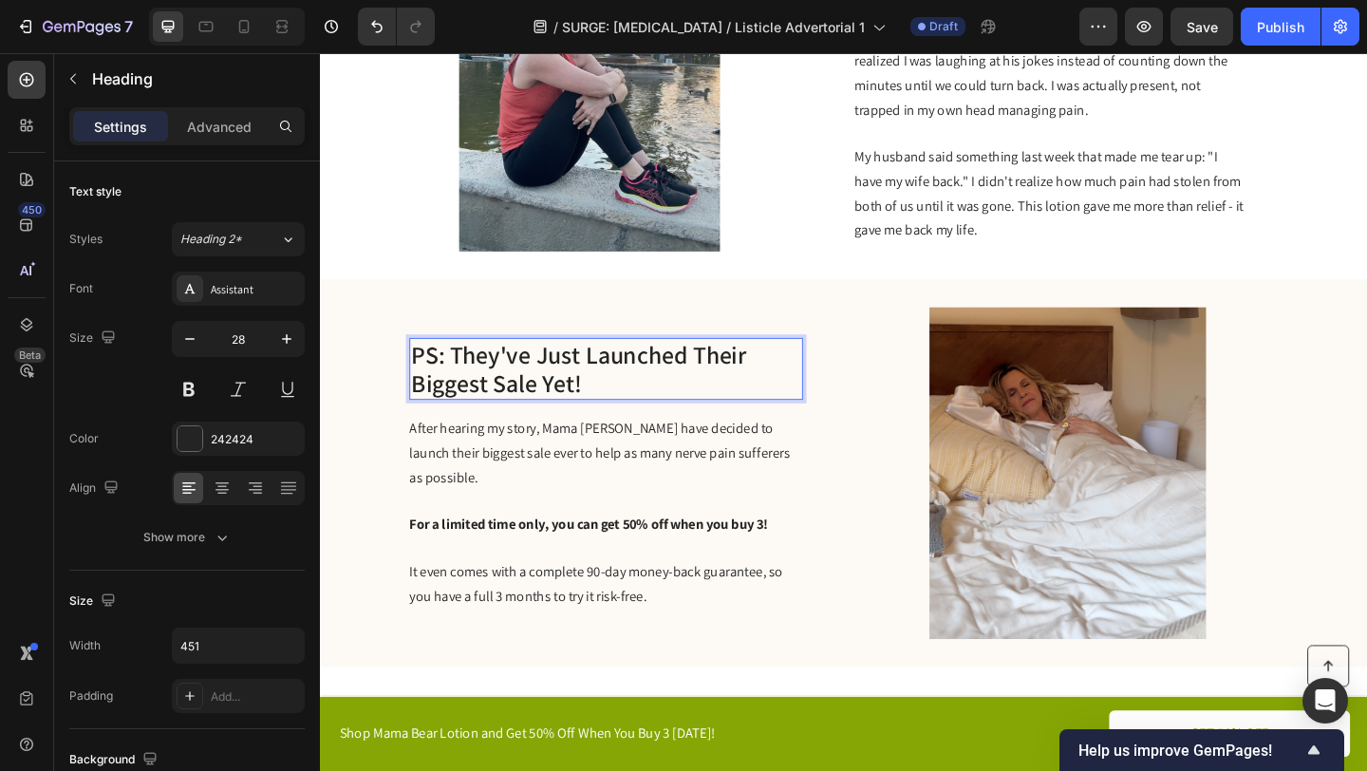
click at [482, 388] on p "PS: They've Just Launched Their Biggest Sale Yet!" at bounding box center [631, 397] width 424 height 64
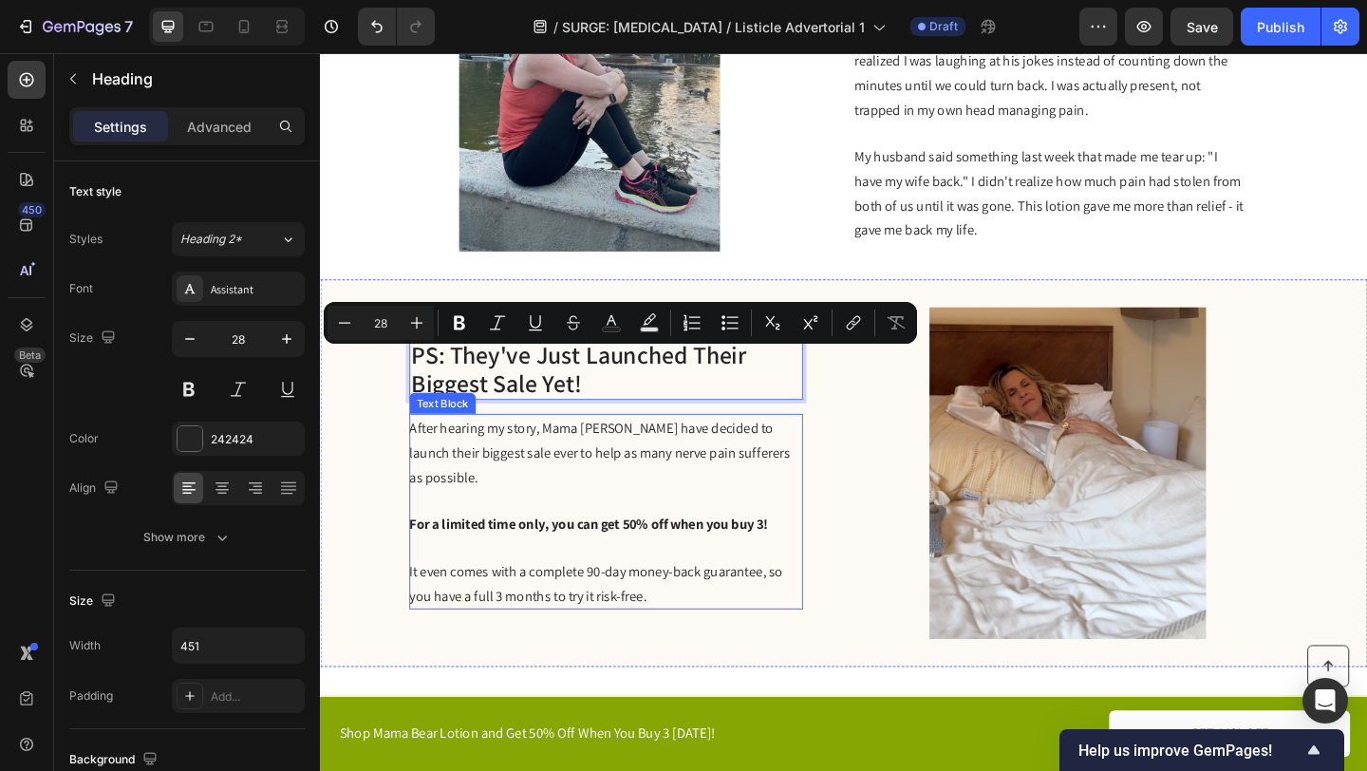
click at [536, 499] on span "After hearing my story, Mama Bear have decided to launch their biggest sale eve…" at bounding box center [624, 487] width 414 height 73
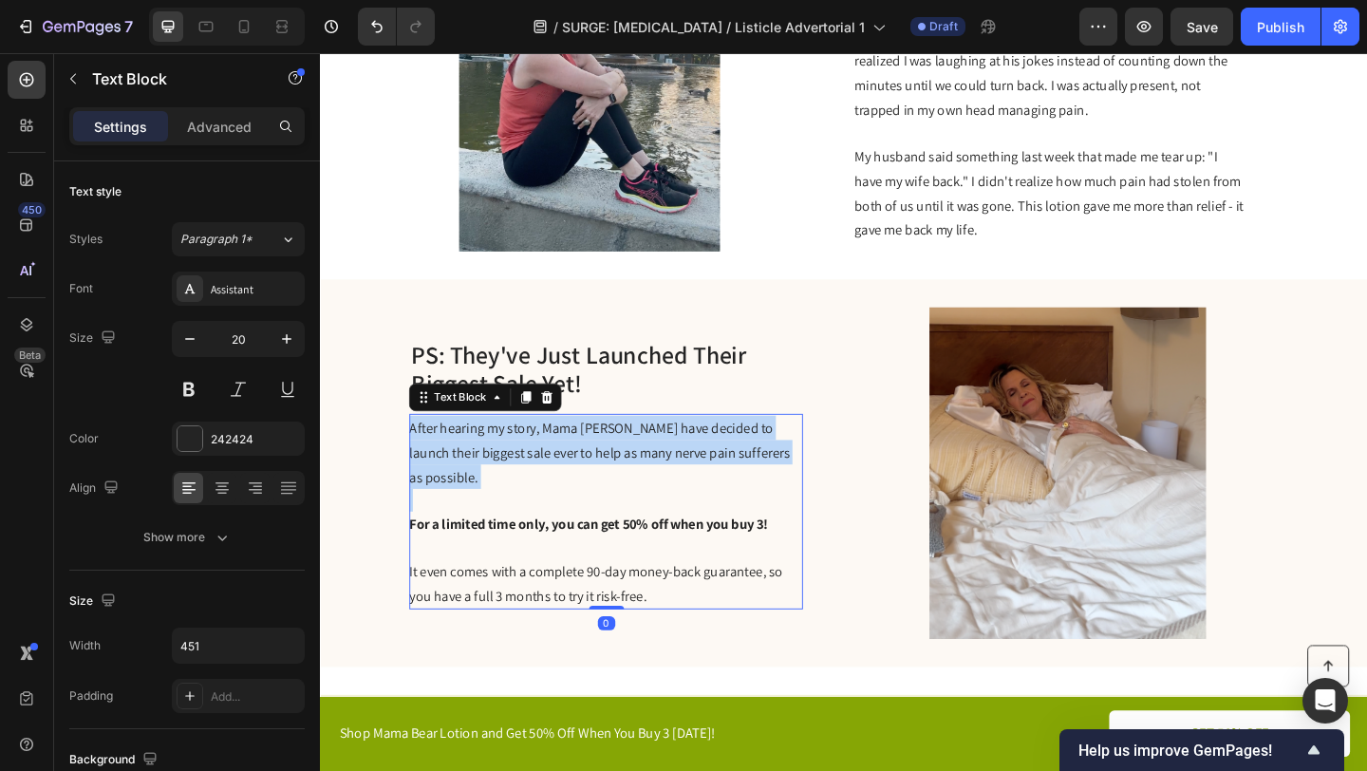
click at [536, 499] on span "After hearing my story, Mama Bear have decided to launch their biggest sale eve…" at bounding box center [624, 487] width 414 height 73
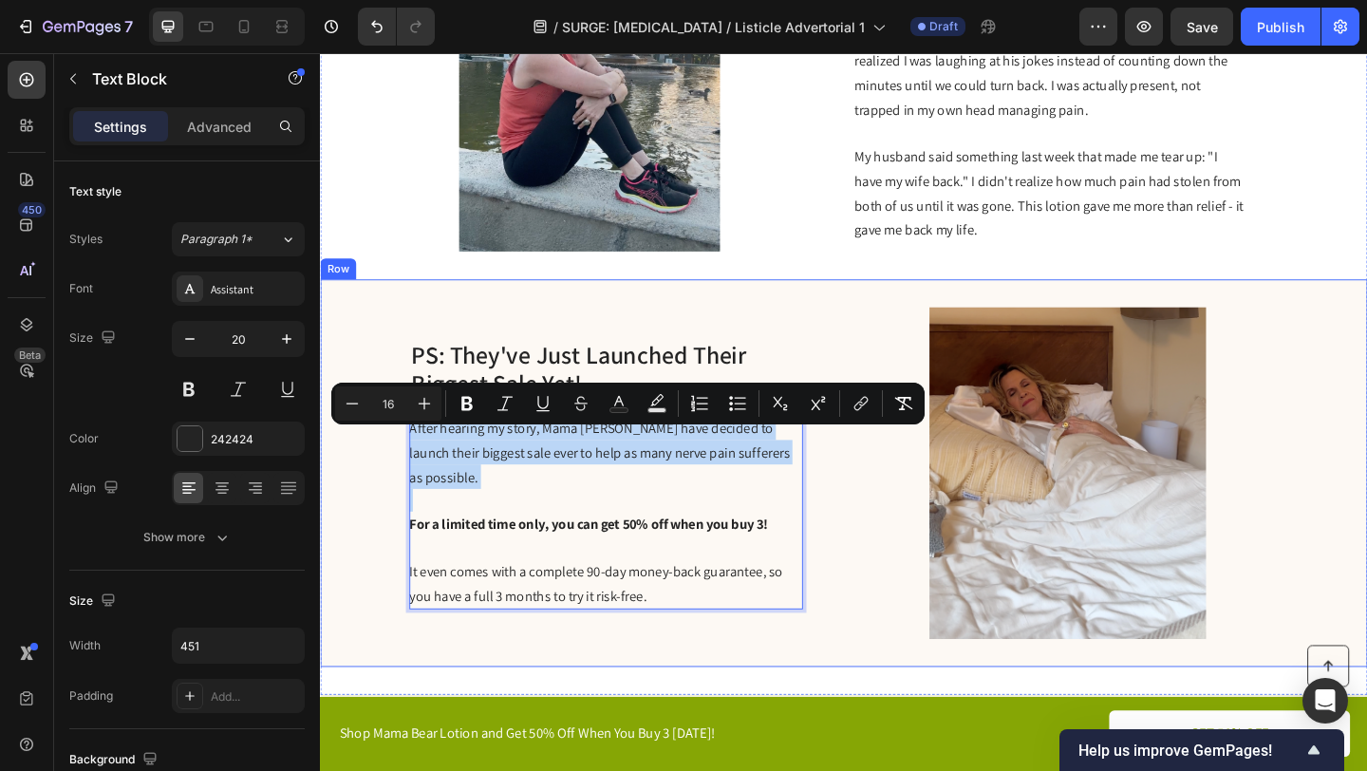
drag, startPoint x: 685, startPoint y: 625, endPoint x: 404, endPoint y: 475, distance: 318.6
click at [404, 474] on div "PS: They've Just Launched Their Biggest Sale Yet! Heading After hearing my stor…" at bounding box center [889, 510] width 1139 height 422
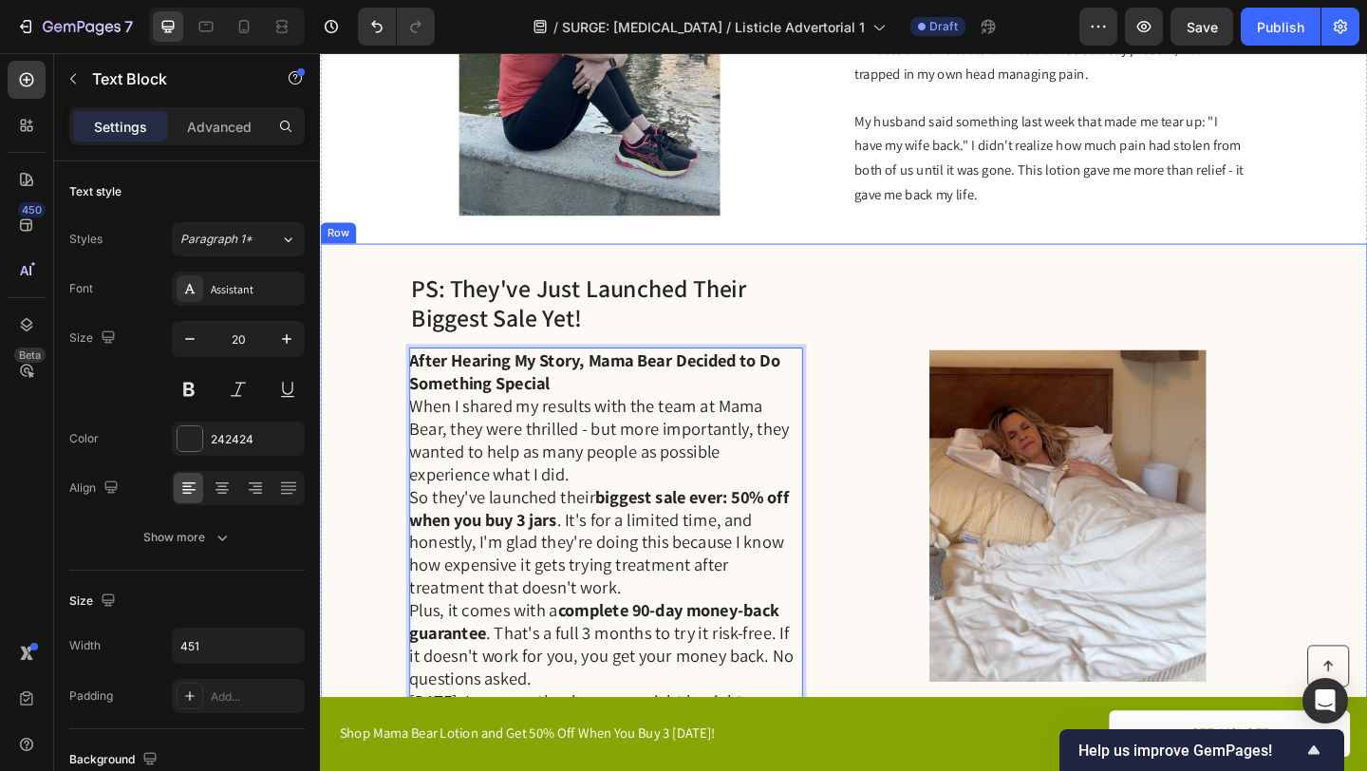
scroll to position [2837, 0]
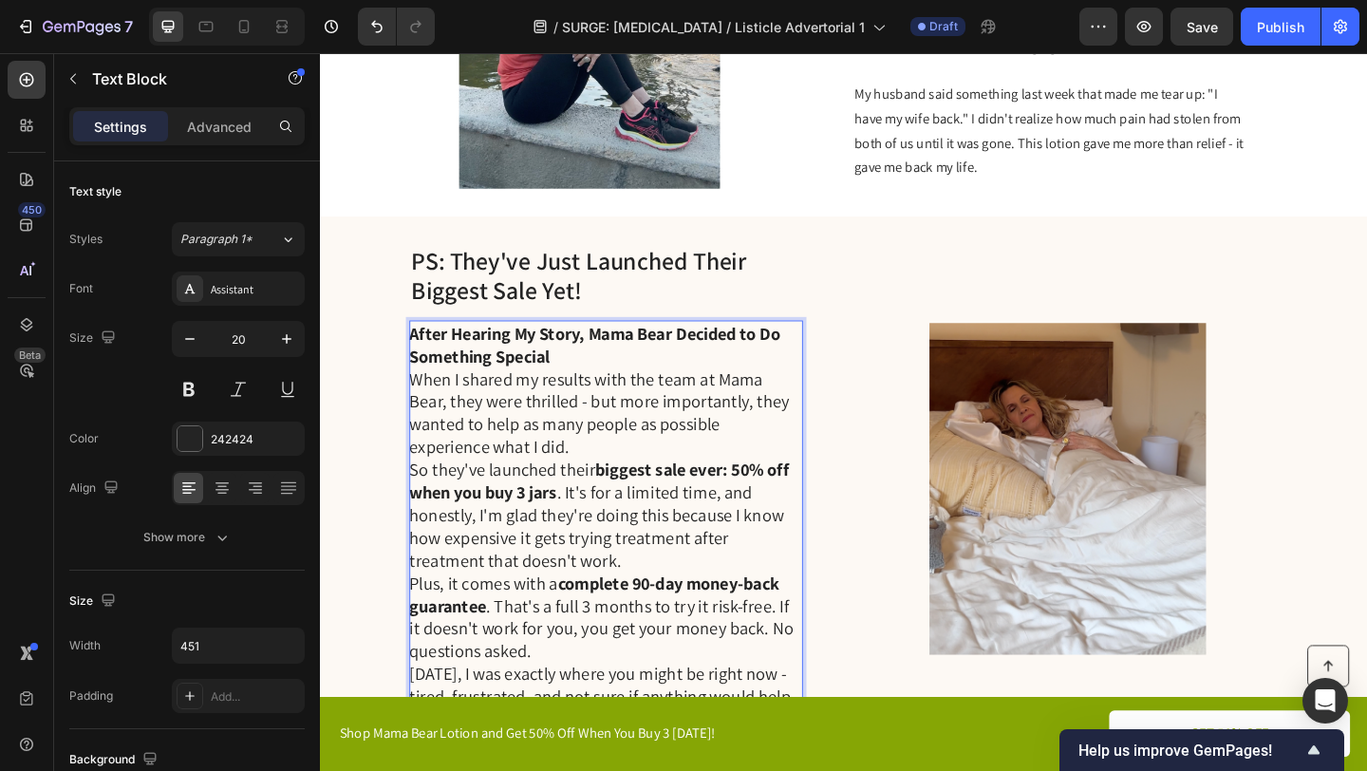
click at [573, 488] on p "When I shared my results with the team at Mama Bear, they were thrilled - but m…" at bounding box center [630, 444] width 426 height 99
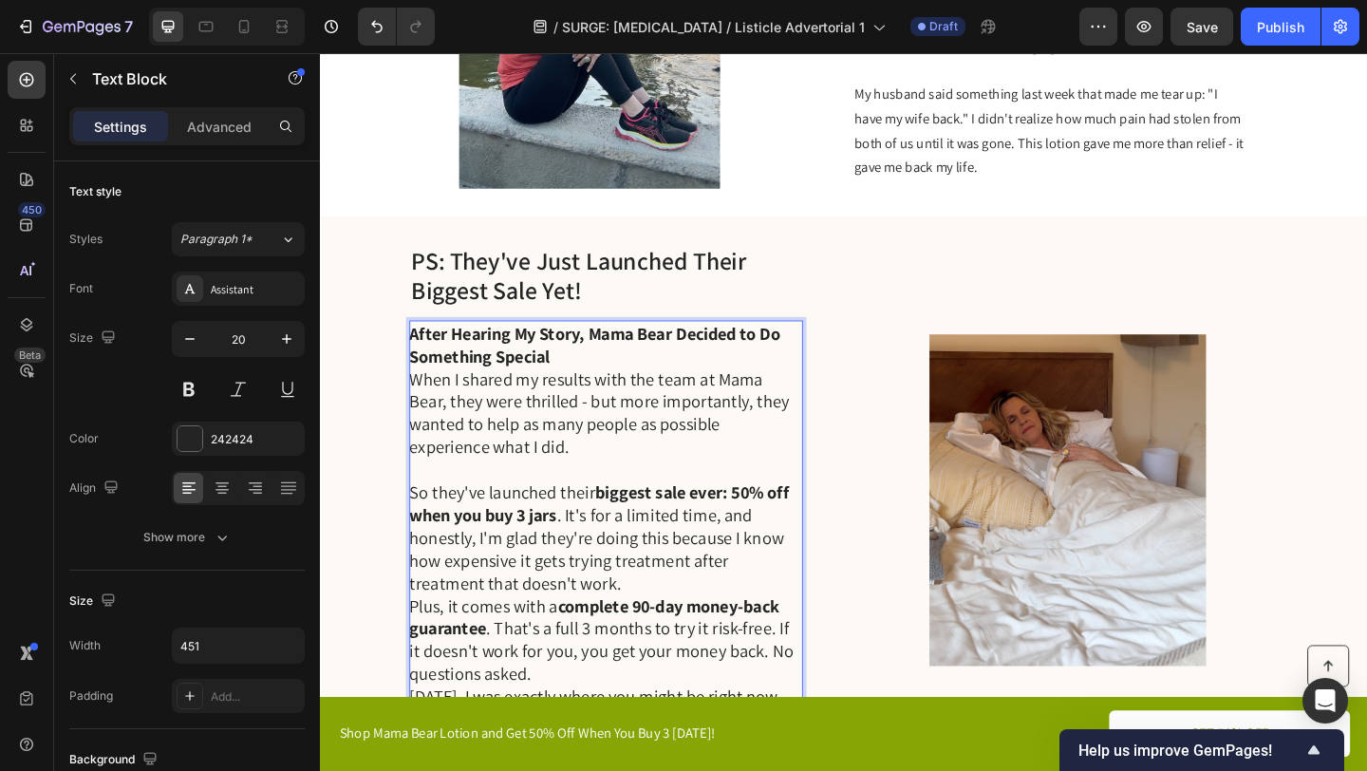
click at [638, 632] on p "So they've launched their biggest sale ever: 50% off when you buy 3 jars . It's…" at bounding box center [630, 579] width 426 height 123
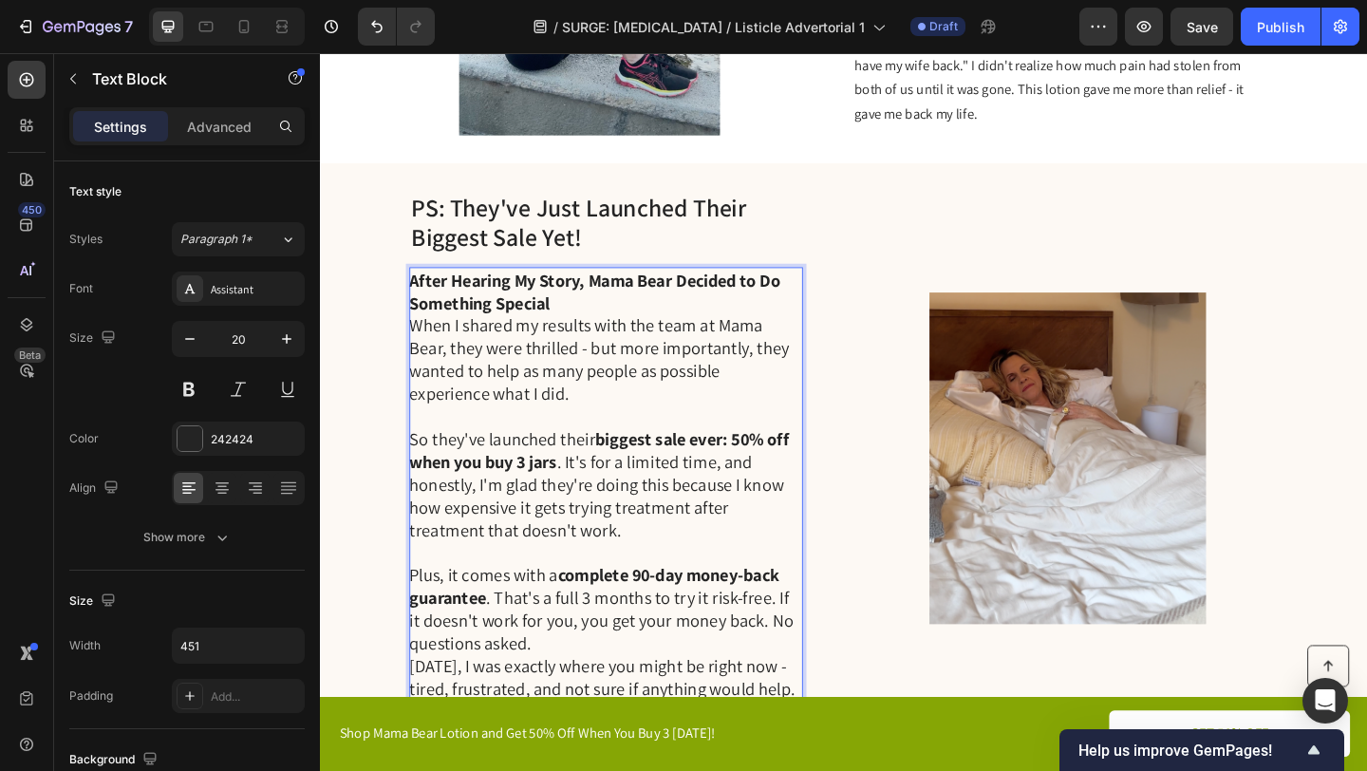
scroll to position [2953, 0]
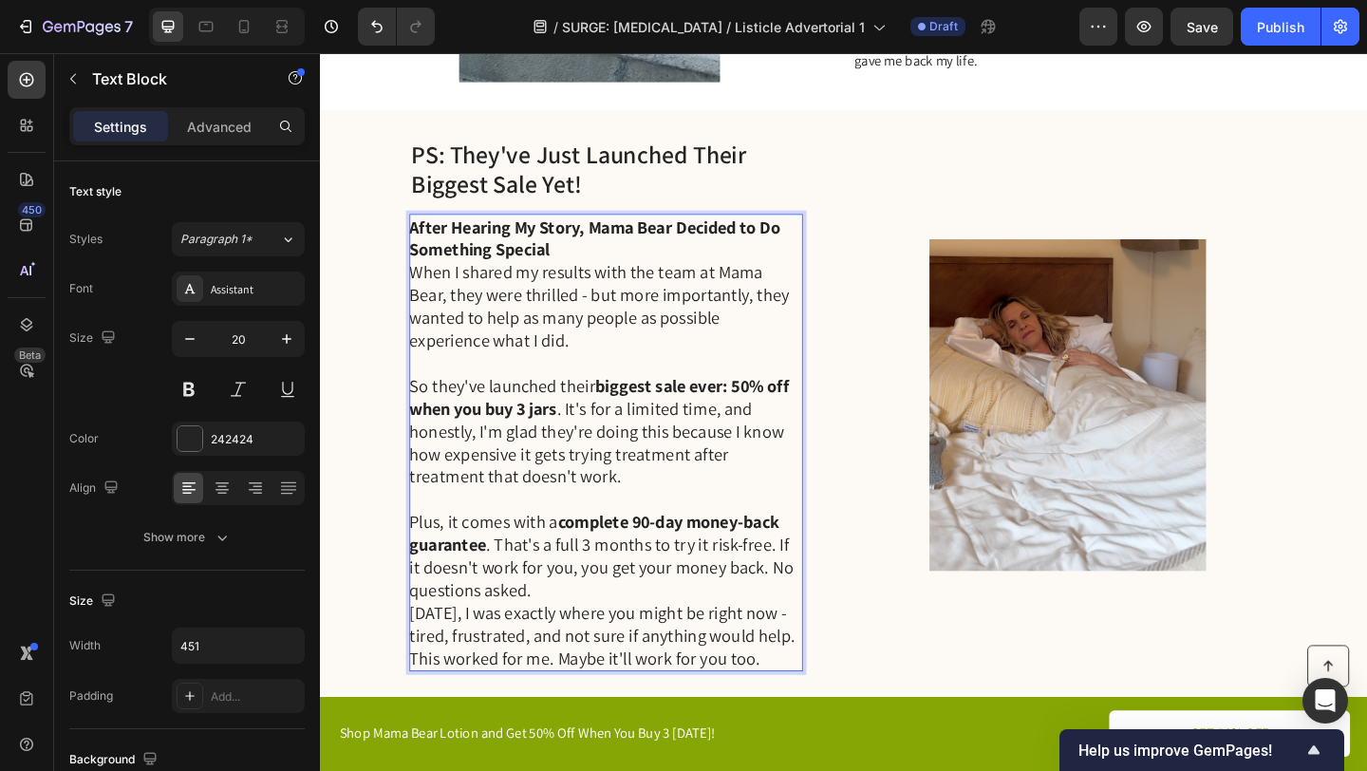
click at [600, 637] on p "Plus, it comes with a complete 90-day money-back guarantee . That's a full 3 mo…" at bounding box center [630, 600] width 426 height 99
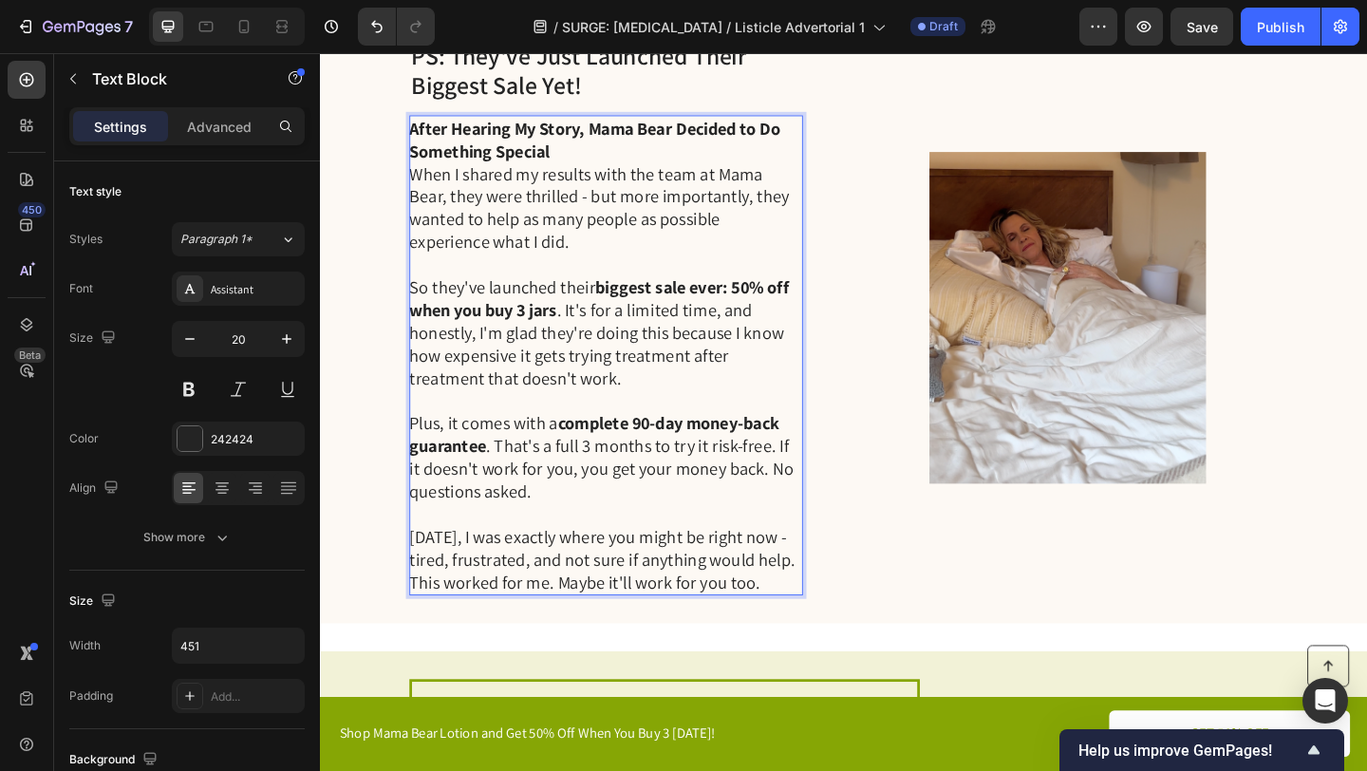
scroll to position [3061, 0]
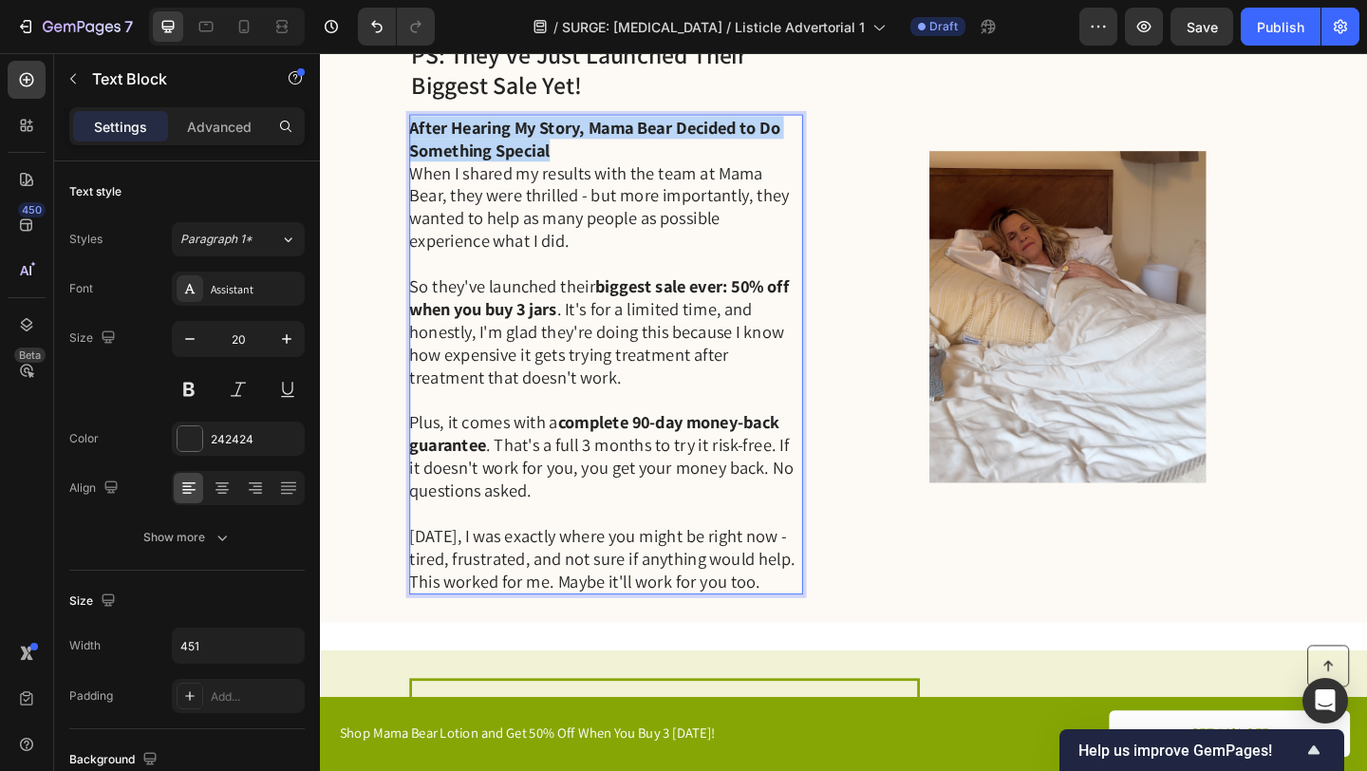
copy strong "After Hearing My Story, Mama Bear Decided to Do Something Special"
drag, startPoint x: 586, startPoint y: 160, endPoint x: 418, endPoint y: 134, distance: 170.2
click at [418, 134] on p "After Hearing My Story, Mama Bear Decided to Do Something Special" at bounding box center [630, 146] width 426 height 49
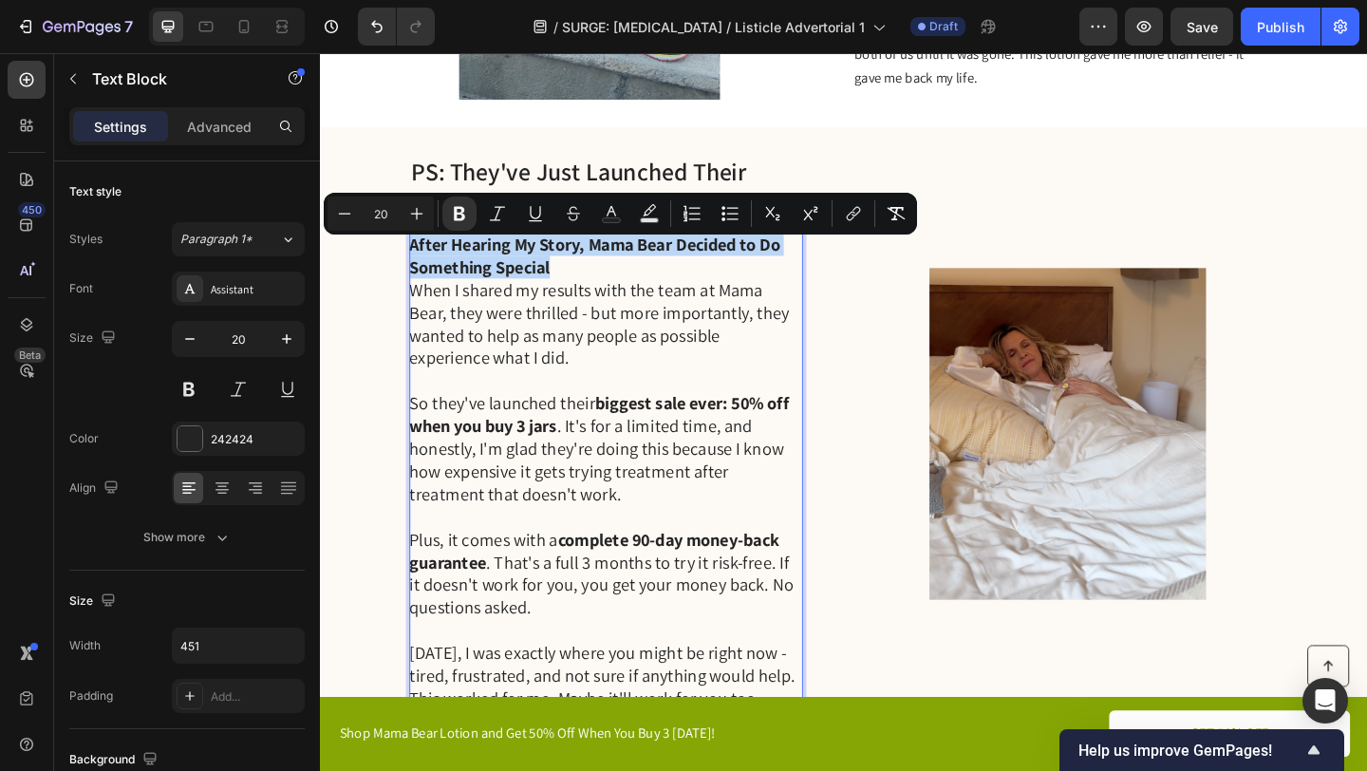
scroll to position [2921, 0]
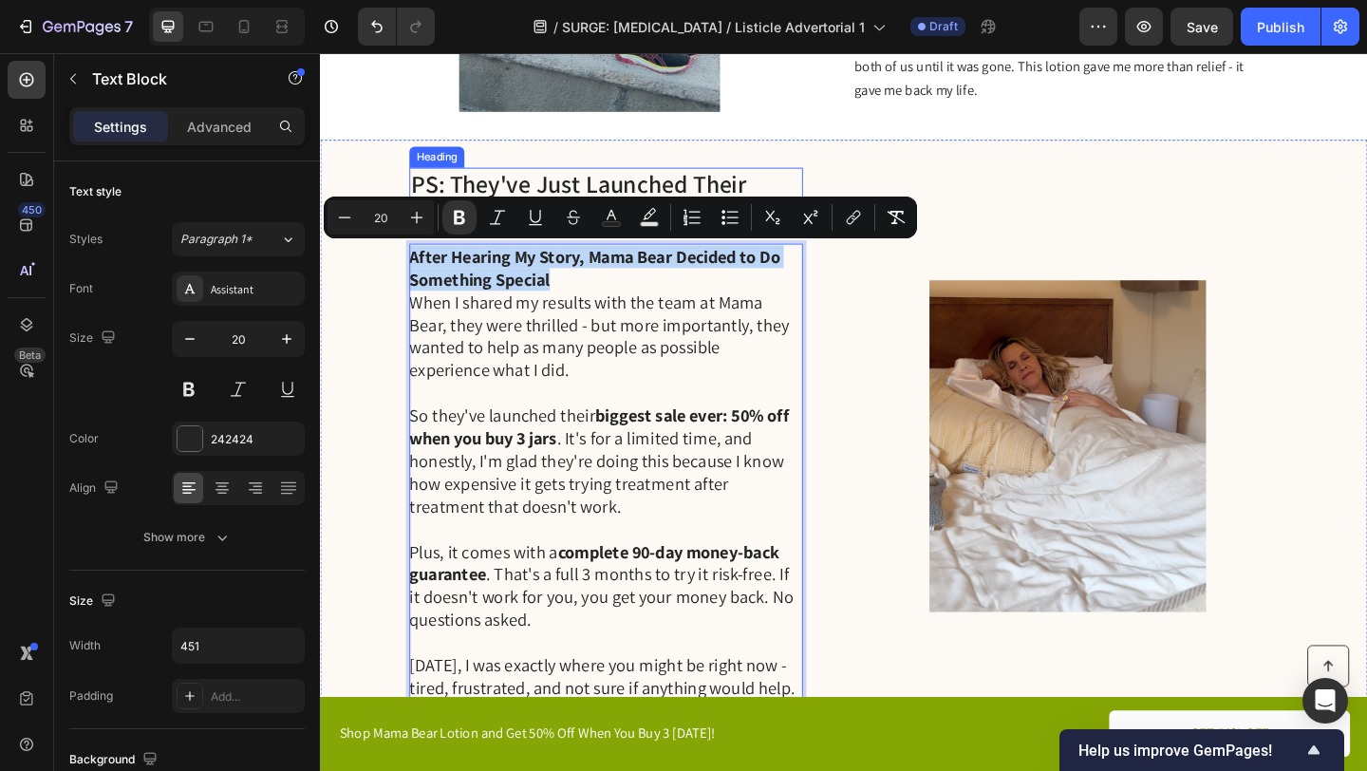
click at [468, 192] on p "PS: They've Just Launched Their Biggest Sale Yet!" at bounding box center [631, 211] width 424 height 64
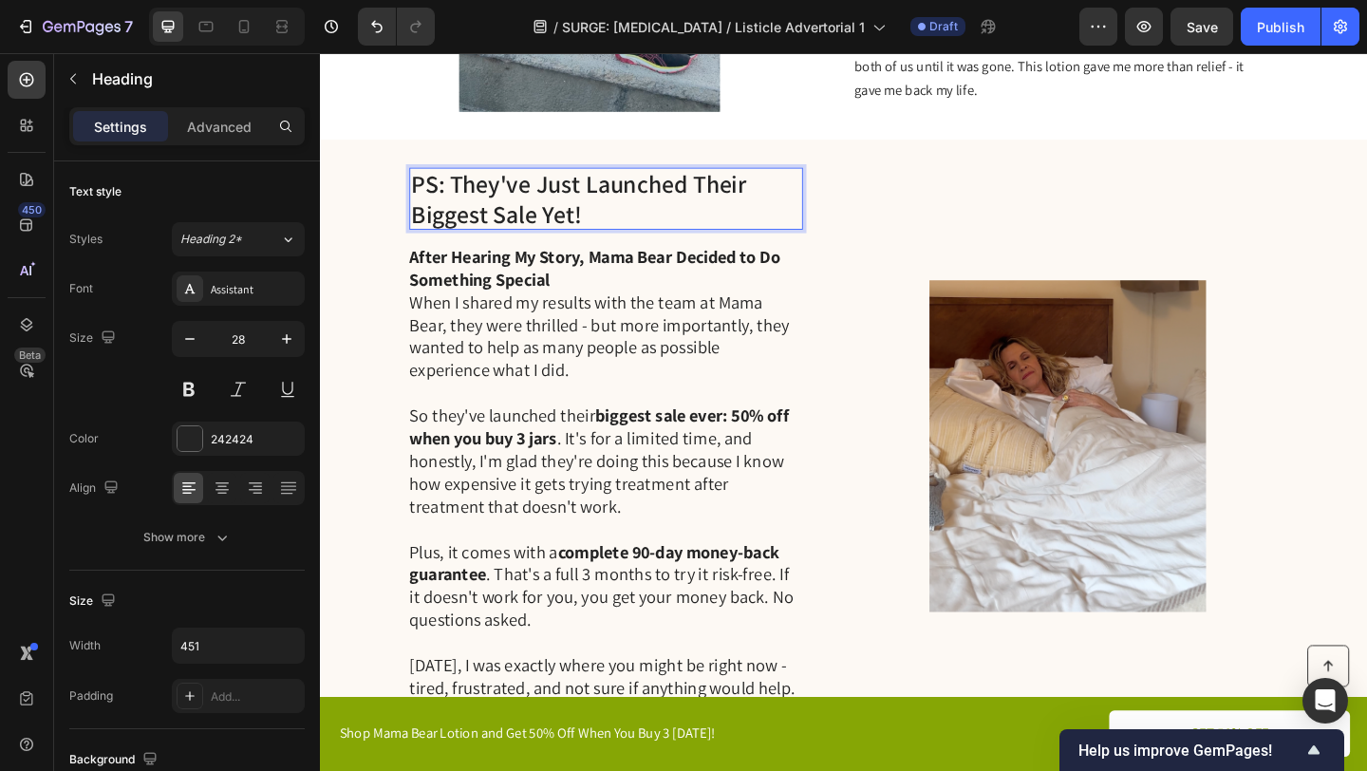
click at [468, 192] on p "PS: They've Just Launched Their Biggest Sale Yet!" at bounding box center [631, 211] width 424 height 64
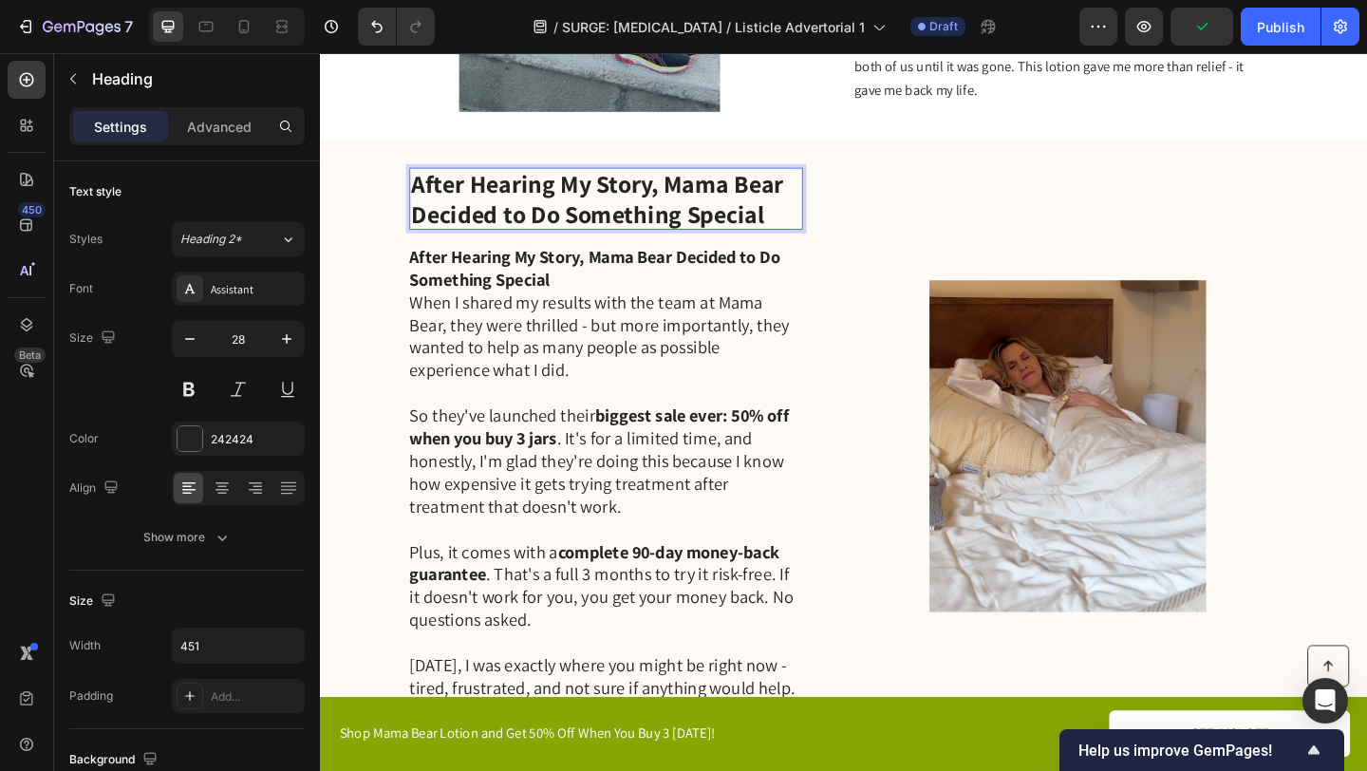
click at [507, 215] on strong "After Hearing My Story, Mama Bear Decided to Do Something Special" at bounding box center [621, 211] width 405 height 67
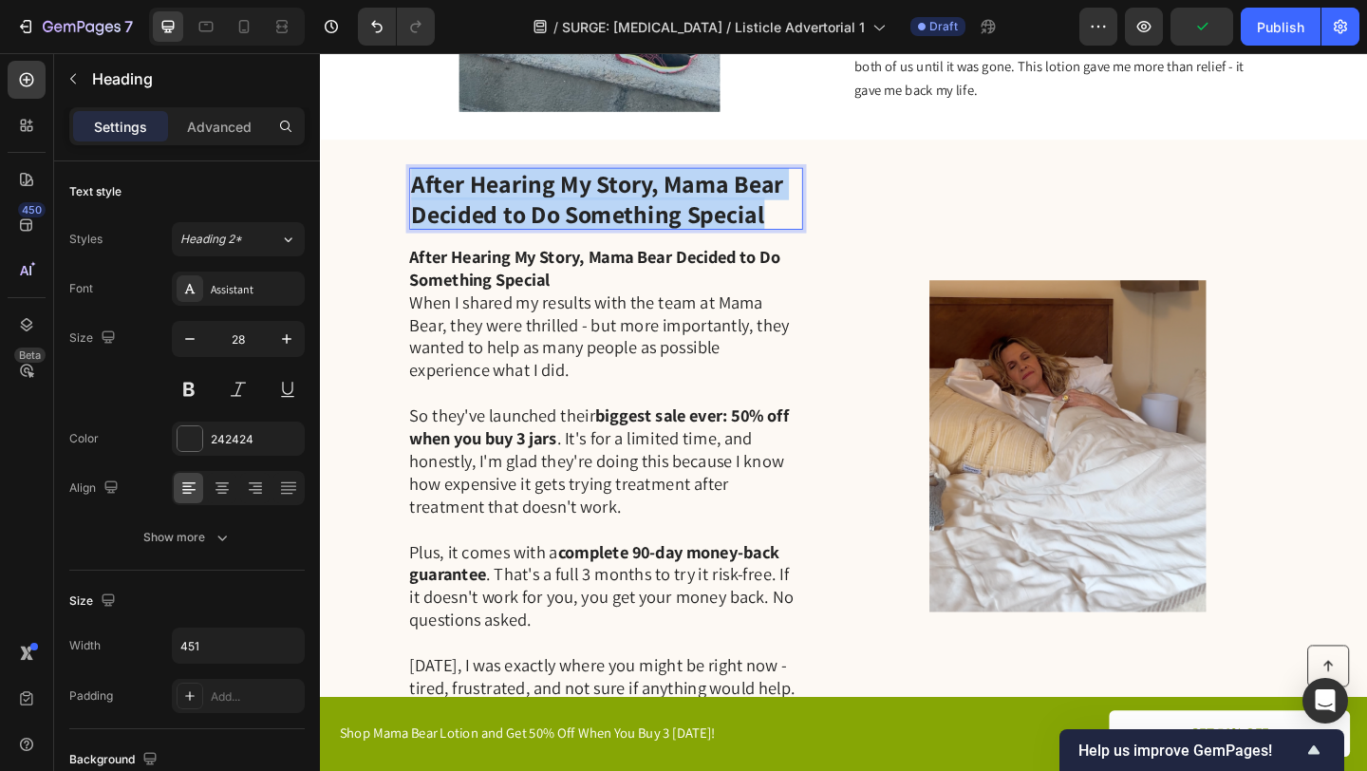
click at [507, 215] on strong "After Hearing My Story, Mama Bear Decided to Do Something Special" at bounding box center [621, 211] width 405 height 67
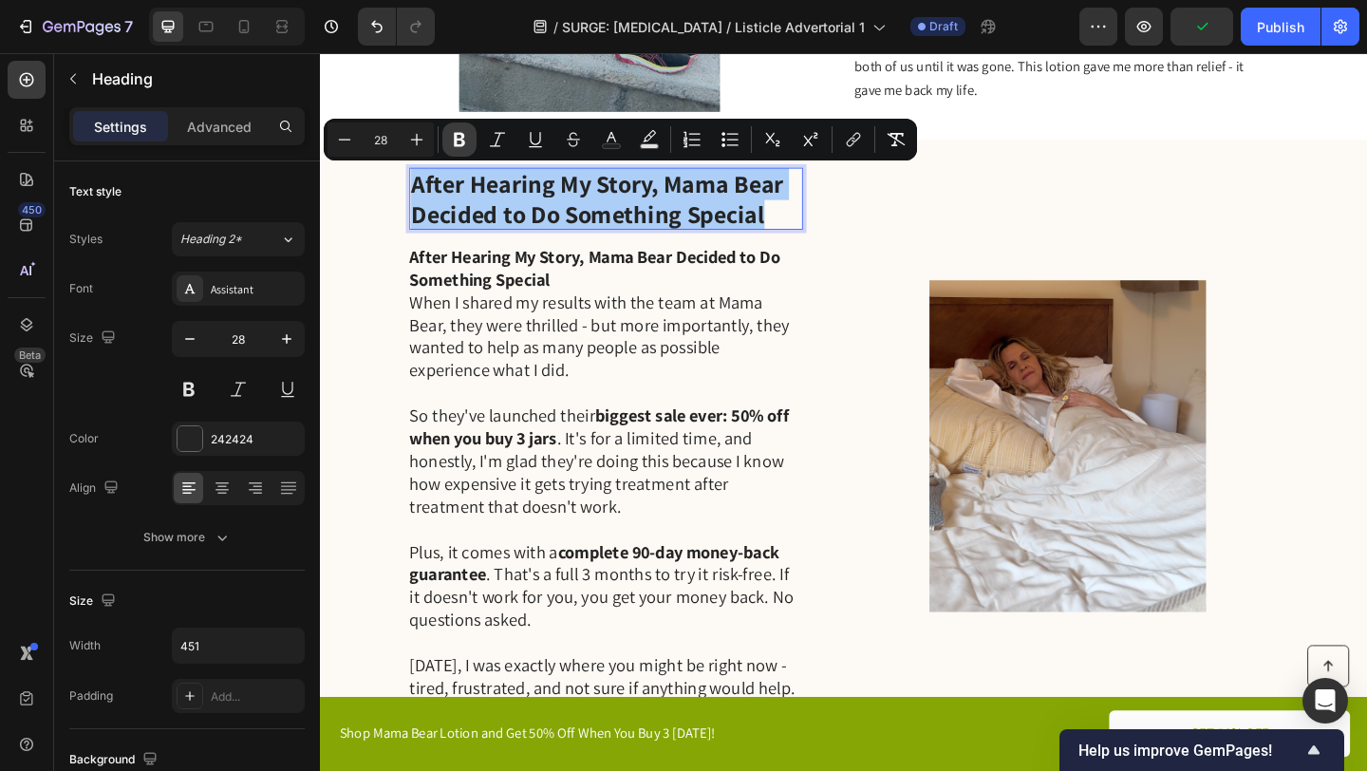
click at [459, 151] on button "Bold" at bounding box center [459, 139] width 34 height 34
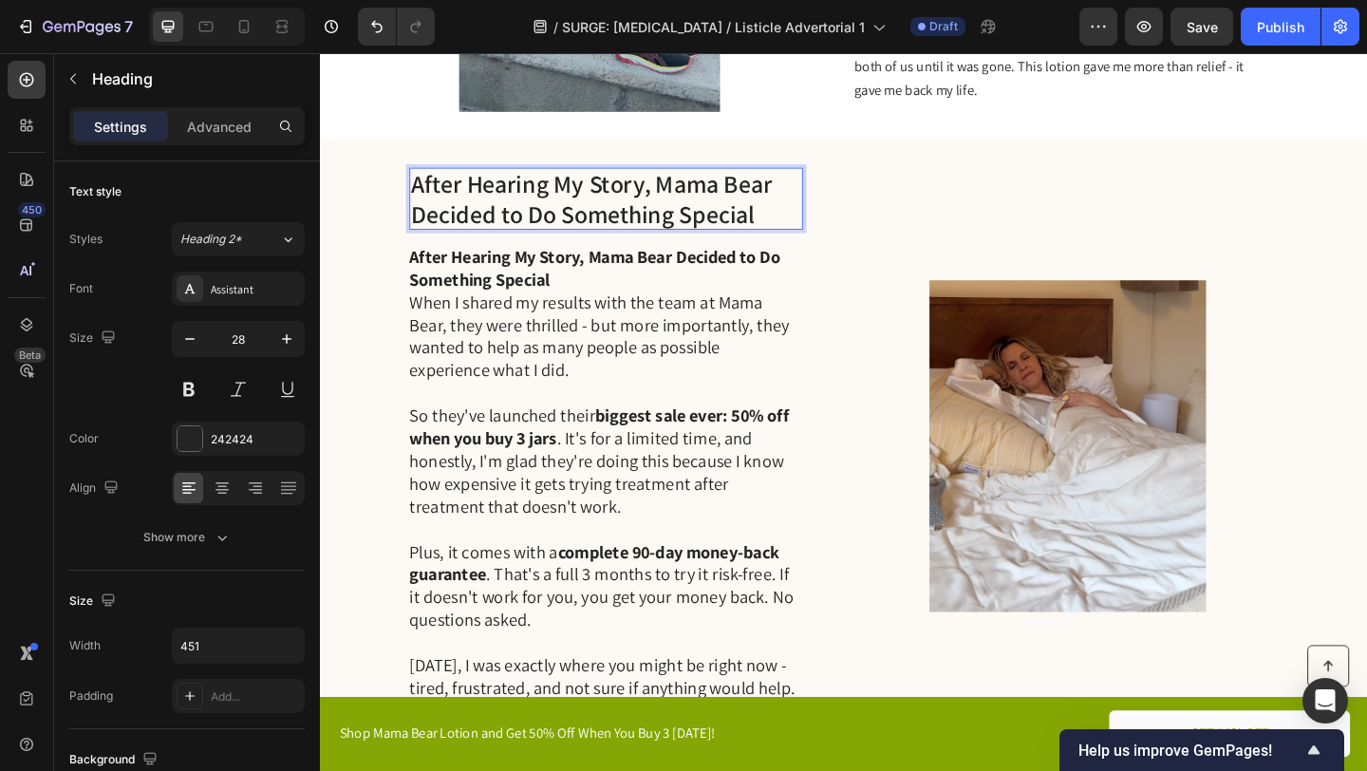
click at [559, 386] on p "When I shared my results with the team at Mama Bear, they were thrilled - but m…" at bounding box center [630, 360] width 426 height 99
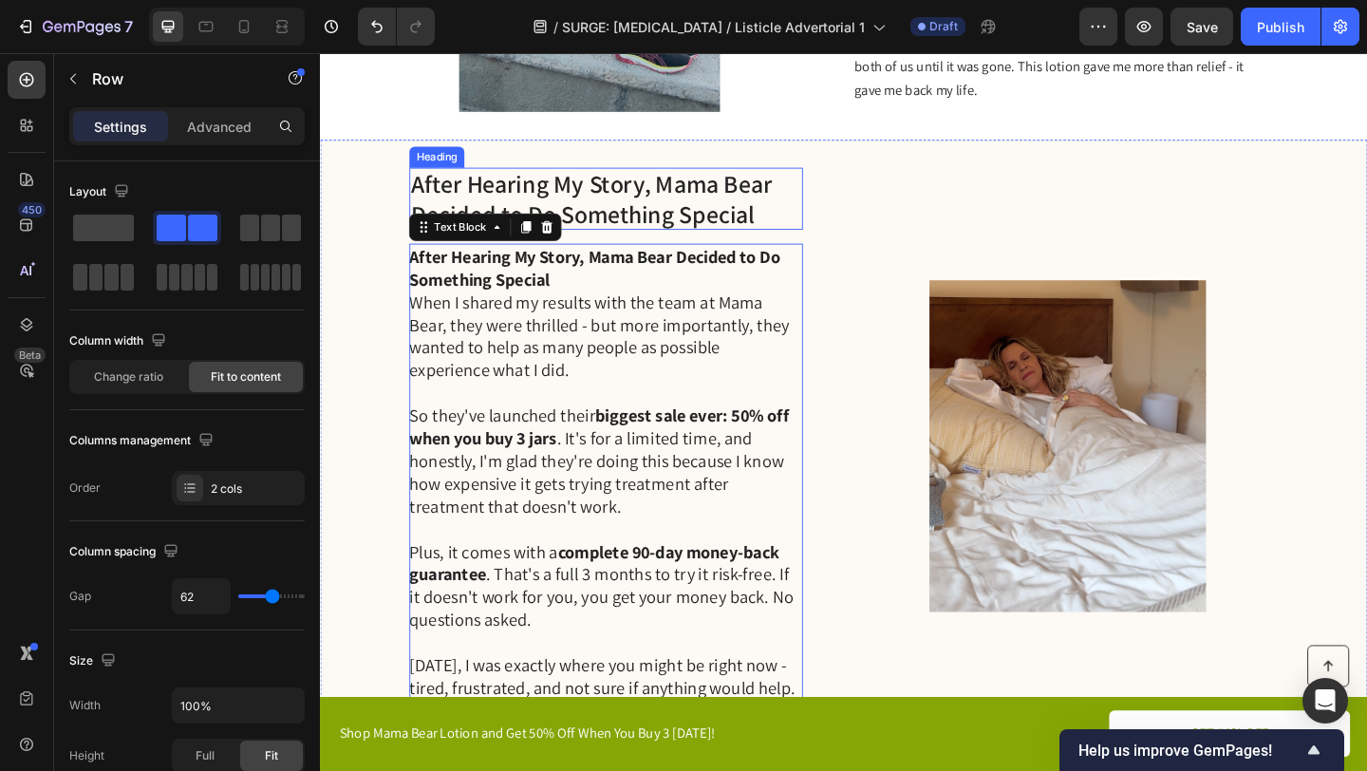
click at [847, 192] on div "After Hearing My Story, Mama Bear Decided to Do Something Special Heading After…" at bounding box center [889, 480] width 1139 height 666
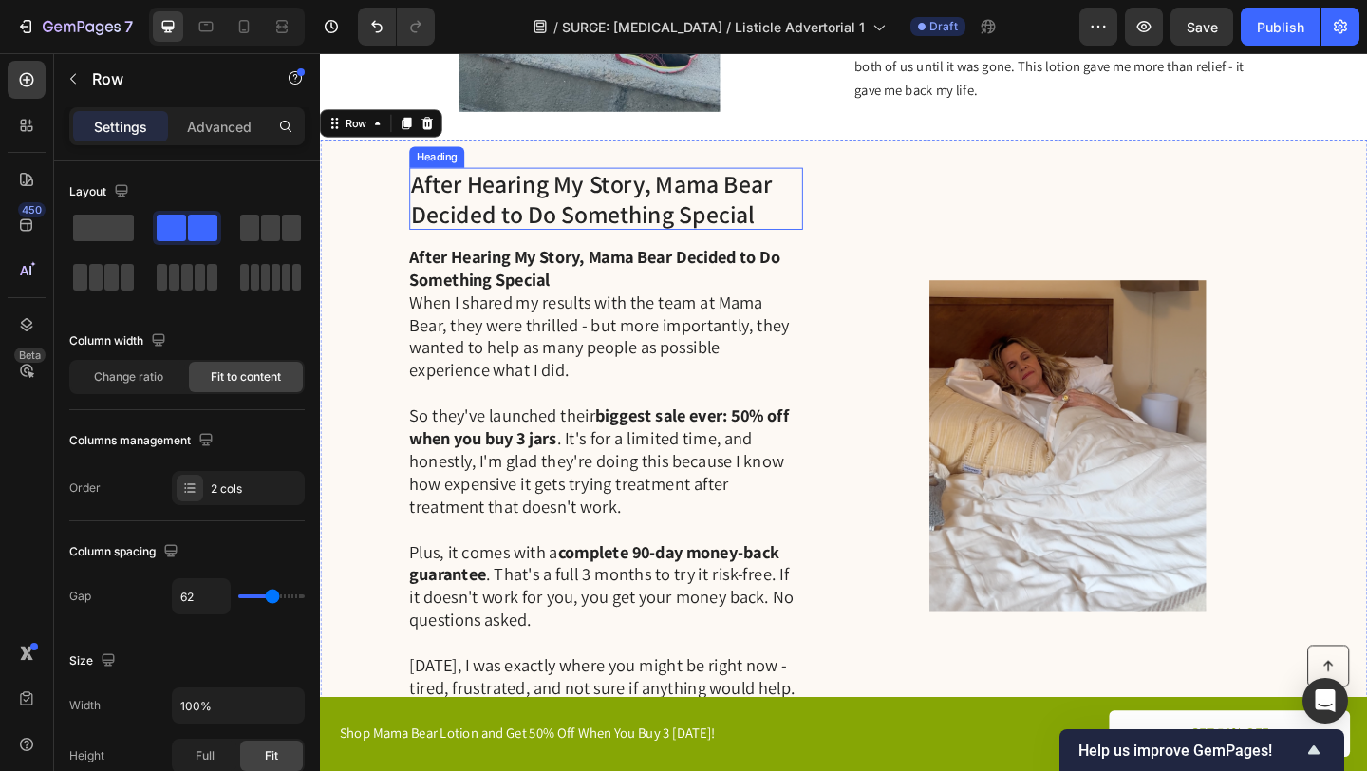
click at [728, 212] on p "After Hearing My Story, Mama Bear Decided to Do Something Special" at bounding box center [631, 211] width 424 height 64
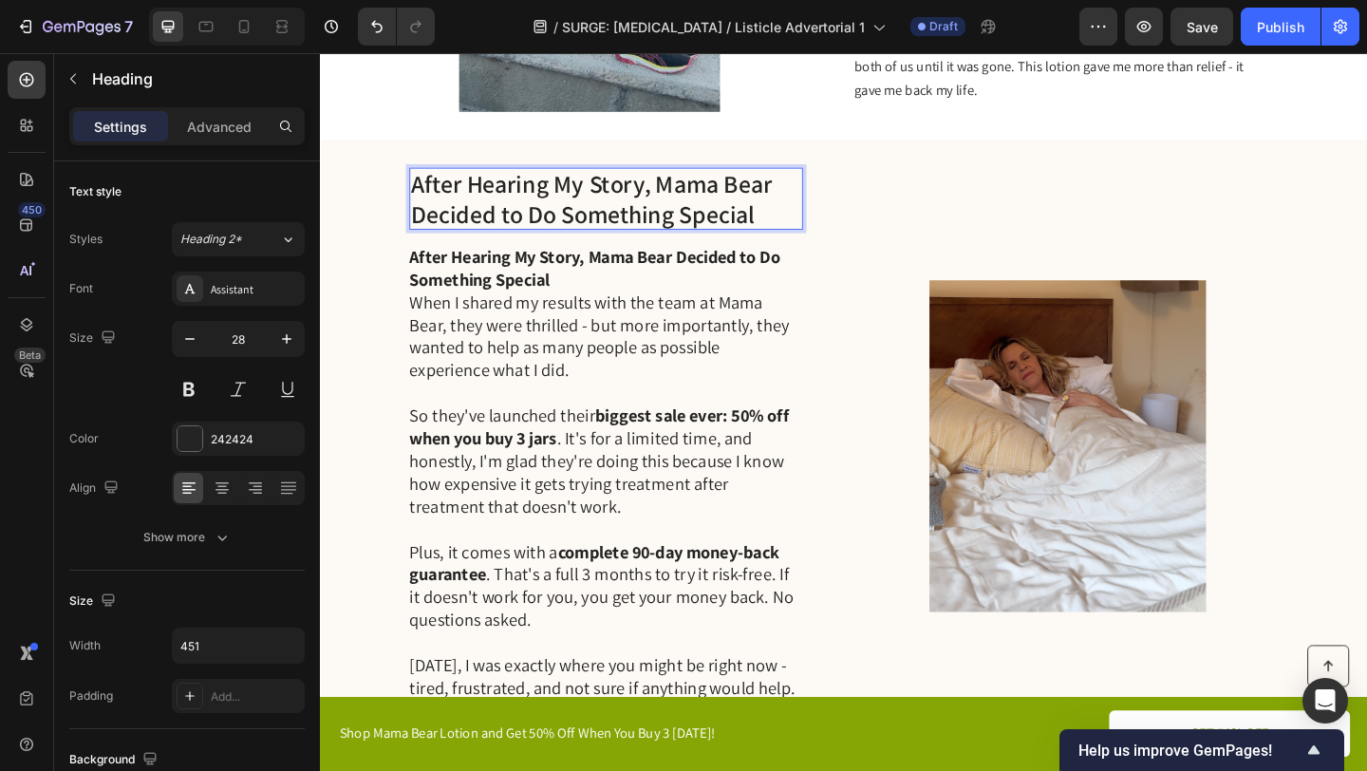
click at [679, 203] on p "After Hearing My Story, Mama Bear Decided to Do Something Special" at bounding box center [631, 211] width 424 height 64
click at [694, 208] on p "After Hearing My Story, Mama Bear Decided to Do Something Special" at bounding box center [631, 211] width 424 height 64
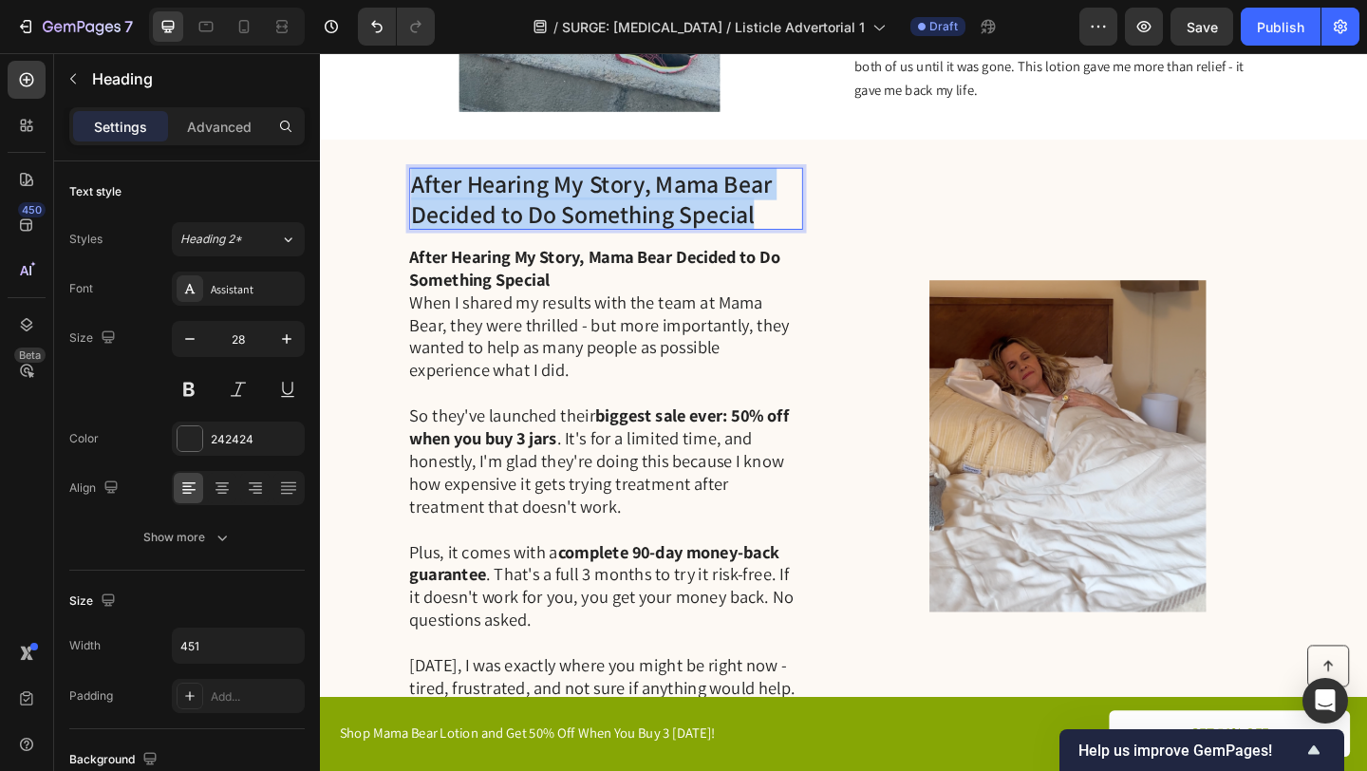
click at [694, 208] on p "After Hearing My Story, Mama Bear Decided to Do Something Special" at bounding box center [631, 211] width 424 height 64
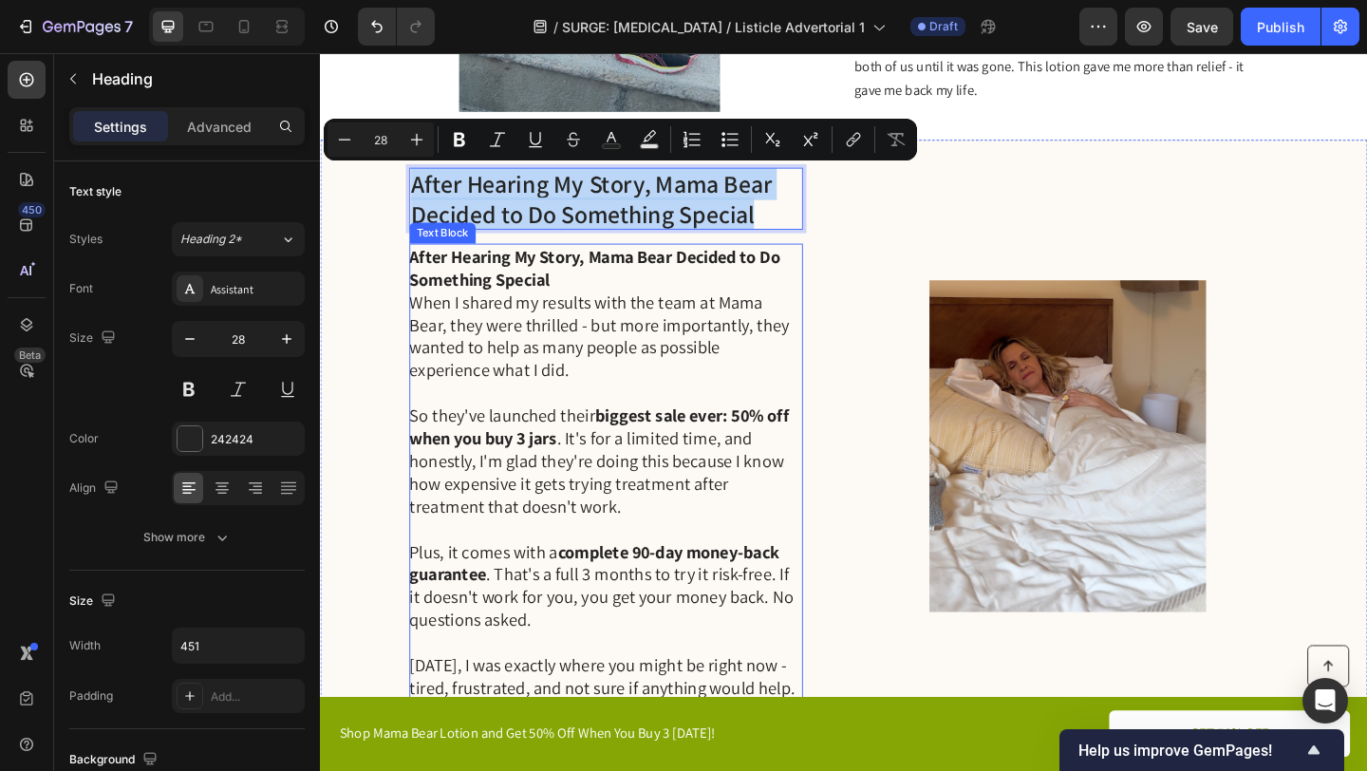
click at [612, 303] on p "After Hearing My Story, Mama Bear Decided to Do Something Special" at bounding box center [630, 286] width 426 height 49
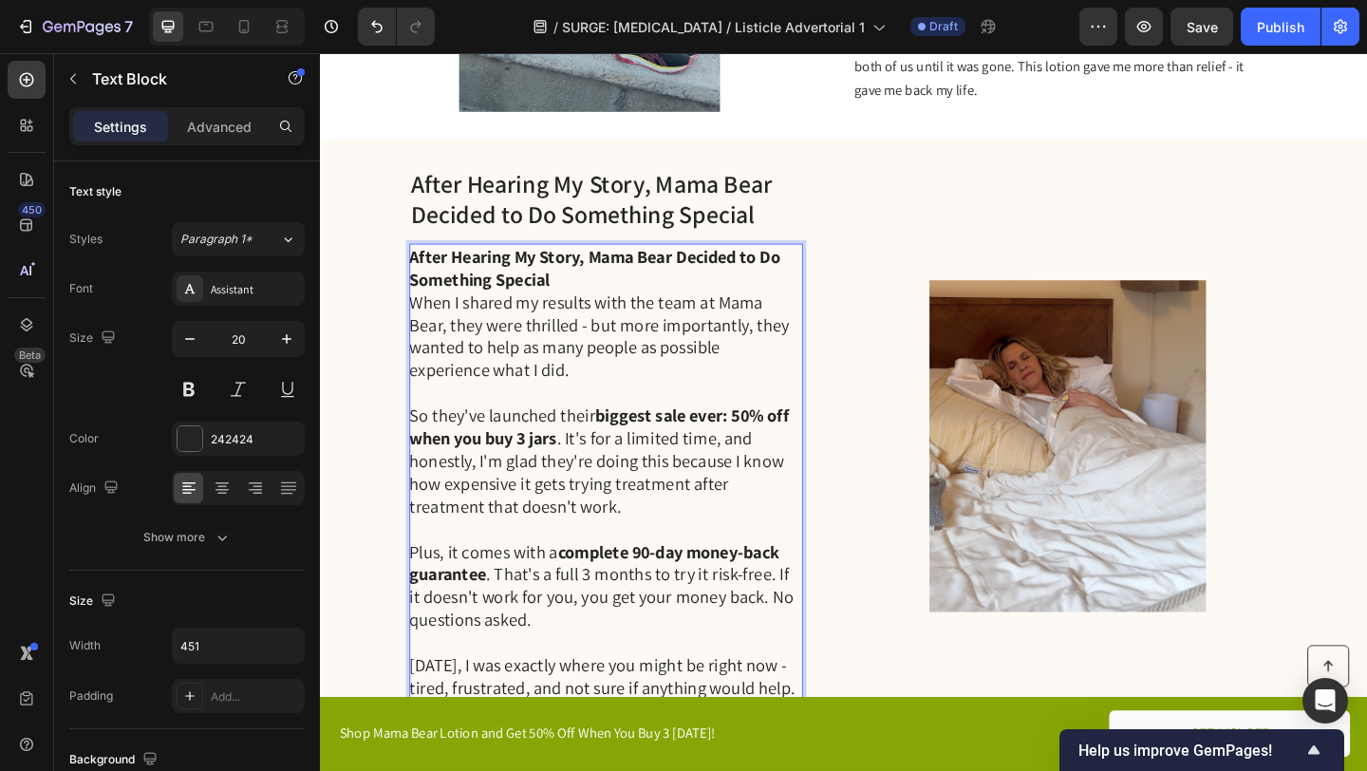
click at [612, 303] on p "After Hearing My Story, Mama Bear Decided to Do Something Special" at bounding box center [630, 286] width 426 height 49
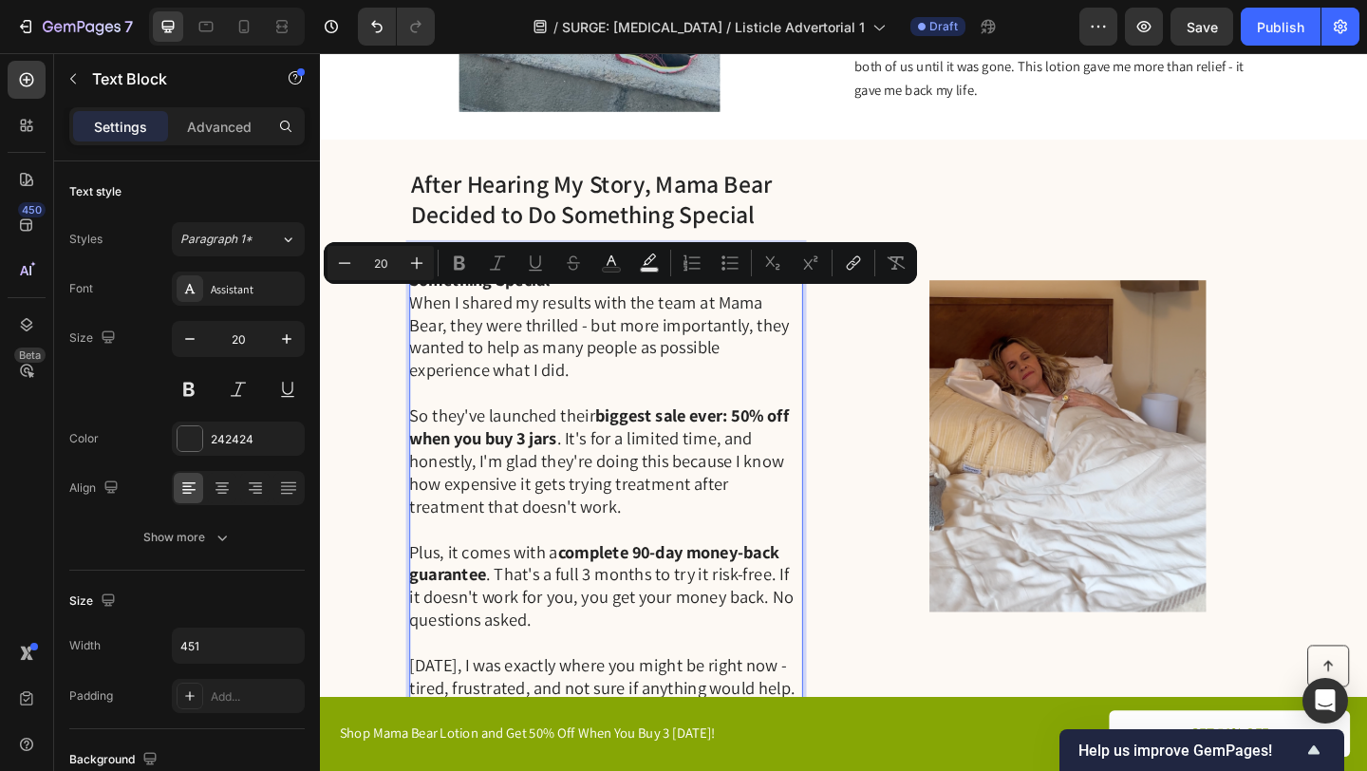
click at [594, 324] on p "When I shared my results with the team at Mama Bear, they were thrilled - but m…" at bounding box center [630, 360] width 426 height 99
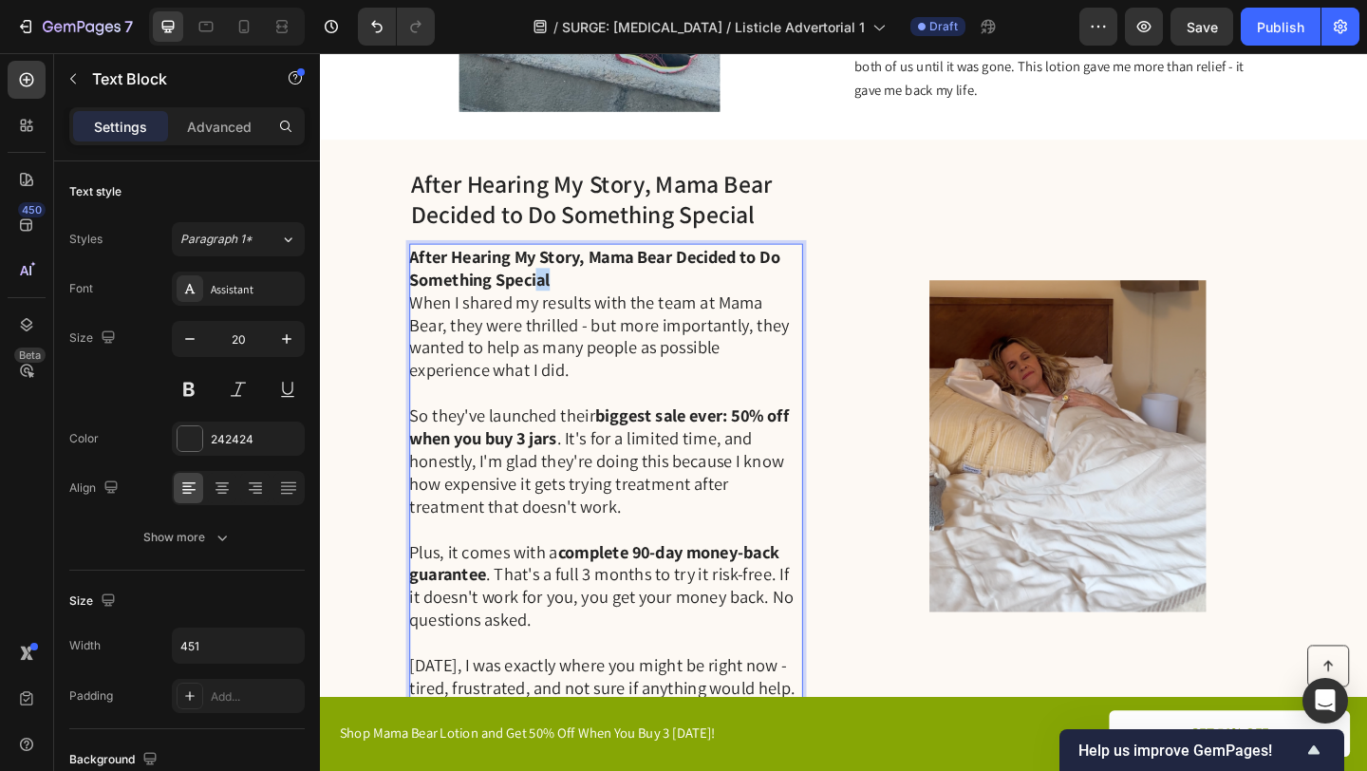
drag, startPoint x: 574, startPoint y: 301, endPoint x: 555, endPoint y: 301, distance: 19.0
click at [555, 301] on p "After Hearing My Story, Mama Bear Decided to Do Something Special" at bounding box center [630, 286] width 426 height 49
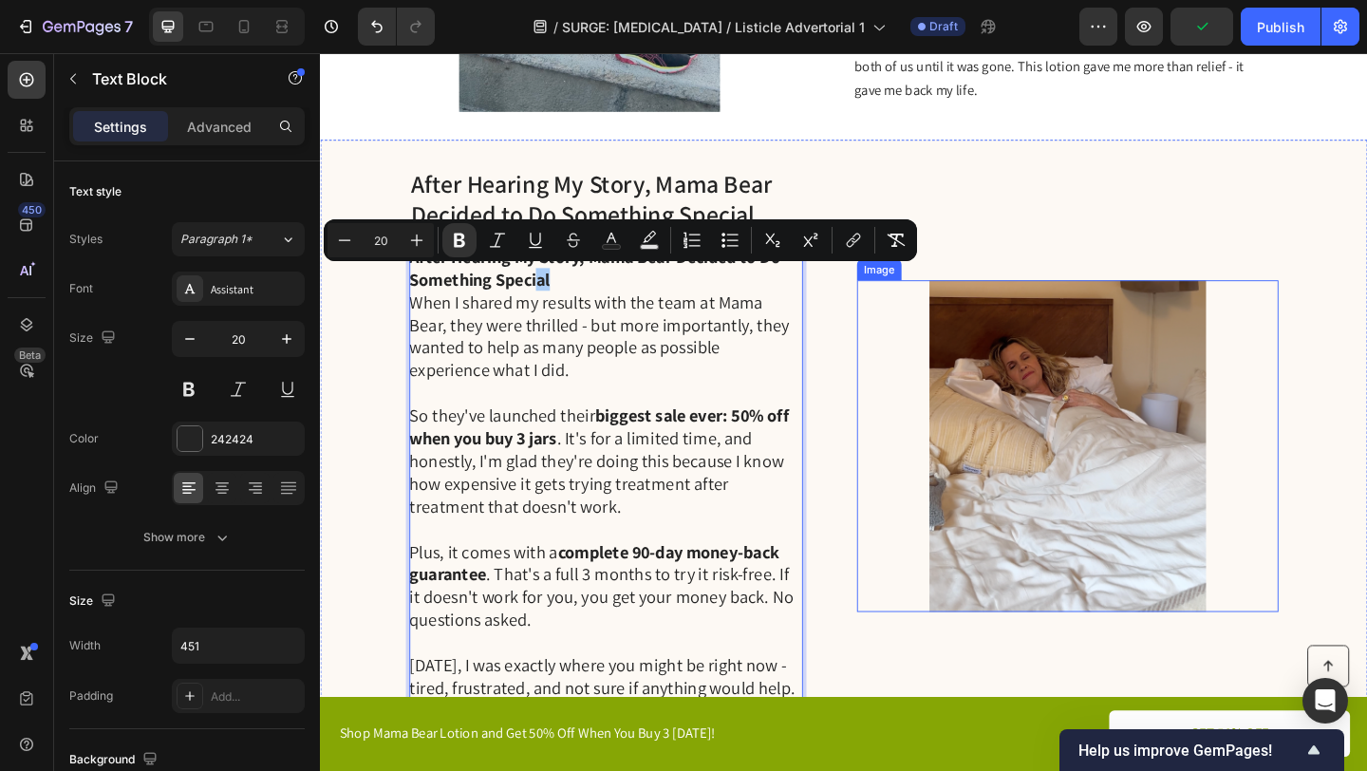
click at [904, 367] on img at bounding box center [1133, 480] width 459 height 361
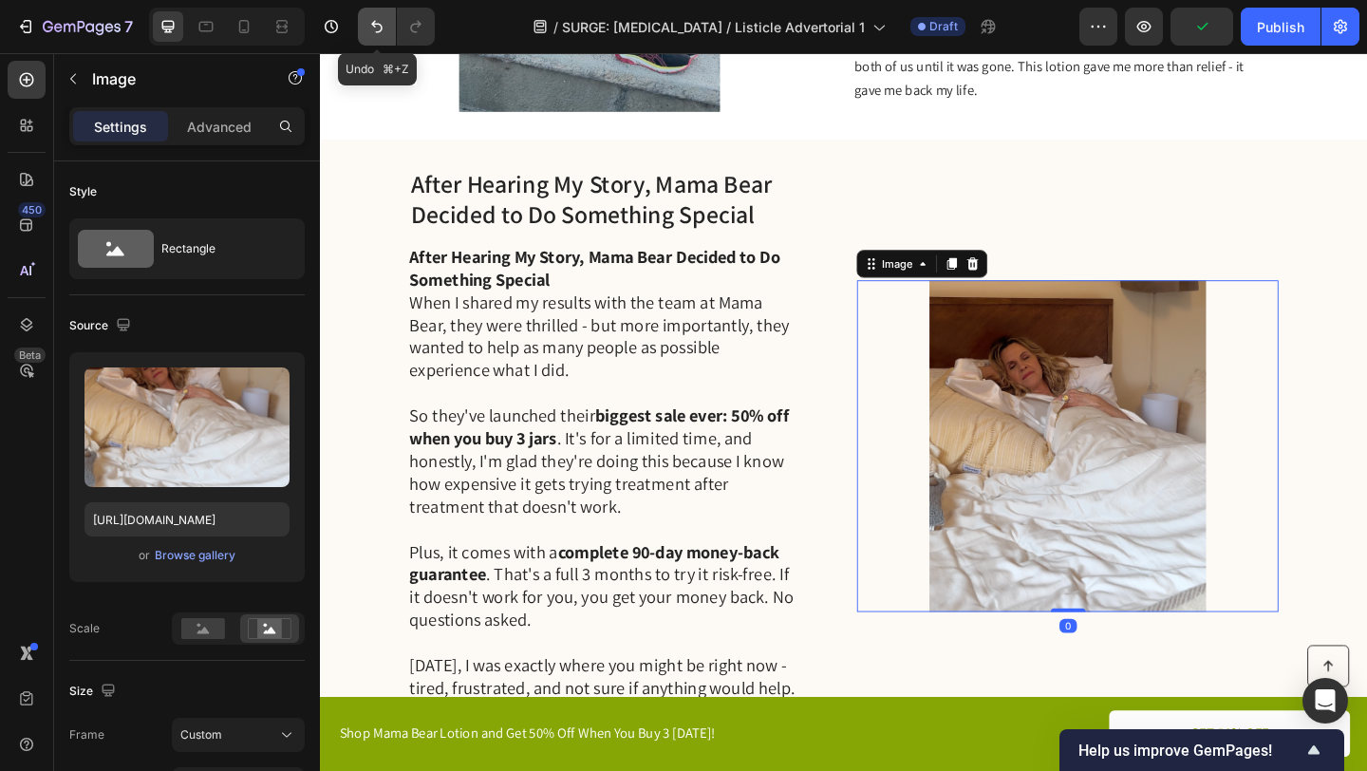
click at [377, 26] on icon "Undo/Redo" at bounding box center [376, 26] width 19 height 19
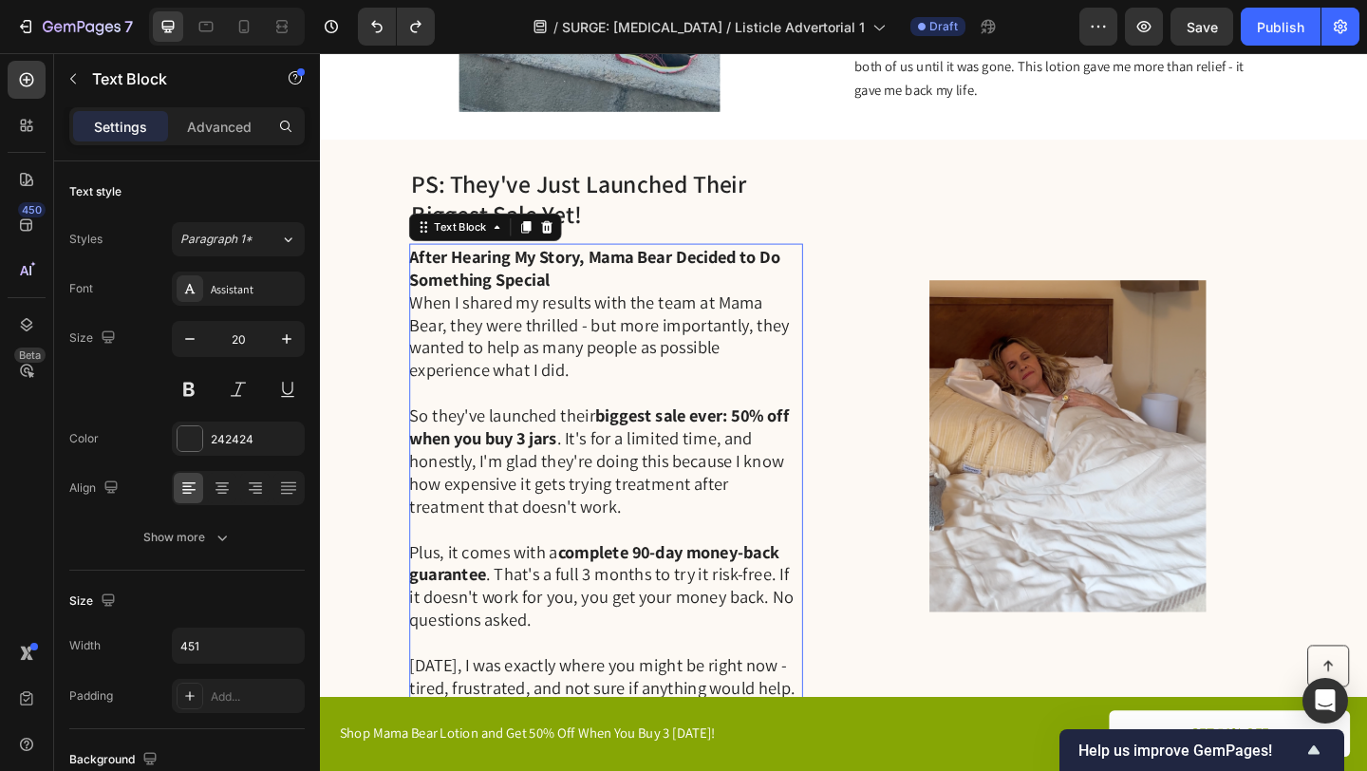
click at [478, 303] on strong "After Hearing My Story, Mama Bear Decided to Do Something Special" at bounding box center [619, 286] width 404 height 49
click at [562, 303] on strong "After Hearing My Story, Mama Bear Decided to Do Something Special" at bounding box center [619, 286] width 404 height 49
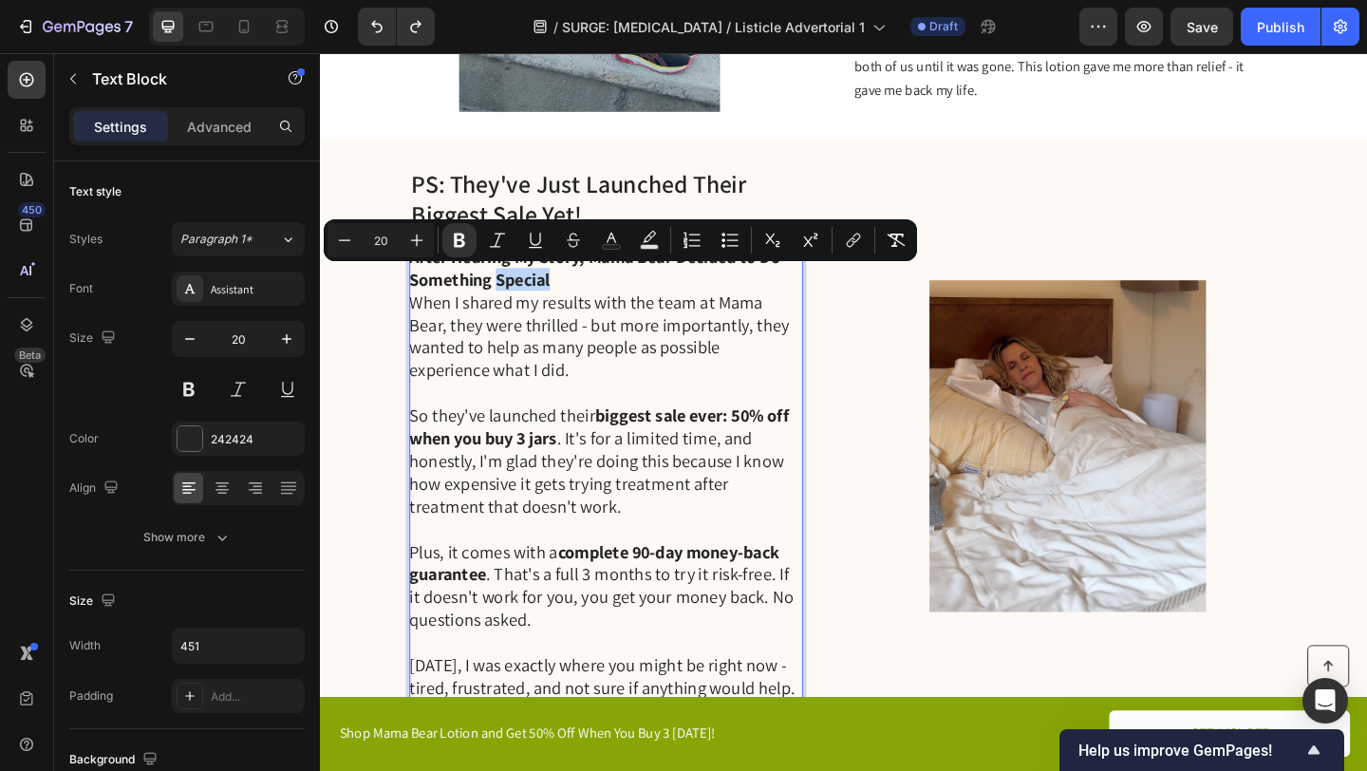
click at [586, 302] on p "After Hearing My Story, Mama Bear Decided to Do Something Special" at bounding box center [630, 286] width 426 height 49
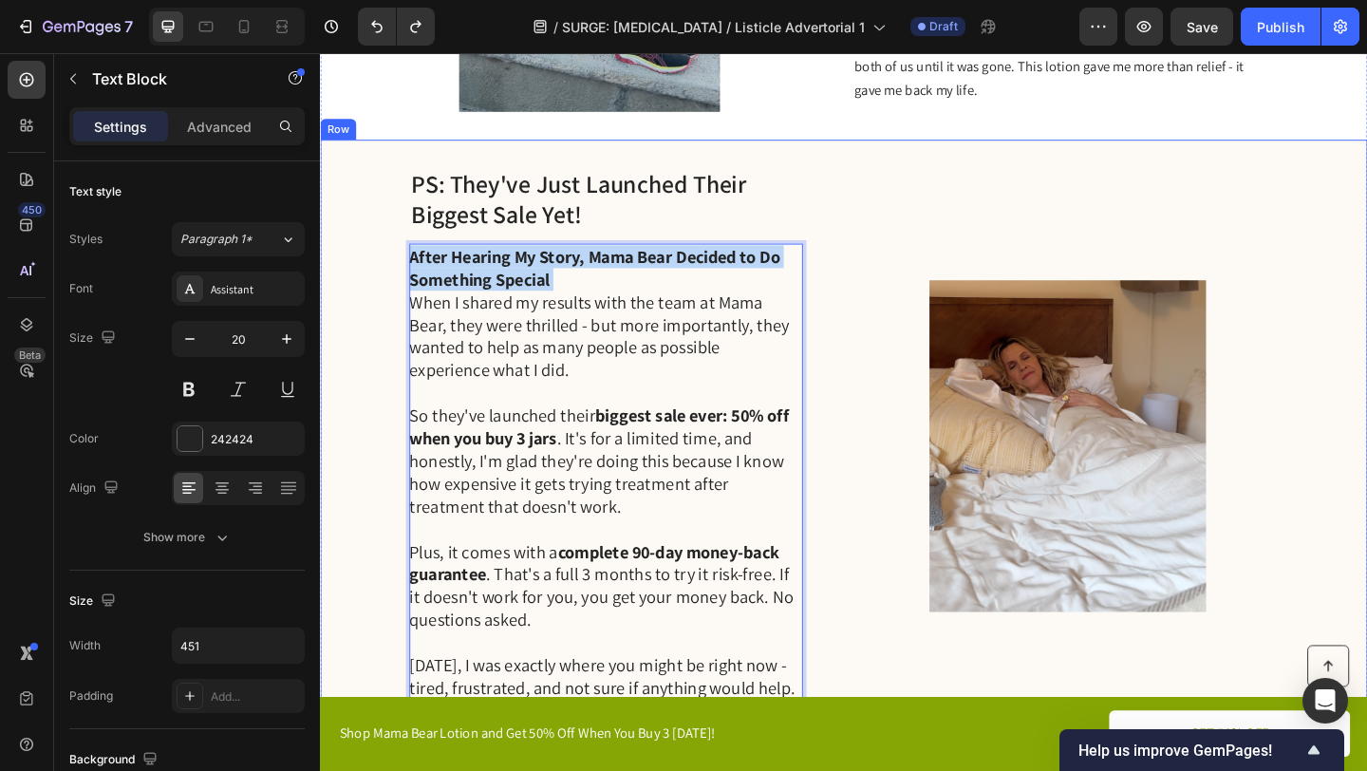
drag, startPoint x: 586, startPoint y: 302, endPoint x: 376, endPoint y: 276, distance: 211.4
click at [376, 276] on div "PS: They've Just Launched Their Biggest Sale Yet! Heading After Hearing My Stor…" at bounding box center [889, 480] width 1139 height 666
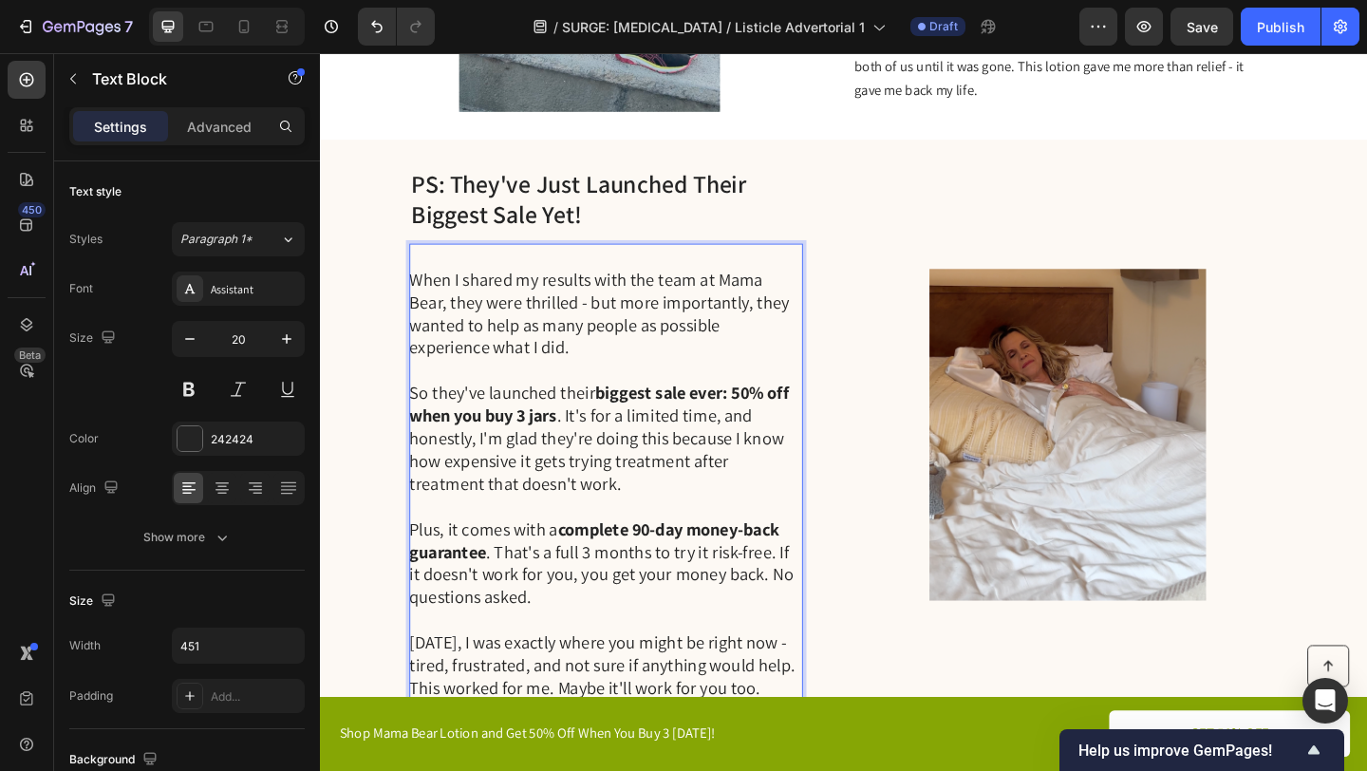
click at [422, 299] on p "When I shared my results with the team at Mama Bear, they were thrilled - but m…" at bounding box center [630, 336] width 426 height 99
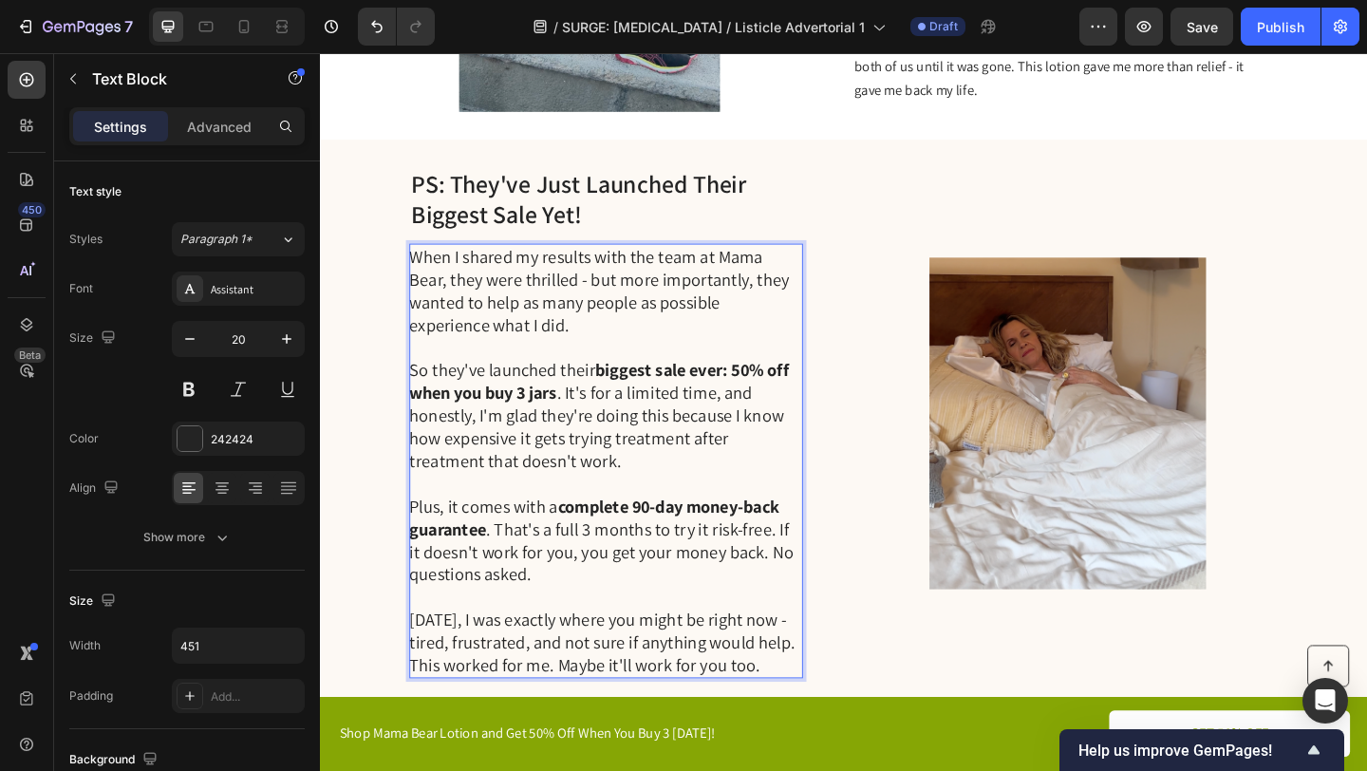
scroll to position [2986, 0]
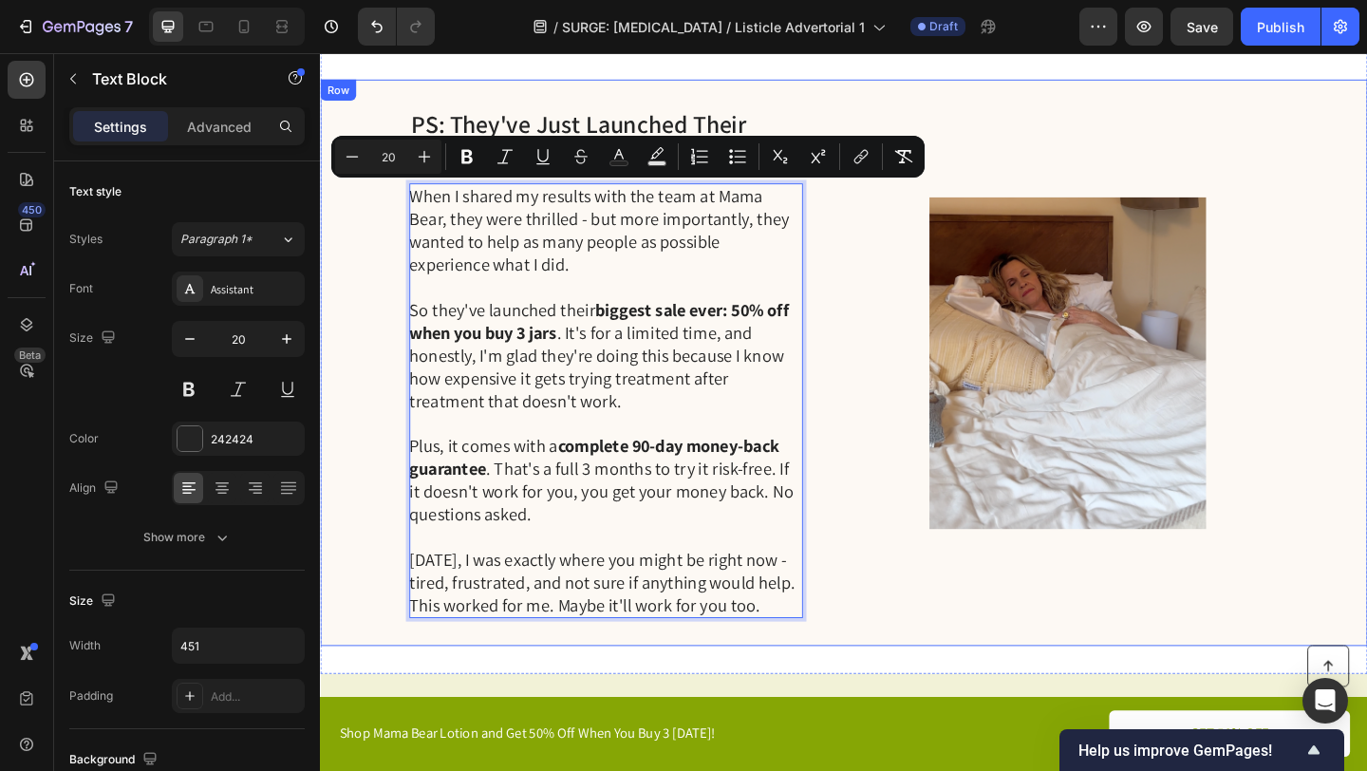
drag, startPoint x: 516, startPoint y: 673, endPoint x: 383, endPoint y: 203, distance: 488.4
click at [383, 201] on div "PS: They've Just Launched Their Biggest Sale Yet! Heading When I shared my resu…" at bounding box center [889, 390] width 1139 height 616
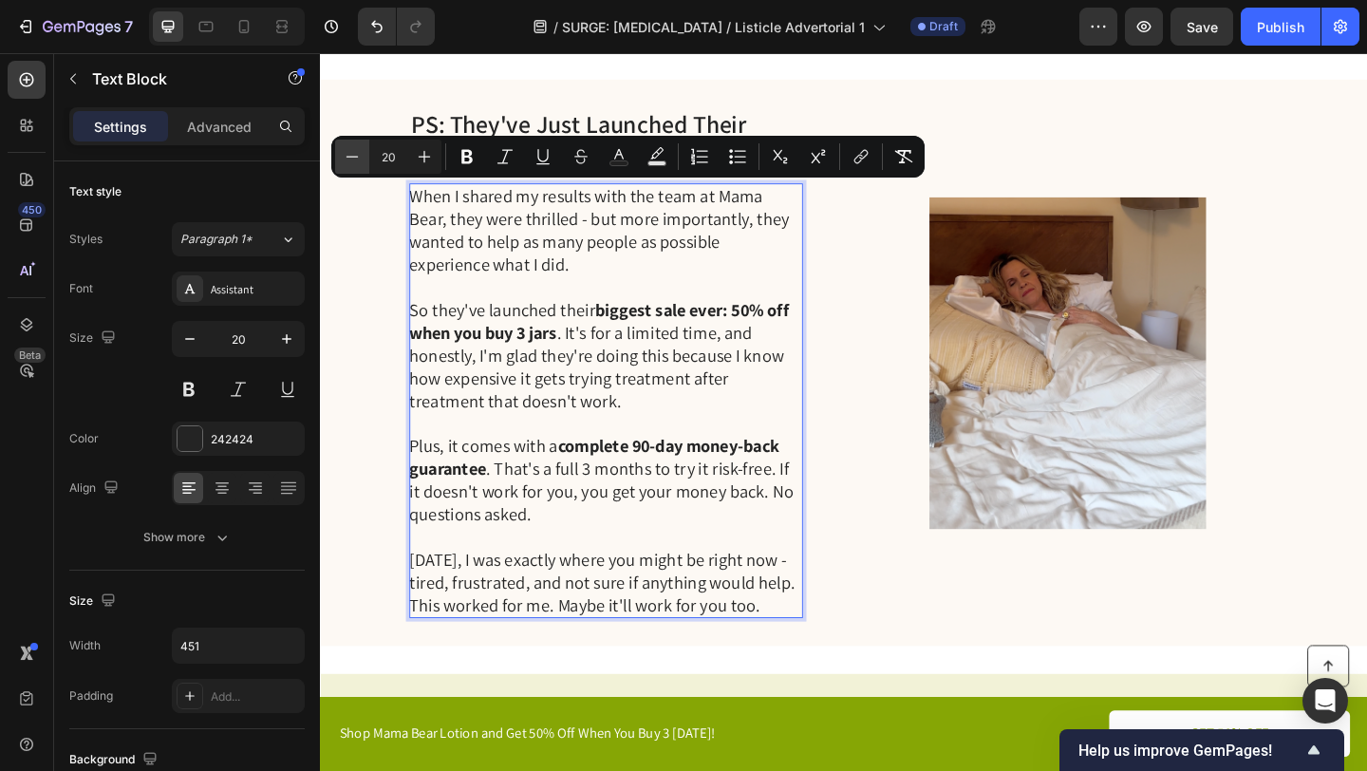
click at [362, 156] on button "Minus" at bounding box center [352, 157] width 34 height 34
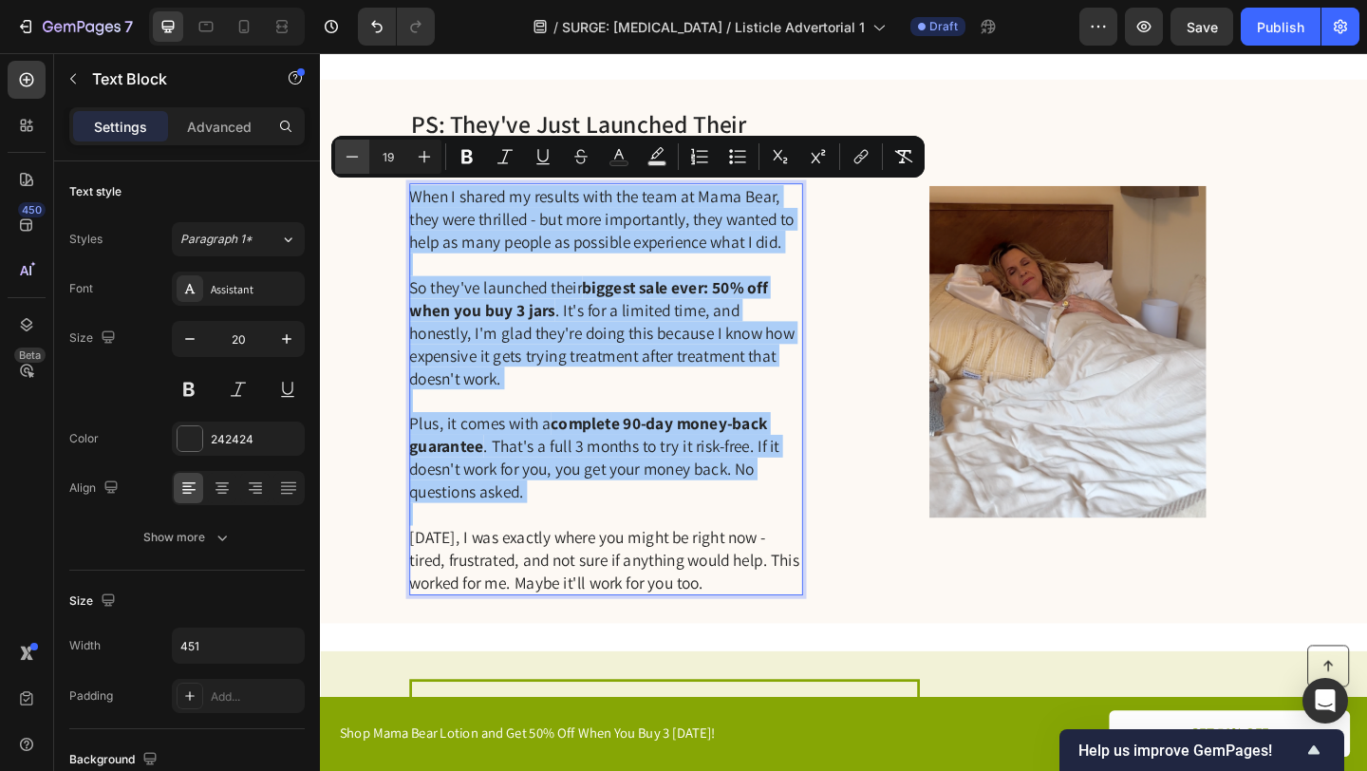
click at [362, 156] on button "Minus" at bounding box center [352, 157] width 34 height 34
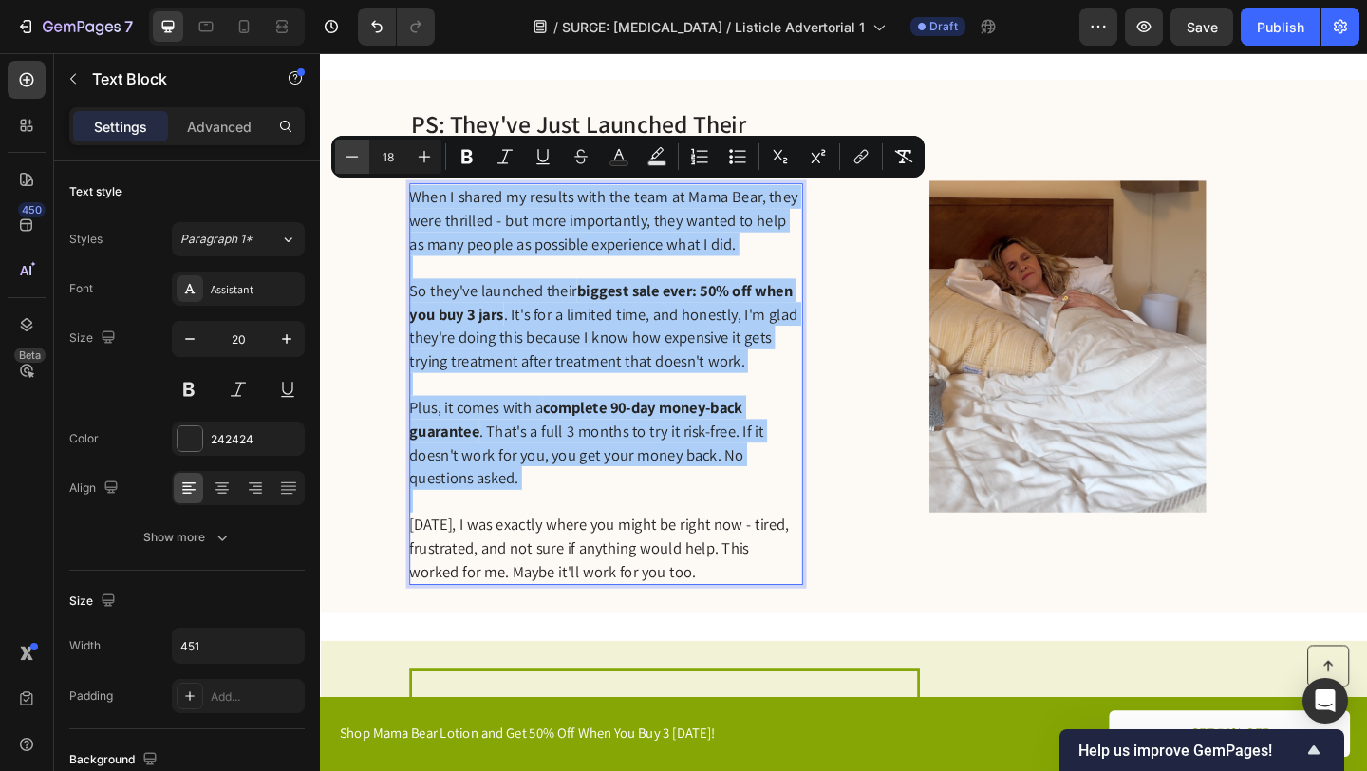
click at [362, 156] on button "Minus" at bounding box center [352, 157] width 34 height 34
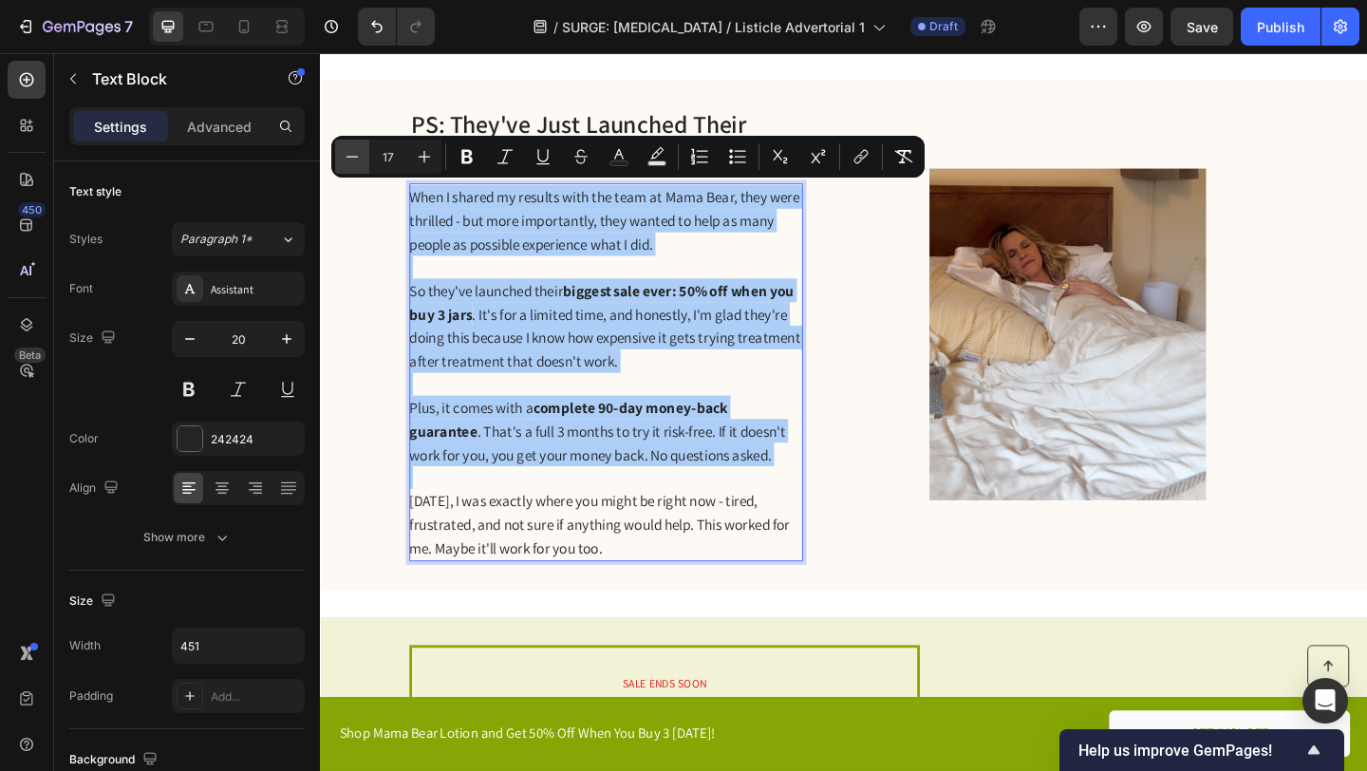
click at [362, 156] on button "Minus" at bounding box center [352, 157] width 34 height 34
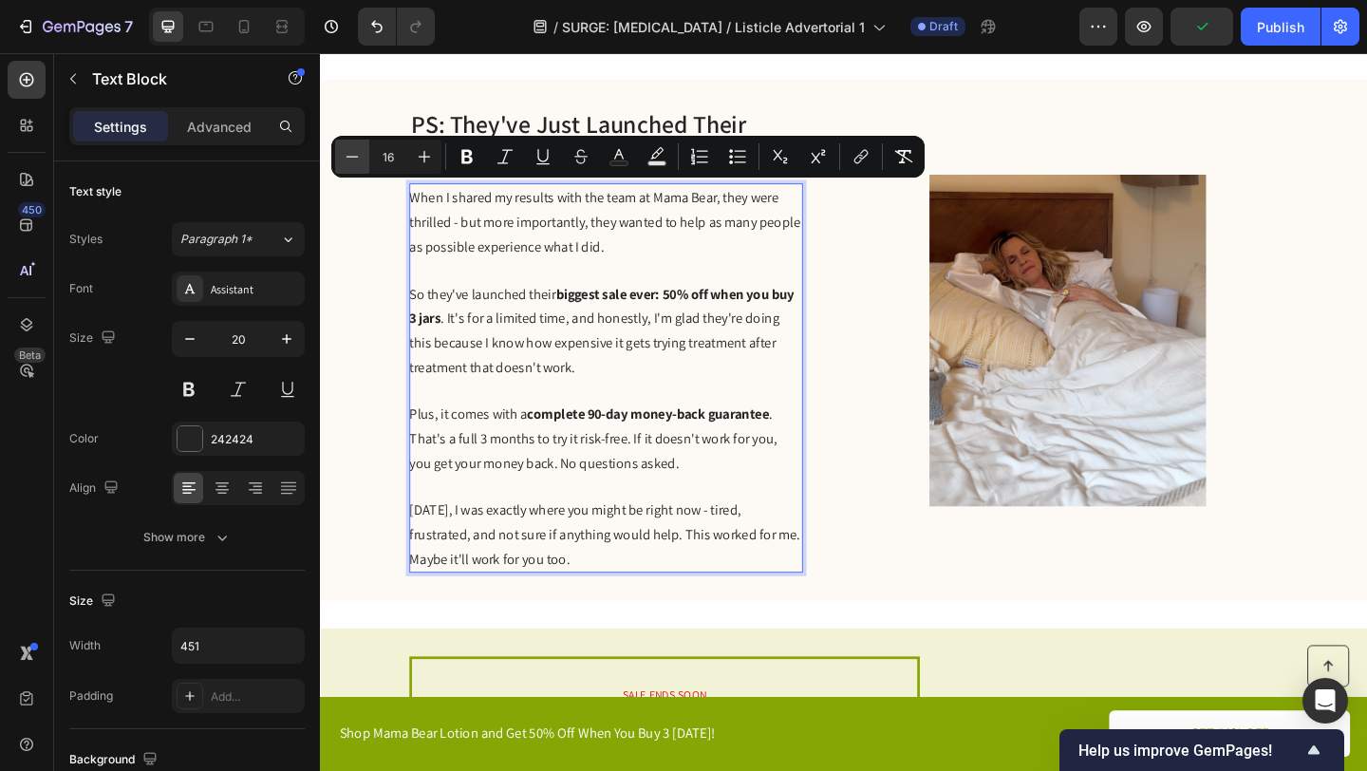
click at [362, 156] on button "Minus" at bounding box center [352, 157] width 34 height 34
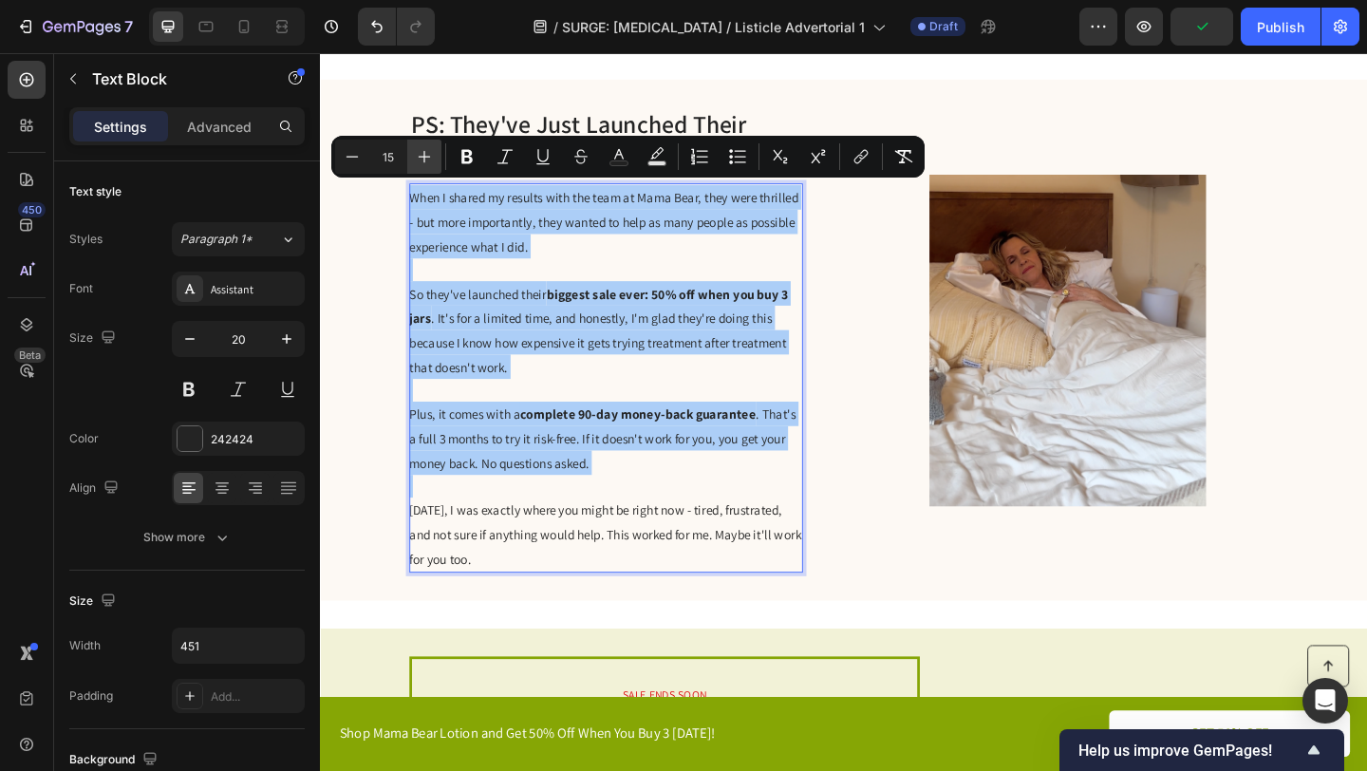
click at [431, 150] on icon "Editor contextual toolbar" at bounding box center [424, 156] width 19 height 19
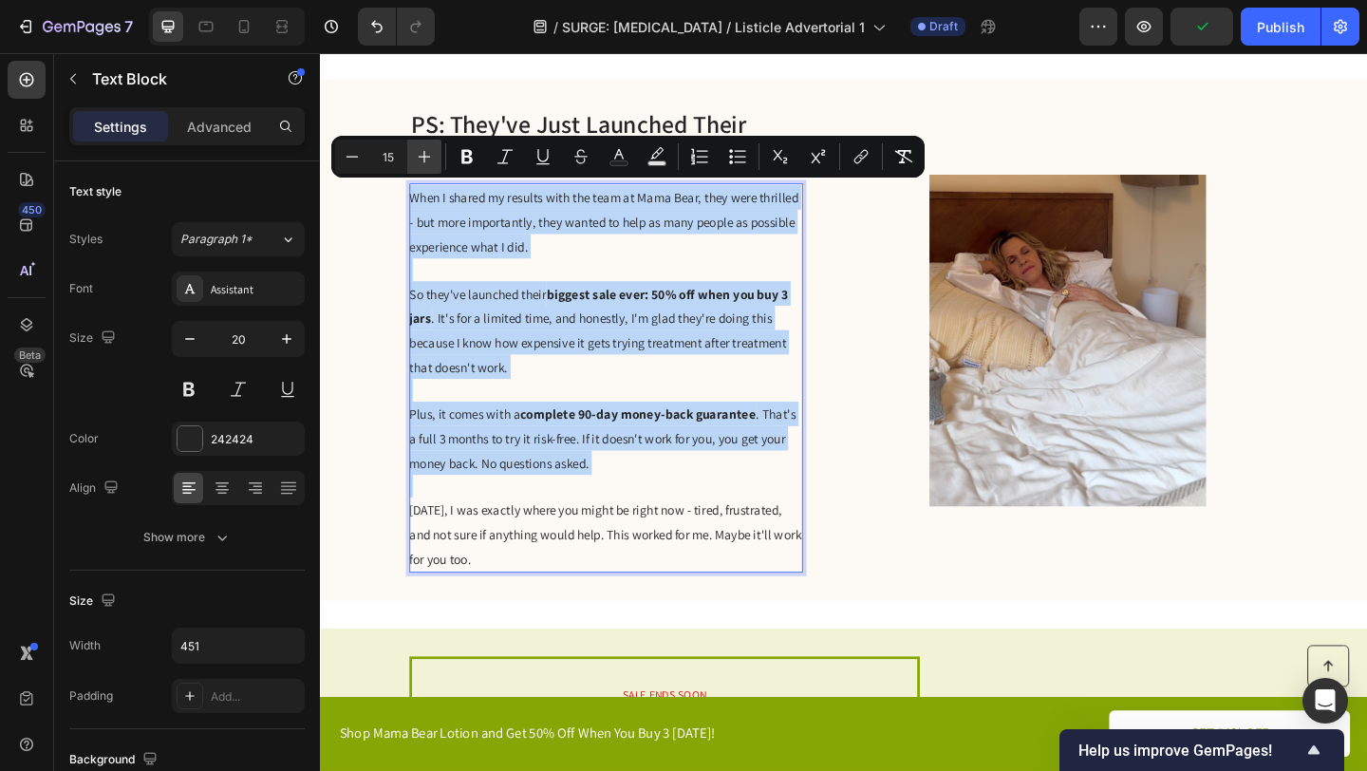
type input "16"
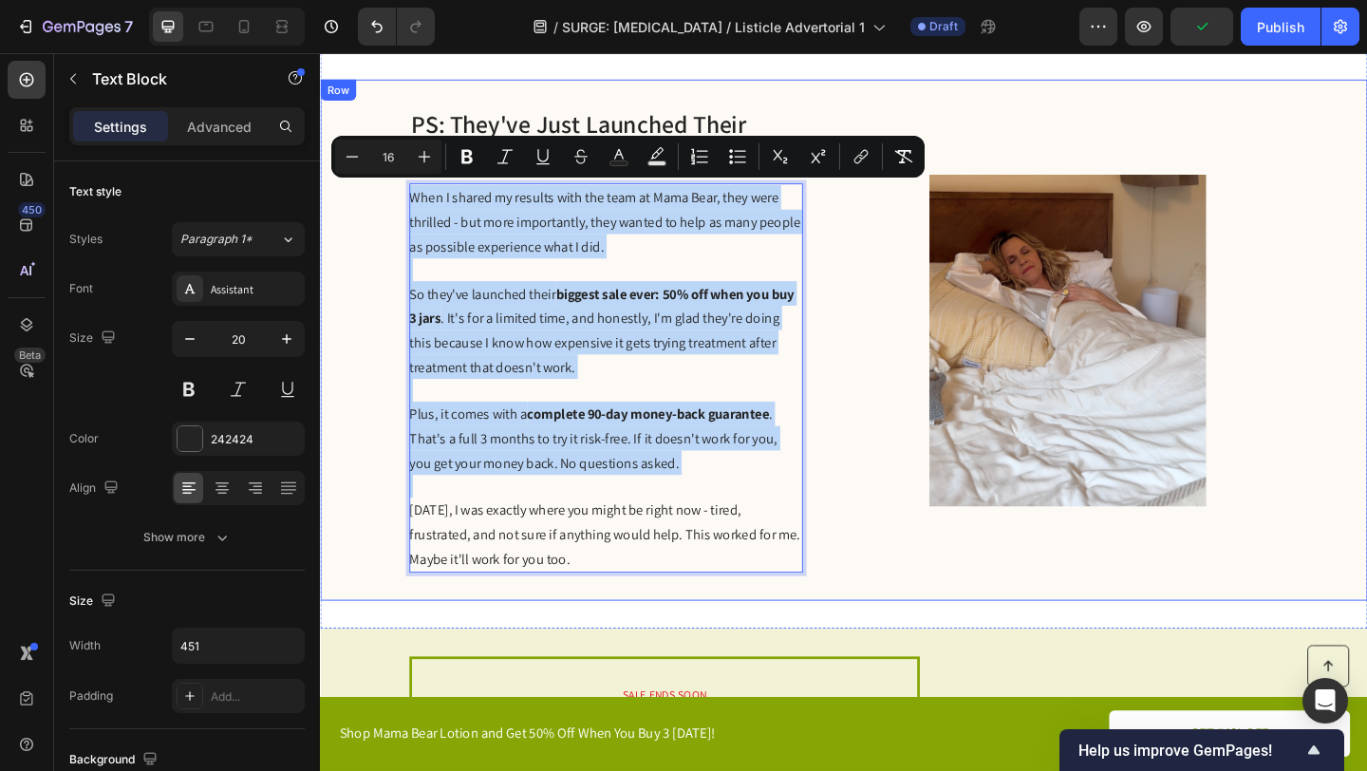
click at [888, 375] on div "PS: They've Just Launched Their Biggest Sale Yet! Heading When I shared my resu…" at bounding box center [889, 365] width 1139 height 567
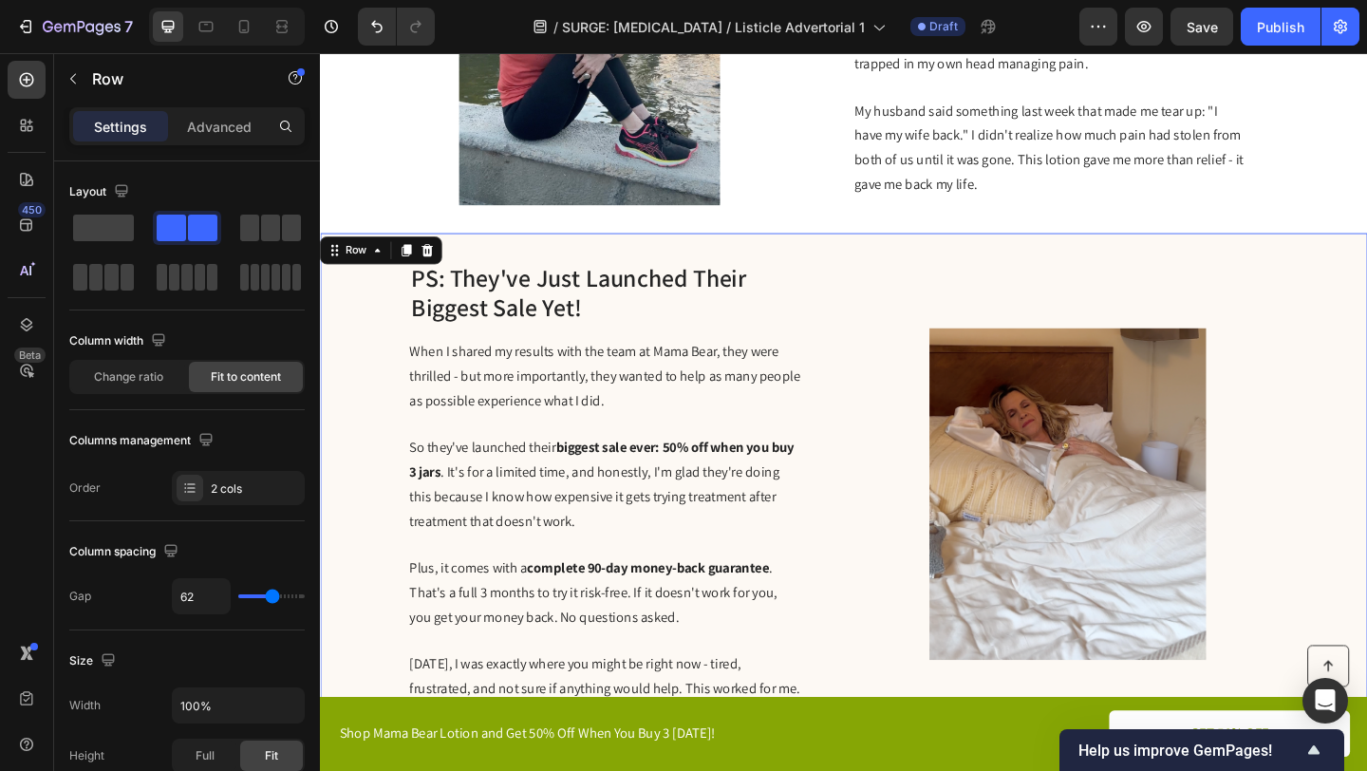
scroll to position [2952, 0]
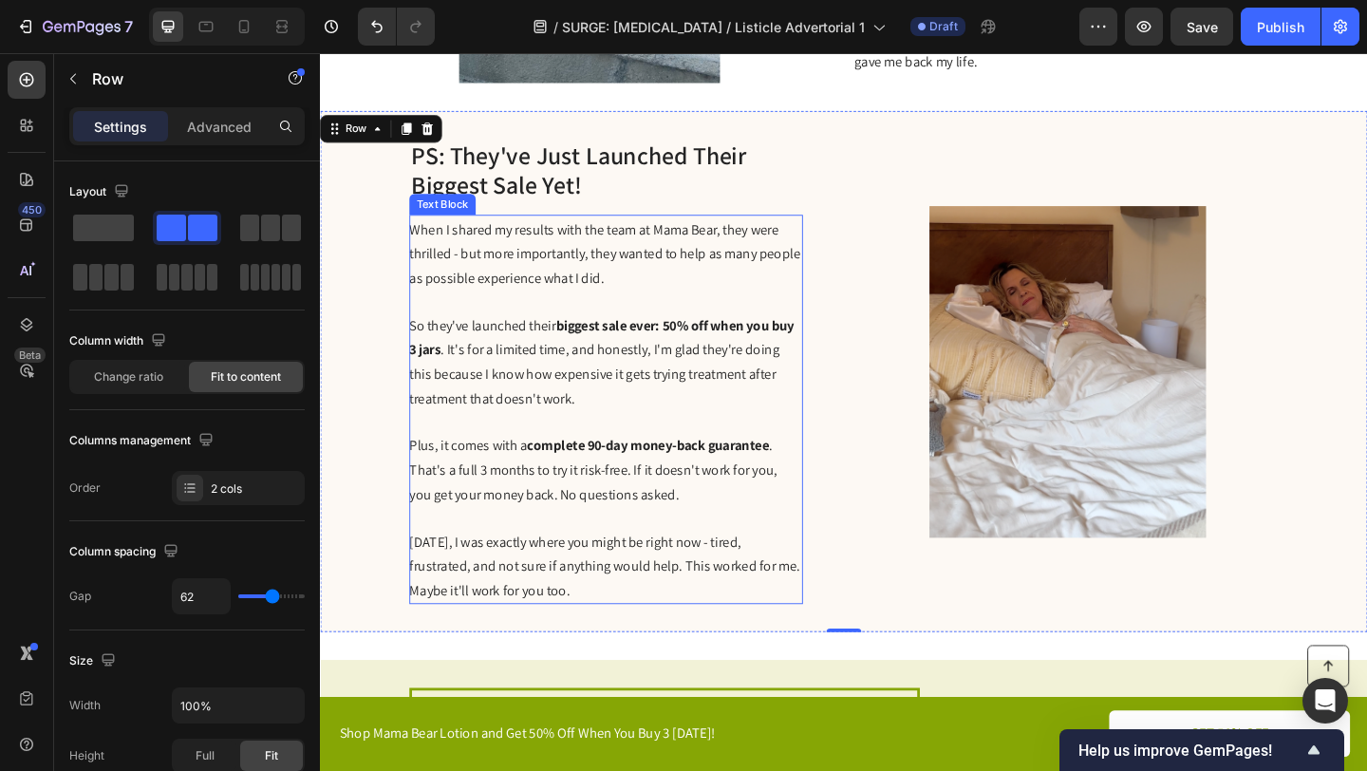
click at [725, 369] on span "So they've launched their biggest sale ever: 50% off when you buy 3 jars . It's…" at bounding box center [626, 389] width 419 height 100
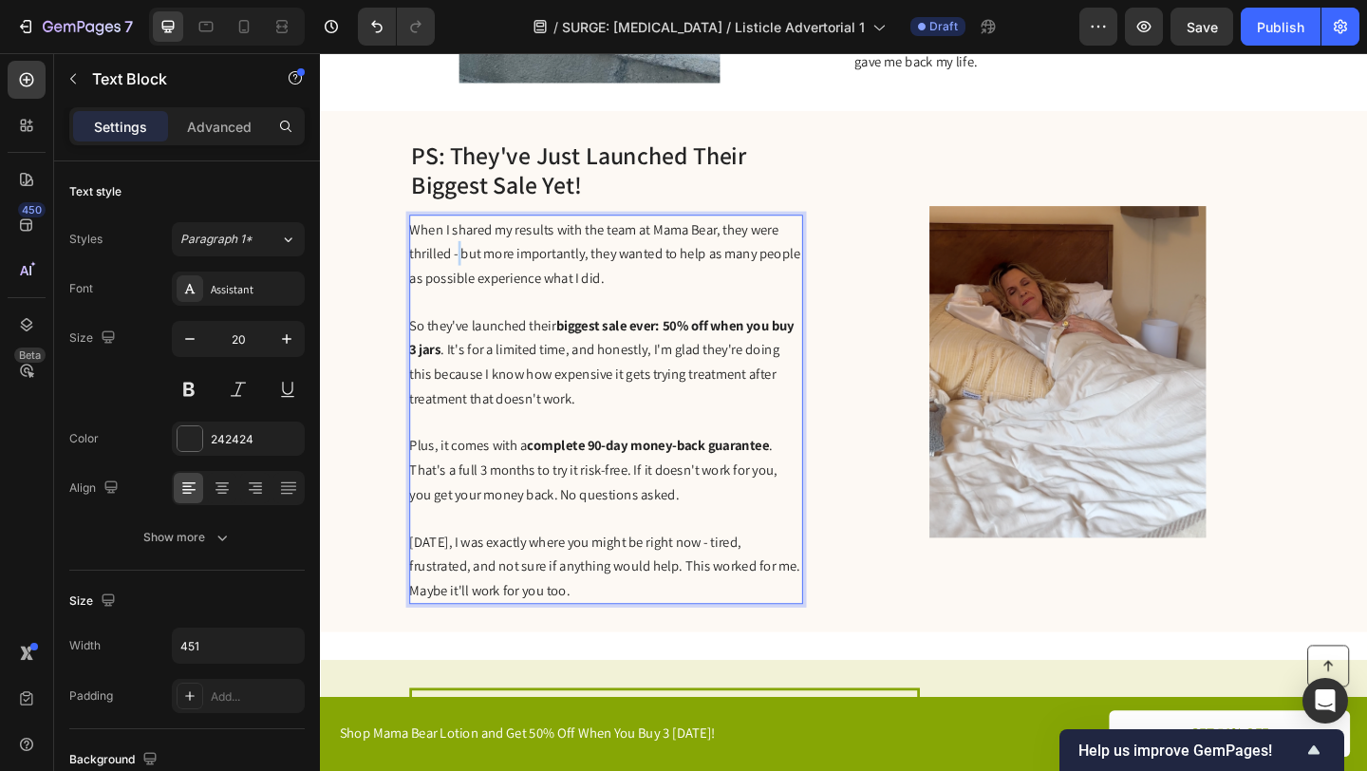
click at [469, 272] on span "When I shared my results with the team at Mama Bear, they were thrilled - but m…" at bounding box center [629, 271] width 425 height 73
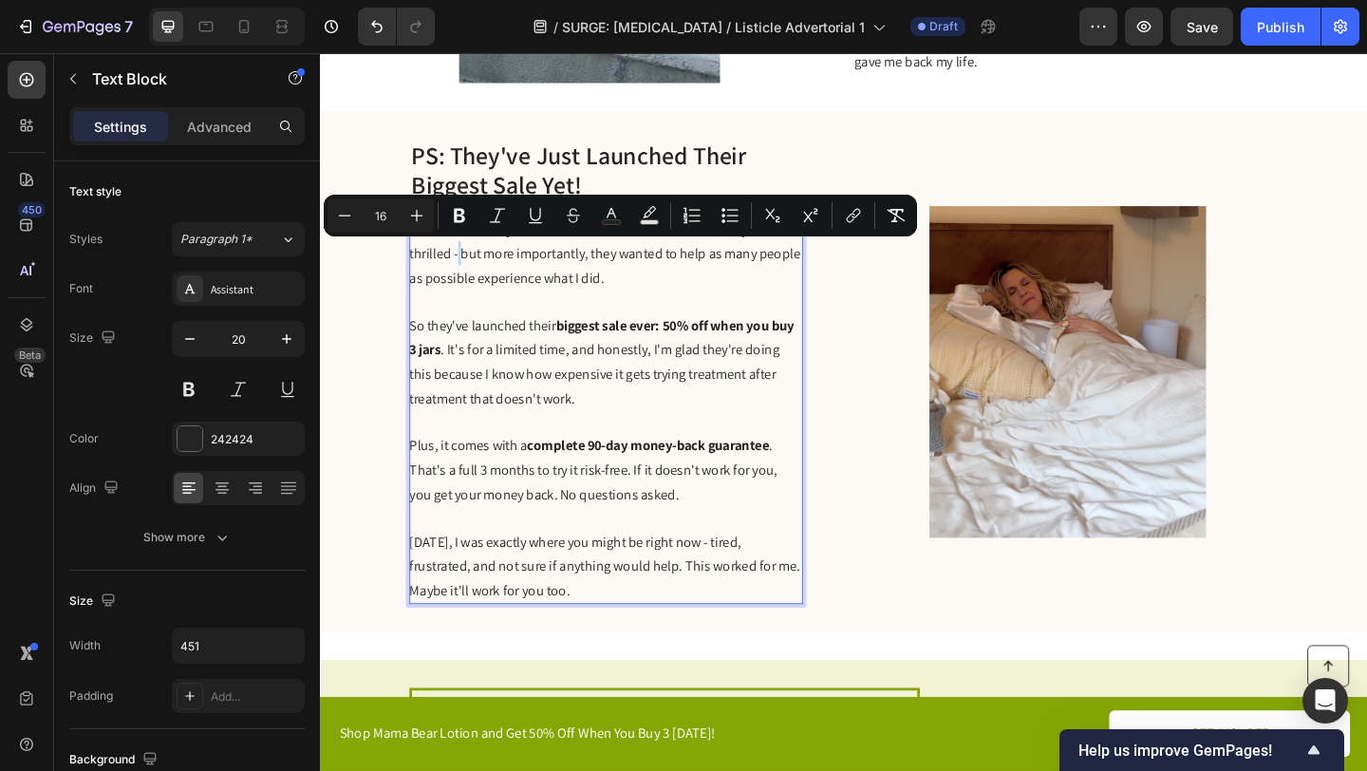
click at [469, 272] on span "When I shared my results with the team at Mama Bear, they were thrilled - but m…" at bounding box center [629, 271] width 425 height 73
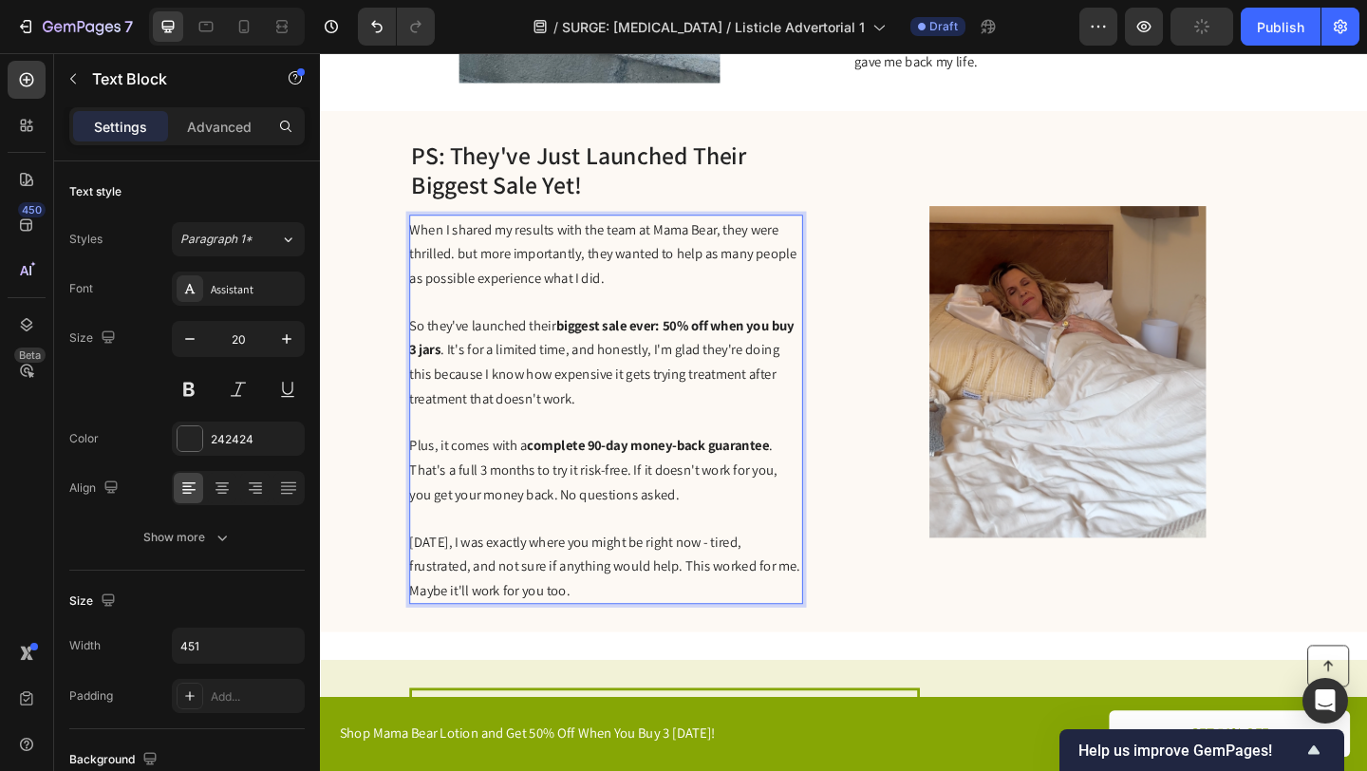
click at [475, 274] on span "When I shared my results with the team at Mama Bear, they were thrilled. but mo…" at bounding box center [628, 271] width 422 height 73
click at [655, 425] on p "So they've launched their biggest sale ever: 50% off when you buy 3 jars . It's…" at bounding box center [630, 388] width 426 height 106
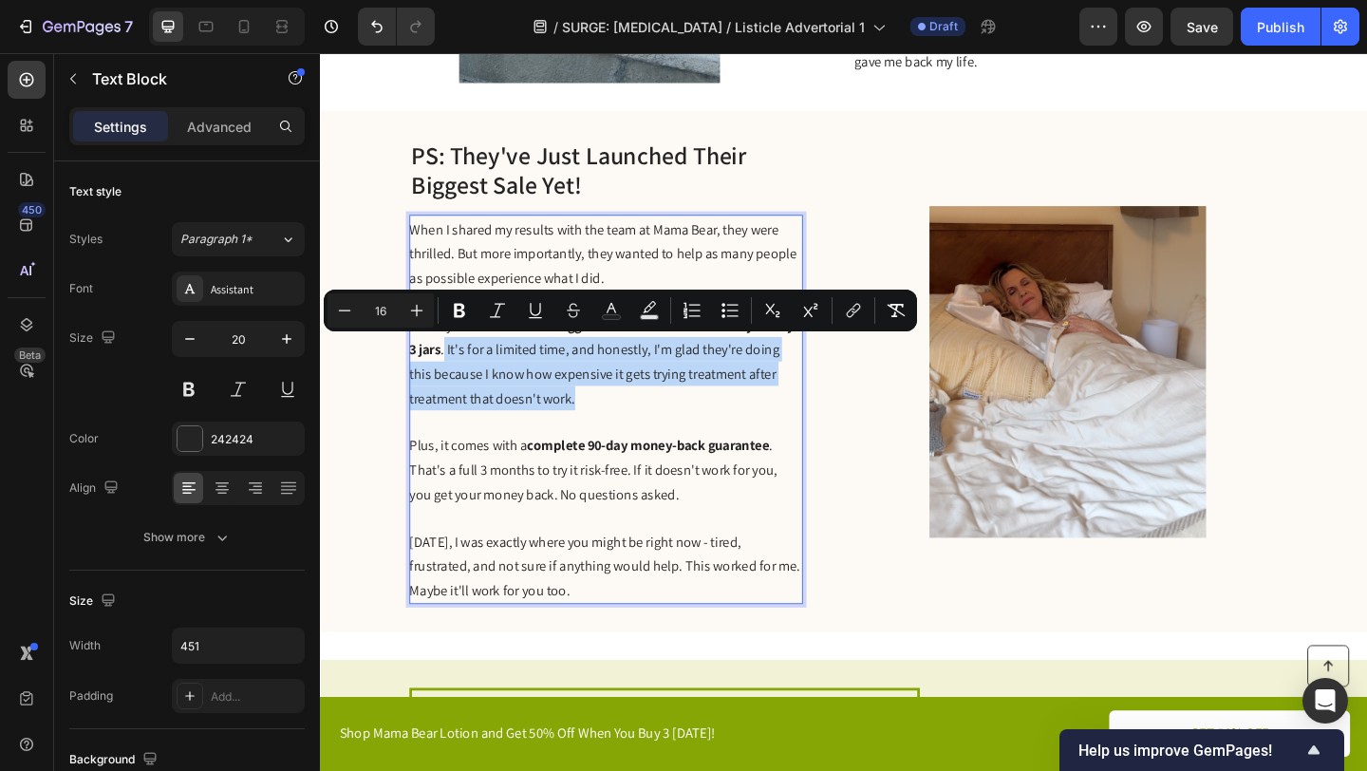
drag, startPoint x: 655, startPoint y: 425, endPoint x: 483, endPoint y: 378, distance: 178.3
click at [483, 378] on p "So they've launched their biggest sale ever: 50% off when you buy 3 jars . It's…" at bounding box center [630, 388] width 426 height 106
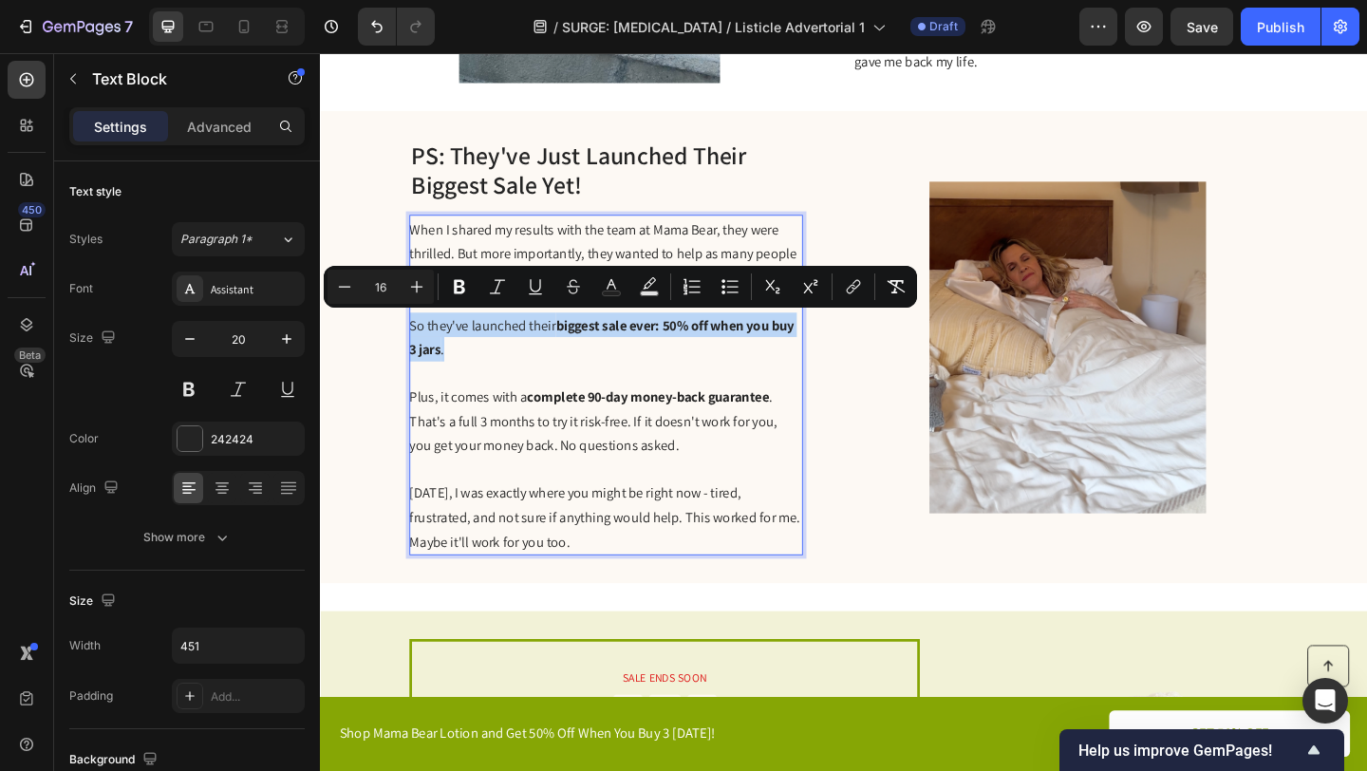
drag, startPoint x: 535, startPoint y: 368, endPoint x: 418, endPoint y: 346, distance: 119.0
click at [418, 346] on p "So they've launched their biggest sale ever: 50% off when you buy 3 jars ." at bounding box center [630, 361] width 426 height 53
click at [461, 280] on icon "Editor contextual toolbar" at bounding box center [459, 287] width 11 height 14
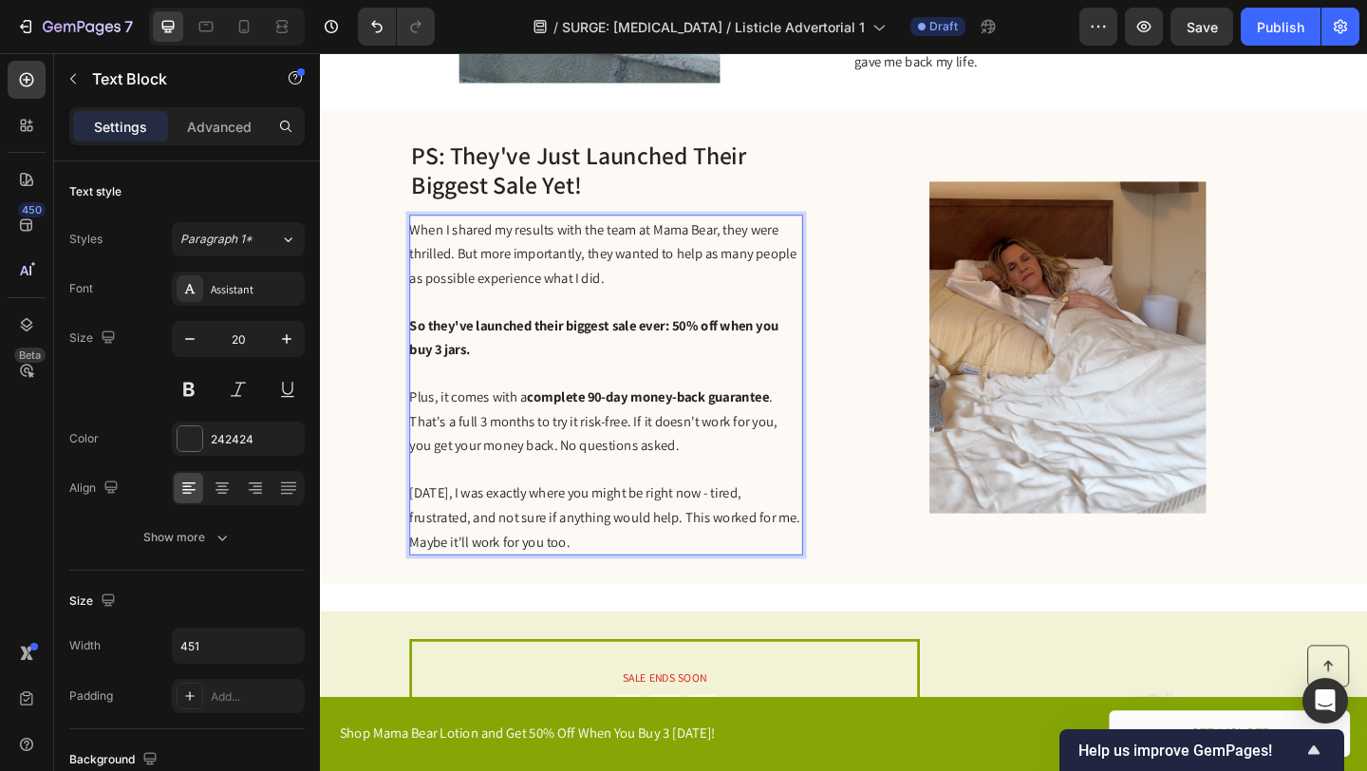
click at [544, 394] on p "Rich Text Editor. Editing area: main" at bounding box center [630, 400] width 426 height 25
click at [619, 430] on strong "complete 90-day money-back guarantee" at bounding box center [676, 427] width 263 height 20
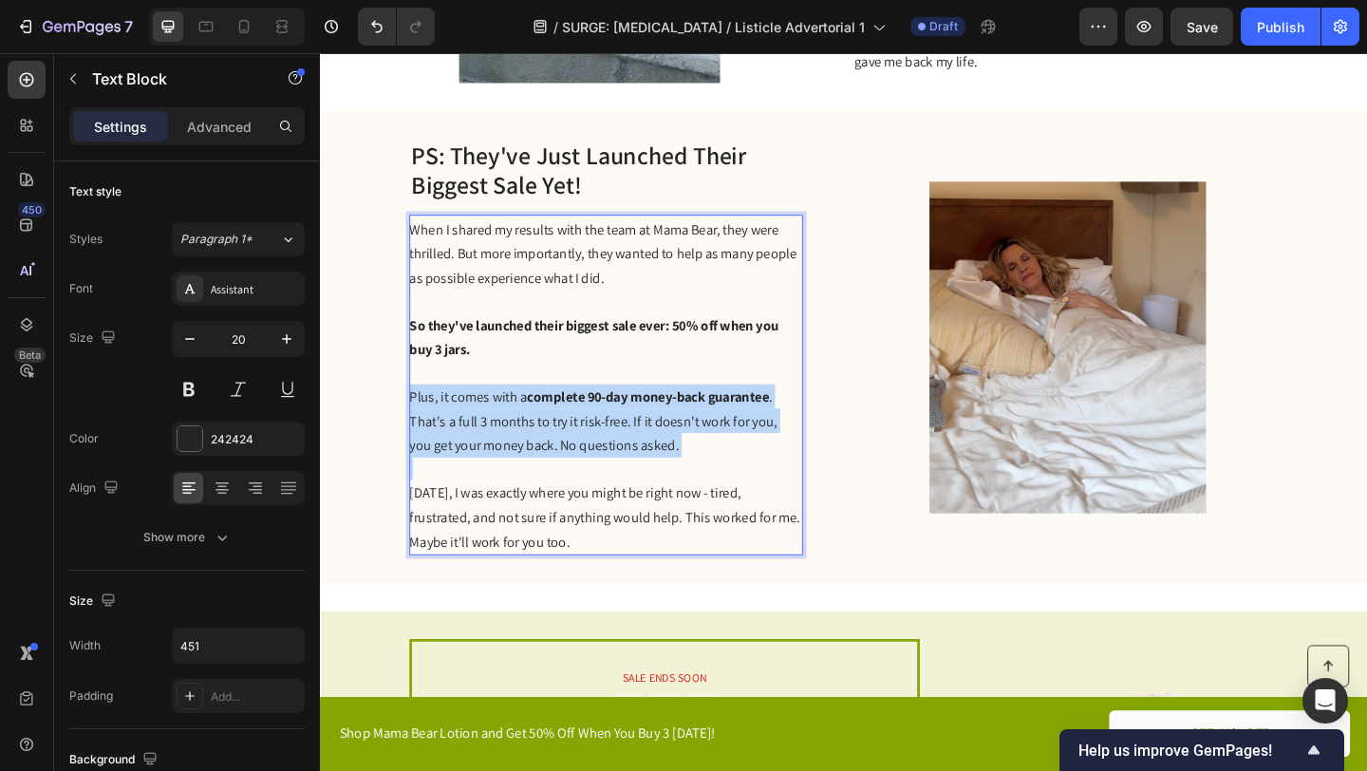
click at [619, 429] on strong "complete 90-day money-back guarantee" at bounding box center [676, 427] width 263 height 20
click at [619, 428] on strong "complete 90-day money-back guarantee" at bounding box center [676, 427] width 263 height 20
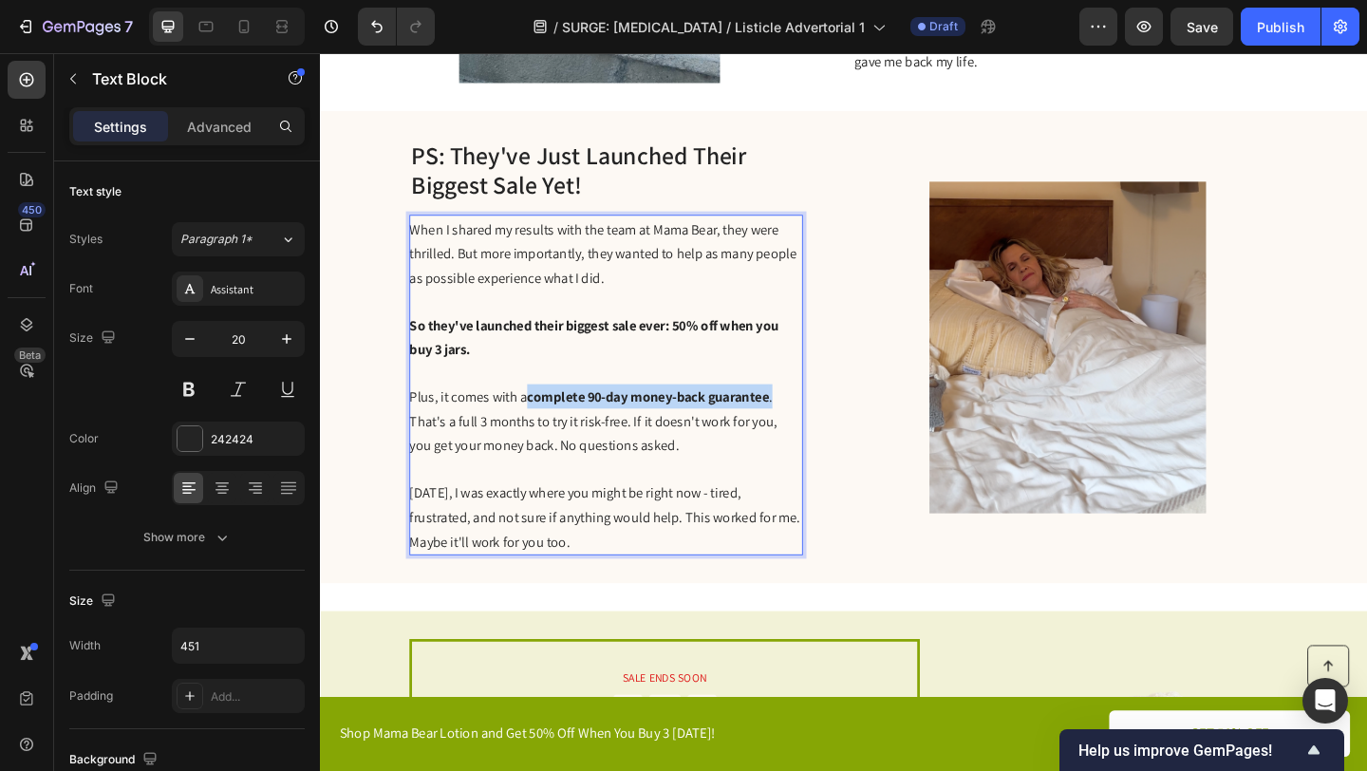
drag, startPoint x: 824, startPoint y: 424, endPoint x: 547, endPoint y: 428, distance: 277.3
click at [546, 426] on p "Plus, it comes with a complete 90-day money-back guarantee . That's a full 3 mo…" at bounding box center [630, 453] width 426 height 80
click at [572, 505] on p "Rich Text Editor. Editing area: main" at bounding box center [630, 505] width 426 height 25
drag, startPoint x: 830, startPoint y: 423, endPoint x: 549, endPoint y: 428, distance: 281.1
click at [549, 428] on p "Plus, it comes with a complete 90-day money-back guarantee . That's a full 3 mo…" at bounding box center [630, 453] width 426 height 80
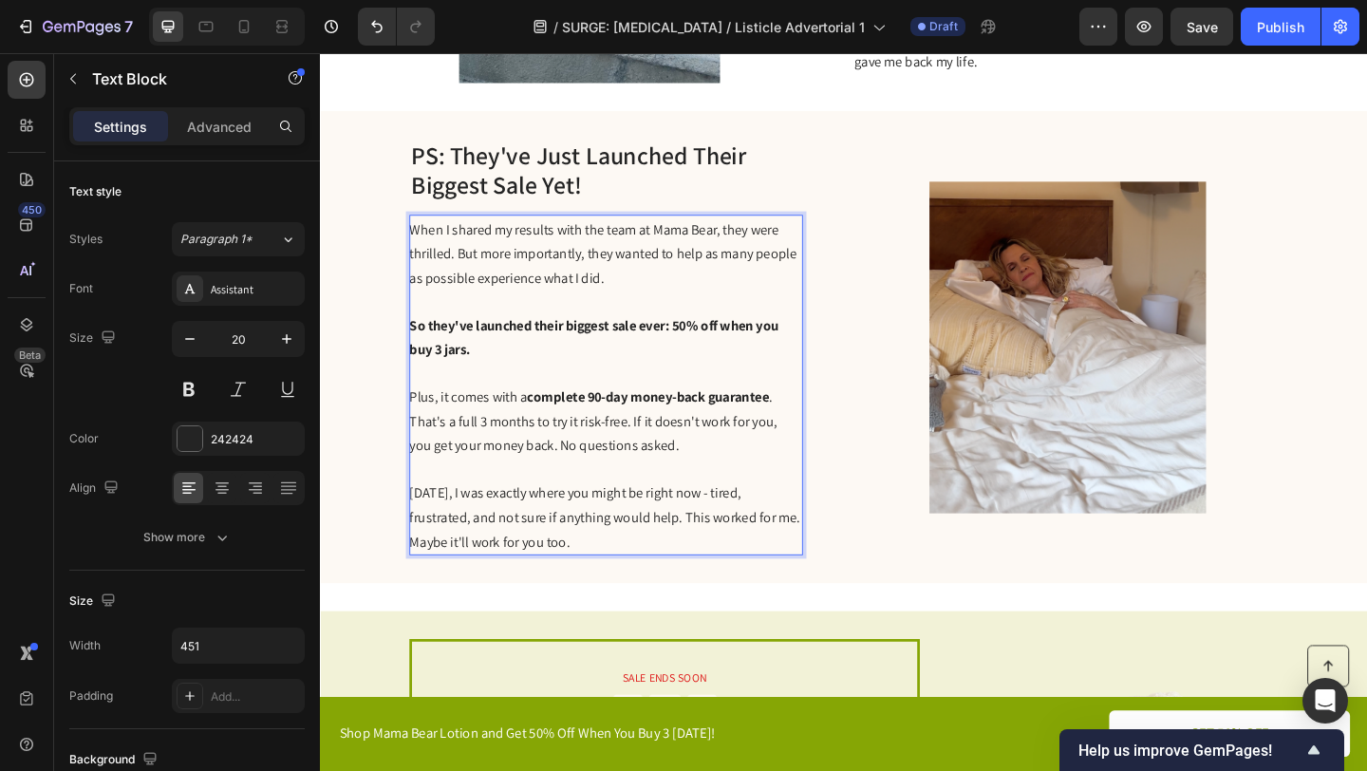
click at [623, 485] on span "Plus, it comes with a complete 90-day money-back guarantee . That's a full 3 mo…" at bounding box center [617, 453] width 401 height 73
click at [624, 480] on span "Plus, it comes with a complete 90-day money-back guarantee . That's a full 3 mo…" at bounding box center [617, 453] width 401 height 73
click at [656, 429] on strong "complete 90-day money-back guarantee" at bounding box center [676, 427] width 263 height 20
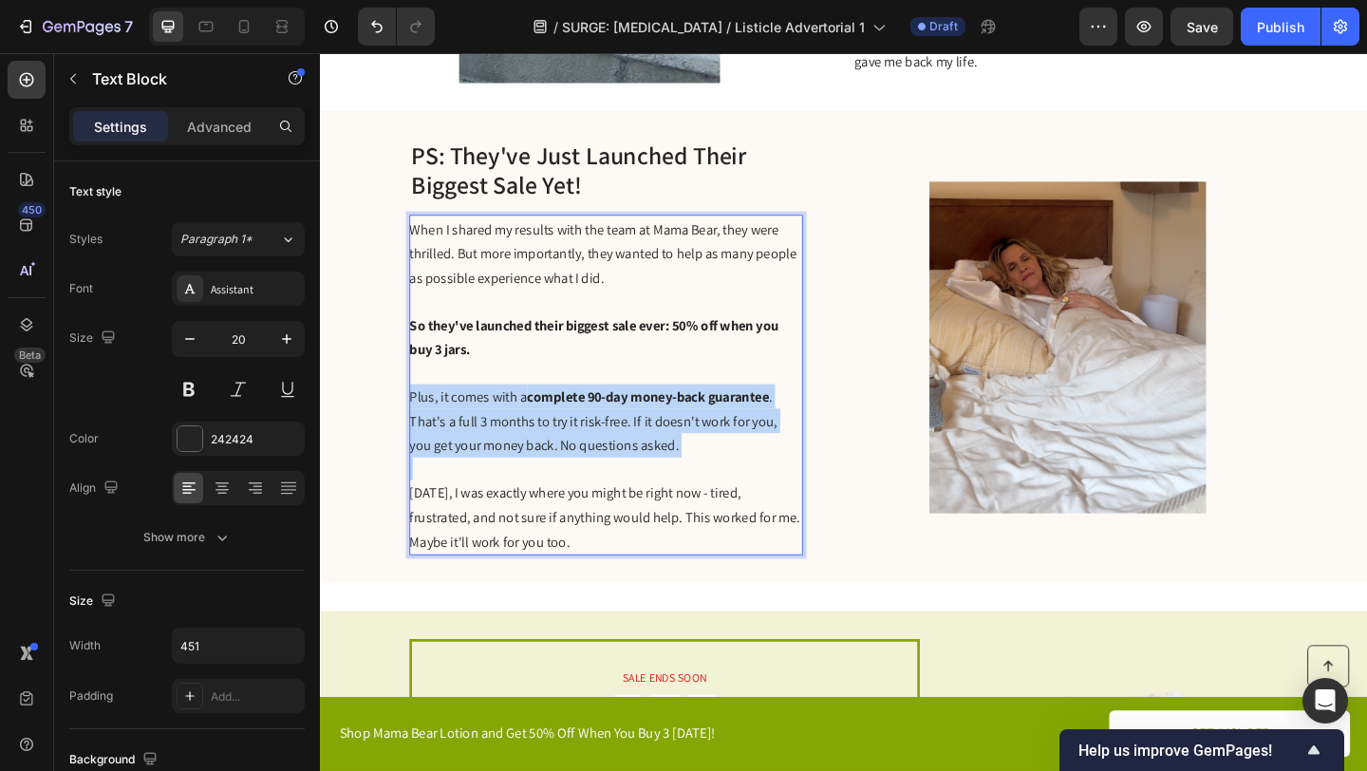
click at [724, 463] on p "Plus, it comes with a complete 90-day money-back guarantee . That's a full 3 mo…" at bounding box center [630, 453] width 426 height 80
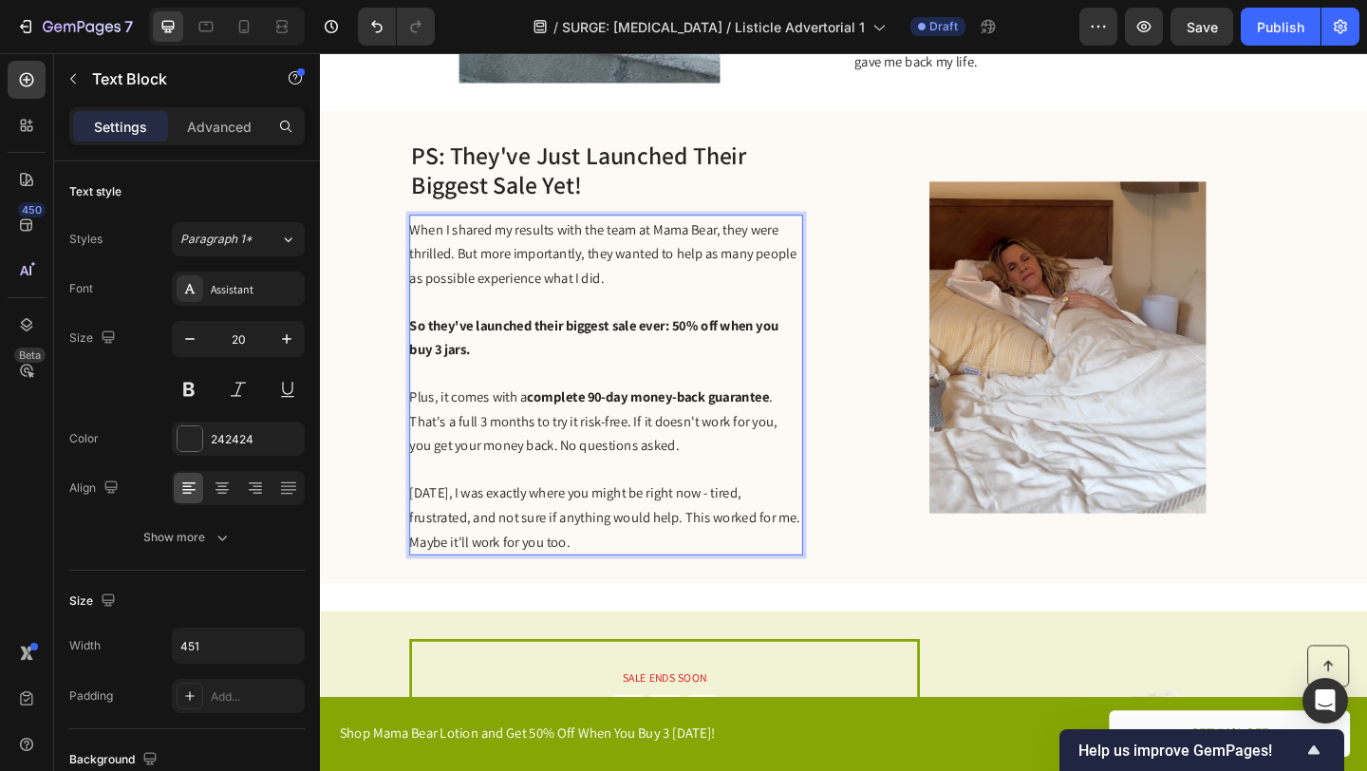
click at [881, 420] on div "PS: They've Just Launched Their Biggest Sale Yet! Heading When I shared my resu…" at bounding box center [889, 373] width 1139 height 514
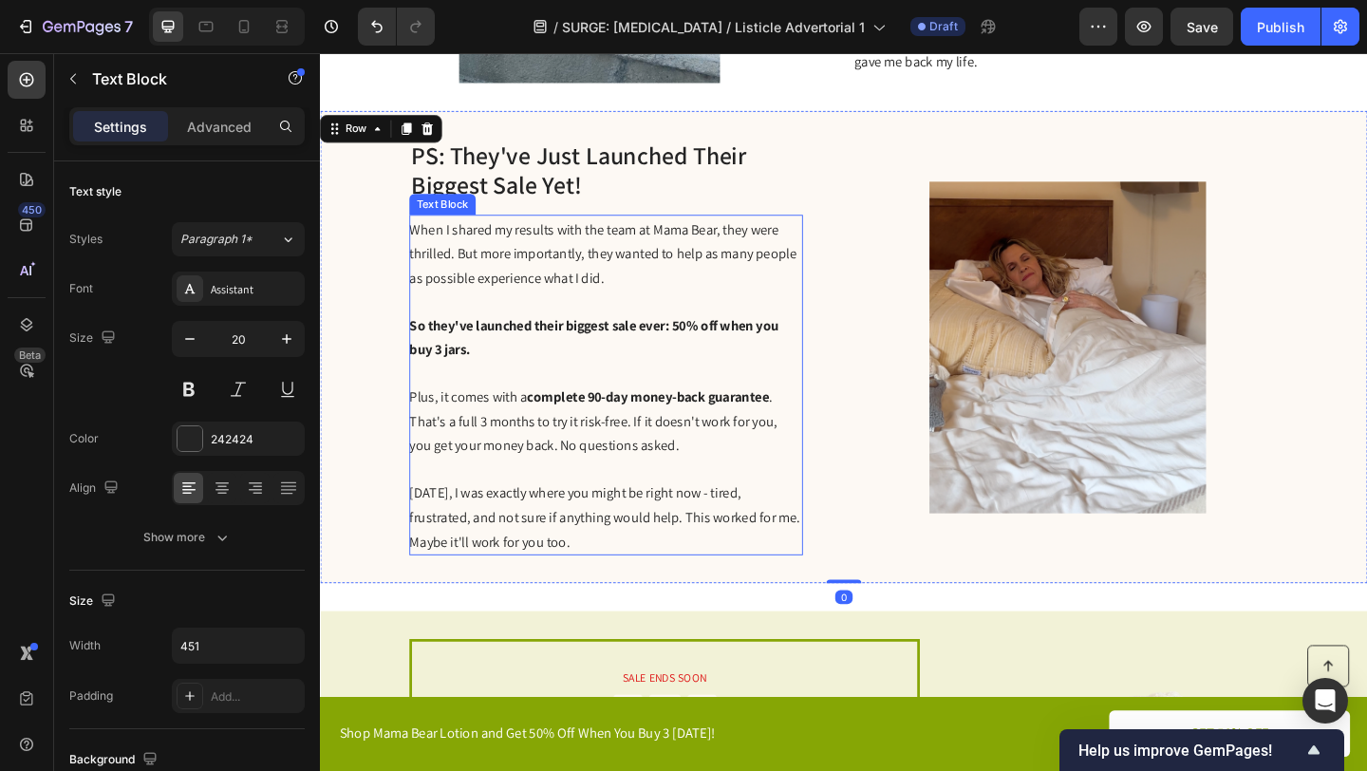
click at [684, 441] on span "Plus, it comes with a complete 90-day money-back guarantee . That's a full 3 mo…" at bounding box center [617, 453] width 401 height 73
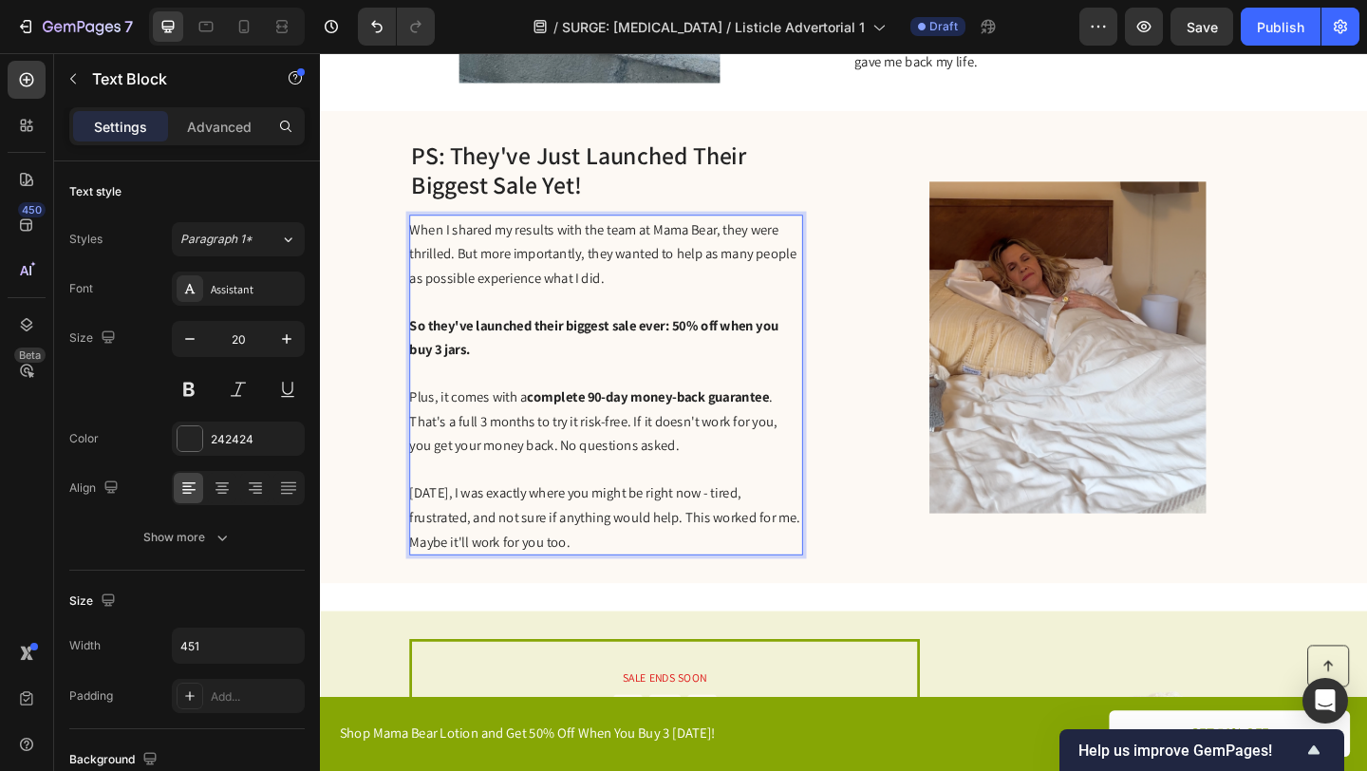
click at [683, 441] on span "Plus, it comes with a complete 90-day money-back guarantee . That's a full 3 mo…" at bounding box center [617, 453] width 401 height 73
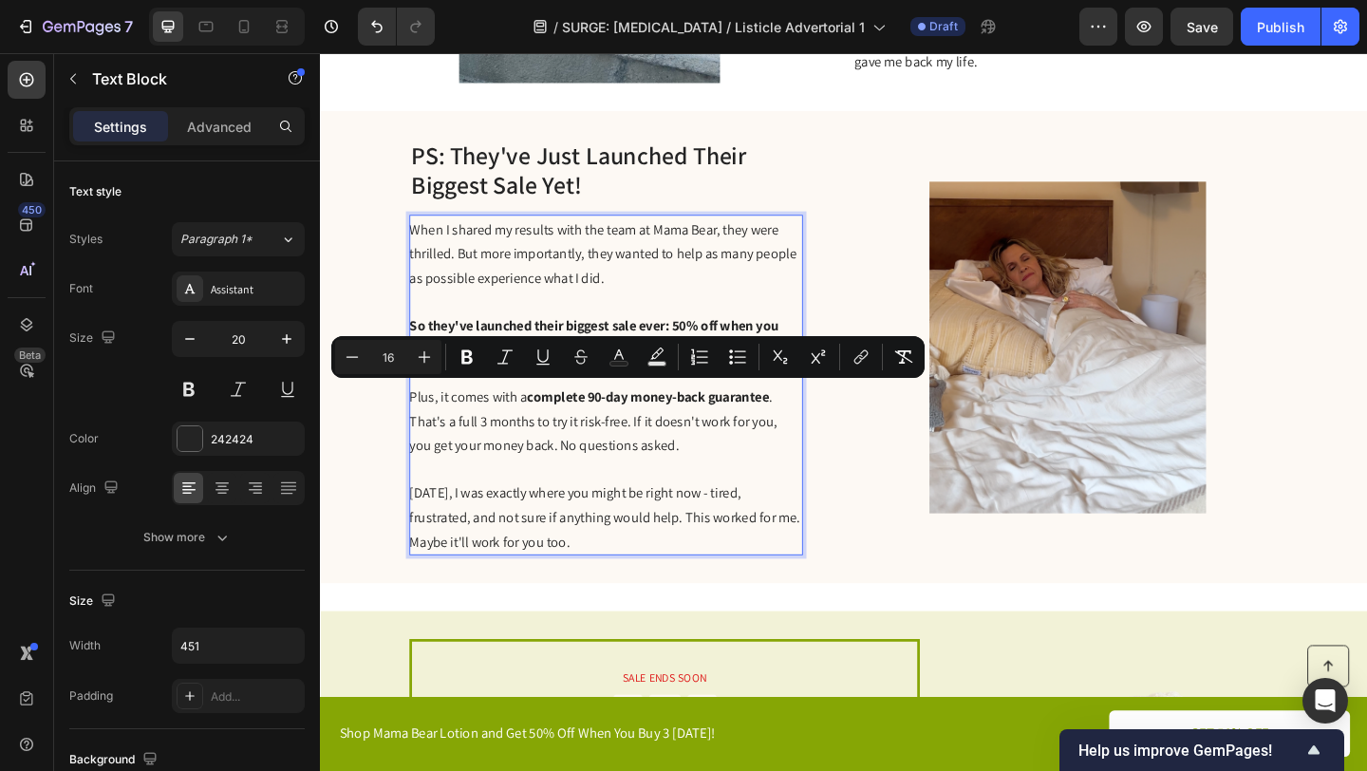
click at [661, 424] on strong "complete 90-day money-back guarantee" at bounding box center [676, 427] width 263 height 20
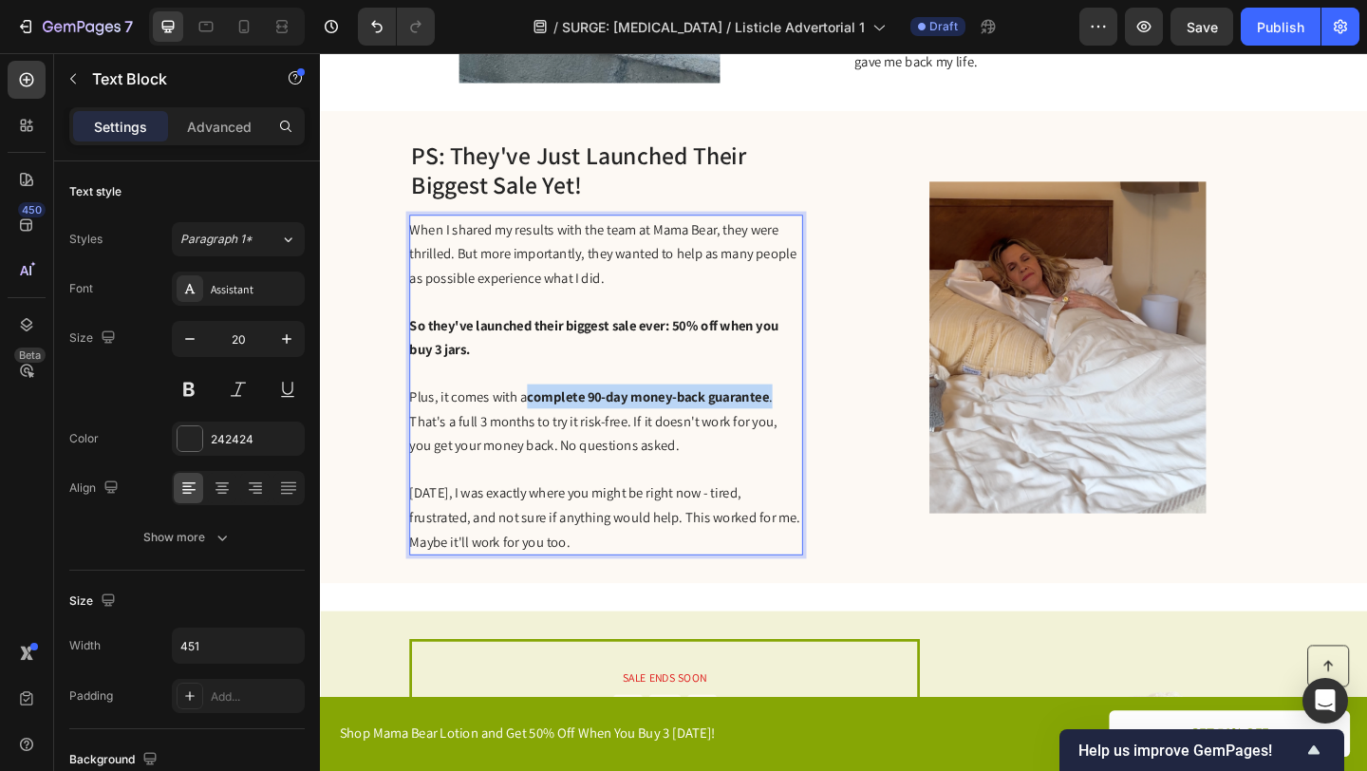
drag, startPoint x: 550, startPoint y: 425, endPoint x: 817, endPoint y: 425, distance: 266.8
click at [817, 425] on span "Plus, it comes with a complete 90-day money-back guarantee . That's a full 3 mo…" at bounding box center [617, 453] width 401 height 73
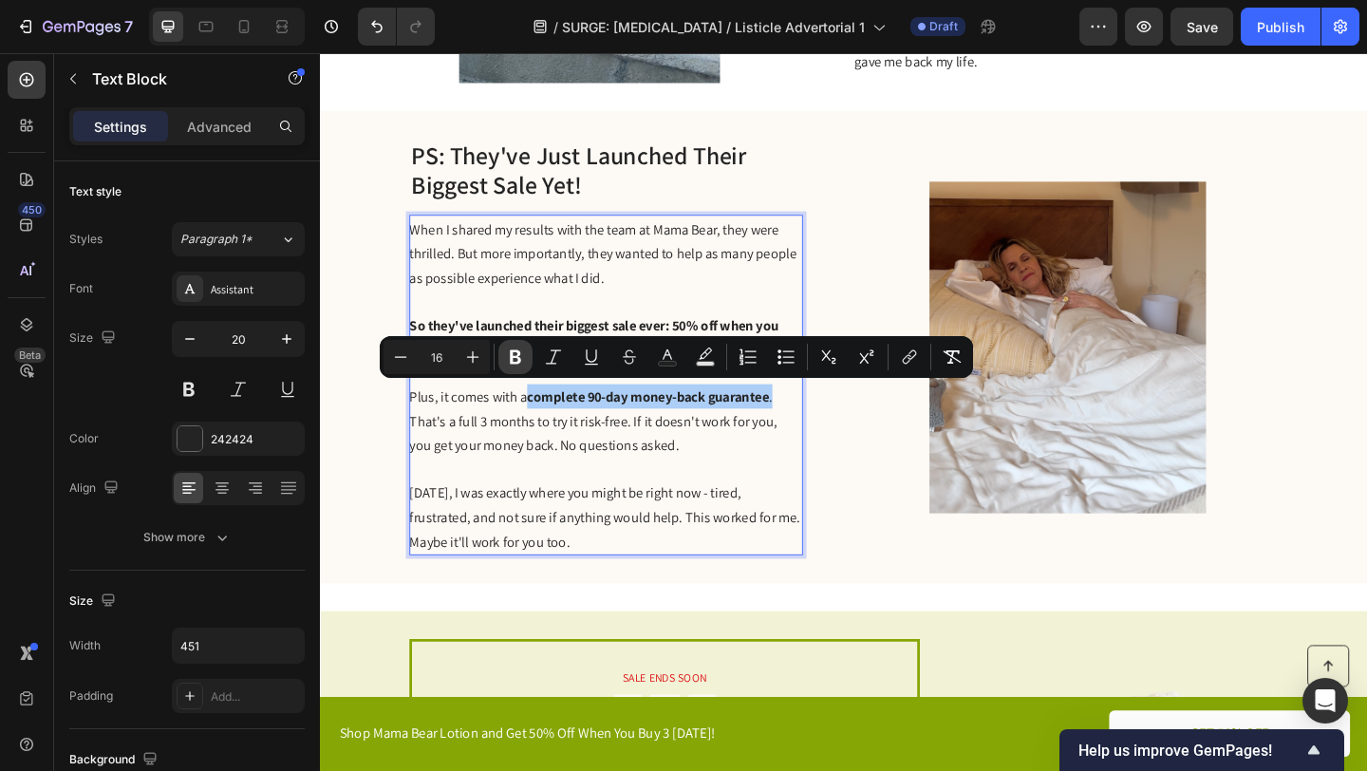
click at [511, 352] on icon "Editor contextual toolbar" at bounding box center [515, 357] width 11 height 14
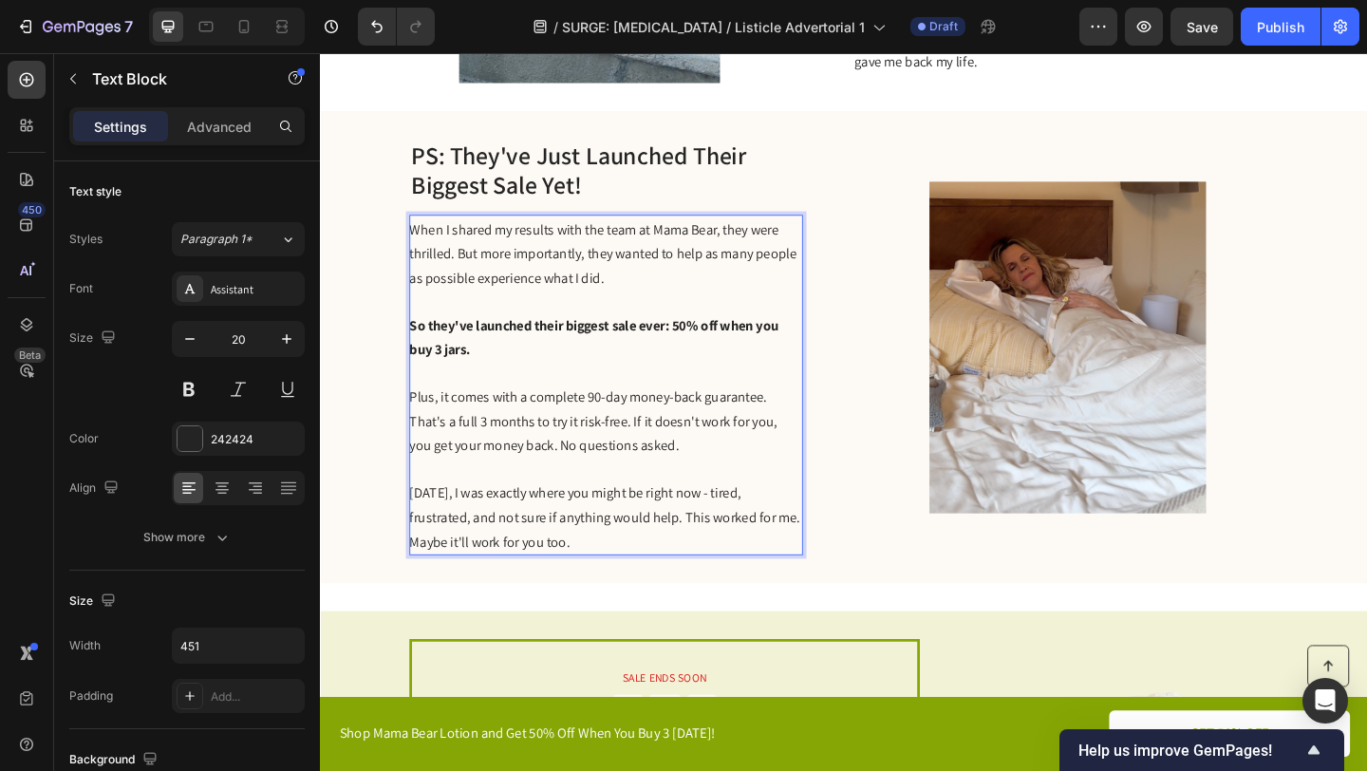
click at [611, 468] on span "Plus, it comes with a complete 90-day money-back guarantee. That's a full 3 mon…" at bounding box center [617, 453] width 401 height 73
click at [417, 451] on span "Plus, it comes with a complete 90-day money-back guarantee. That's a full 3 mon…" at bounding box center [617, 453] width 401 height 73
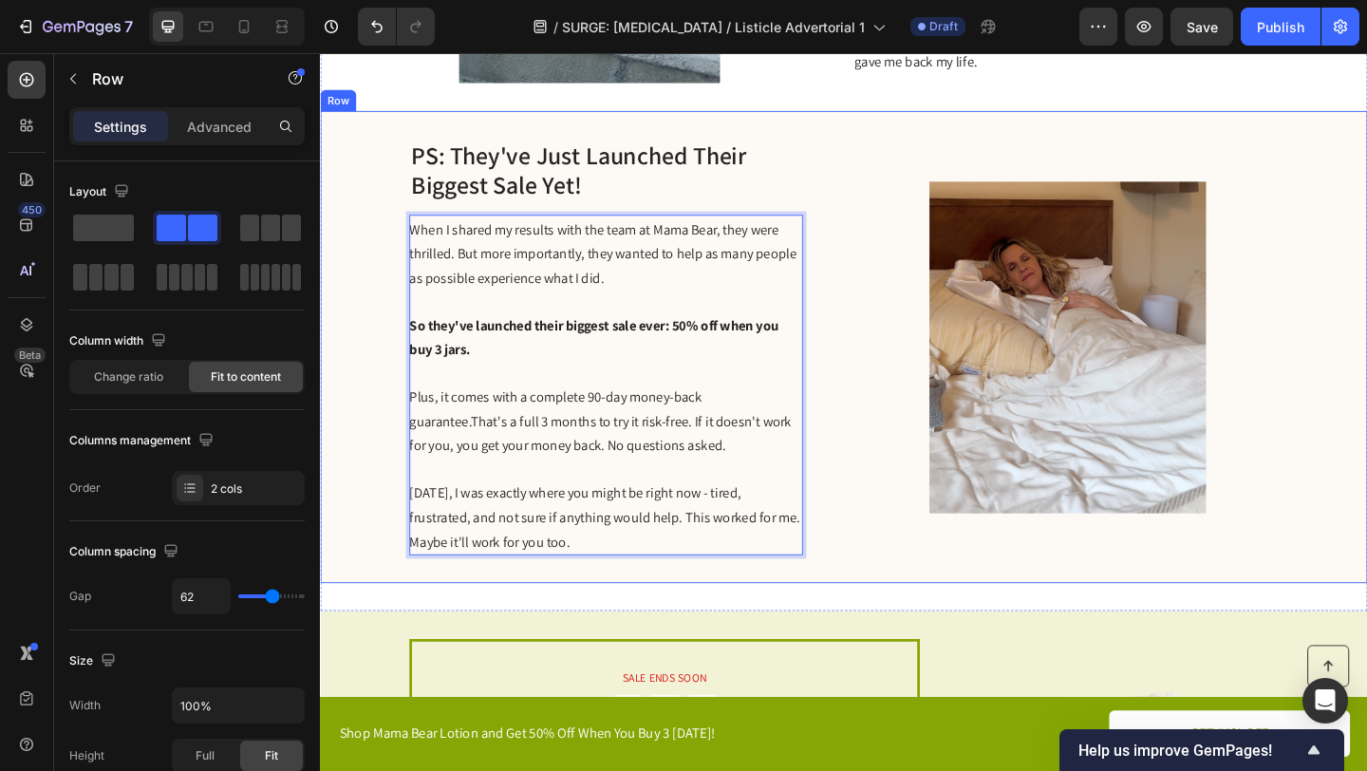
click at [874, 467] on div "PS: They've Just Launched Their Biggest Sale Yet! Heading When I shared my resu…" at bounding box center [889, 373] width 1139 height 514
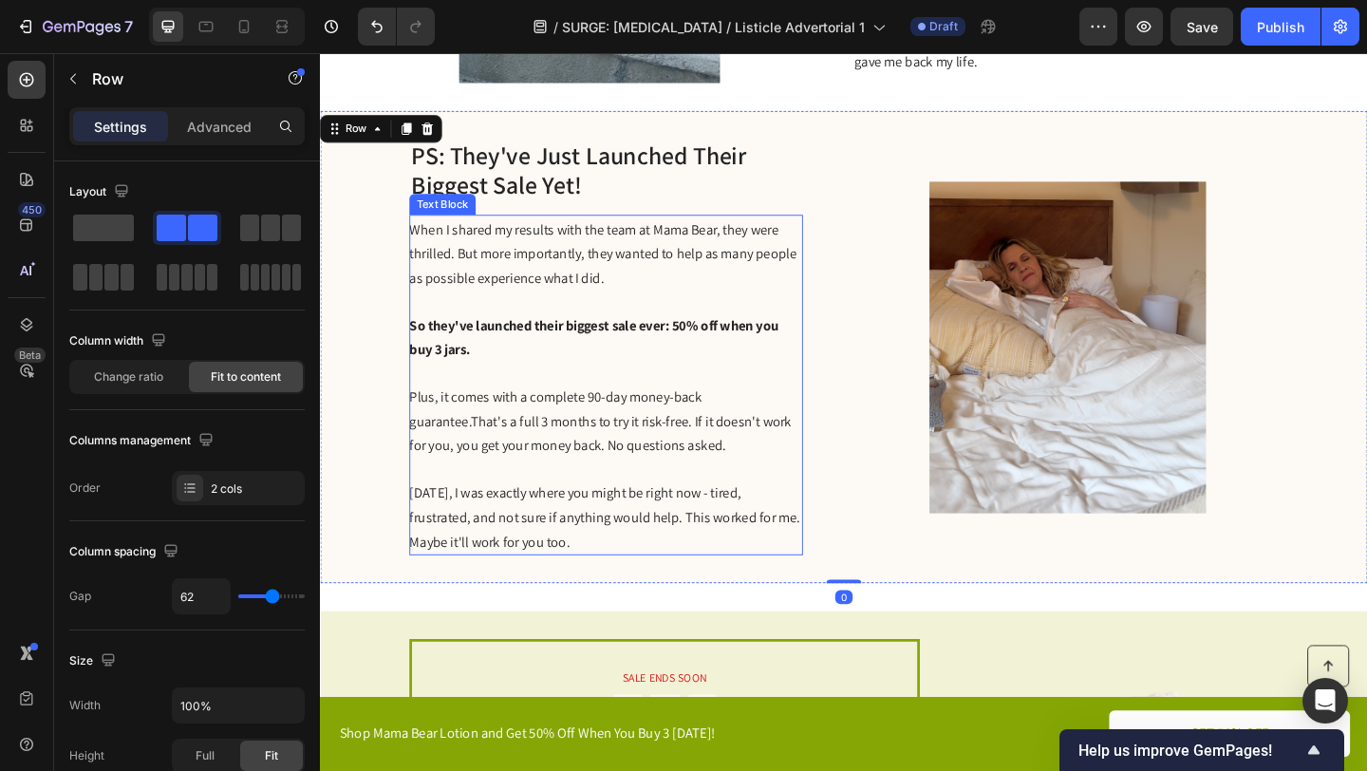
click at [639, 587] on p "Six months ago, I was exactly where you might be right now - tired, frustrated,…" at bounding box center [630, 557] width 426 height 80
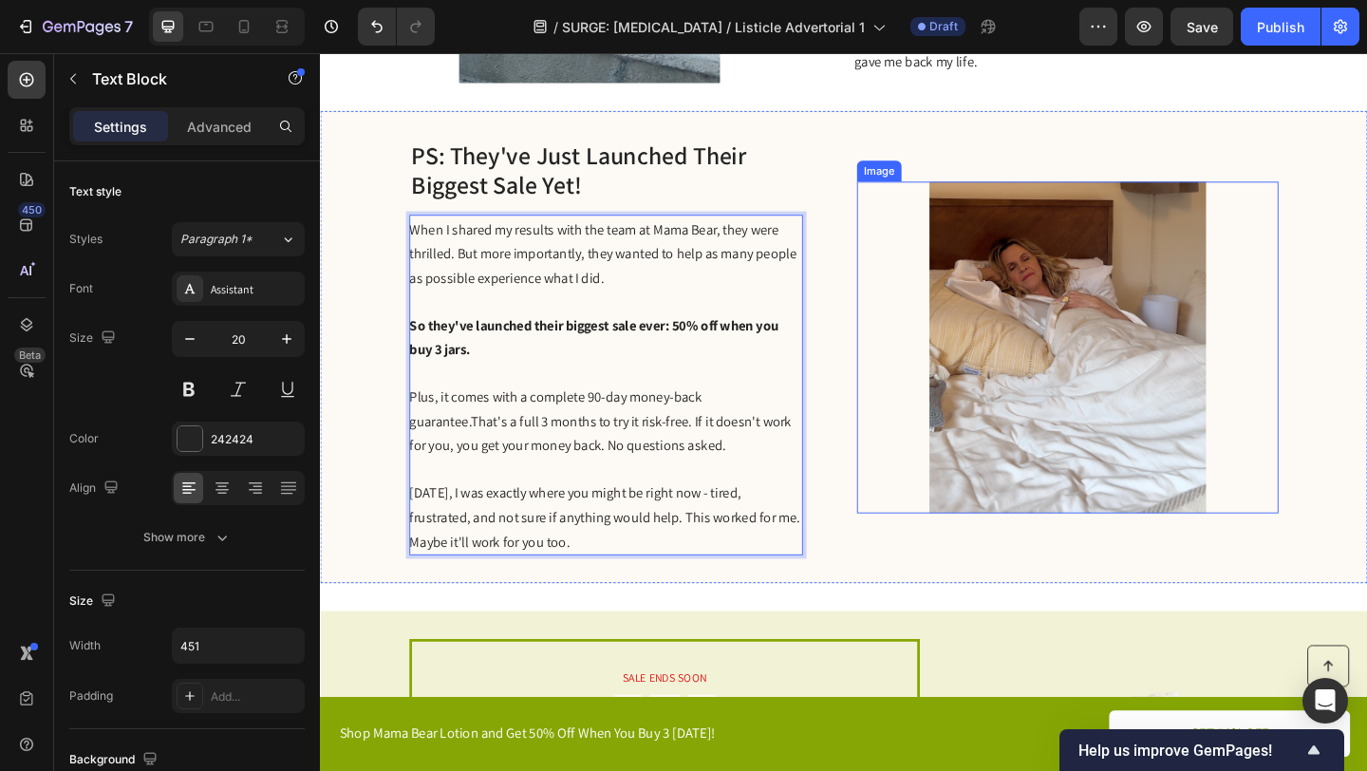
click at [933, 484] on img at bounding box center [1133, 373] width 459 height 361
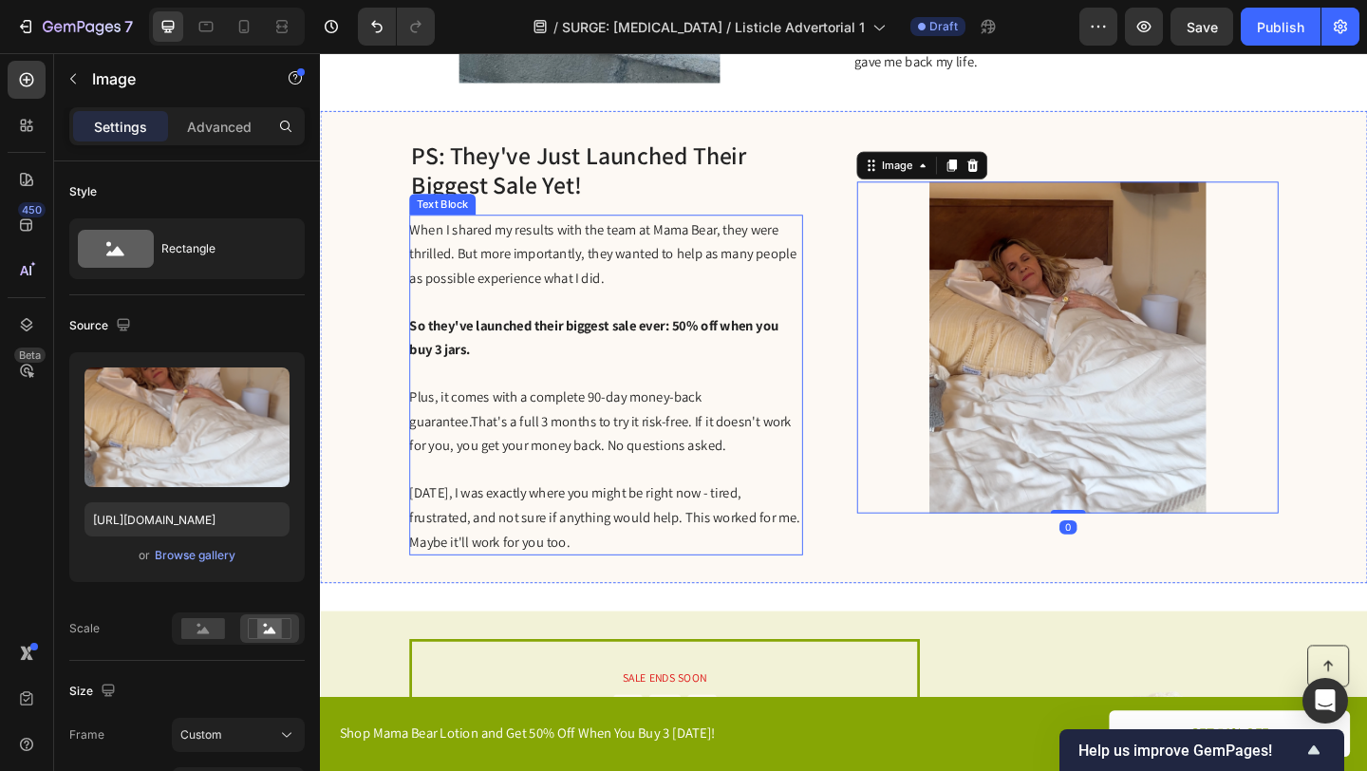
click at [607, 377] on p "So they've launched their biggest sale ever: 50% off when you buy 3 jars." at bounding box center [630, 361] width 426 height 53
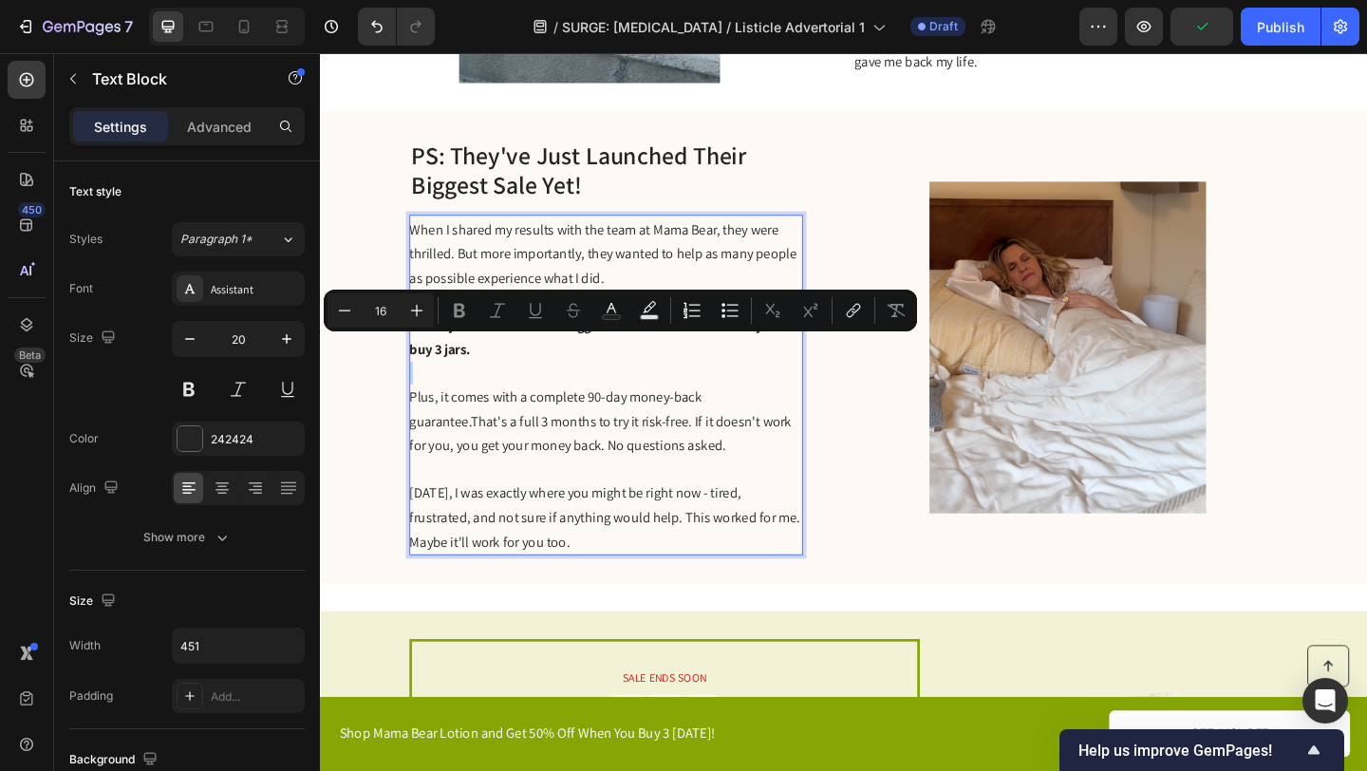
click at [606, 377] on p "So they've launched their biggest sale ever: 50% off when you buy 3 jars." at bounding box center [630, 361] width 426 height 53
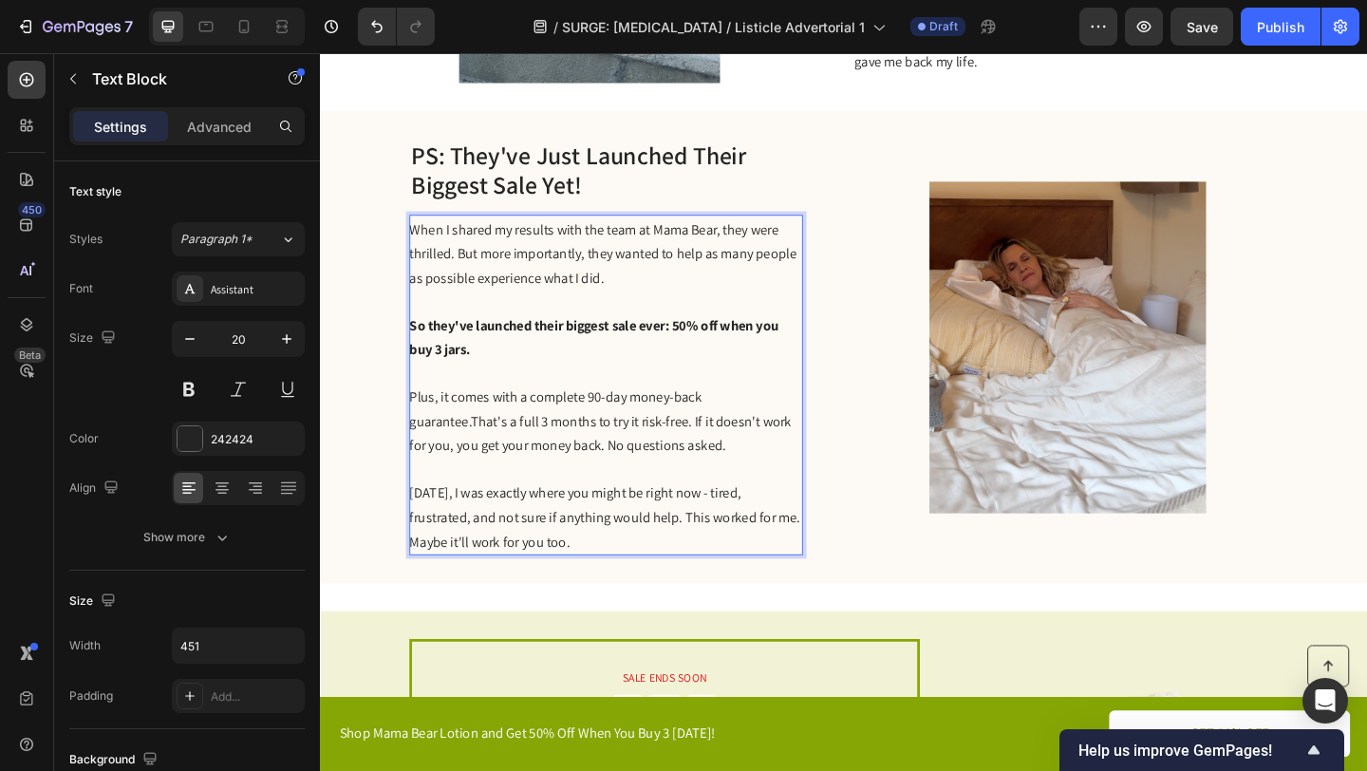
click at [700, 350] on strong "So they've launched their biggest sale ever: 50% off when you buy 3 jars." at bounding box center [618, 362] width 402 height 47
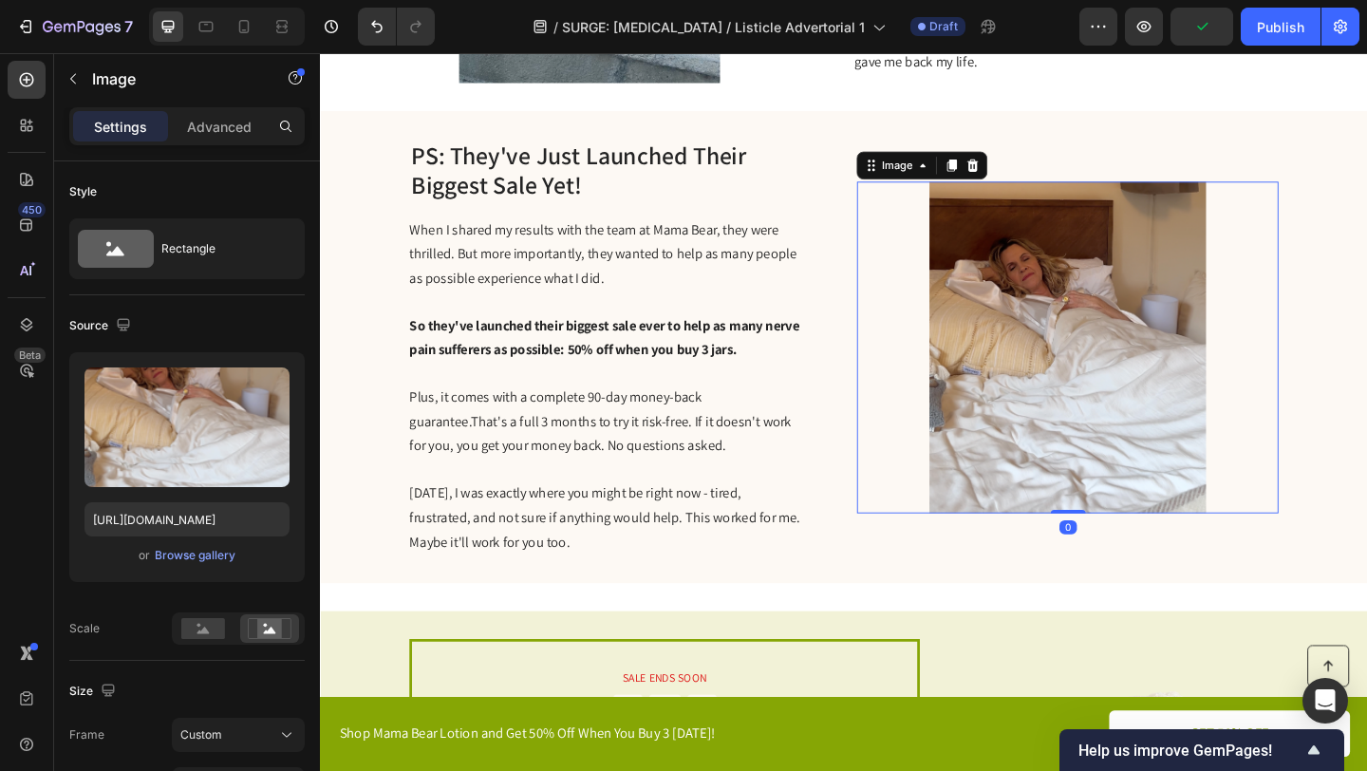
click at [904, 372] on img at bounding box center [1133, 373] width 459 height 361
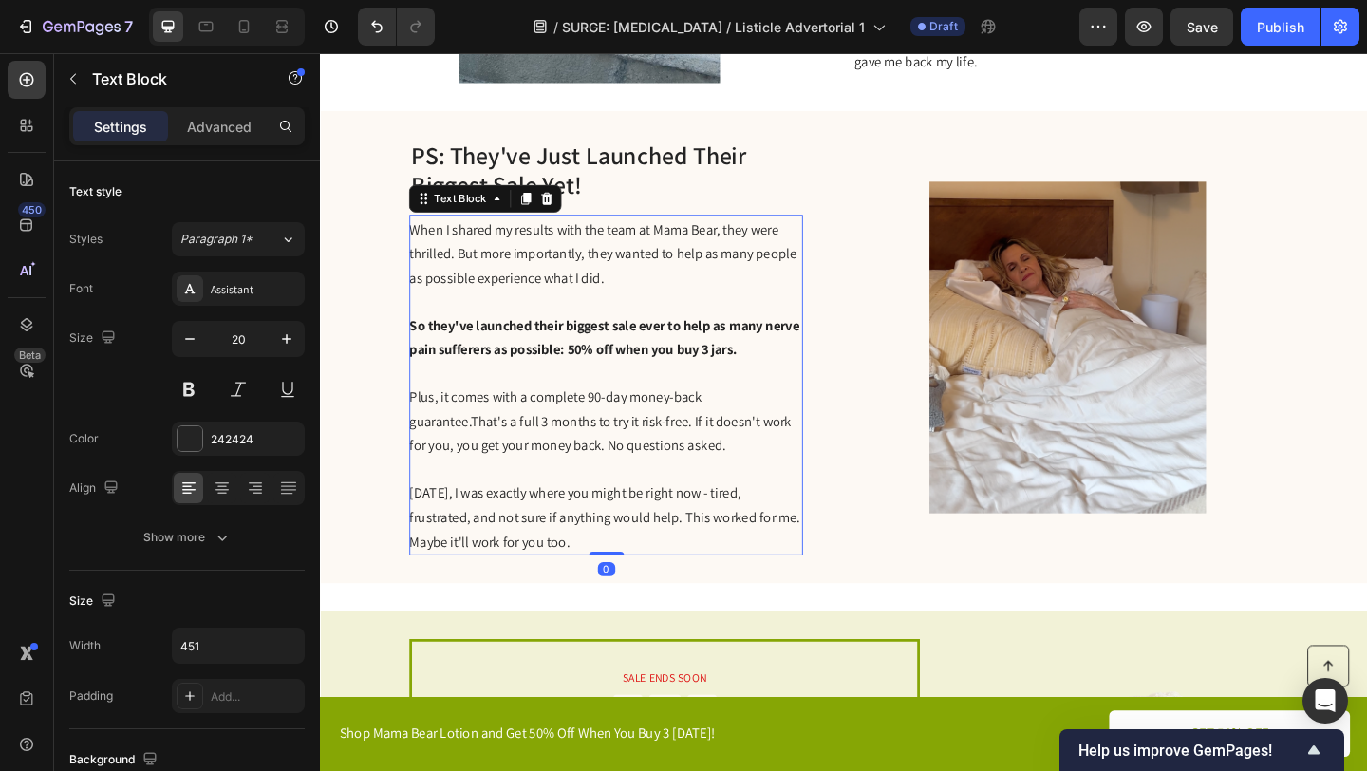
click at [632, 374] on strong "So they've launched their biggest sale ever to help as many nerve pain sufferer…" at bounding box center [629, 362] width 424 height 47
click at [804, 426] on span "Plus, it comes with a complete 90-day money-back guarantee.That's a full 3 mont…" at bounding box center [625, 453] width 416 height 73
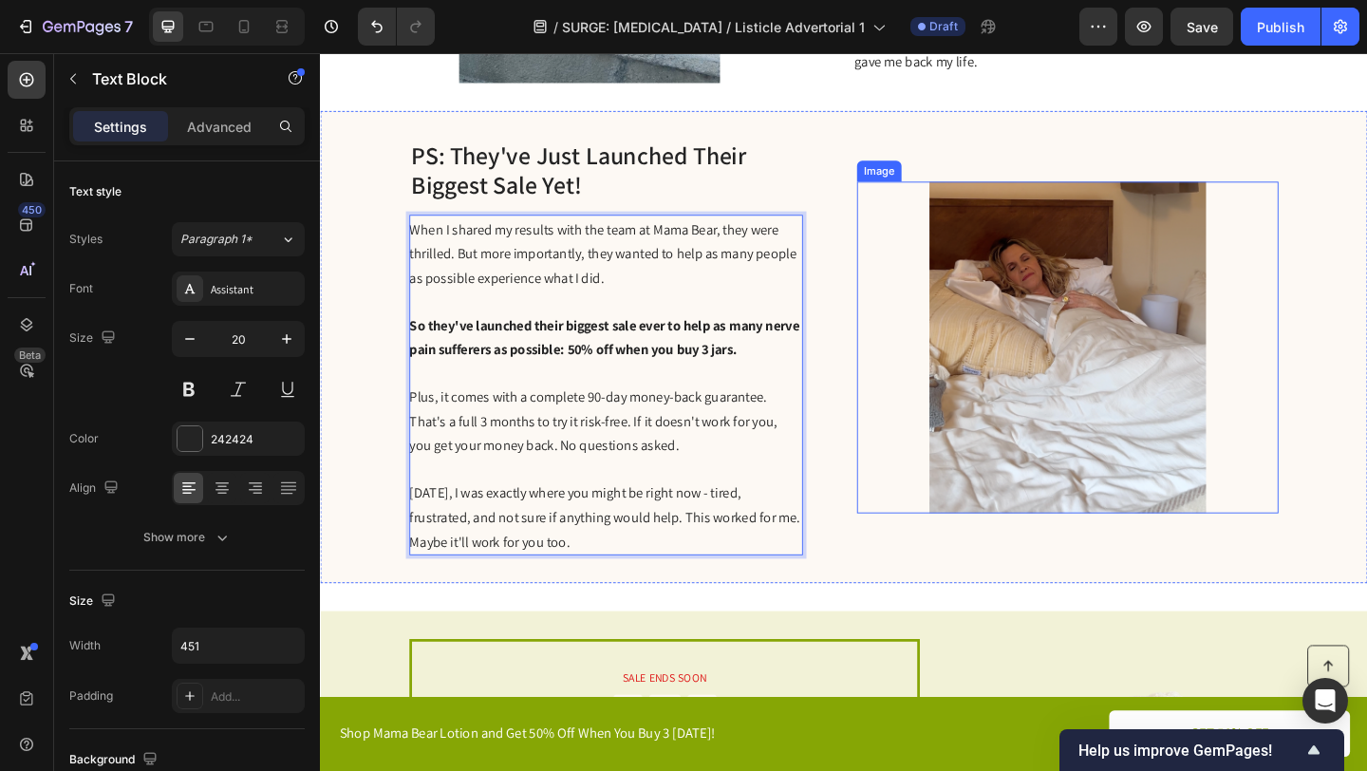
click at [910, 367] on img at bounding box center [1133, 373] width 459 height 361
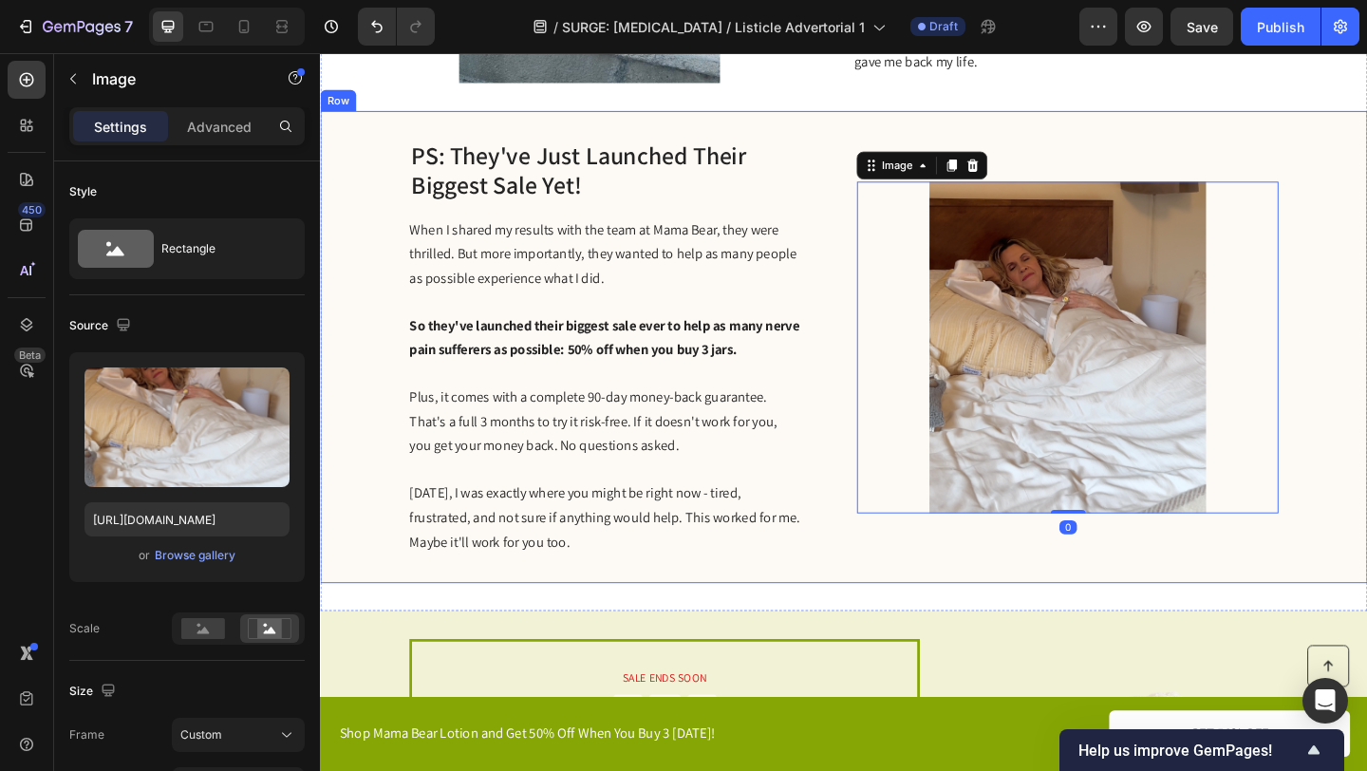
click at [856, 377] on div "PS: They've Just Launched Their Biggest Sale Yet! Heading When I shared my resu…" at bounding box center [889, 373] width 1139 height 514
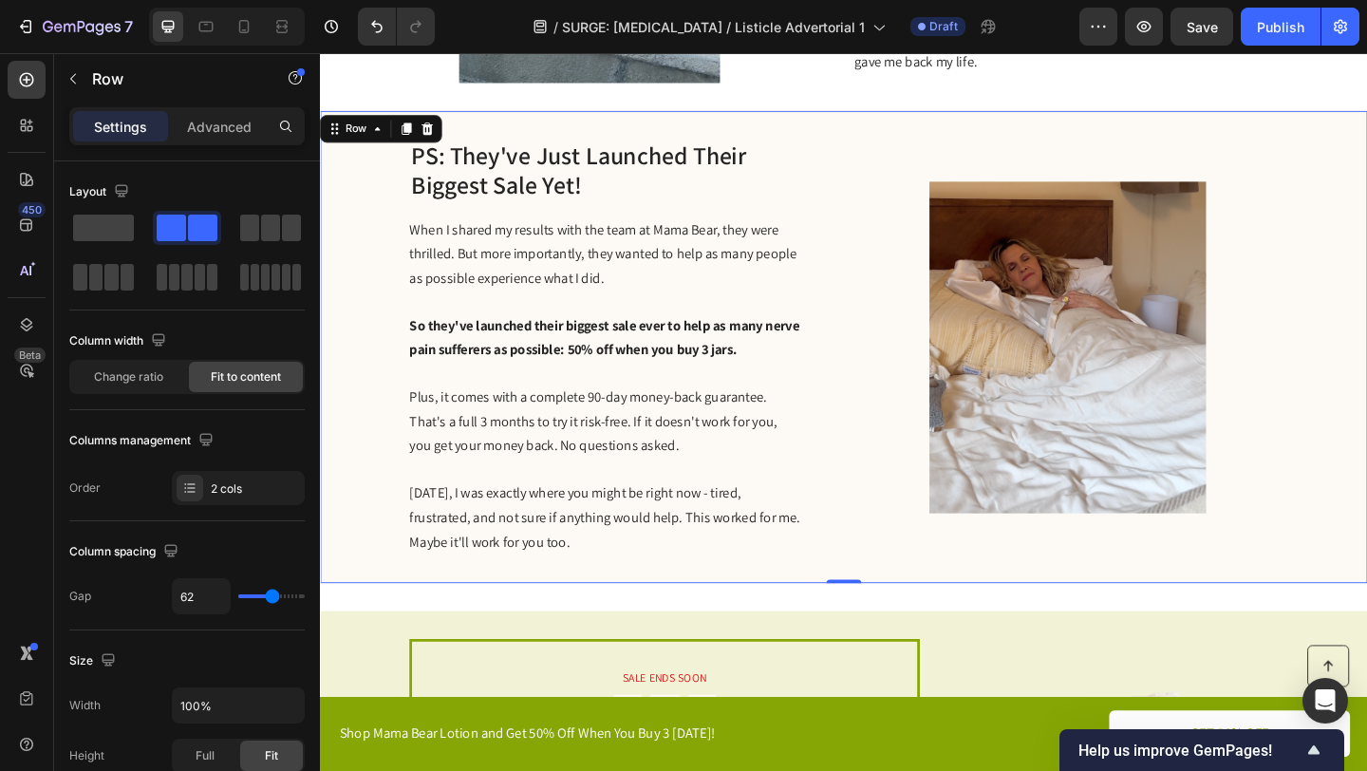
click at [870, 325] on div "PS: They've Just Launched Their Biggest Sale Yet! Heading When I shared my resu…" at bounding box center [889, 373] width 1139 height 514
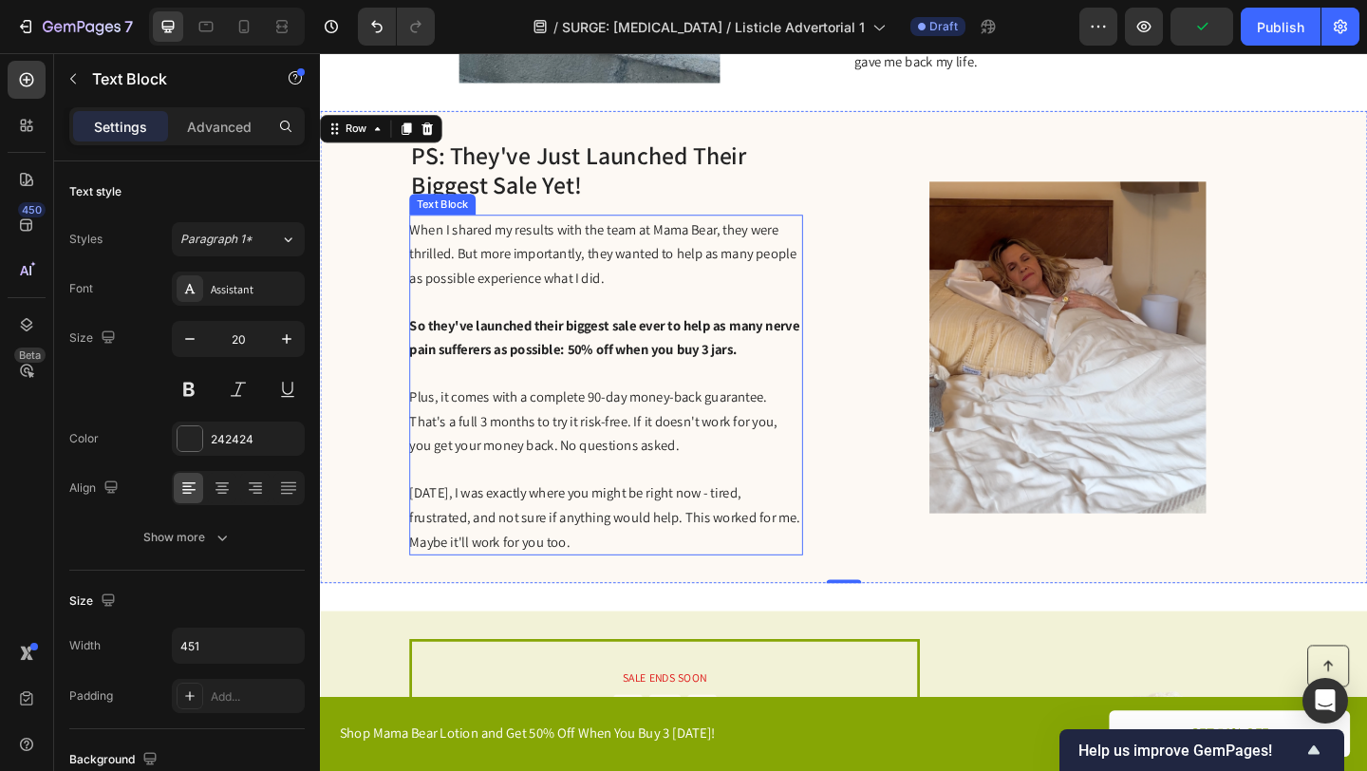
click at [768, 306] on p "When I shared my results with the team at Mama Bear, they were thrilled. But mo…" at bounding box center [630, 271] width 426 height 80
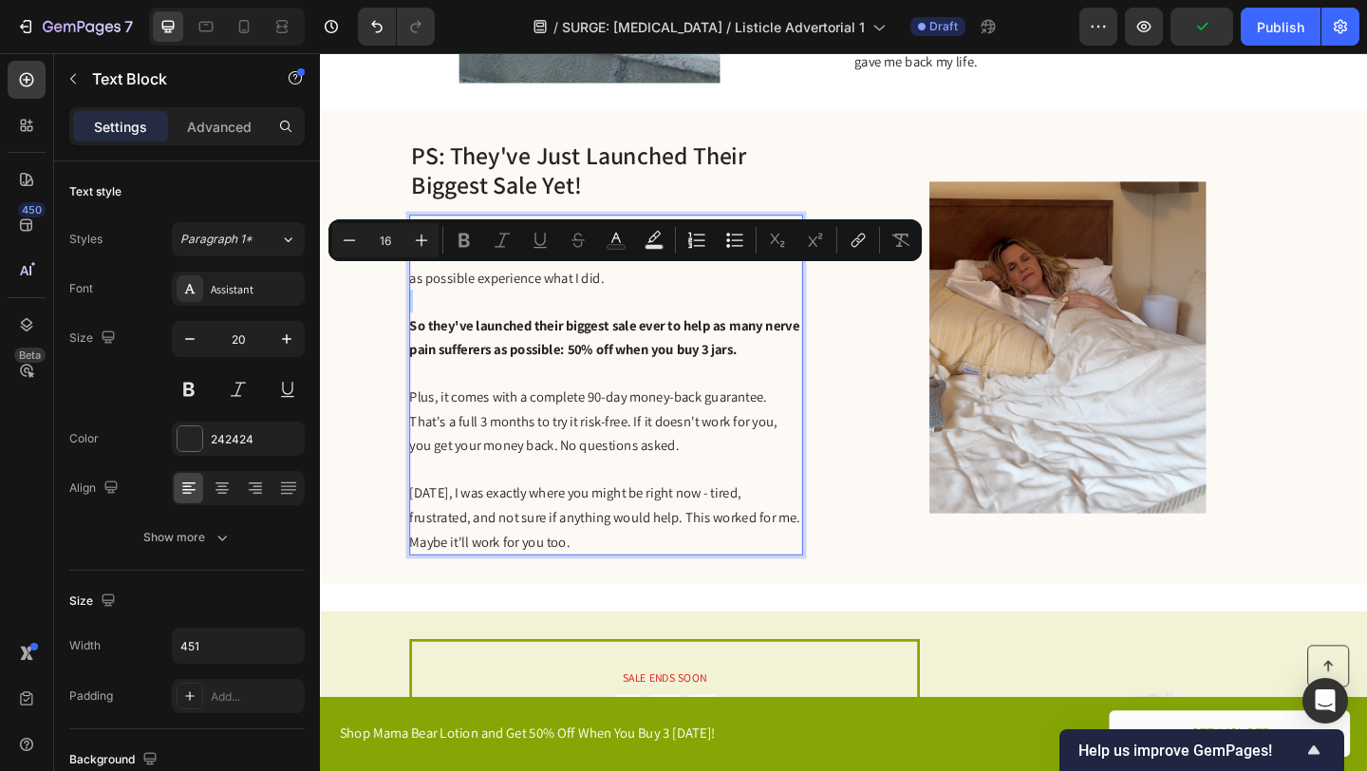
click at [746, 298] on p "When I shared my results with the team at Mama Bear, they were thrilled. But mo…" at bounding box center [630, 271] width 426 height 80
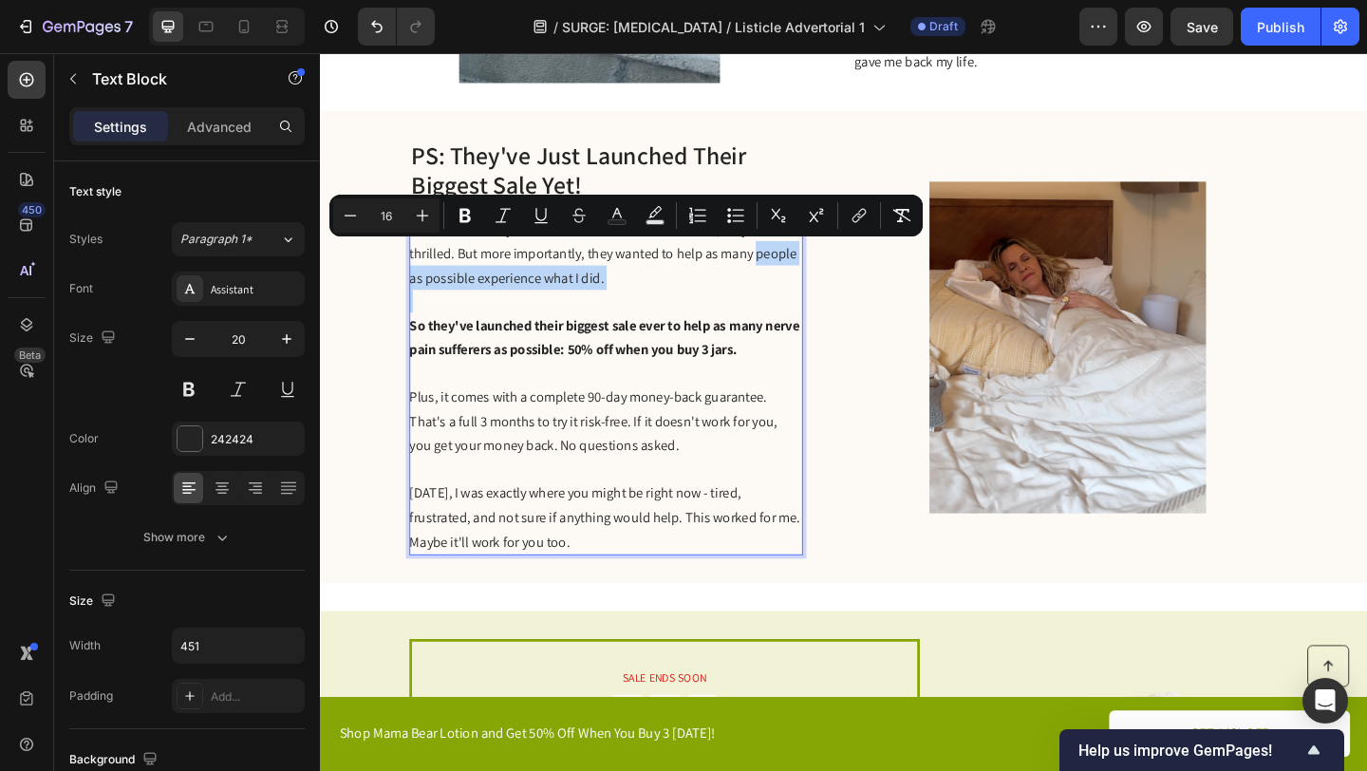
drag, startPoint x: 746, startPoint y: 298, endPoint x: 798, endPoint y: 274, distance: 56.5
click at [798, 274] on p "When I shared my results with the team at Mama Bear, they were thrilled. But mo…" at bounding box center [630, 271] width 426 height 80
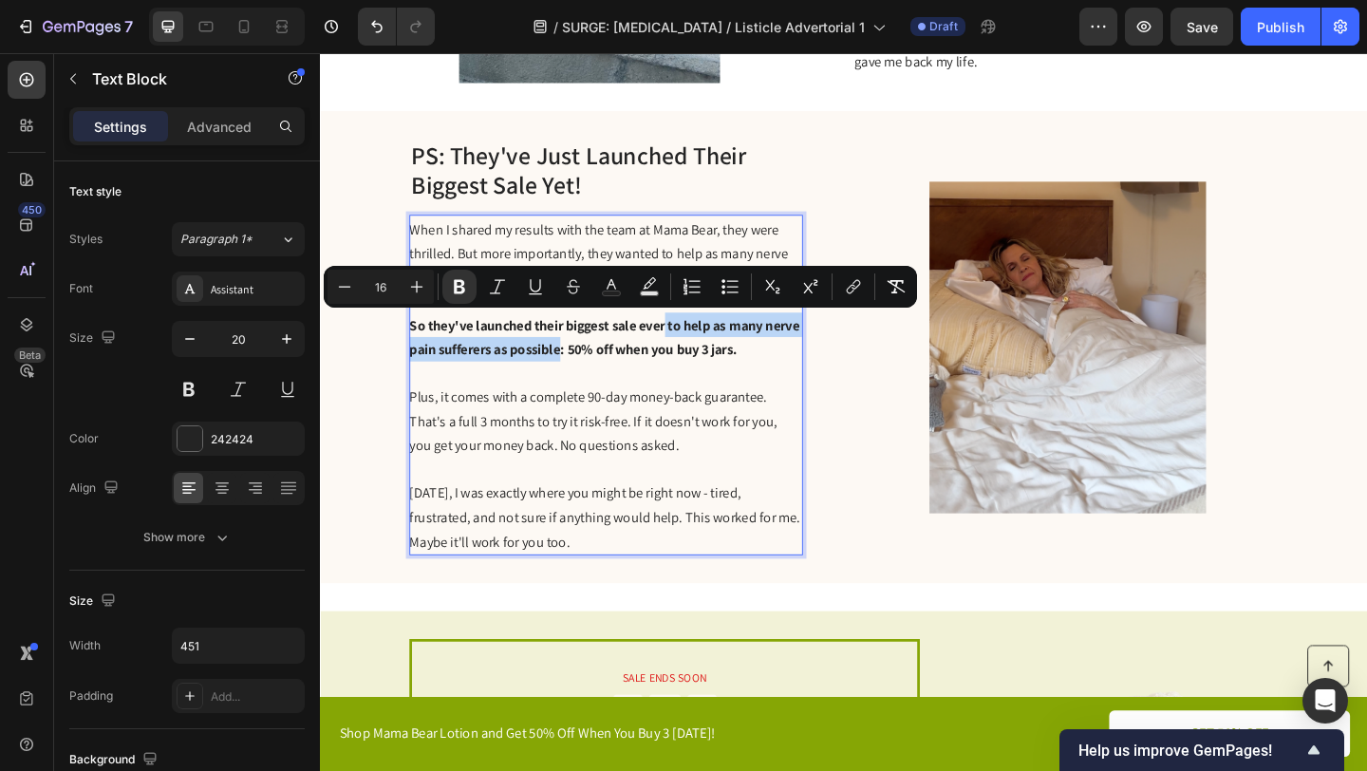
drag, startPoint x: 626, startPoint y: 375, endPoint x: 698, endPoint y: 344, distance: 78.7
click at [698, 344] on strong "So they've launched their biggest sale ever to help as many nerve pain sufferer…" at bounding box center [629, 362] width 424 height 47
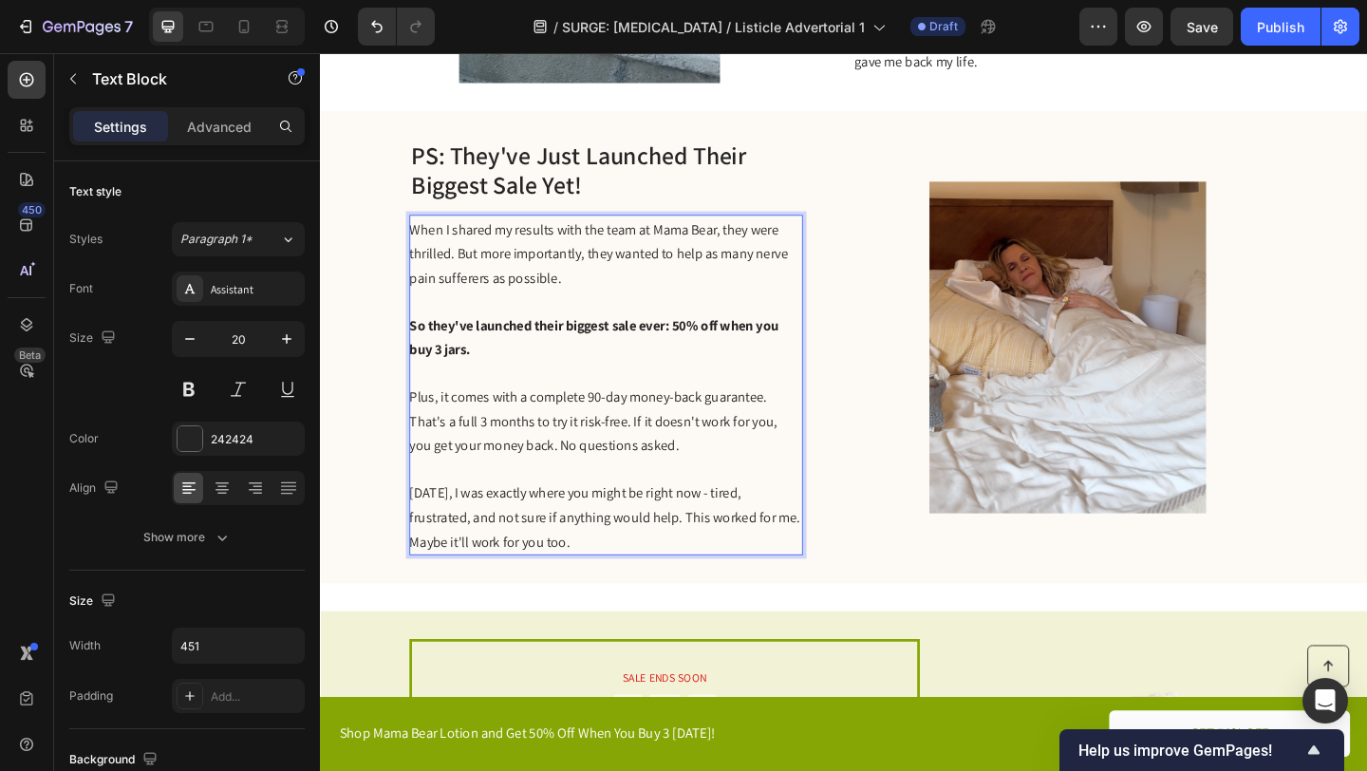
click at [707, 347] on strong "So they've launched their biggest sale ever: 50% off when you buy 3 jars." at bounding box center [618, 362] width 402 height 47
click at [598, 382] on p "So they've launched their biggest sale ever: 50% off when you buy 3 jars." at bounding box center [630, 361] width 426 height 53
click at [482, 351] on strong "So they've launched their biggest sale ever: 50% off when you buy 3 jars." at bounding box center [618, 362] width 402 height 47
click at [622, 348] on strong "So they've decided to launched their biggest sale ever: 50% off when you buy 3 …" at bounding box center [620, 362] width 406 height 47
click at [764, 352] on strong "So they've decided to launch their biggest sale ever: 50% off when you buy 3 ja…" at bounding box center [612, 362] width 390 height 47
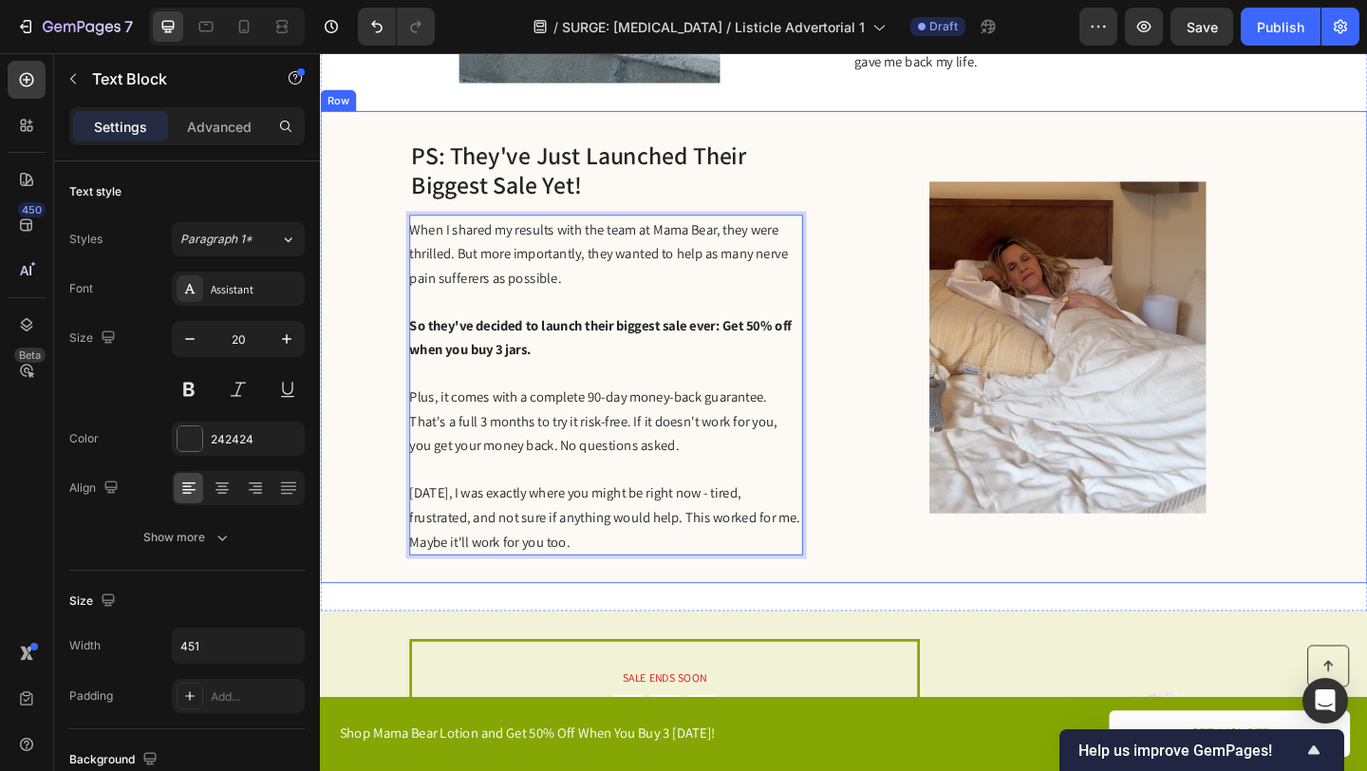
click at [896, 403] on div "PS: They've Just Launched Their Biggest Sale Yet! Heading When I shared my resu…" at bounding box center [889, 373] width 1139 height 514
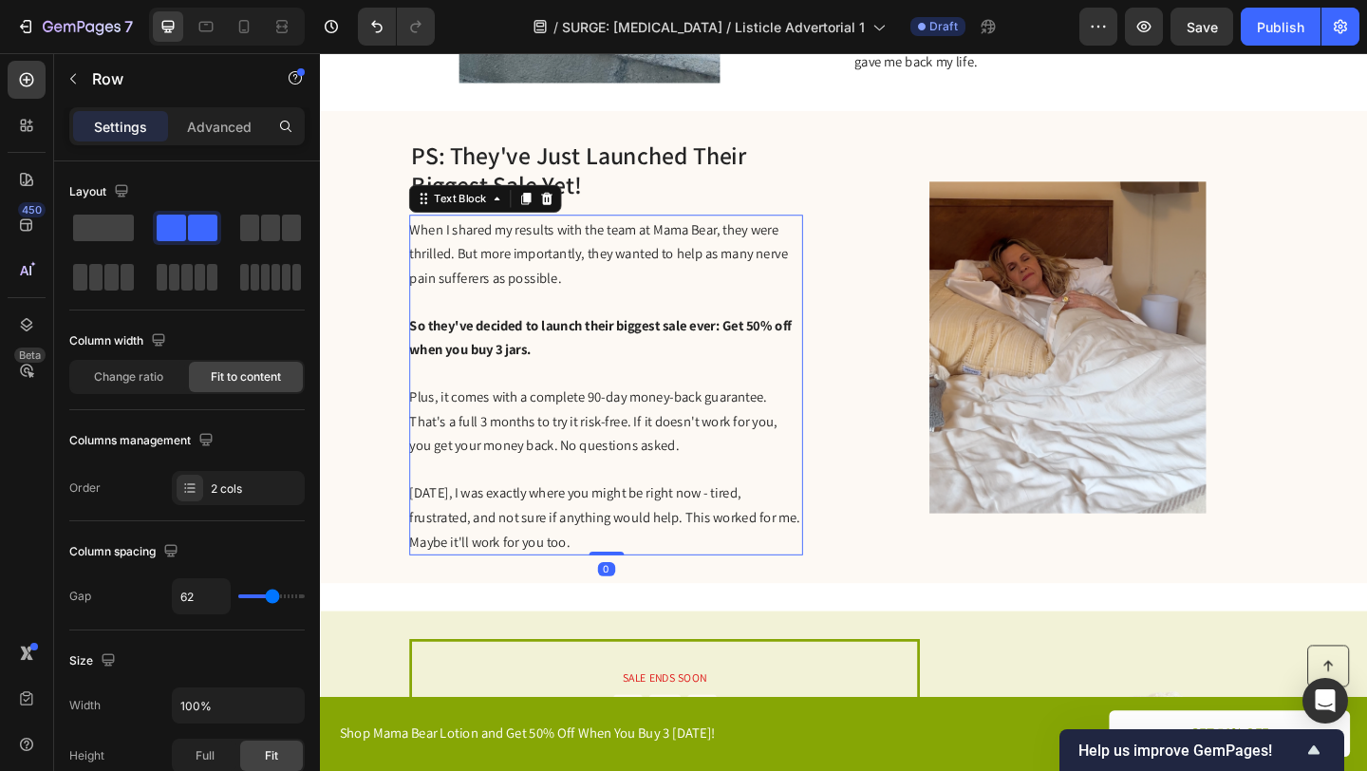
click at [781, 344] on strong "So they've decided to launch their biggest sale ever: Get 50% off when you buy …" at bounding box center [625, 362] width 416 height 47
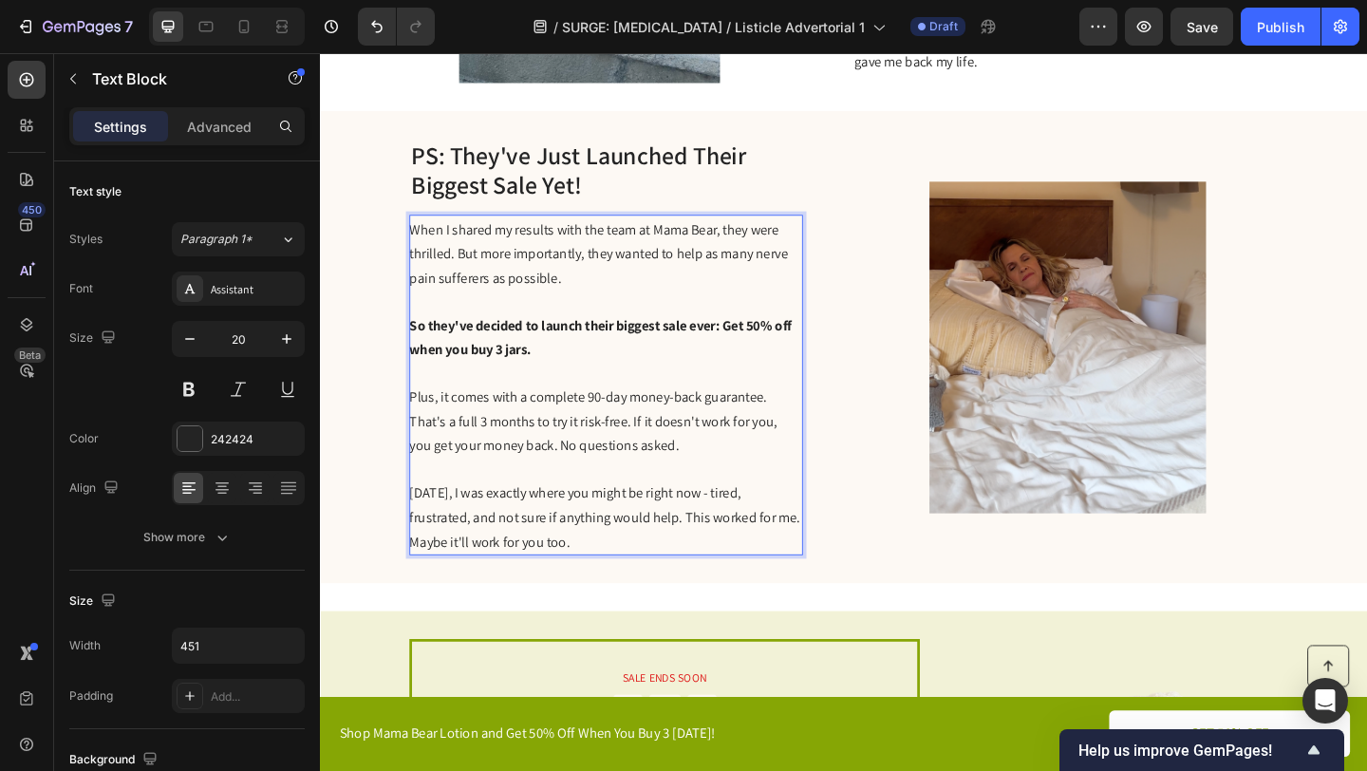
click at [781, 345] on strong "So they've decided to launch their biggest sale ever: Get 50% off when you buy …" at bounding box center [625, 362] width 416 height 47
click at [759, 351] on strong "So they've decided to launch their biggest sale ever: Get 50% off when you buy …" at bounding box center [625, 362] width 416 height 47
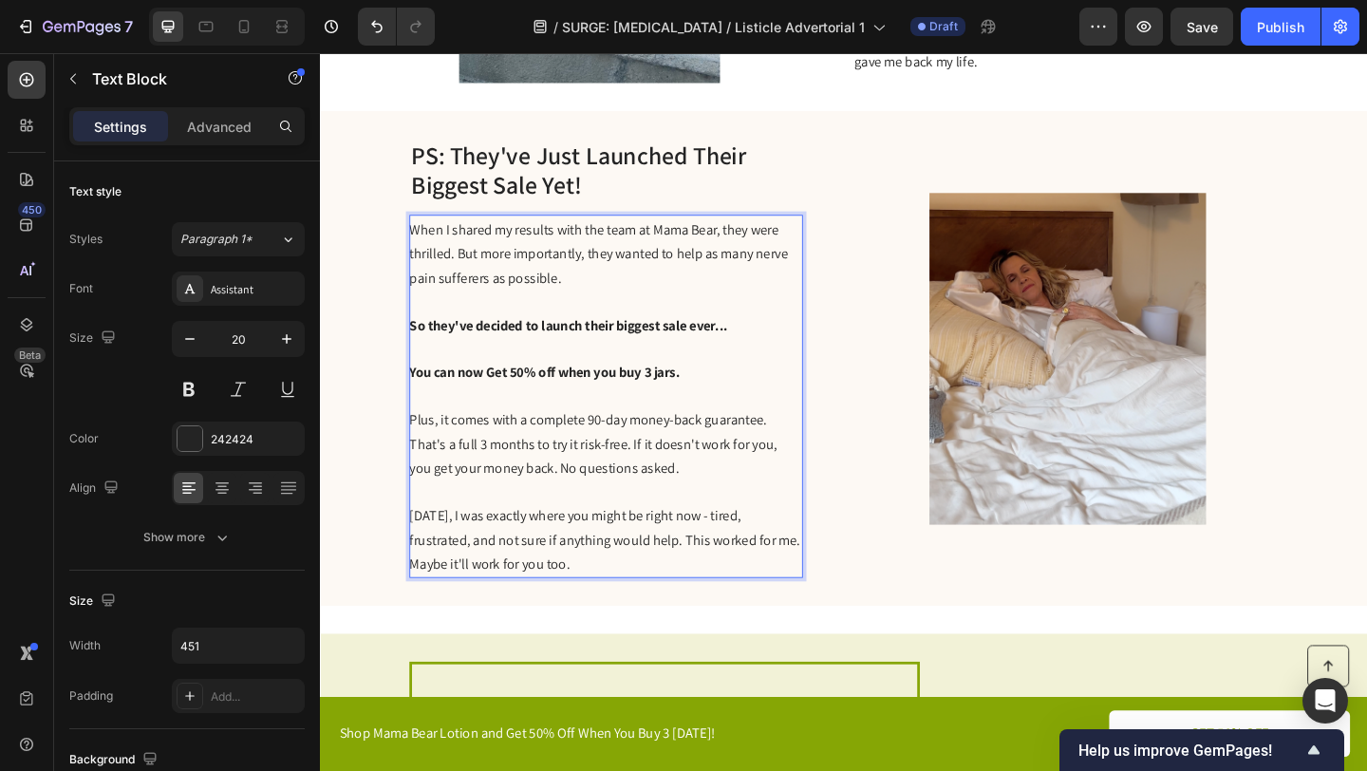
click at [511, 397] on strong "You can now Get 50% off when you buy 3 jars." at bounding box center [564, 400] width 294 height 20
click at [692, 503] on p "Plus, it comes with a complete 90-day money-back guarantee. That's a full 3 mon…" at bounding box center [630, 478] width 426 height 80
click at [707, 500] on p "Plus, it comes with a complete 90-day money-back guarantee. That's a full 3 mon…" at bounding box center [630, 478] width 426 height 80
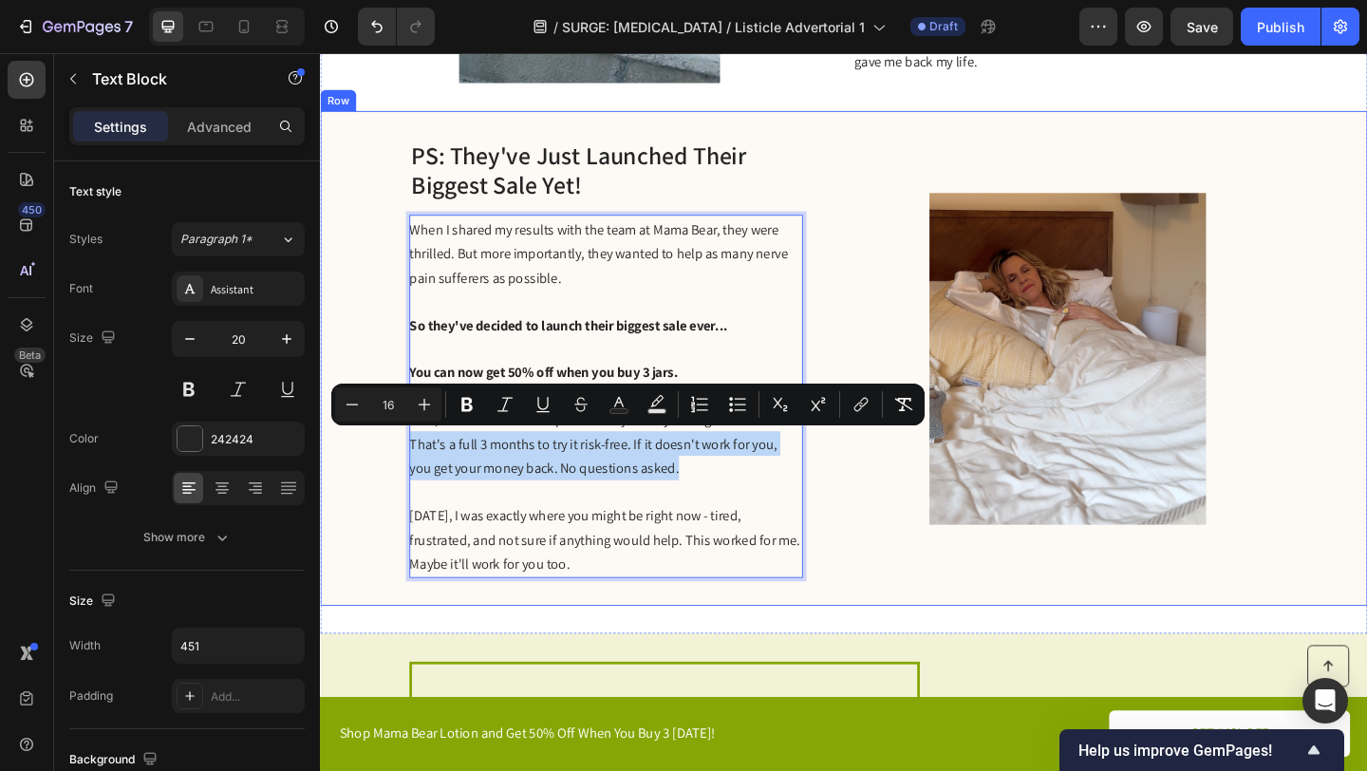
drag, startPoint x: 707, startPoint y: 500, endPoint x: 414, endPoint y: 479, distance: 294.2
click at [414, 479] on div "PS: They've Just Launched Their Biggest Sale Yet! Heading When I shared my resu…" at bounding box center [889, 385] width 1139 height 538
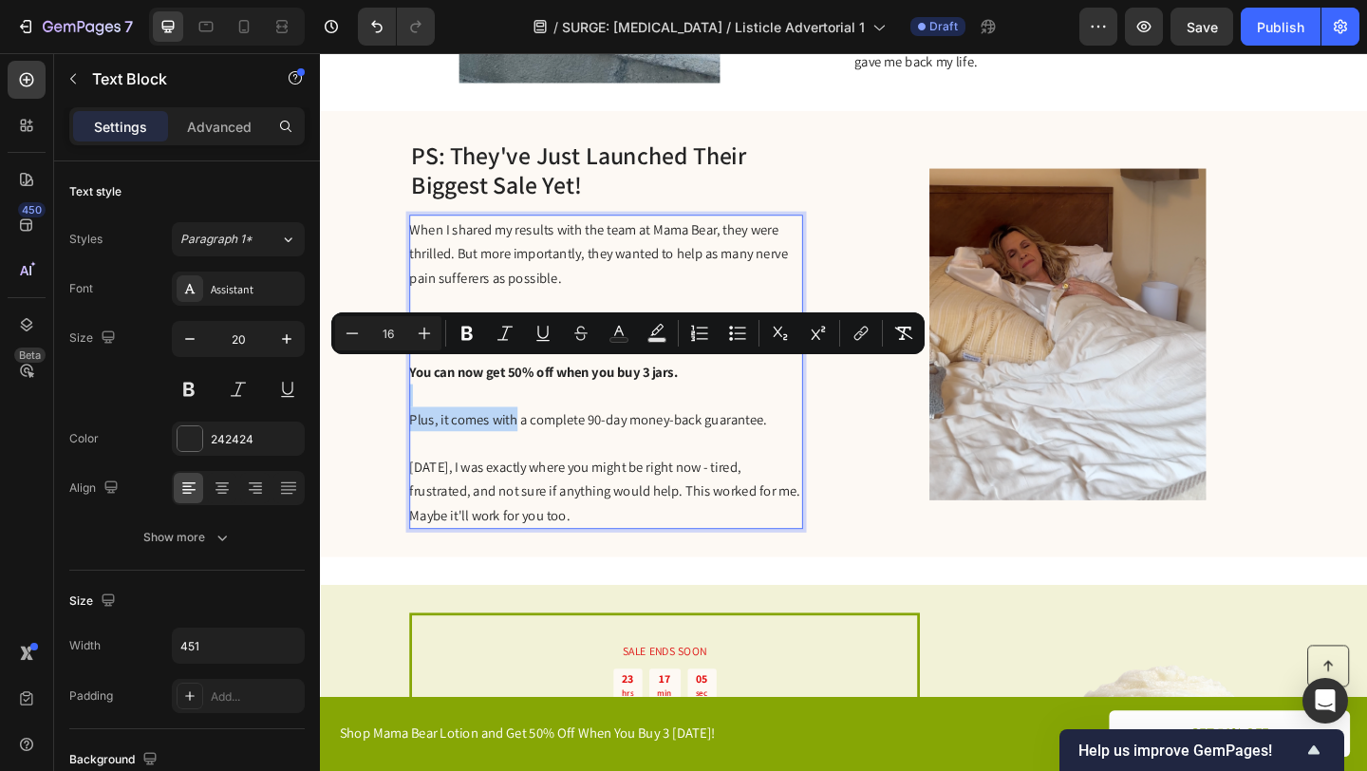
drag, startPoint x: 535, startPoint y: 446, endPoint x: 733, endPoint y: 399, distance: 204.0
click at [733, 399] on div "When I shared my results with the team at Mama Bear, they were thrilled. But mo…" at bounding box center [631, 400] width 428 height 342
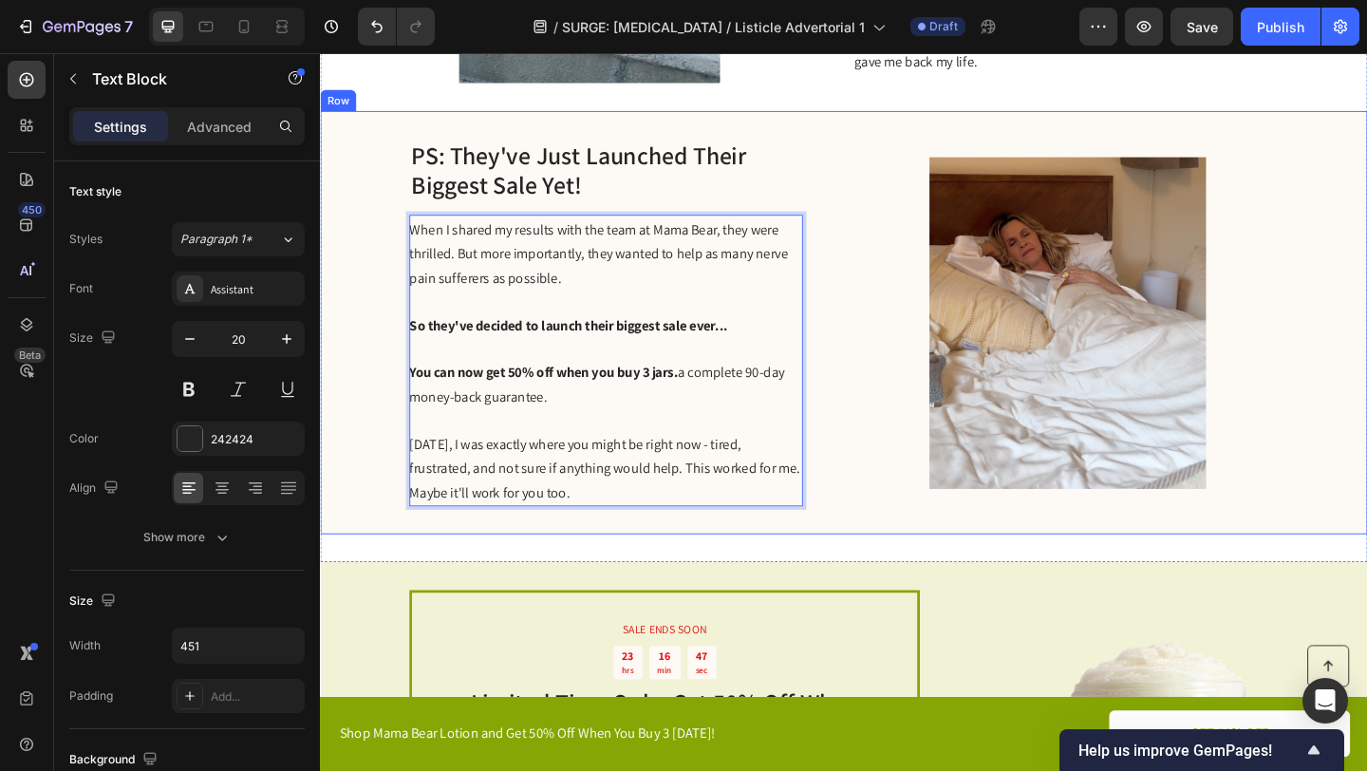
drag, startPoint x: 625, startPoint y: 431, endPoint x: 413, endPoint y: 248, distance: 280.0
click at [413, 248] on div "PS: They've Just Launched Their Biggest Sale Yet! Heading When I shared my resu…" at bounding box center [889, 346] width 1139 height 461
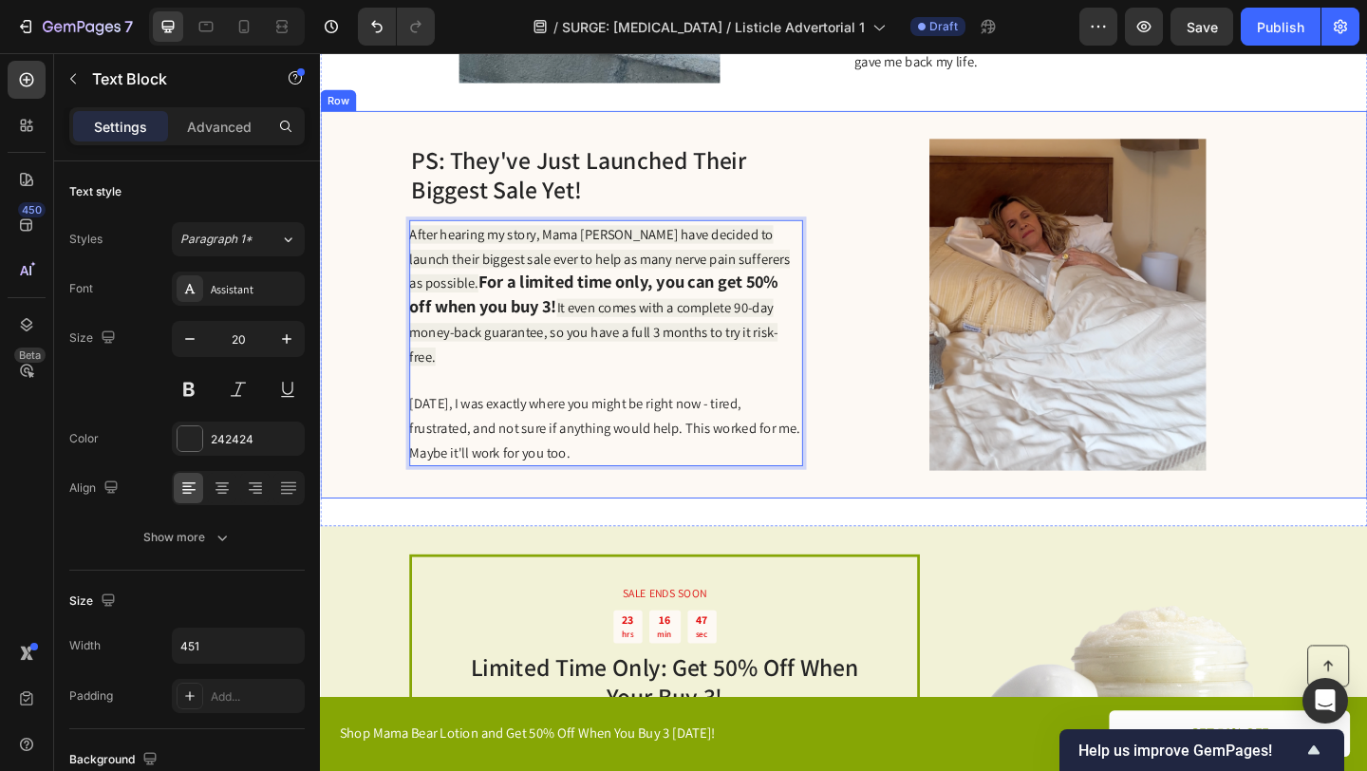
scroll to position [2973, 0]
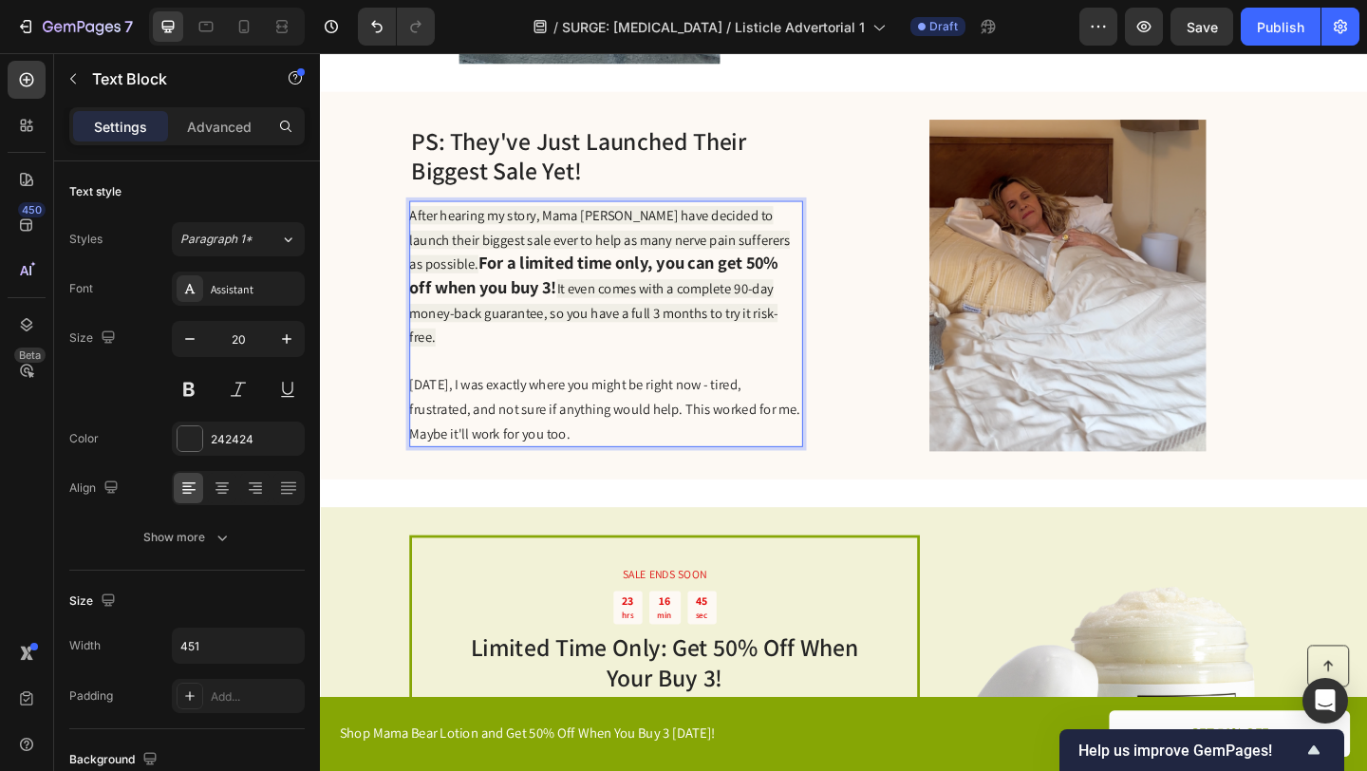
drag, startPoint x: 775, startPoint y: 354, endPoint x: 414, endPoint y: 250, distance: 375.6
click at [414, 250] on div "PS: They've Just Launched Their Biggest Sale Yet! Heading After hearing my stor…" at bounding box center [889, 306] width 1139 height 422
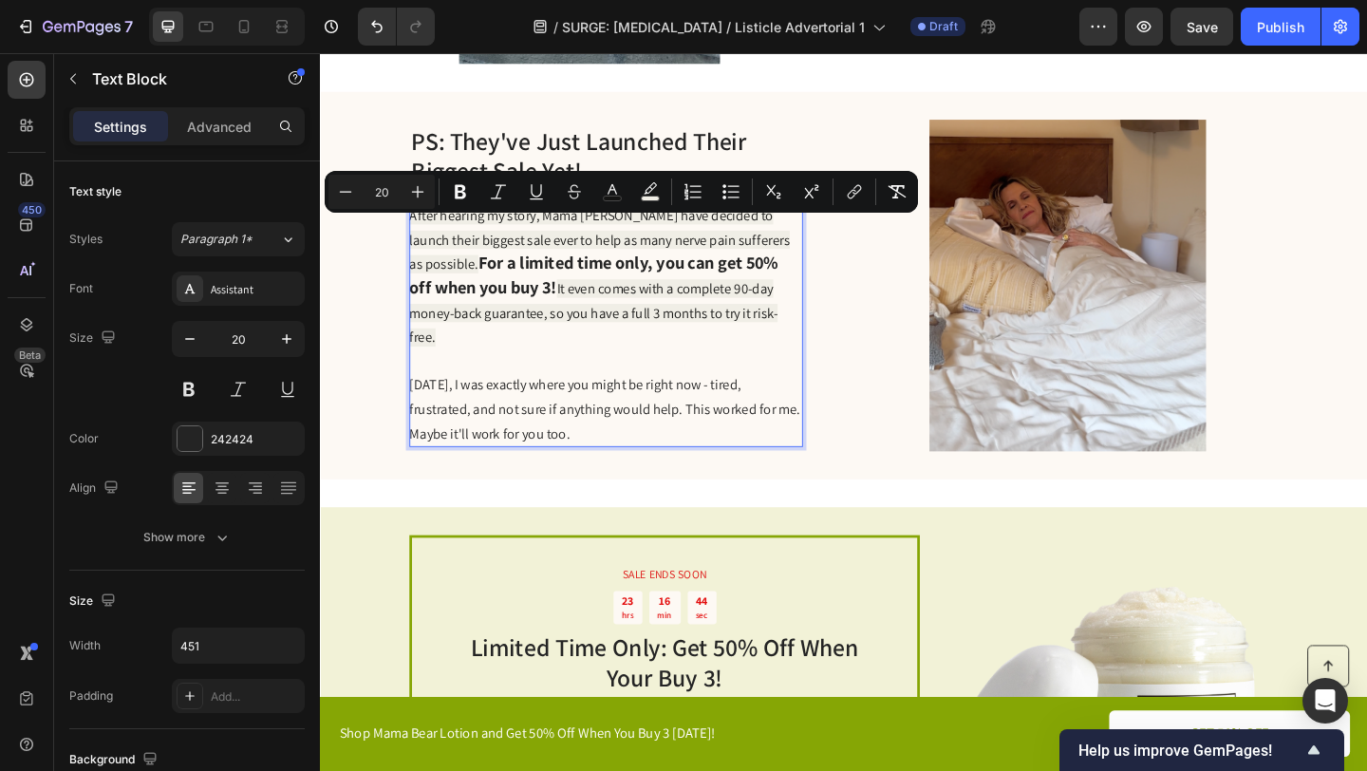
click at [548, 382] on p "Rich Text Editor. Editing area: main" at bounding box center [630, 387] width 426 height 25
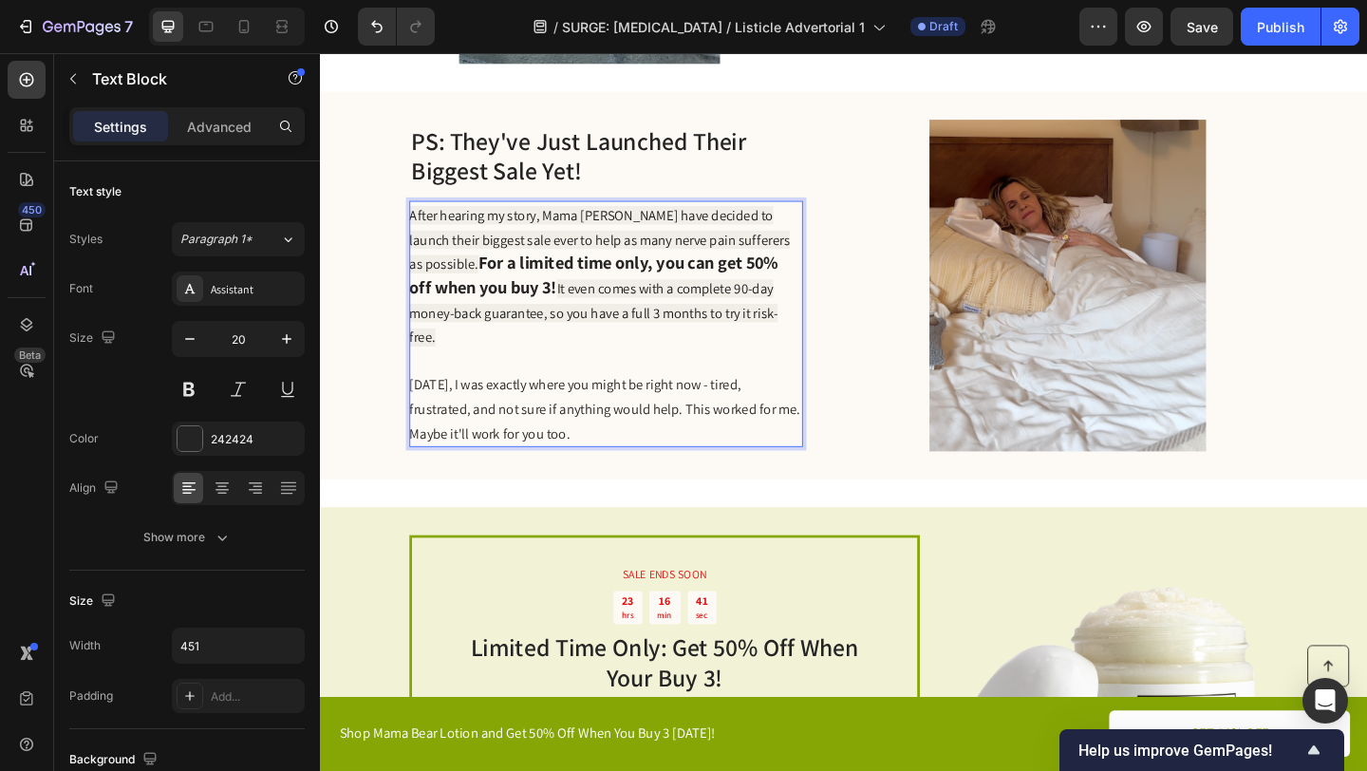
drag, startPoint x: 777, startPoint y: 356, endPoint x: 410, endPoint y: 235, distance: 386.1
click at [410, 233] on div "PS: They've Just Launched Their Biggest Sale Yet! Heading After hearing my stor…" at bounding box center [889, 306] width 1139 height 422
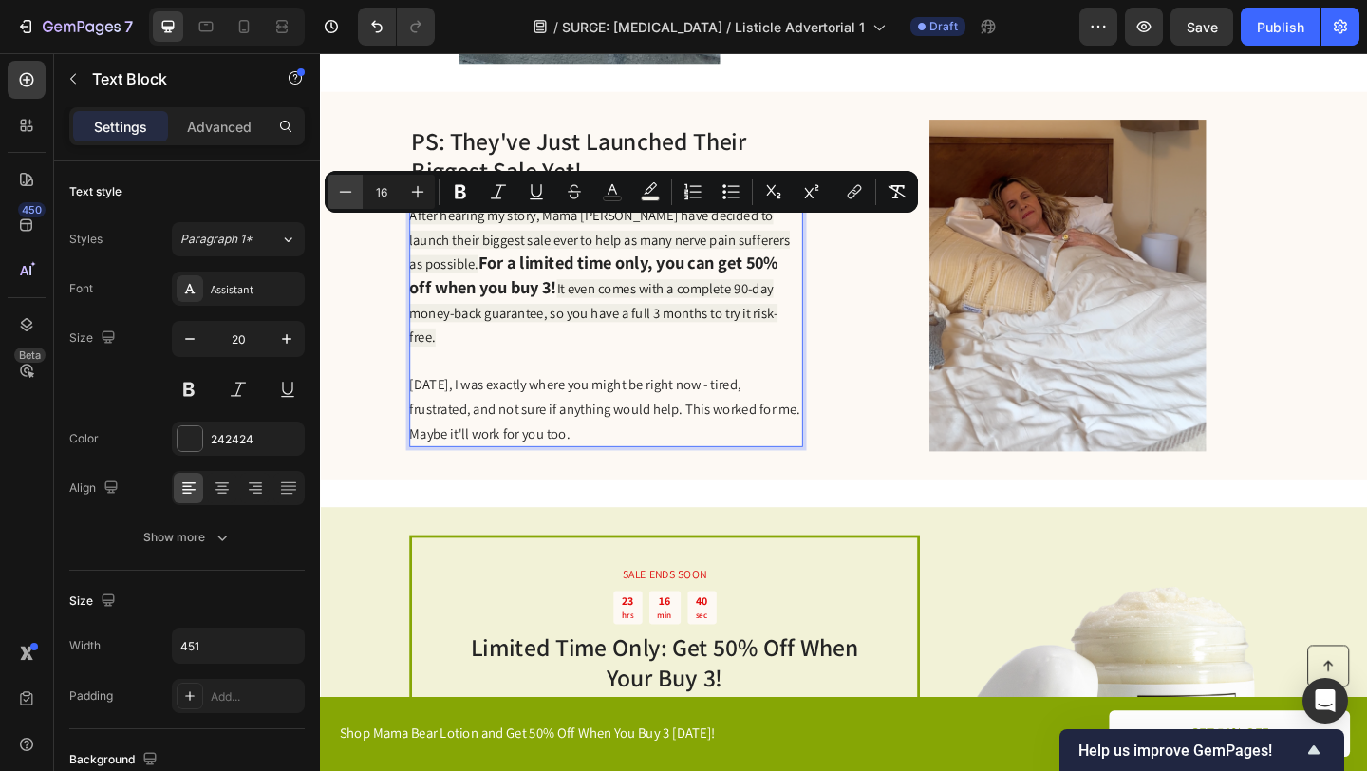
click at [345, 198] on icon "Editor contextual toolbar" at bounding box center [345, 191] width 19 height 19
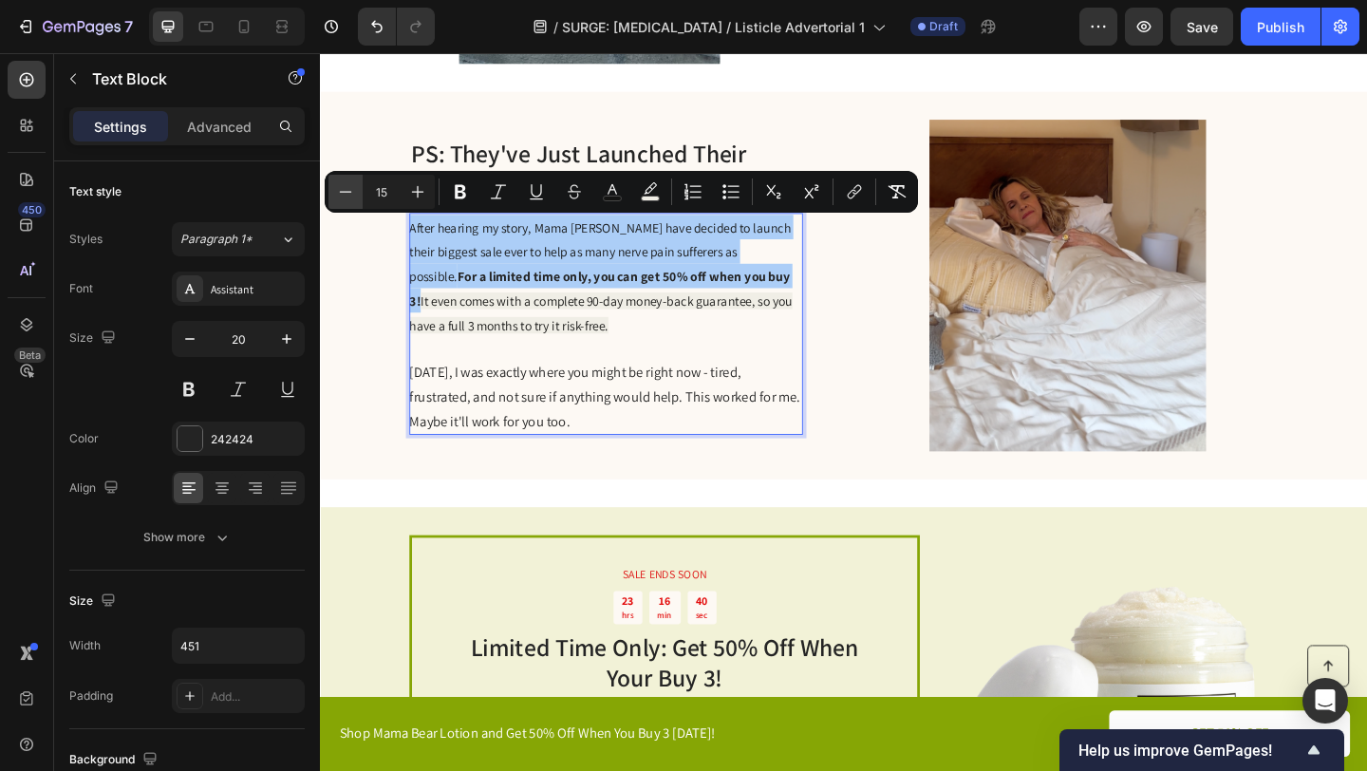
click at [345, 198] on icon "Editor contextual toolbar" at bounding box center [345, 191] width 19 height 19
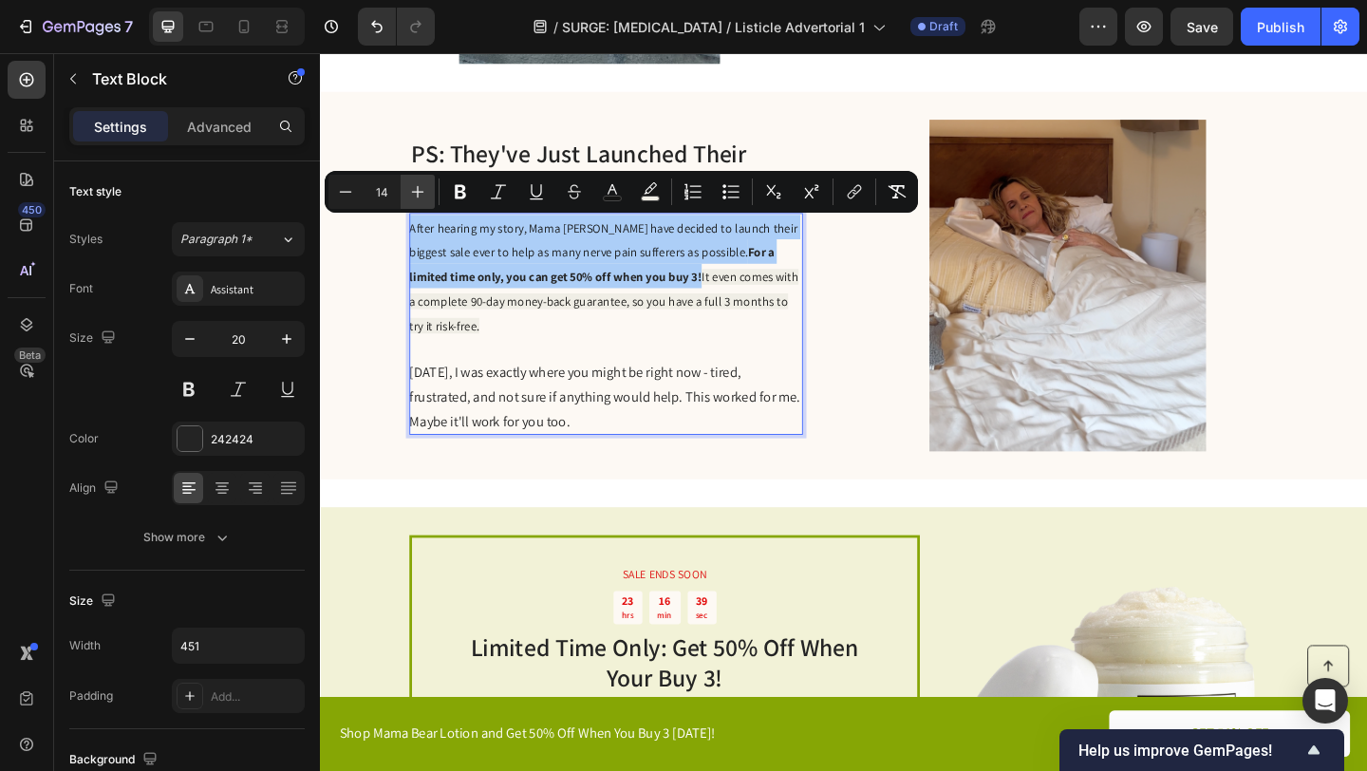
click at [421, 197] on icon "Editor contextual toolbar" at bounding box center [417, 191] width 19 height 19
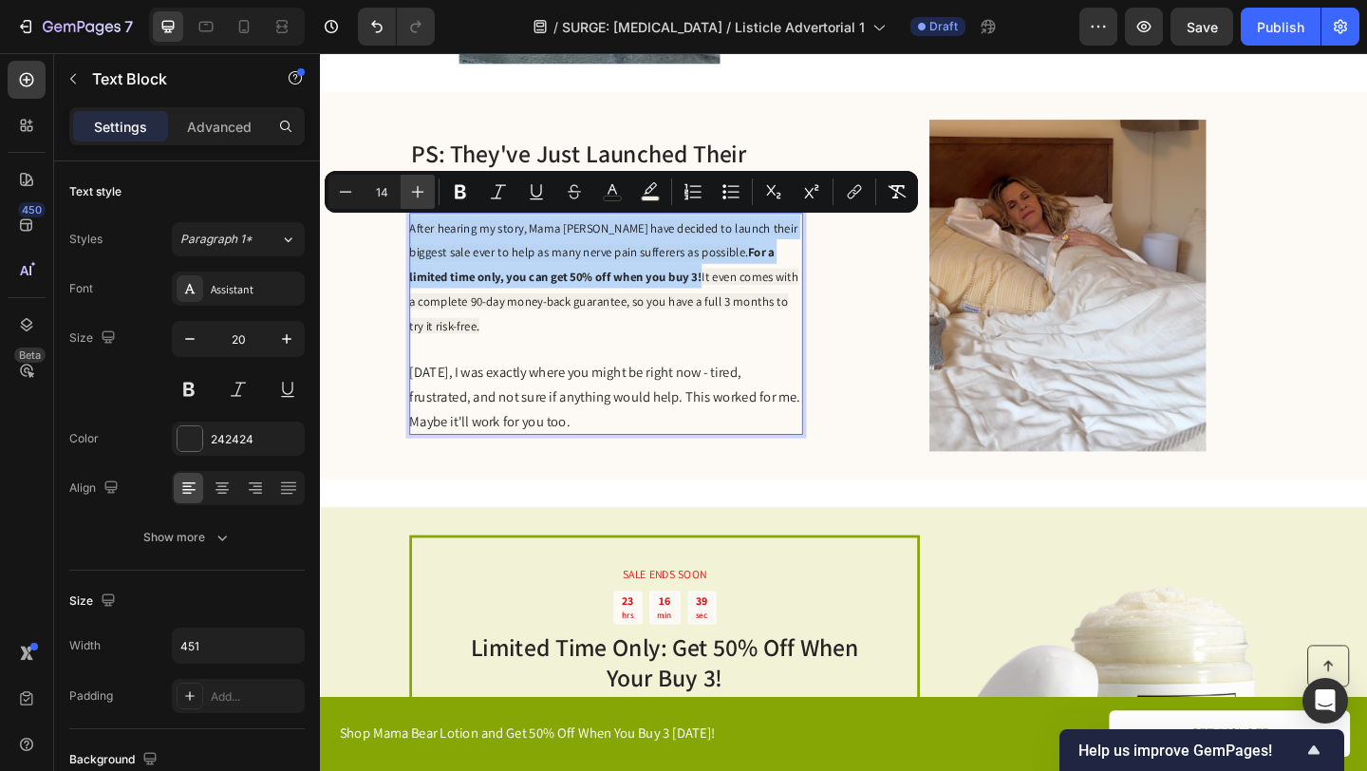
type input "15"
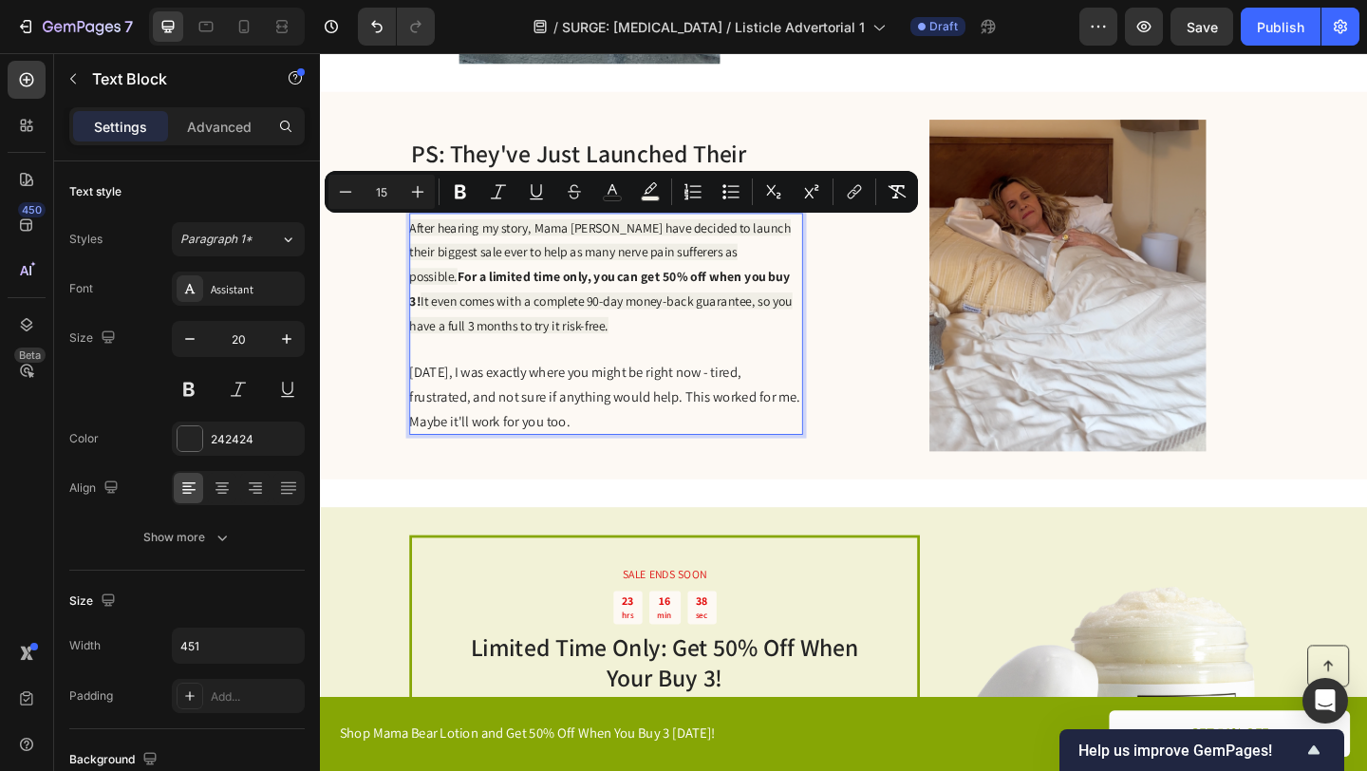
click at [541, 325] on span "It even comes with a complete 90-day money-back guarantee, so you have a full 3…" at bounding box center [625, 335] width 417 height 45
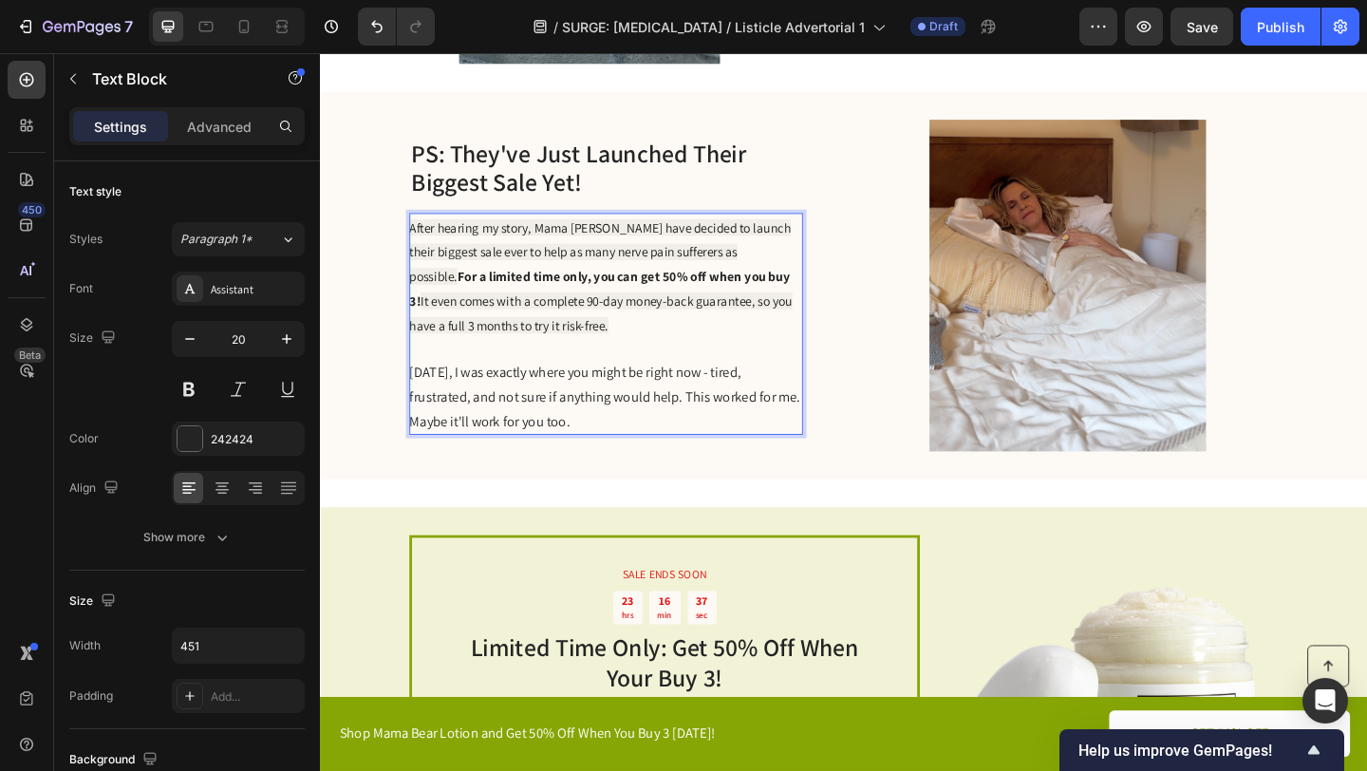
click at [597, 407] on span "Six months ago, I was exactly where you might be right now - tired, frustrated,…" at bounding box center [629, 426] width 425 height 73
drag, startPoint x: 769, startPoint y: 357, endPoint x: 417, endPoint y: 237, distance: 372.0
click at [417, 237] on p "After hearing my story, Mama Bear have decided to launch their biggest sale eve…" at bounding box center [630, 295] width 426 height 133
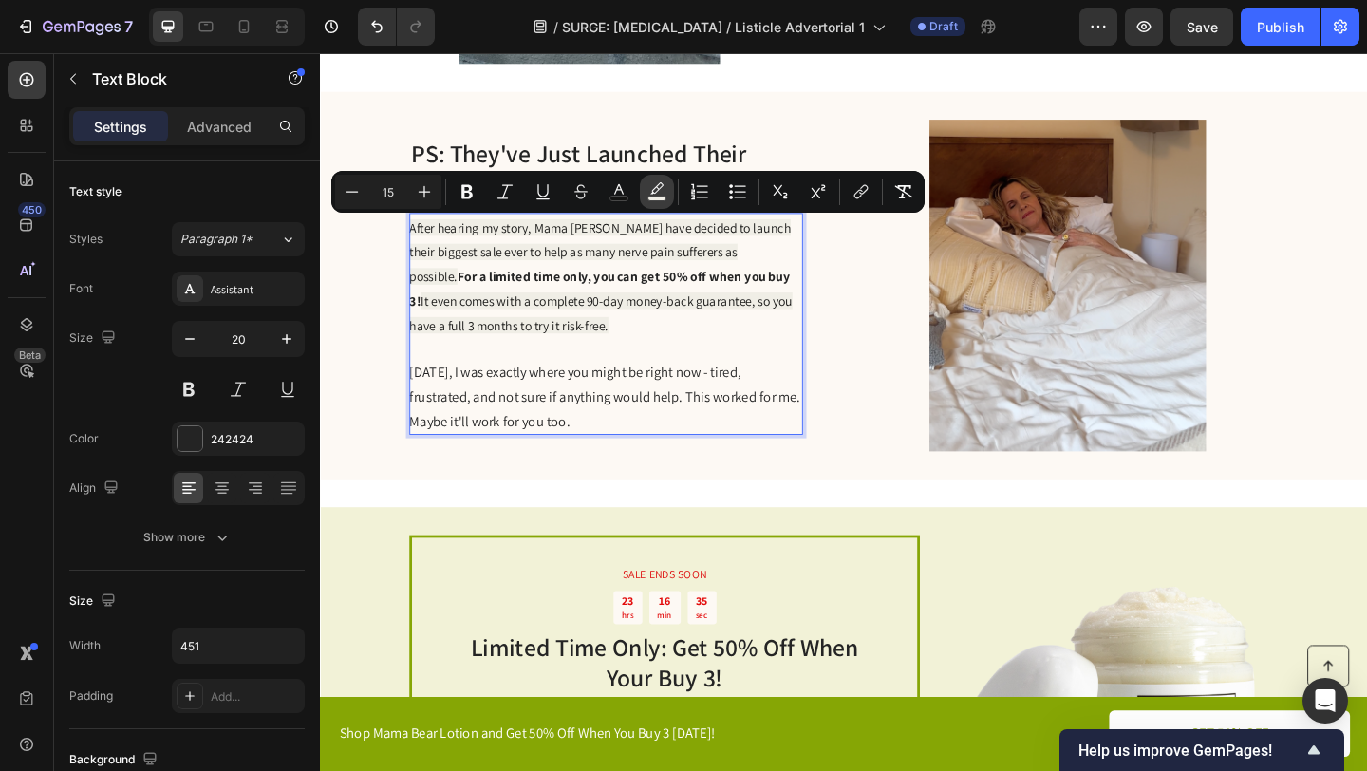
click at [660, 198] on rect "Editor contextual toolbar" at bounding box center [658, 199] width 18 height 5
type input "F0EEE6"
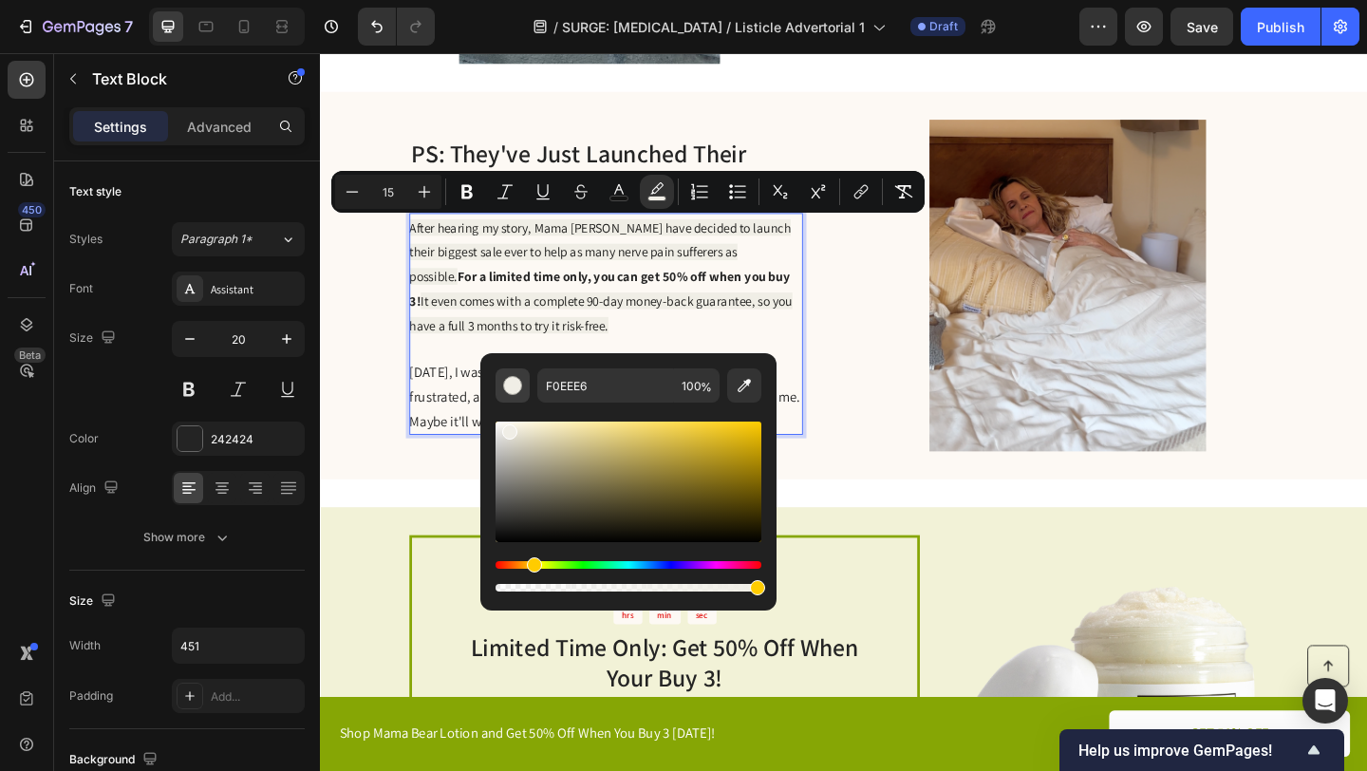
click at [512, 385] on div "Editor contextual toolbar" at bounding box center [512, 385] width 19 height 19
type input "FFFFFF"
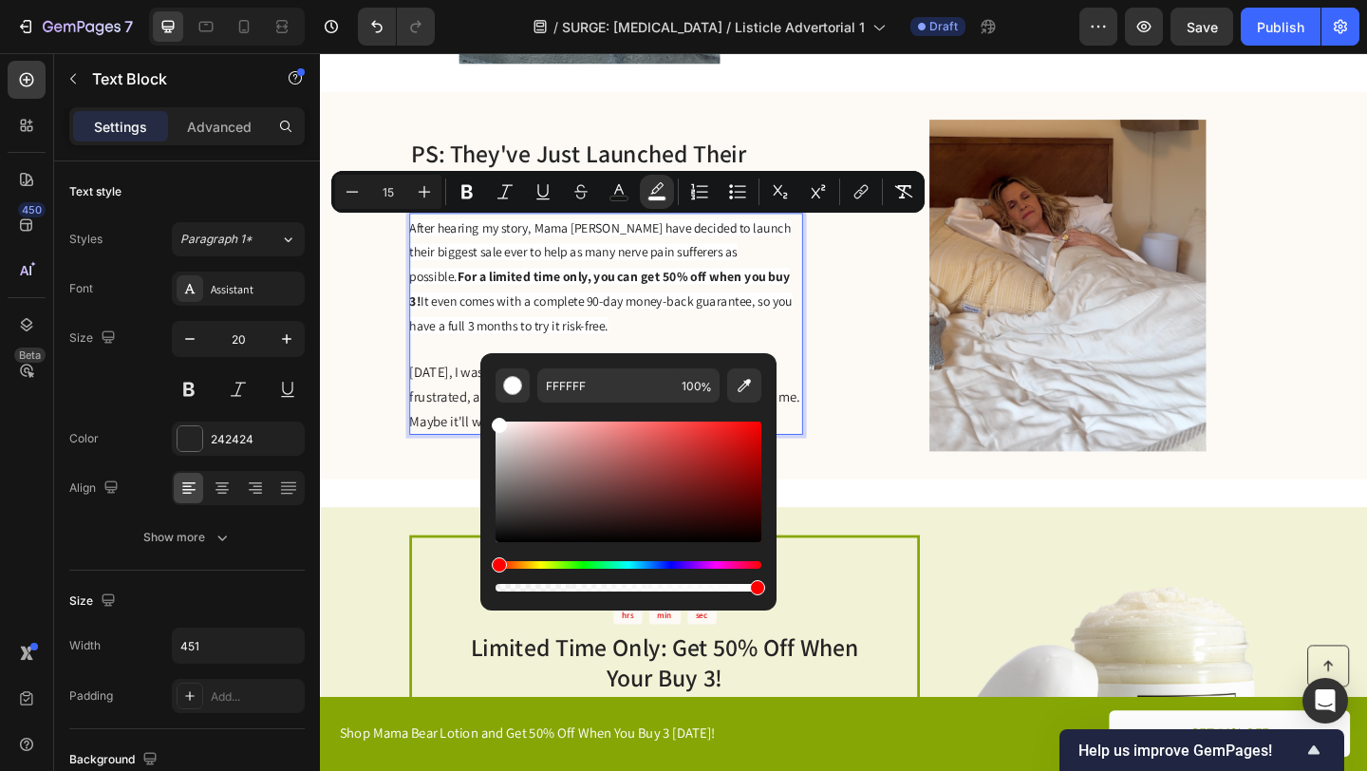
drag, startPoint x: 834, startPoint y: 481, endPoint x: 856, endPoint y: 436, distance: 50.5
click at [834, 357] on p "After hearing my story, Mama Bear have decided to launch their biggest sale eve…" at bounding box center [630, 295] width 426 height 133
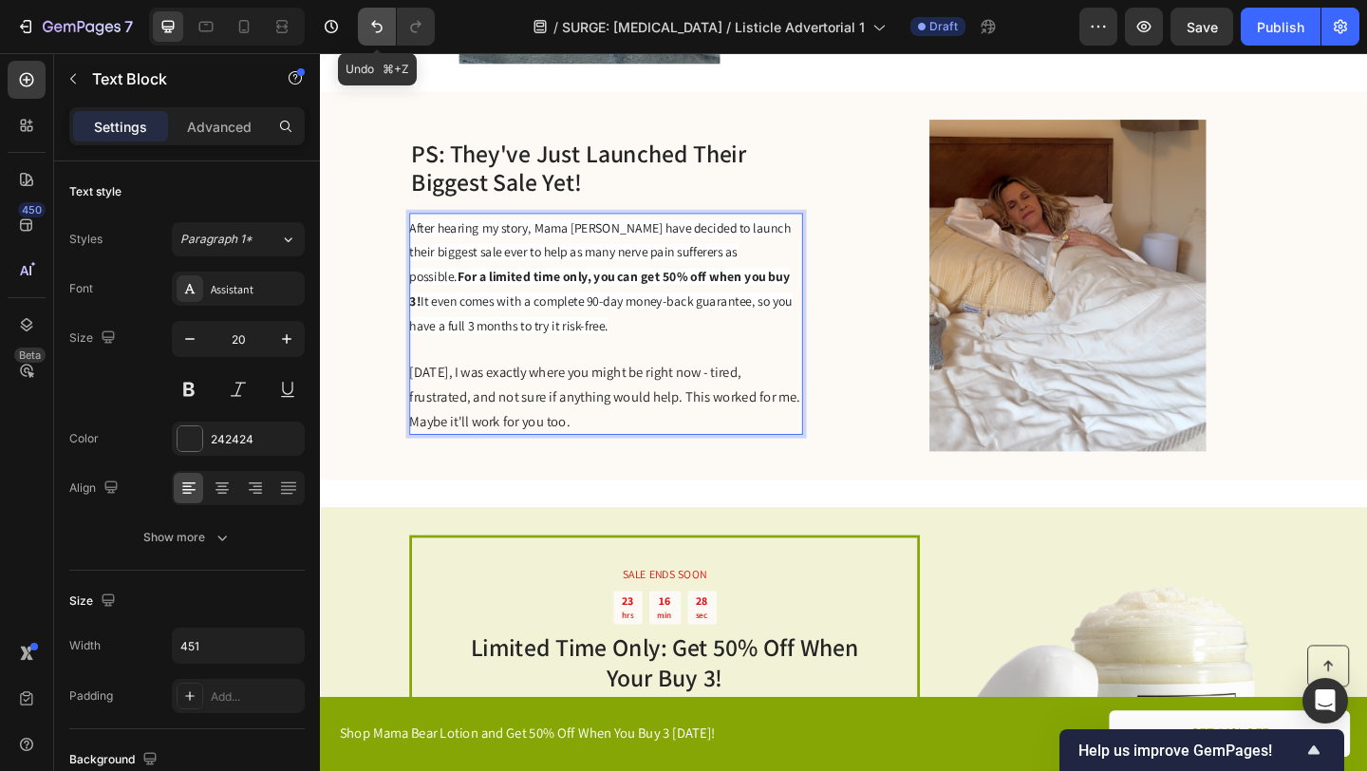
click at [380, 31] on icon "Undo/Redo" at bounding box center [376, 27] width 11 height 12
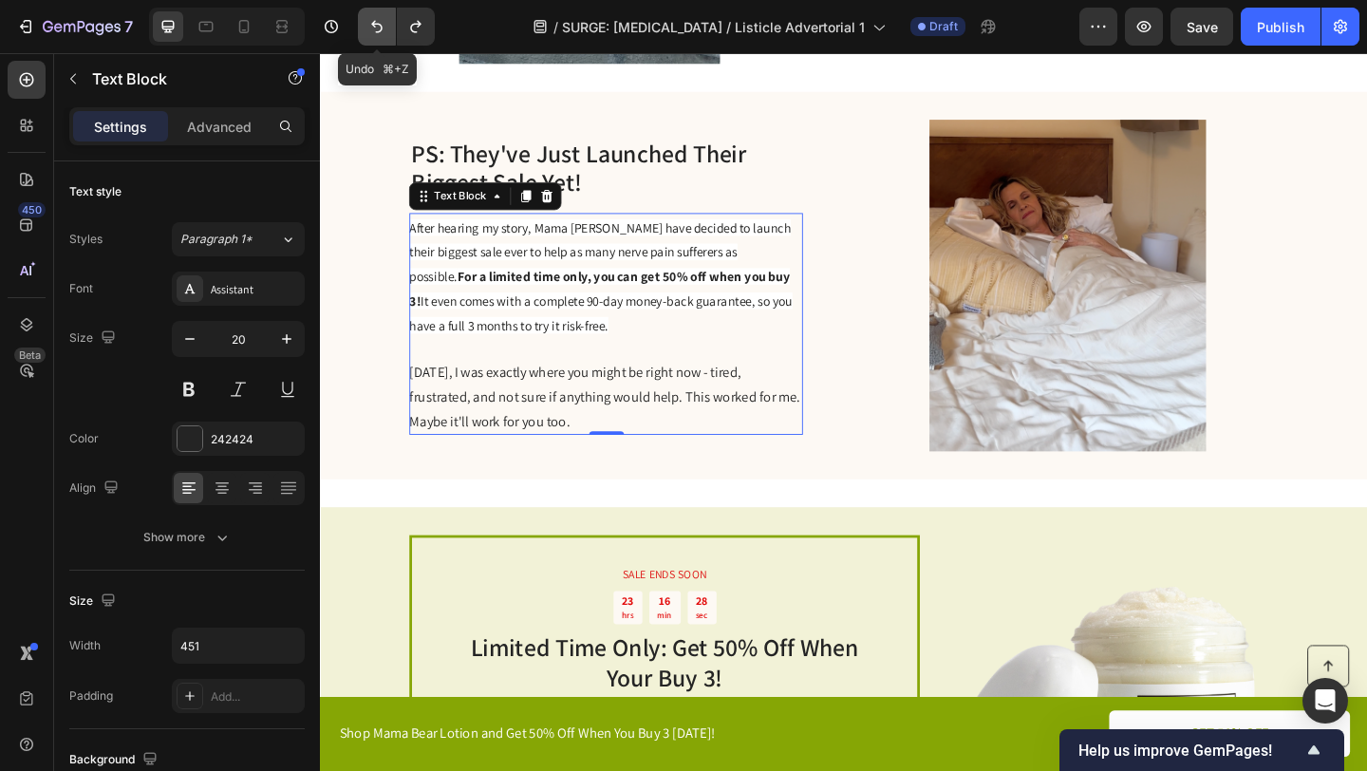
click at [380, 31] on icon "Undo/Redo" at bounding box center [376, 27] width 11 height 12
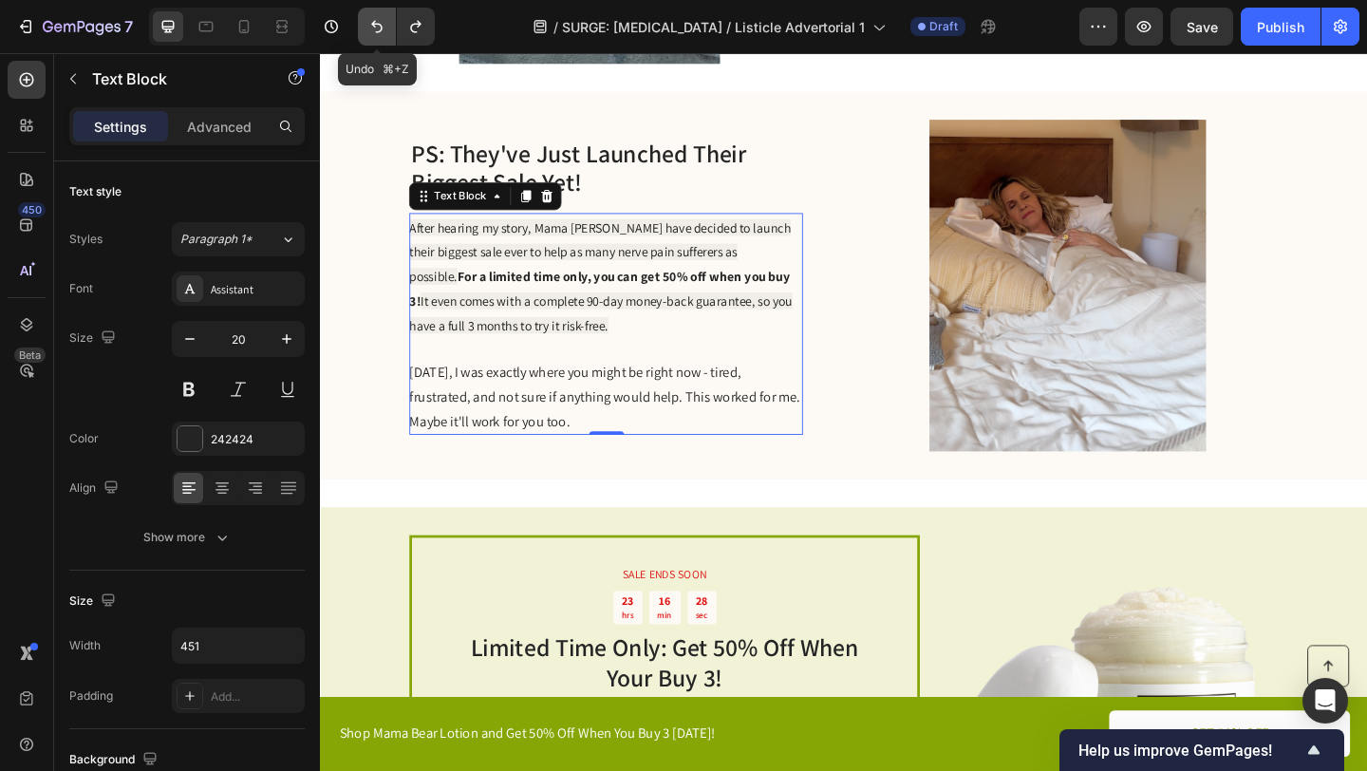
click at [380, 31] on icon "Undo/Redo" at bounding box center [376, 27] width 11 height 12
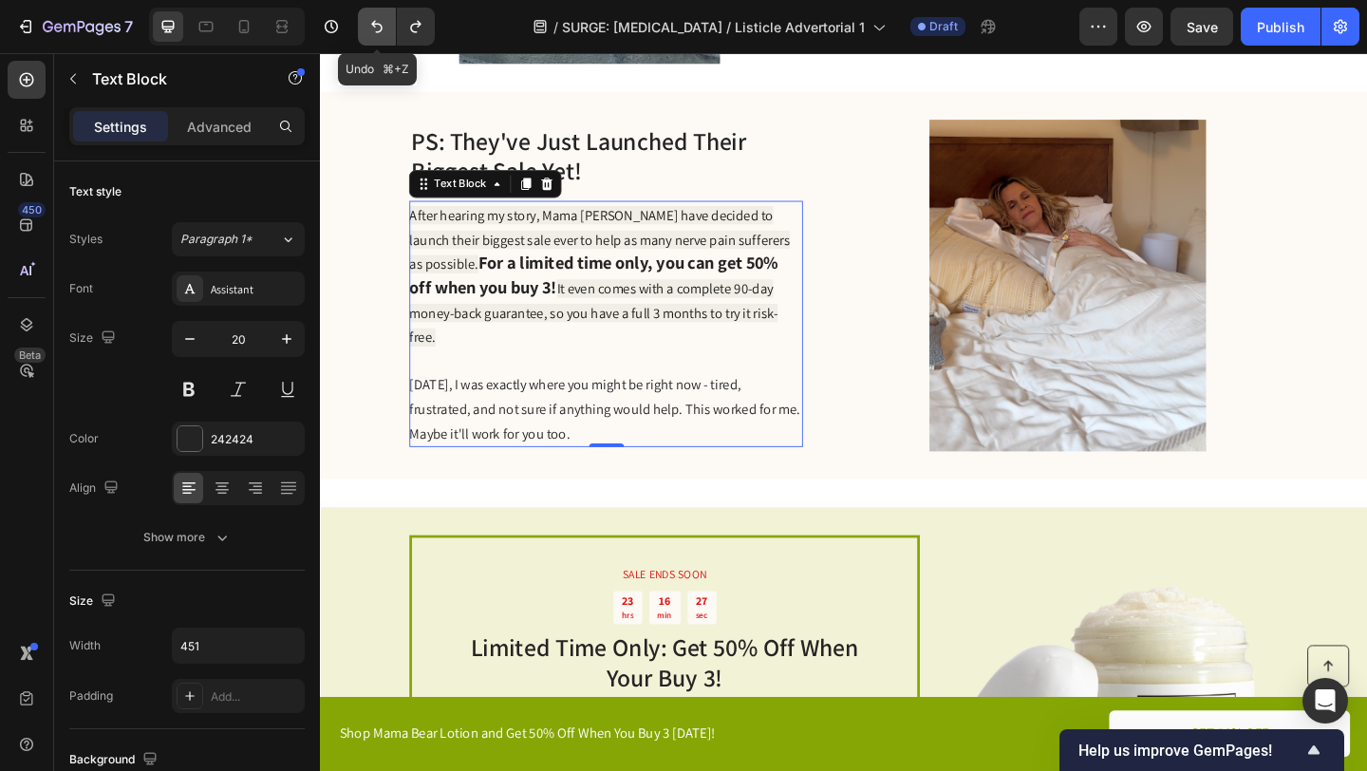
click at [380, 31] on icon "Undo/Redo" at bounding box center [376, 27] width 11 height 12
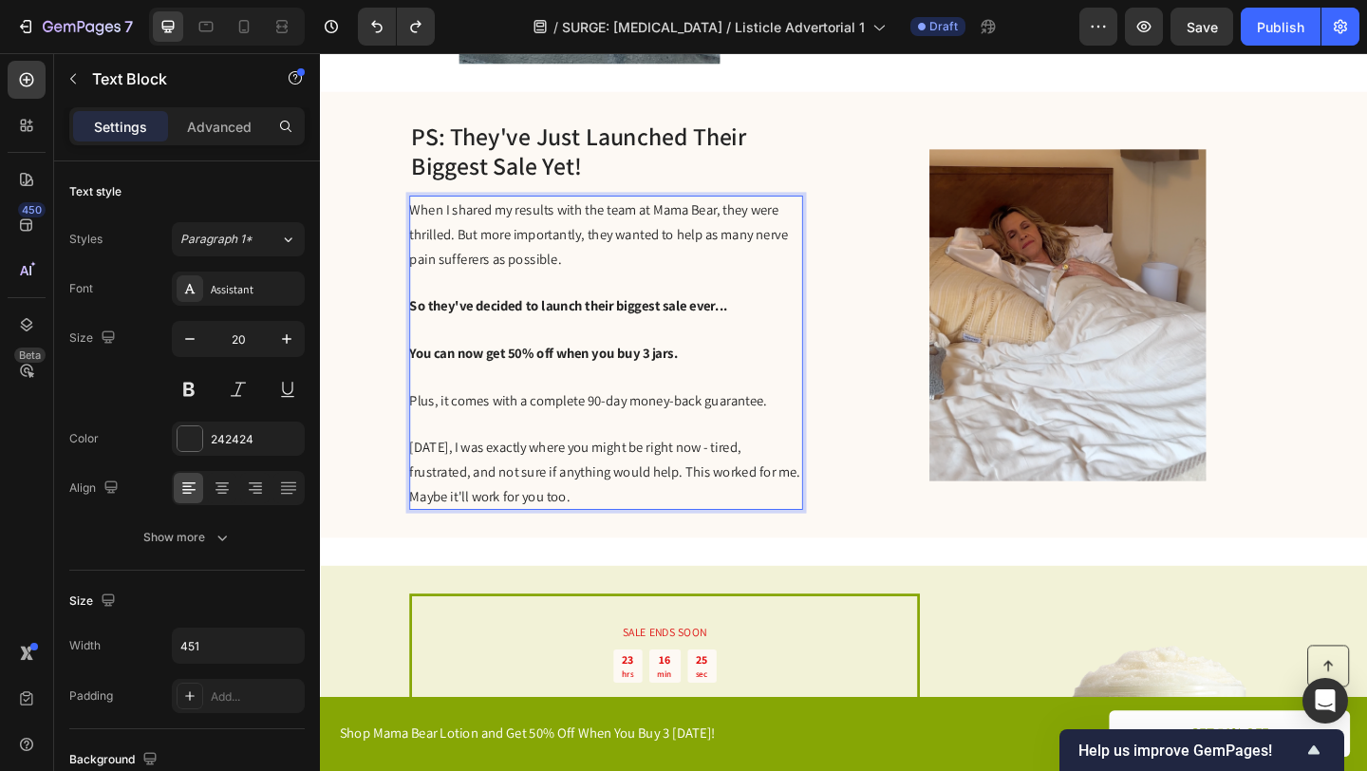
click at [639, 363] on p "Rich Text Editor. Editing area: main" at bounding box center [630, 353] width 426 height 25
click at [573, 294] on p "Rich Text Editor. Editing area: main" at bounding box center [630, 302] width 426 height 25
click at [594, 266] on p "When I shared my results with the team at Mama Bear, they were thrilled. But mo…" at bounding box center [630, 250] width 426 height 80
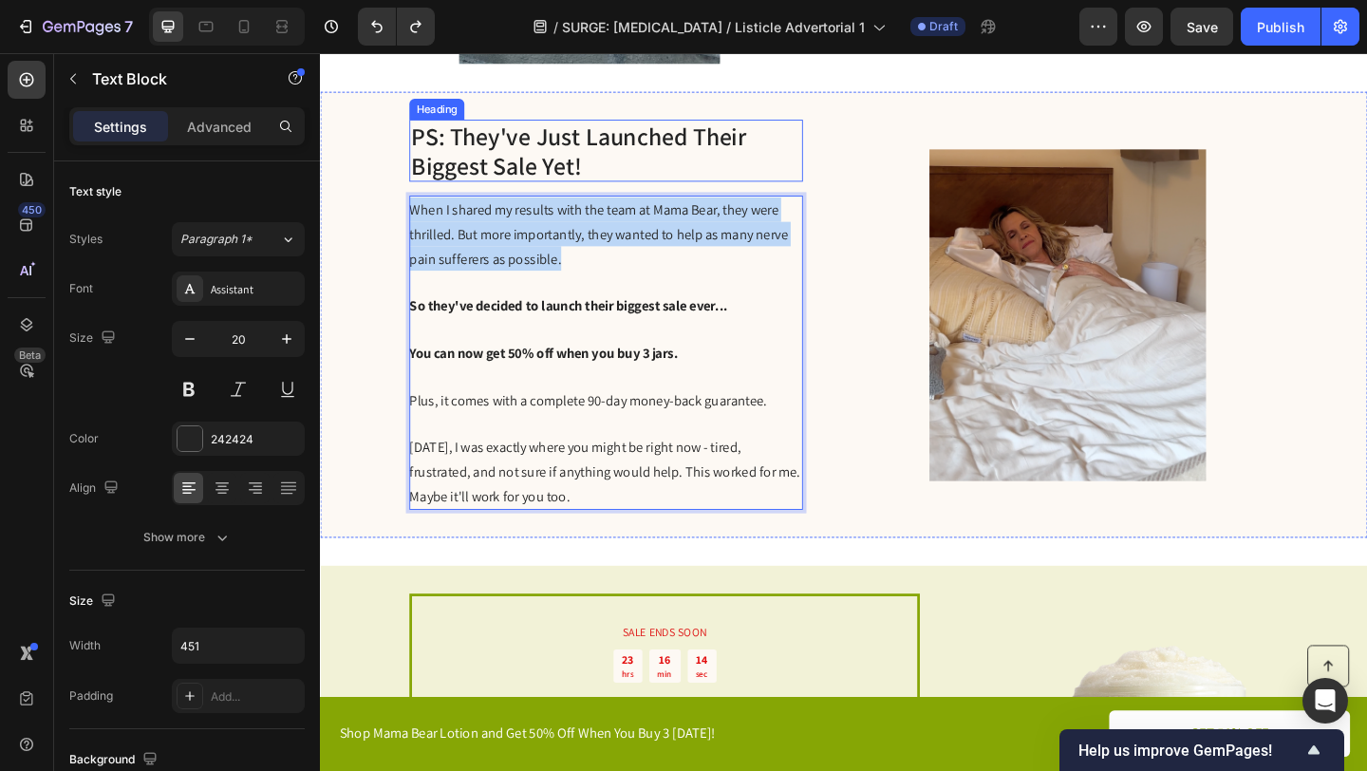
drag, startPoint x: 594, startPoint y: 284, endPoint x: 403, endPoint y: 156, distance: 230.7
click at [405, 158] on div "PS: They've Just Launched Their Biggest Sale Yet! Heading When I shared my resu…" at bounding box center [889, 337] width 1139 height 485
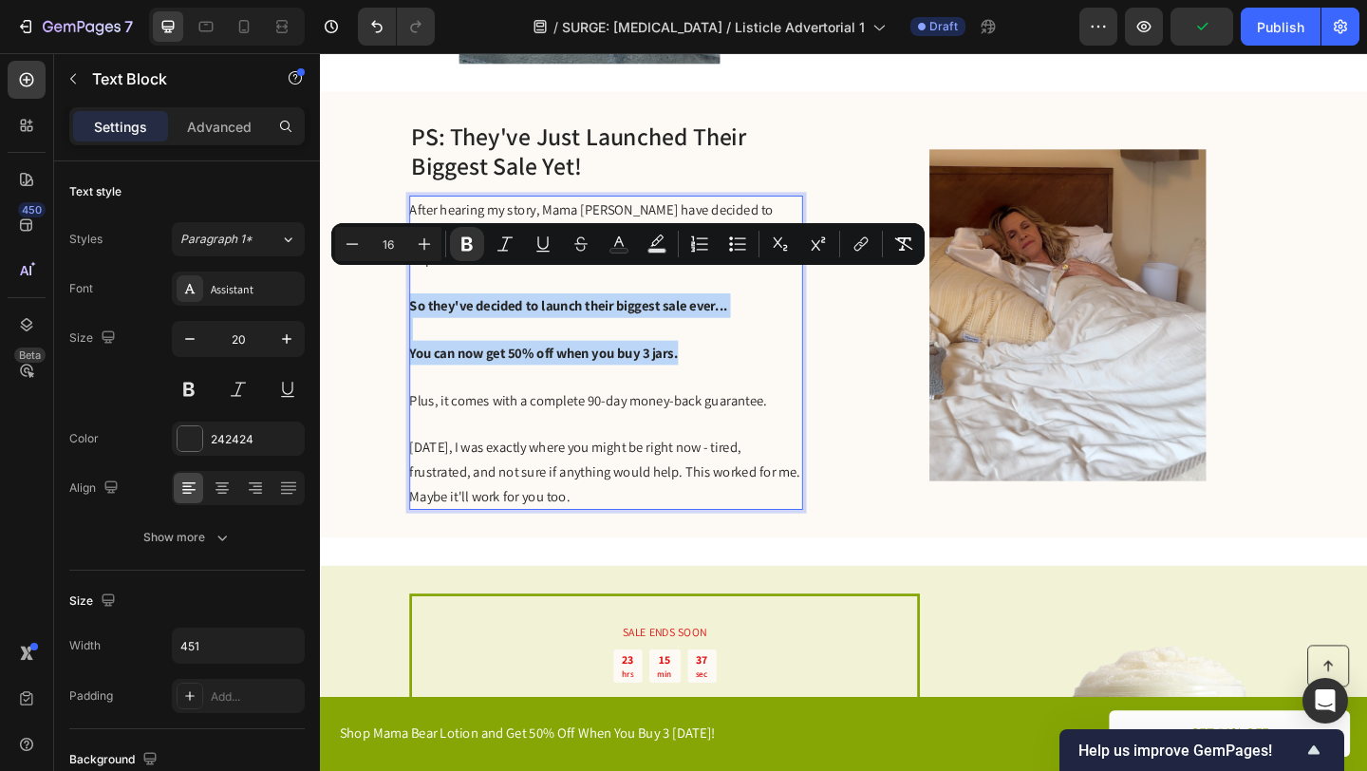
drag, startPoint x: 737, startPoint y: 353, endPoint x: 416, endPoint y: 308, distance: 324.2
click at [417, 308] on div "After hearing my story, Mama Bear have decided to launch their biggest sale eve…" at bounding box center [631, 379] width 428 height 342
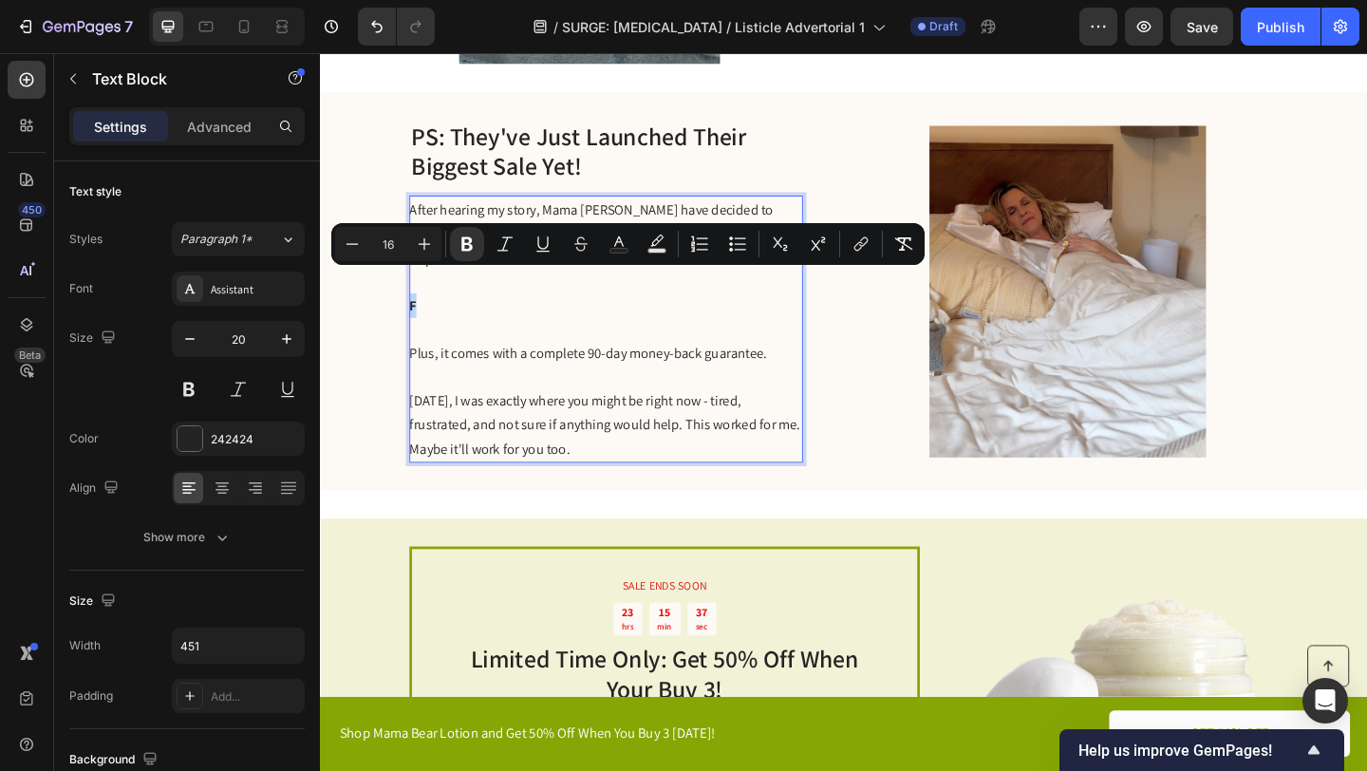
scroll to position [2981, 0]
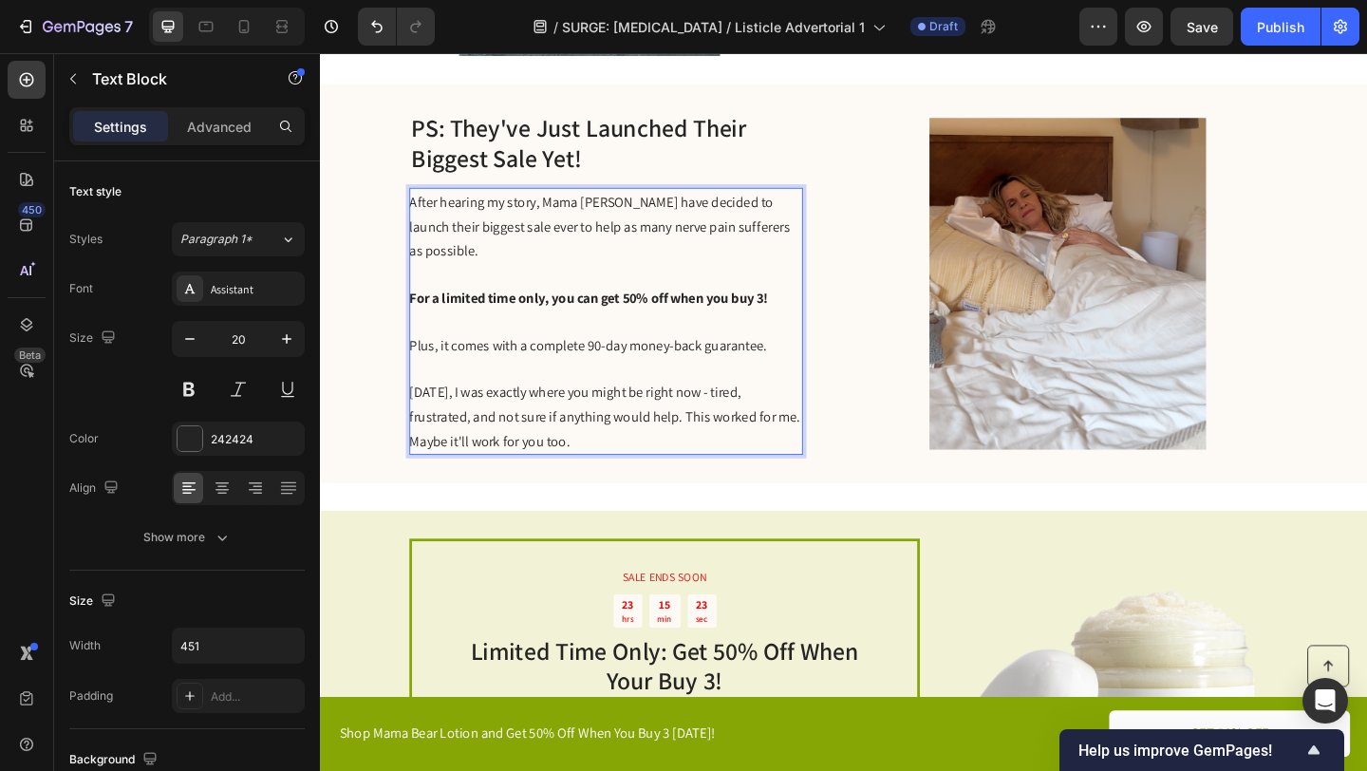
click at [438, 361] on span "Plus, it comes with a complete 90-day money-back guarantee." at bounding box center [611, 371] width 389 height 20
click at [447, 361] on span "Plus, it comes with a complete 90-day money-back guarantee." at bounding box center [611, 371] width 389 height 20
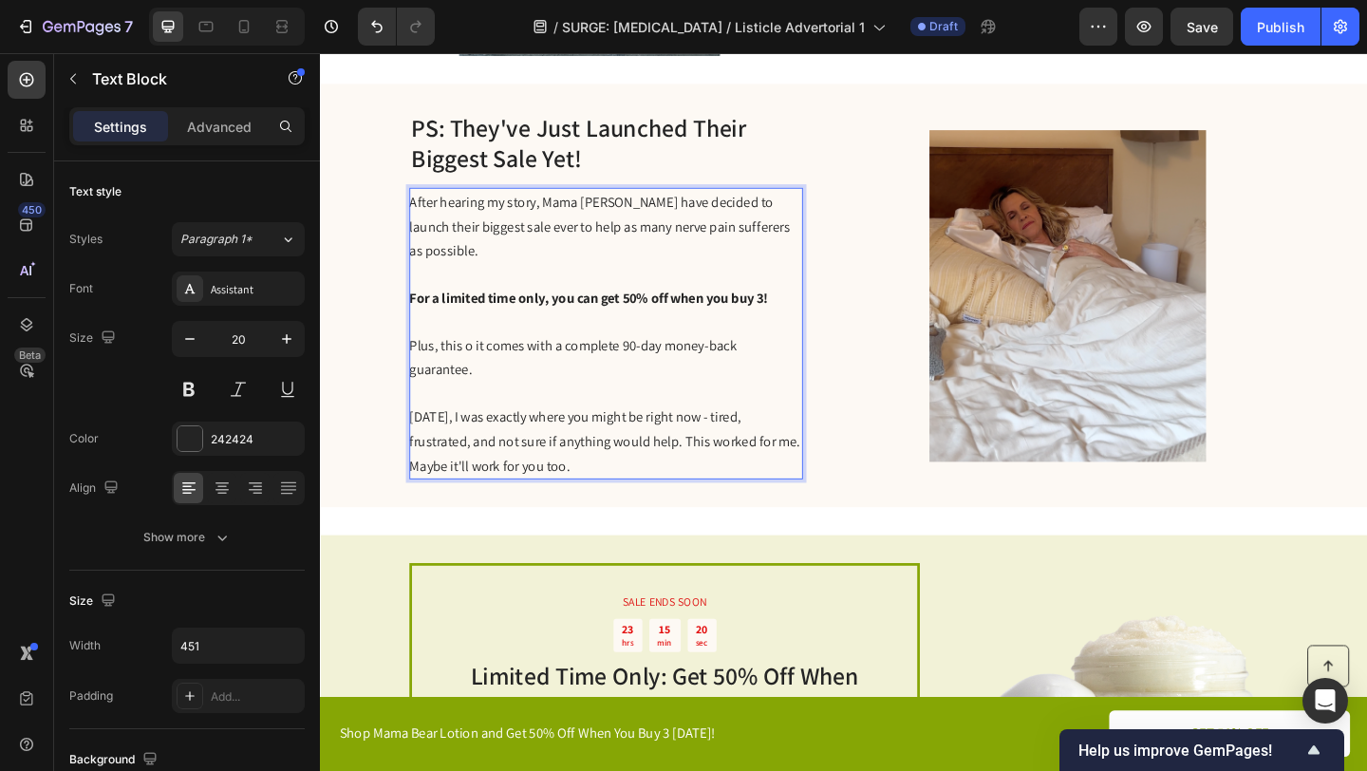
scroll to position [2973, 0]
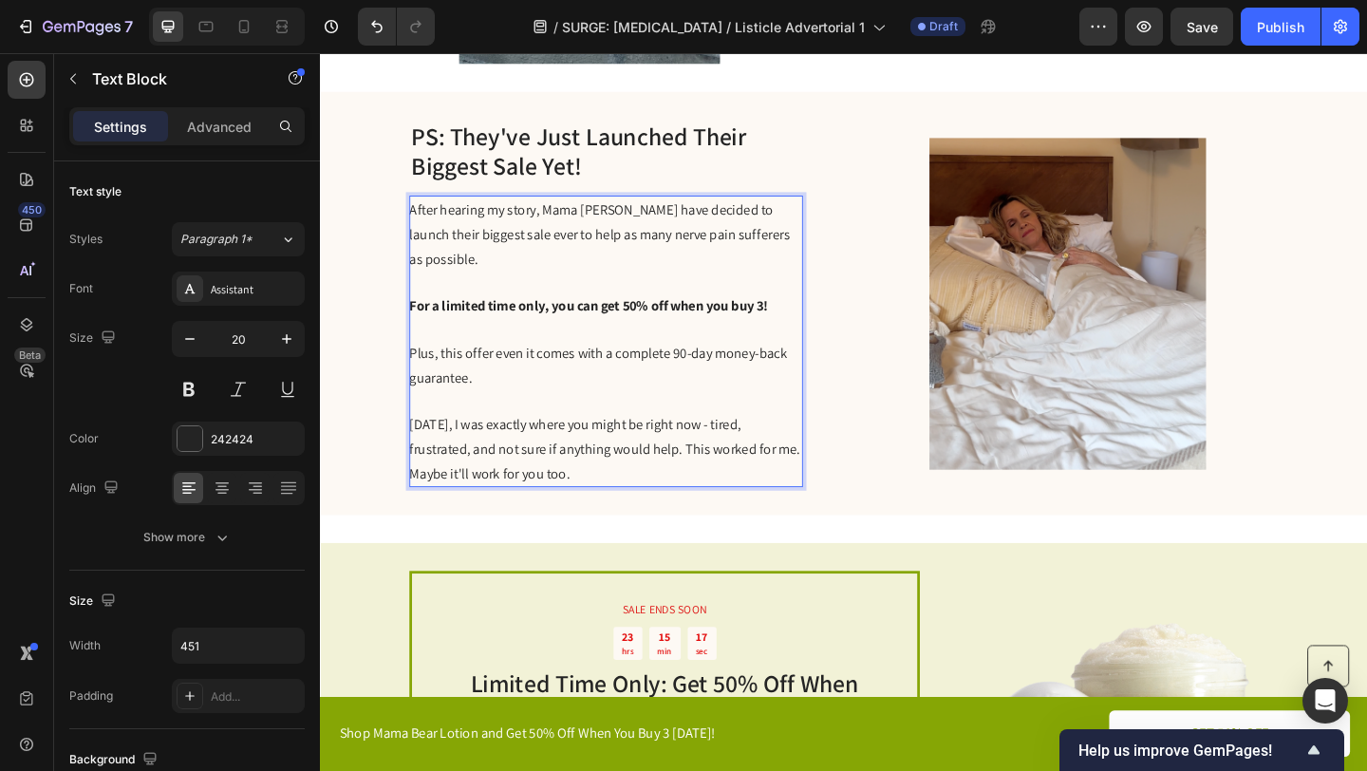
click at [555, 369] on span "Plus, this offer even it comes with a complete 90-day money-back guarantee." at bounding box center [622, 392] width 411 height 47
click at [506, 379] on p "Plus, this offer even comes with a complete 90-day money-back guarantee." at bounding box center [630, 392] width 426 height 53
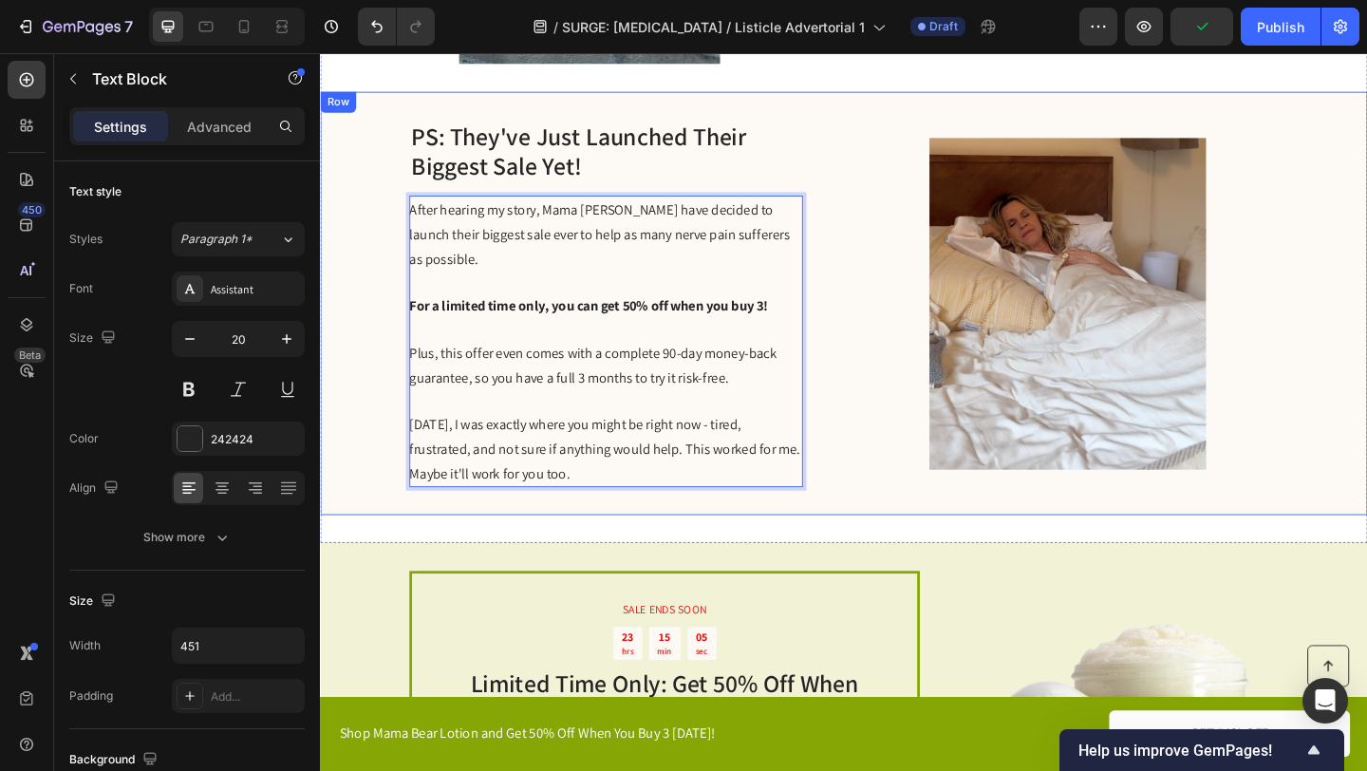
click at [859, 441] on div "PS: They've Just Launched Their Biggest Sale Yet! Heading After hearing my stor…" at bounding box center [889, 325] width 1139 height 461
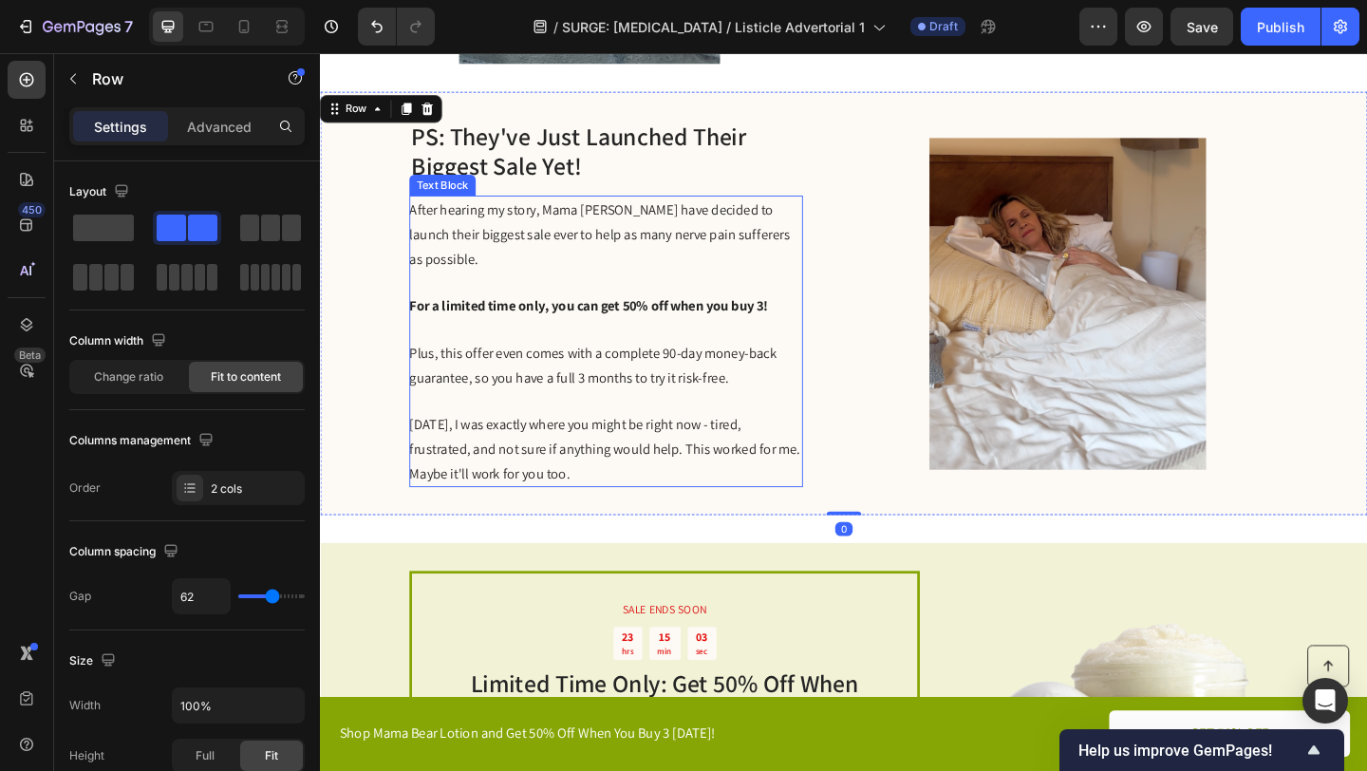
click at [740, 475] on p "Six months ago, I was exactly where you might be right now - tired, frustrated,…" at bounding box center [630, 483] width 426 height 80
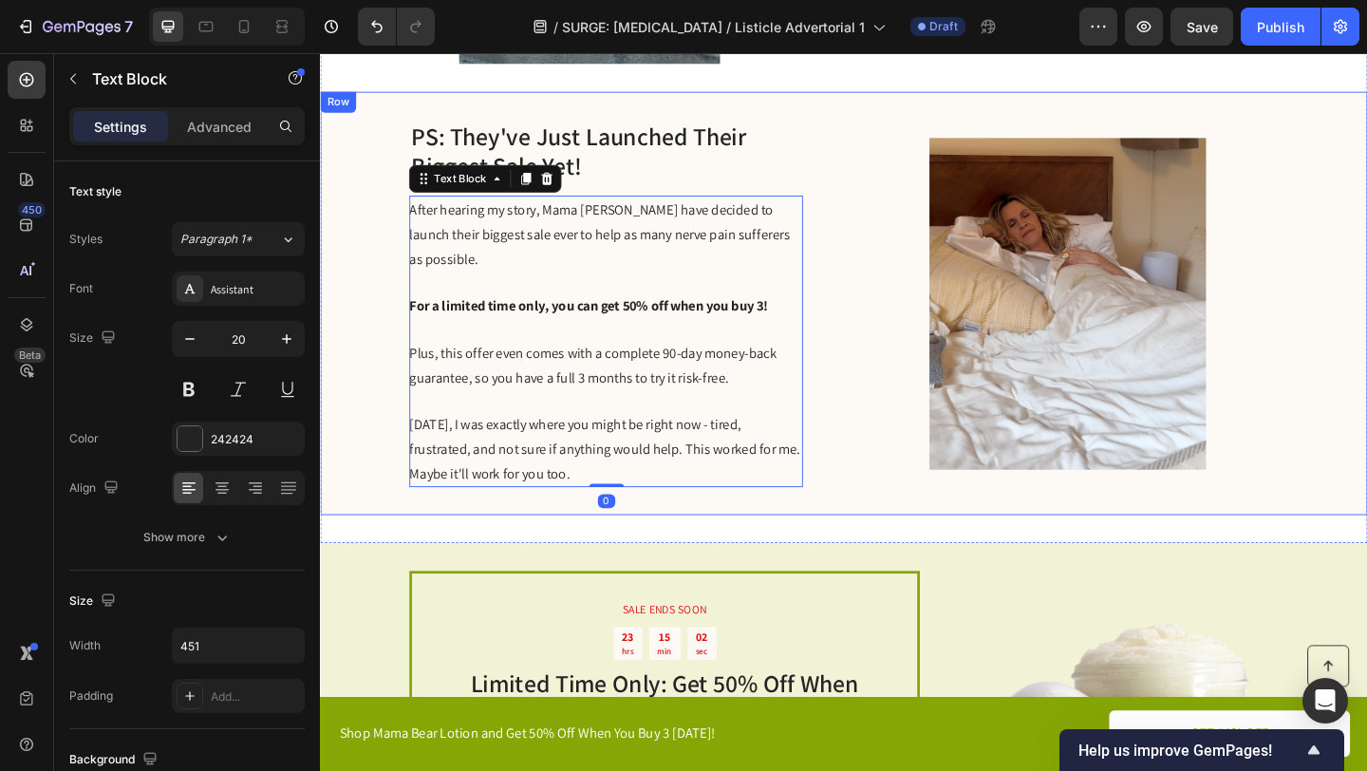
click at [901, 432] on div "PS: They've Just Launched Their Biggest Sale Yet! Heading After hearing my stor…" at bounding box center [889, 325] width 1139 height 461
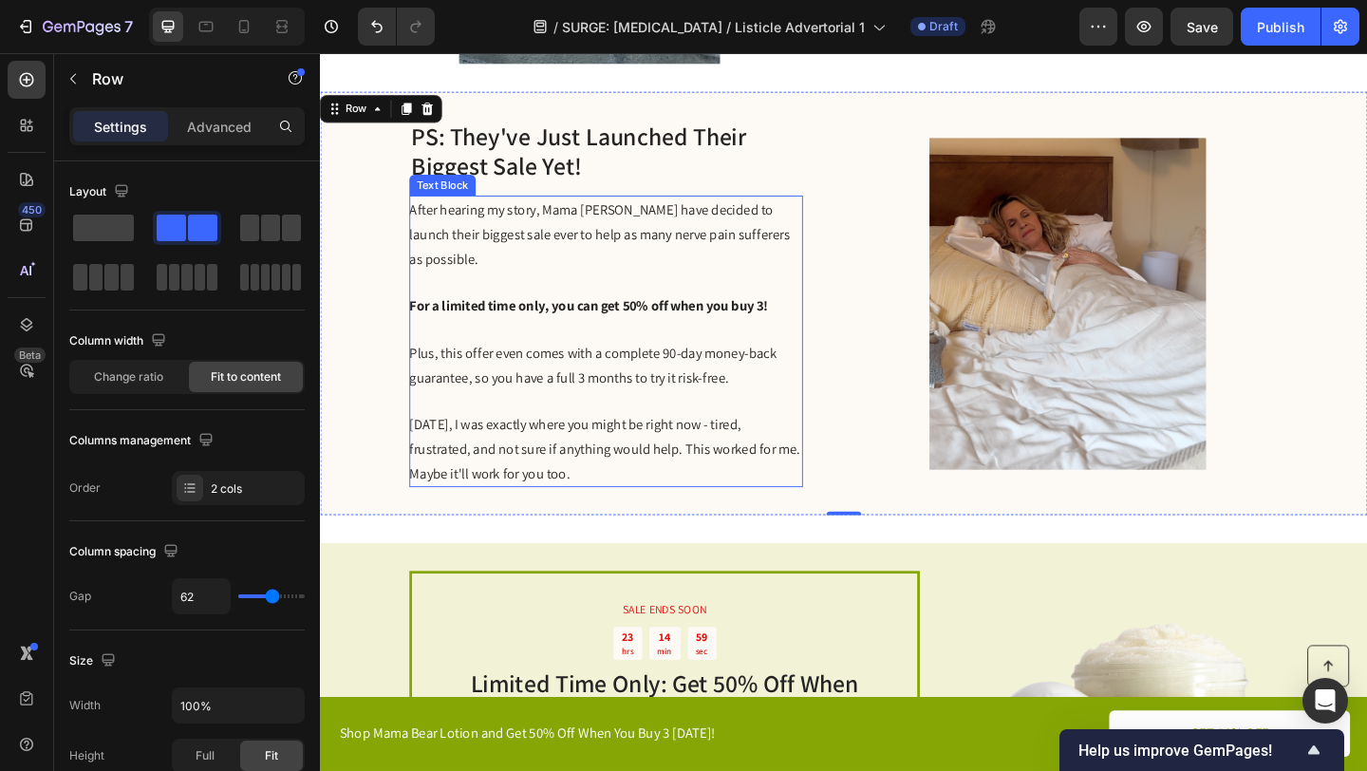
click at [804, 484] on p "Six months ago, I was exactly where you might be right now - tired, frustrated,…" at bounding box center [630, 483] width 426 height 80
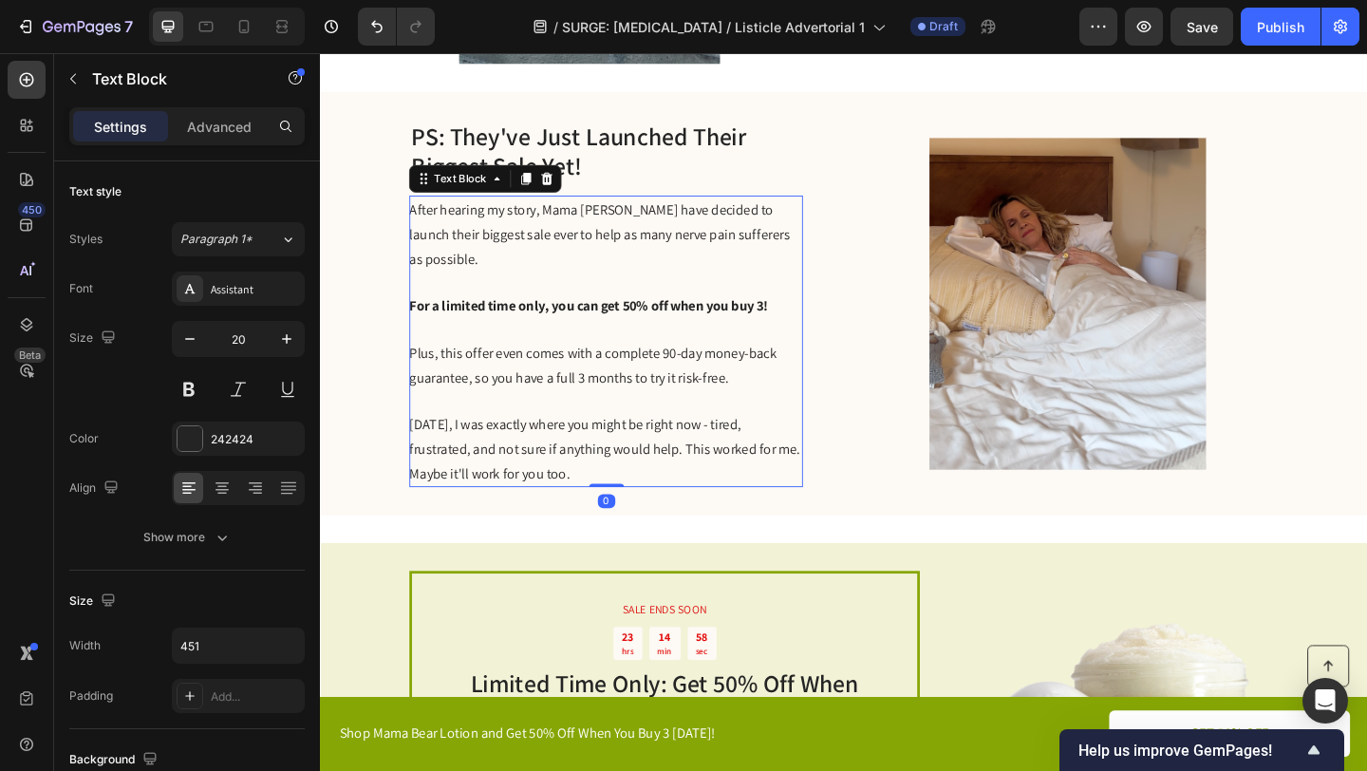
click at [917, 432] on img at bounding box center [1133, 325] width 459 height 361
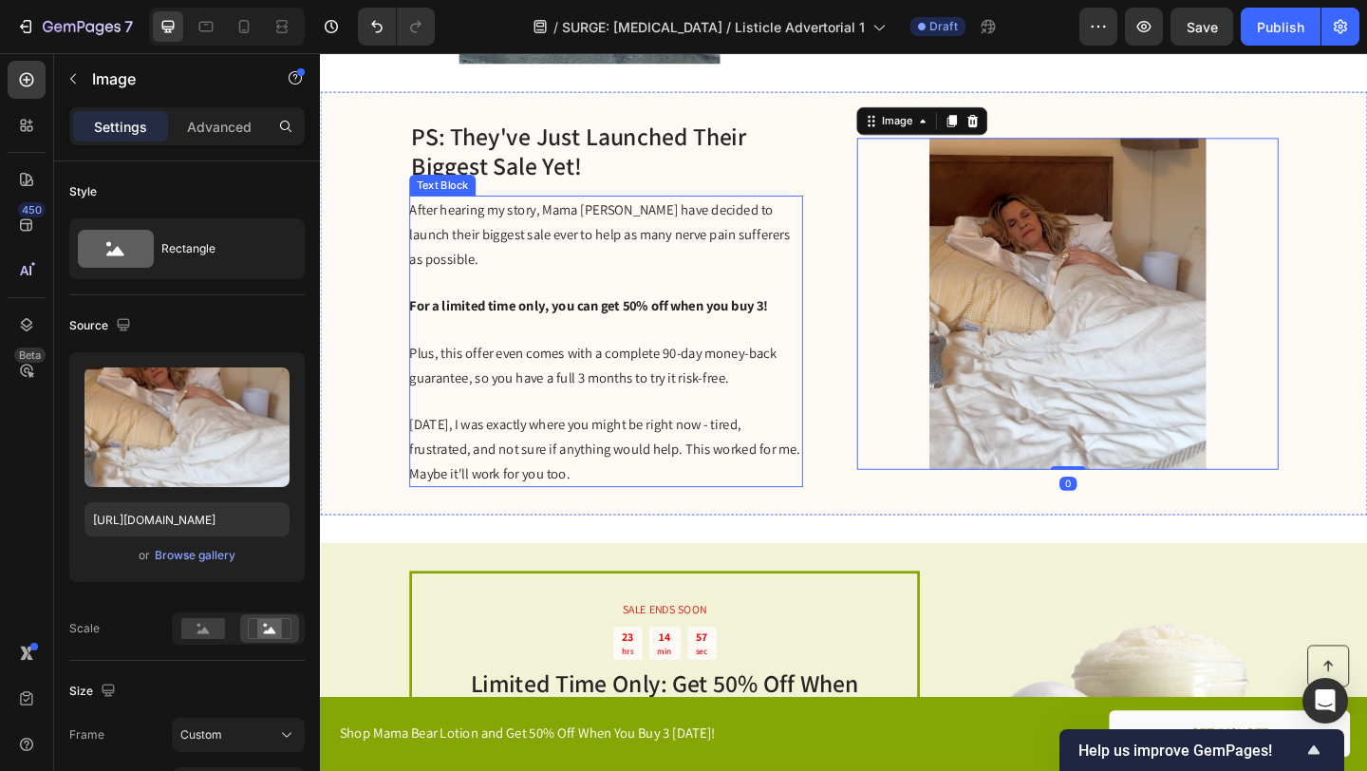
click at [821, 419] on p "Rich Text Editor. Editing area: main" at bounding box center [630, 431] width 426 height 25
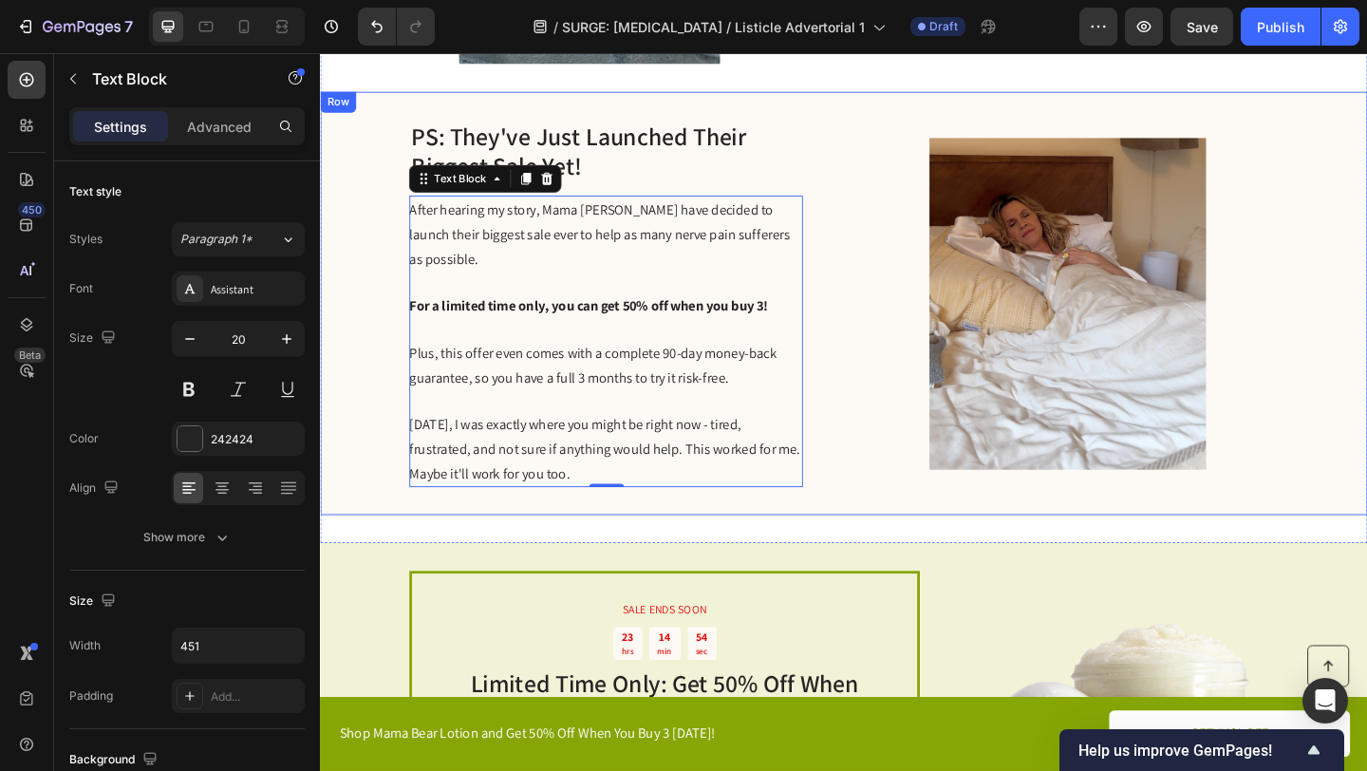
click at [890, 419] on div "PS: They've Just Launched Their Biggest Sale Yet! Heading After hearing my stor…" at bounding box center [889, 325] width 1139 height 461
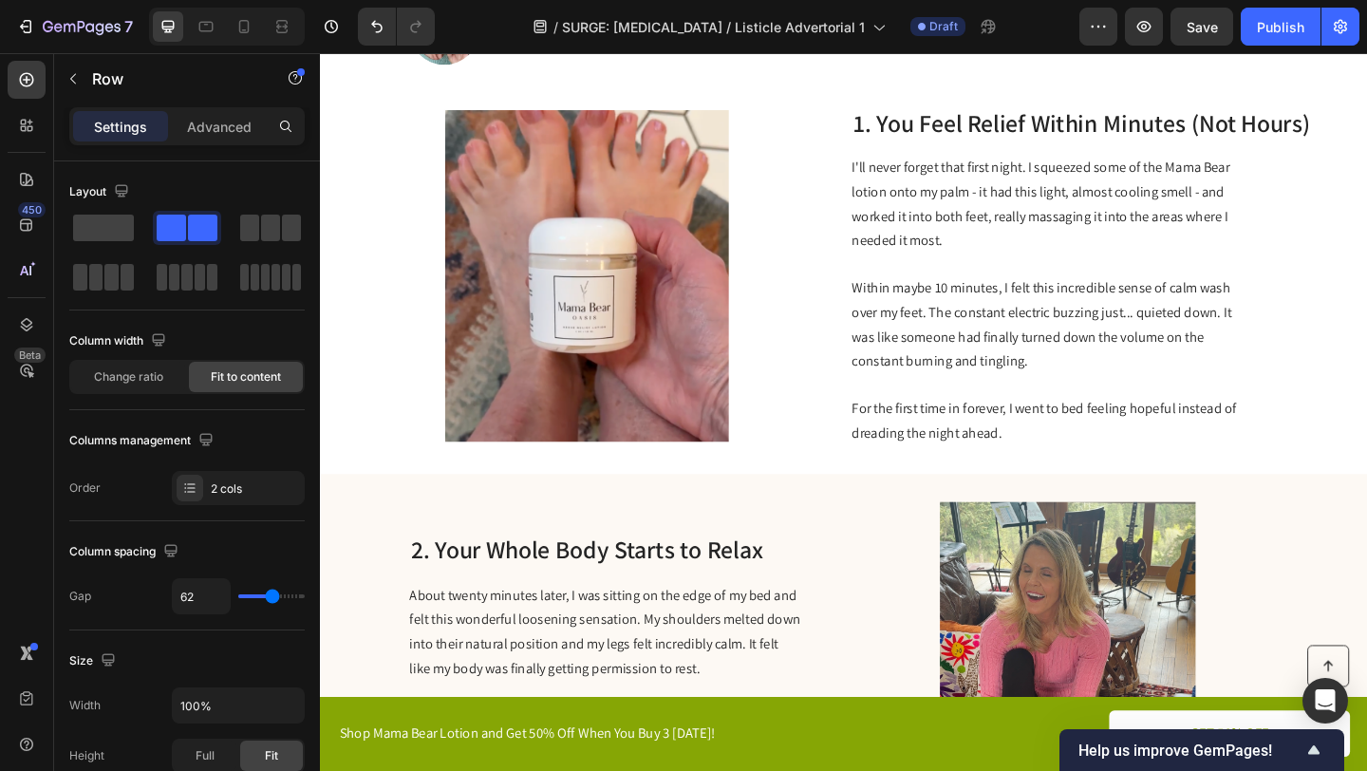
scroll to position [387, 0]
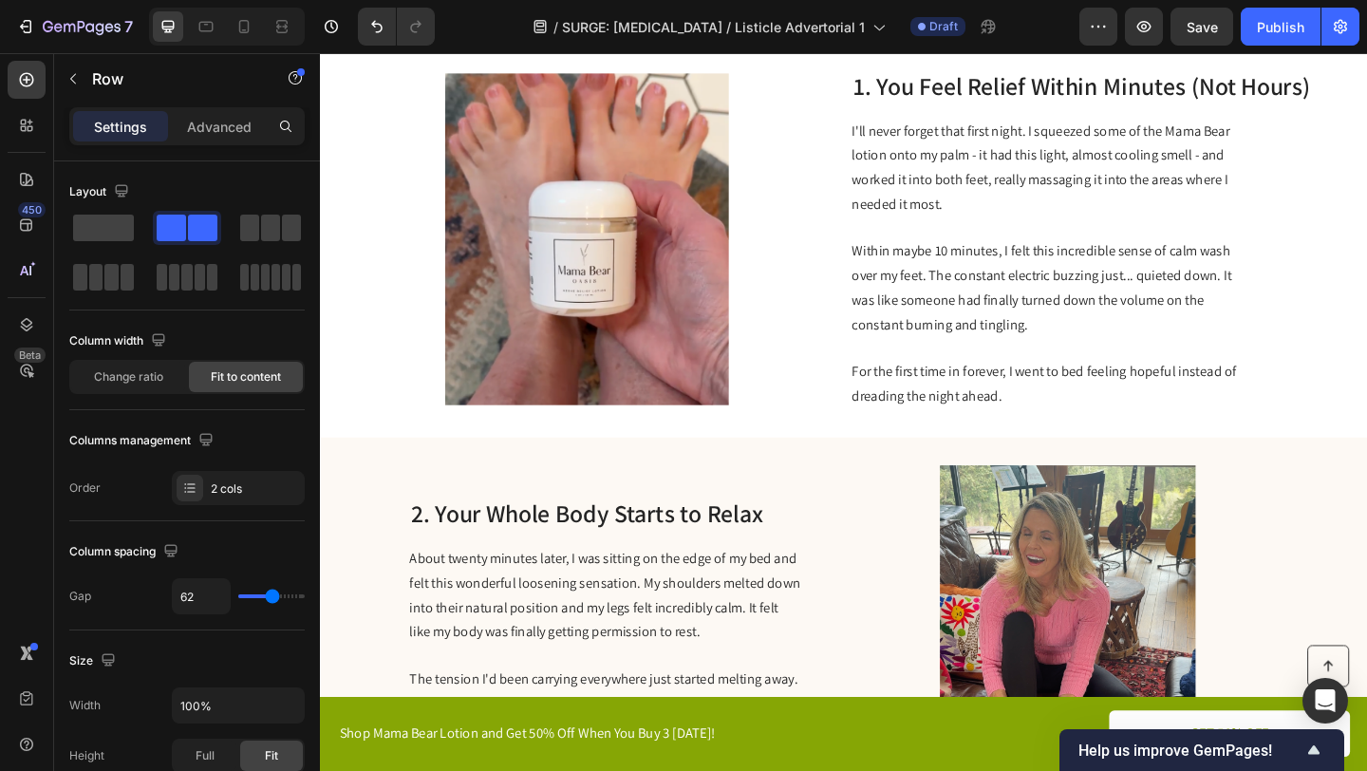
click at [1087, 312] on span "Within maybe 10 minutes, I felt this incredible sense of calm wash over my feet…" at bounding box center [1104, 308] width 413 height 100
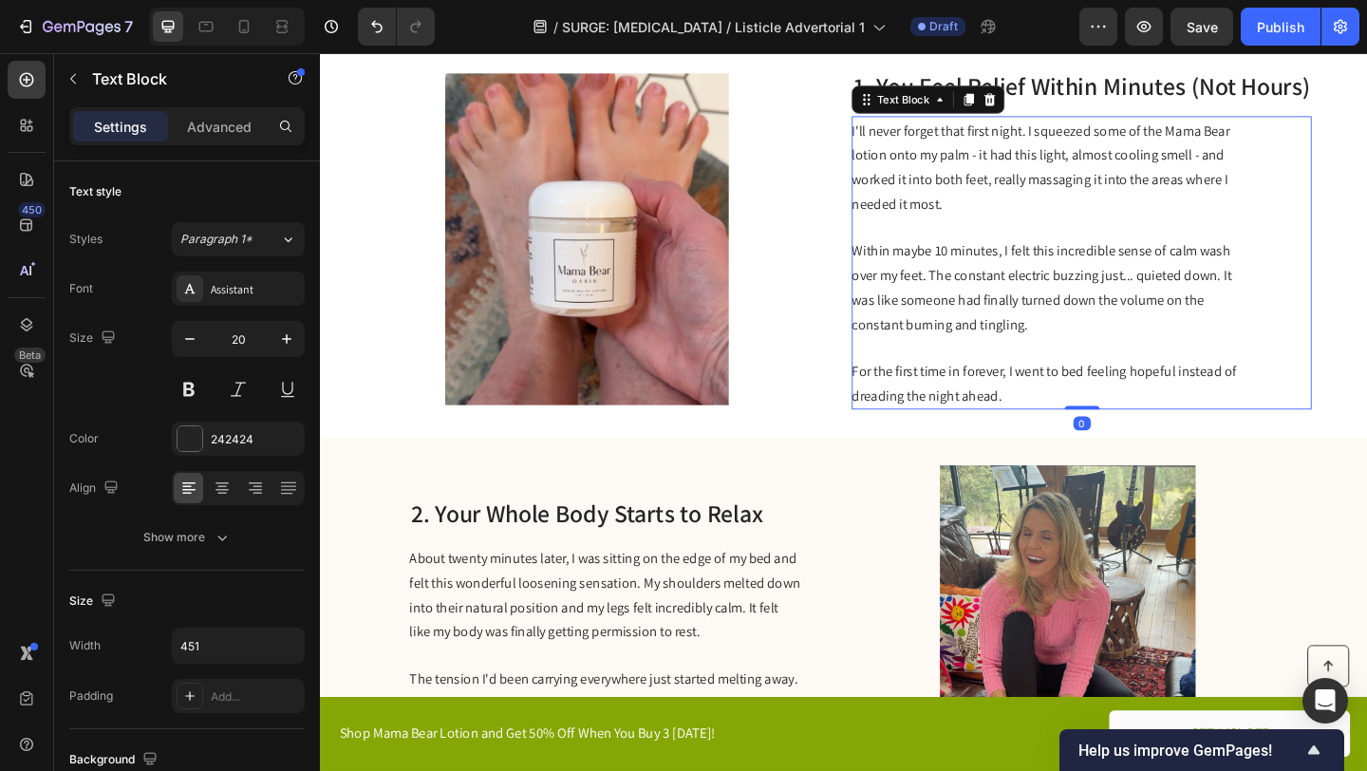
click at [1087, 312] on span "Within maybe 10 minutes, I felt this incredible sense of calm wash over my feet…" at bounding box center [1104, 308] width 413 height 100
click at [1112, 339] on p "Within maybe 10 minutes, I felt this incredible sense of calm wash over my feet…" at bounding box center [1111, 307] width 426 height 106
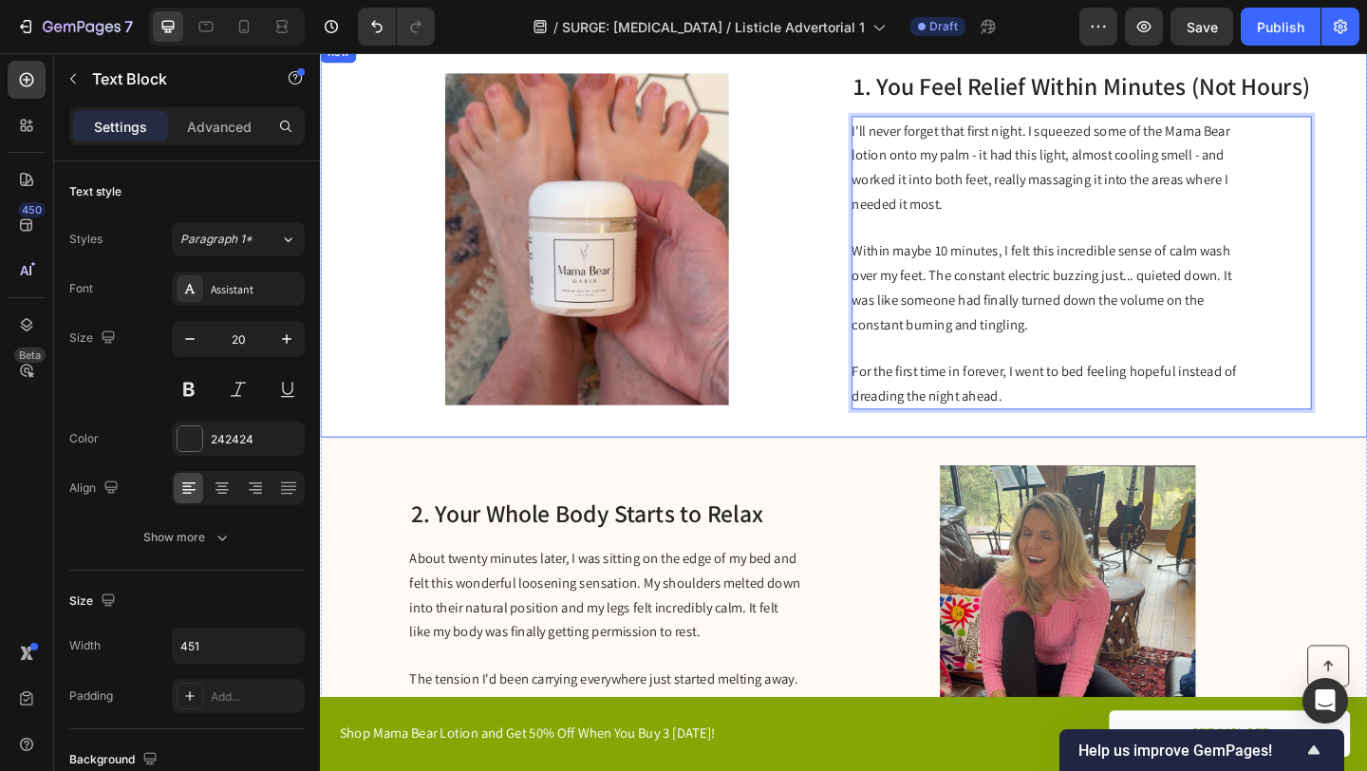
click at [859, 402] on div "Image 1. You Feel Relief Within Minutes (Not Hours) Heading I'll never forget t…" at bounding box center [889, 256] width 1139 height 431
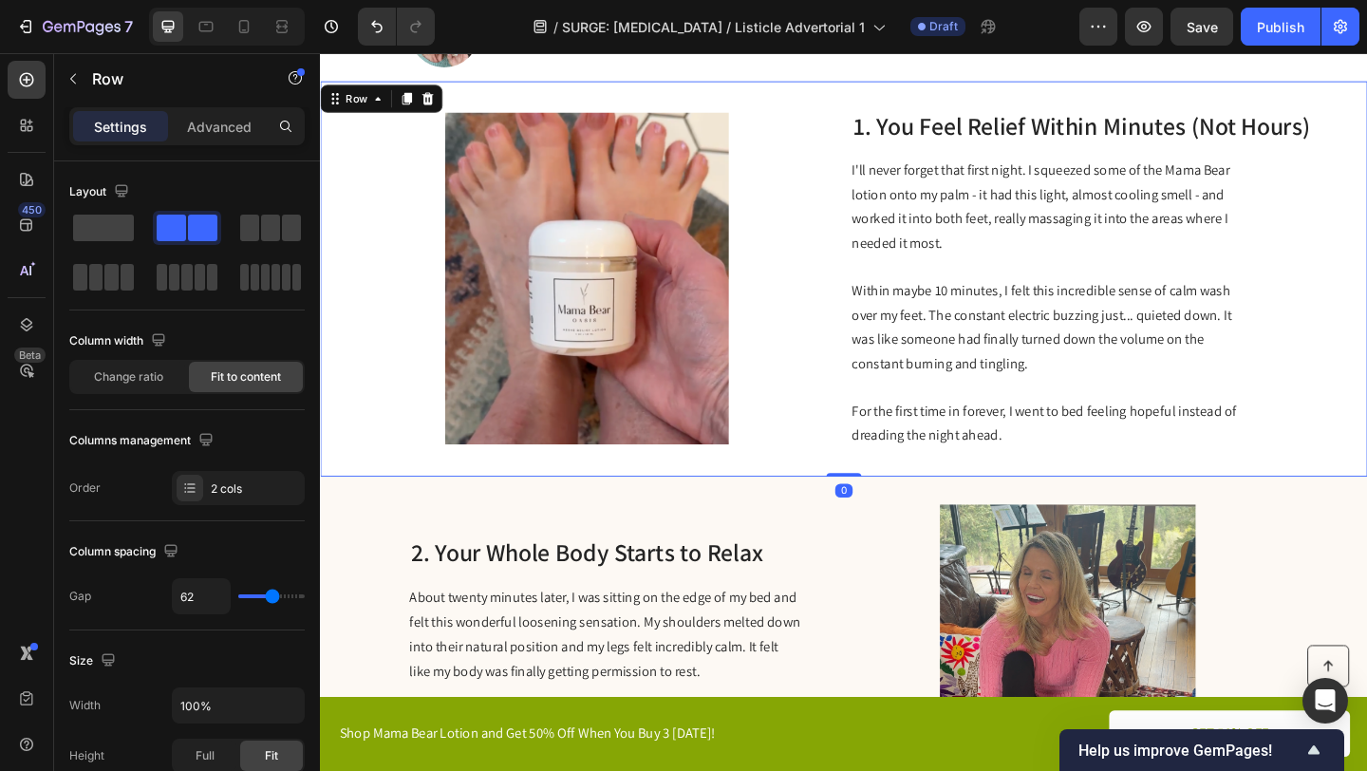
scroll to position [643, 0]
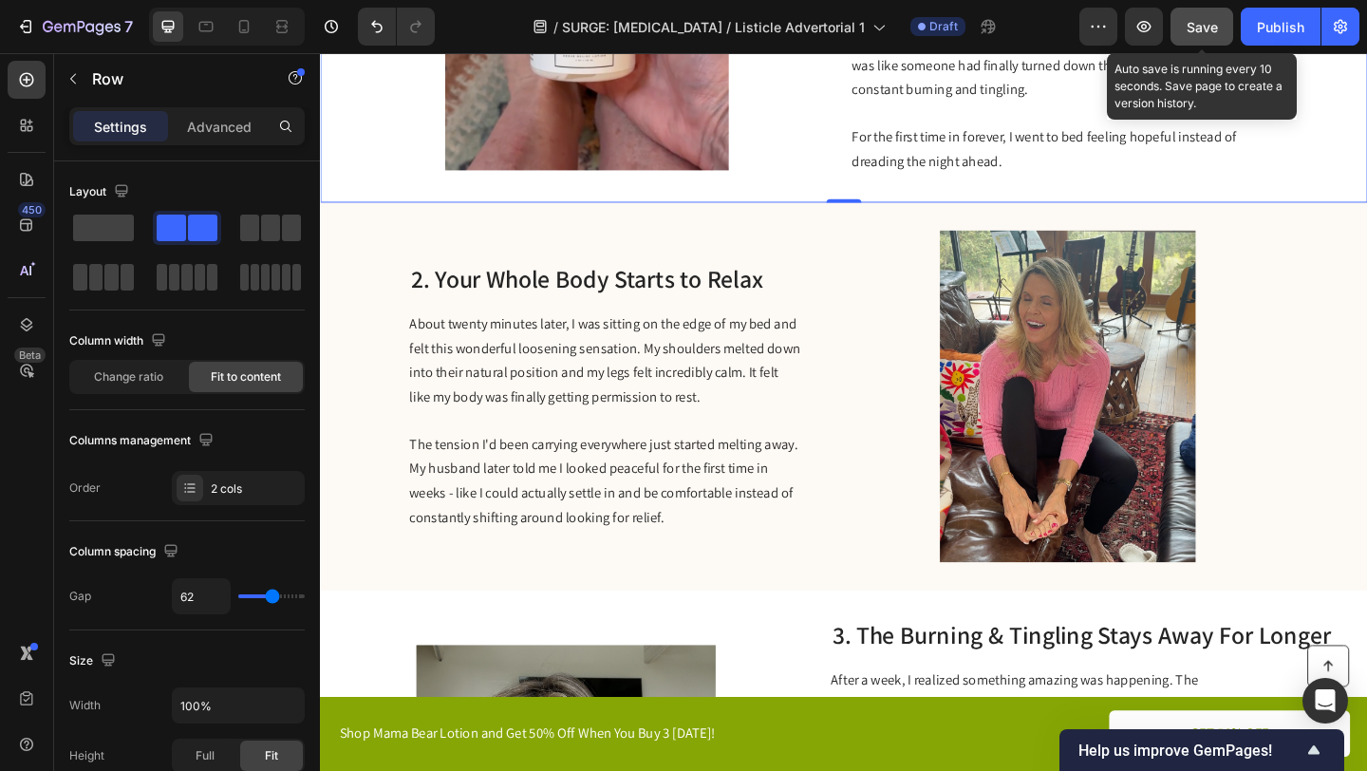
click at [1193, 32] on span "Save" at bounding box center [1202, 27] width 31 height 16
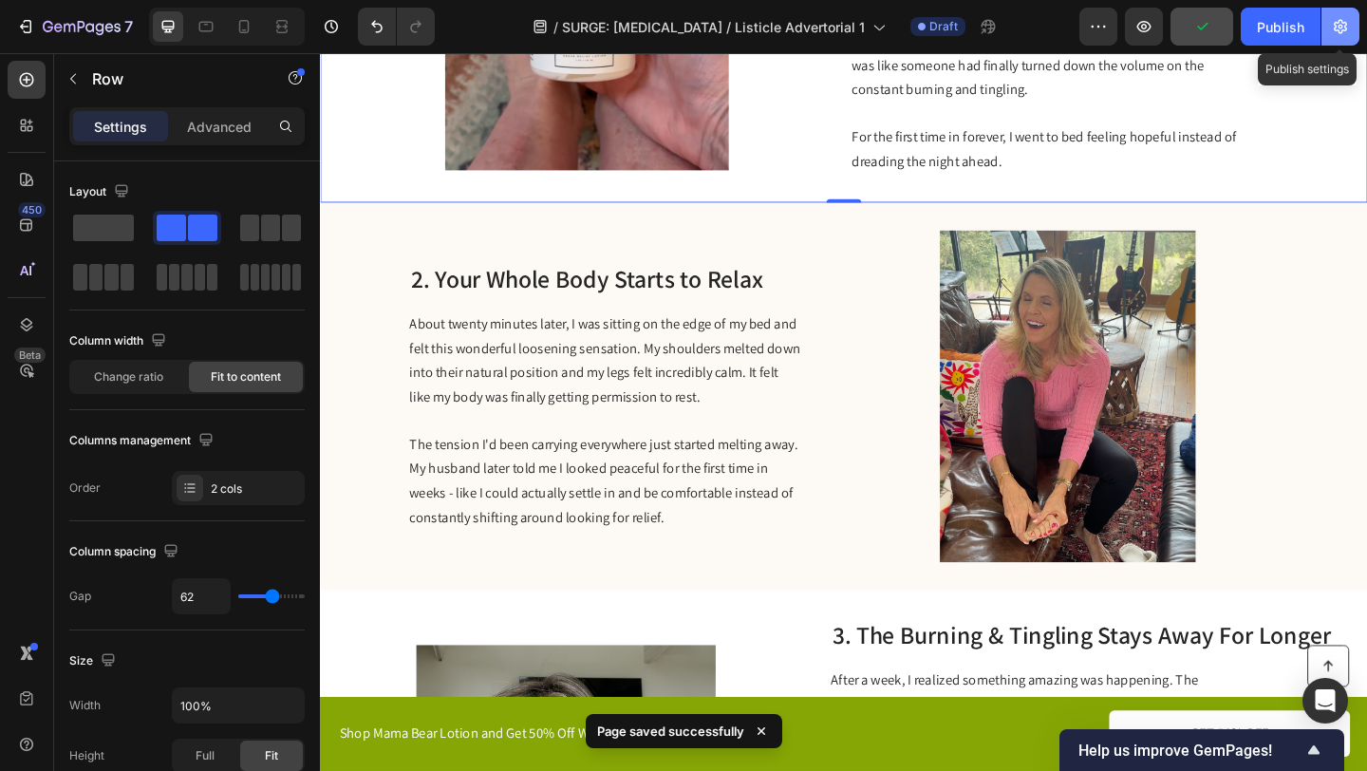
click at [1346, 23] on icon "button" at bounding box center [1340, 27] width 13 height 14
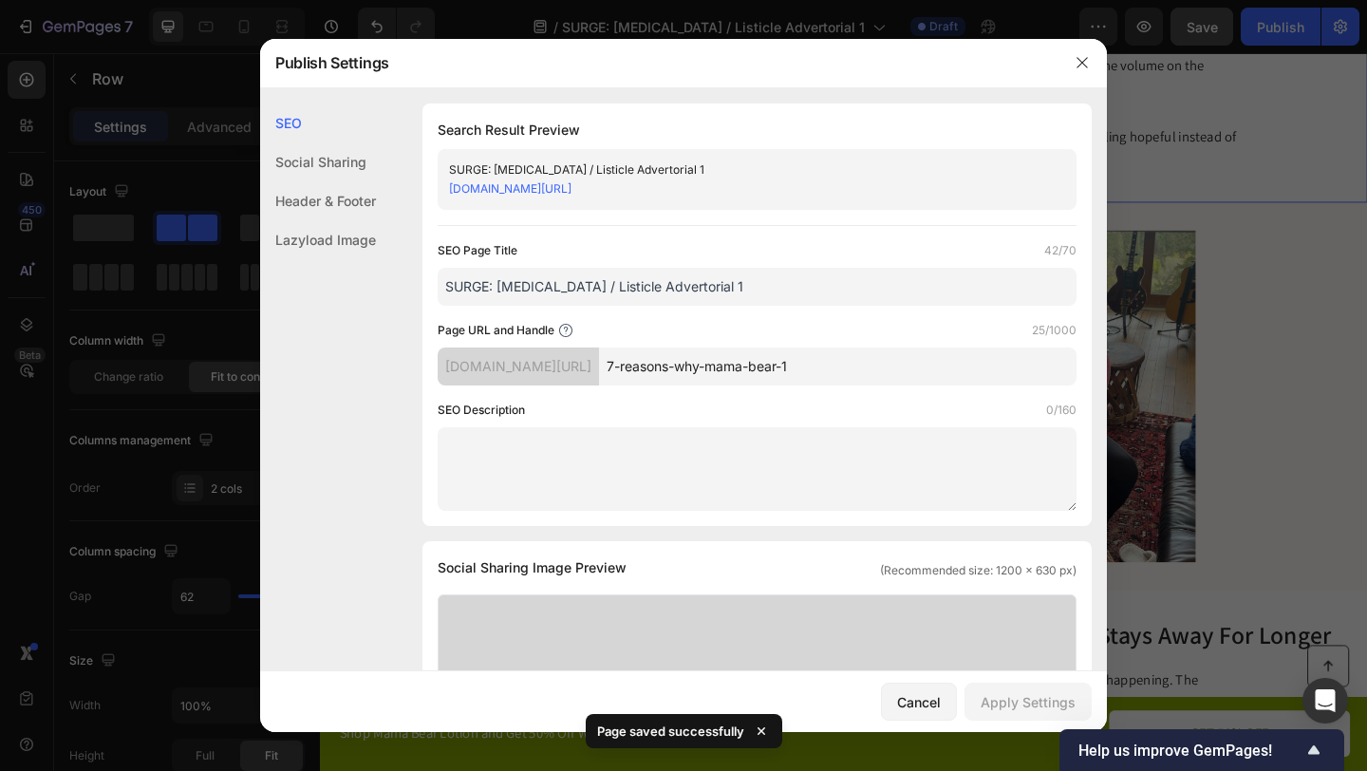
click at [1345, 23] on div at bounding box center [683, 385] width 1367 height 771
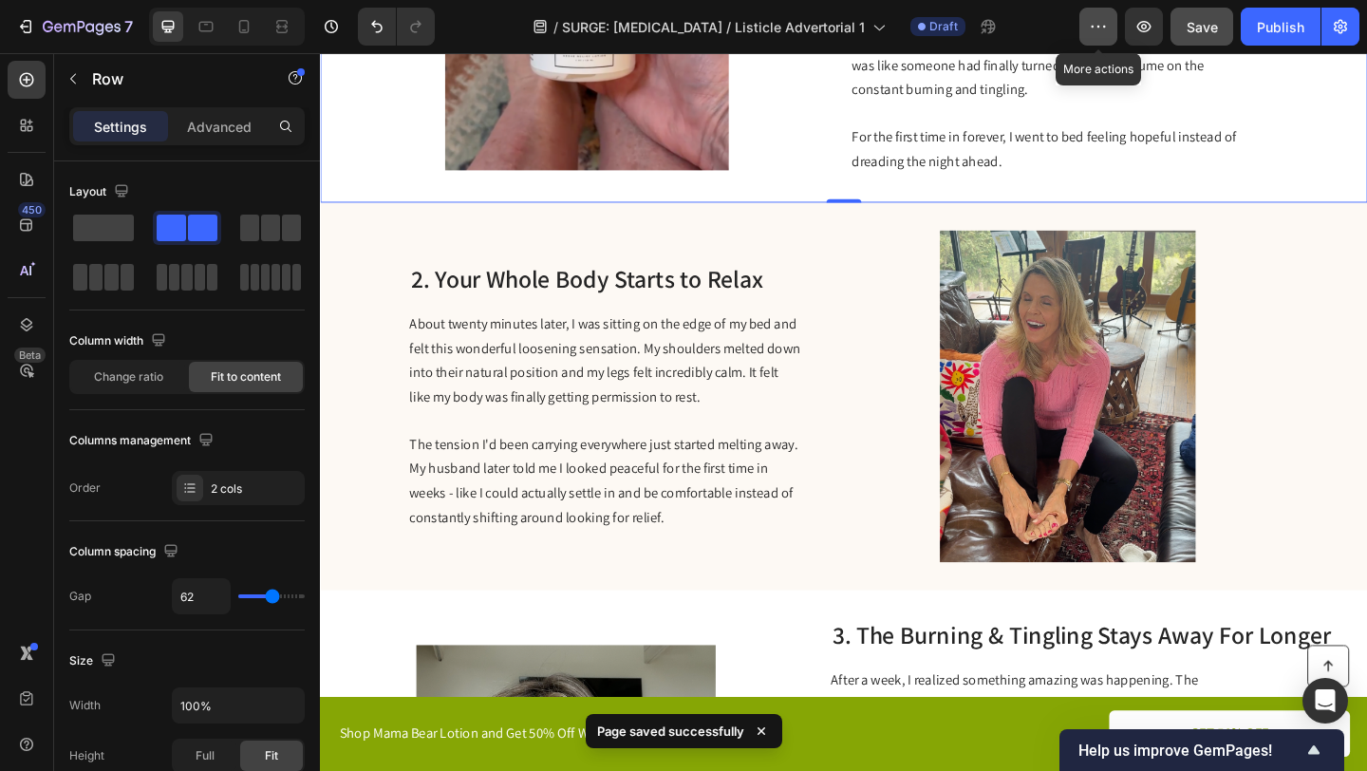
click at [1088, 35] on button "button" at bounding box center [1099, 27] width 38 height 38
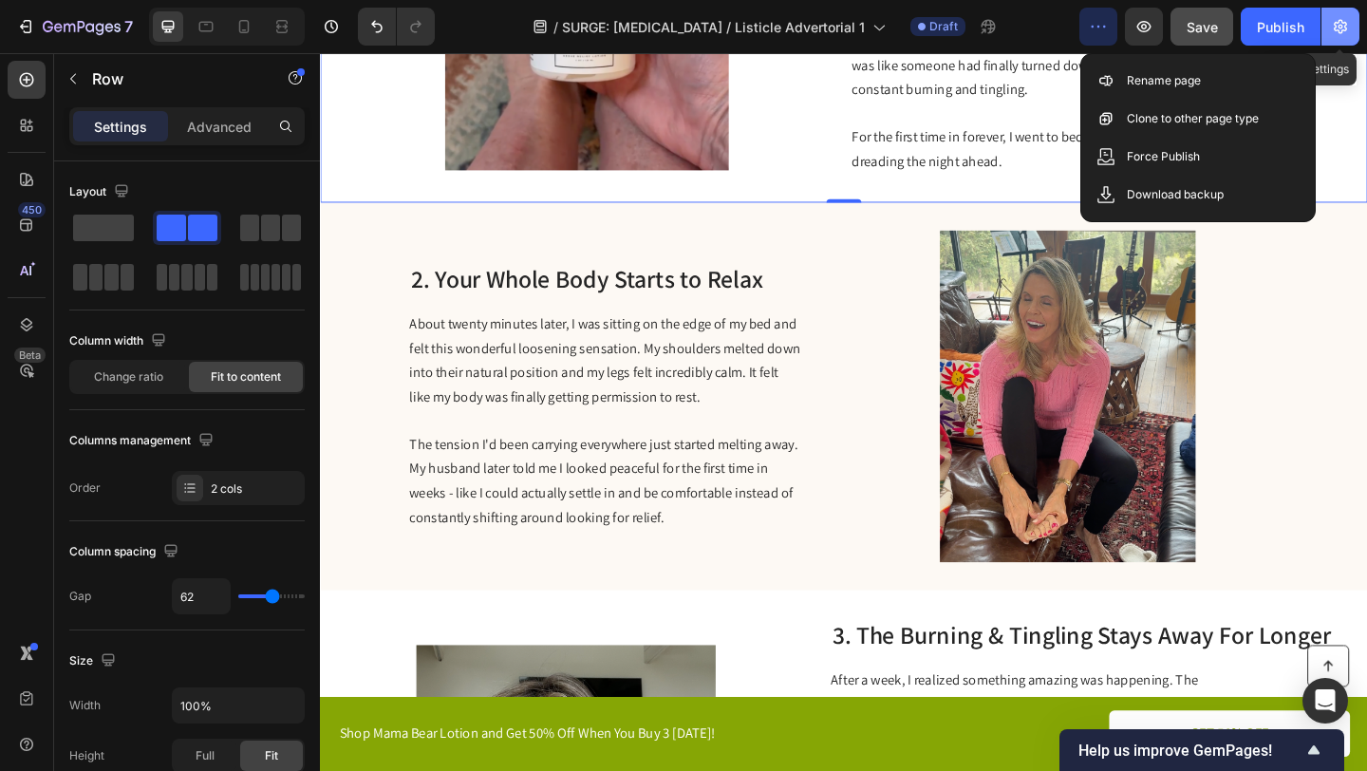
click at [1335, 34] on icon "button" at bounding box center [1340, 26] width 19 height 19
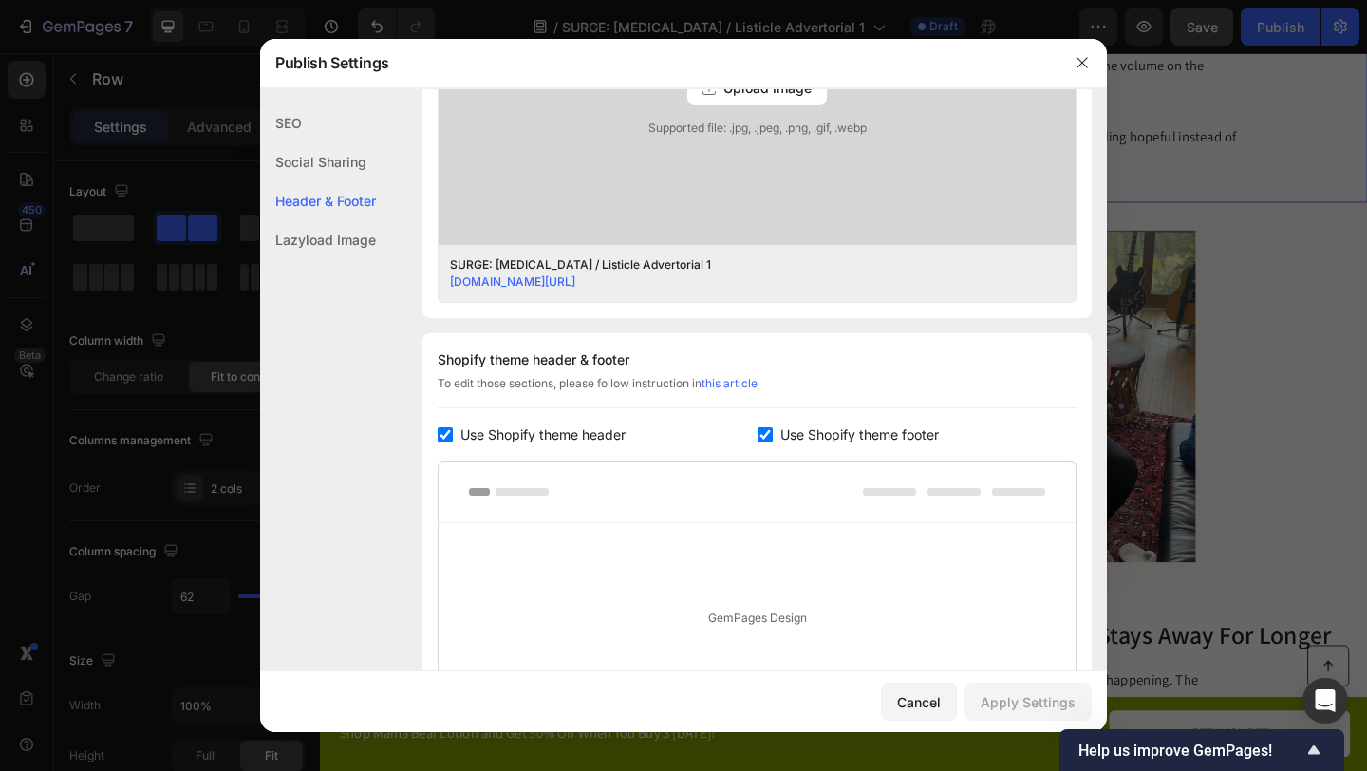
scroll to position [923, 0]
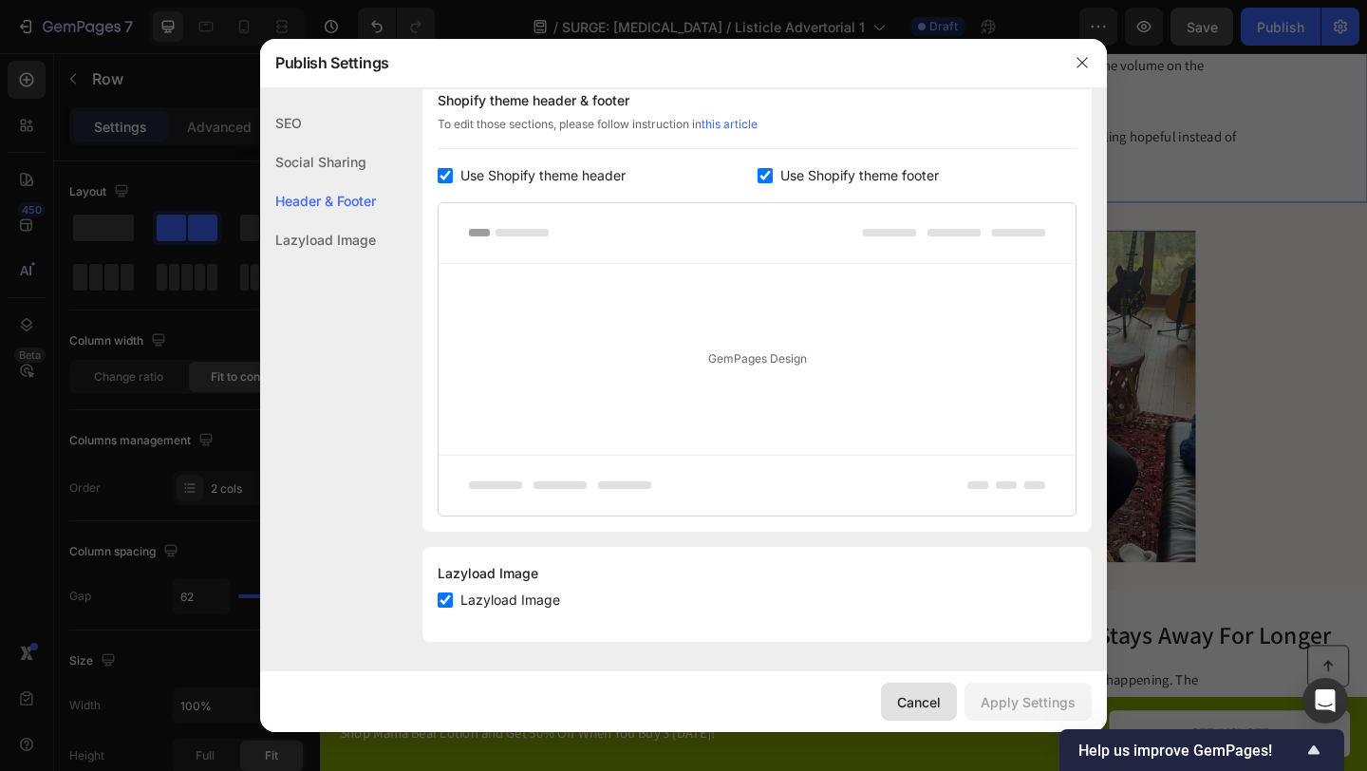
click at [905, 705] on div "Cancel" at bounding box center [919, 702] width 44 height 20
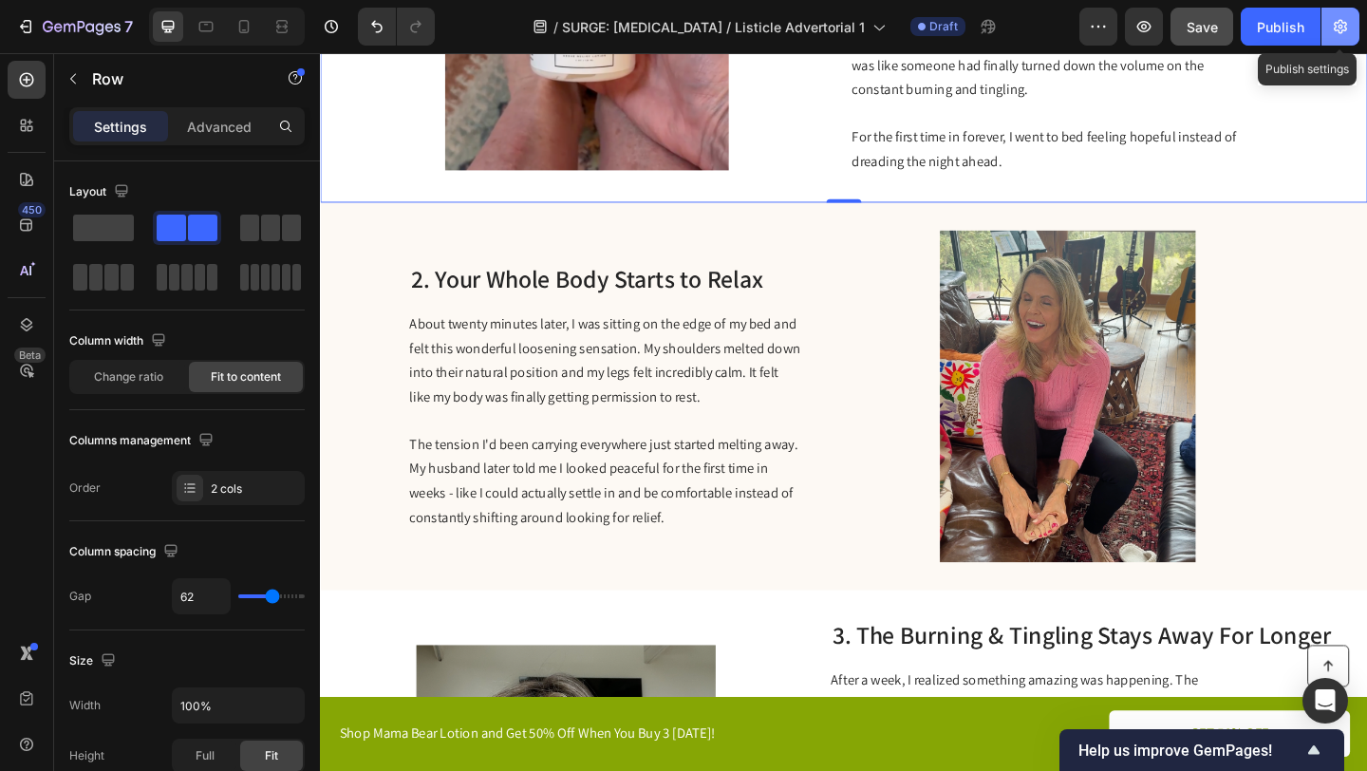
click at [1339, 16] on button "button" at bounding box center [1341, 27] width 38 height 38
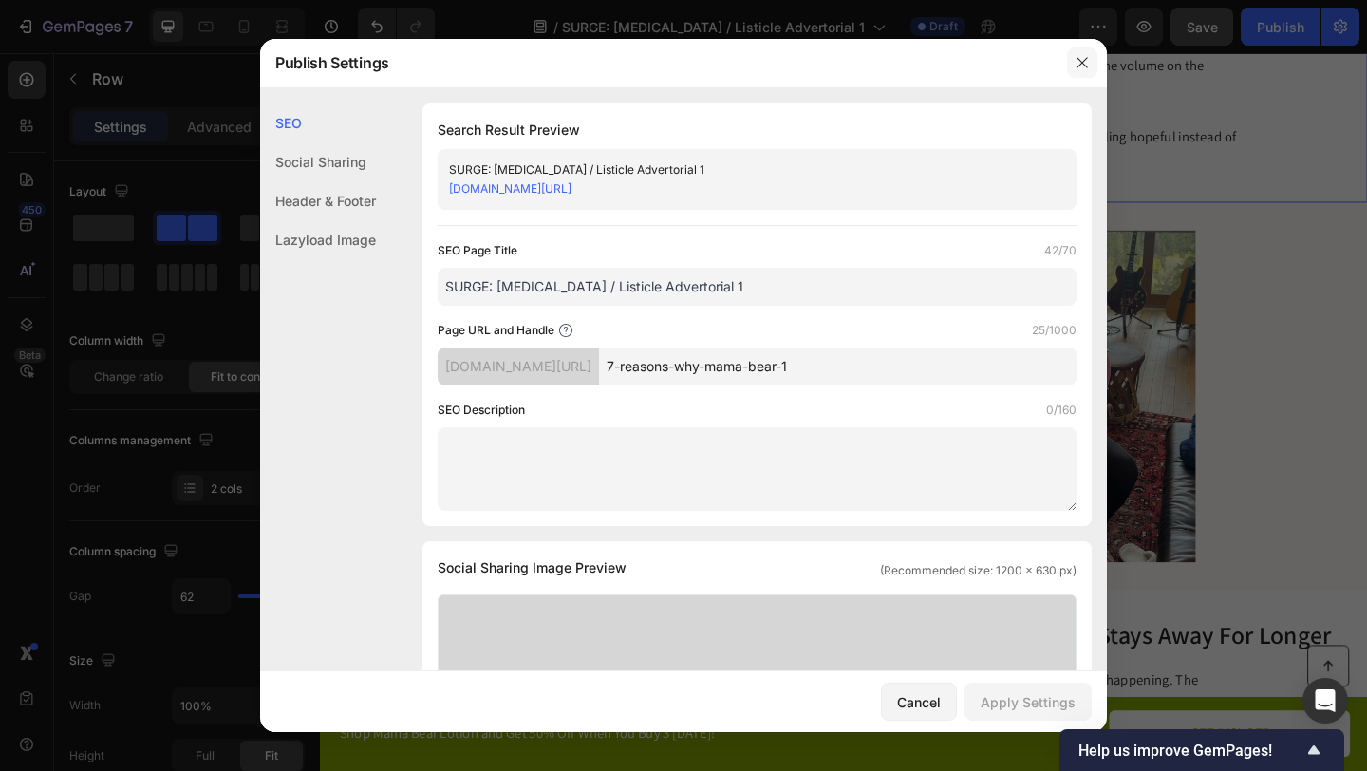
click at [1083, 58] on icon "button" at bounding box center [1082, 62] width 15 height 15
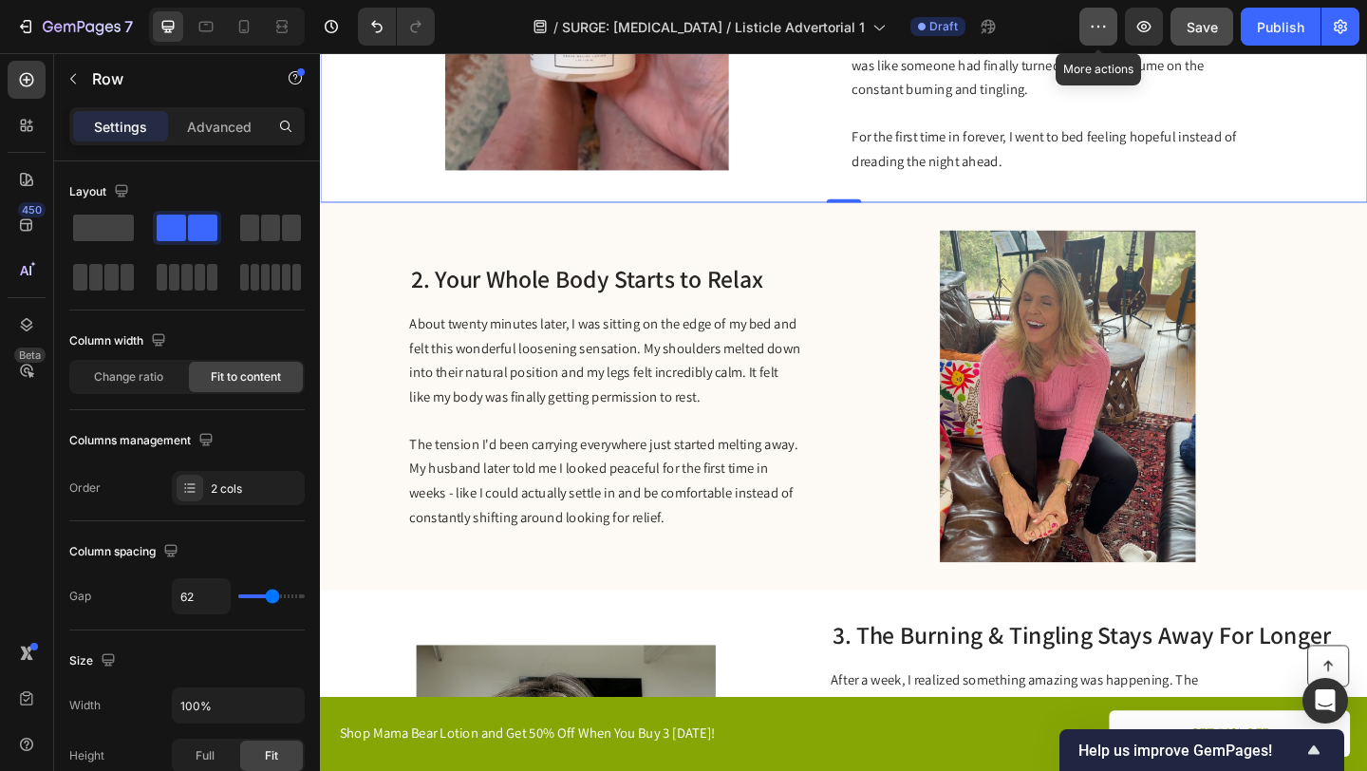
click at [1108, 30] on icon "button" at bounding box center [1098, 26] width 19 height 19
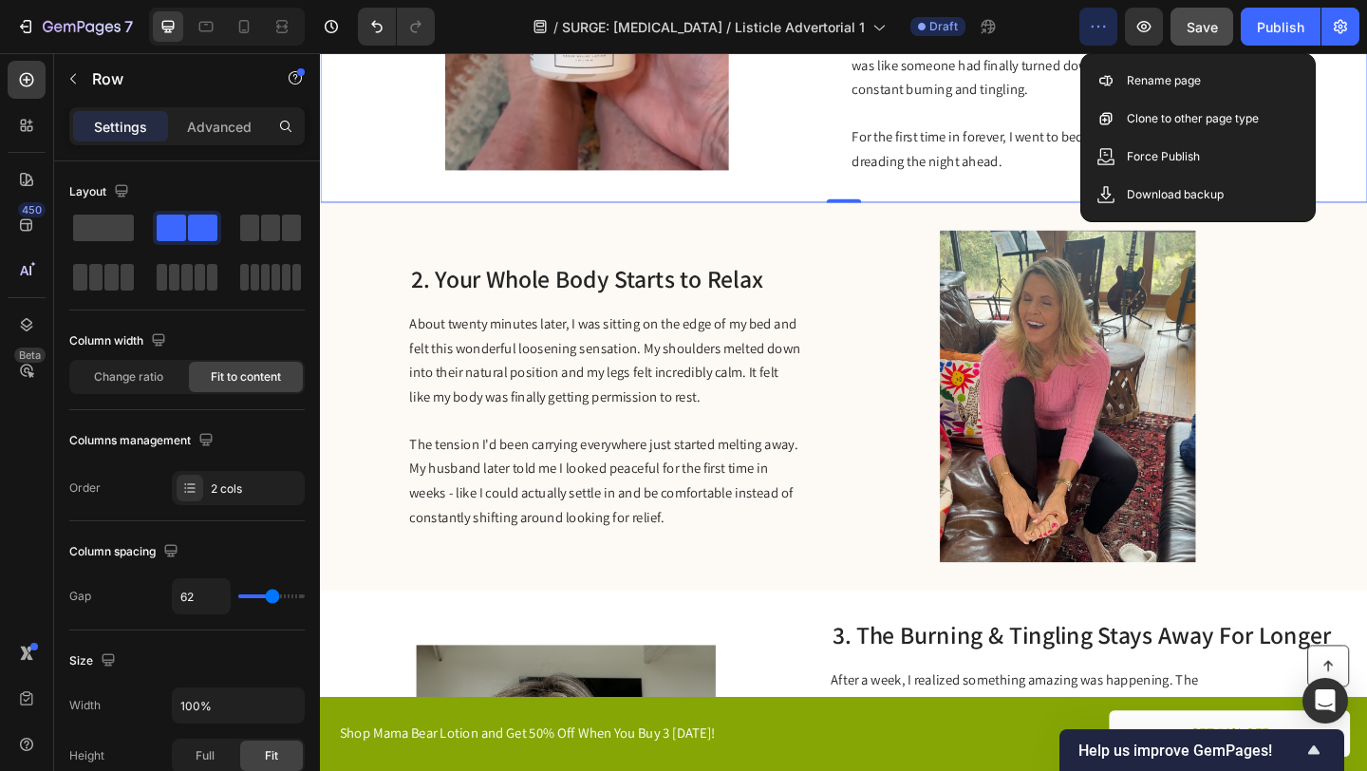
click at [1107, 31] on icon "button" at bounding box center [1098, 26] width 19 height 19
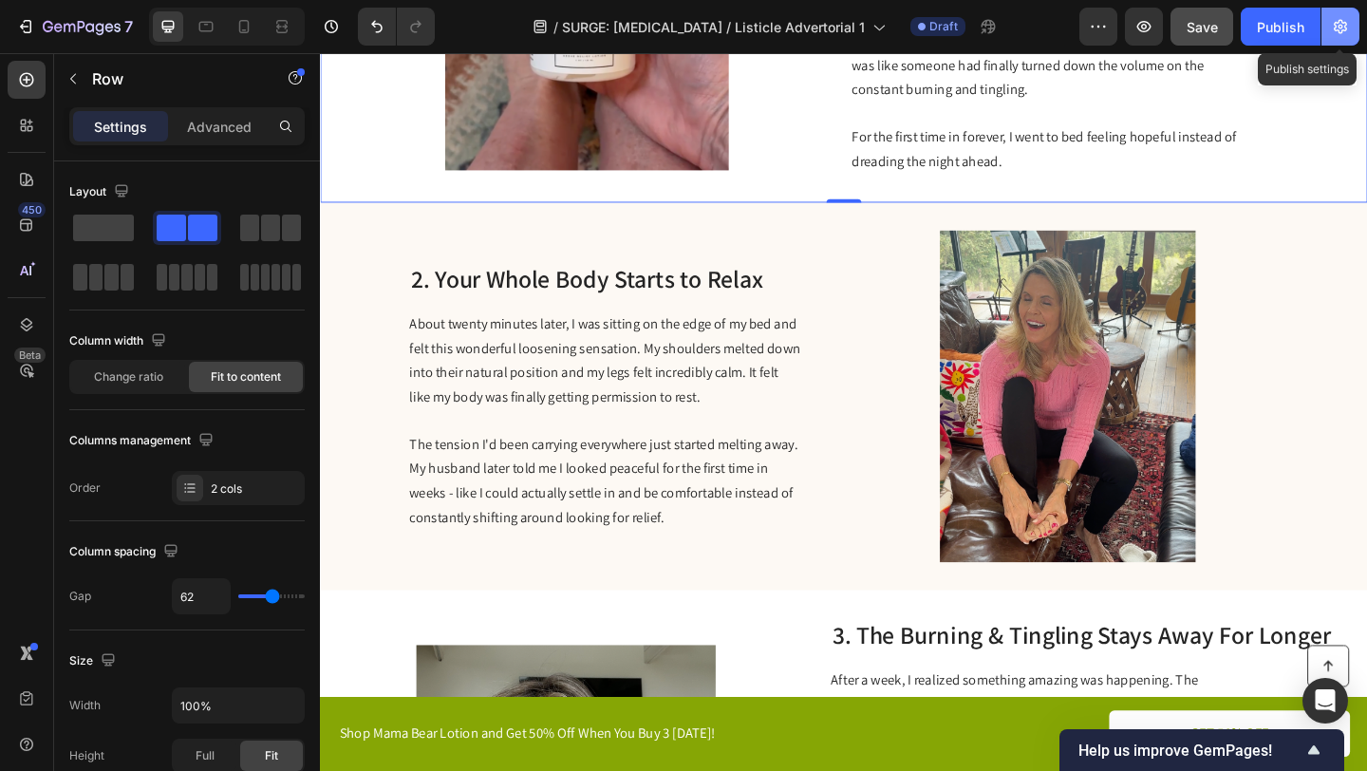
click at [1343, 34] on icon "button" at bounding box center [1340, 26] width 19 height 19
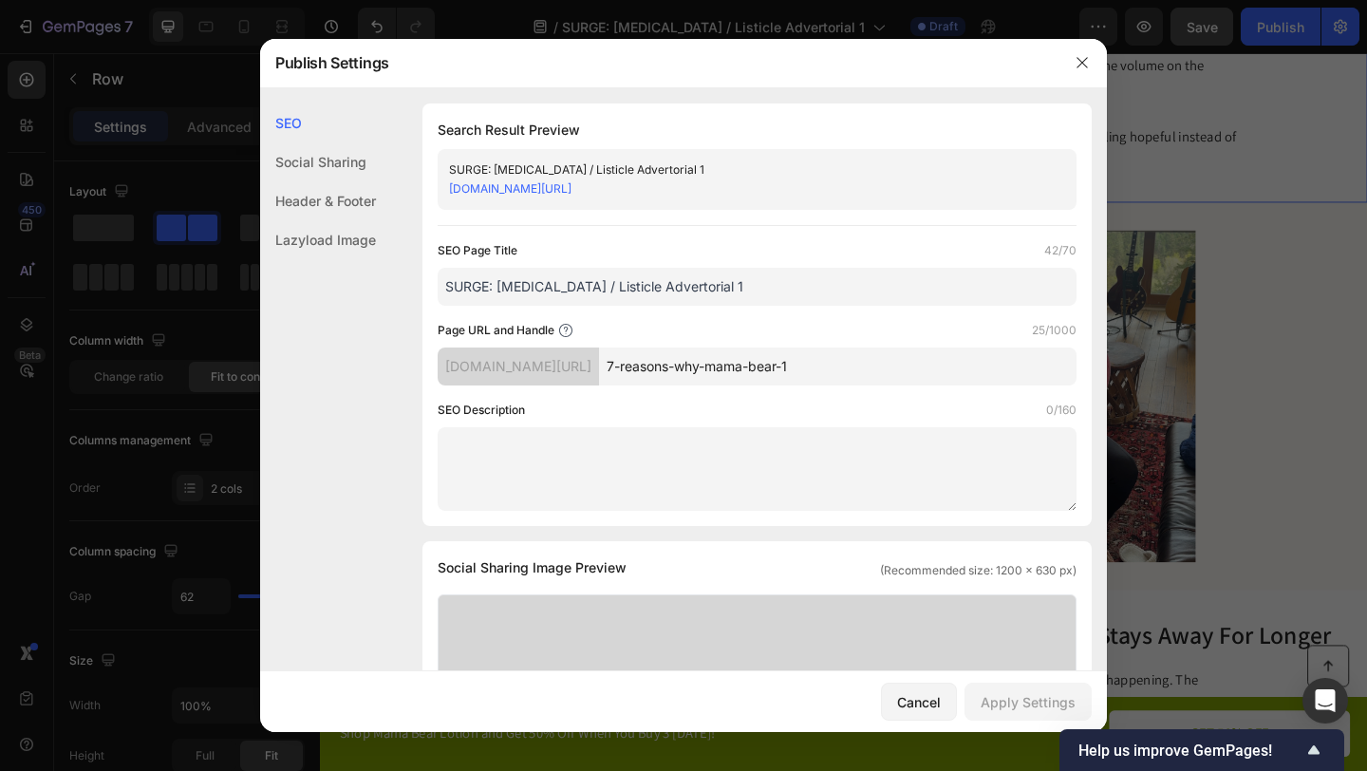
click at [1202, 203] on div at bounding box center [683, 385] width 1367 height 771
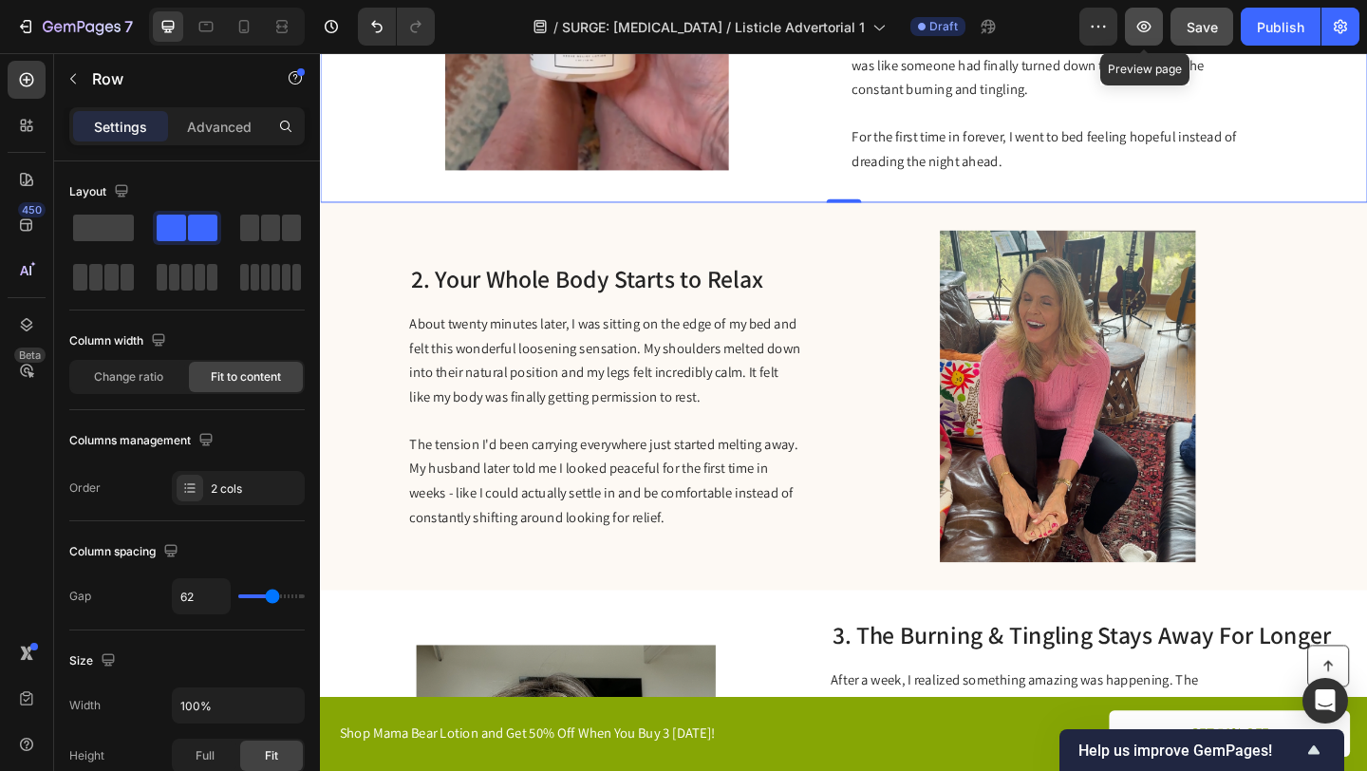
click at [1151, 30] on icon "button" at bounding box center [1144, 26] width 19 height 19
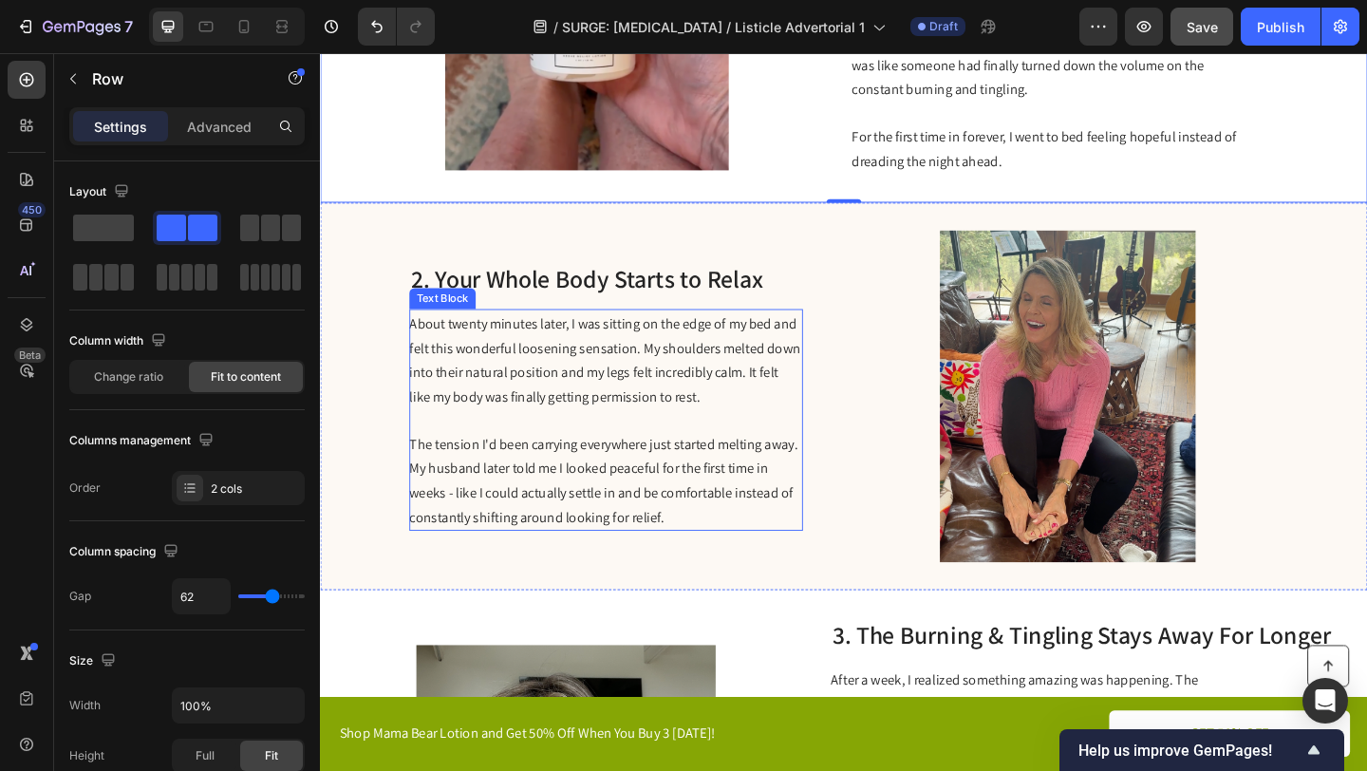
click at [665, 363] on span "About twenty minutes later, I was sitting on the edge of my bed and felt this w…" at bounding box center [629, 387] width 425 height 100
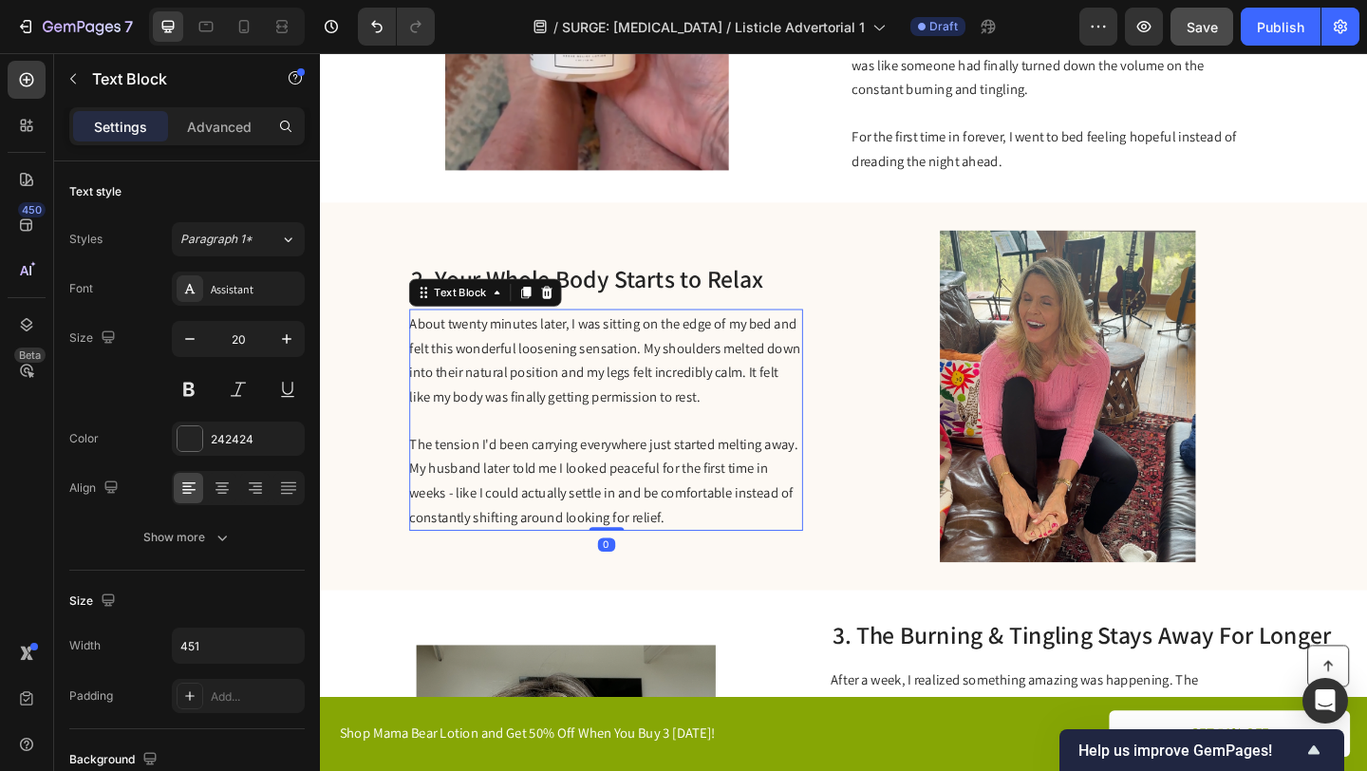
click at [665, 367] on span "About twenty minutes later, I was sitting on the edge of my bed and felt this w…" at bounding box center [629, 387] width 425 height 100
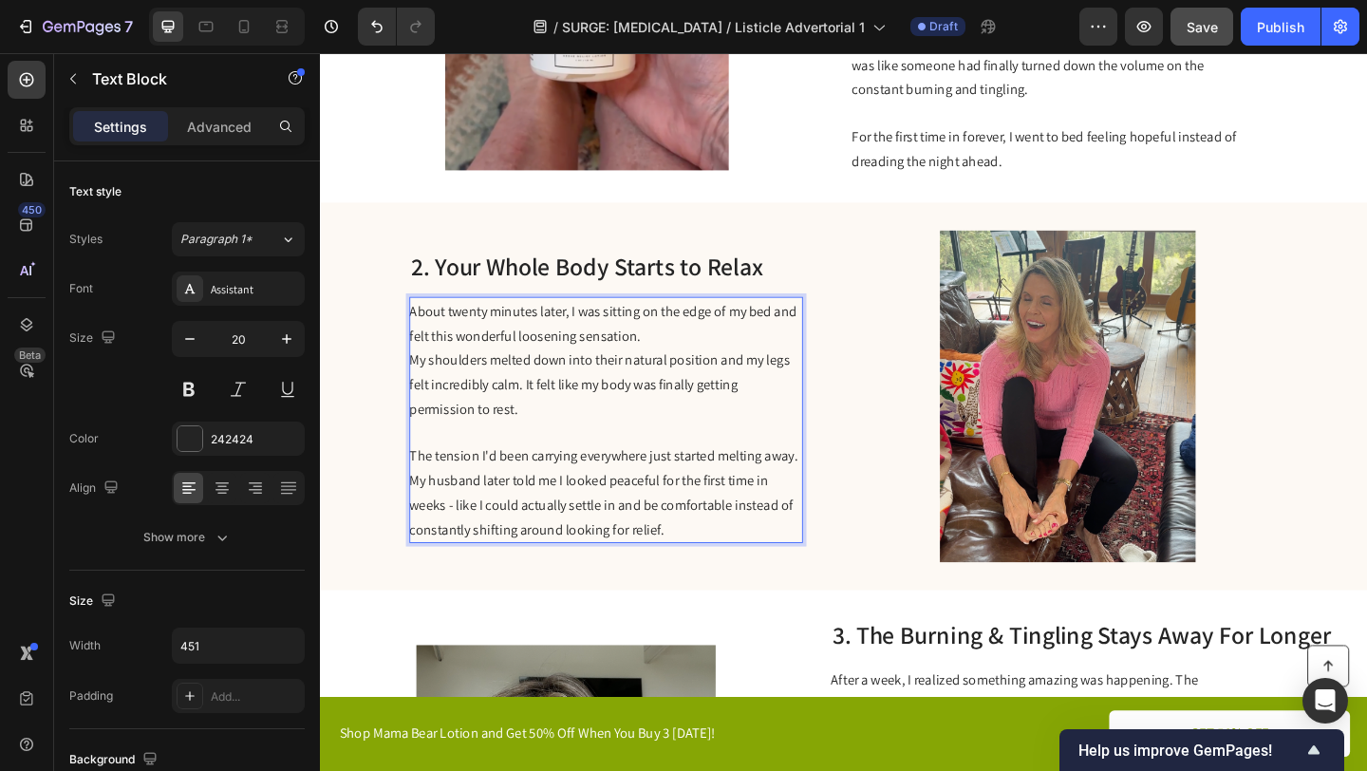
scroll to position [617, 0]
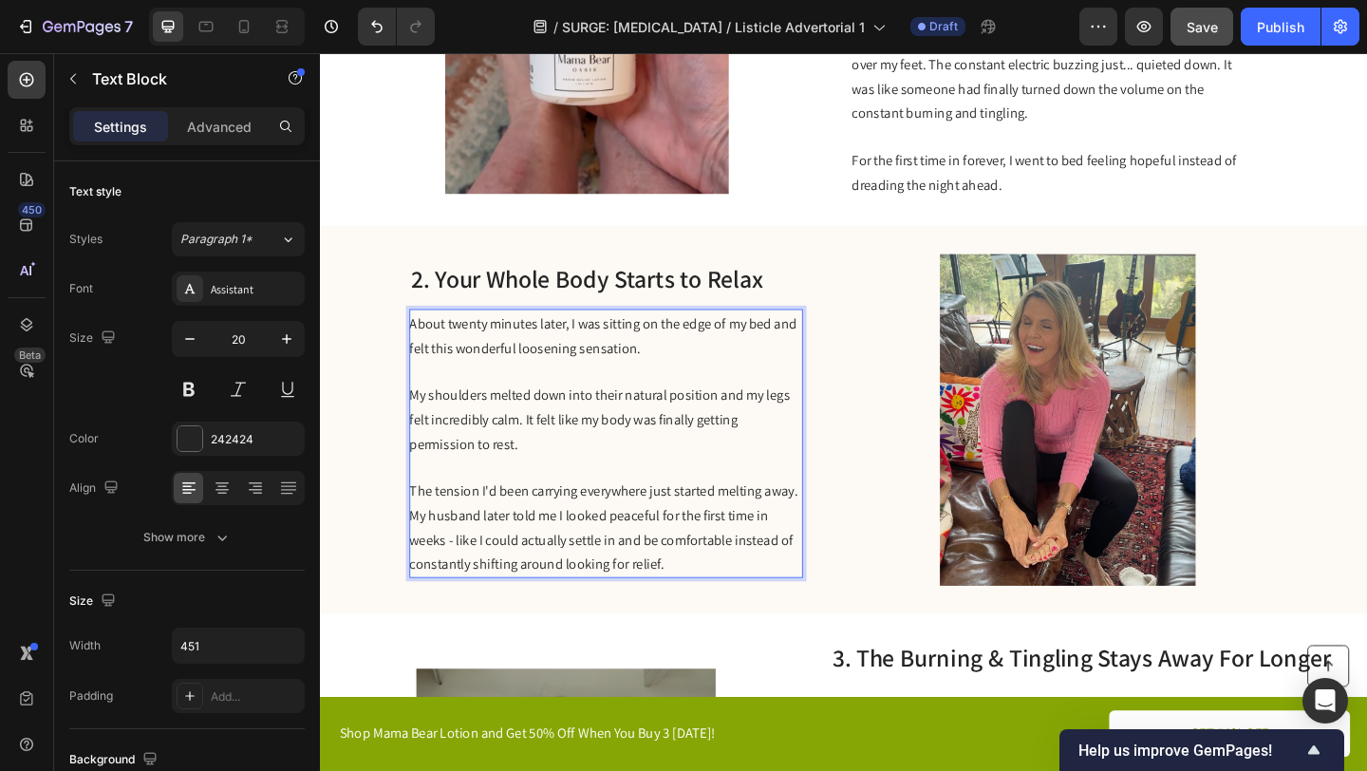
click at [417, 527] on span "The tension I'd been carrying everywhere just started melting away. My husband …" at bounding box center [628, 569] width 423 height 100
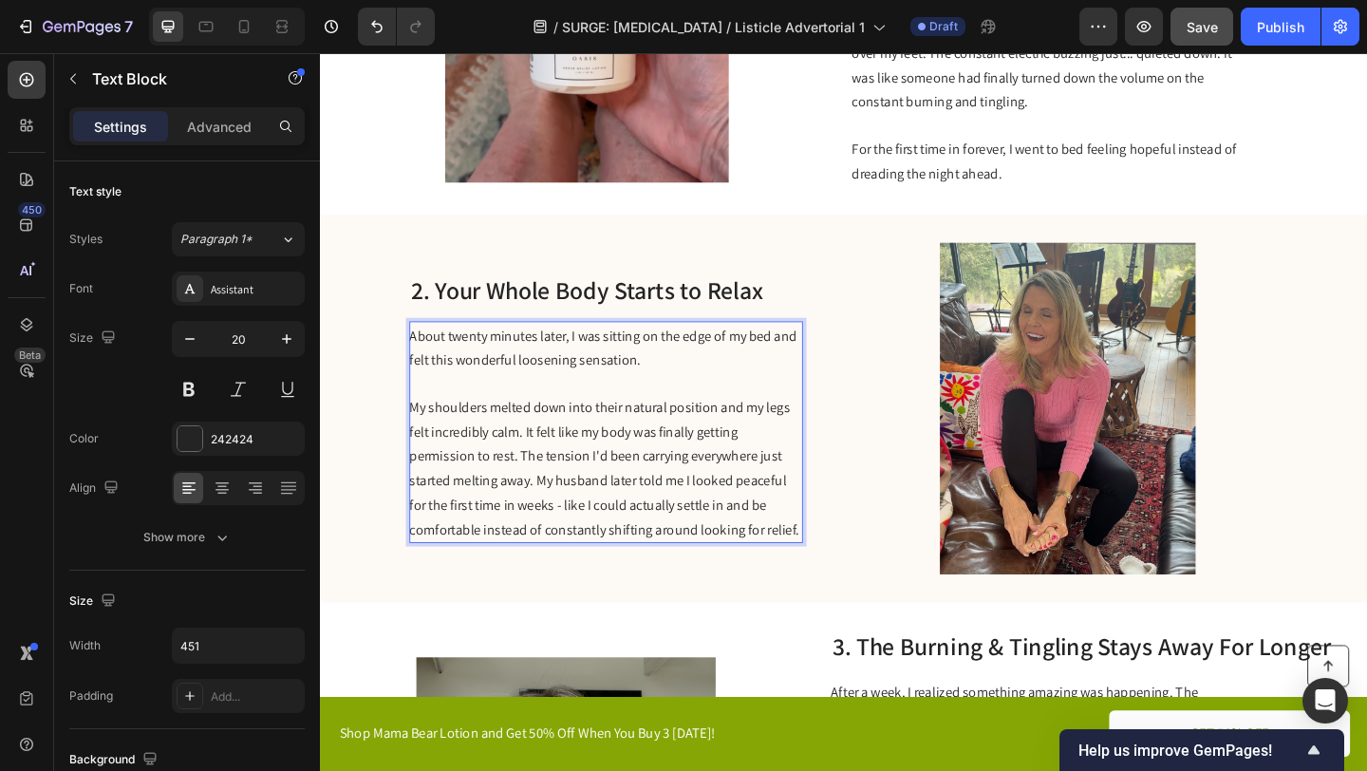
scroll to position [643, 0]
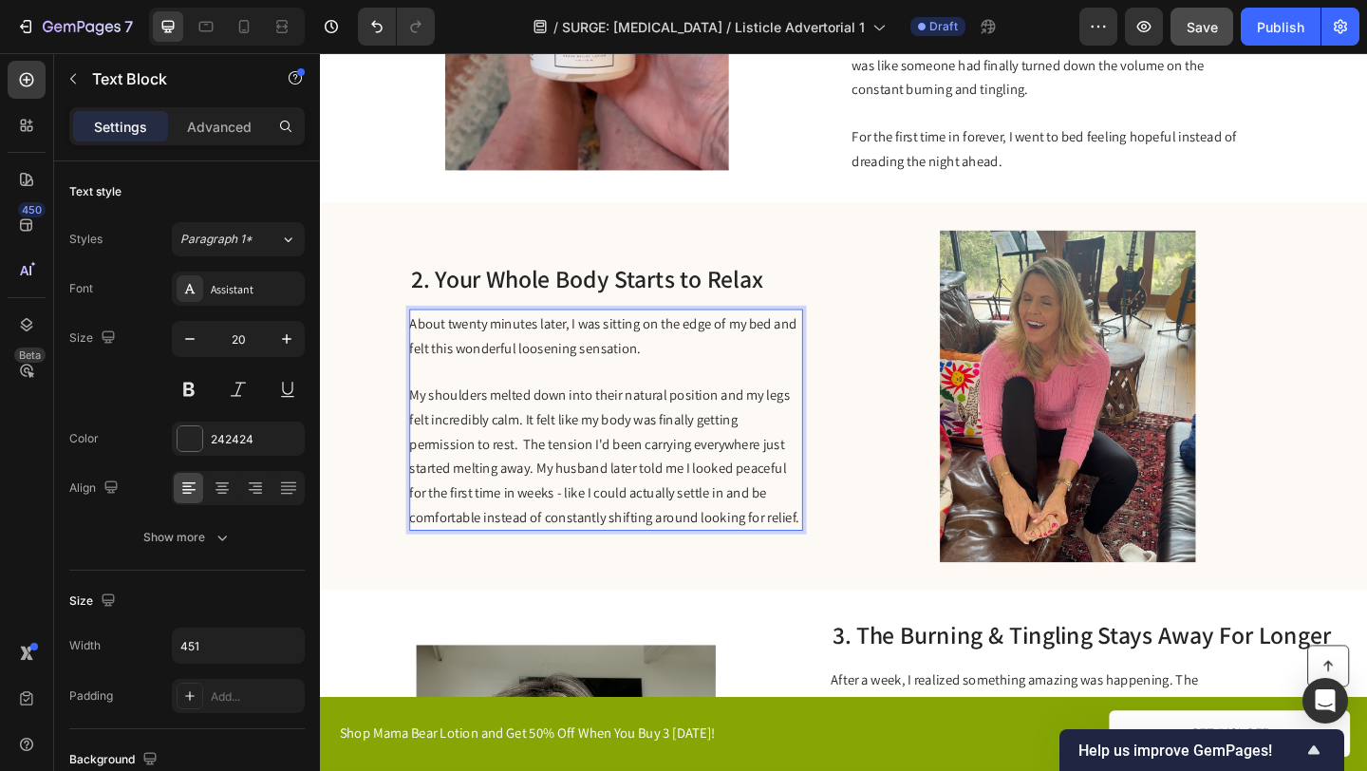
click at [555, 499] on span "My shoulders melted down into their natural position and my legs felt incredibl…" at bounding box center [629, 491] width 424 height 153
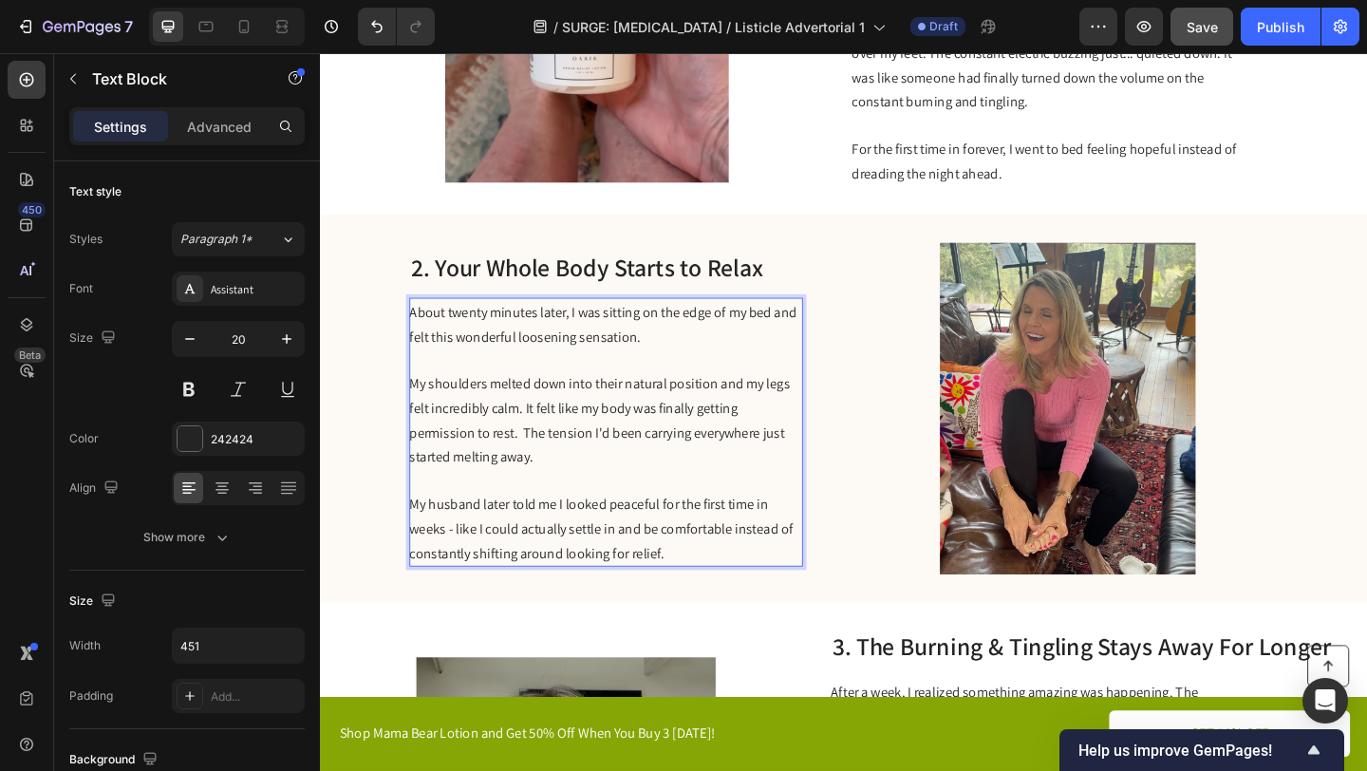
scroll to position [617, 0]
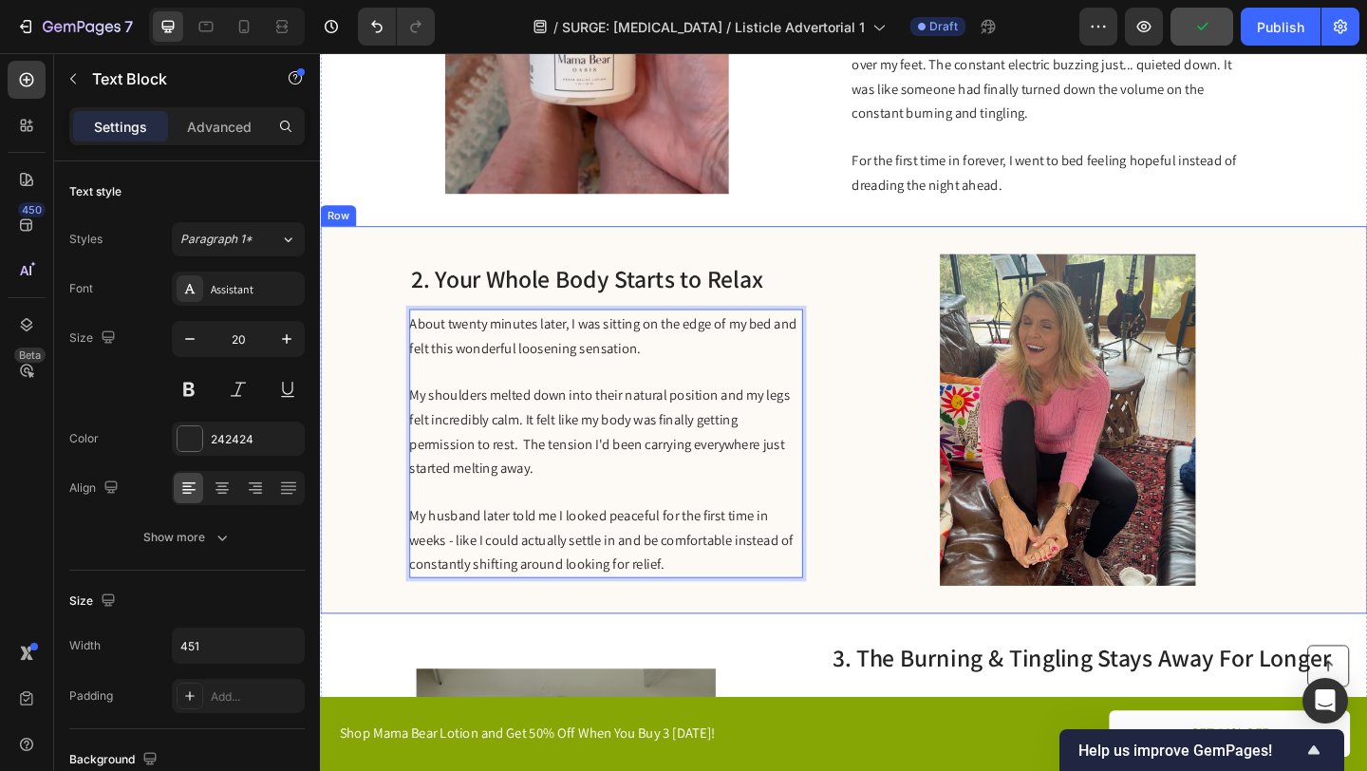
click at [884, 532] on div "2. Your Whole Body Starts to Relax Heading About twenty minutes later, I was si…" at bounding box center [889, 452] width 1139 height 422
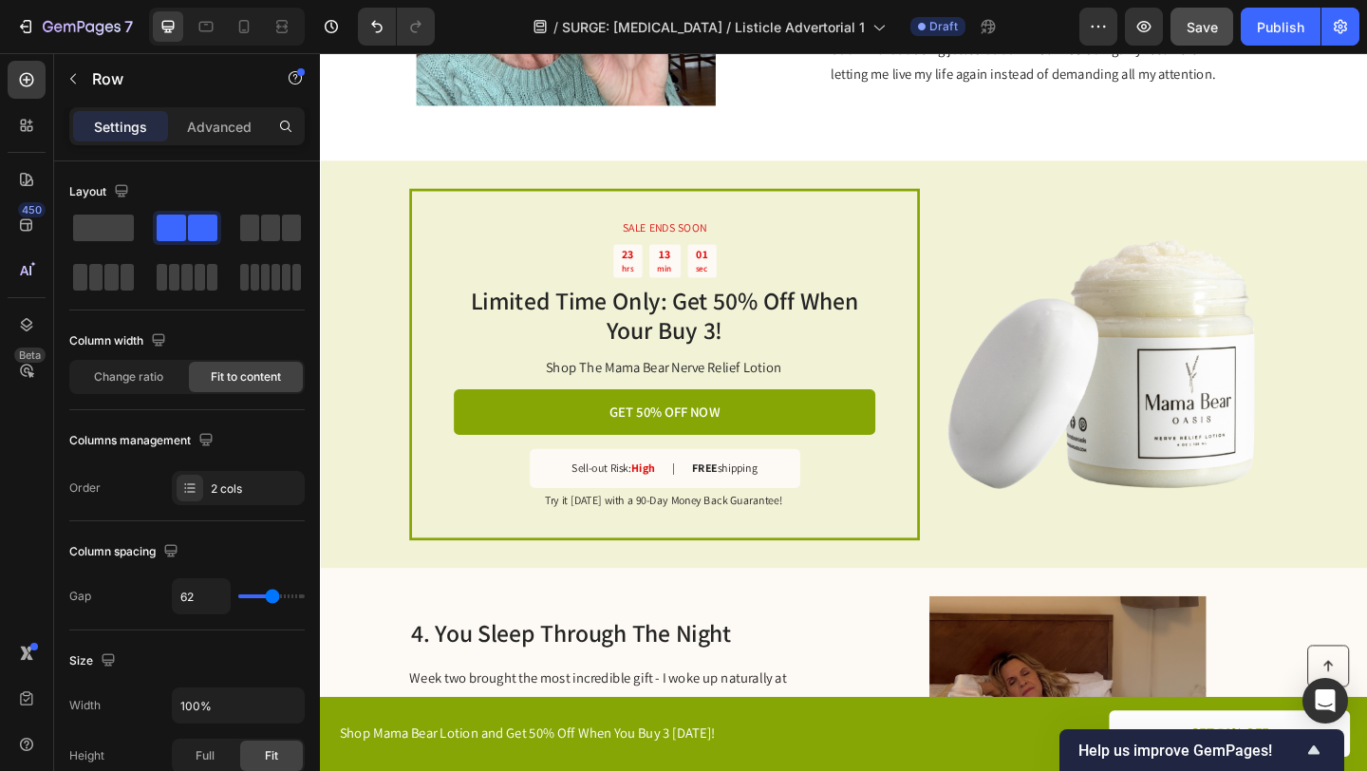
scroll to position [1725, 0]
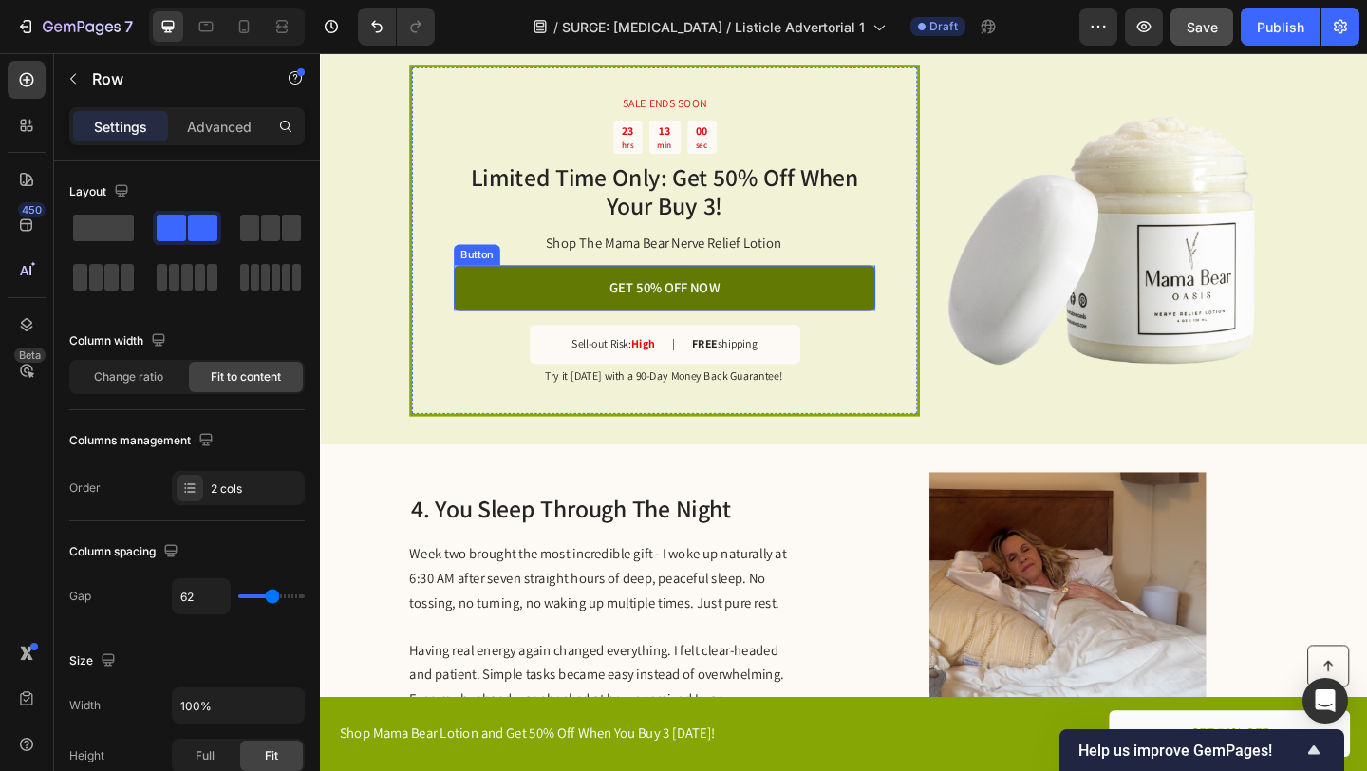
click at [806, 300] on link "GET 50% OFF NOW" at bounding box center [694, 309] width 459 height 50
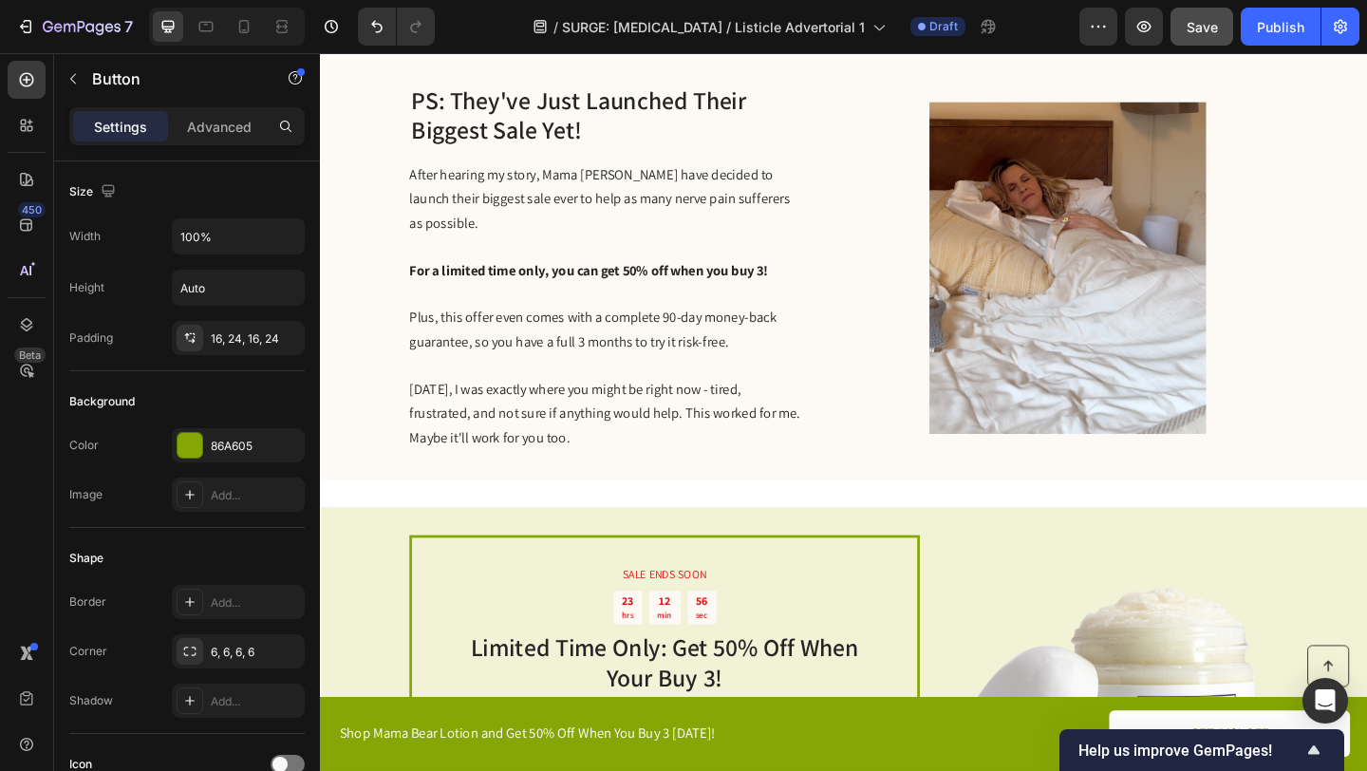
scroll to position [3017, 0]
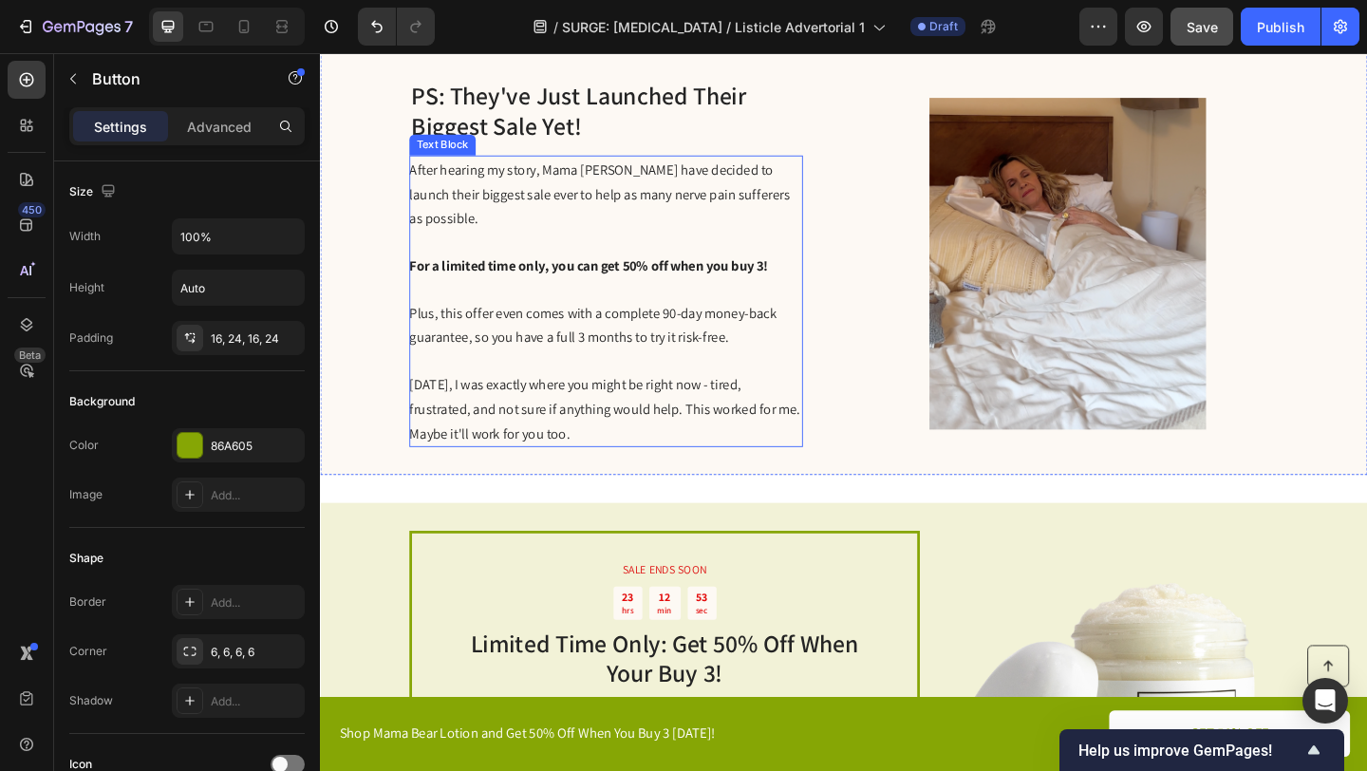
click at [789, 217] on p "After hearing my story, Mama Bear have decided to launch their biggest sale eve…" at bounding box center [630, 206] width 426 height 80
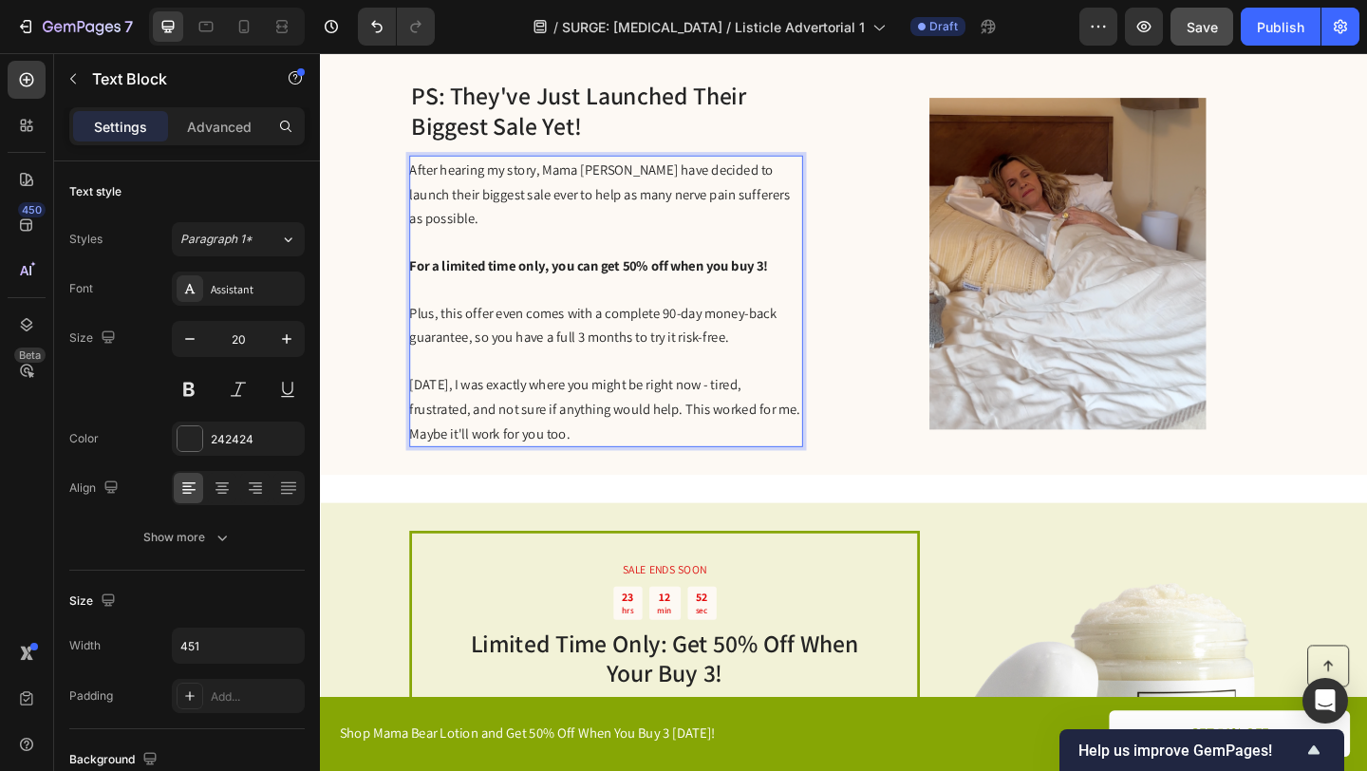
click at [829, 207] on p "After hearing my story, Mama Bear have decided to launch their biggest sale eve…" at bounding box center [630, 206] width 426 height 80
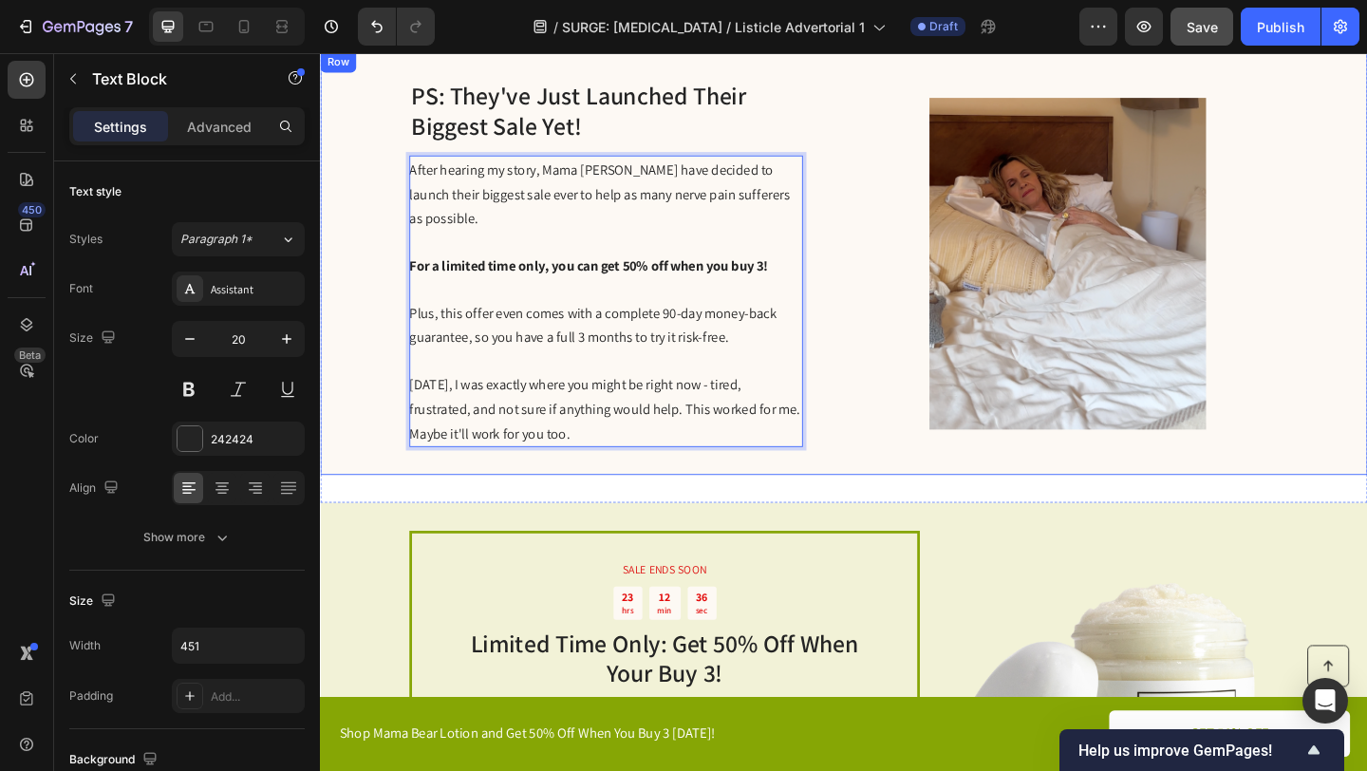
click at [856, 416] on div "PS: They've Just Launched Their Biggest Sale Yet! Heading After hearing my stor…" at bounding box center [889, 281] width 1139 height 461
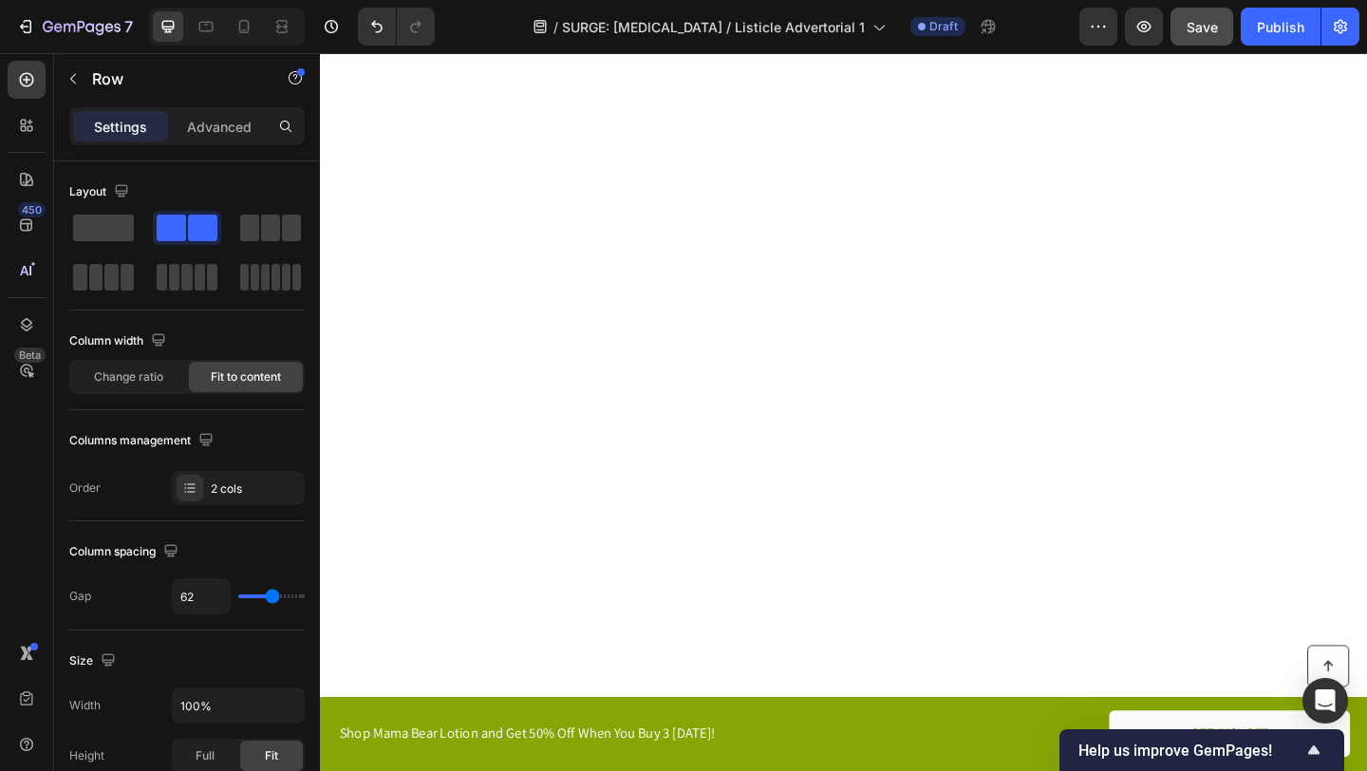
scroll to position [0, 0]
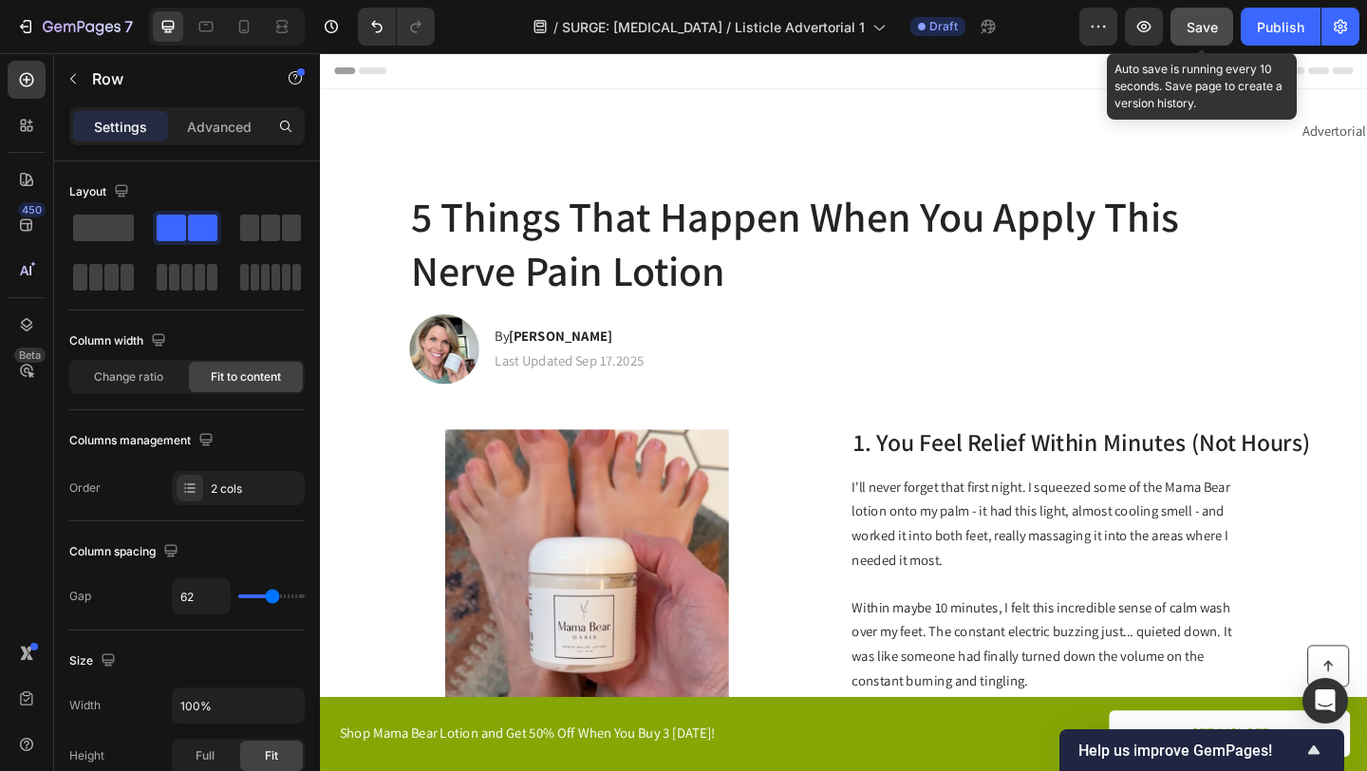
click at [1195, 29] on span "Save" at bounding box center [1202, 27] width 31 height 16
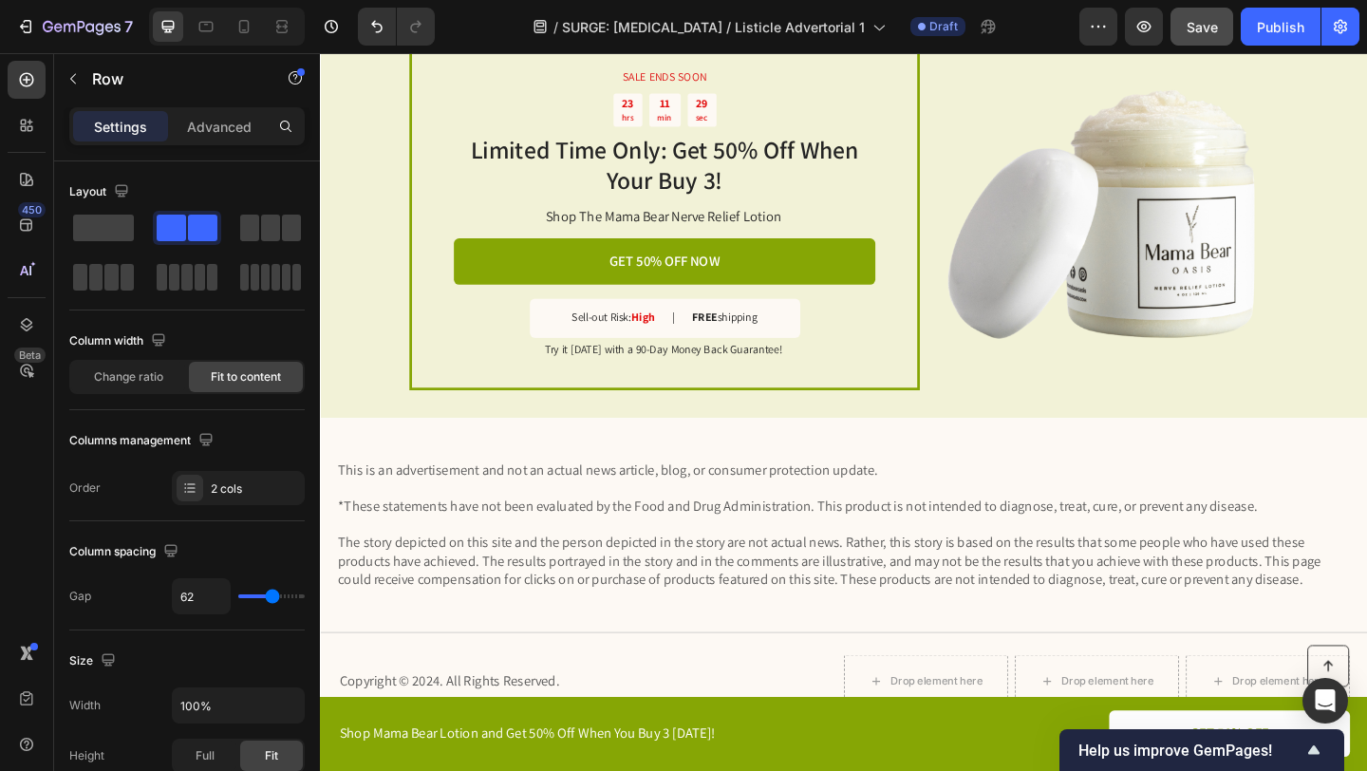
scroll to position [3528, 0]
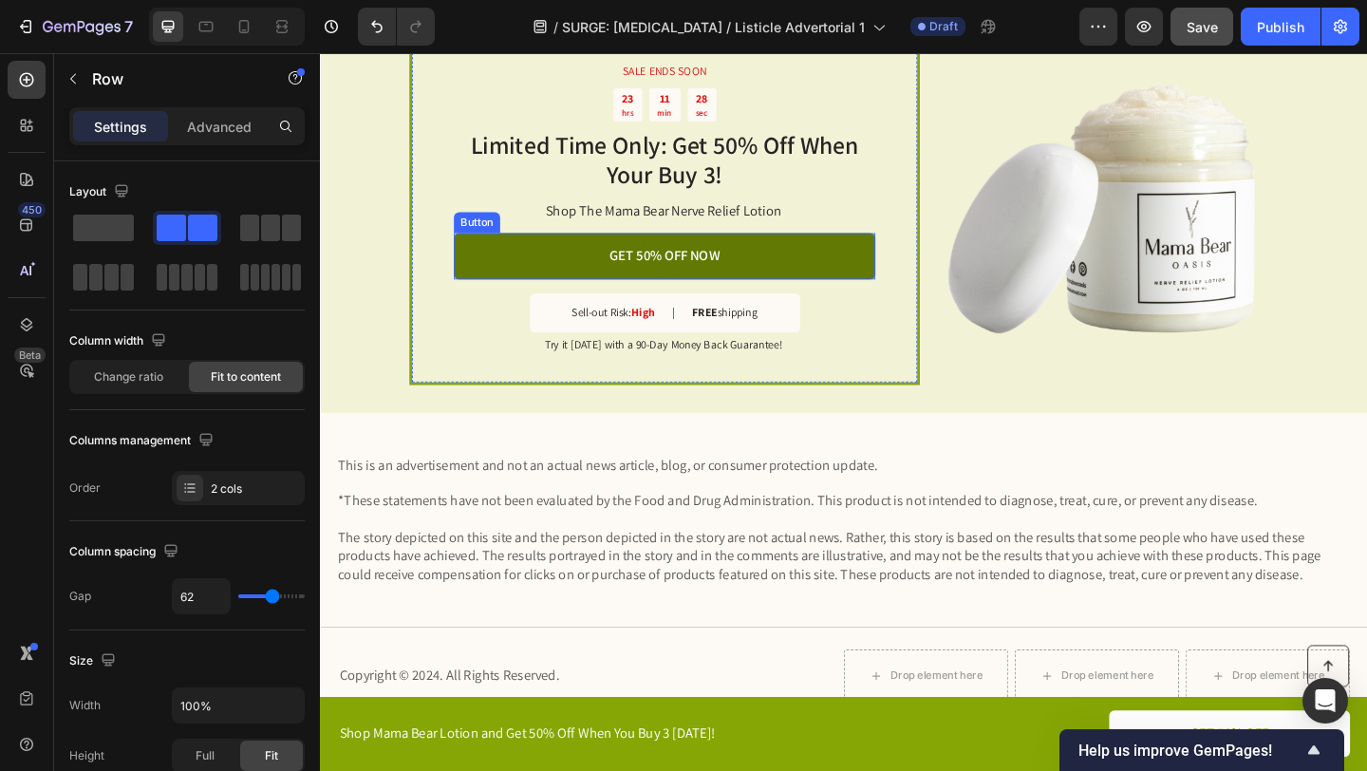
click at [819, 286] on link "GET 50% OFF NOW" at bounding box center [694, 274] width 459 height 50
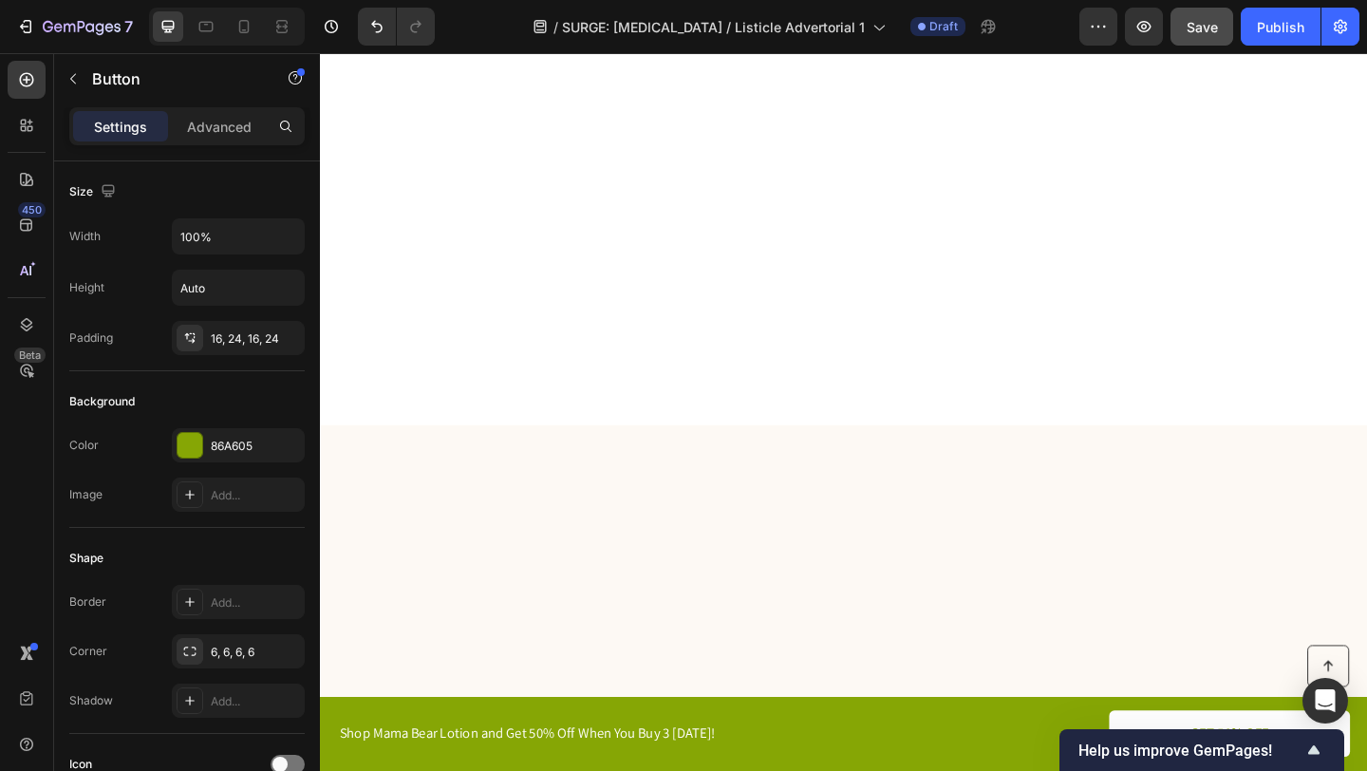
scroll to position [0, 0]
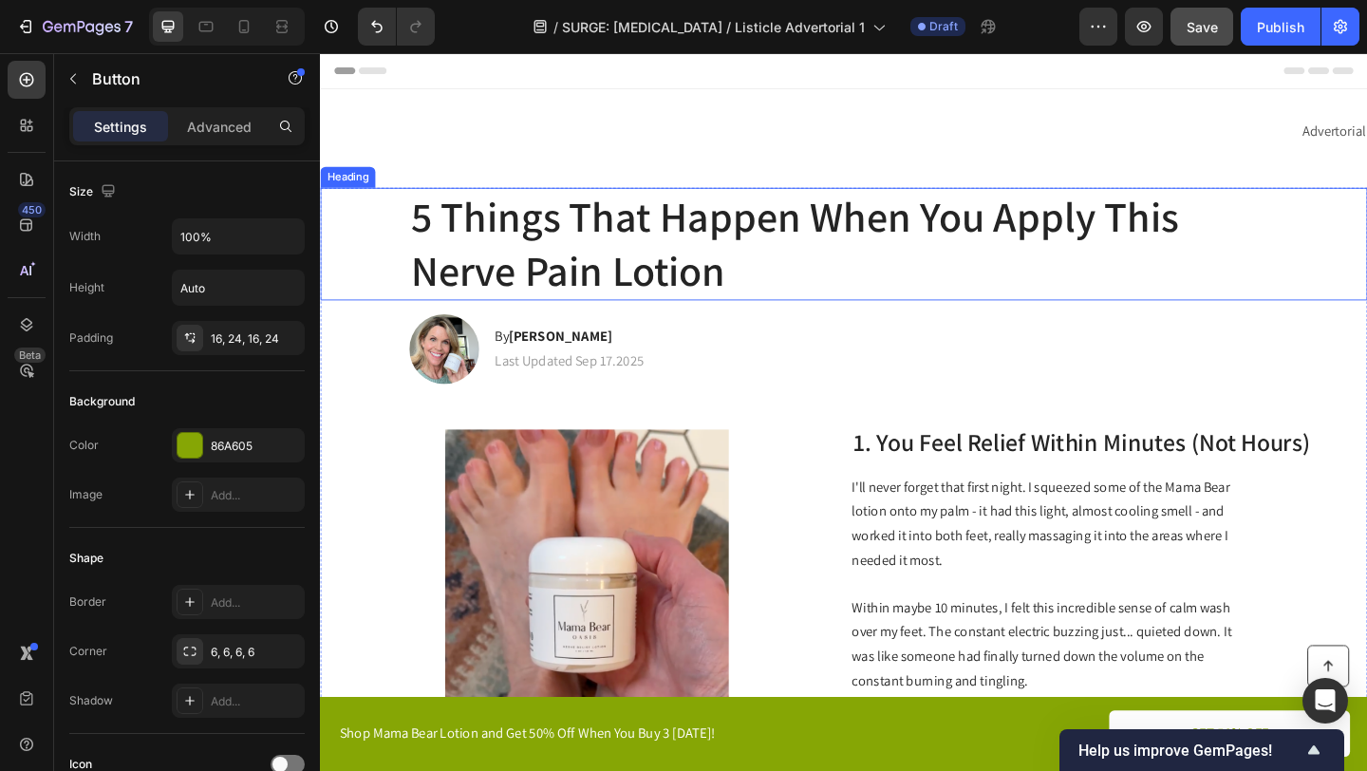
click at [721, 254] on h1 "5 Things That Happen When You Apply This Nerve Pain Lotion" at bounding box center [890, 260] width 946 height 122
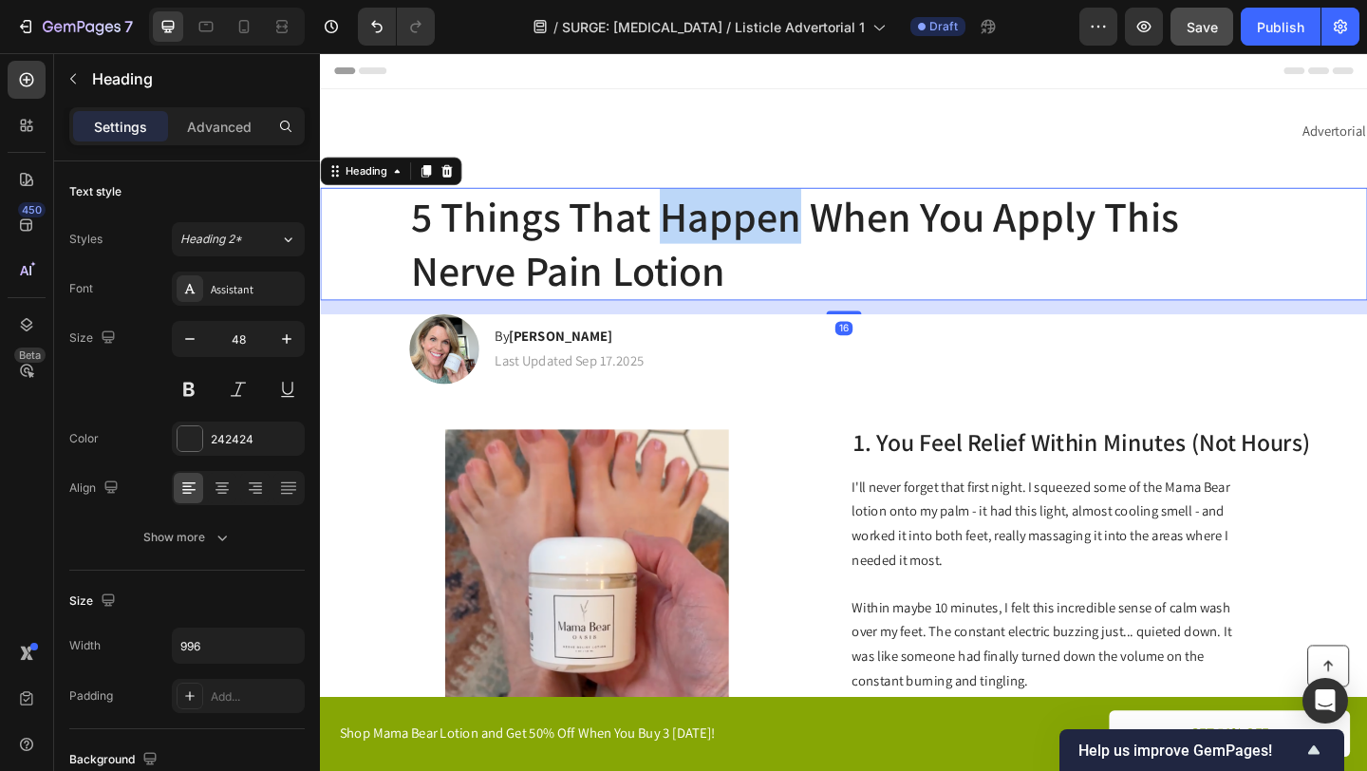
click at [721, 254] on h1 "5 Things That Happen When You Apply This Nerve Pain Lotion" at bounding box center [890, 260] width 946 height 122
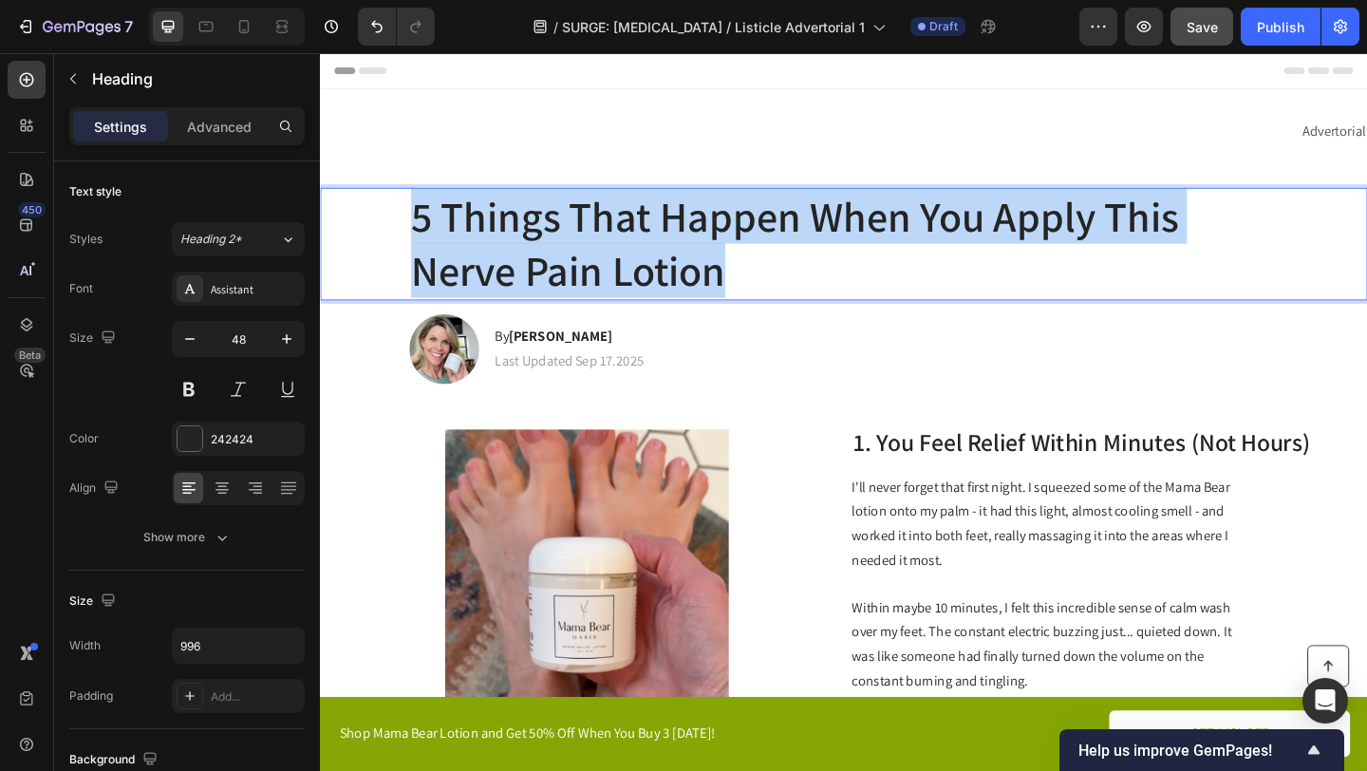
click at [721, 254] on p "5 Things That Happen When You Apply This Nerve Pain Lotion" at bounding box center [890, 260] width 942 height 119
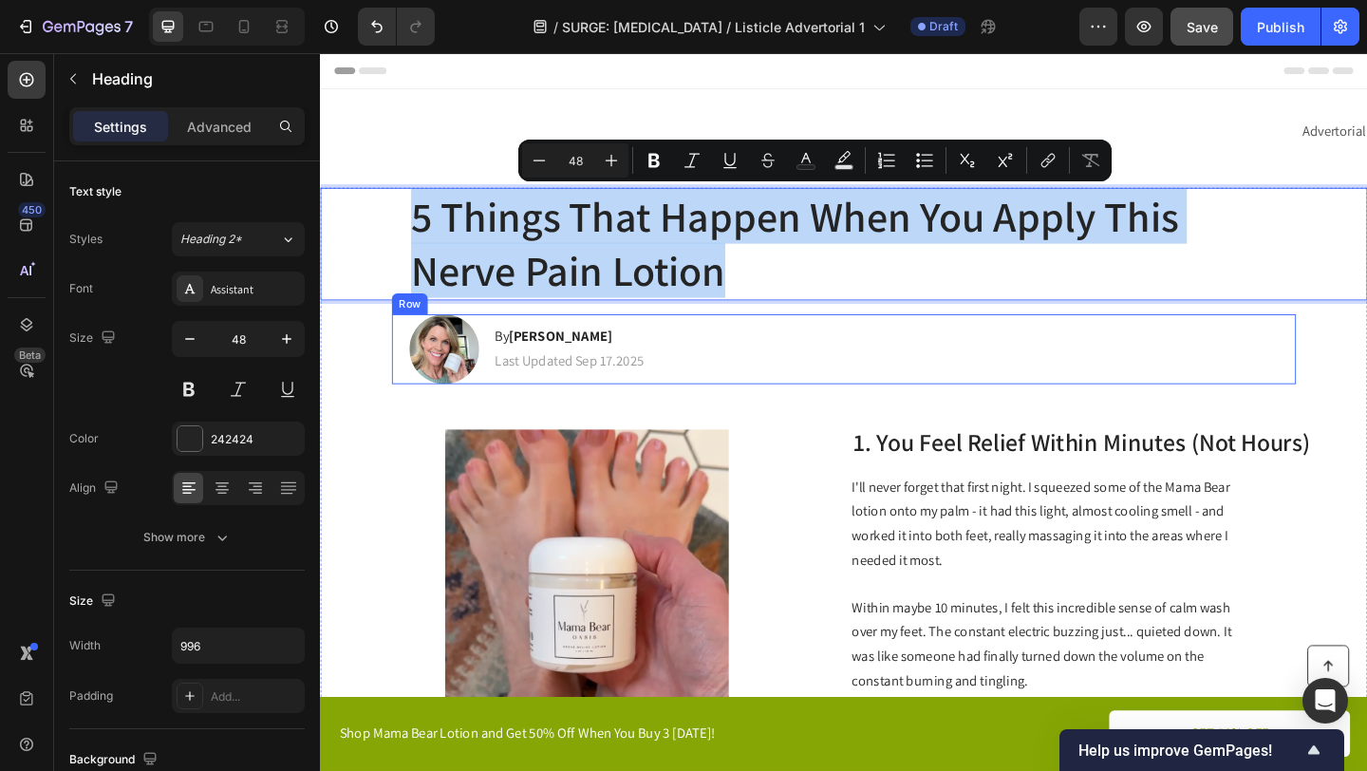
click at [792, 379] on div "Image By Tricia M. Heading Last Updated Sep 17.2025 Text Block Row" at bounding box center [890, 375] width 984 height 76
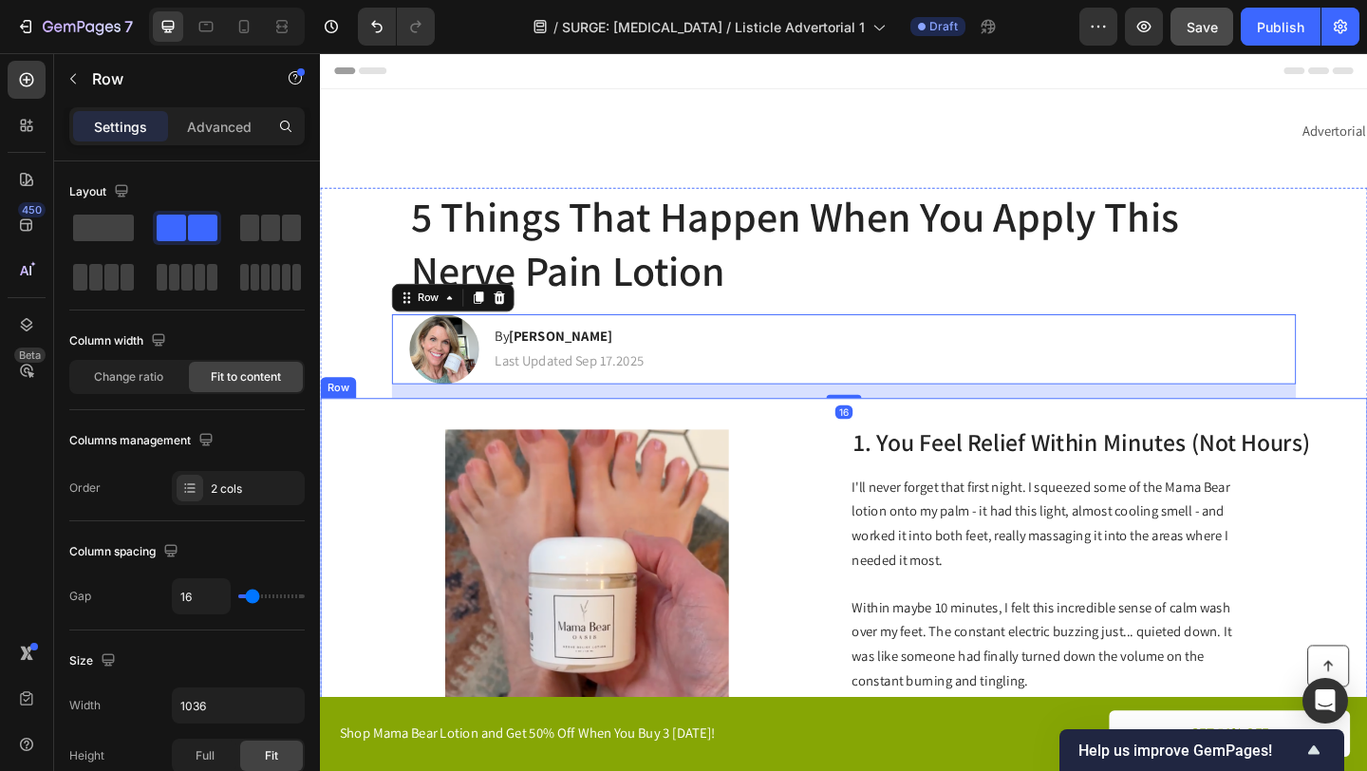
click at [807, 439] on div "Image 1. You Feel Relief Within Minutes (Not Hours) Heading I'll never forget t…" at bounding box center [889, 643] width 1139 height 431
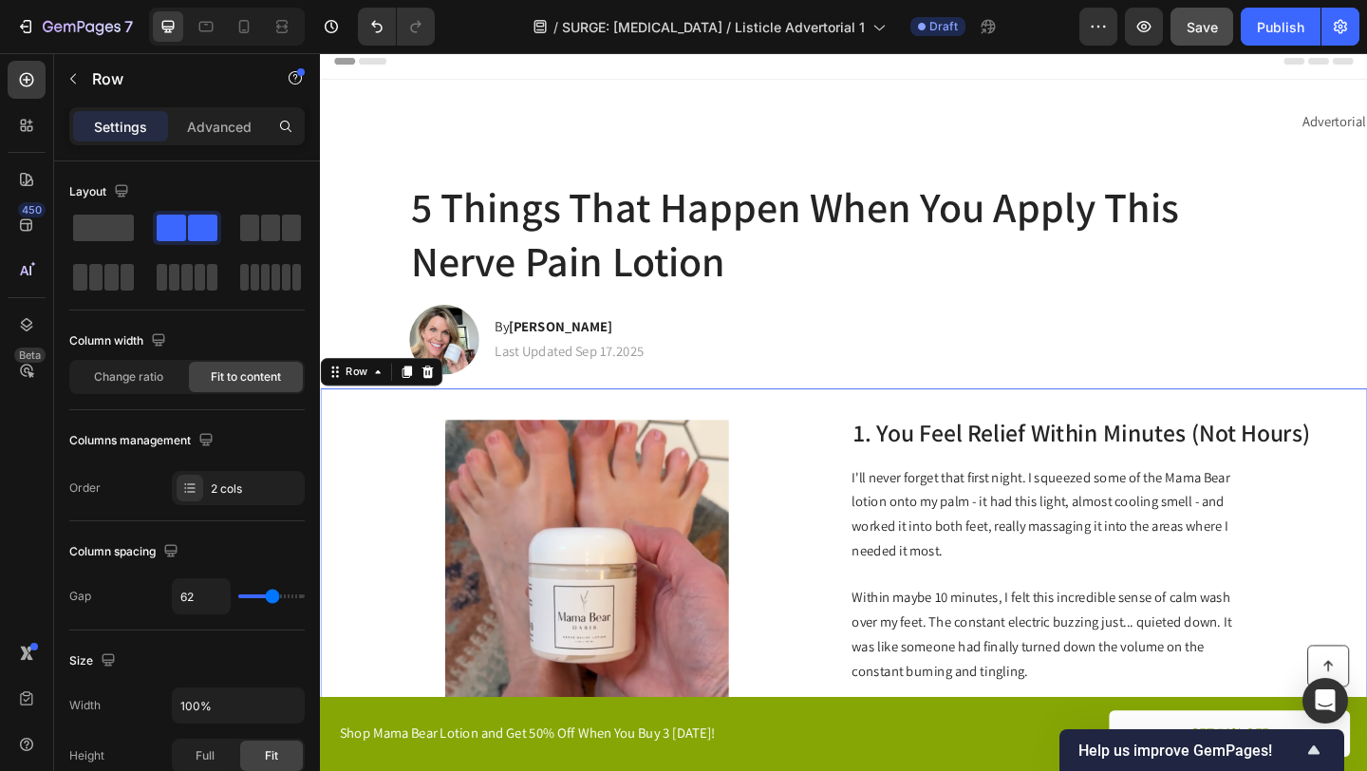
click at [880, 553] on div "Image 1. You Feel Relief Within Minutes (Not Hours) Heading I'll never forget t…" at bounding box center [889, 633] width 1139 height 431
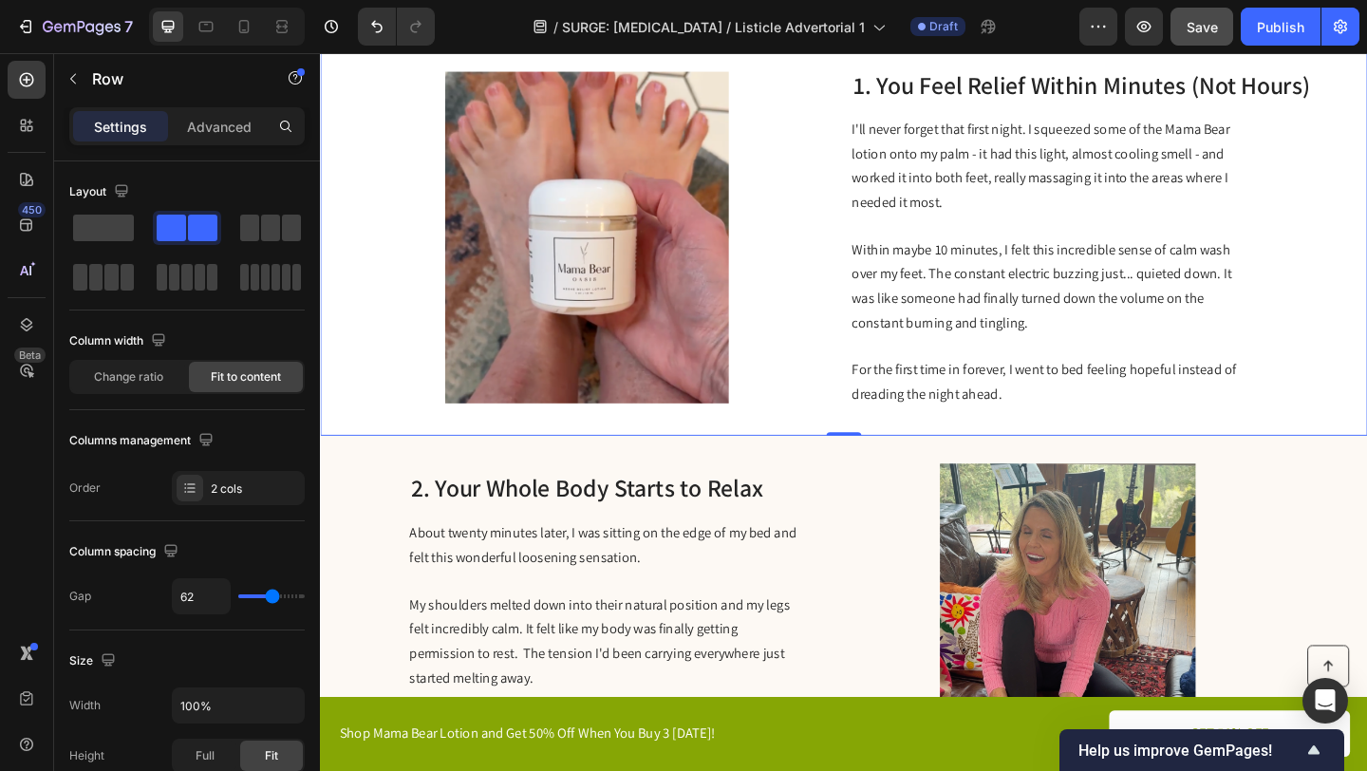
scroll to position [560, 0]
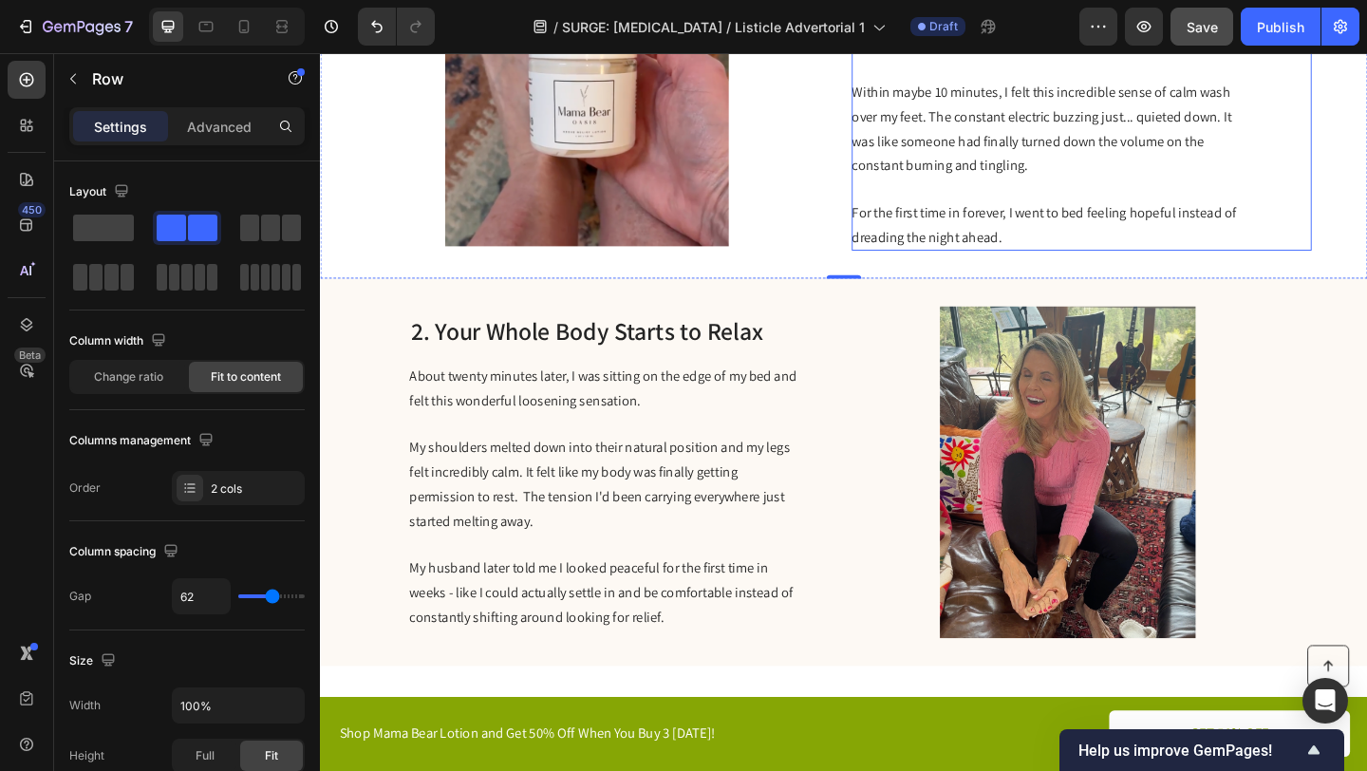
click at [1013, 122] on span "Within maybe 10 minutes, I felt this incredible sense of calm wash over my feet…" at bounding box center [1104, 135] width 413 height 100
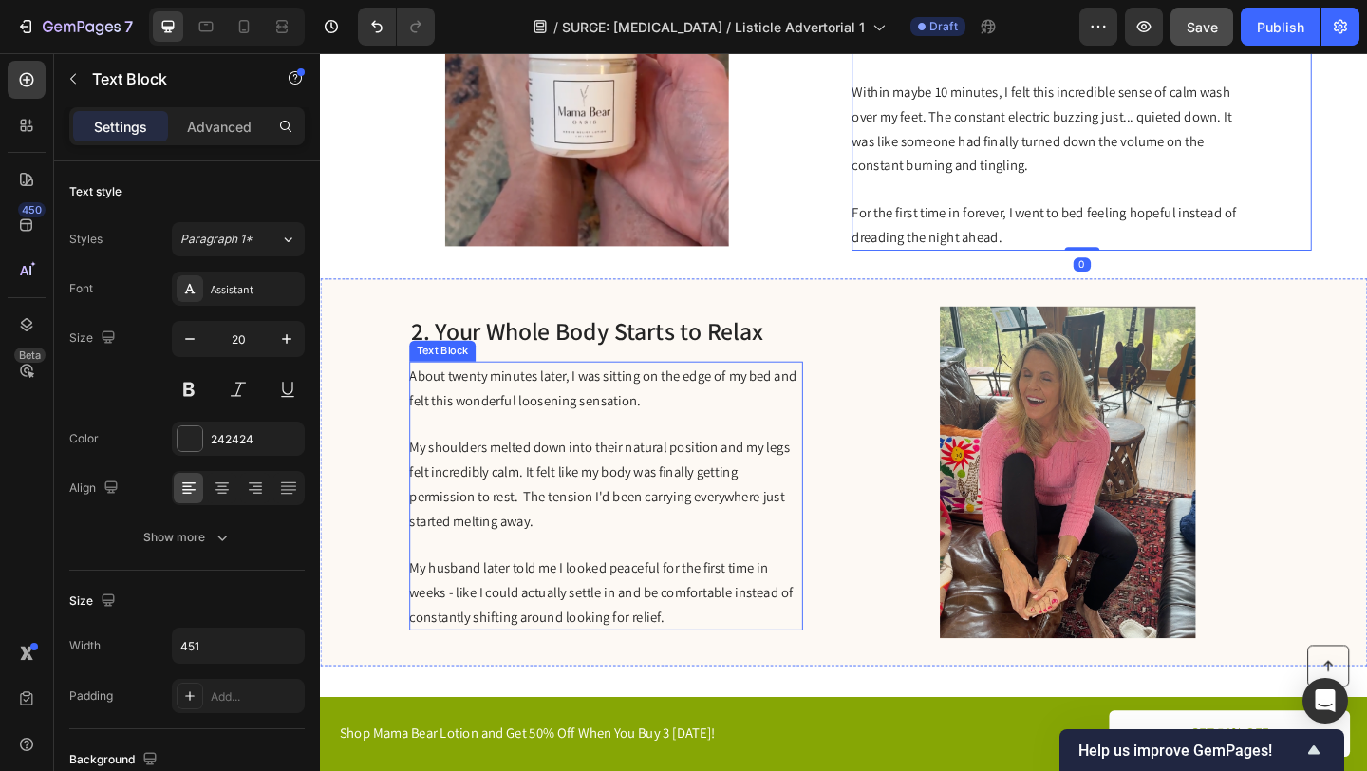
click at [799, 449] on p at bounding box center [630, 455] width 426 height 25
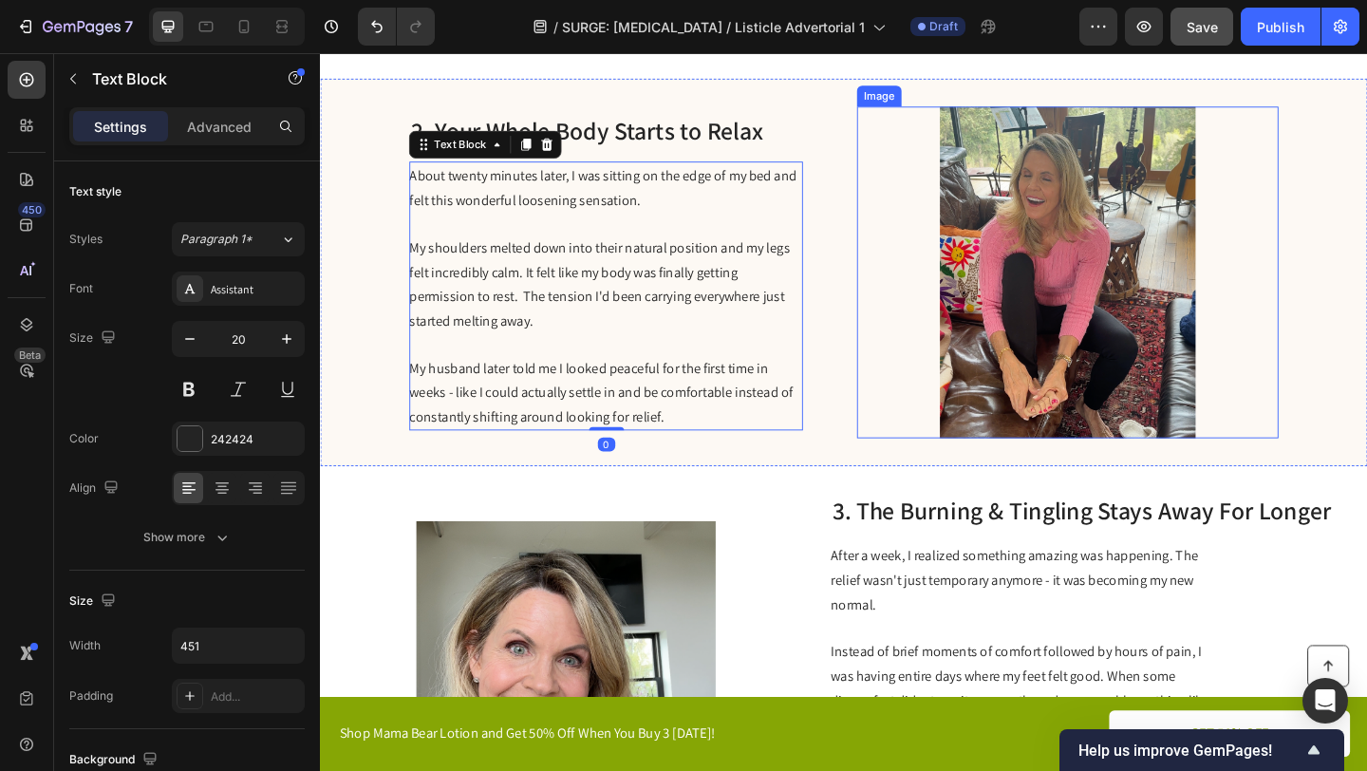
scroll to position [1098, 0]
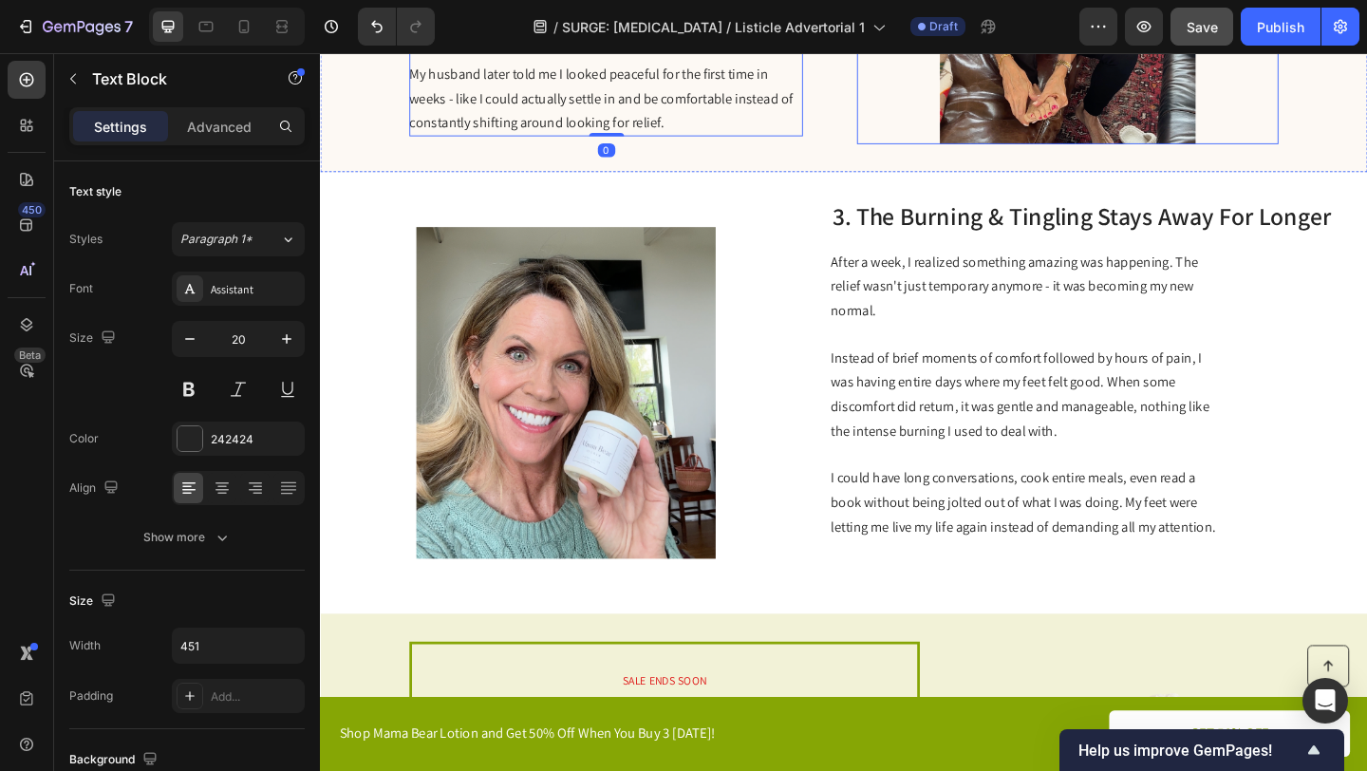
click at [1052, 433] on span "Instead of brief moments of comfort followed by hours of pain, I was having ent…" at bounding box center [1081, 424] width 412 height 100
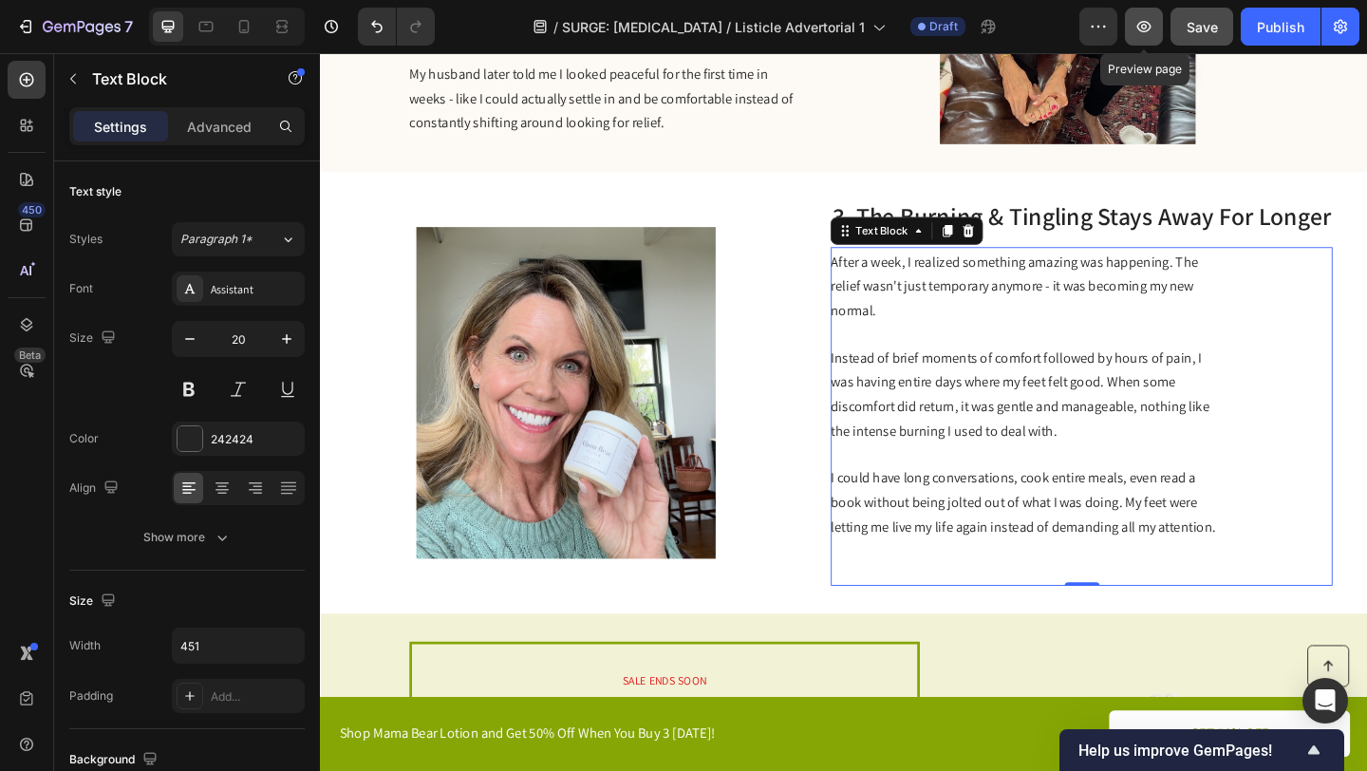
click at [1153, 39] on button "button" at bounding box center [1144, 27] width 38 height 38
click at [771, 273] on img at bounding box center [587, 422] width 459 height 361
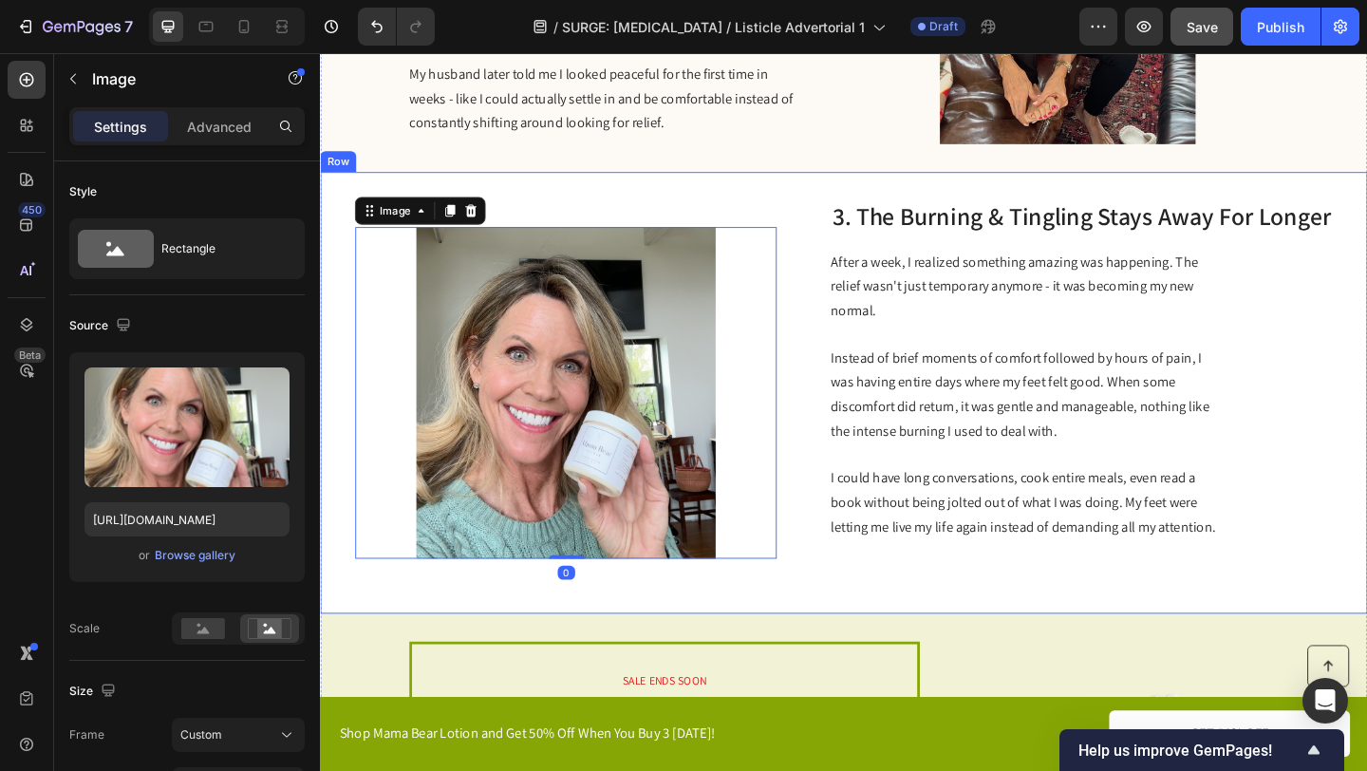
click at [834, 266] on div "Image 0 3. The Burning & Tingling Stays Away For Longer Heading After a week, I…" at bounding box center [889, 422] width 1139 height 480
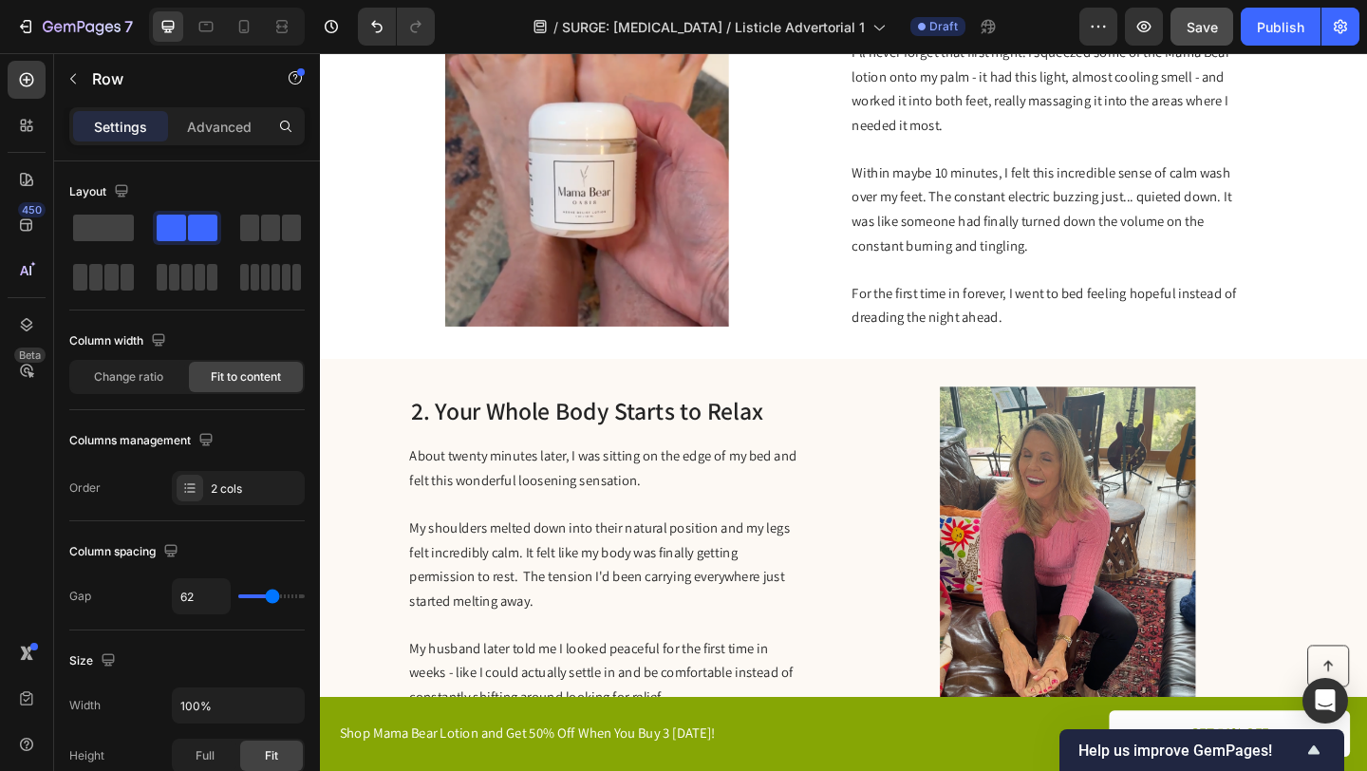
scroll to position [0, 0]
